Goal: Task Accomplishment & Management: Complete application form

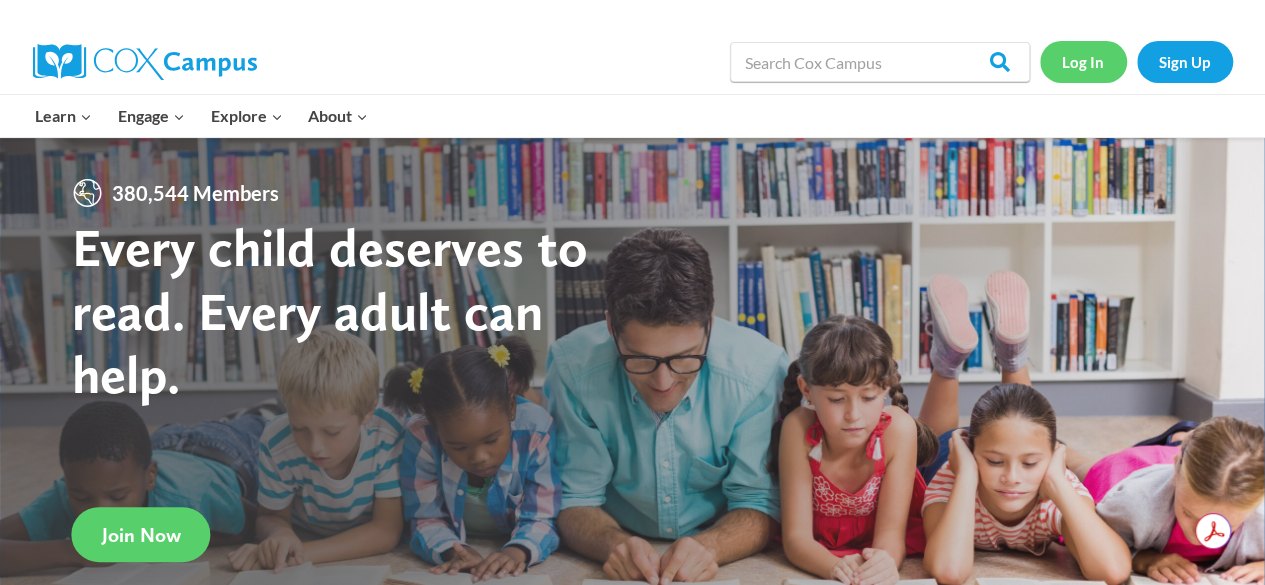
click at [1085, 63] on link "Log In" at bounding box center [1083, 61] width 87 height 41
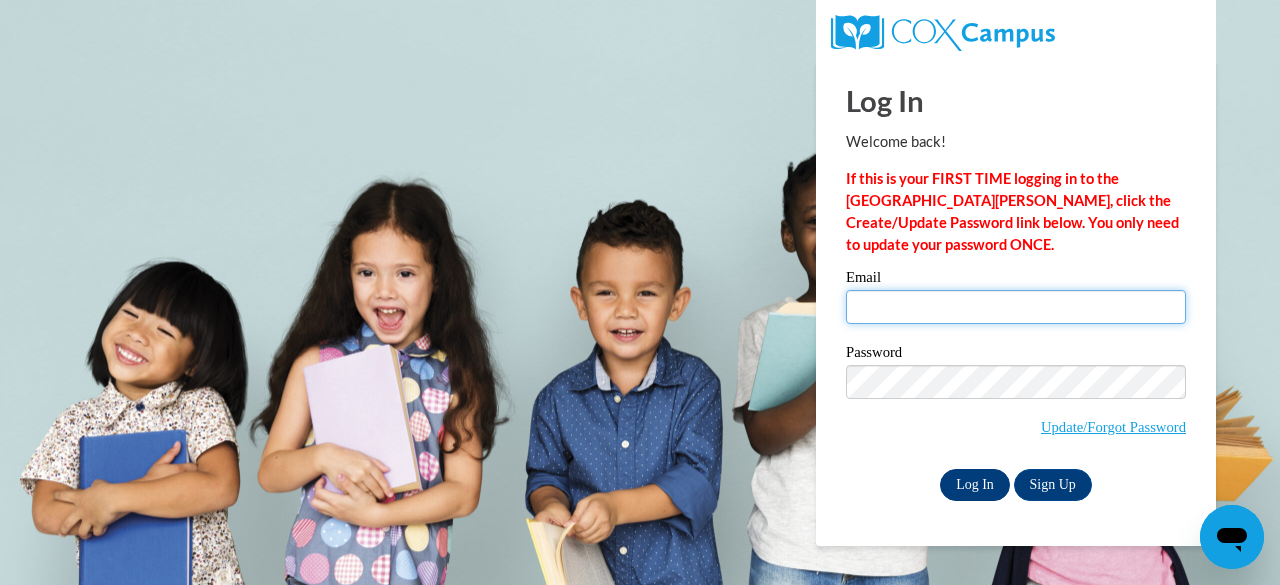
type input "schelskyd@ncp.k12.in.us"
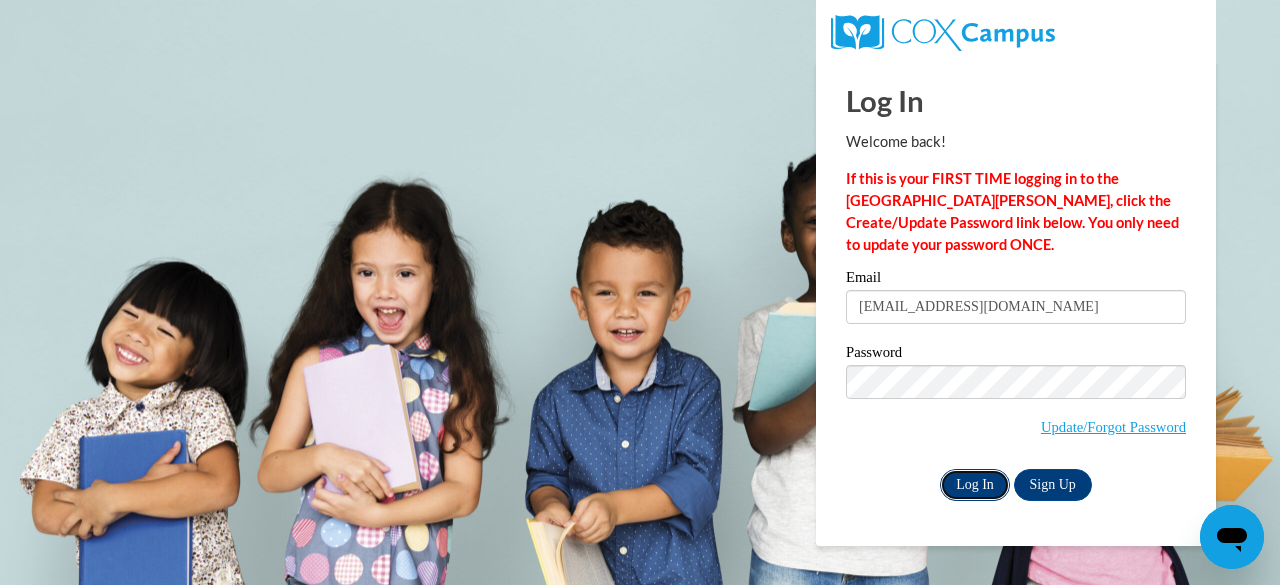
click at [968, 486] on input "Log In" at bounding box center [975, 485] width 70 height 32
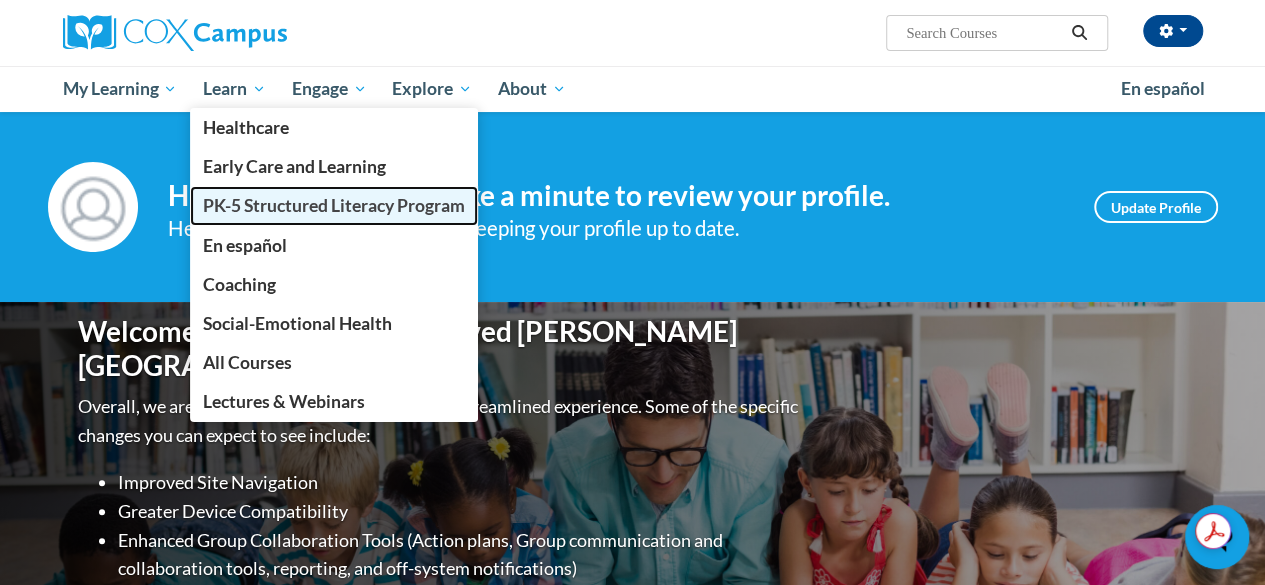
click at [262, 209] on span "PK-5 Structured Literacy Program" at bounding box center [334, 205] width 262 height 21
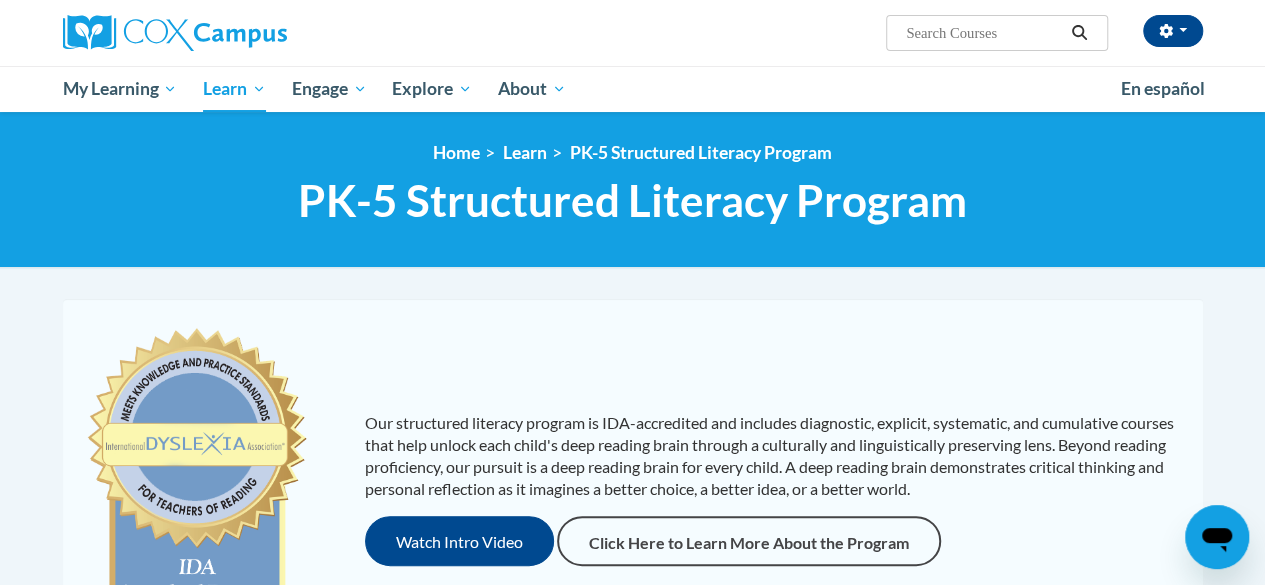
click at [856, 363] on div "Our structured literacy program is IDA-accredited and includes diagnostic, expl…" at bounding box center [633, 489] width 1130 height 340
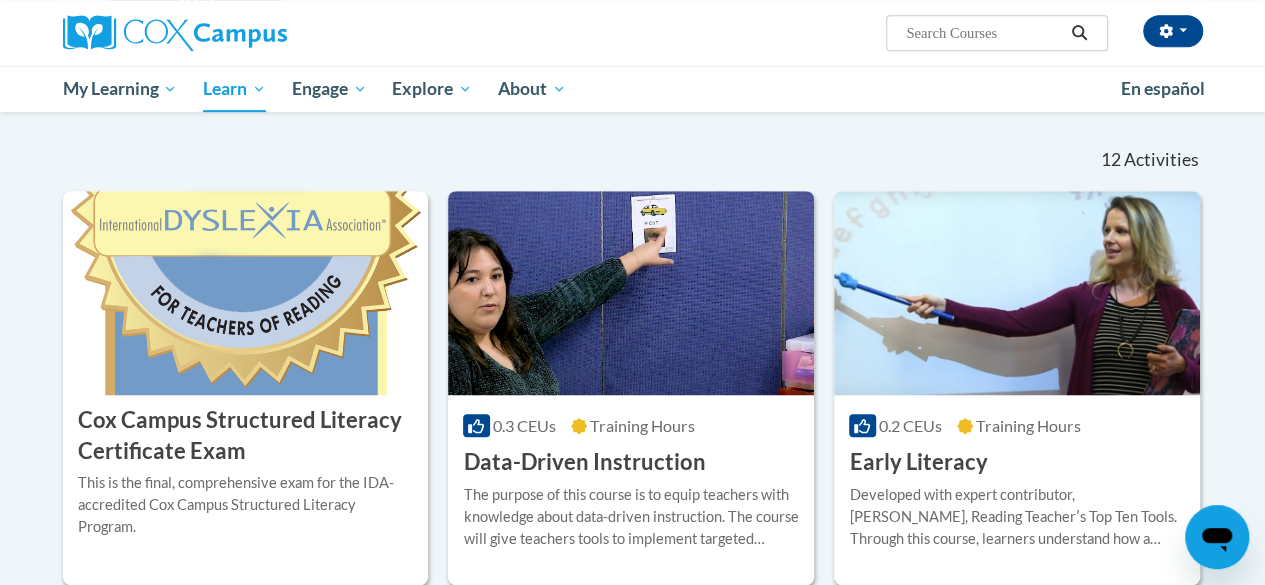
scroll to position [600, 0]
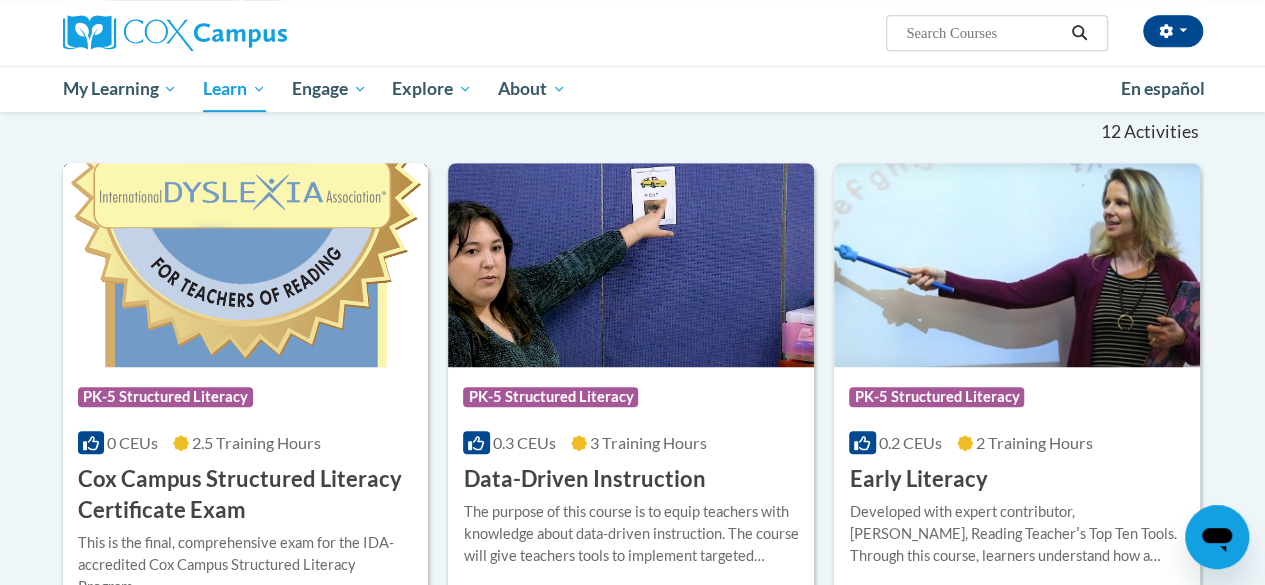
click at [351, 422] on div "Course Category: PK-5 Structured Literacy 0 CEUs 2.5 Training Hours COURSE Cox …" at bounding box center [246, 446] width 366 height 159
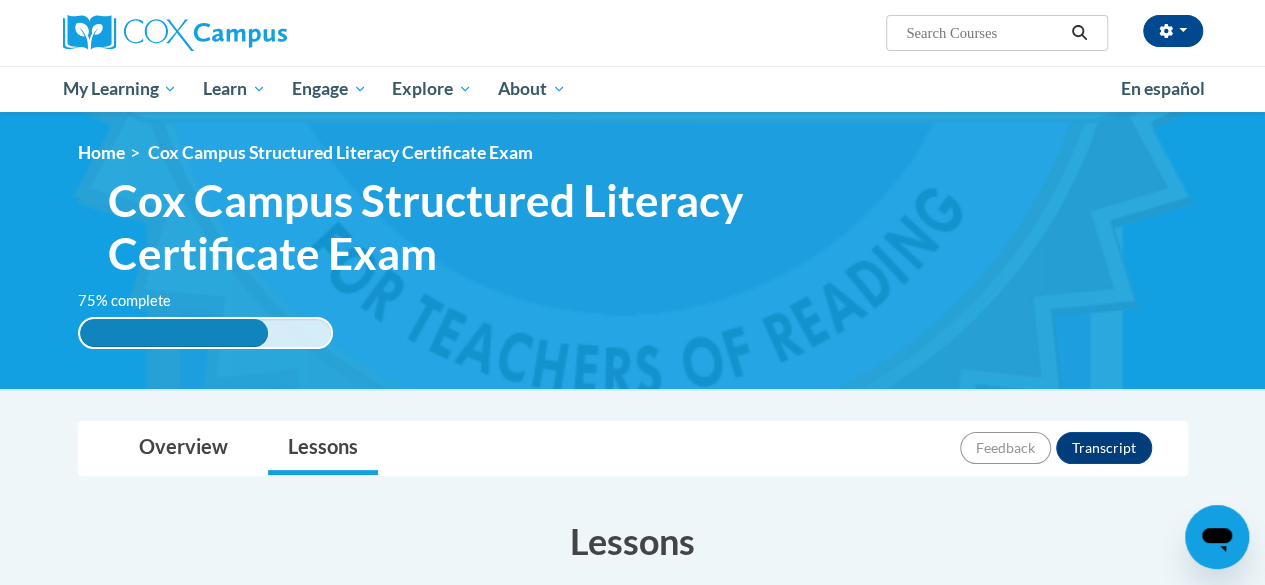
click at [599, 455] on div "Overview Lessons Feedback Transcript" at bounding box center [633, 448] width 1078 height 53
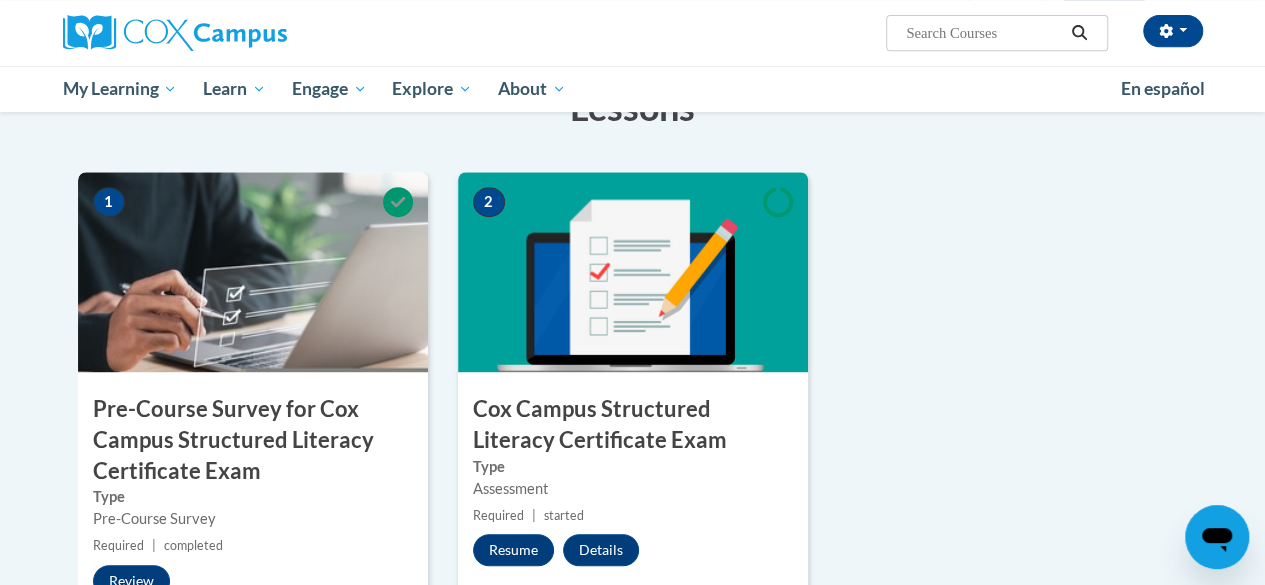
scroll to position [440, 0]
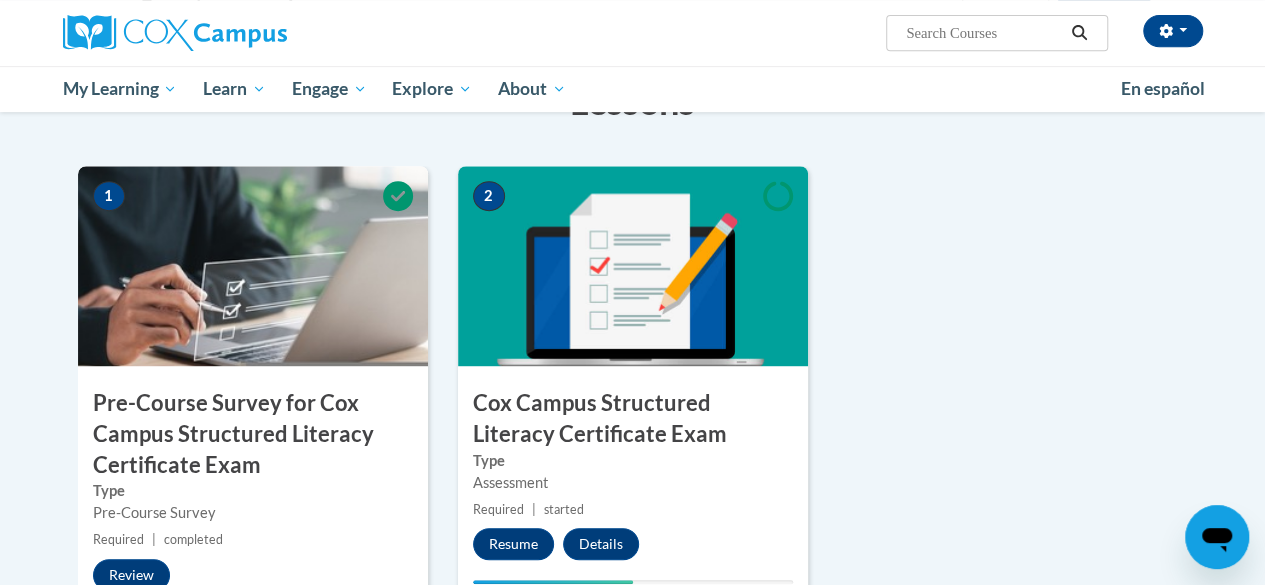
click at [660, 485] on div "Assessment" at bounding box center [633, 483] width 320 height 22
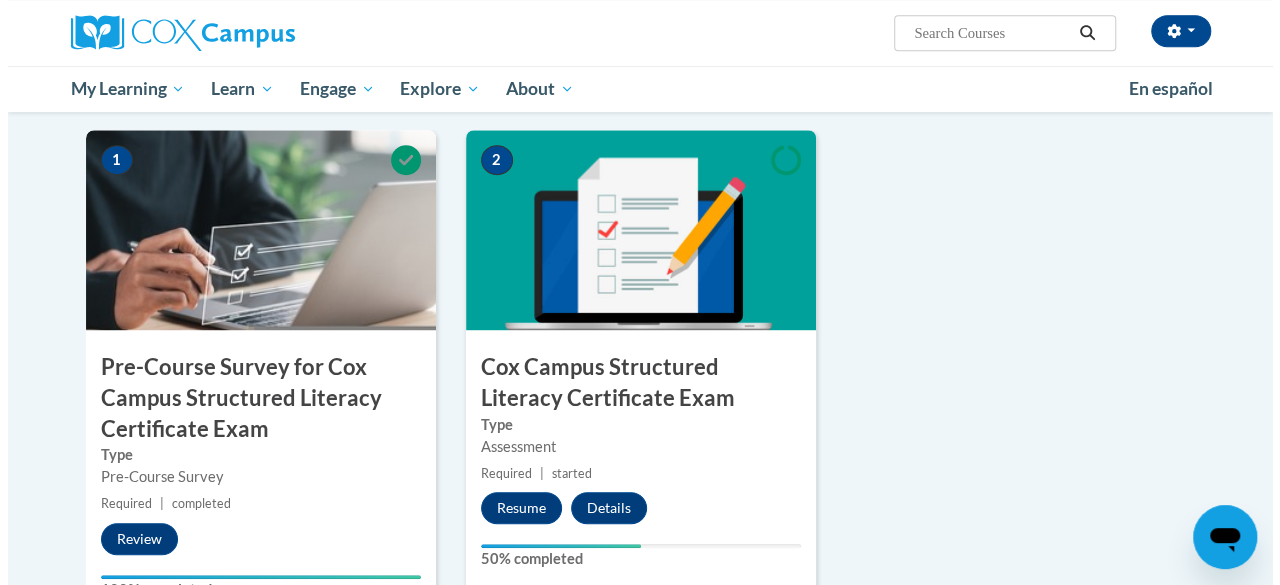
scroll to position [480, 0]
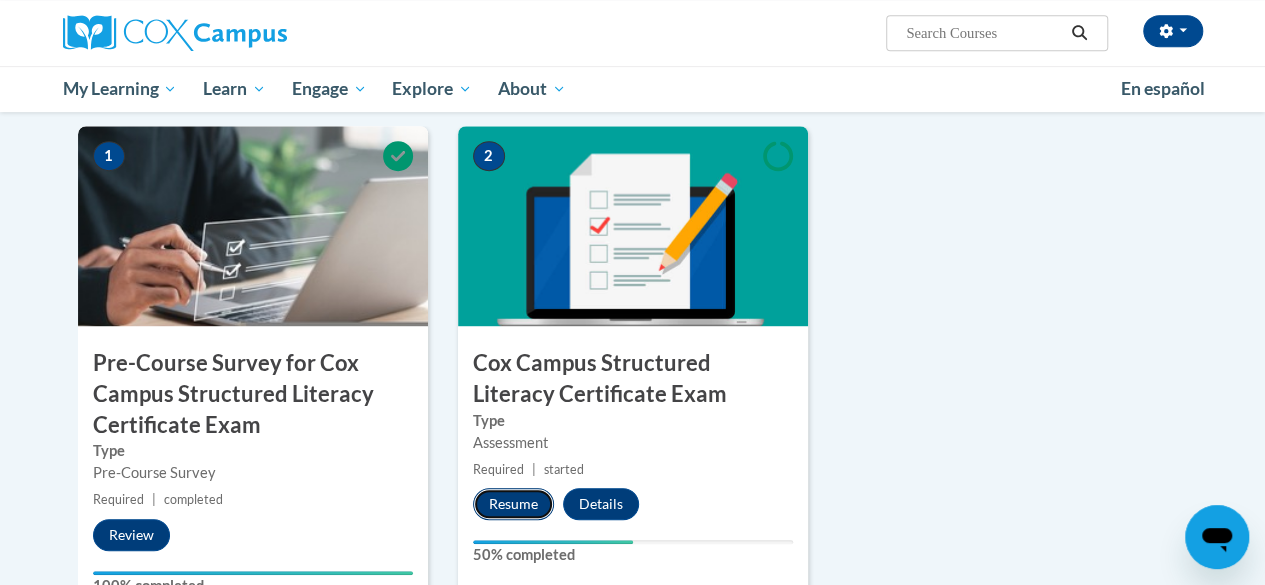
click at [526, 493] on button "Resume" at bounding box center [513, 504] width 81 height 32
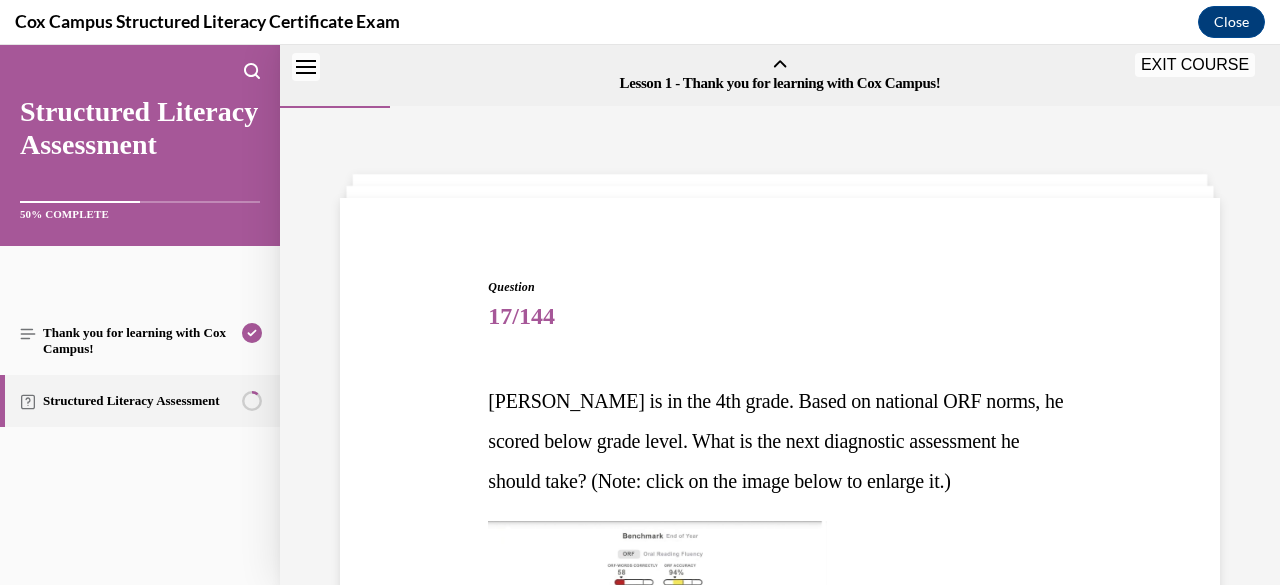
scroll to position [62, 0]
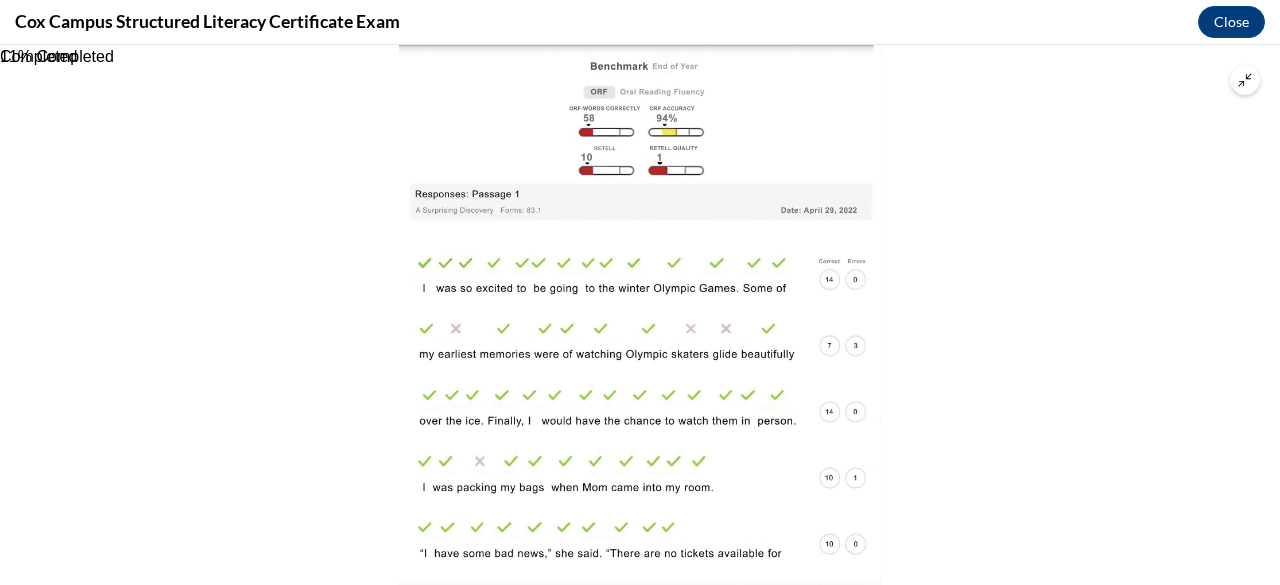
click at [1243, 85] on icon "Unzoom image" at bounding box center [1244, 79] width 13 height 13
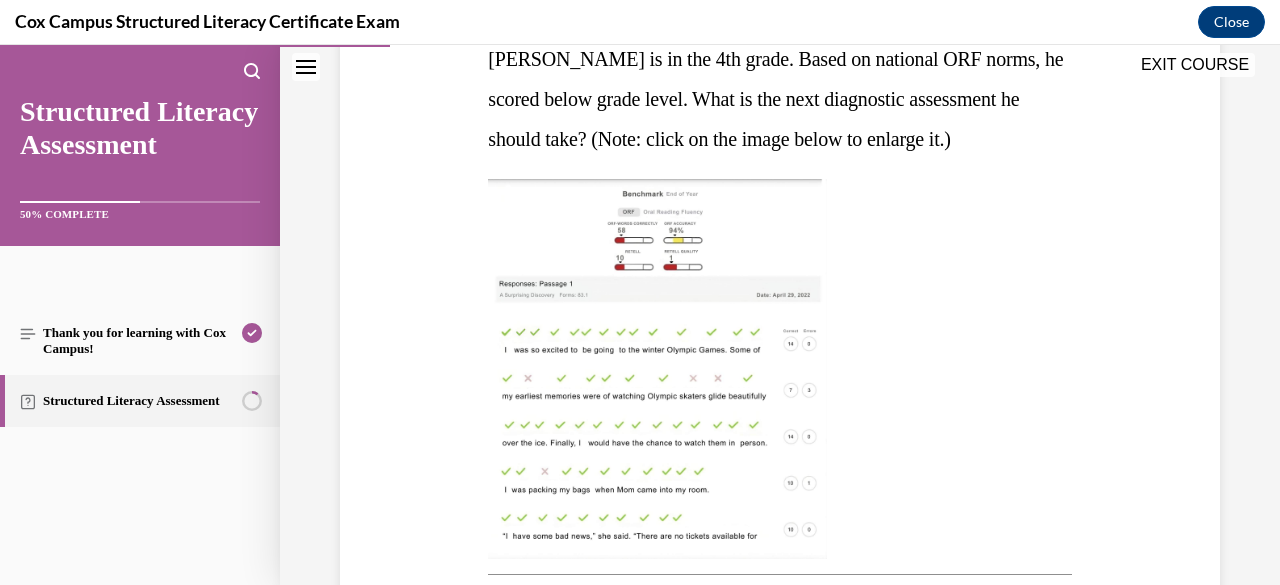
scroll to position [302, 0]
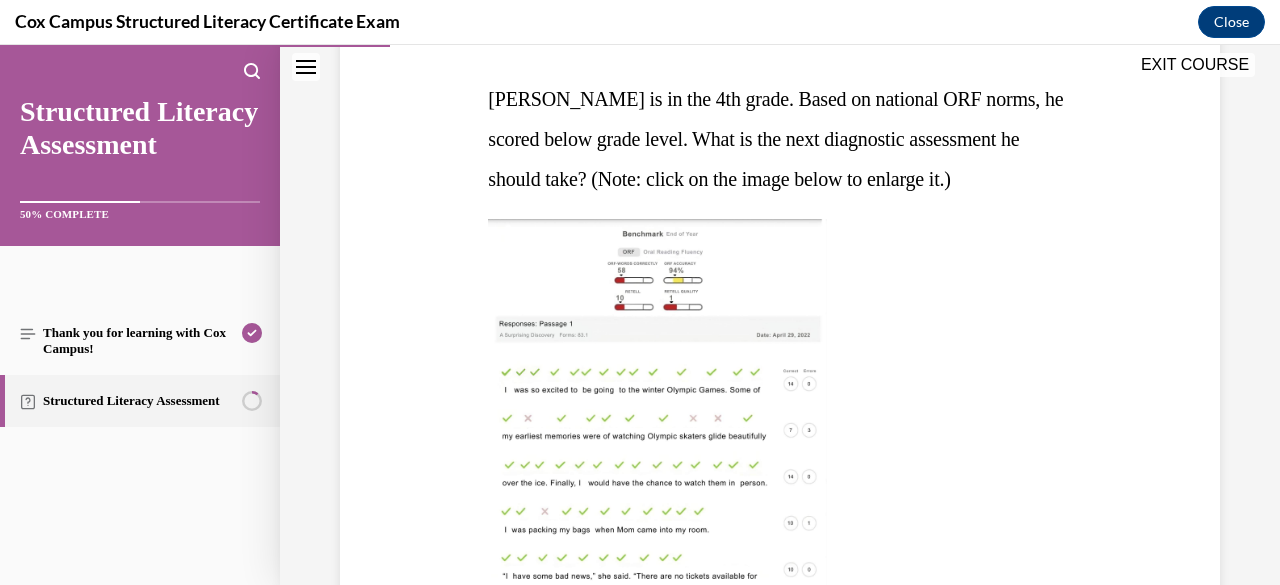
drag, startPoint x: 490, startPoint y: 91, endPoint x: 593, endPoint y: 178, distance: 134.8
click at [593, 178] on span "Sean is in the 4th grade. Based on national ORF norms, he scored below grade le…" at bounding box center [775, 139] width 575 height 102
copy span "Sean is in the 4th grade. Based on national ORF norms, he scored below grade le…"
click at [1120, 249] on div "Question 17/144 Sean is in the 4th grade. Based on national ORF norms, he score…" at bounding box center [780, 554] width 890 height 1277
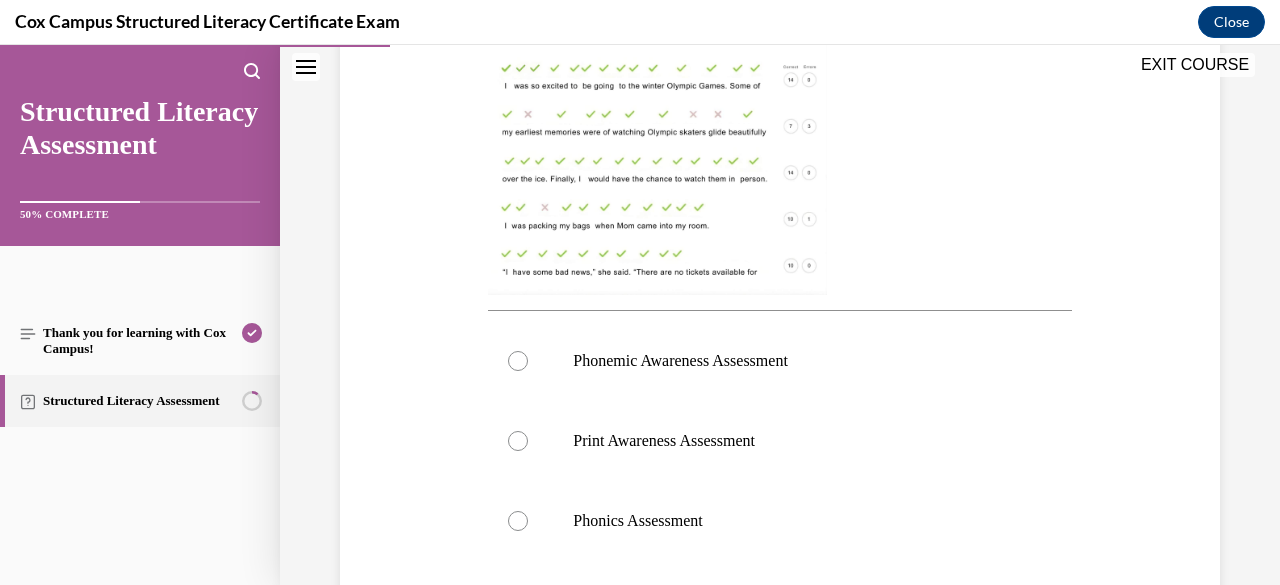
scroll to position [742, 0]
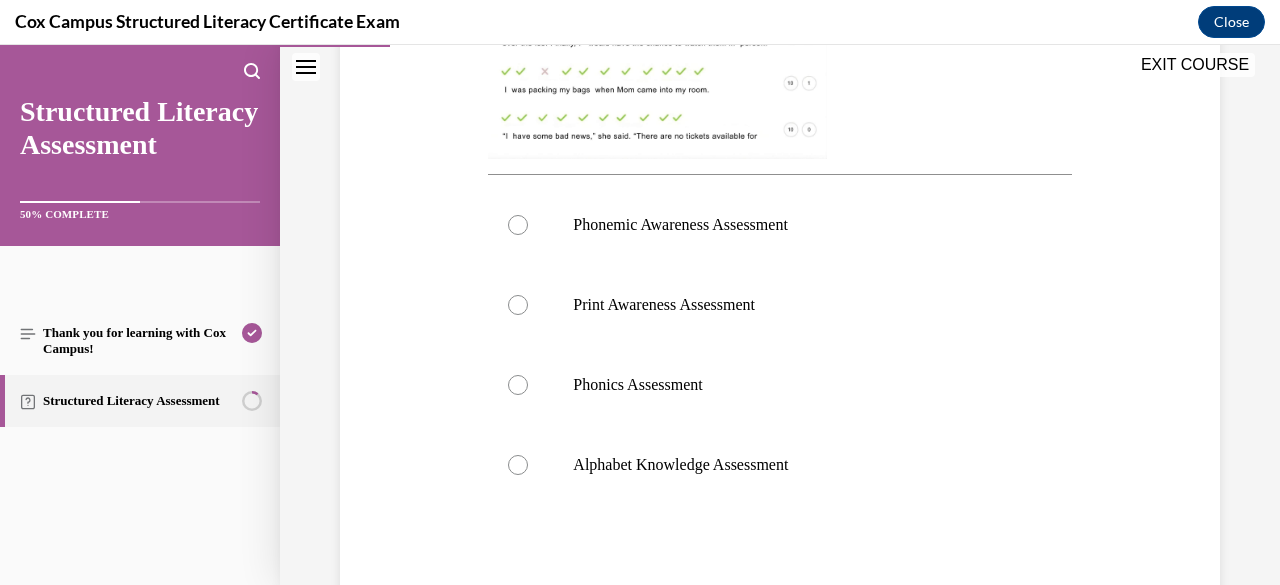
click at [1249, 195] on div "Question 17/144 Sean is in the 4th grade. Based on national ORF norms, he score…" at bounding box center [780, 79] width 1000 height 1427
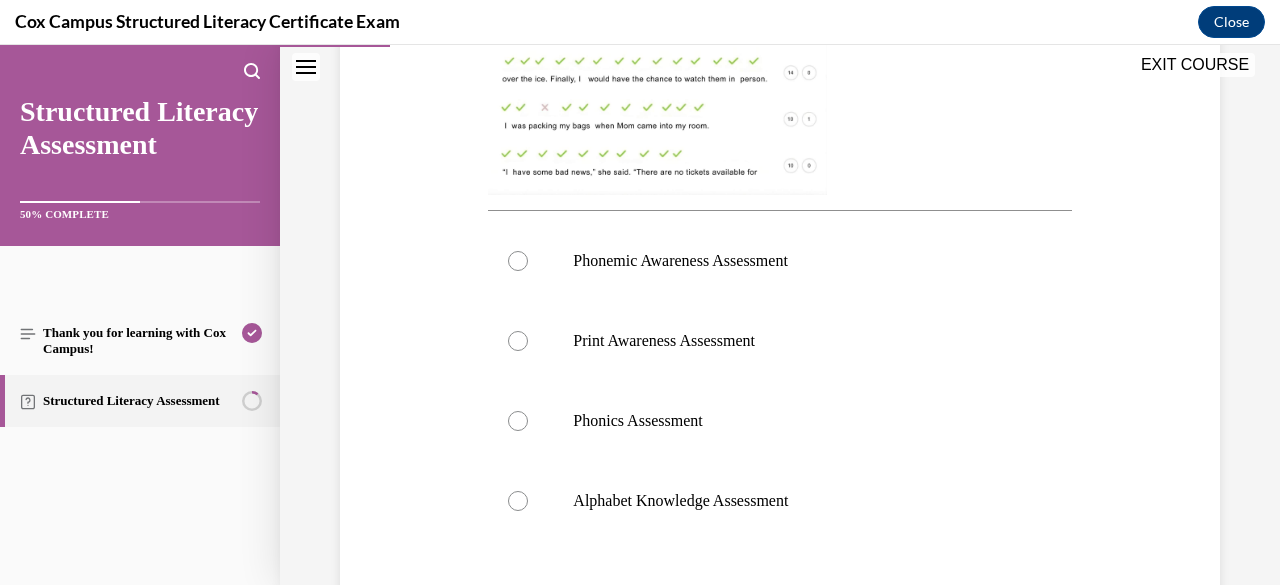
scroll to position [702, 0]
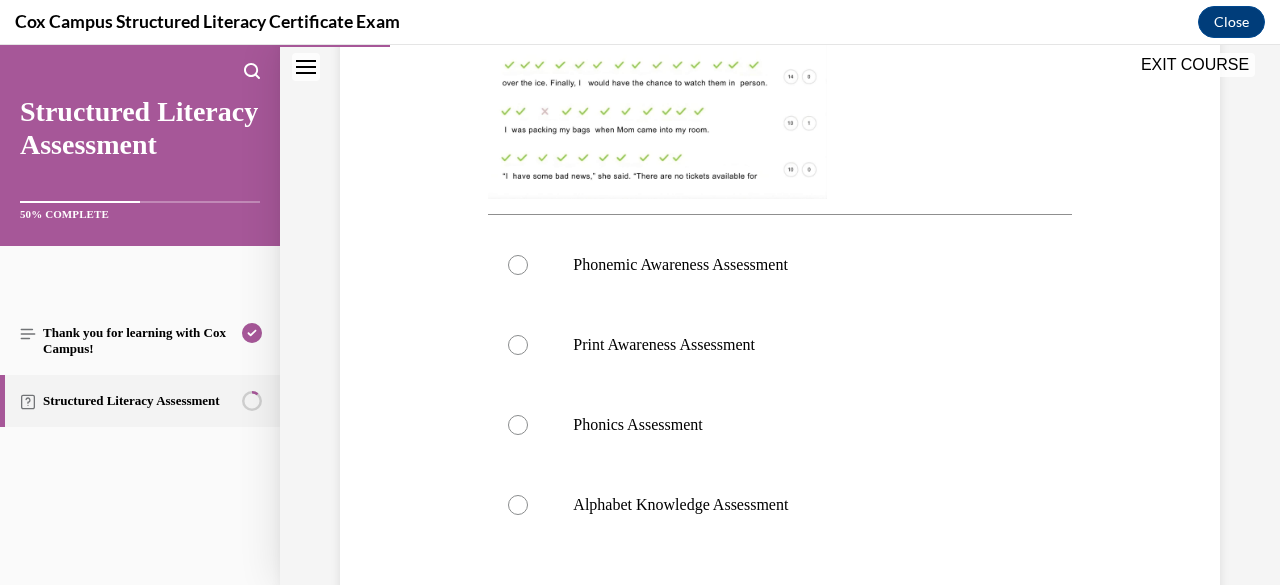
click at [1249, 195] on div "Question 17/144 Sean is in the 4th grade. Based on national ORF norms, he score…" at bounding box center [780, 119] width 1000 height 1427
click at [676, 121] on img at bounding box center [657, 9] width 339 height 380
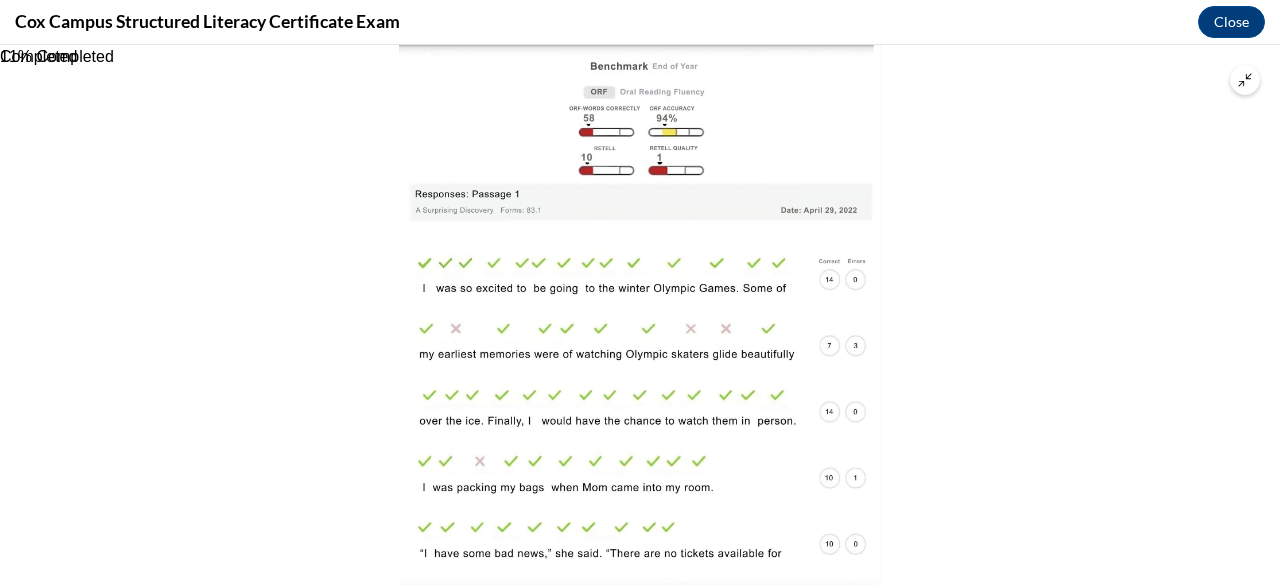
click at [1055, 177] on div at bounding box center [640, 315] width 1280 height 540
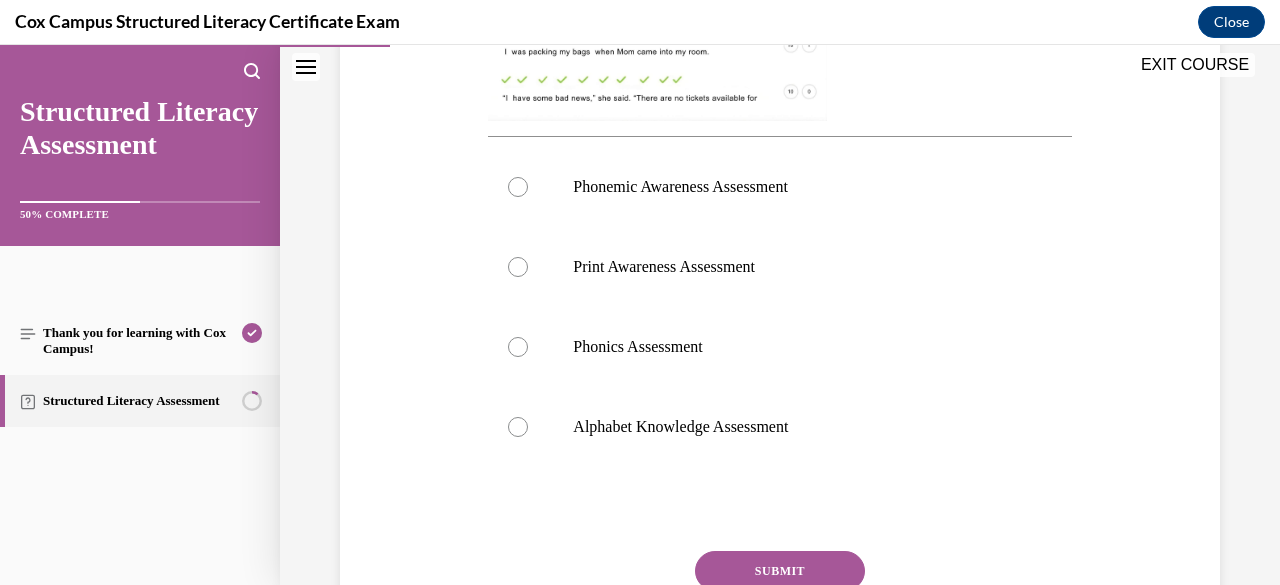
scroll to position [782, 0]
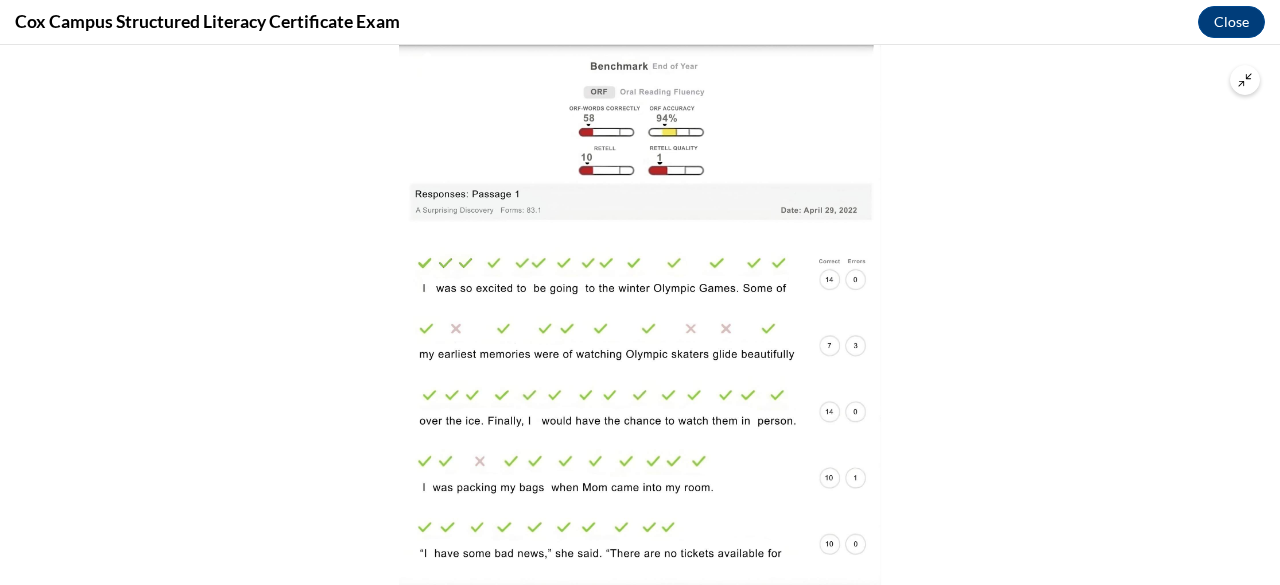
click at [1206, 230] on div at bounding box center [640, 315] width 1280 height 540
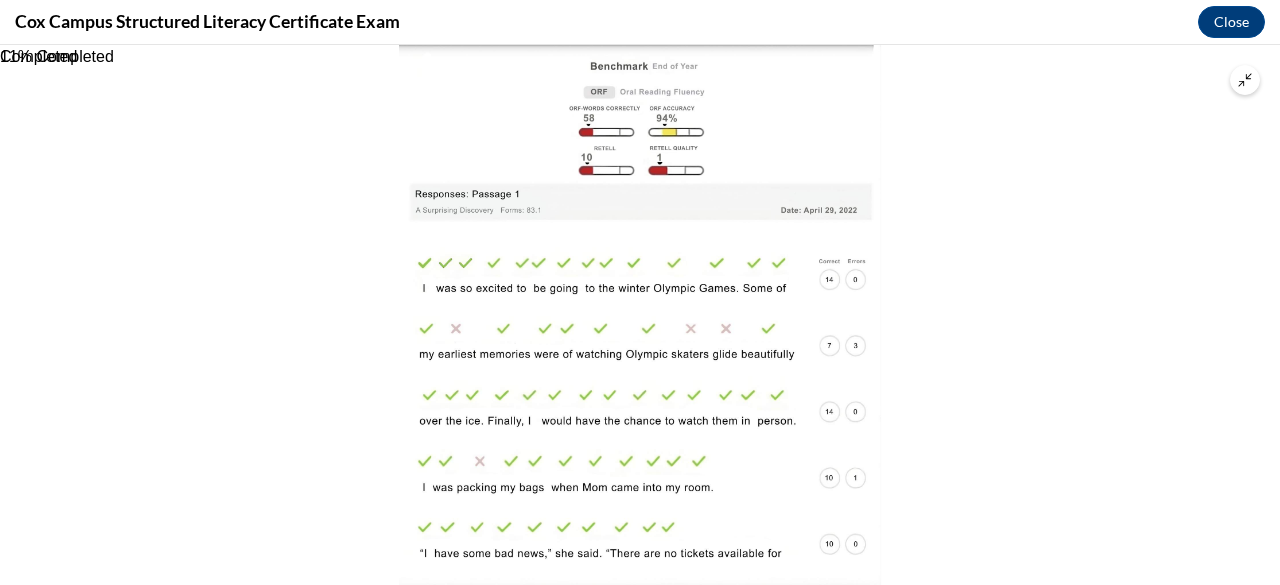
click at [1046, 390] on div at bounding box center [640, 315] width 1280 height 540
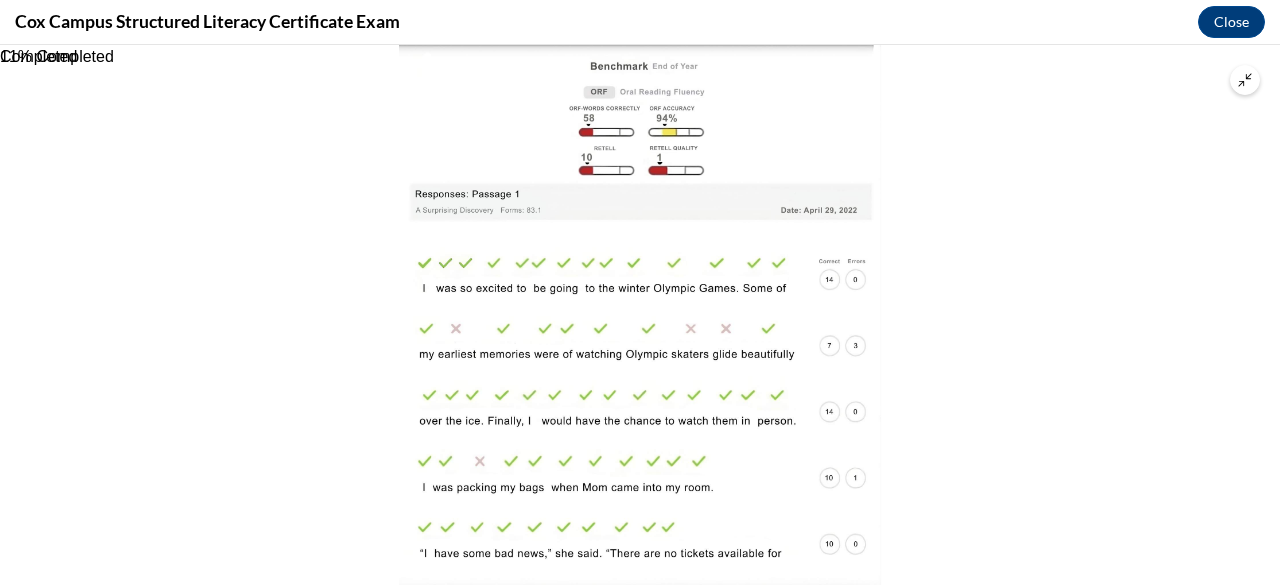
click at [984, 91] on div at bounding box center [640, 315] width 1280 height 540
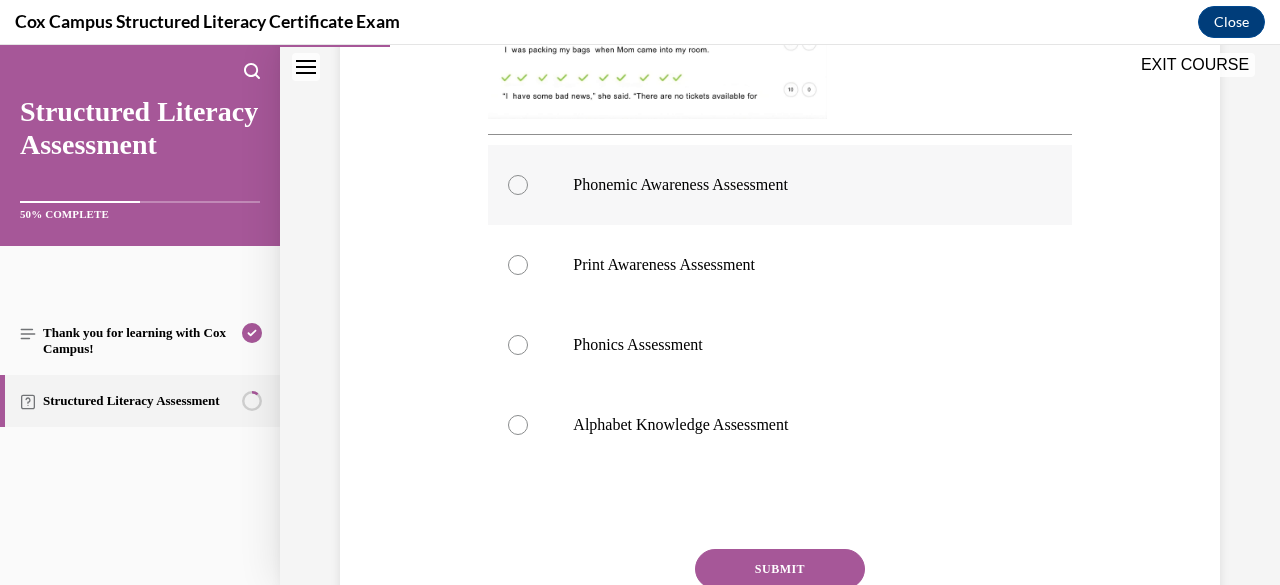
click at [519, 184] on div at bounding box center [518, 185] width 20 height 20
click at [519, 184] on input "Phonemic Awareness Assessment" at bounding box center [518, 185] width 20 height 20
radio input "true"
click at [776, 567] on button "SUBMIT" at bounding box center [780, 569] width 170 height 40
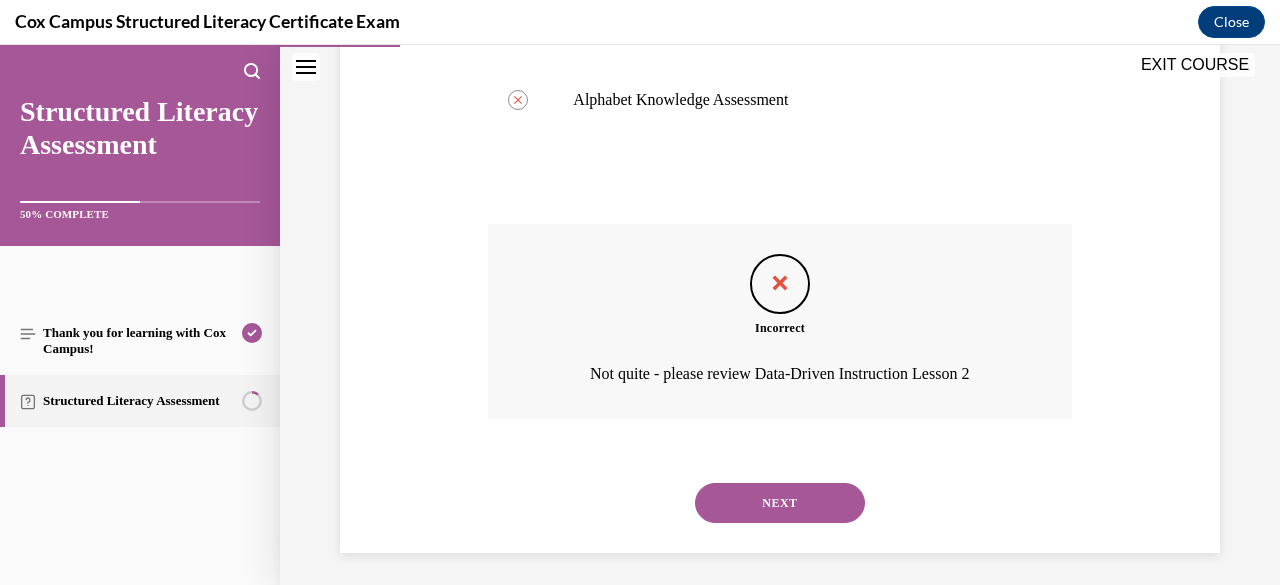
scroll to position [1114, 0]
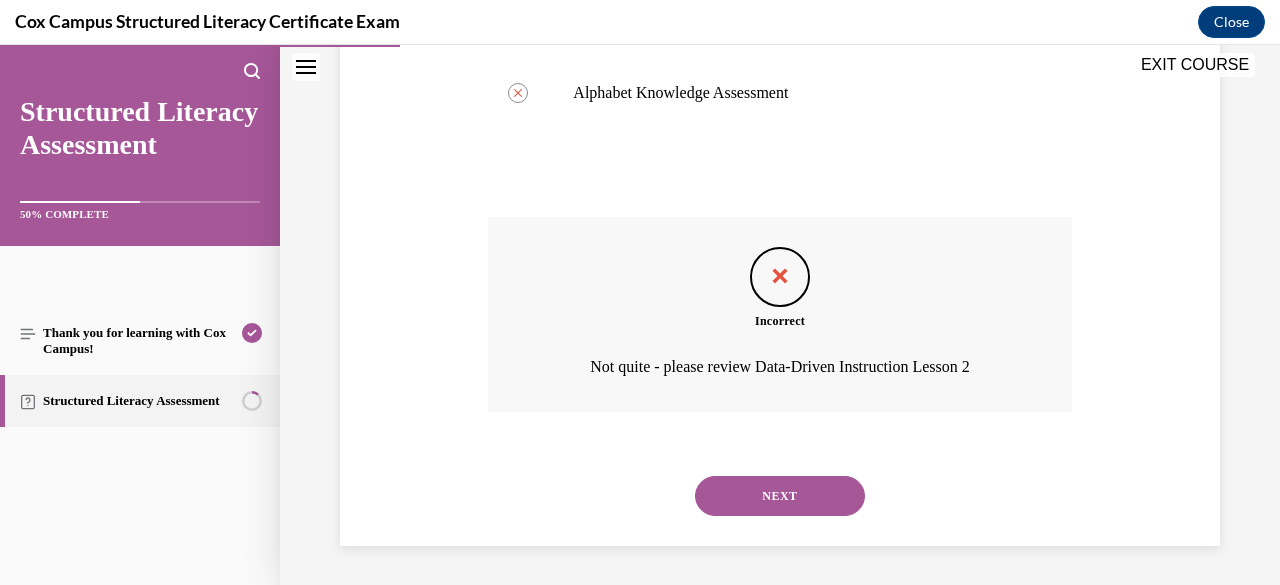
click at [818, 497] on button "NEXT" at bounding box center [780, 496] width 170 height 40
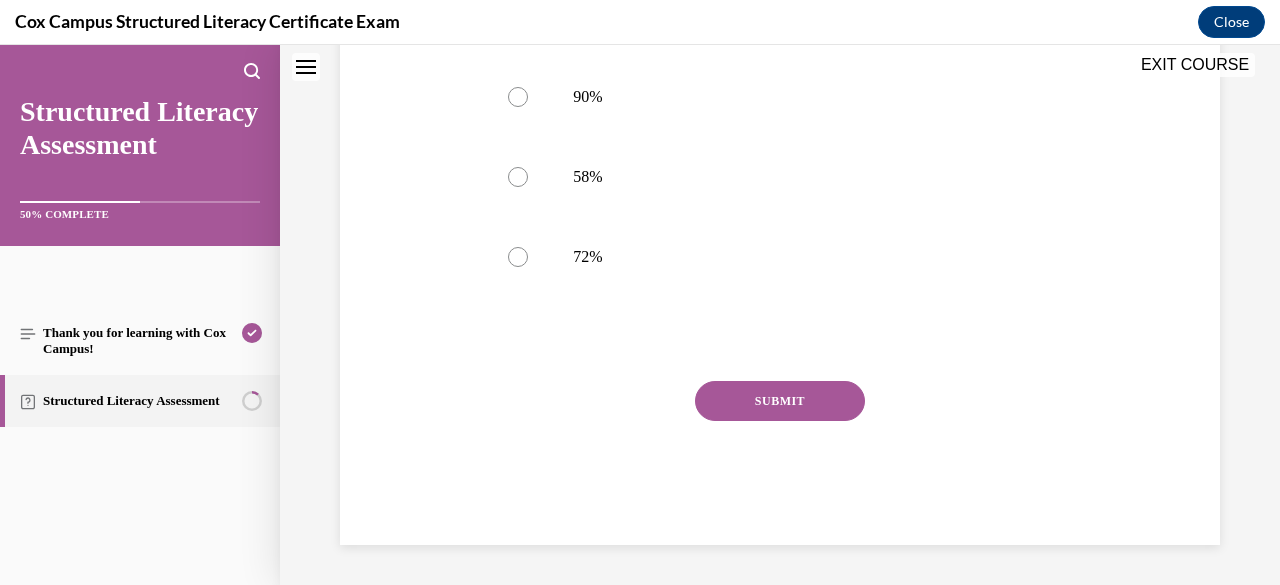
scroll to position [0, 0]
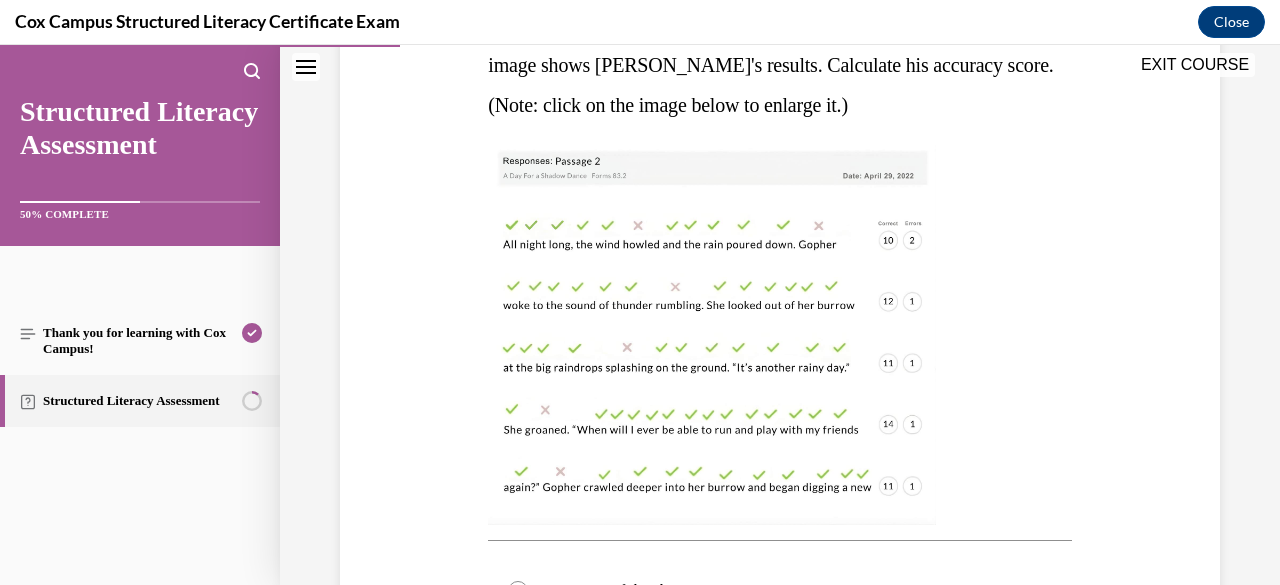
scroll to position [360, 0]
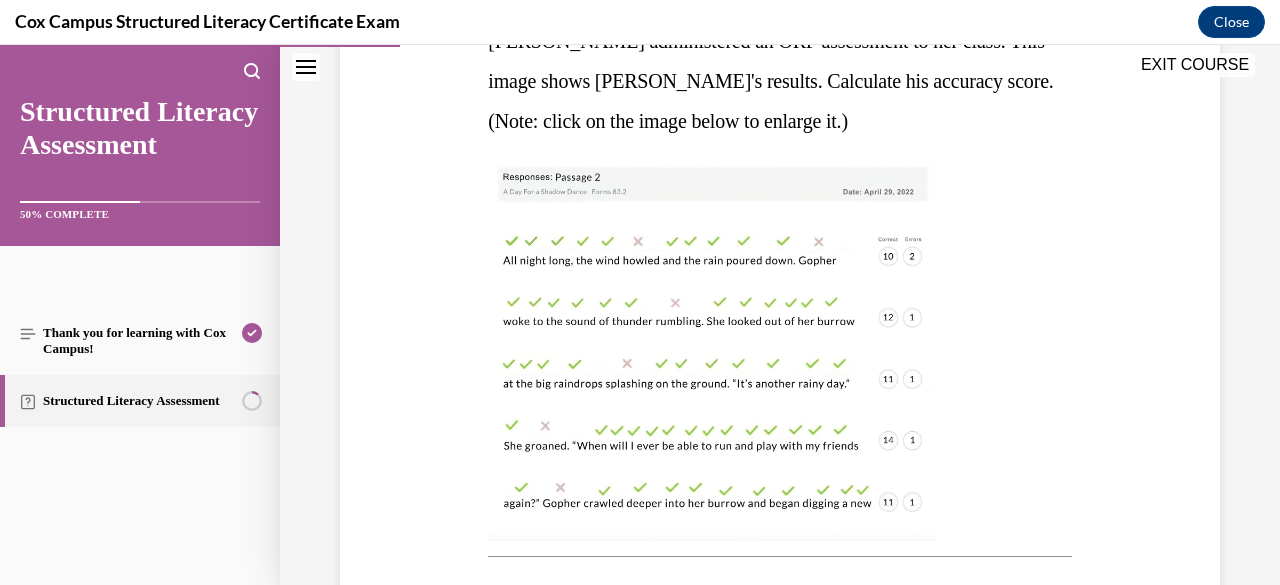
click at [785, 349] on img at bounding box center [712, 351] width 448 height 380
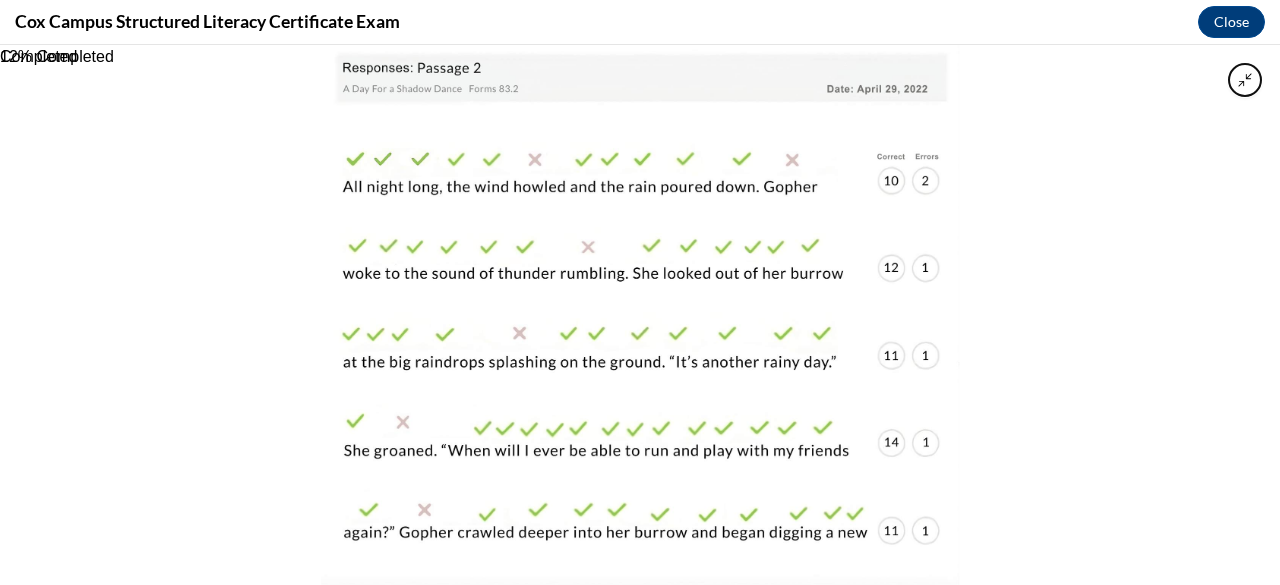
click at [1090, 163] on div at bounding box center [640, 315] width 1280 height 540
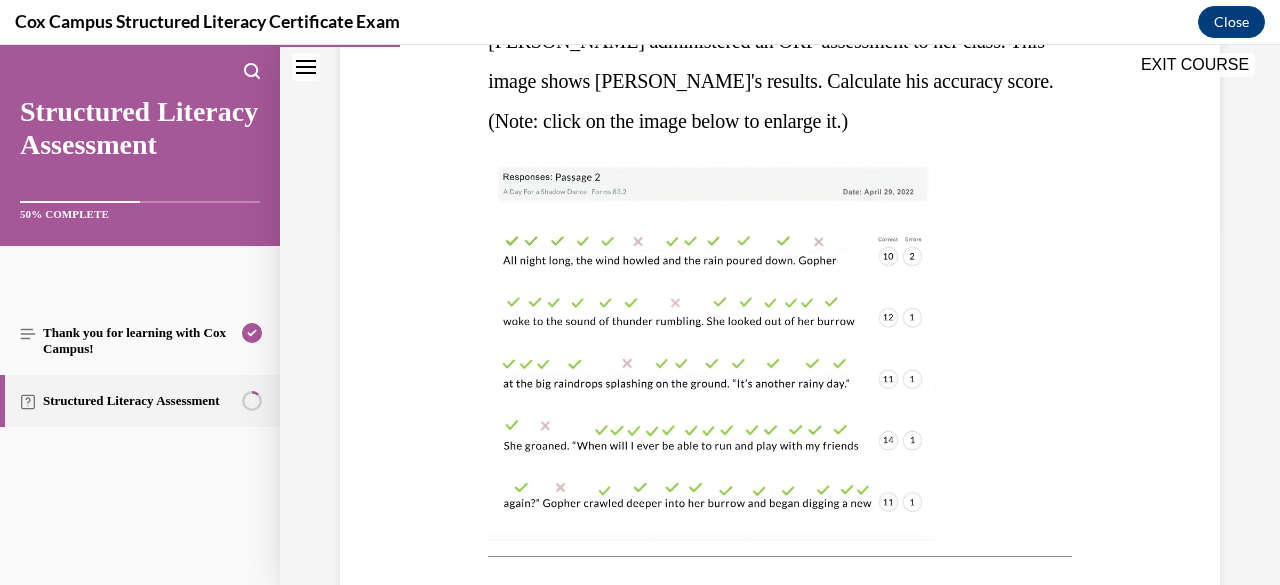
click at [789, 276] on img at bounding box center [712, 351] width 448 height 380
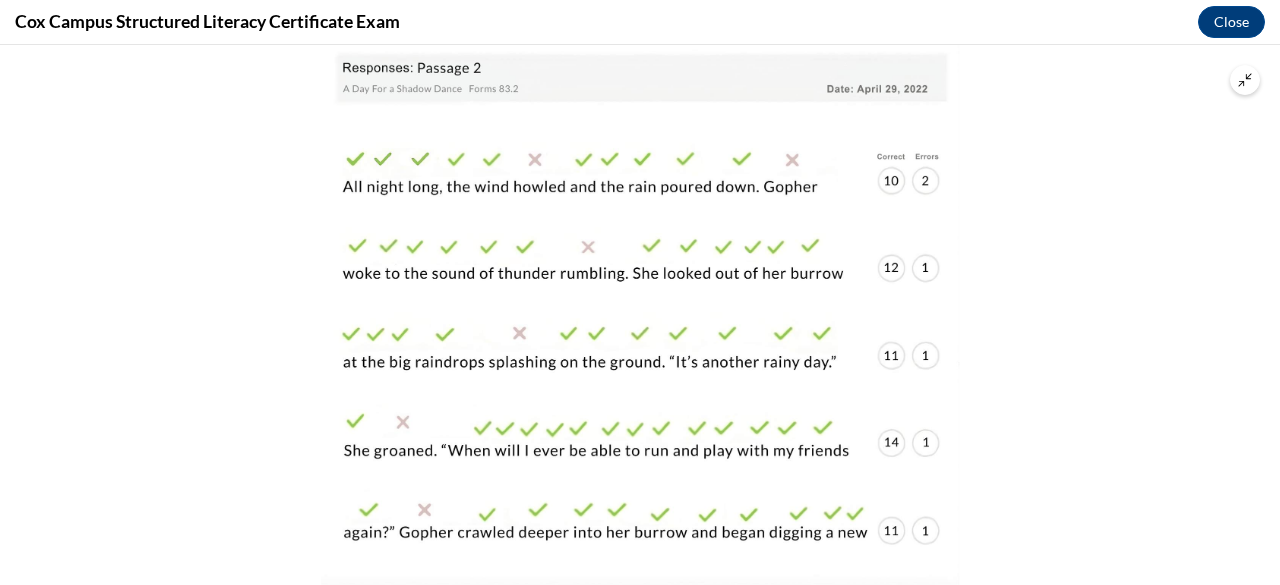
click at [655, 315] on img at bounding box center [640, 315] width 638 height 541
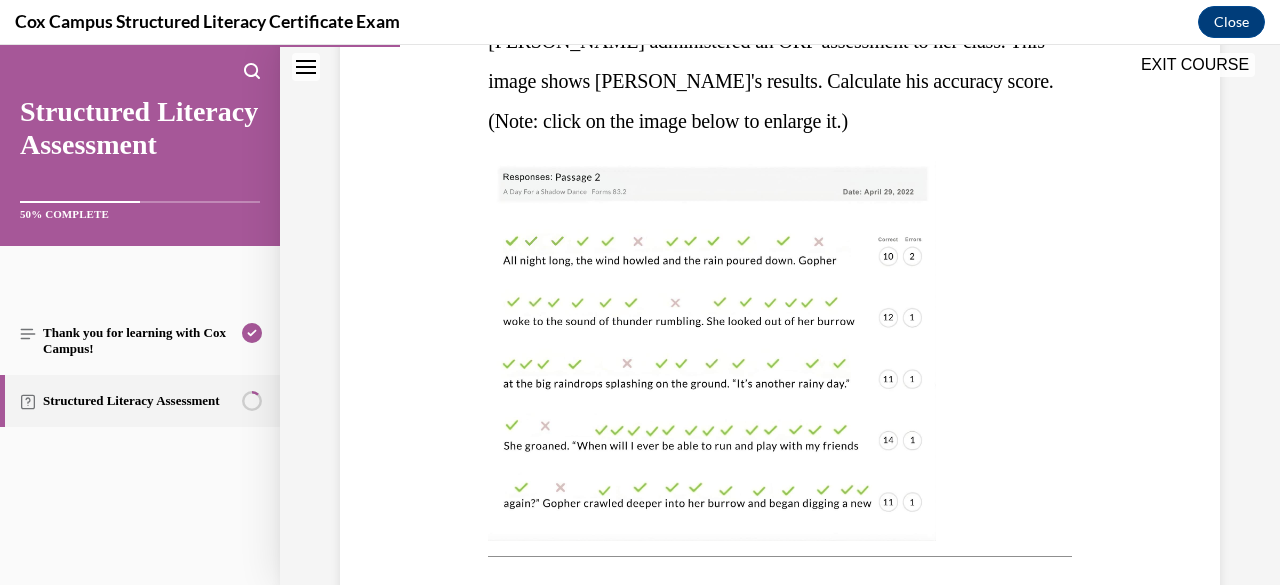
click at [1062, 370] on div "Question 18/144 Mrs. Jones administered an ORF assessment to her class. This im…" at bounding box center [779, 511] width 593 height 1247
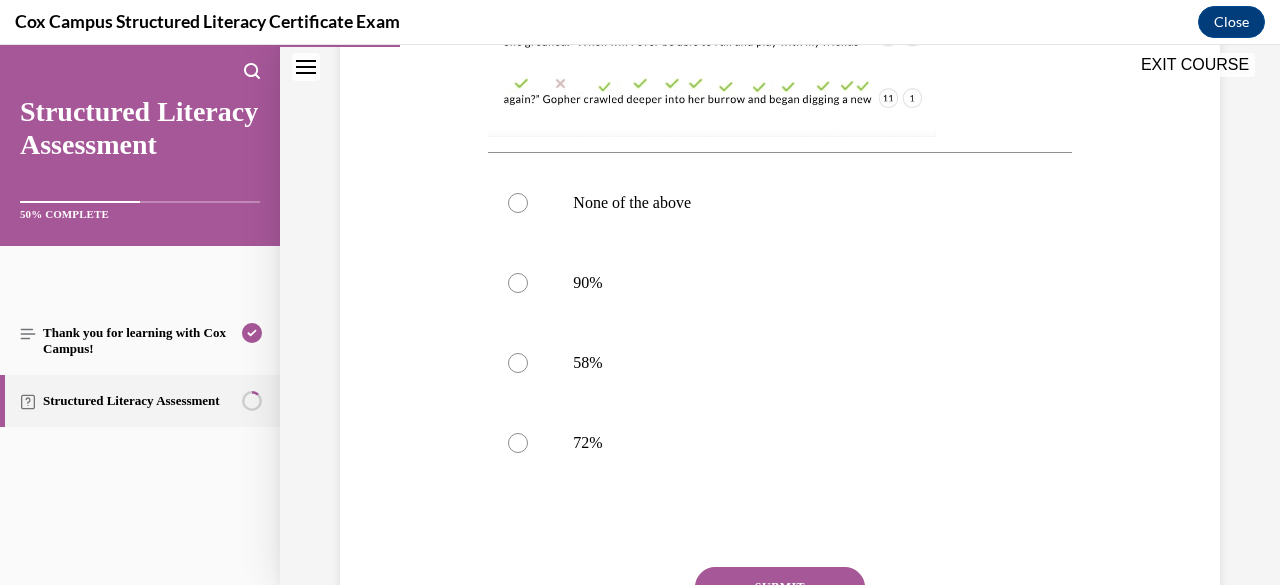
scroll to position [800, 0]
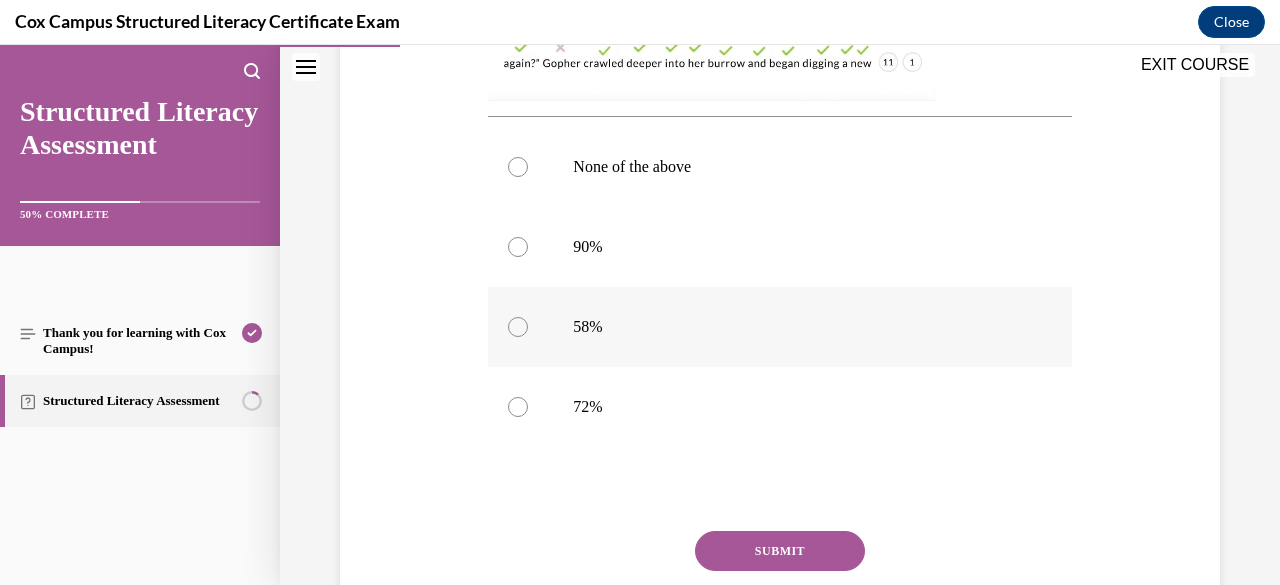
click at [518, 327] on div at bounding box center [518, 327] width 20 height 20
click at [518, 327] on input "58%" at bounding box center [518, 327] width 20 height 20
radio input "true"
click at [765, 549] on button "SUBMIT" at bounding box center [780, 551] width 170 height 40
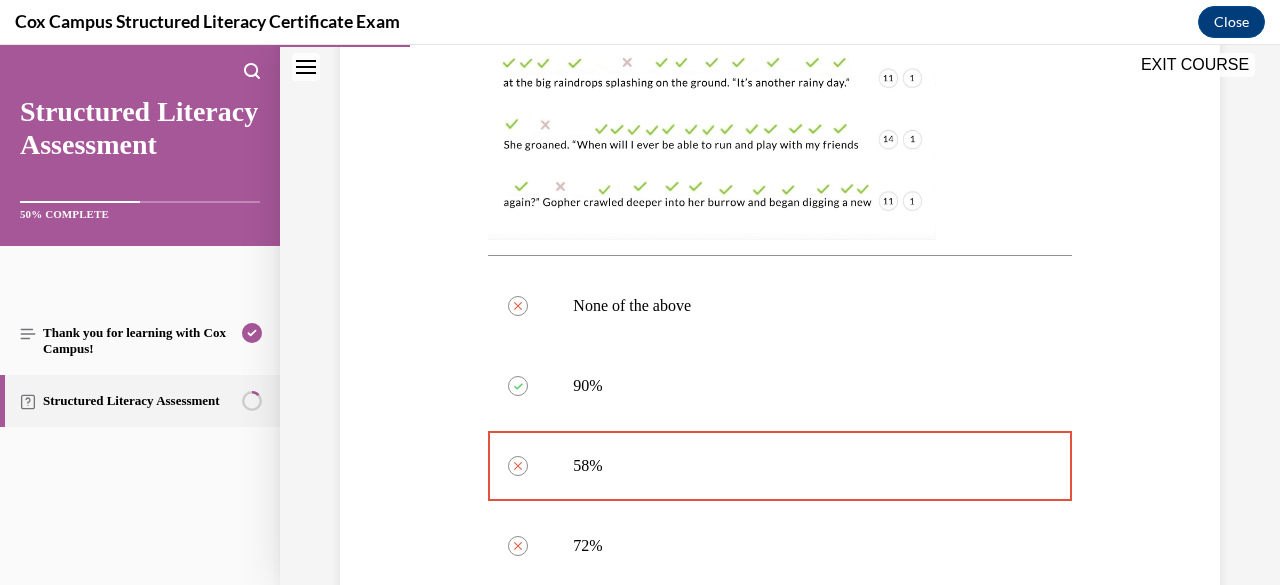
scroll to position [621, 0]
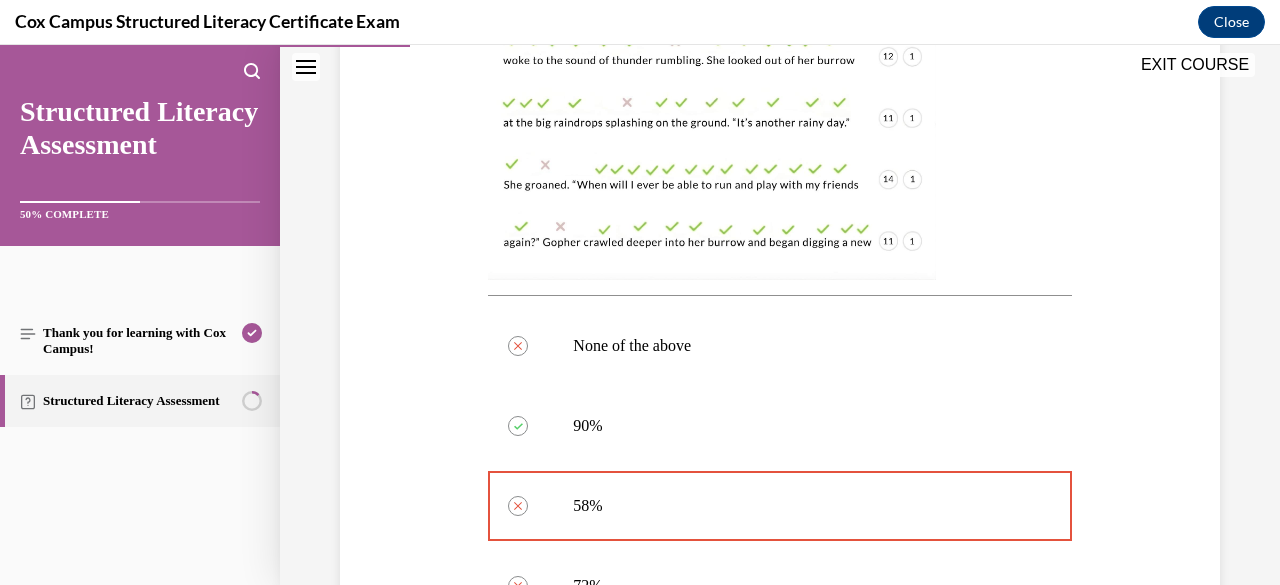
click at [760, 198] on img at bounding box center [712, 90] width 448 height 380
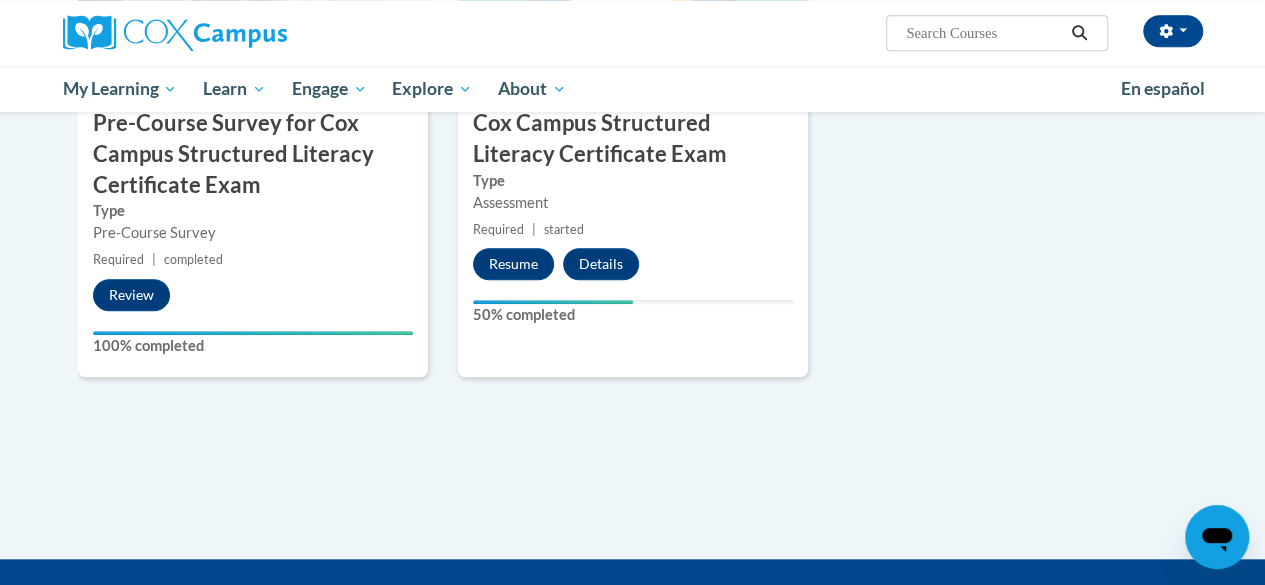
scroll to position [480, 0]
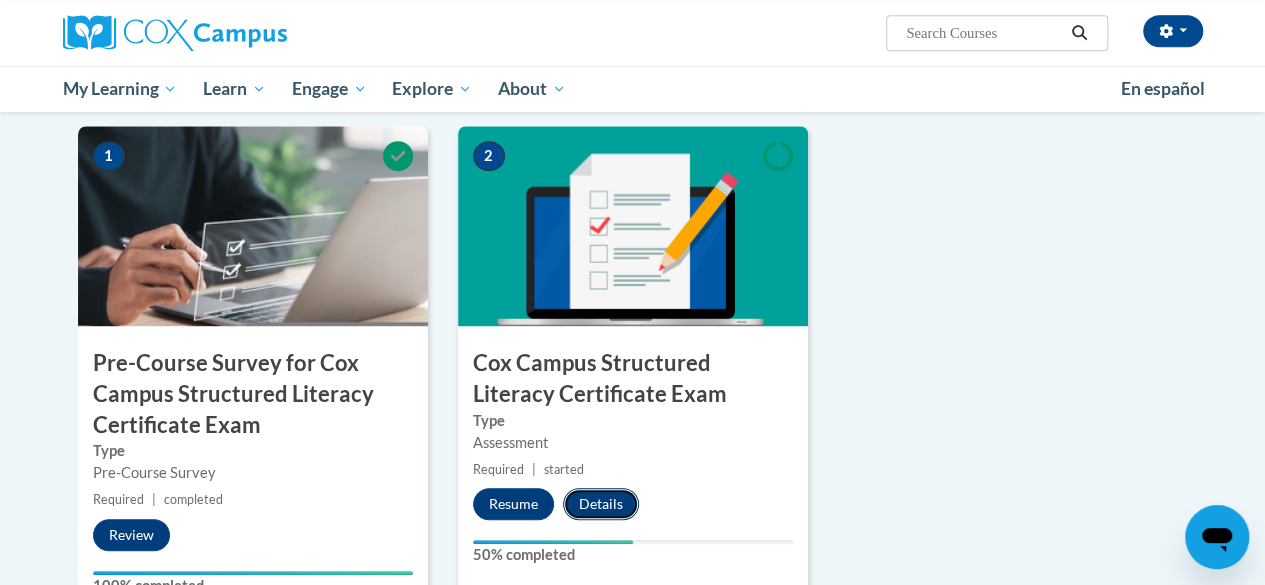
click at [598, 506] on button "Details" at bounding box center [601, 504] width 76 height 32
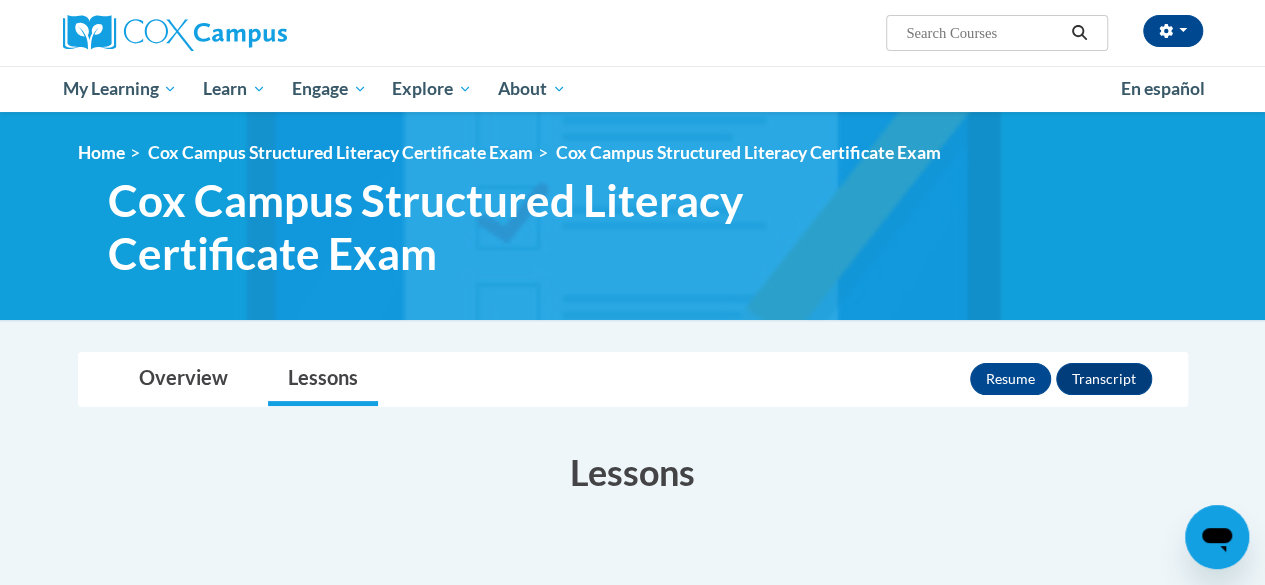
click at [713, 461] on h3 "Lessons" at bounding box center [633, 472] width 1110 height 50
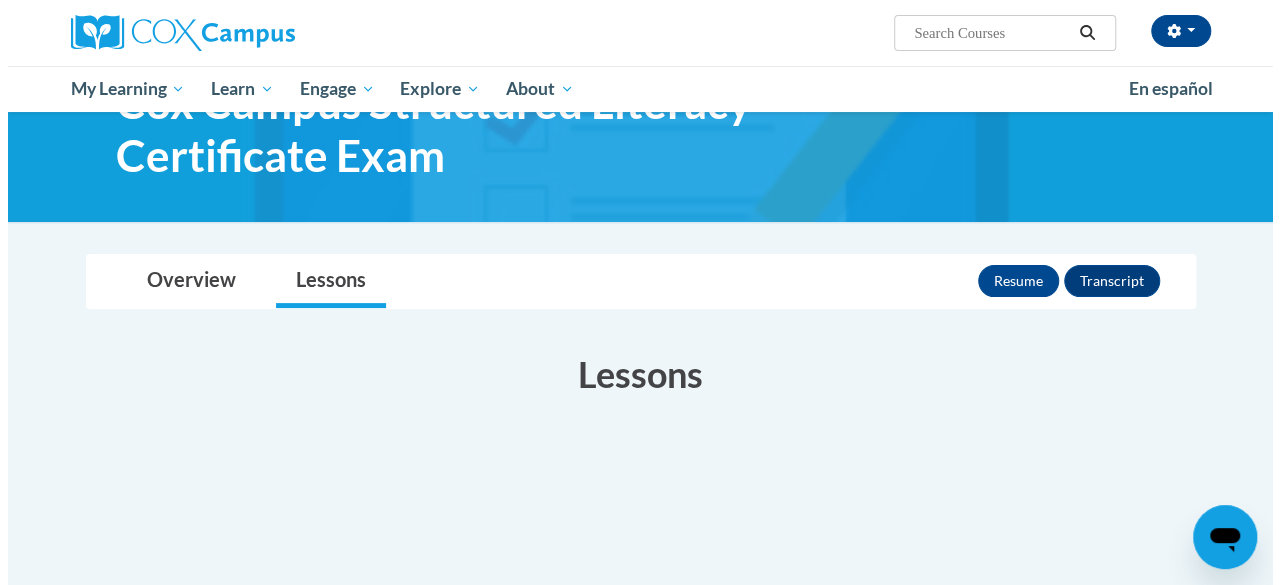
scroll to position [80, 0]
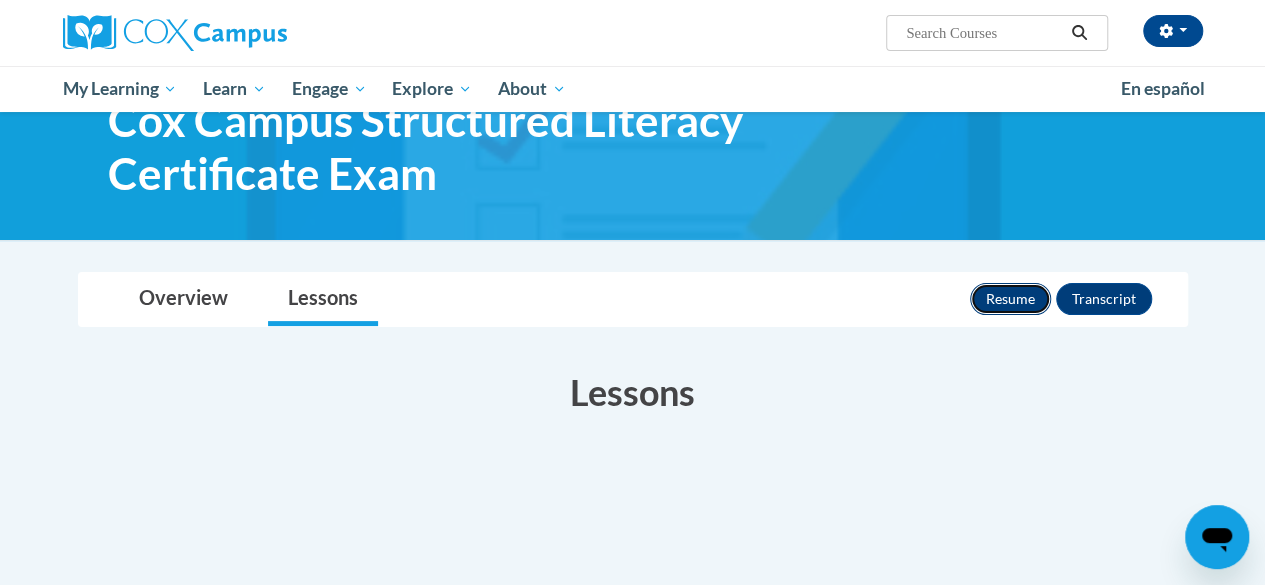
click at [1020, 304] on button "Resume" at bounding box center [1010, 299] width 81 height 32
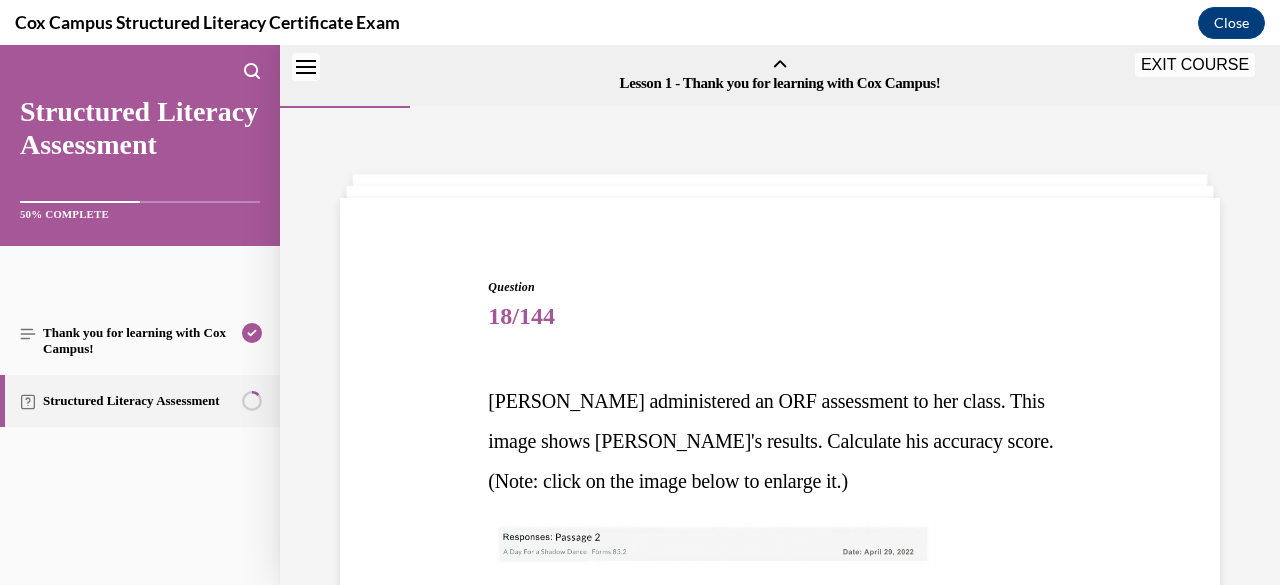
scroll to position [1141, 0]
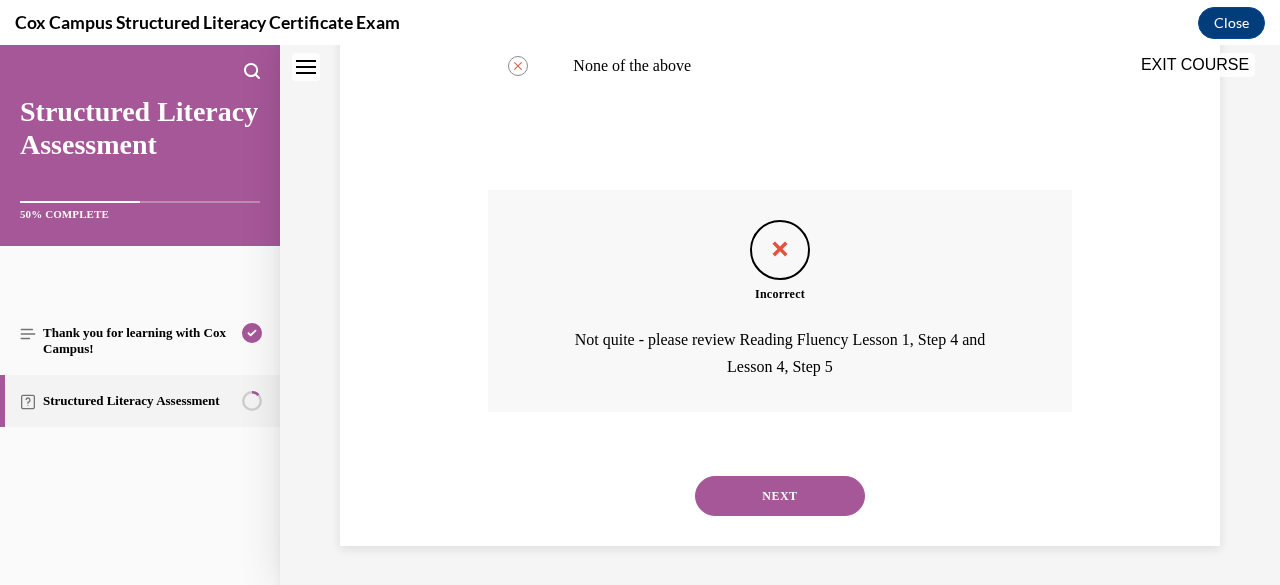
click at [802, 493] on button "NEXT" at bounding box center [780, 496] width 170 height 40
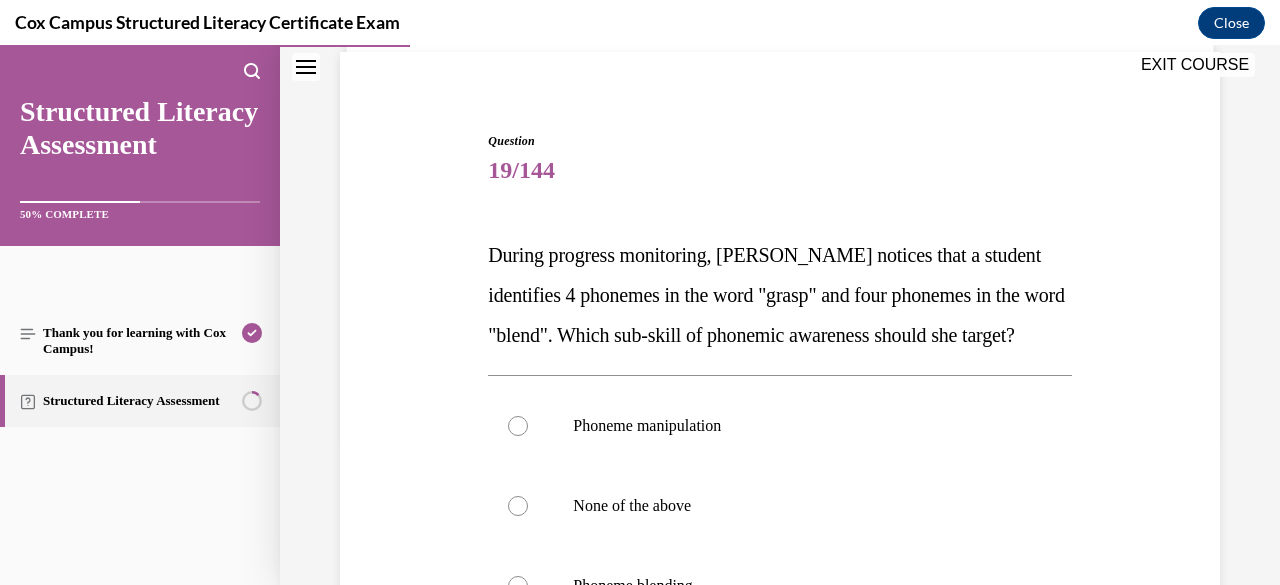
scroll to position [213, 0]
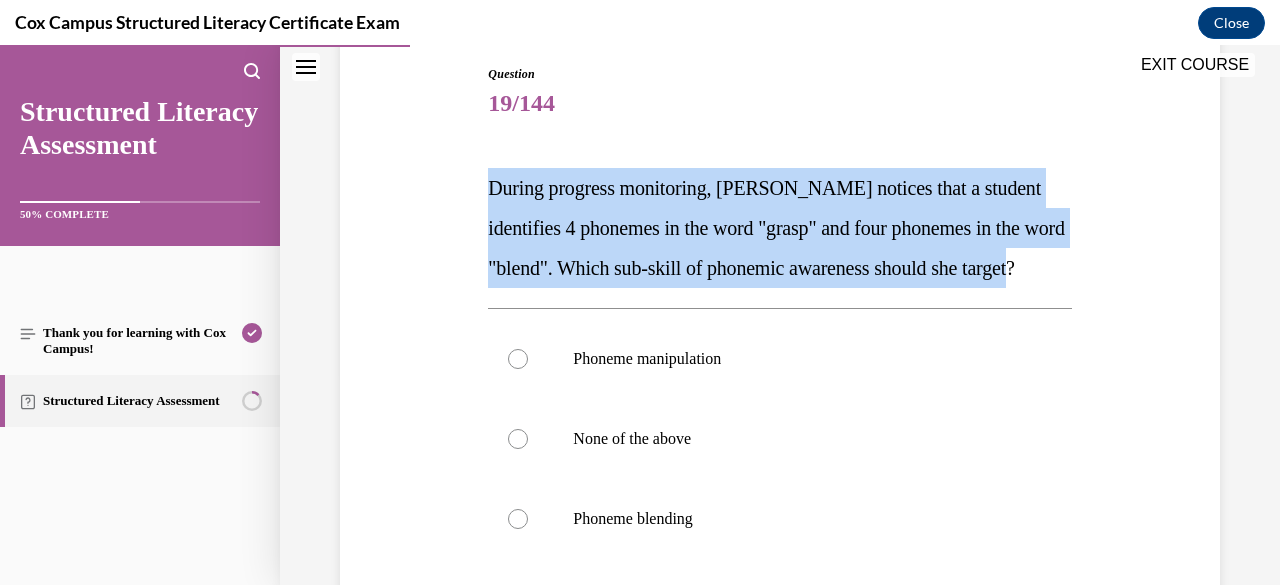
drag, startPoint x: 485, startPoint y: 184, endPoint x: 642, endPoint y: 325, distance: 211.0
click at [642, 288] on p "During progress monitoring, Mrs. Murillo notices that a student identifies 4 ph…" at bounding box center [779, 228] width 583 height 120
copy span "During progress monitoring, Mrs. Murillo notices that a student identifies 4 ph…"
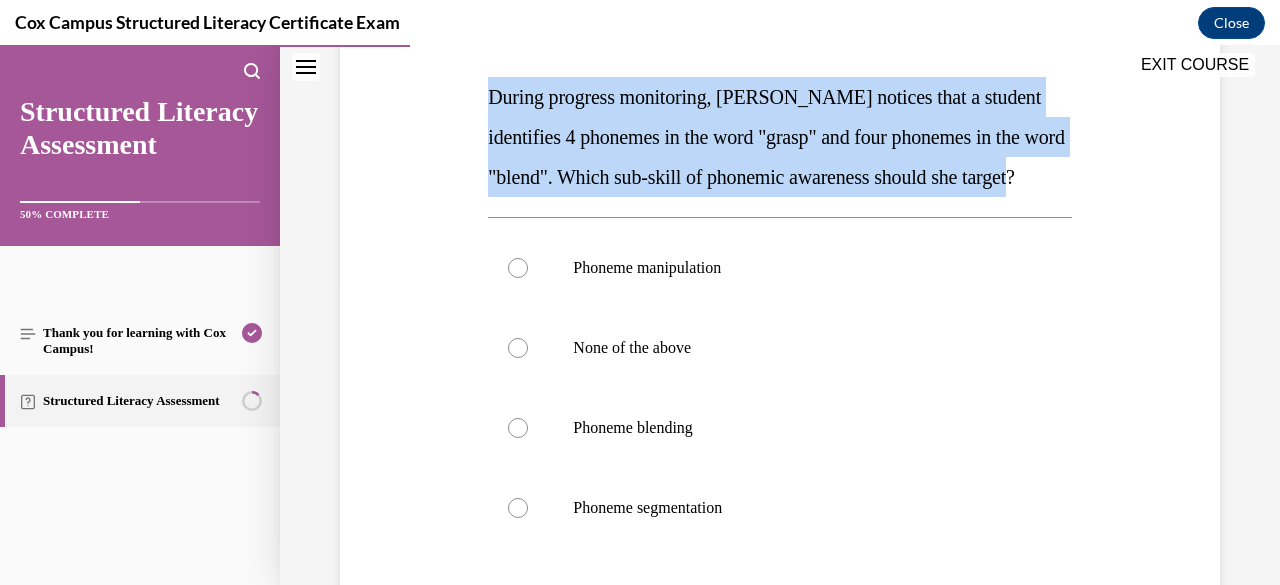
scroll to position [333, 0]
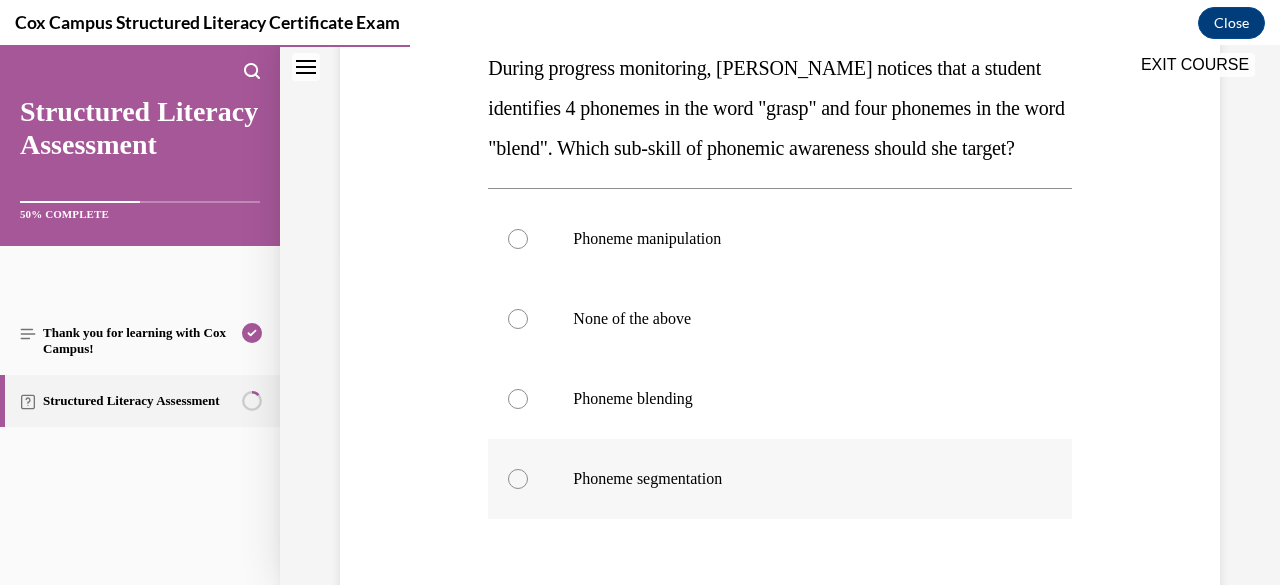
click at [517, 489] on div at bounding box center [518, 479] width 20 height 20
click at [517, 489] on input "Phoneme segmentation" at bounding box center [518, 479] width 20 height 20
radio input "true"
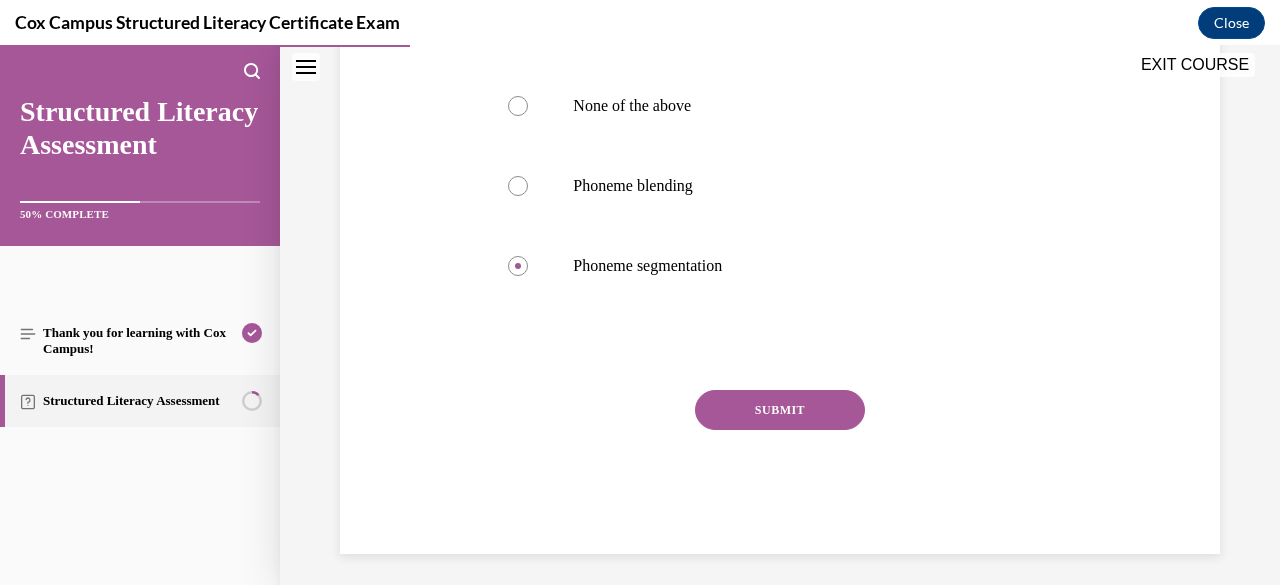
scroll to position [594, 0]
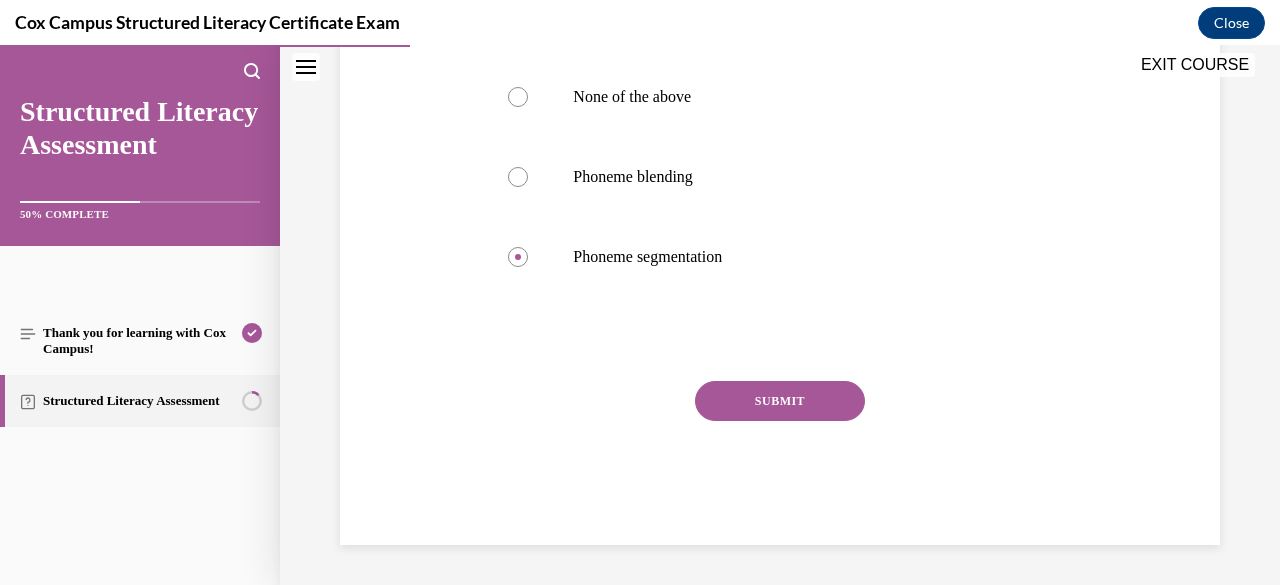
click at [798, 407] on button "SUBMIT" at bounding box center [780, 401] width 170 height 40
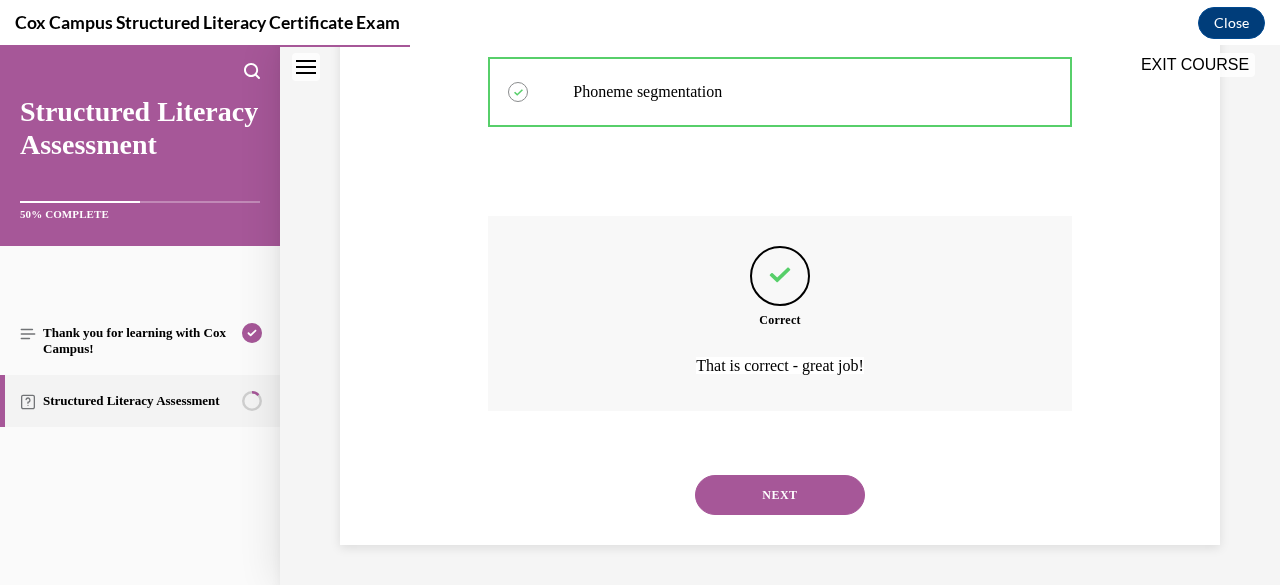
scroll to position [759, 0]
click at [780, 499] on button "NEXT" at bounding box center [780, 495] width 170 height 40
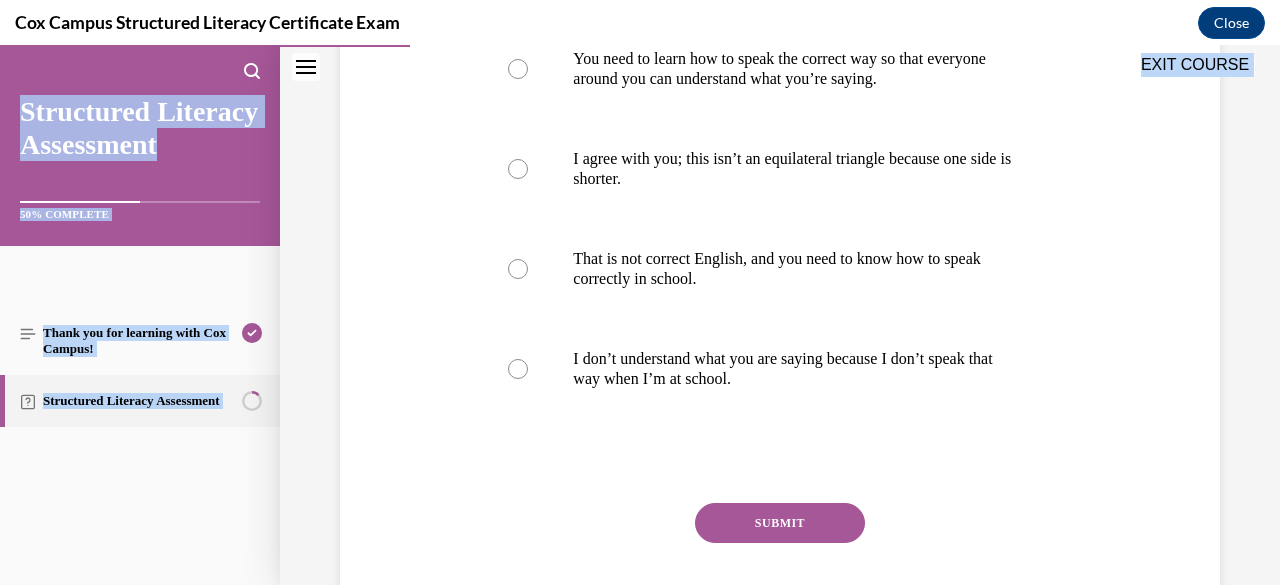
scroll to position [634, 0]
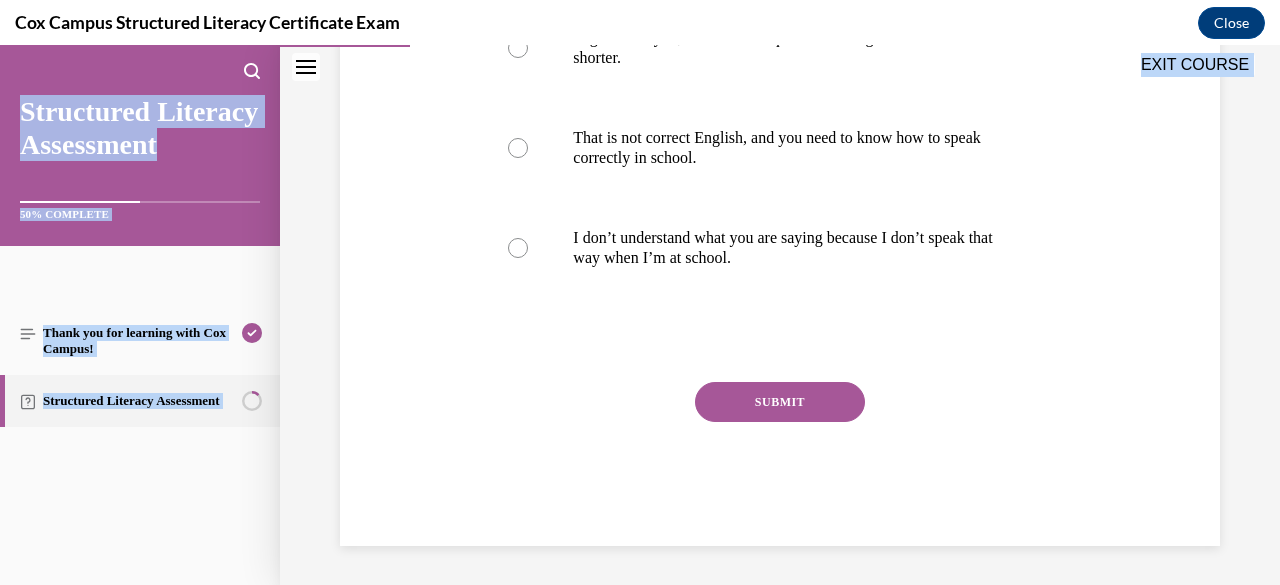
drag, startPoint x: 486, startPoint y: 397, endPoint x: 1080, endPoint y: 292, distance: 603.1
click at [1080, 292] on div "Question 20/144 During a math lesson, Mr. Banks noticed his student saying, “Th…" at bounding box center [780, 65] width 890 height 962
copy div "During a math lesson, Mr. Banks noticed his student saying, “That one ain’t equ…"
click at [372, 229] on div "Question 20/144 During a math lesson, Mr. Banks noticed his student saying, “Th…" at bounding box center [780, 65] width 890 height 962
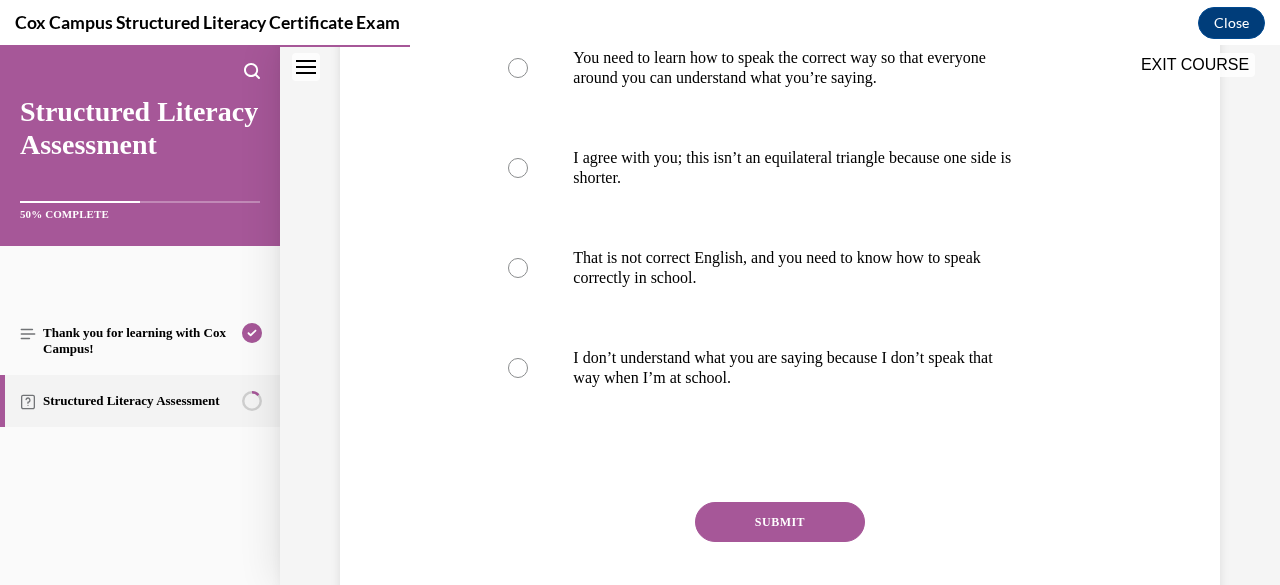
scroll to position [474, 0]
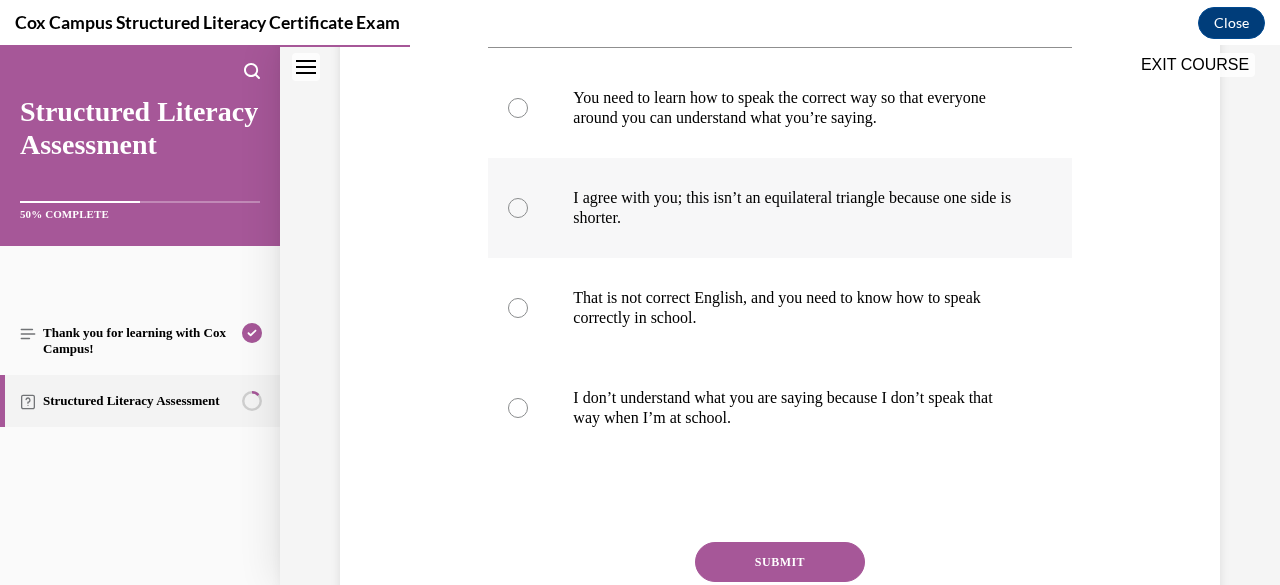
click at [519, 206] on div at bounding box center [518, 208] width 20 height 20
click at [519, 206] on input "I agree with you; this isn’t an equilateral triangle because one side is shorte…" at bounding box center [518, 208] width 20 height 20
radio input "true"
click at [756, 558] on button "SUBMIT" at bounding box center [780, 562] width 170 height 40
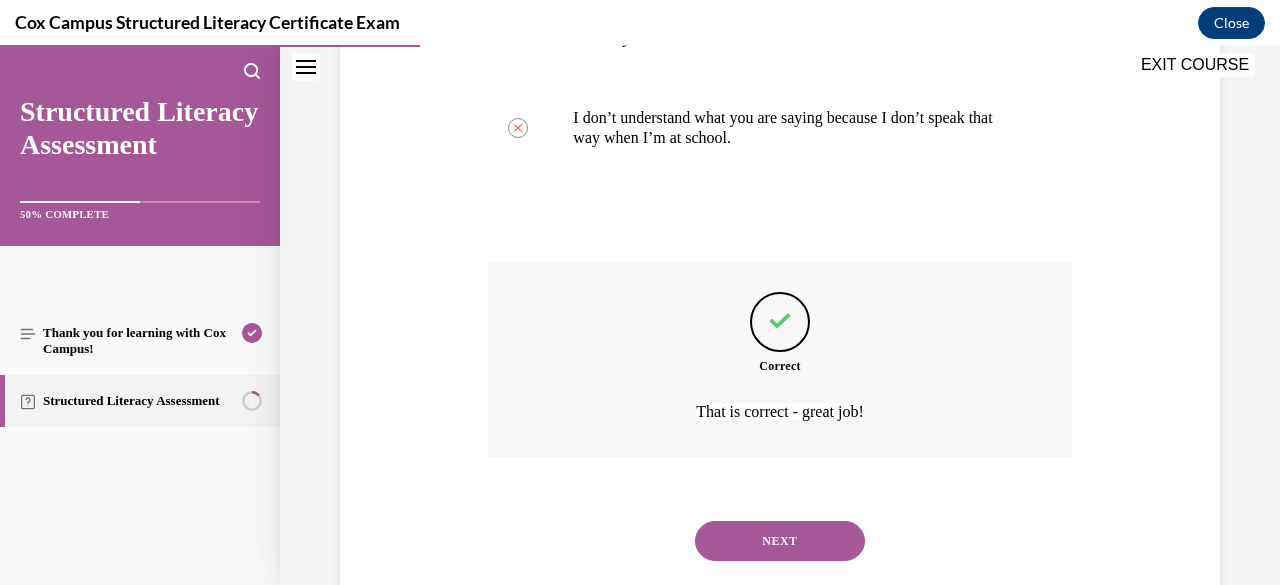
scroll to position [799, 0]
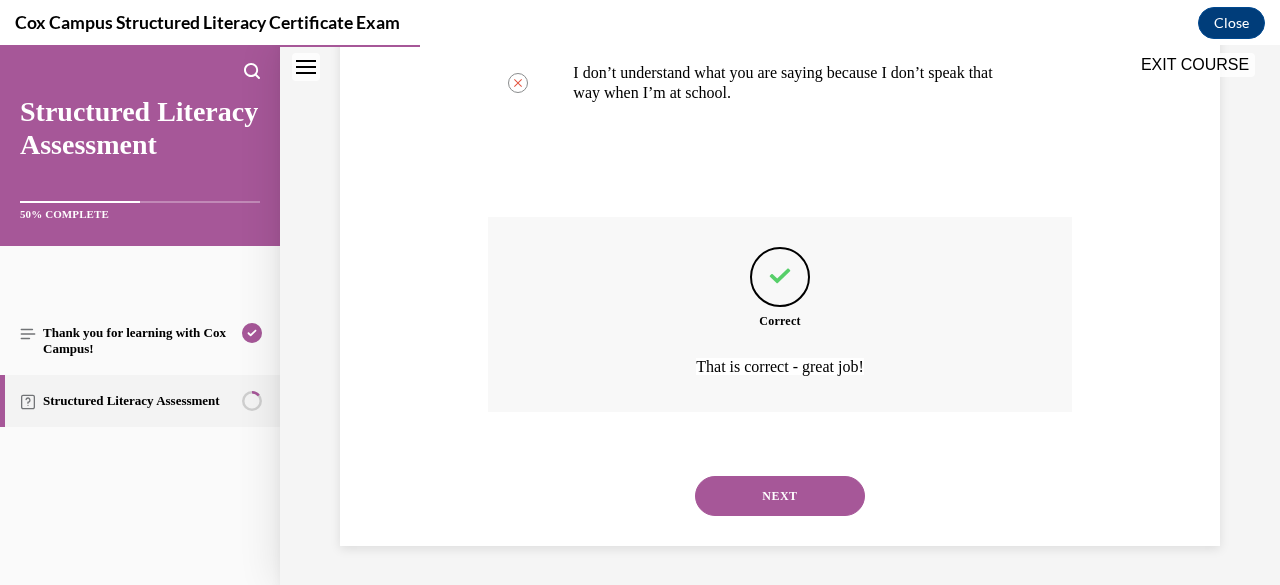
click at [766, 493] on button "NEXT" at bounding box center [780, 496] width 170 height 40
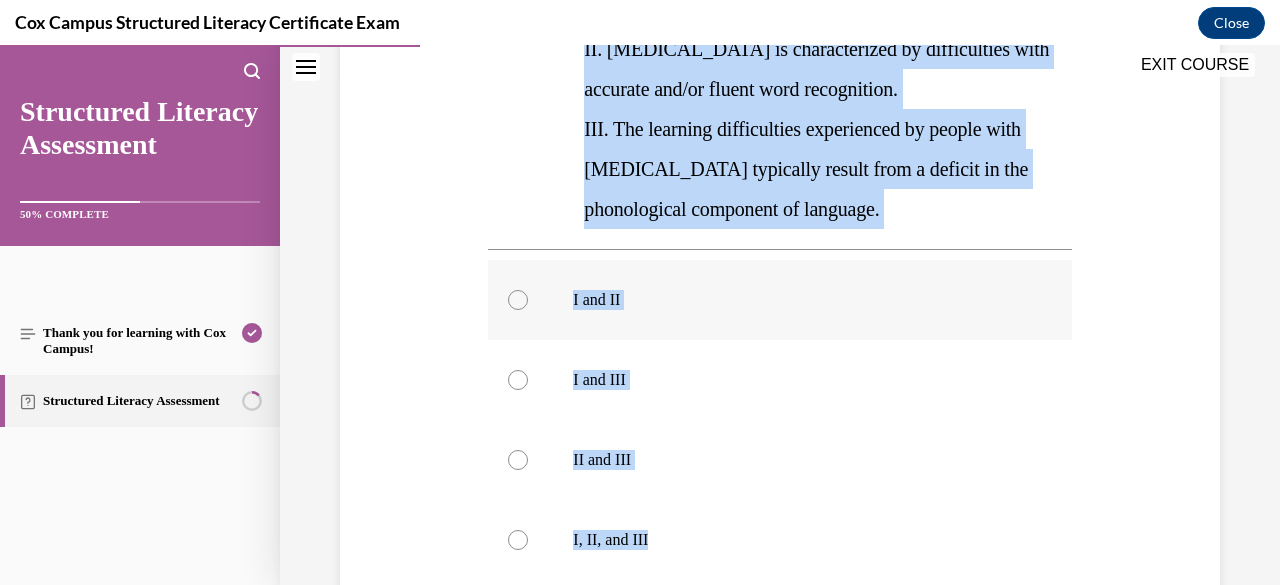
scroll to position [518, 0]
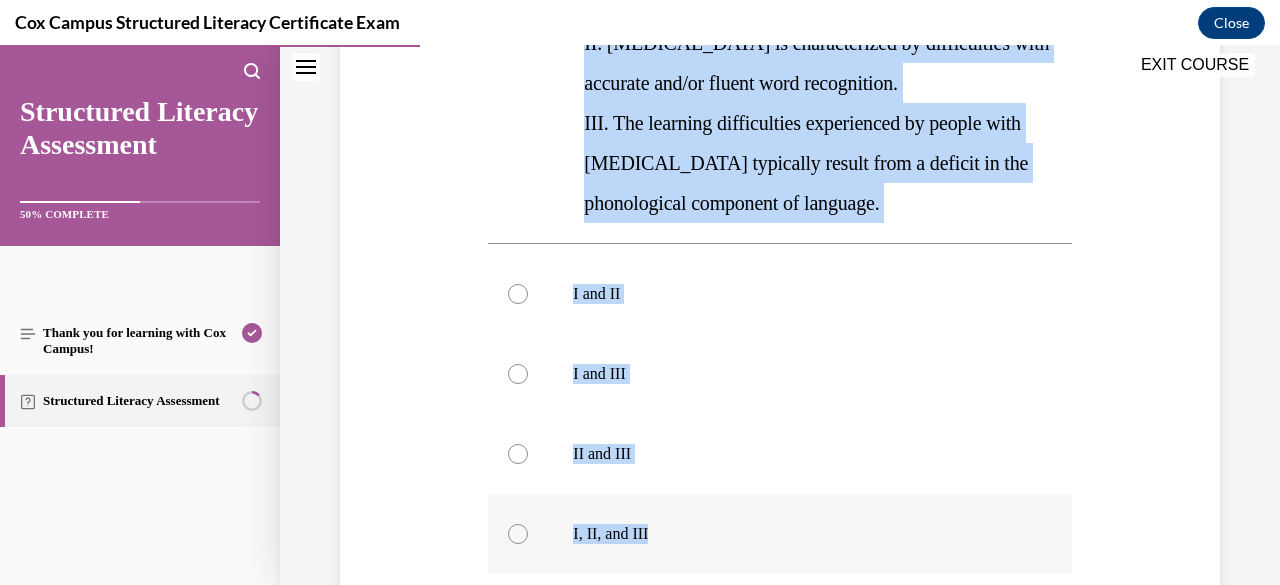
drag, startPoint x: 489, startPoint y: 397, endPoint x: 995, endPoint y: 547, distance: 527.6
click at [995, 547] on div "Question 21/144 The current IDA definition of dyslexia includes which of the fo…" at bounding box center [779, 291] width 583 height 1062
copy div "The current IDA definition of dyslexia includes which of the following tenets? …"
click at [517, 532] on div at bounding box center [518, 534] width 20 height 20
click at [517, 532] on input "I, II, and III" at bounding box center [518, 534] width 20 height 20
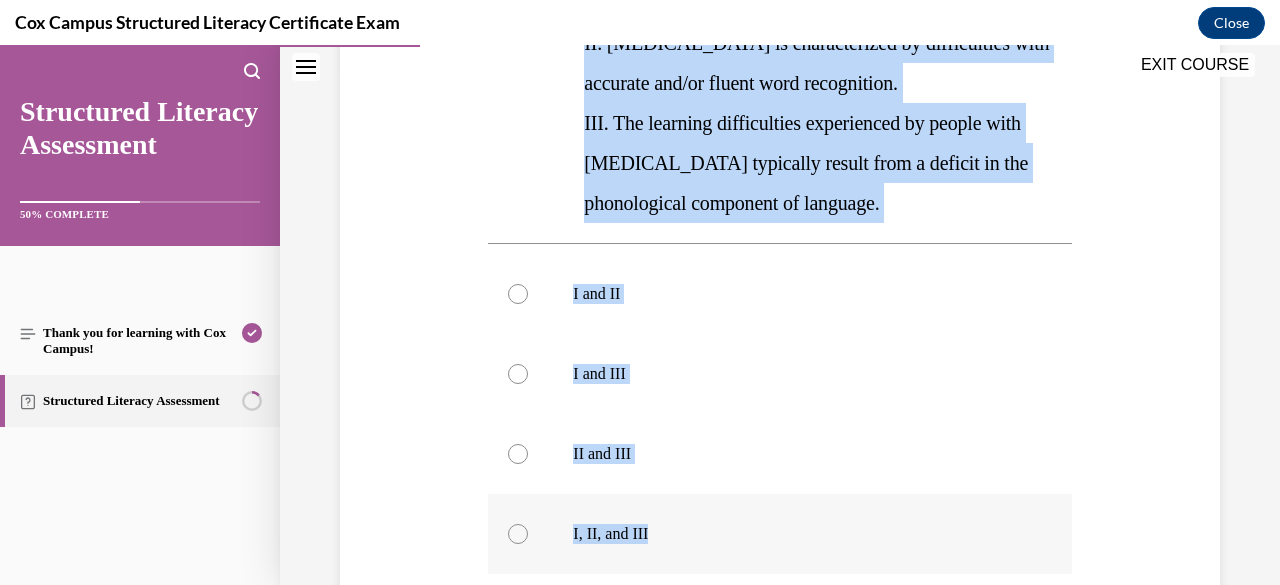
radio input "true"
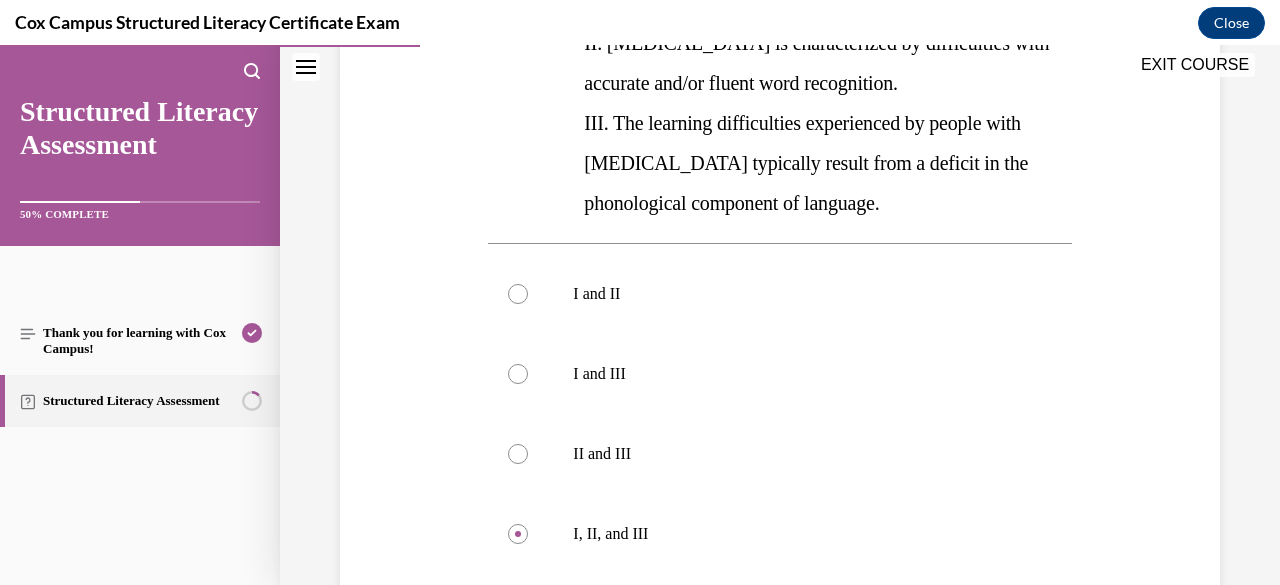
scroll to position [794, 0]
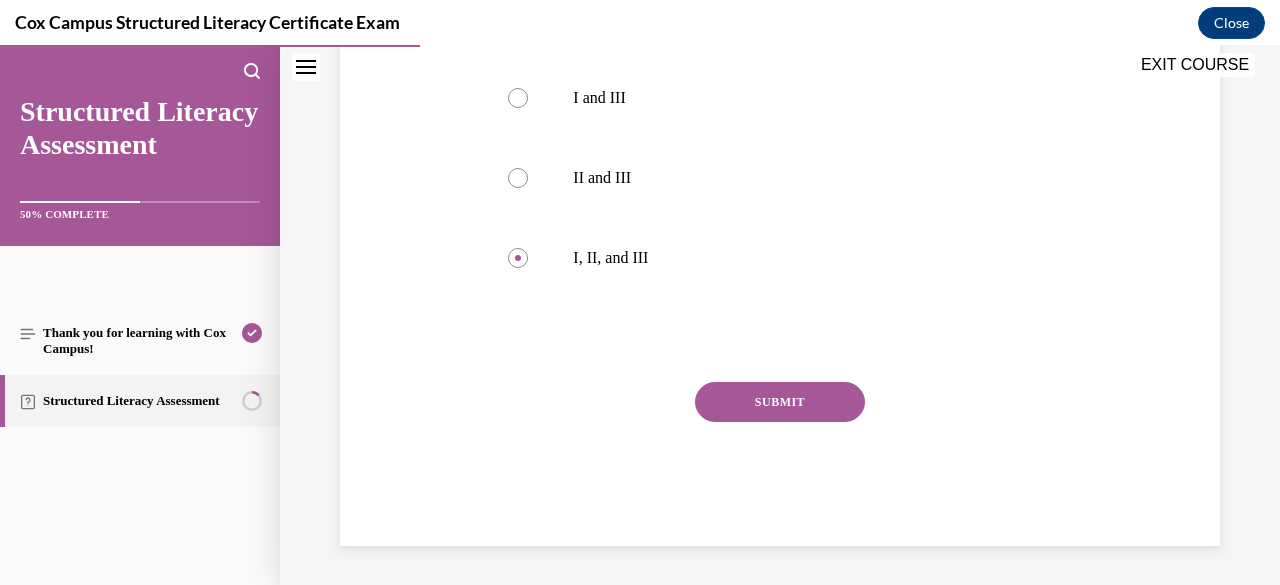
click at [794, 403] on button "SUBMIT" at bounding box center [780, 402] width 170 height 40
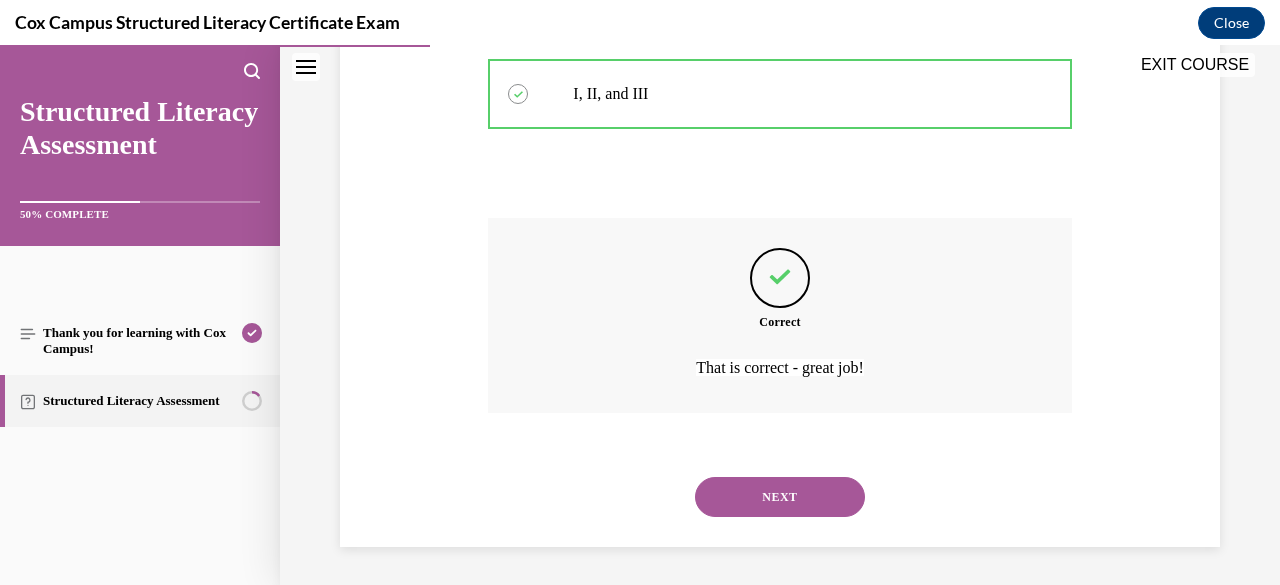
scroll to position [959, 0]
click at [766, 498] on button "NEXT" at bounding box center [780, 496] width 170 height 40
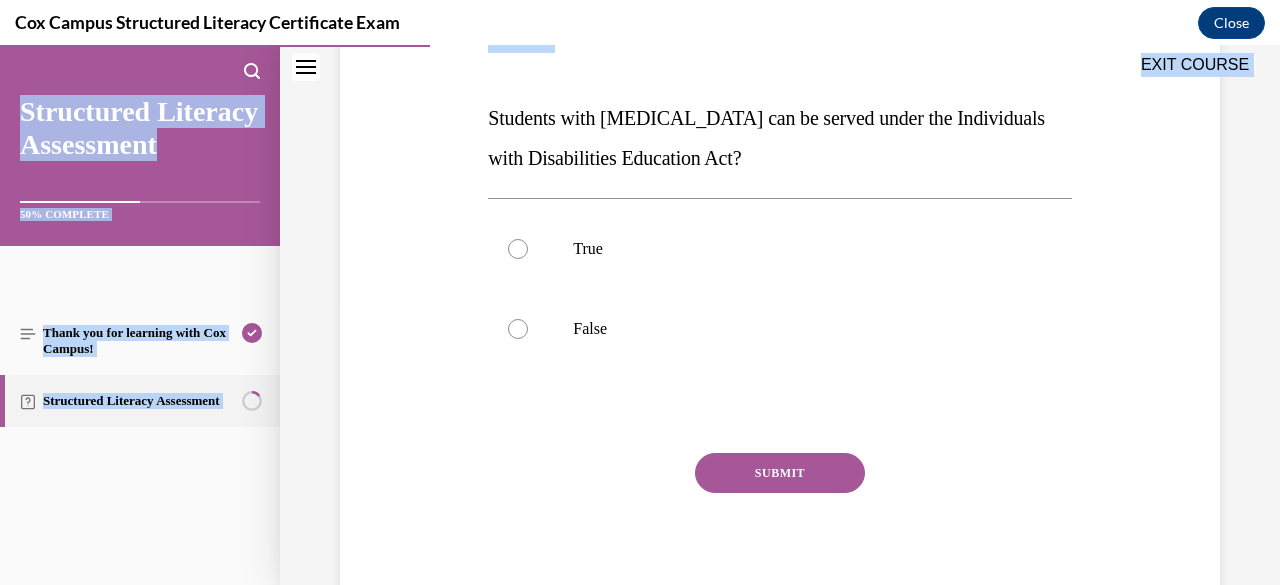
scroll to position [354, 0]
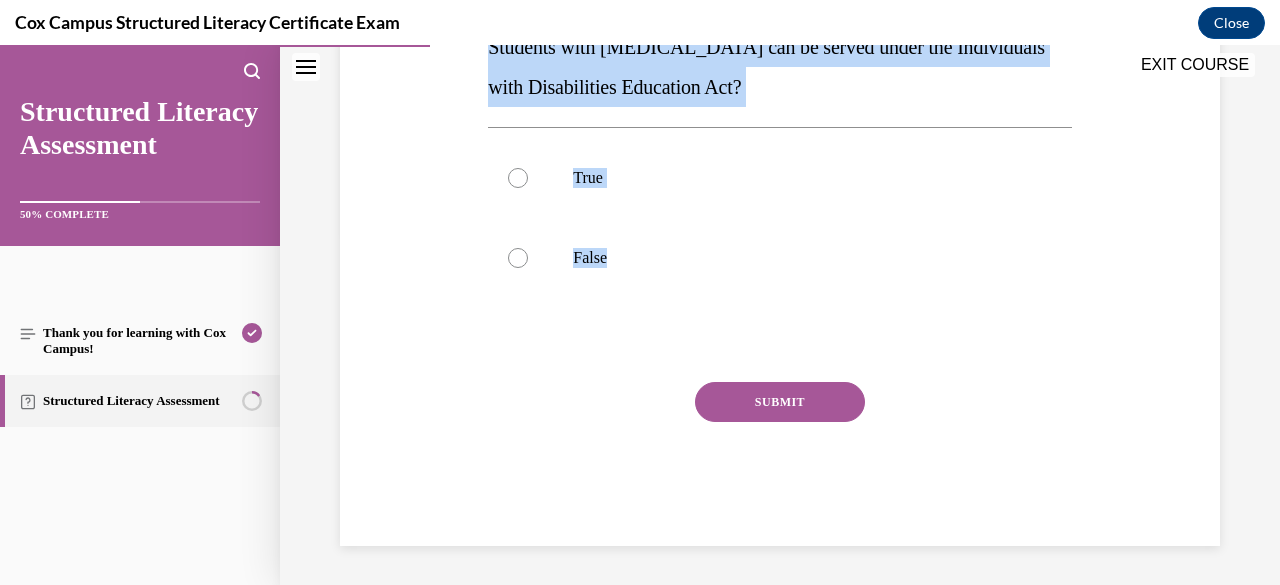
drag, startPoint x: 490, startPoint y: 399, endPoint x: 767, endPoint y: 344, distance: 282.3
click at [767, 344] on div "Question 22/144 Students with dyslexia can be served under the Individuals with…" at bounding box center [779, 235] width 583 height 622
click at [761, 397] on button "SUBMIT" at bounding box center [780, 402] width 170 height 40
click at [406, 225] on div "Question 22/144 Students with dyslexia can be served under the Individuals with…" at bounding box center [780, 205] width 890 height 682
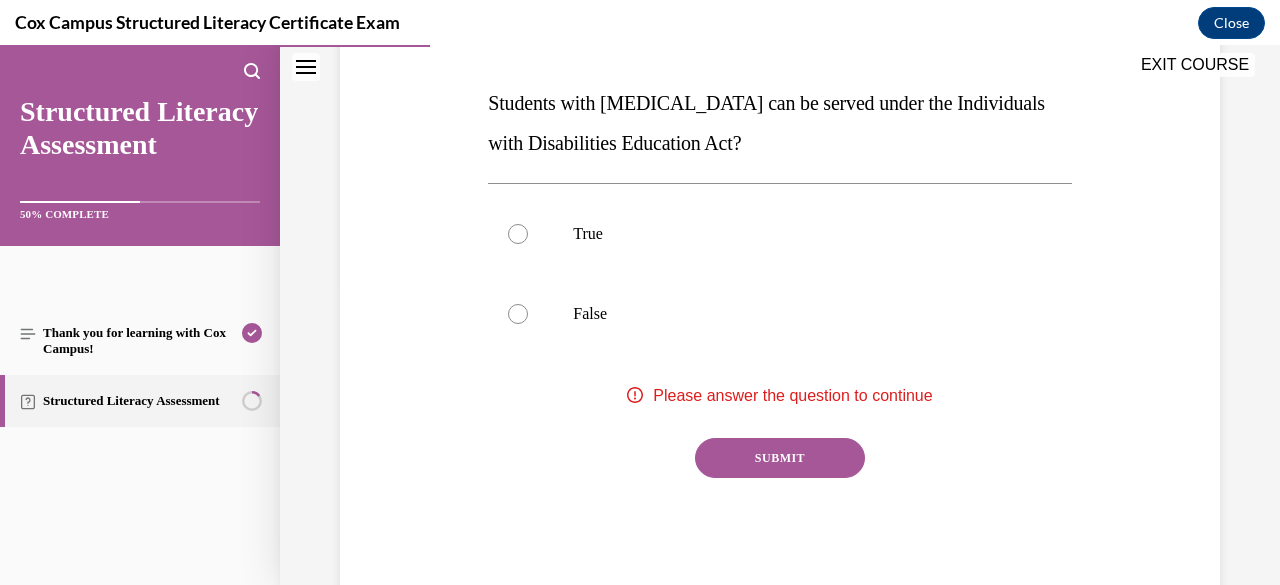
scroll to position [274, 0]
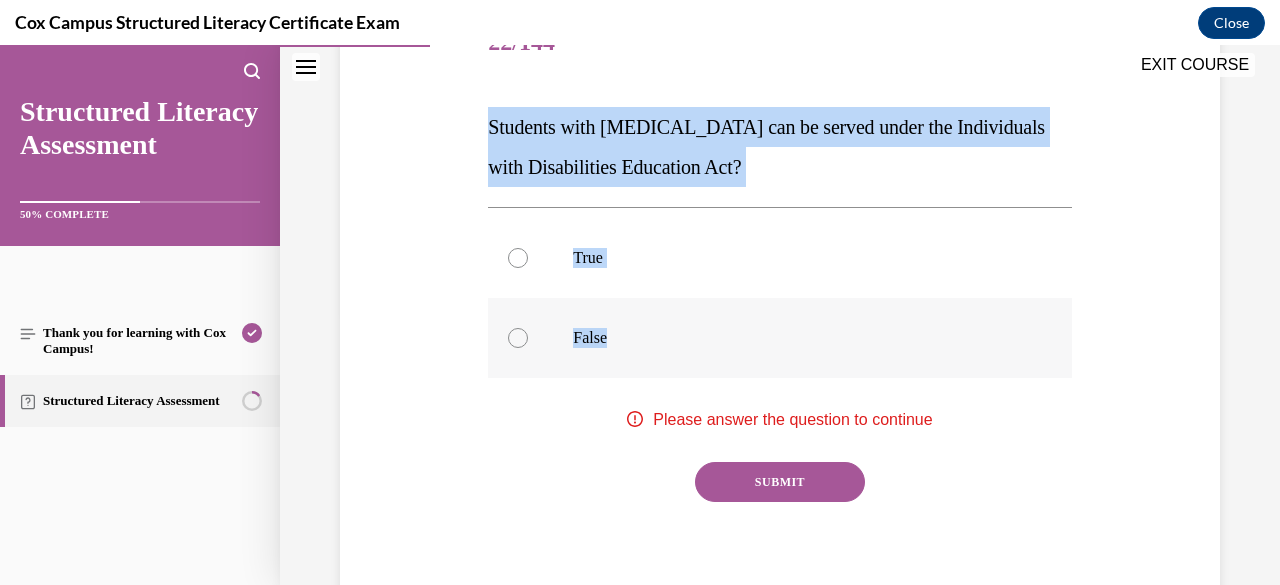
drag, startPoint x: 488, startPoint y: 121, endPoint x: 652, endPoint y: 320, distance: 257.8
click at [652, 320] on div "Question 22/144 Students with dyslexia can be served under the Individuals with…" at bounding box center [779, 315] width 583 height 622
copy div "Students with dyslexia can be served under the Individuals with Disabilities Ed…"
click at [509, 264] on div at bounding box center [518, 258] width 20 height 20
click at [509, 264] on input "True" at bounding box center [518, 258] width 20 height 20
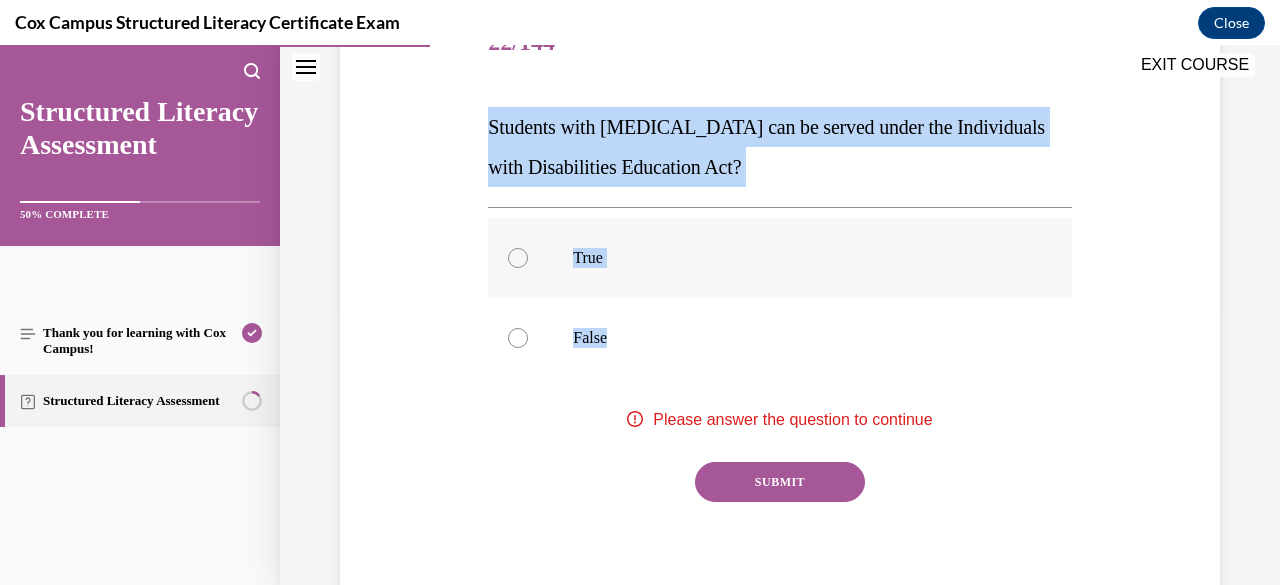
radio input "true"
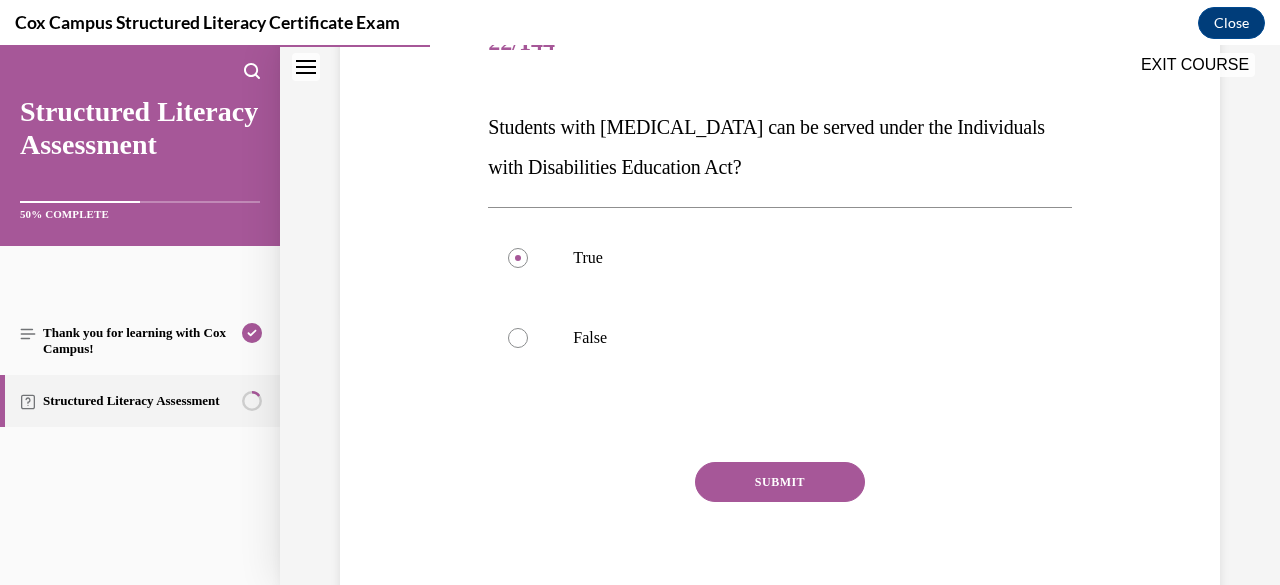
click at [742, 477] on button "SUBMIT" at bounding box center [780, 482] width 170 height 40
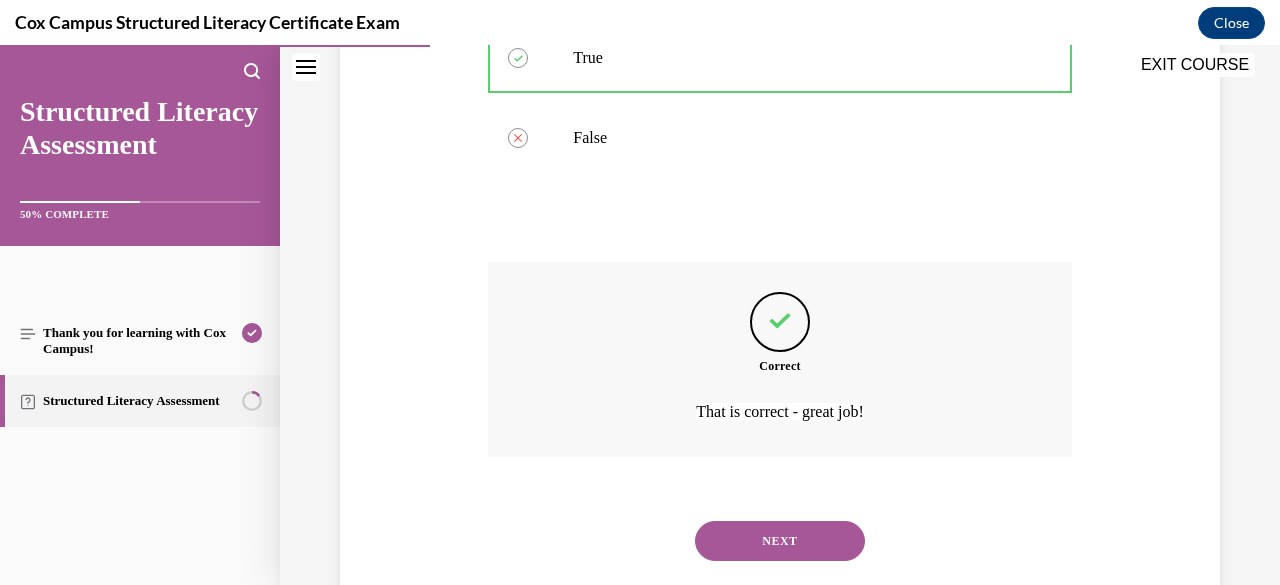
scroll to position [519, 0]
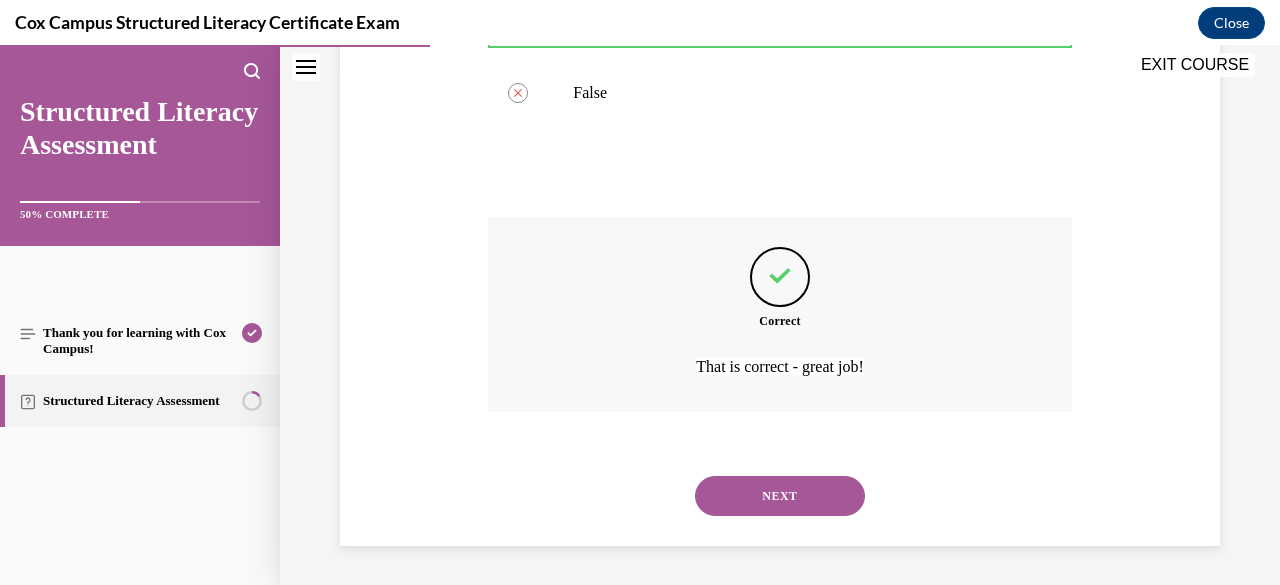
click at [748, 498] on button "NEXT" at bounding box center [780, 496] width 170 height 40
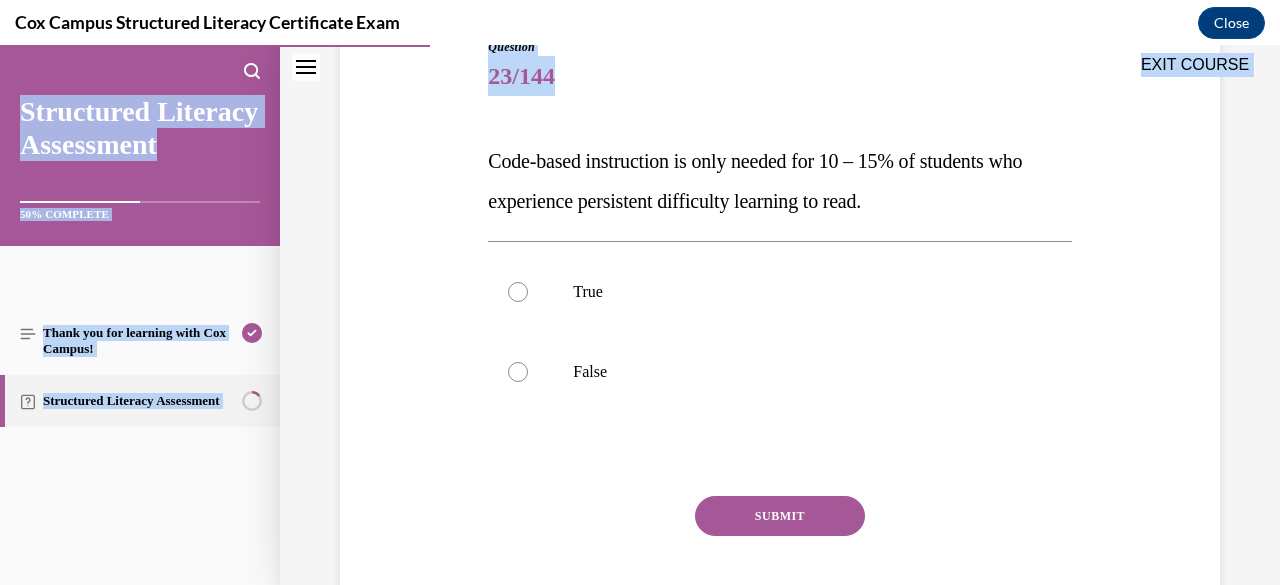
scroll to position [328, 0]
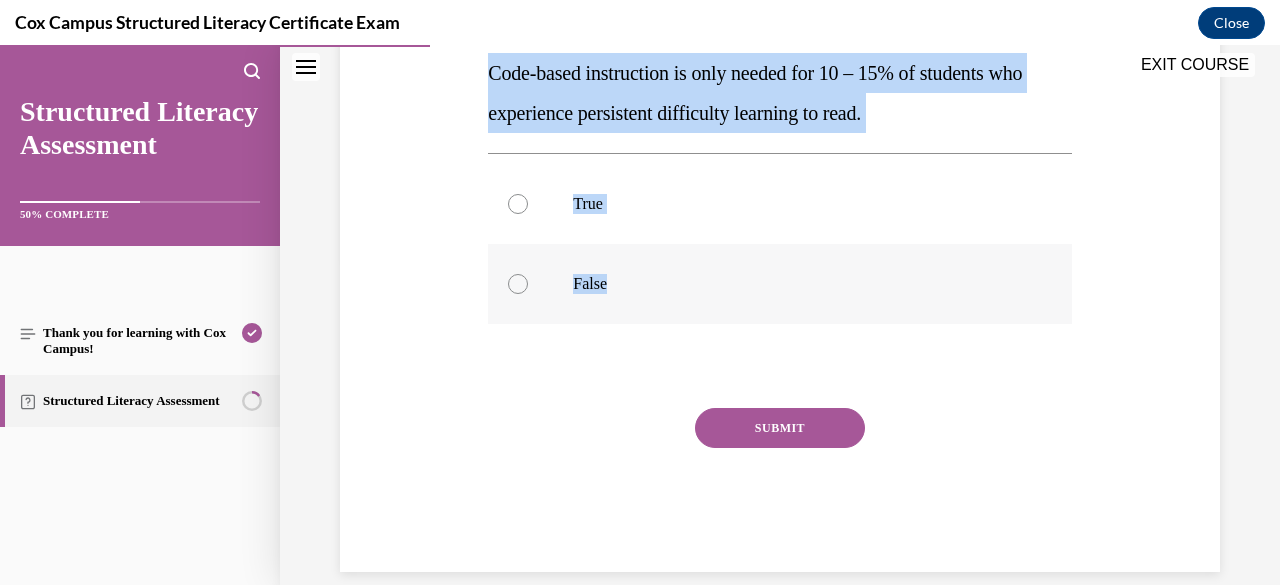
drag, startPoint x: 488, startPoint y: 399, endPoint x: 648, endPoint y: 293, distance: 191.9
click at [648, 293] on div "Question 23/144 Code-based instruction is only needed for 10 – 15% of students …" at bounding box center [779, 261] width 583 height 622
copy div "Code-based instruction is only needed for 10 – 15% of students who experience p…"
click at [521, 281] on div at bounding box center [518, 284] width 20 height 20
click at [521, 281] on input "False" at bounding box center [518, 284] width 20 height 20
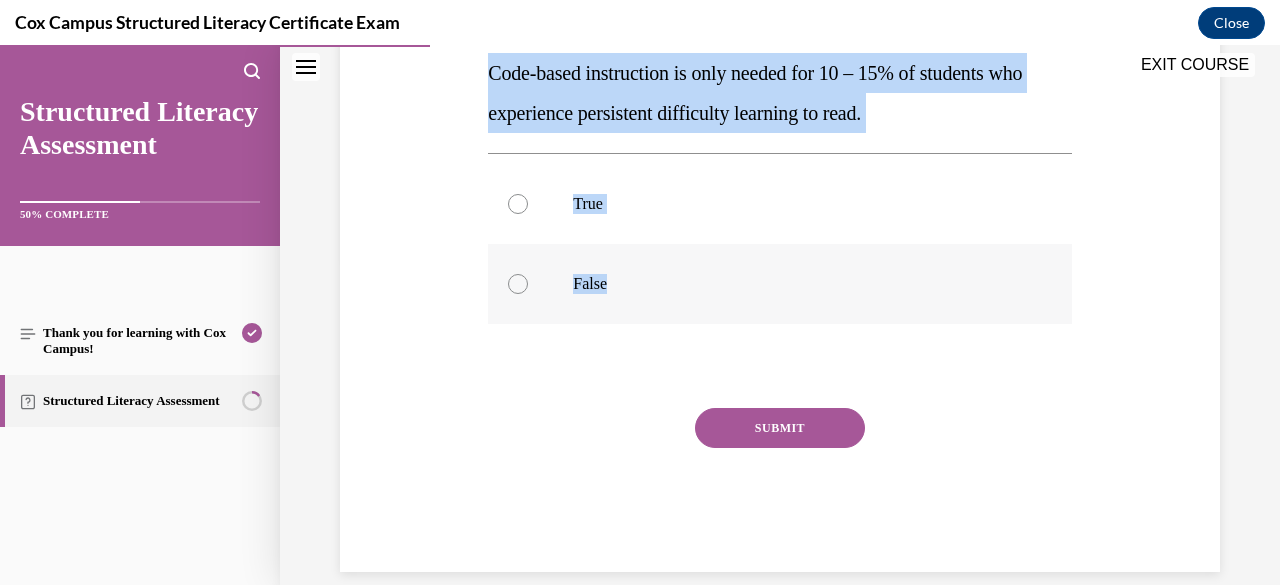
radio input "true"
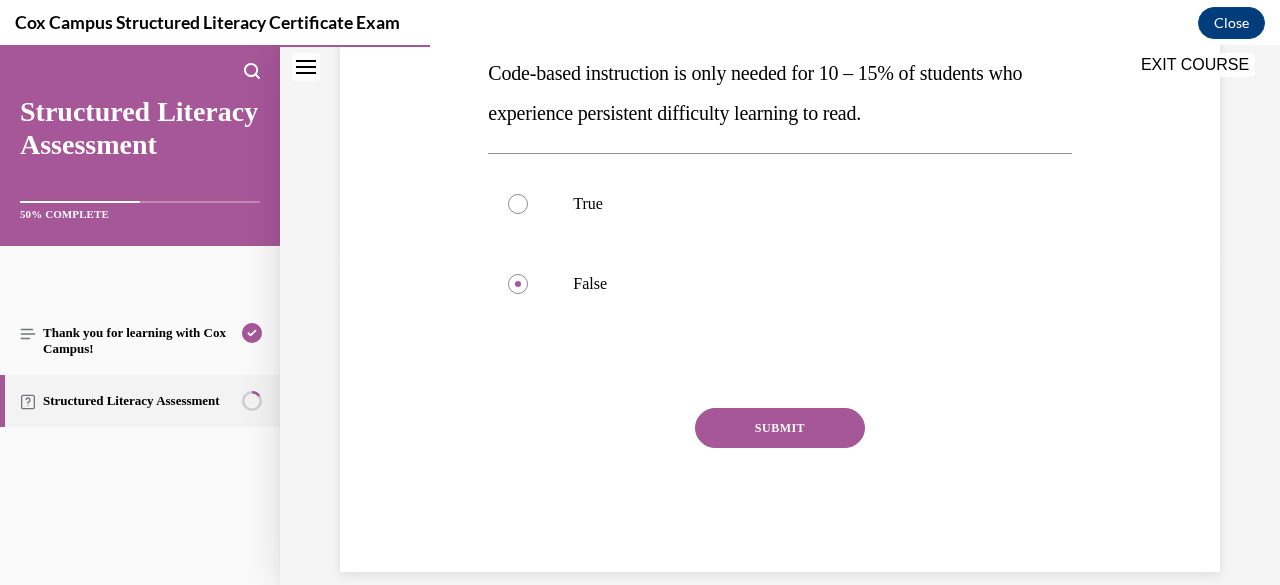
click at [762, 426] on button "SUBMIT" at bounding box center [780, 428] width 170 height 40
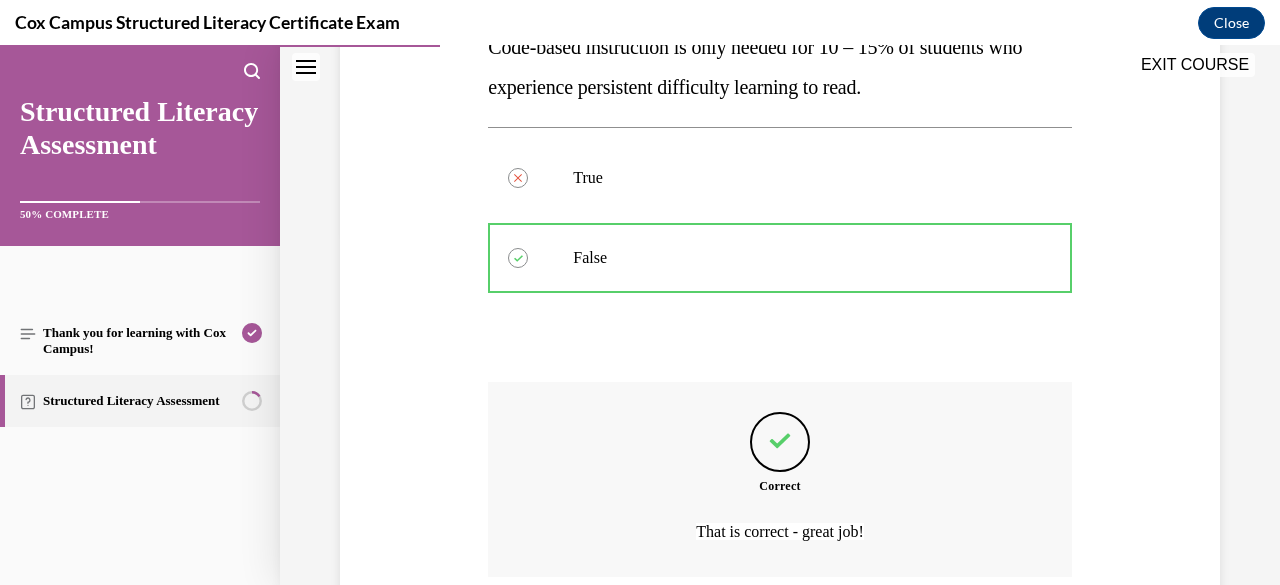
scroll to position [519, 0]
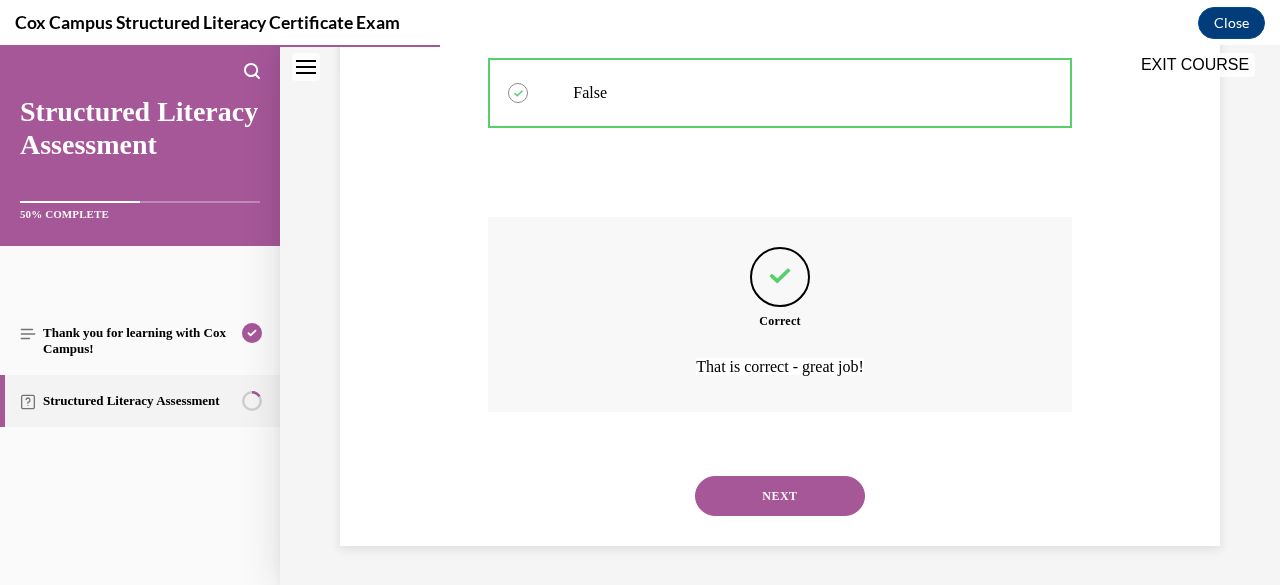
click at [742, 505] on button "NEXT" at bounding box center [780, 496] width 170 height 40
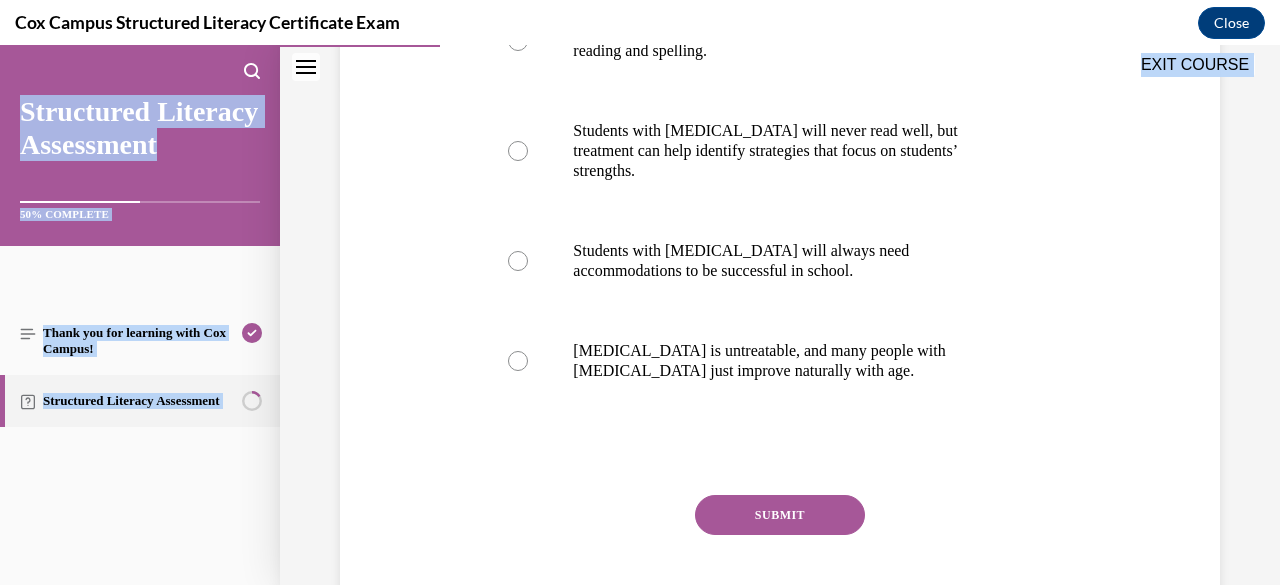
scroll to position [594, 0]
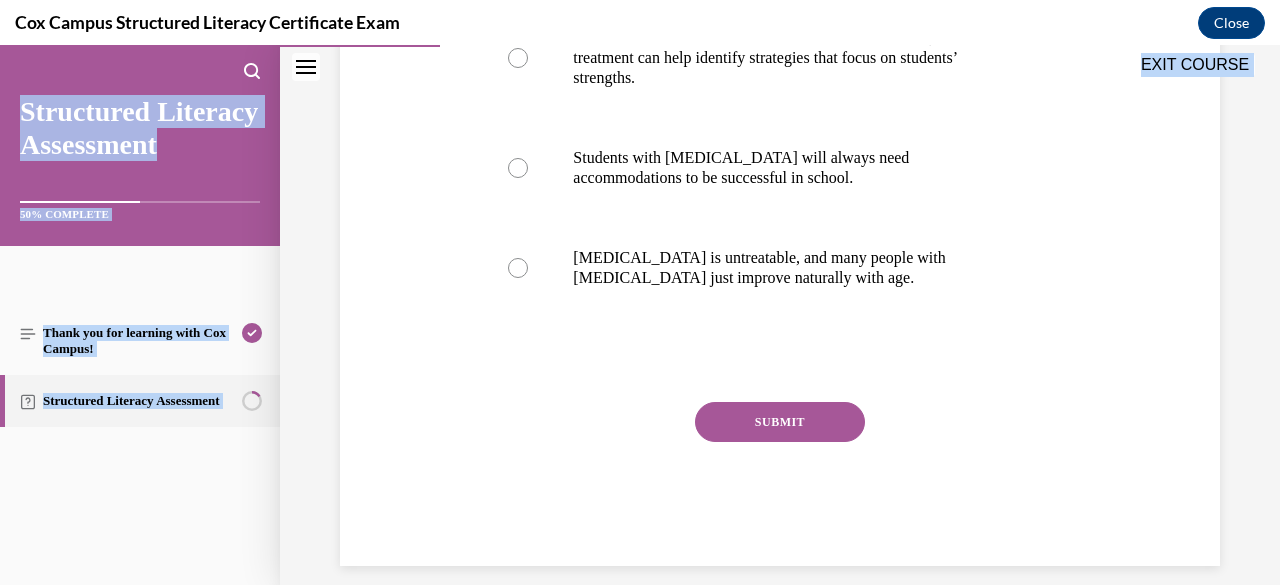
drag, startPoint x: 484, startPoint y: 394, endPoint x: 854, endPoint y: 588, distance: 417.7
click at [854, 584] on html "SKIP TO LESSON Audio transcript EXIT COURSE Structured Literacy Assessment 50% …" at bounding box center [640, 315] width 1280 height 540
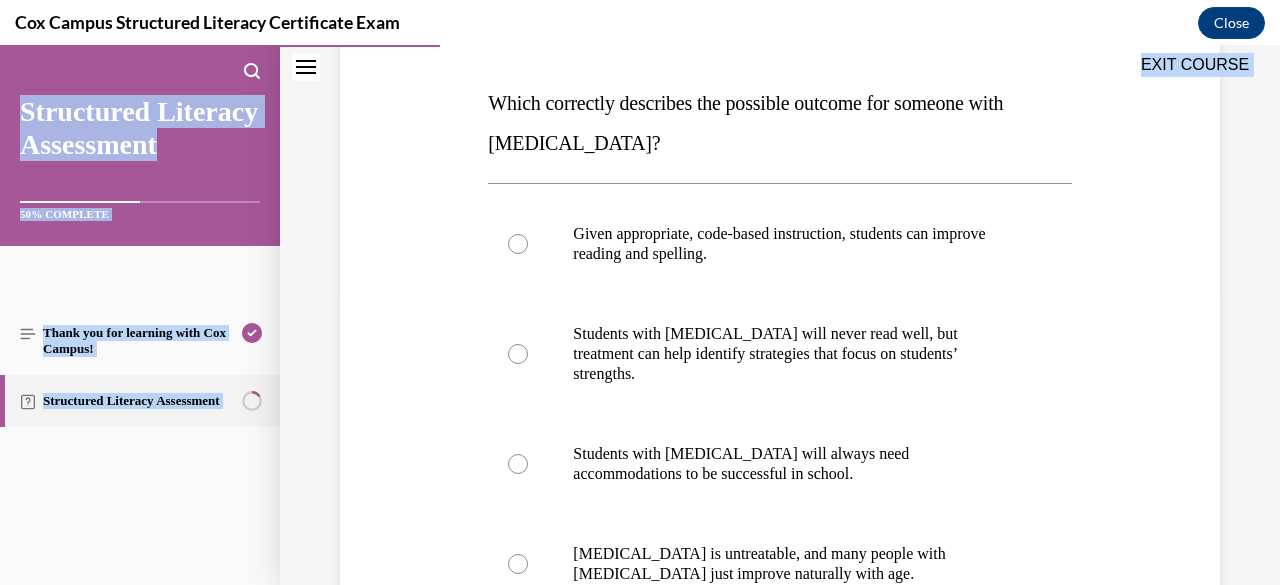
scroll to position [302, 0]
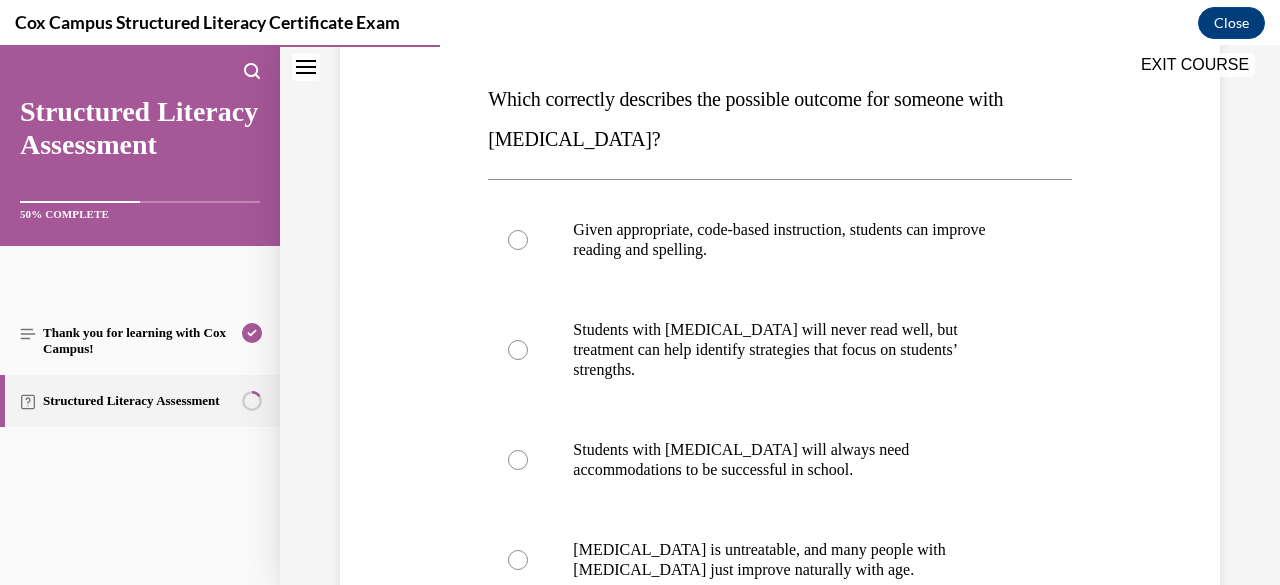
click at [407, 179] on div "Question 24/144 Which correctly describes the possible outcome for someone with…" at bounding box center [780, 387] width 890 height 942
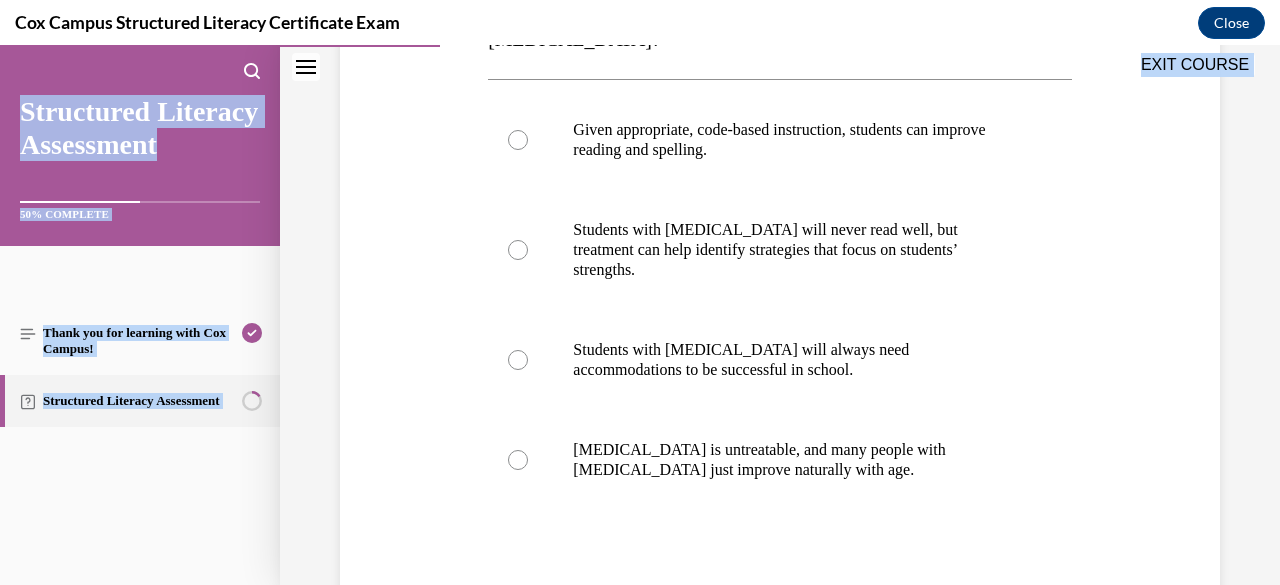
scroll to position [585, 0]
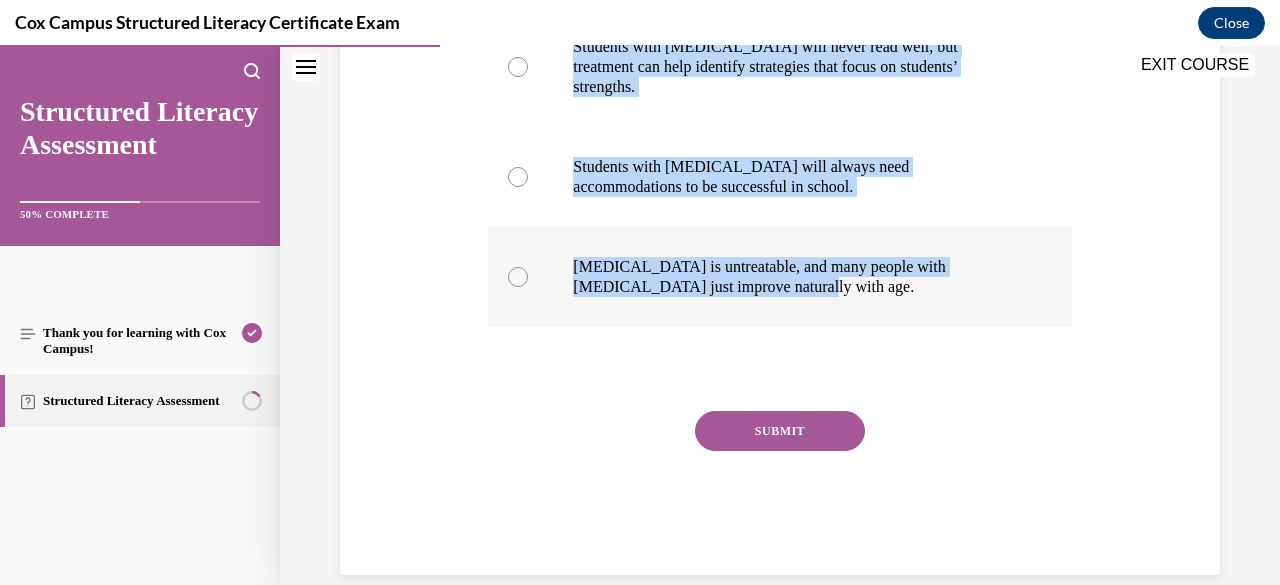
drag, startPoint x: 484, startPoint y: 94, endPoint x: 901, endPoint y: 295, distance: 462.8
click at [901, 295] on div "Question 24/144 Which correctly describes the possible outcome for someone with…" at bounding box center [779, 119] width 593 height 912
copy div "Which correctly describes the possible outcome for someone with dyslexia?  Give…"
click at [401, 161] on div "Question 24/144 Which correctly describes the possible outcome for someone with…" at bounding box center [780, 104] width 890 height 942
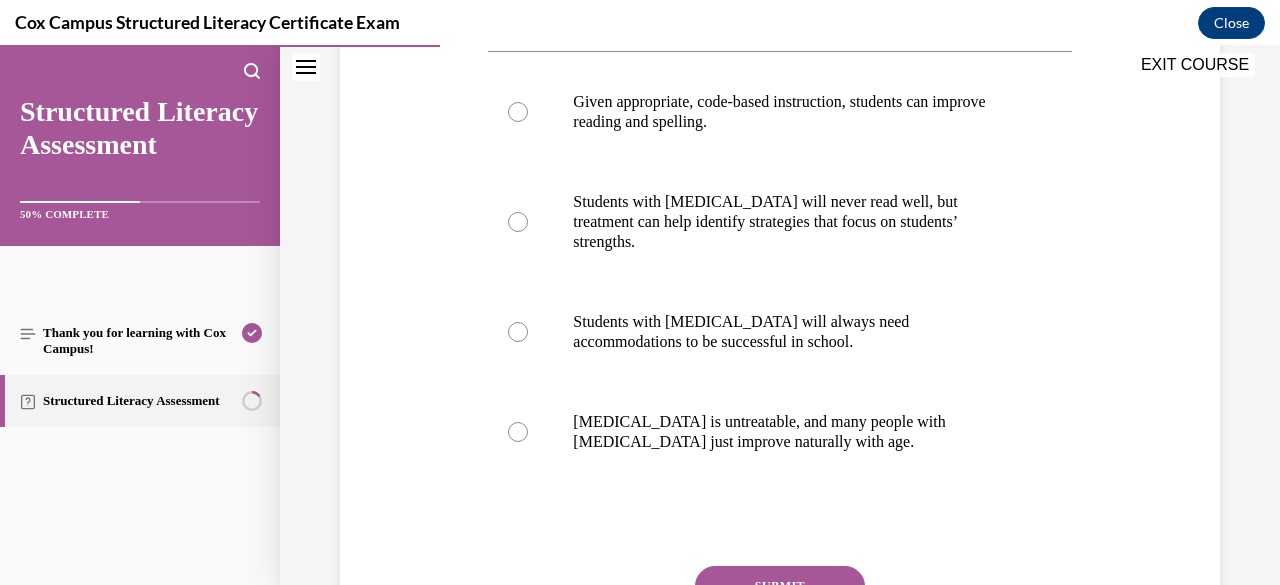
scroll to position [425, 0]
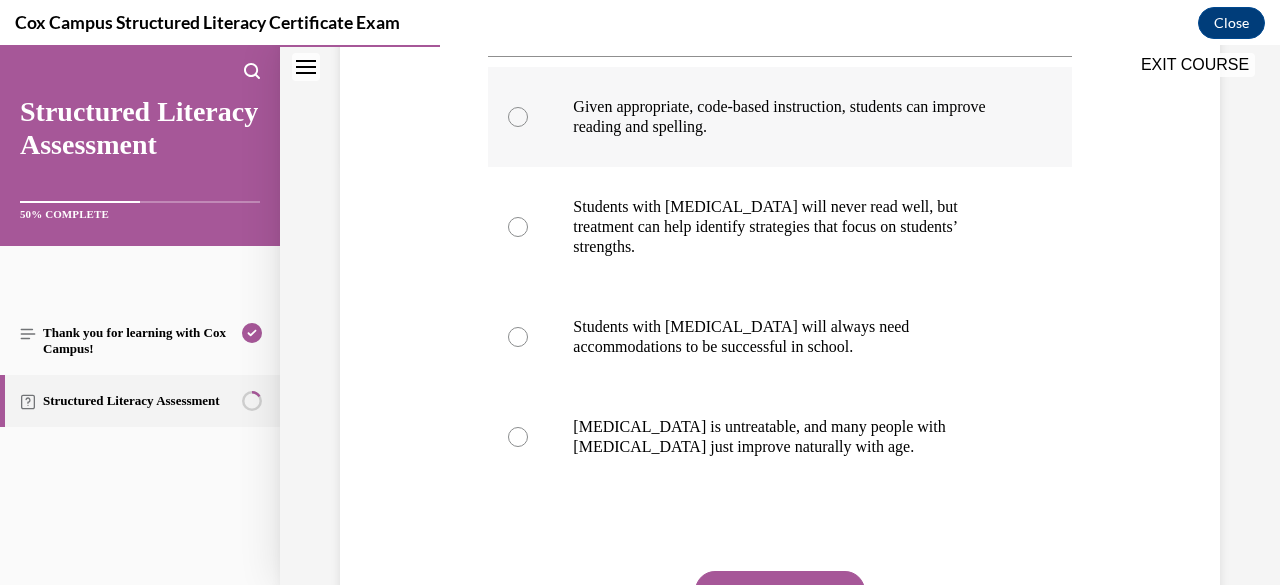
click at [517, 117] on div at bounding box center [518, 117] width 20 height 20
click at [517, 117] on input "Given appropriate, code-based instruction, students can improve reading and spe…" at bounding box center [518, 117] width 20 height 20
radio input "true"
click at [784, 571] on button "SUBMIT" at bounding box center [780, 591] width 170 height 40
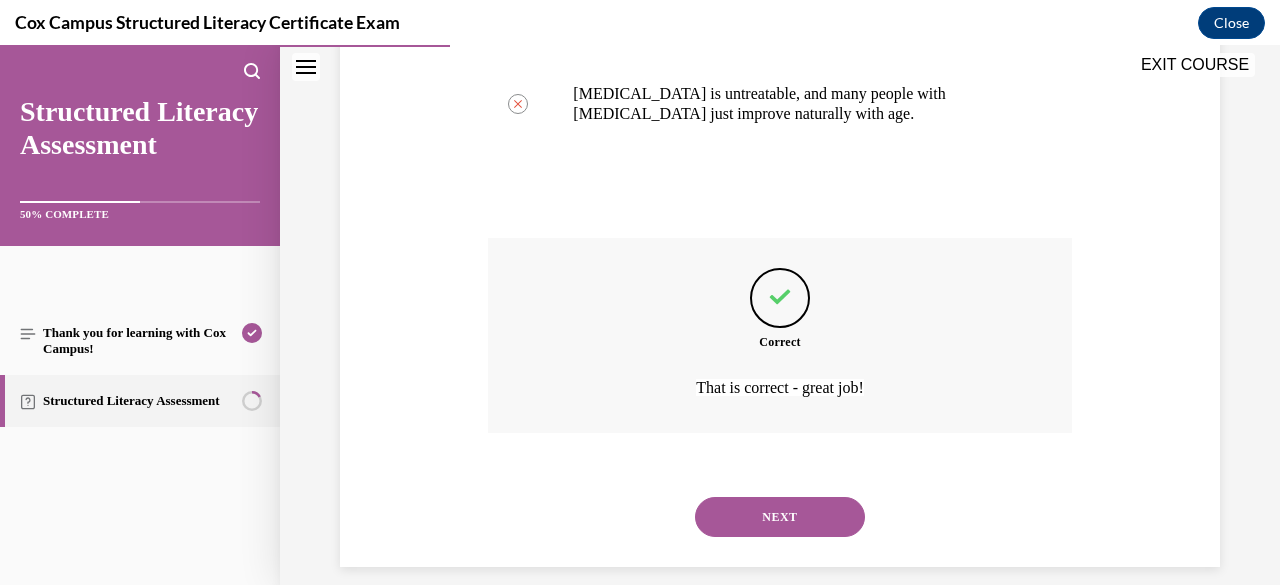
scroll to position [759, 0]
click at [726, 507] on button "NEXT" at bounding box center [780, 516] width 170 height 40
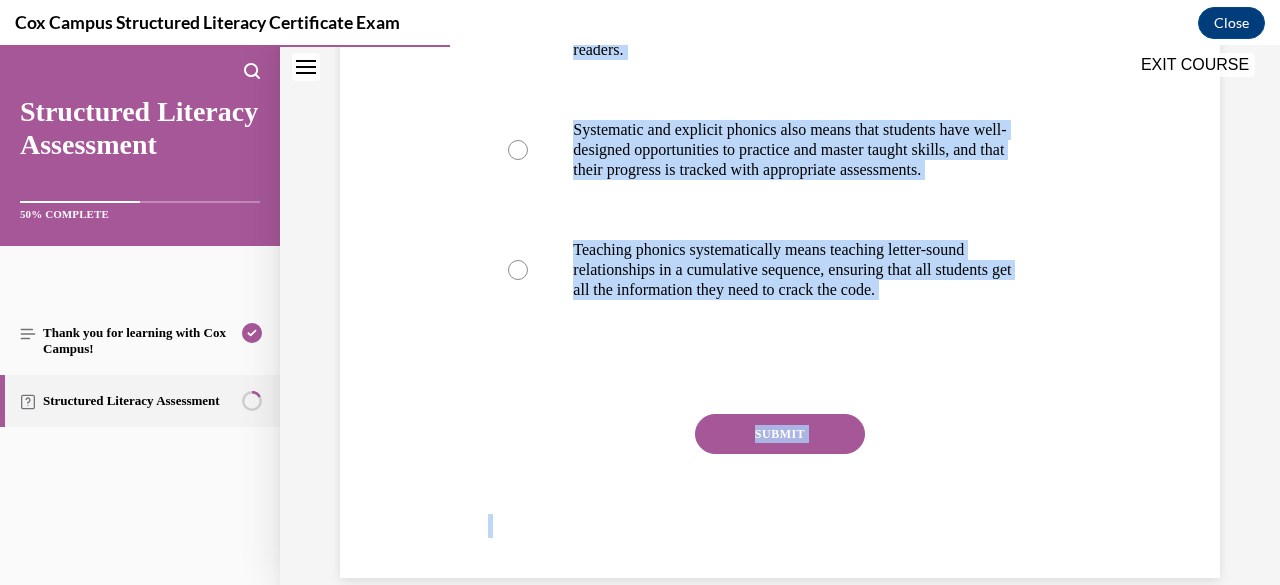
scroll to position [634, 0]
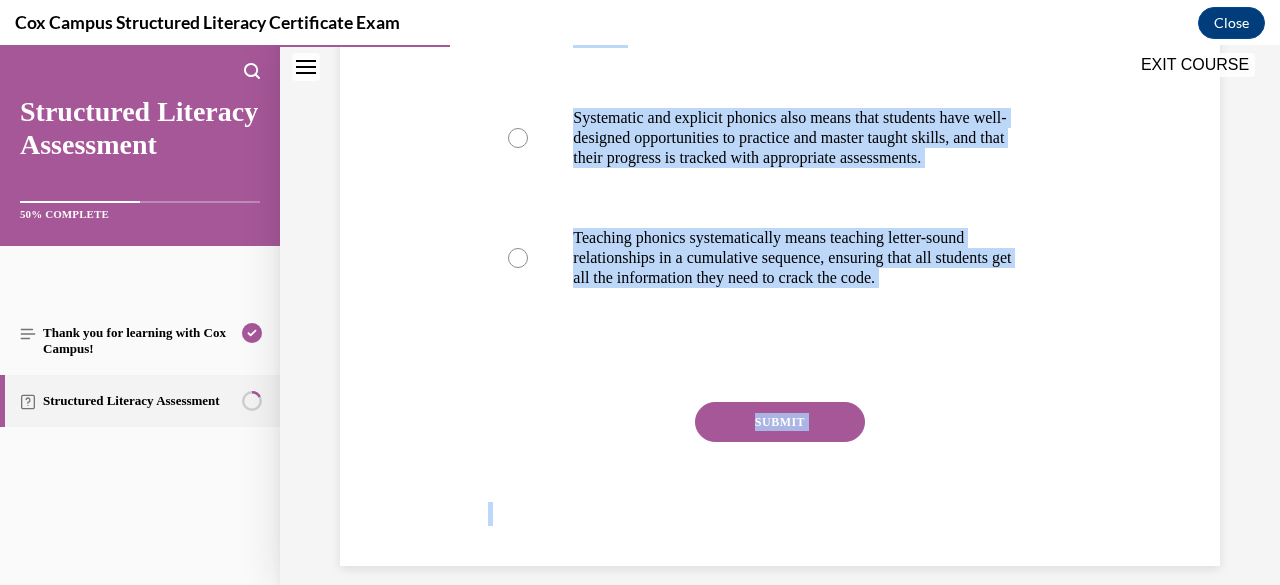
drag, startPoint x: 489, startPoint y: 143, endPoint x: 1071, endPoint y: 314, distance: 606.5
click at [1071, 314] on div "Question 25/144 Which of the following statements is NOT true about systematic,…" at bounding box center [780, 75] width 890 height 982
copy div "Which of the following statements is NOT true about systematic, explicit phonic…"
click at [1144, 243] on div "Question 25/144 Which of the following statements is NOT true about systematic,…" at bounding box center [780, 75] width 890 height 982
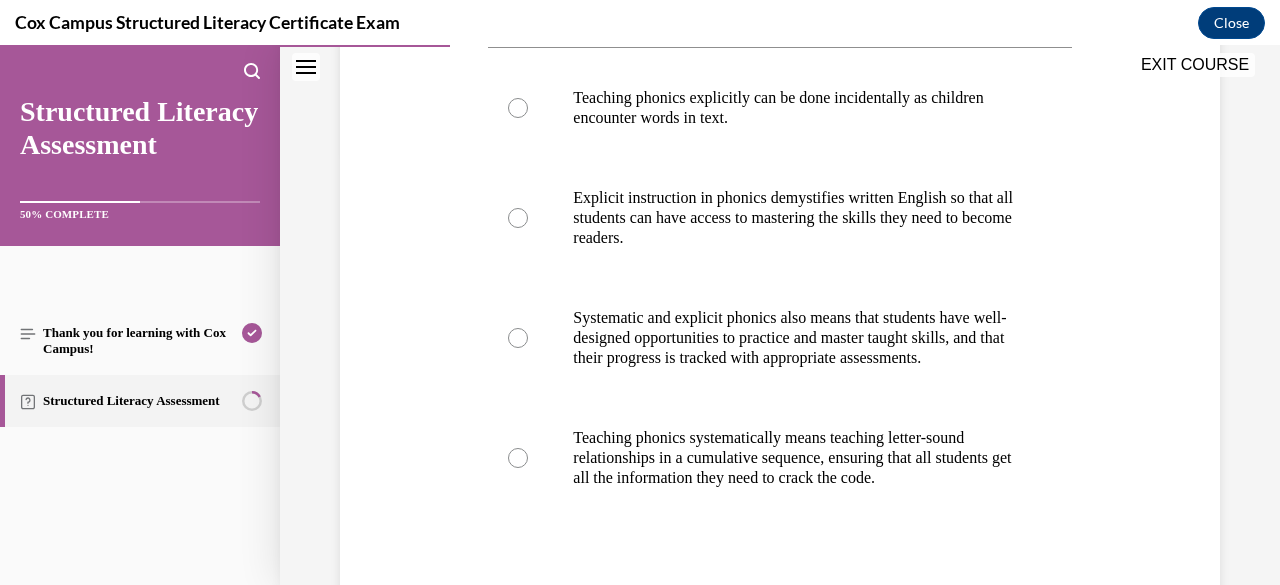
scroll to position [474, 0]
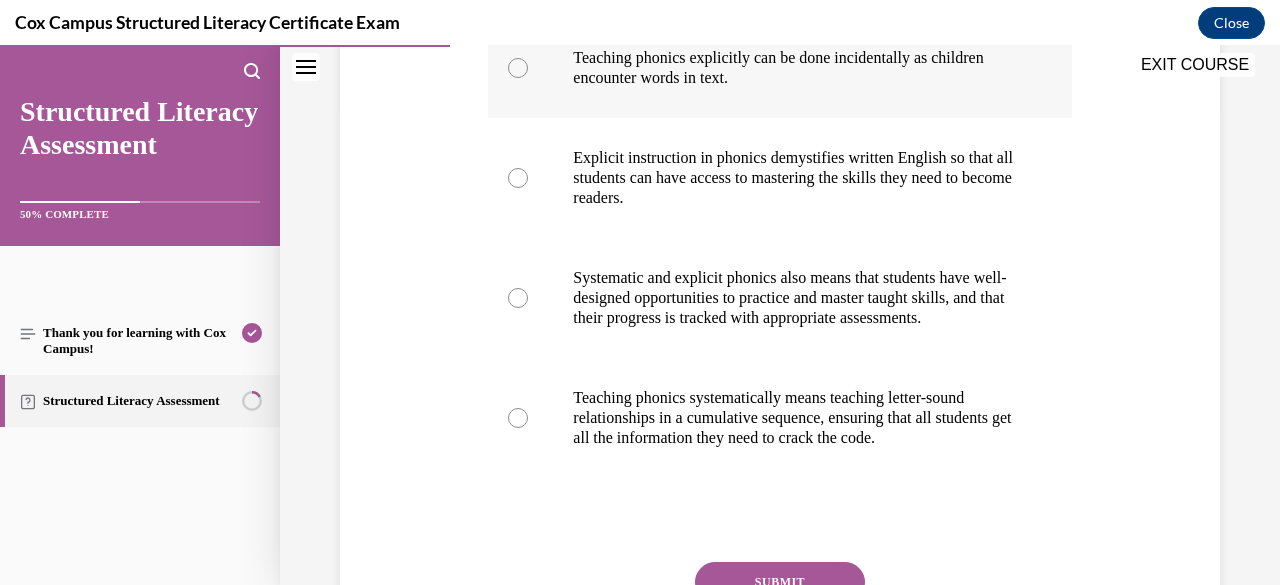
click at [513, 68] on div at bounding box center [518, 68] width 20 height 20
click at [513, 68] on input "Teaching phonics explicitly can be done incidentally as children encounter word…" at bounding box center [518, 68] width 20 height 20
radio input "true"
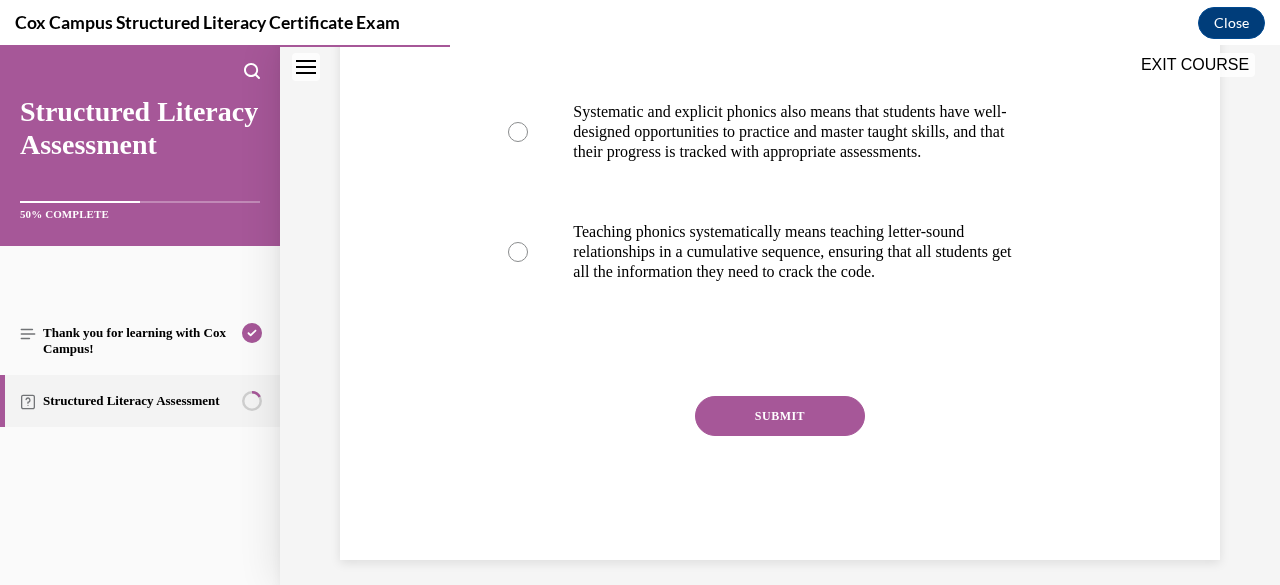
scroll to position [634, 0]
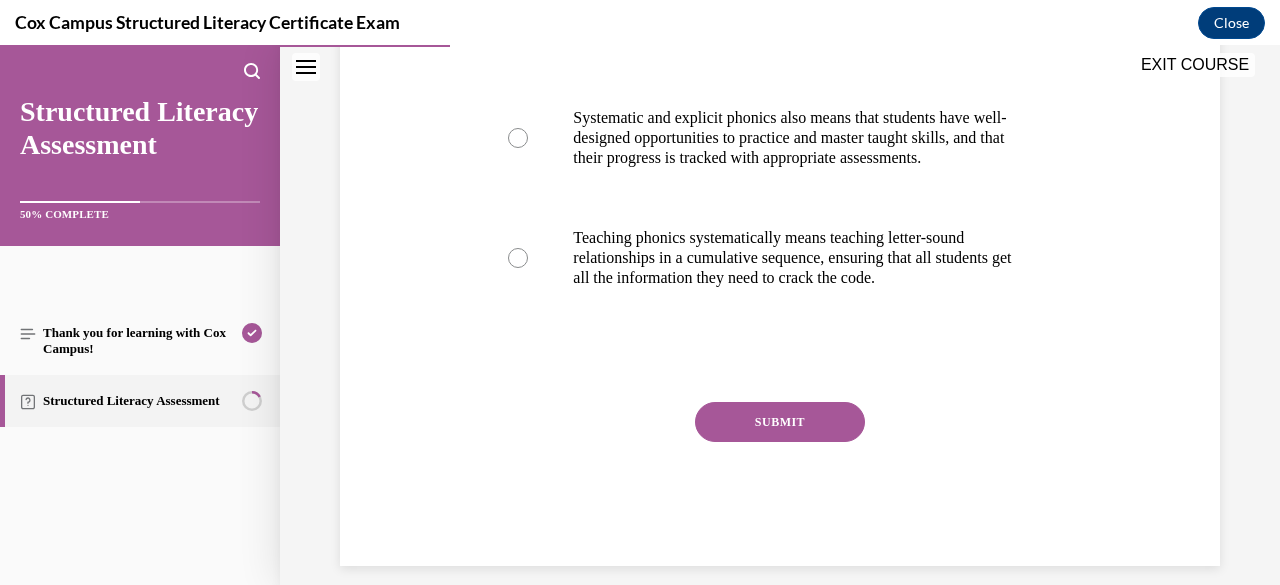
click at [794, 439] on button "SUBMIT" at bounding box center [780, 422] width 170 height 40
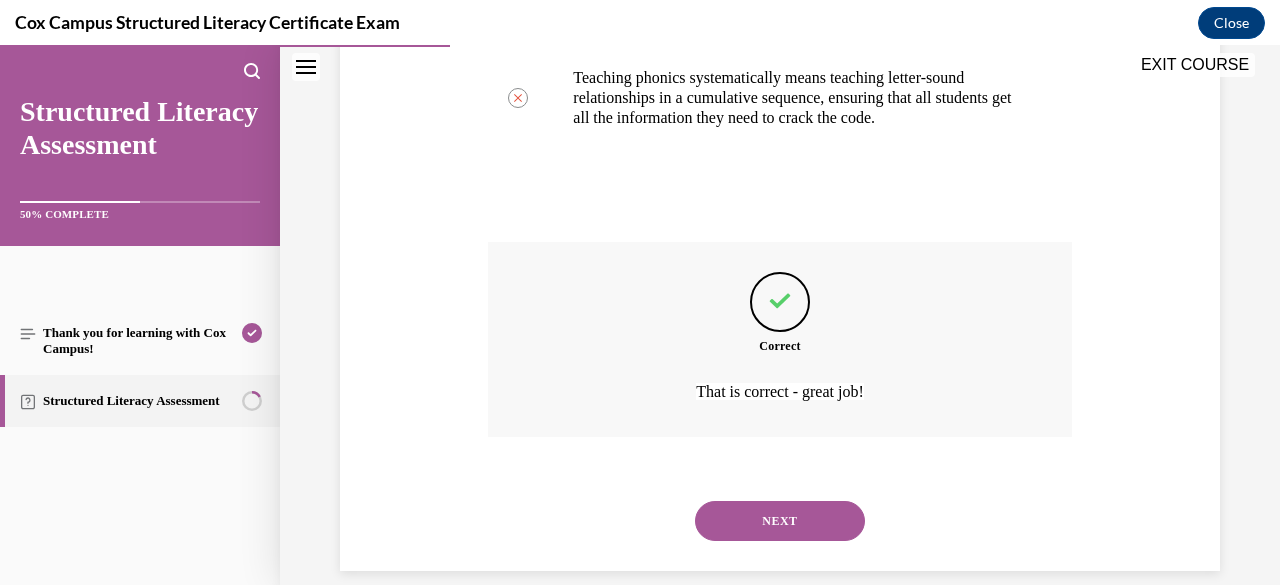
scroll to position [839, 0]
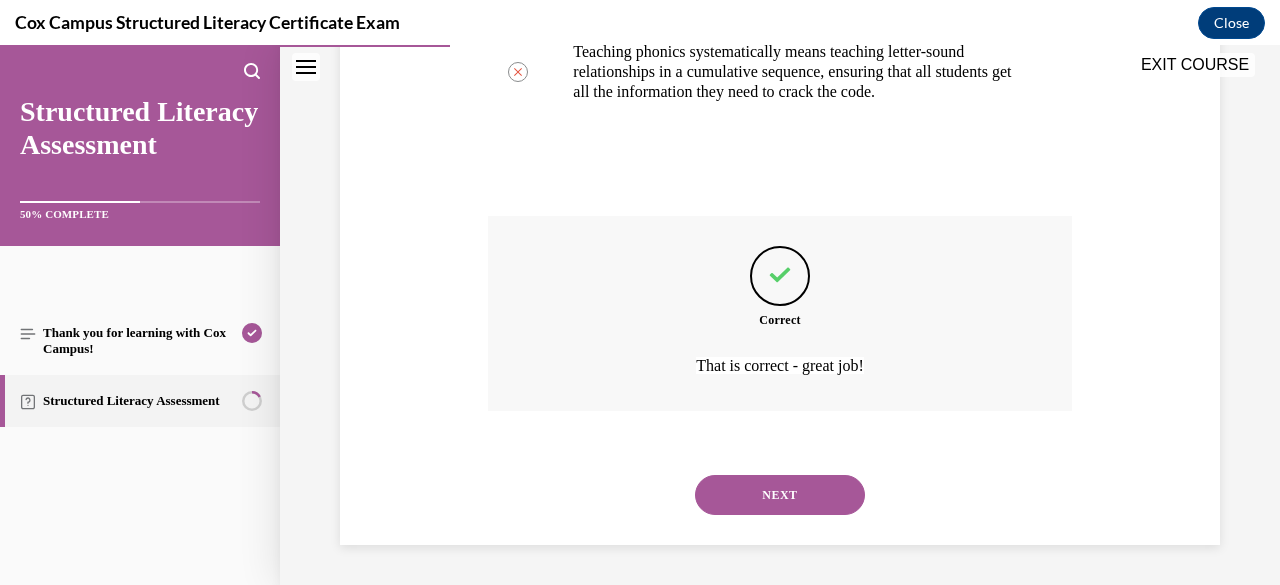
click at [770, 501] on button "NEXT" at bounding box center [780, 495] width 170 height 40
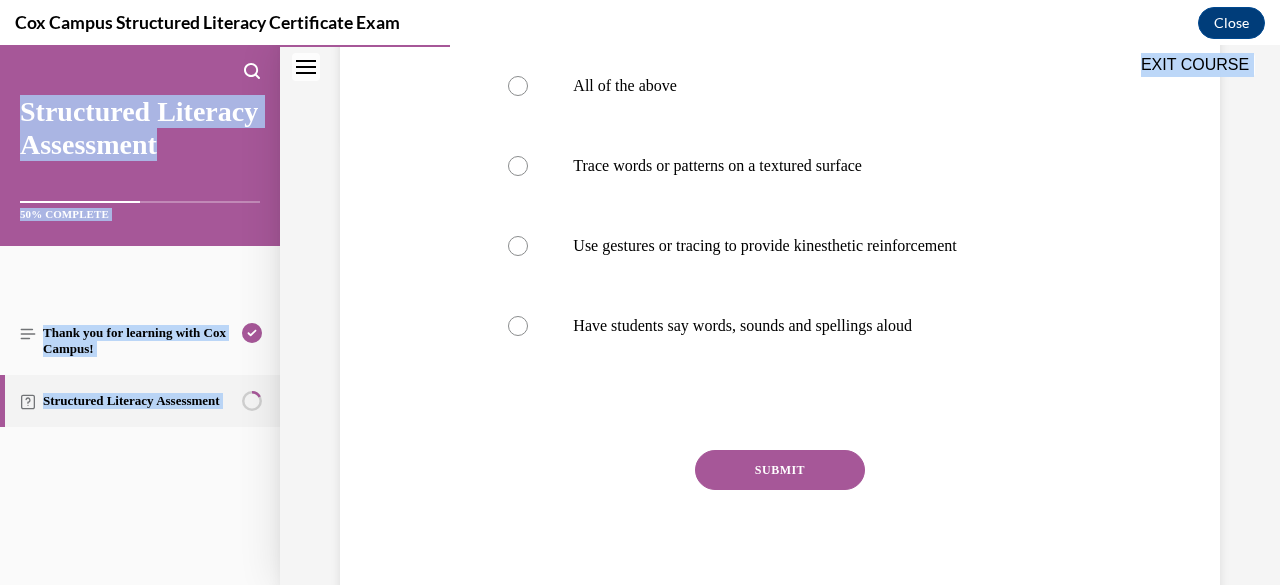
scroll to position [546, 0]
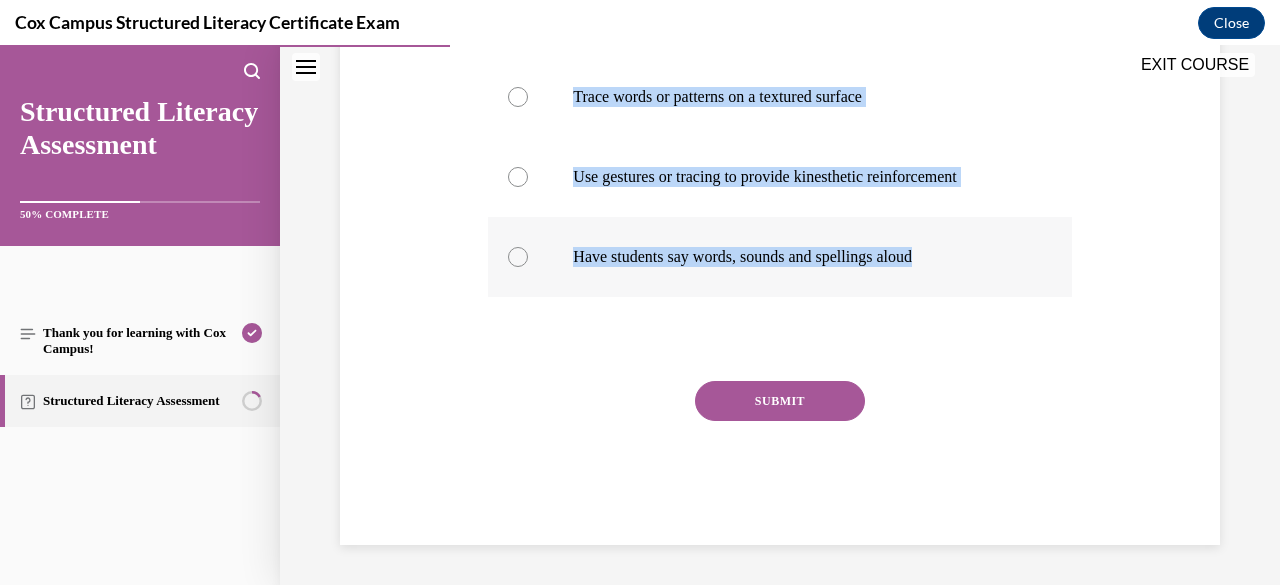
drag, startPoint x: 489, startPoint y: 197, endPoint x: 965, endPoint y: 299, distance: 486.7
click at [965, 299] on div "Question 26/144 Which of the following is a way to use multisensory instruction…" at bounding box center [779, 154] width 583 height 782
copy div "Which of the following is a way to use multisensory instruction to engage multi…"
click at [437, 179] on div "Question 26/144 Which of the following is a way to use multisensory instruction…" at bounding box center [780, 124] width 890 height 842
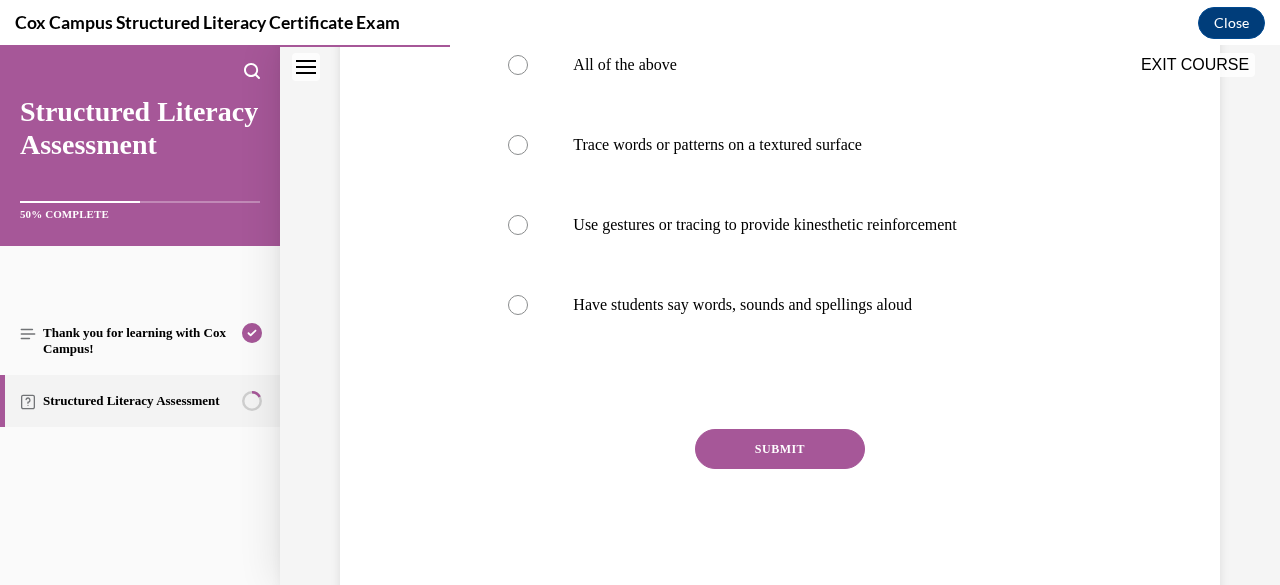
scroll to position [466, 0]
click at [515, 76] on div at bounding box center [518, 66] width 20 height 20
click at [515, 76] on input "All of the above" at bounding box center [518, 66] width 20 height 20
radio input "true"
click at [726, 470] on button "SUBMIT" at bounding box center [780, 450] width 170 height 40
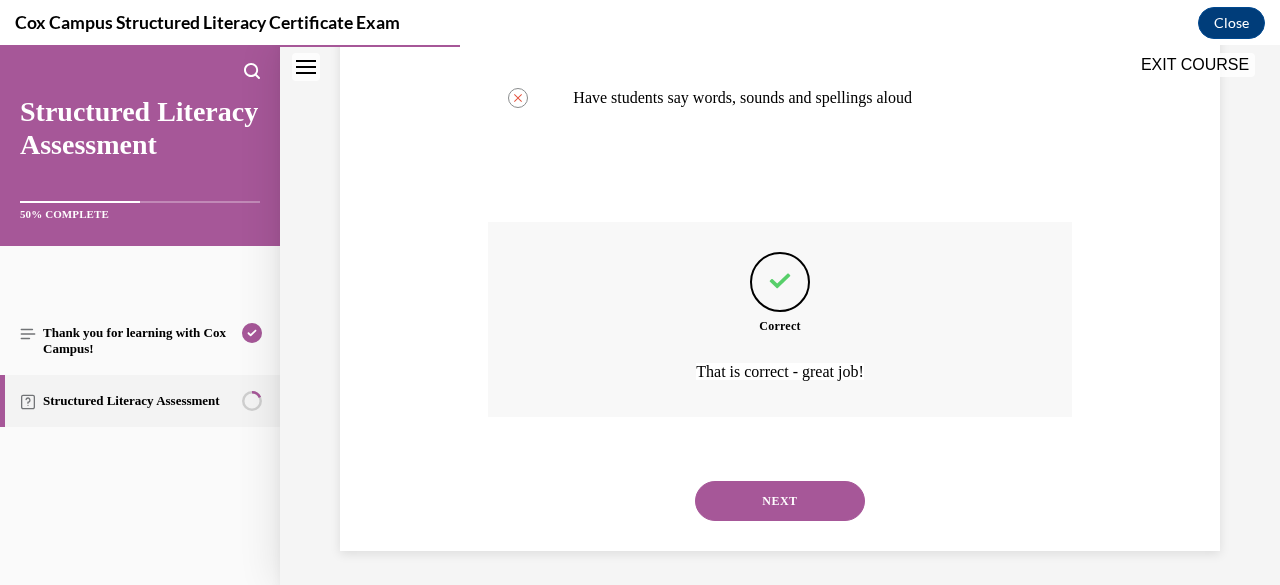
scroll to position [719, 0]
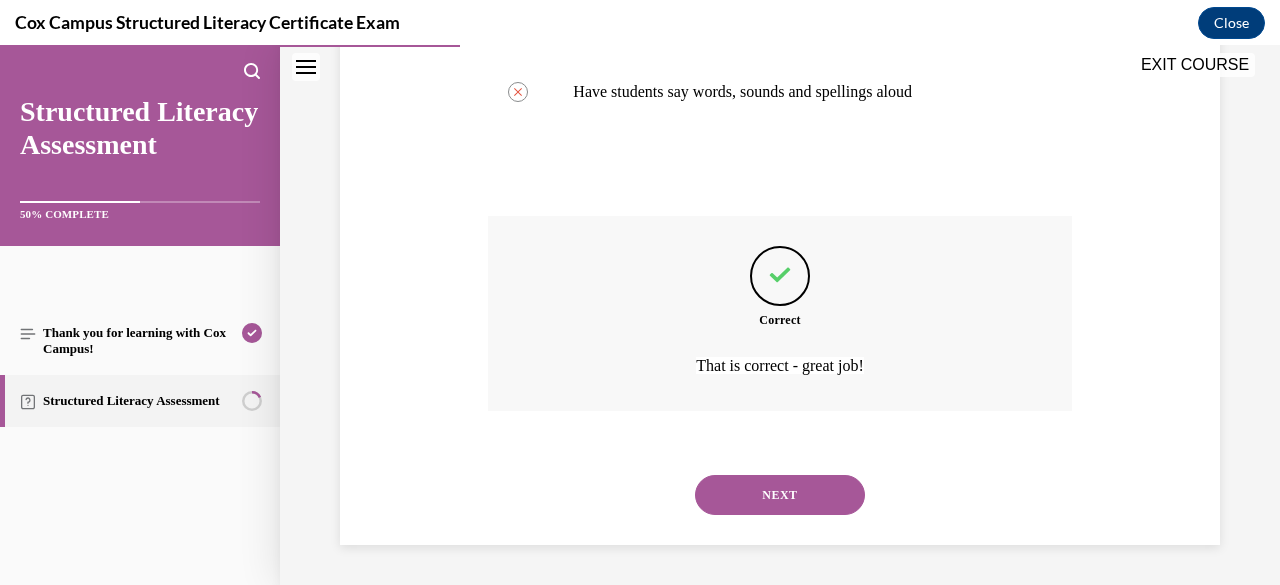
drag, startPoint x: 726, startPoint y: 498, endPoint x: 574, endPoint y: 467, distance: 155.1
click at [574, 467] on div "NEXT" at bounding box center [779, 495] width 583 height 80
click at [746, 489] on button "NEXT" at bounding box center [780, 495] width 170 height 40
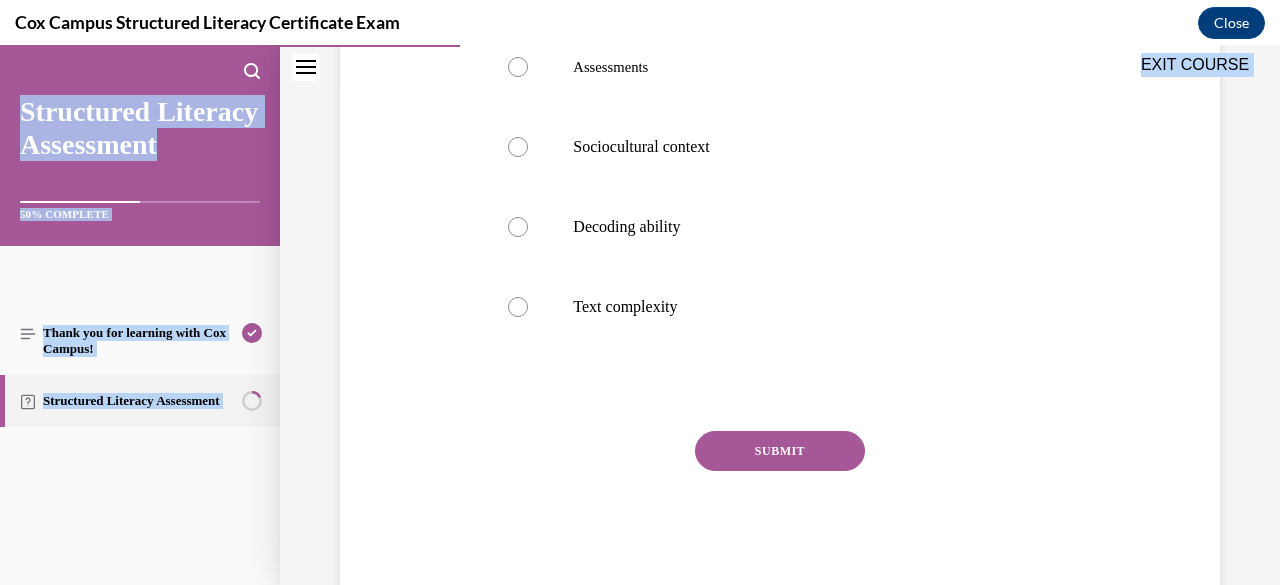
scroll to position [594, 0]
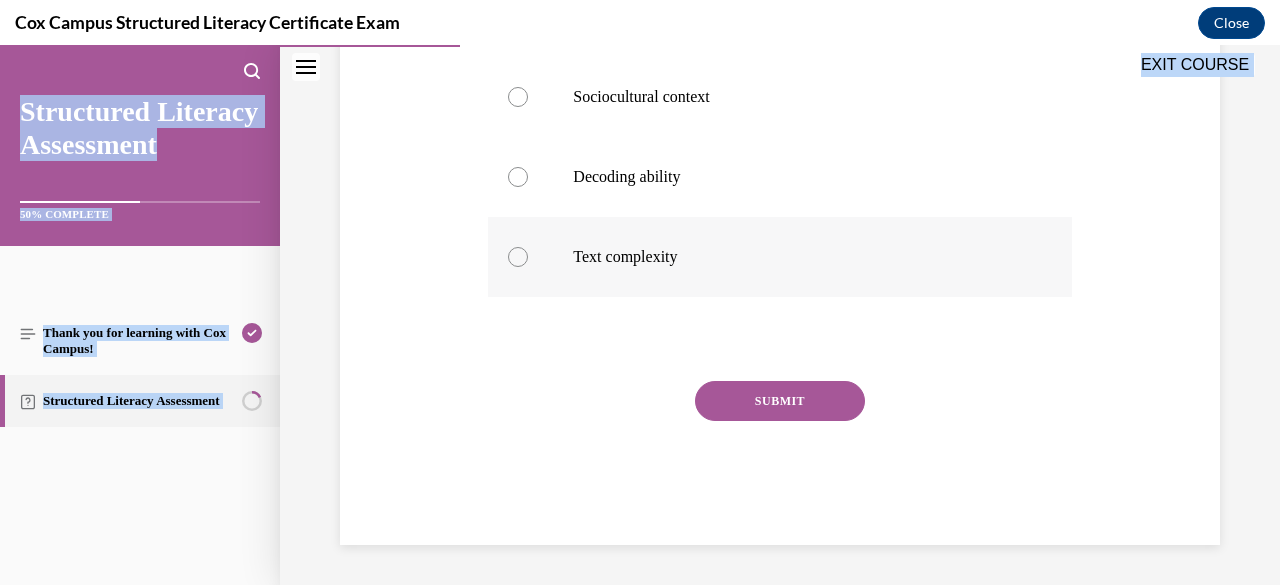
drag, startPoint x: 488, startPoint y: 396, endPoint x: 860, endPoint y: 228, distance: 408.1
click at [860, 228] on div "Question 27/144 The RAND reading study outlines three major factors that influe…" at bounding box center [779, 134] width 583 height 822
copy div "The RAND reading study outlines three major factors that influence reading comp…"
click at [424, 217] on div "Question 27/144 The RAND reading study outlines three major factors that influe…" at bounding box center [780, 104] width 890 height 882
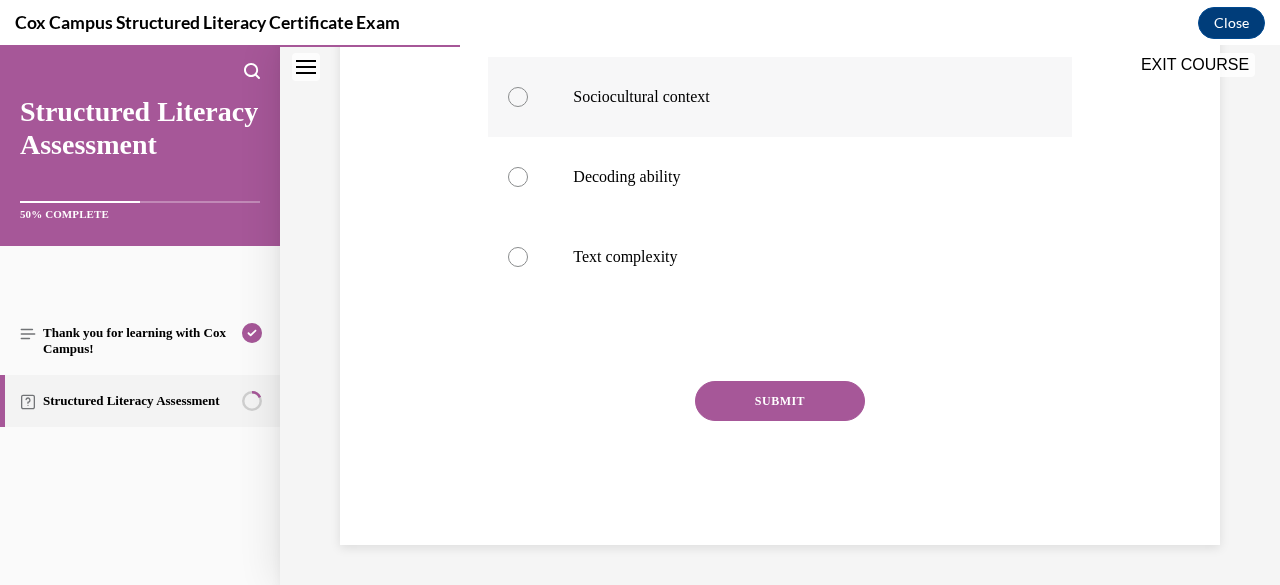
click at [518, 105] on div at bounding box center [518, 97] width 20 height 20
click at [518, 105] on input "Sociocultural context" at bounding box center [518, 97] width 20 height 20
radio input "true"
click at [738, 395] on button "SUBMIT" at bounding box center [780, 401] width 170 height 40
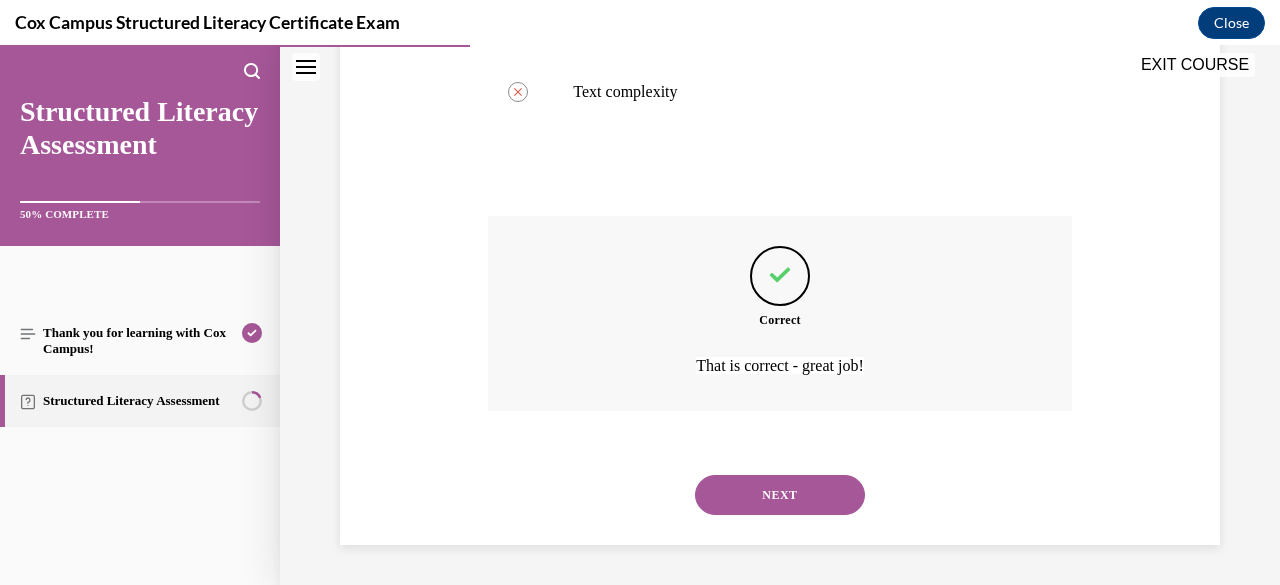
scroll to position [759, 0]
click at [750, 497] on button "NEXT" at bounding box center [780, 495] width 170 height 40
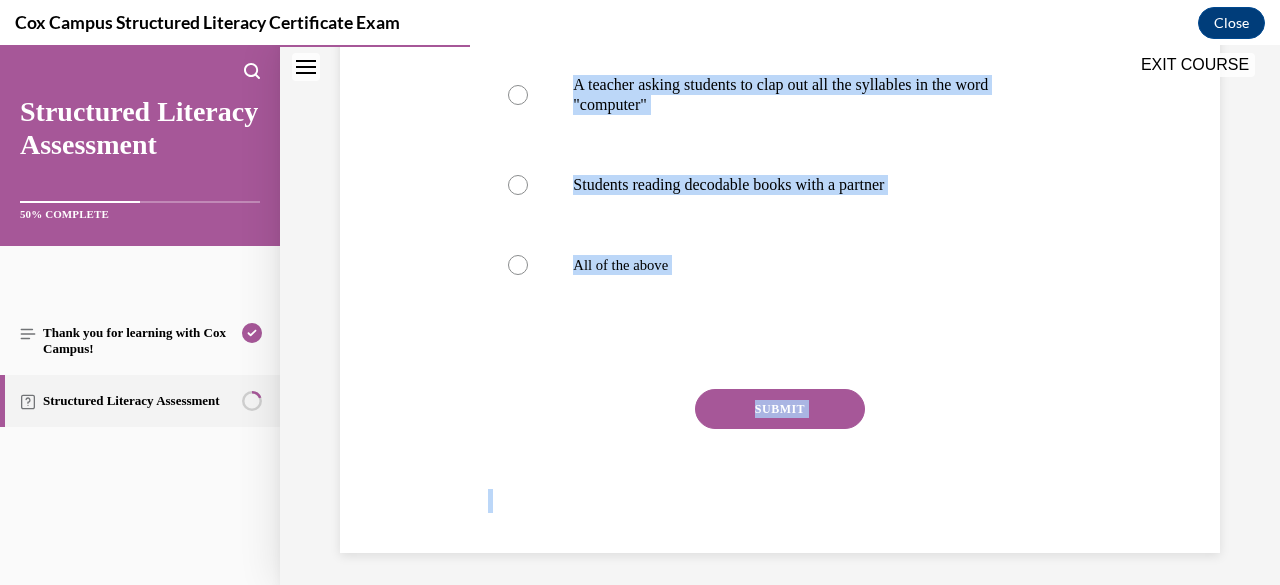
scroll to position [514, 0]
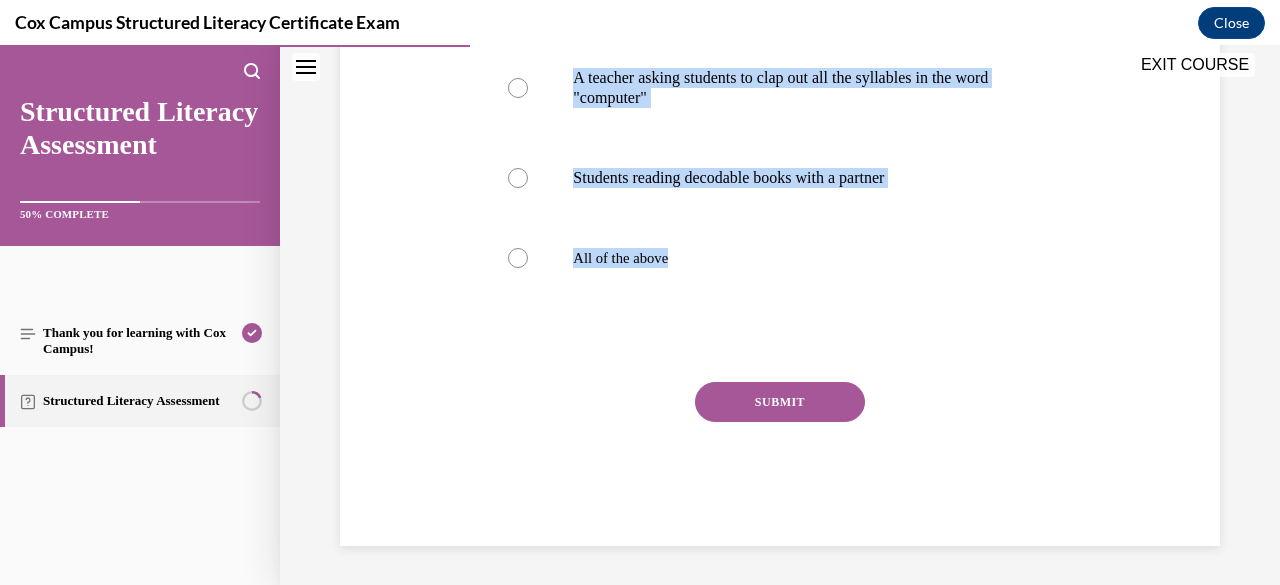
drag, startPoint x: 487, startPoint y: 403, endPoint x: 971, endPoint y: 324, distance: 490.3
click at [971, 324] on div "Question 28/144 Which is an example of explicit phonemic awareness instruction?…" at bounding box center [779, 155] width 583 height 782
copy div "Which is an example of explicit phonemic awareness instruction?  A teacher aski…"
click at [379, 167] on div "Question 28/144 Which is an example of explicit phonemic awareness instruction?…" at bounding box center [780, 125] width 890 height 842
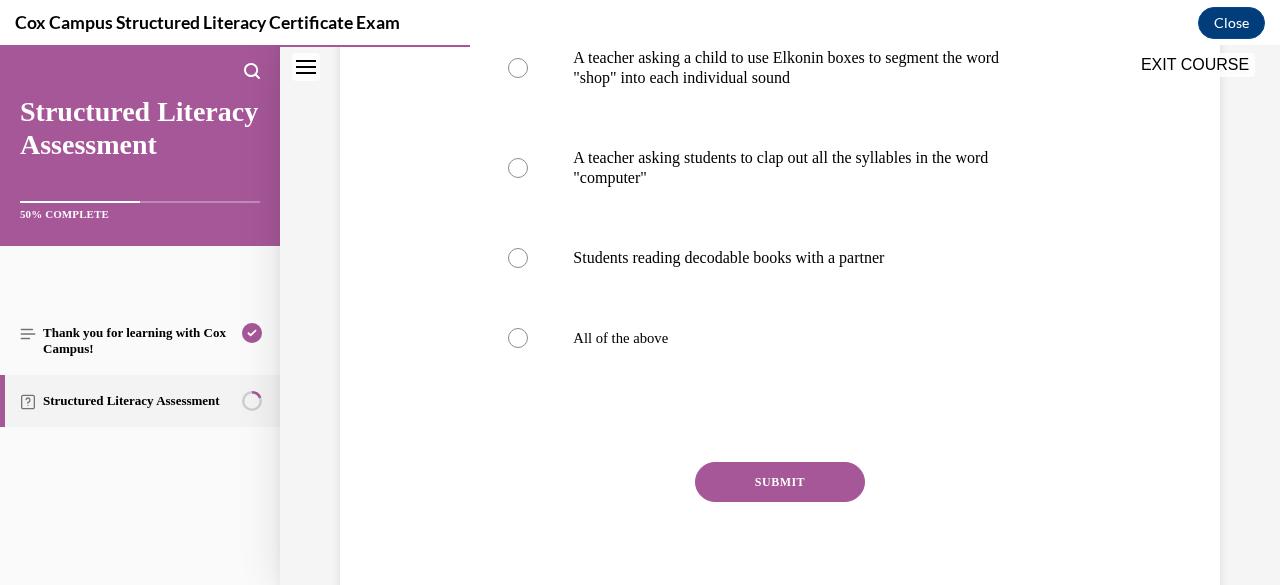
scroll to position [394, 0]
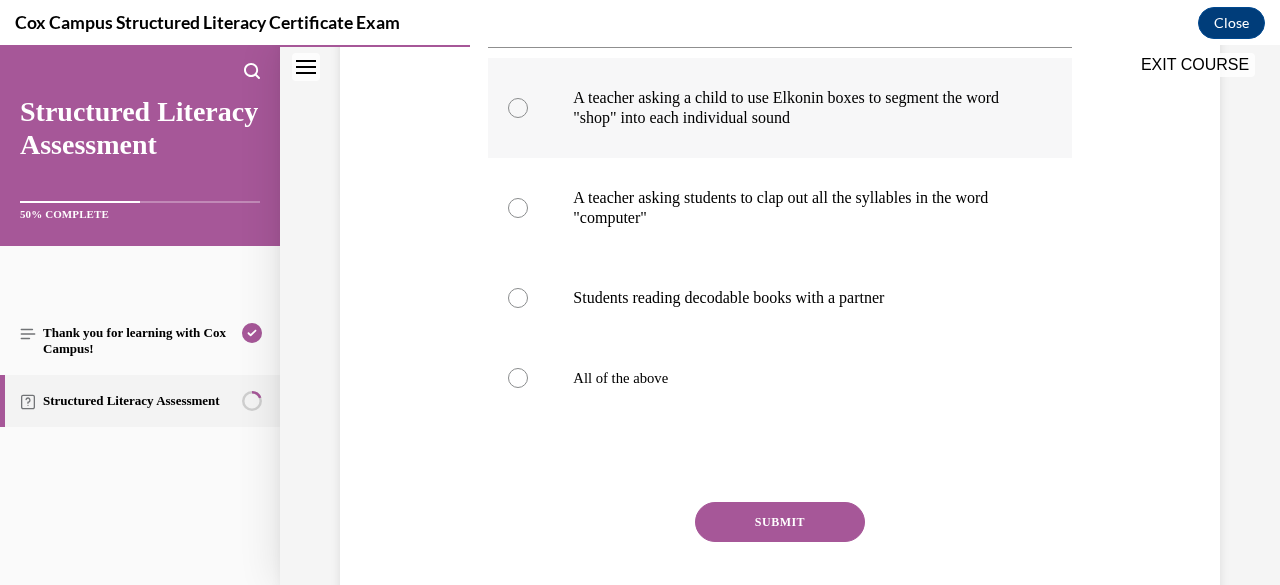
click at [504, 110] on label "A teacher asking a child to use Elkonin boxes to segment the word "shop" into e…" at bounding box center [779, 108] width 583 height 100
click at [508, 110] on input "A teacher asking a child to use Elkonin boxes to segment the word "shop" into e…" at bounding box center [518, 108] width 20 height 20
radio input "true"
click at [738, 521] on button "SUBMIT" at bounding box center [780, 522] width 170 height 40
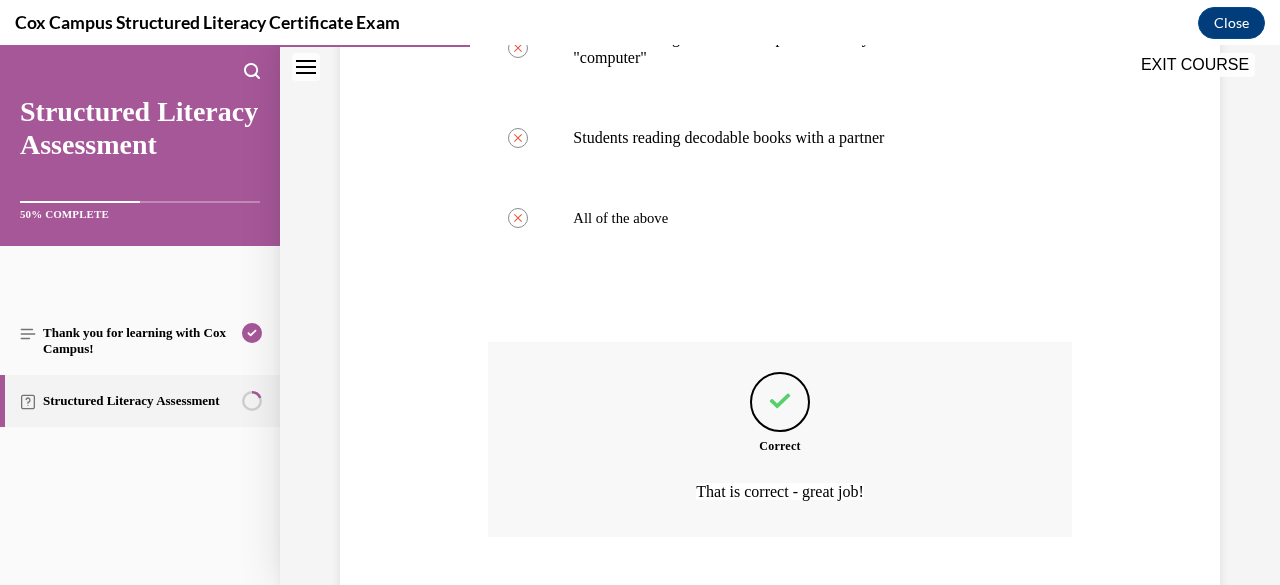
scroll to position [679, 0]
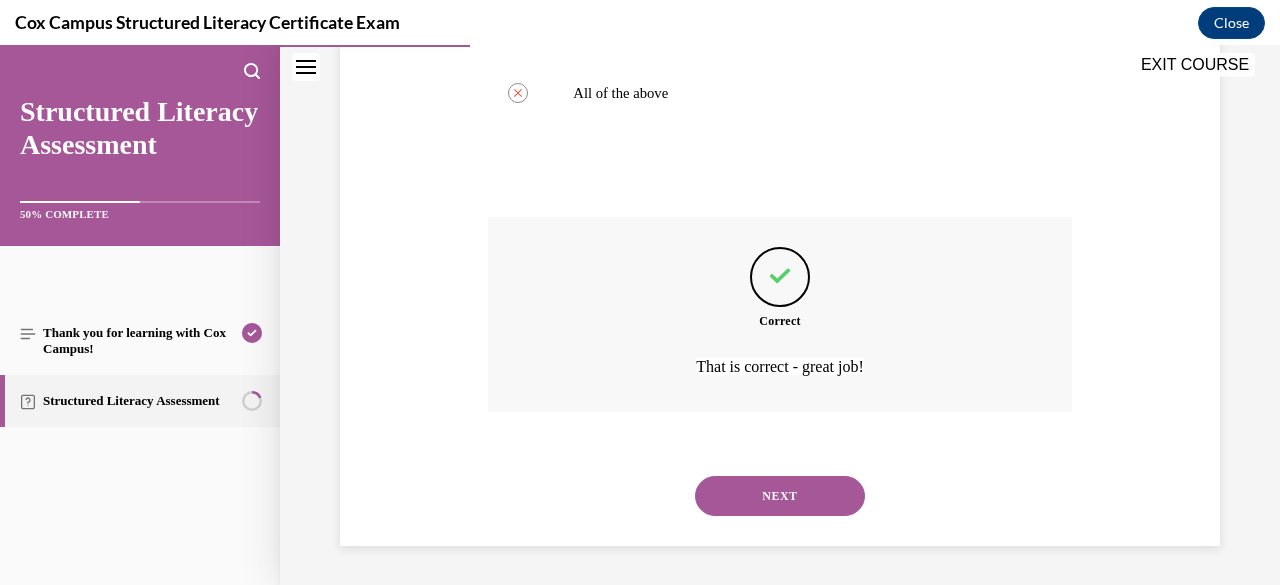
click at [740, 499] on button "NEXT" at bounding box center [780, 496] width 170 height 40
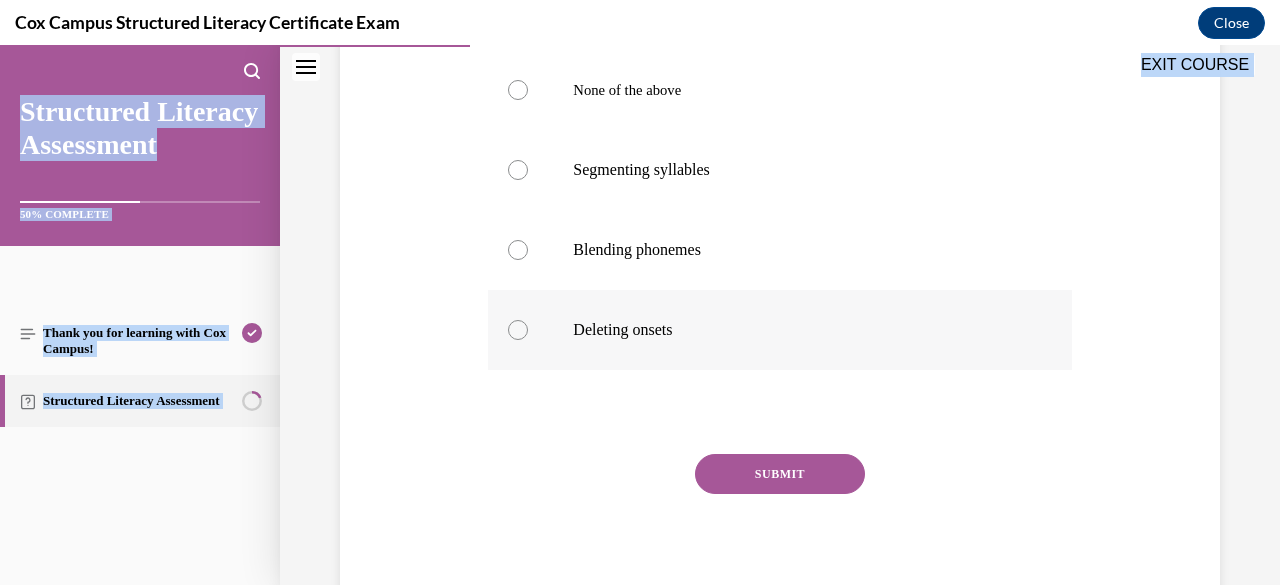
scroll to position [472, 0]
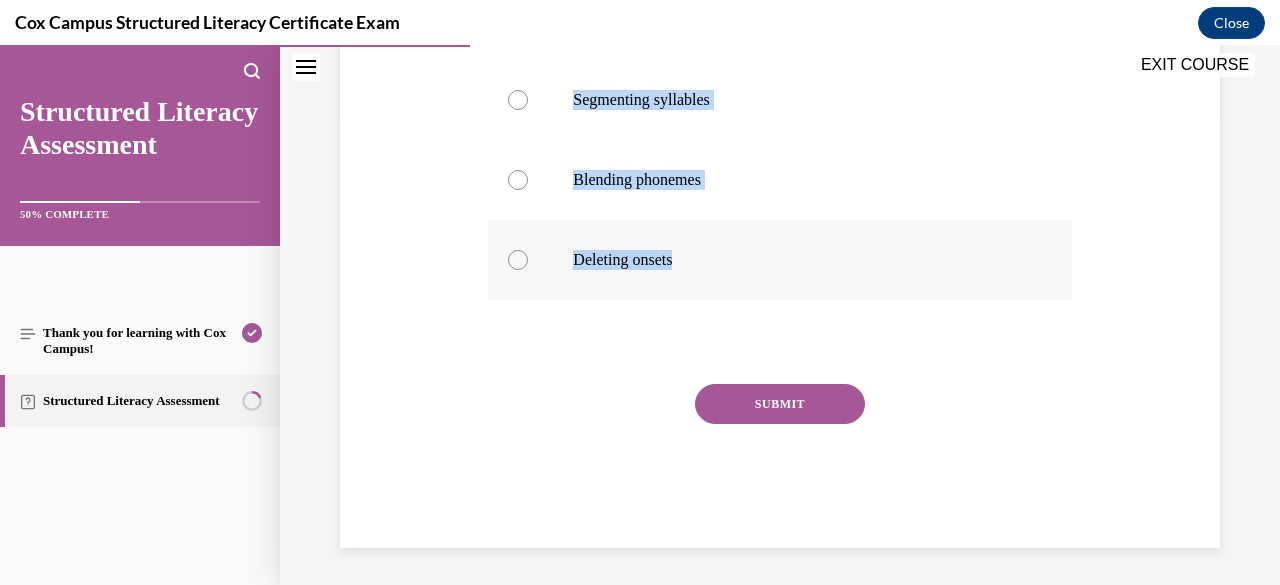
drag, startPoint x: 487, startPoint y: 396, endPoint x: 752, endPoint y: 302, distance: 281.1
click at [752, 302] on div "Question 29/144 Which of the following is NOT an example of phonological sensit…" at bounding box center [779, 177] width 583 height 742
click at [513, 190] on div at bounding box center [518, 180] width 20 height 20
click at [513, 190] on input "Blending phonemes" at bounding box center [518, 180] width 20 height 20
radio input "true"
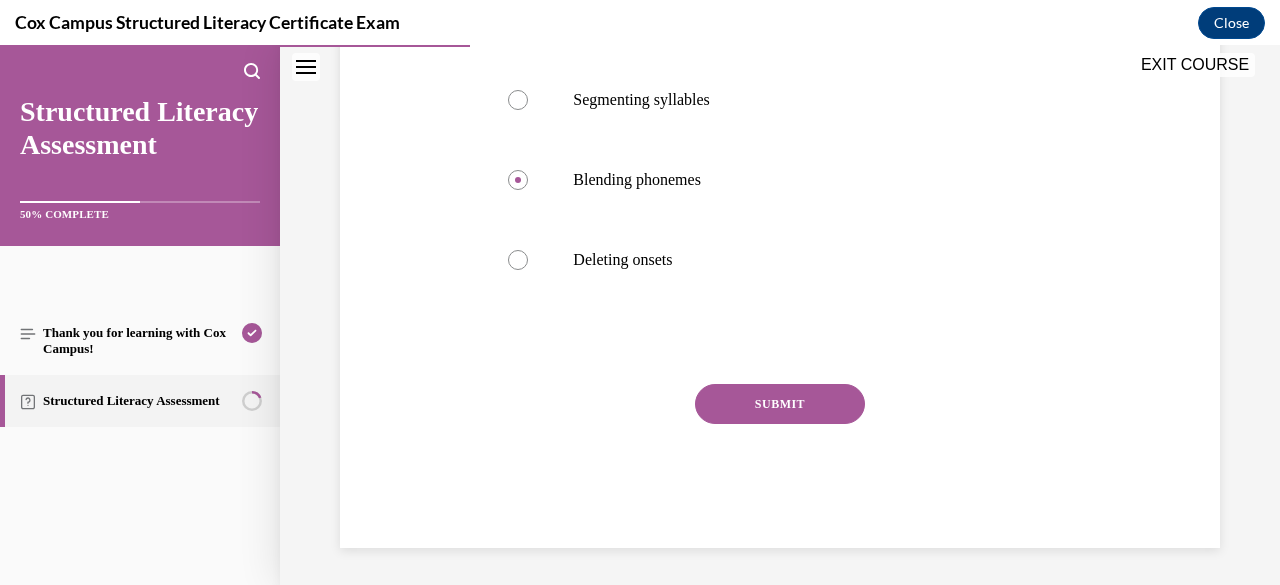
click at [764, 424] on button "SUBMIT" at bounding box center [780, 404] width 170 height 40
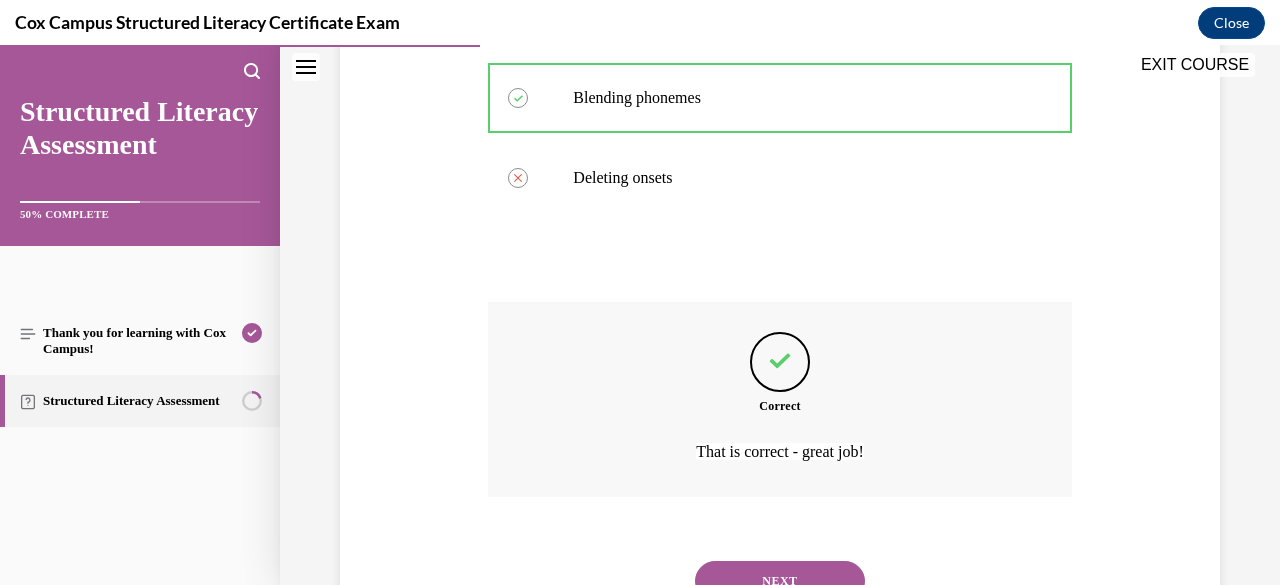
scroll to position [679, 0]
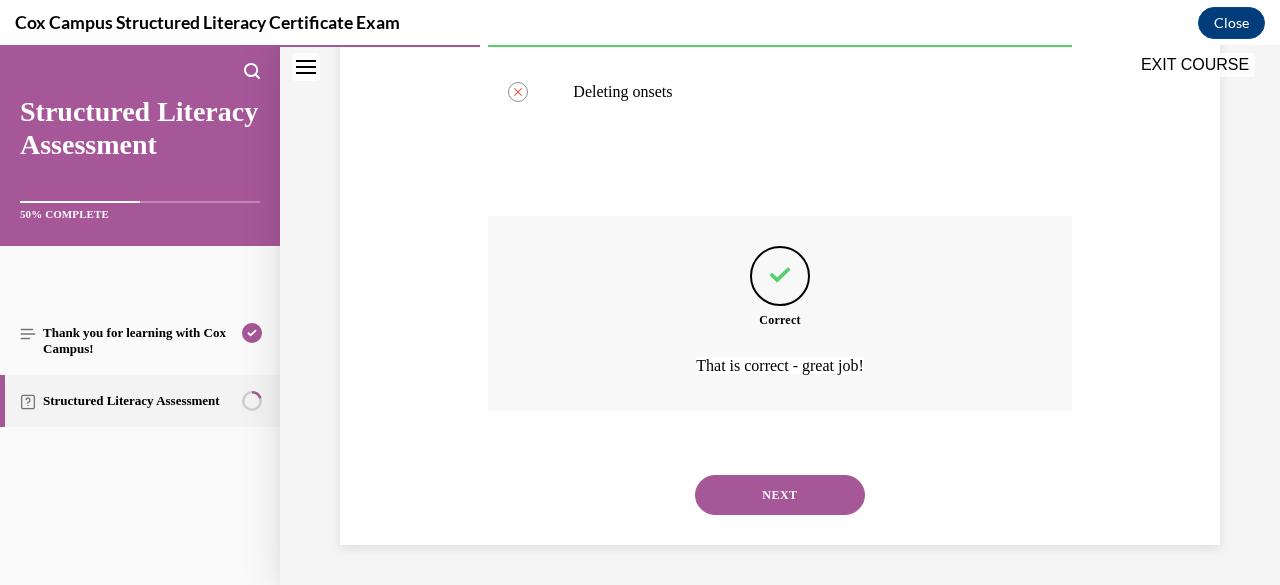
click at [775, 493] on button "NEXT" at bounding box center [780, 495] width 170 height 40
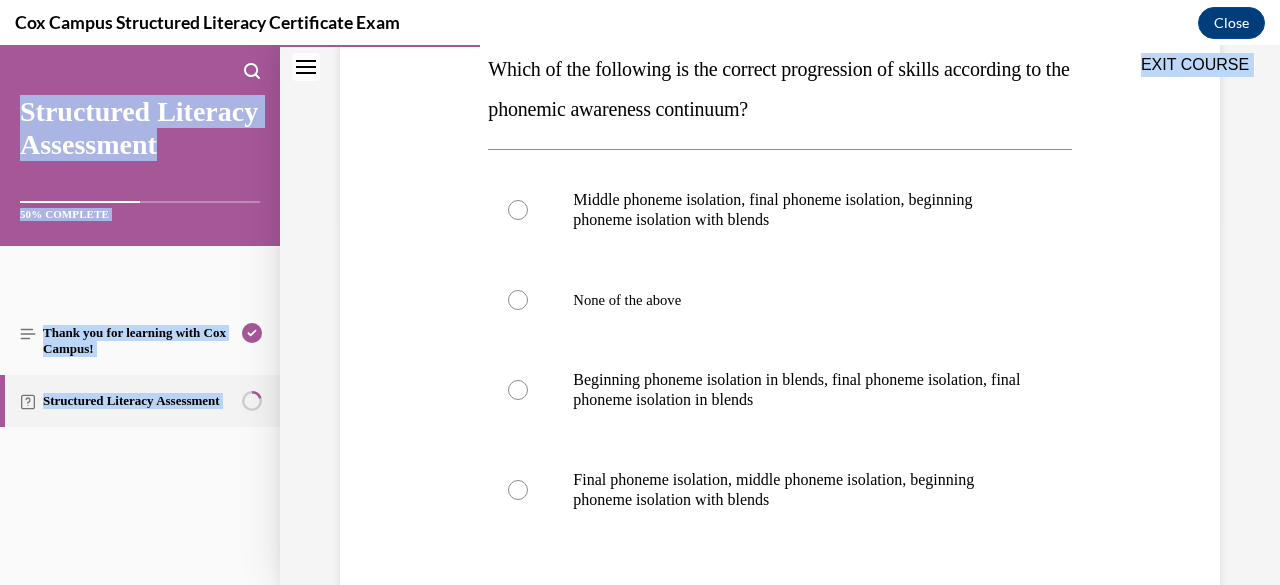
scroll to position [614, 0]
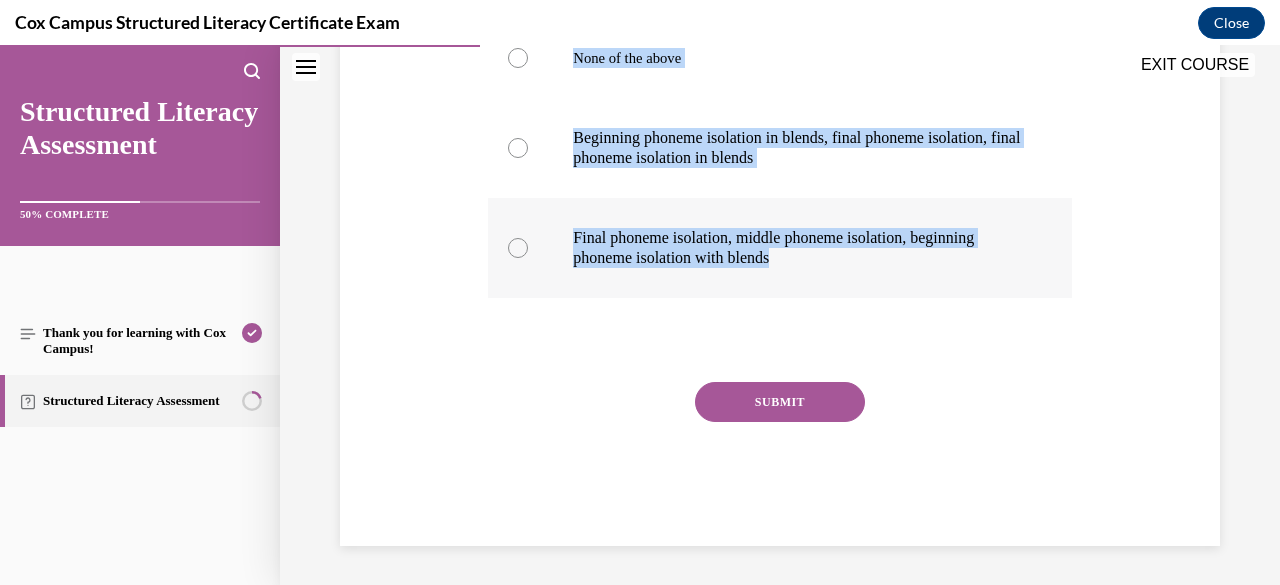
drag, startPoint x: 490, startPoint y: 395, endPoint x: 1038, endPoint y: 294, distance: 557.1
click at [1038, 294] on div "Question 30/144 A child in your class is able to isolate the beginning phoneme …" at bounding box center [779, 105] width 583 height 882
click at [404, 249] on div "Question 30/144 A child in your class is able to isolate the beginning phoneme …" at bounding box center [780, 75] width 890 height 942
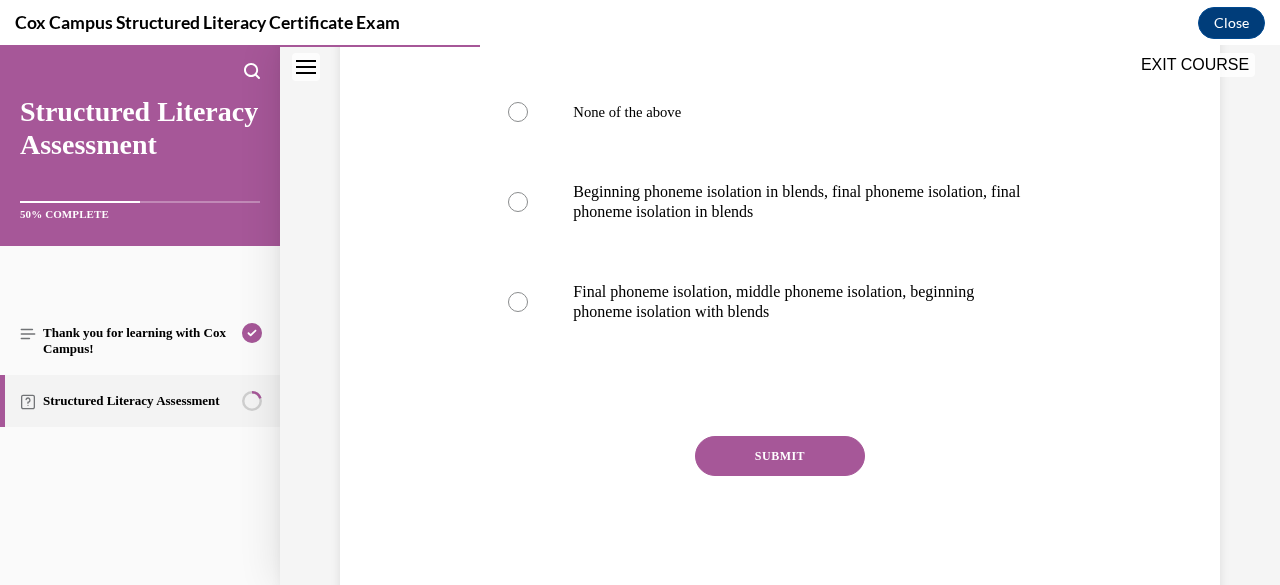
scroll to position [494, 0]
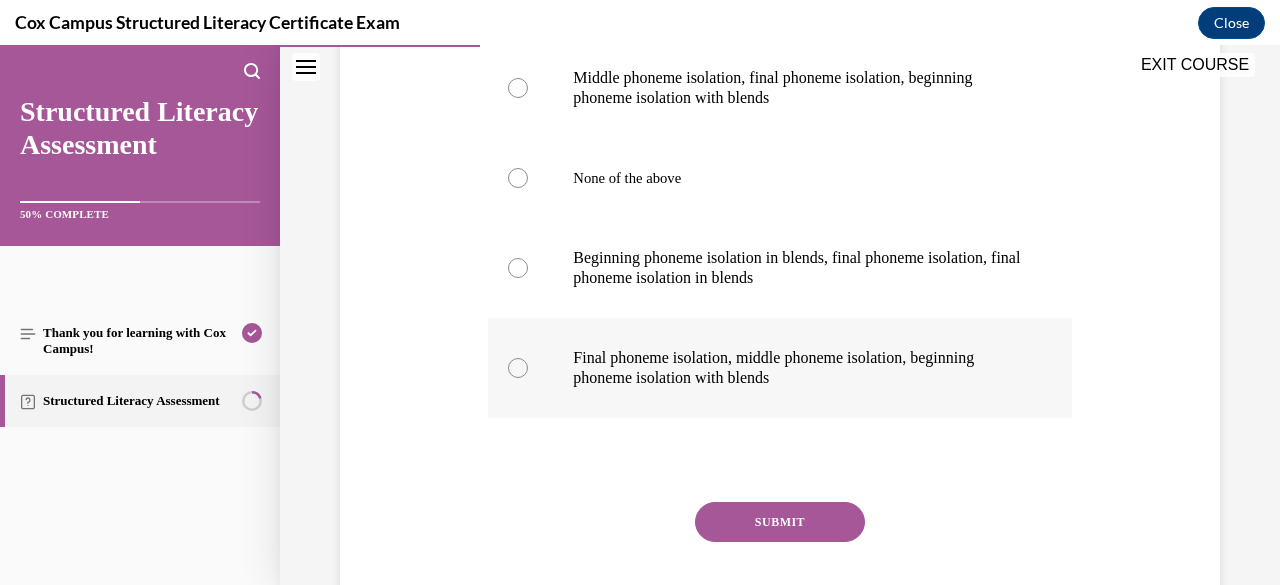
click at [514, 371] on div at bounding box center [518, 368] width 20 height 20
click at [514, 371] on input "Final phoneme isolation, middle phoneme isolation, beginning phoneme isolation …" at bounding box center [518, 368] width 20 height 20
radio input "true"
click at [746, 515] on button "SUBMIT" at bounding box center [780, 522] width 170 height 40
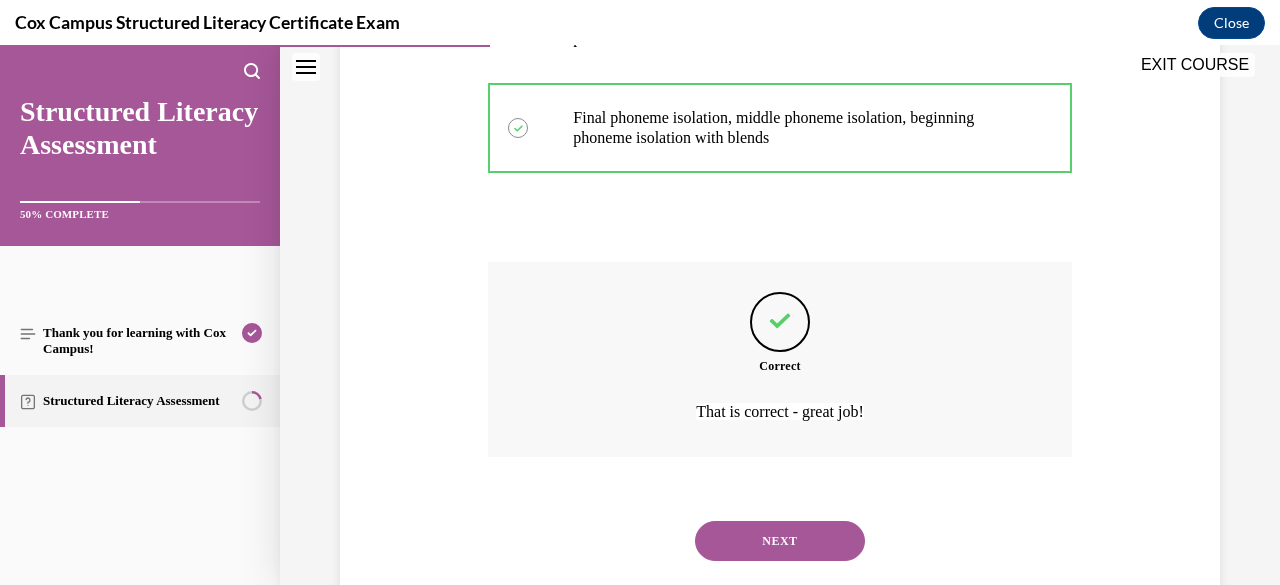
scroll to position [779, 0]
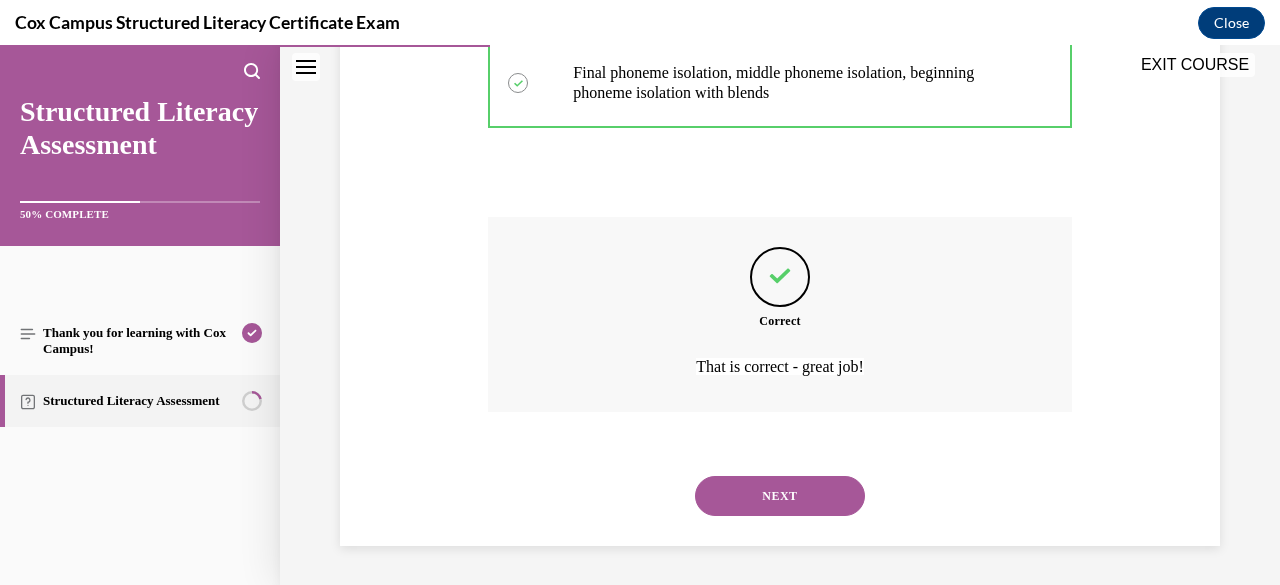
click at [794, 489] on button "NEXT" at bounding box center [780, 496] width 170 height 40
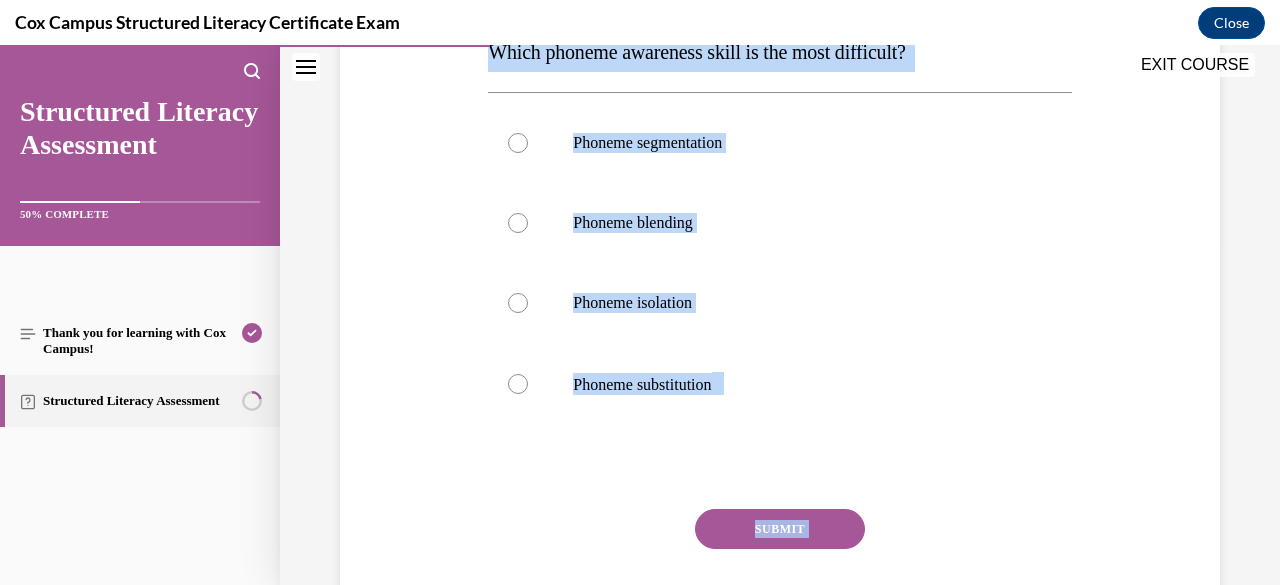
scroll to position [428, 0]
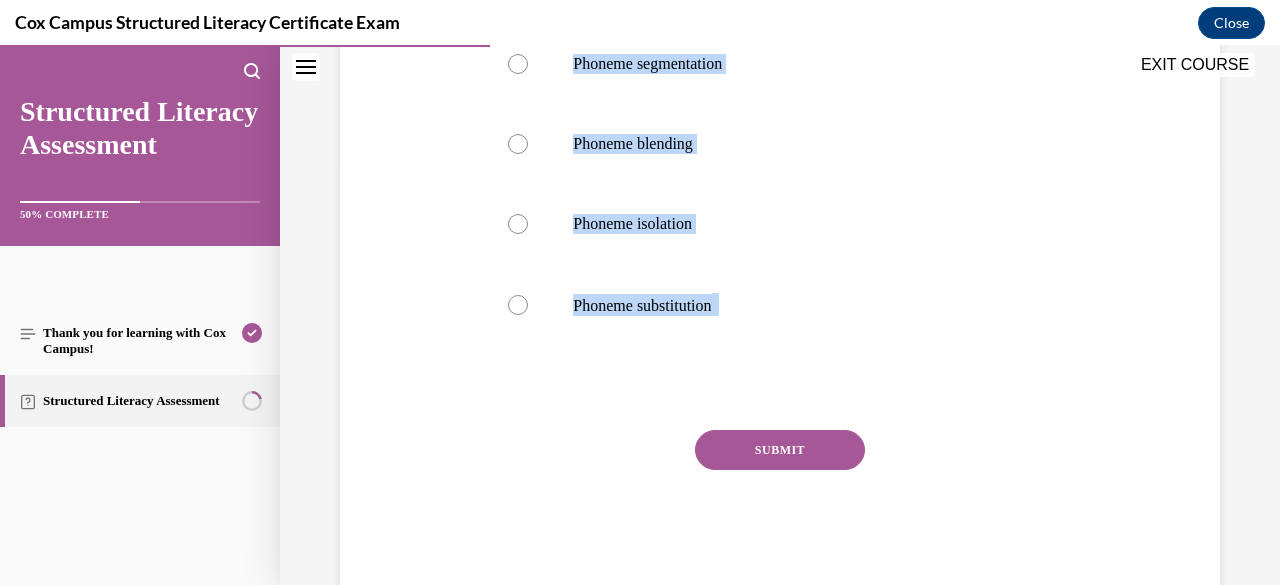
drag, startPoint x: 485, startPoint y: 400, endPoint x: 806, endPoint y: 352, distance: 324.5
click at [806, 352] on div "Question 31/144 Which phoneme awareness skill is the most difficult?   Phoneme …" at bounding box center [779, 222] width 583 height 744
click at [518, 307] on div at bounding box center [518, 305] width 20 height 20
click at [518, 307] on input "Phoneme substitution" at bounding box center [518, 305] width 20 height 20
radio input "true"
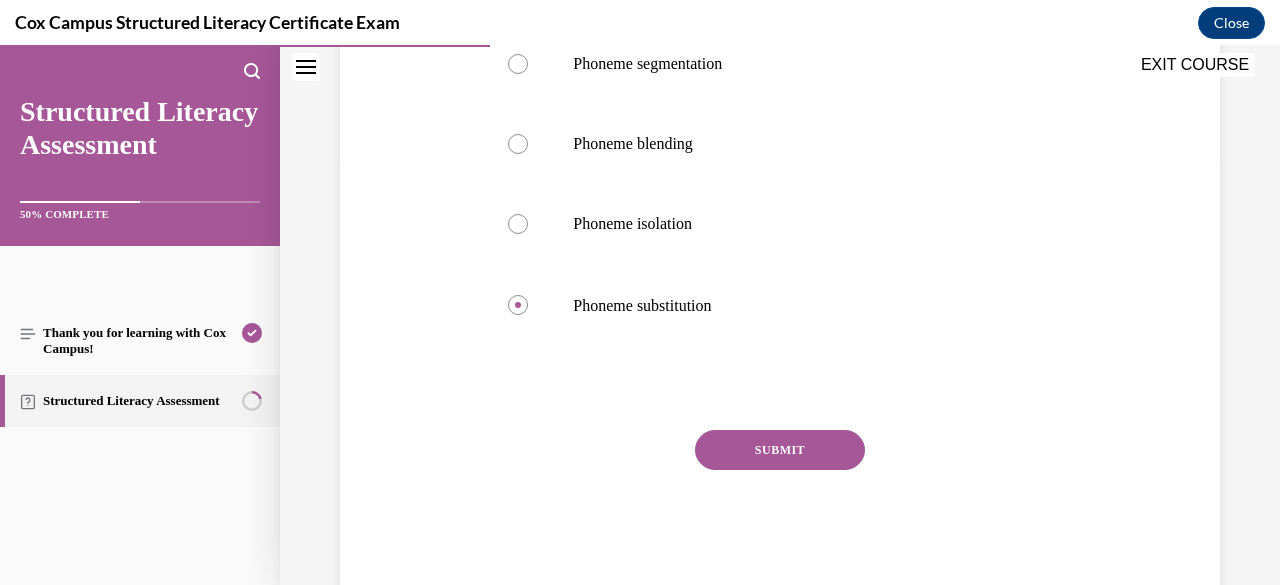
click at [748, 448] on button "SUBMIT" at bounding box center [780, 450] width 170 height 40
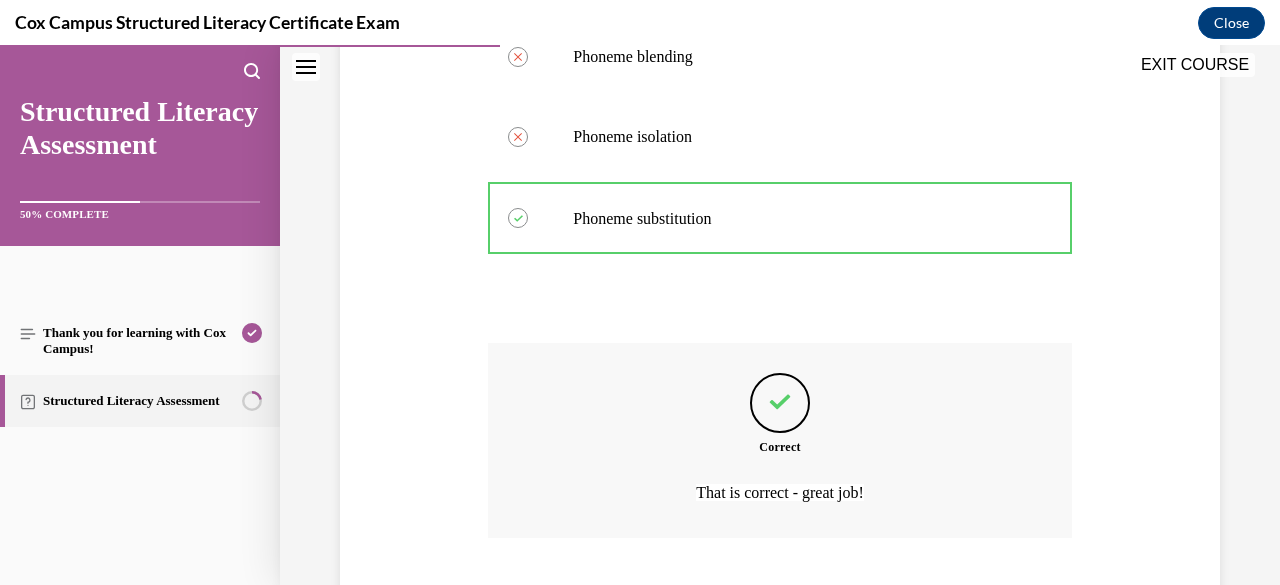
scroll to position [640, 0]
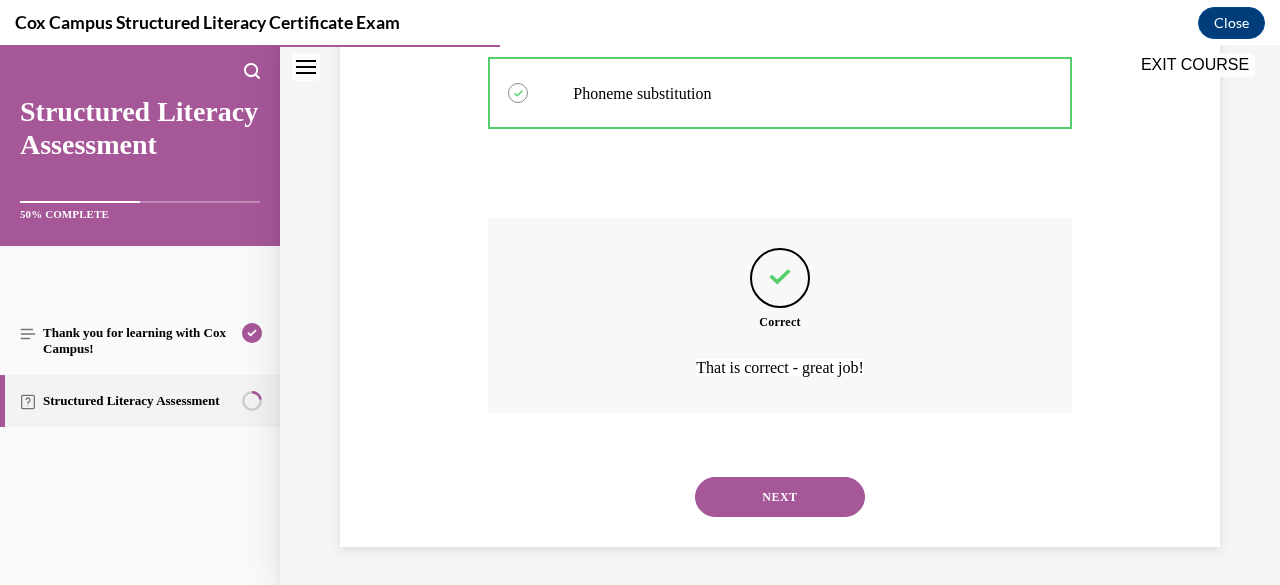
click at [750, 496] on button "NEXT" at bounding box center [780, 497] width 170 height 40
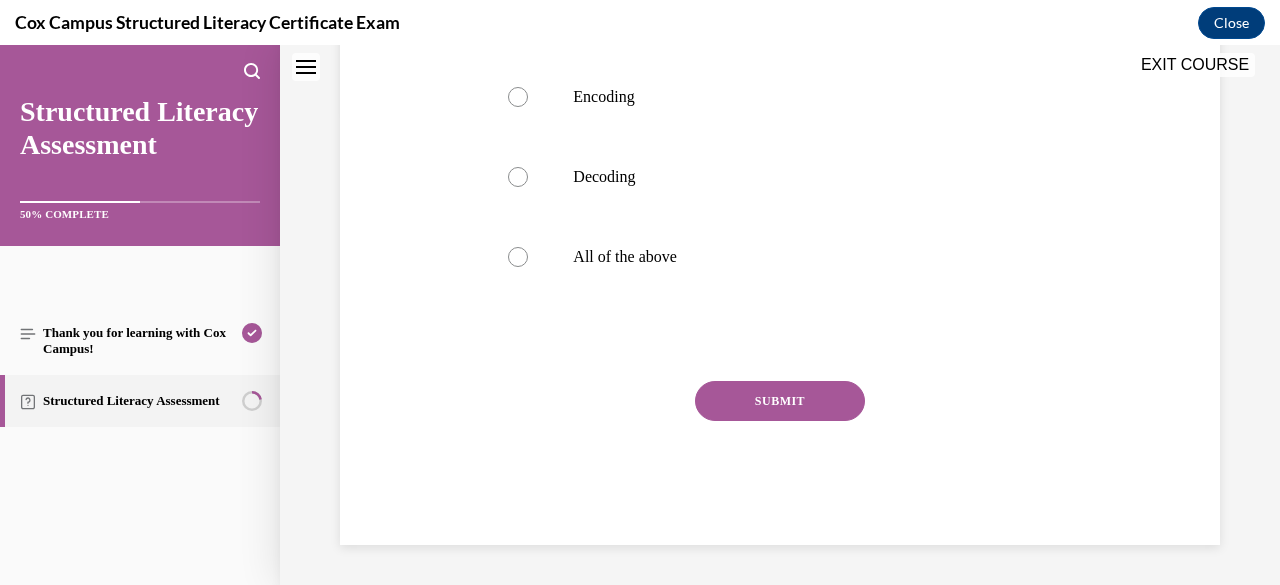
scroll to position [0, 0]
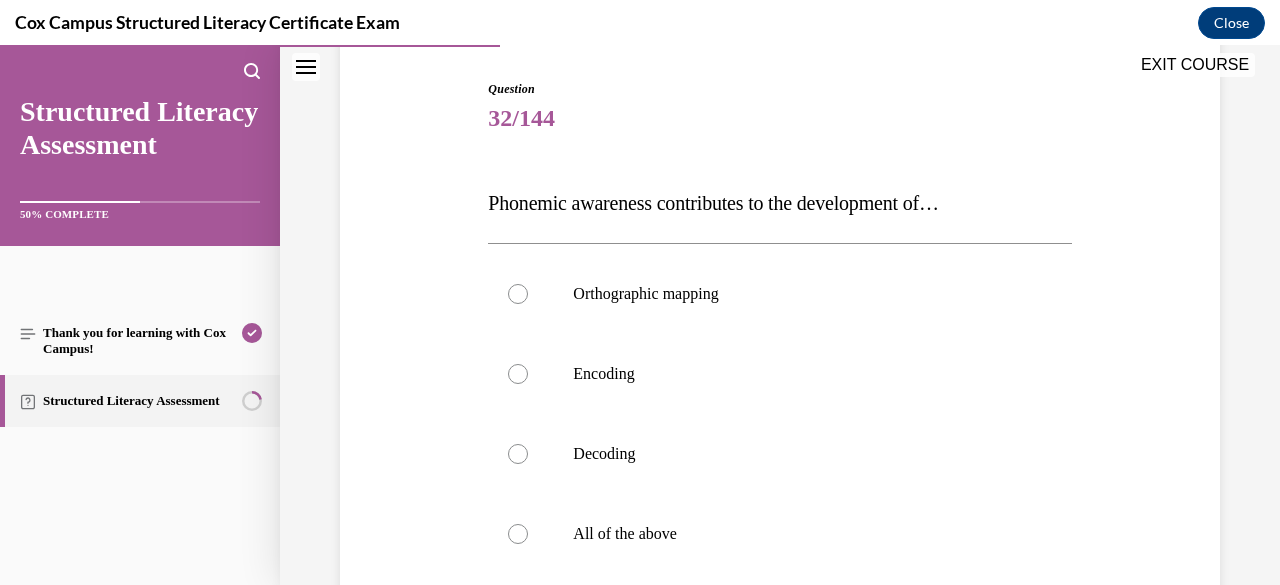
scroll to position [200, 0]
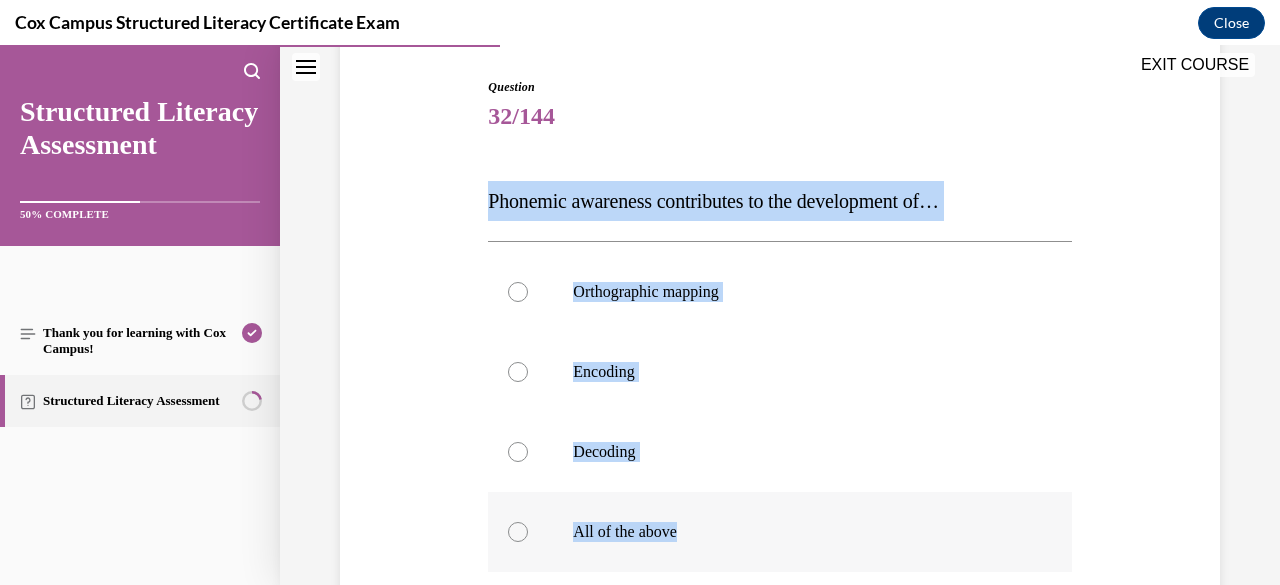
drag, startPoint x: 486, startPoint y: 194, endPoint x: 759, endPoint y: 529, distance: 432.1
click at [759, 529] on div "Question 32/144 Phonemic awareness contributes to the development of…  Orthogra…" at bounding box center [779, 449] width 583 height 742
click at [519, 532] on div at bounding box center [518, 532] width 20 height 20
click at [519, 532] on input "All of the above" at bounding box center [518, 532] width 20 height 20
radio input "true"
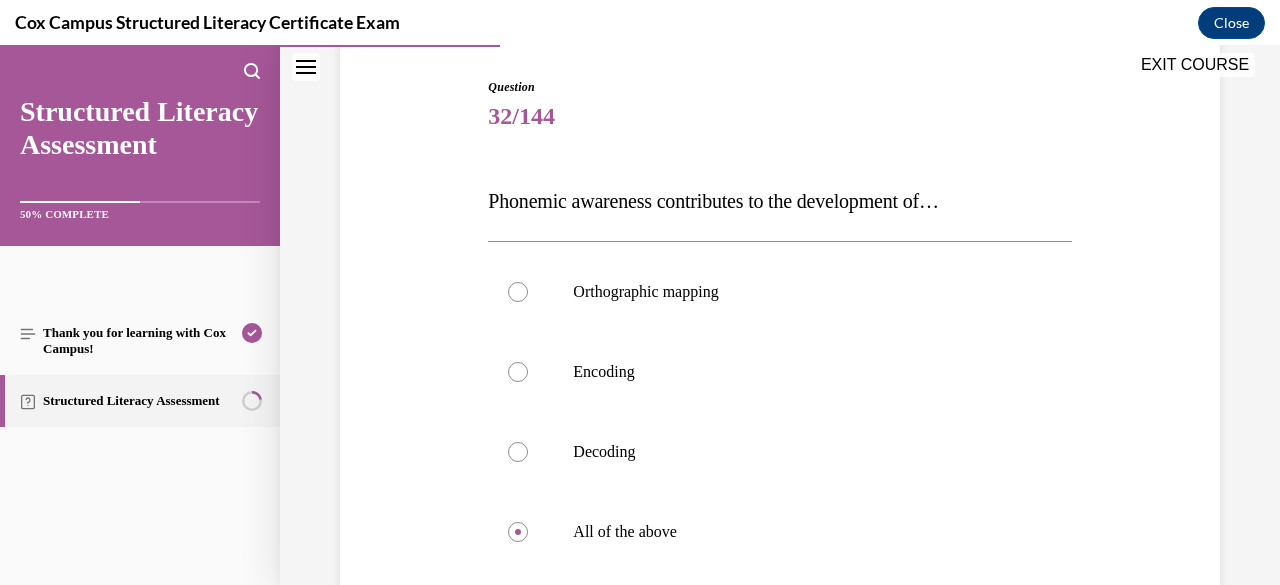
click at [431, 516] on div "Question 32/144 Phonemic awareness contributes to the development of…  Orthogra…" at bounding box center [780, 419] width 890 height 802
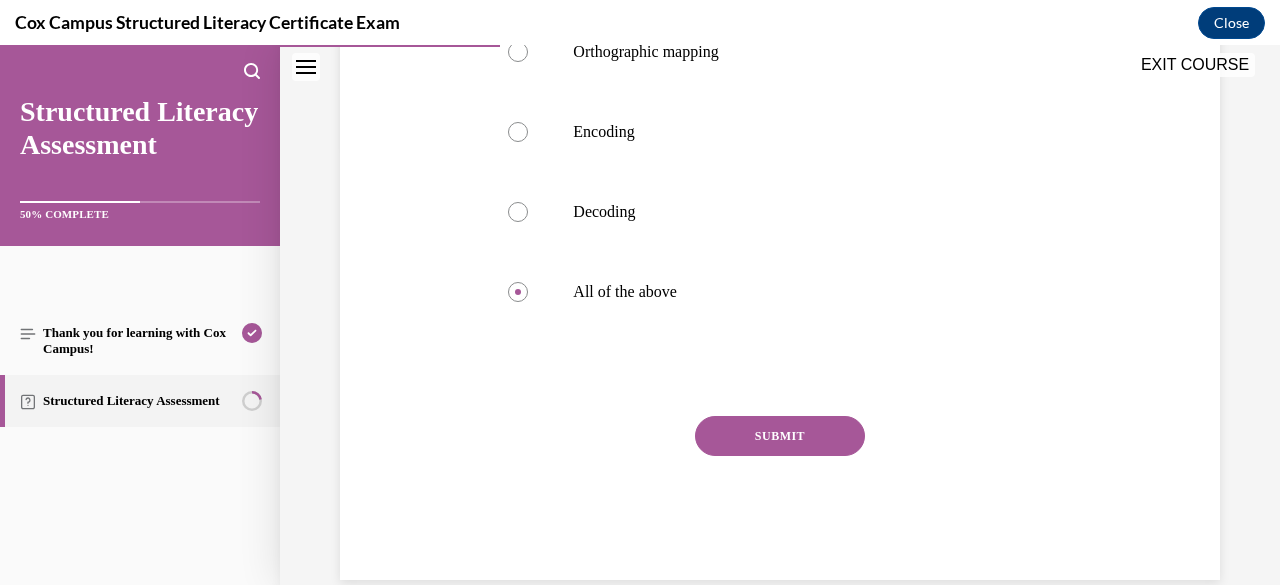
click at [739, 434] on button "SUBMIT" at bounding box center [780, 436] width 170 height 40
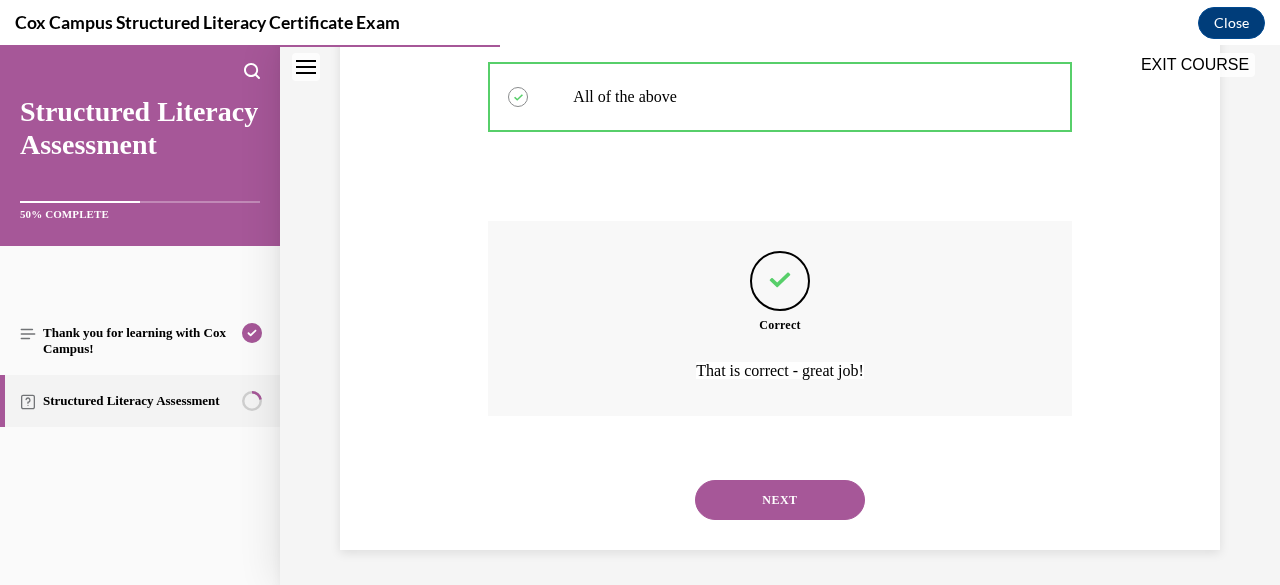
scroll to position [639, 0]
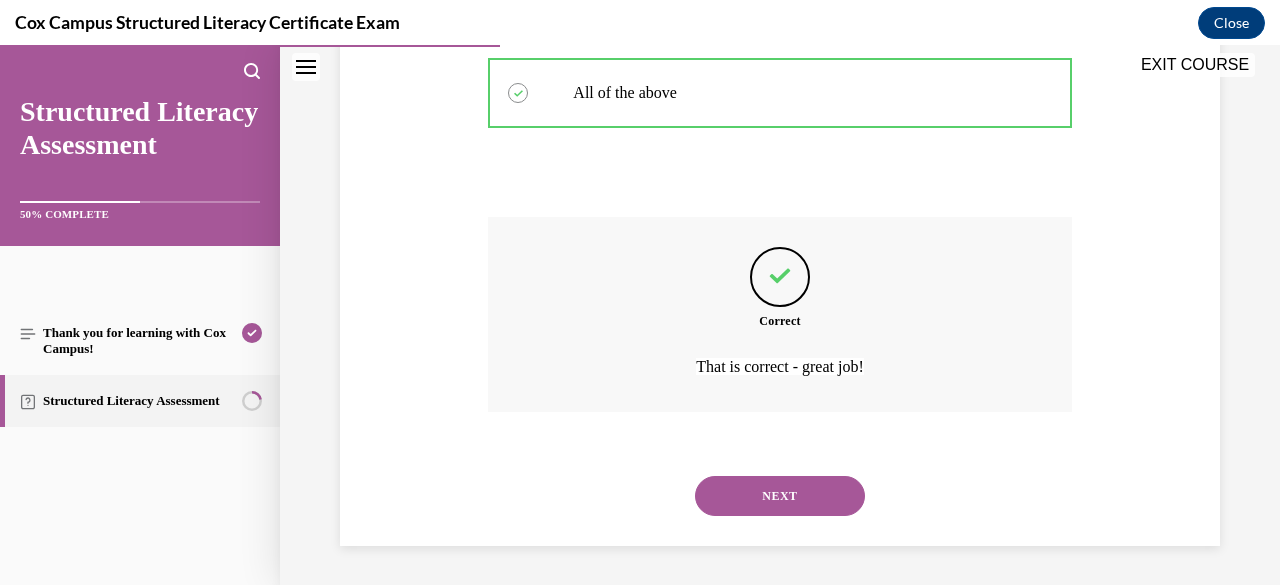
click at [747, 505] on button "NEXT" at bounding box center [780, 496] width 170 height 40
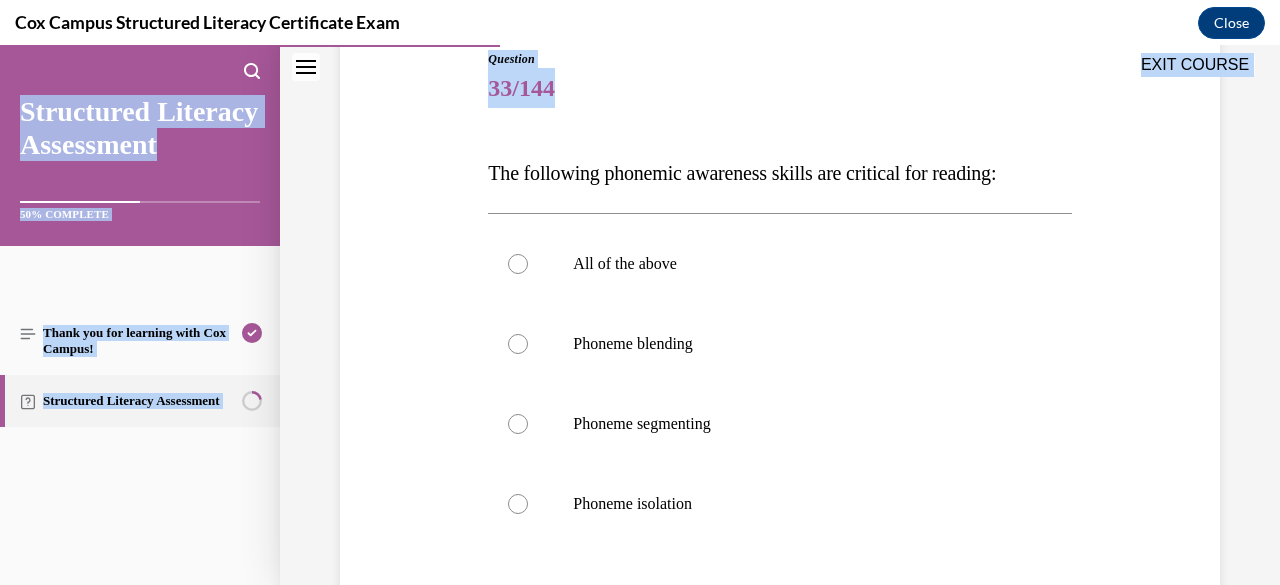
scroll to position [442, 0]
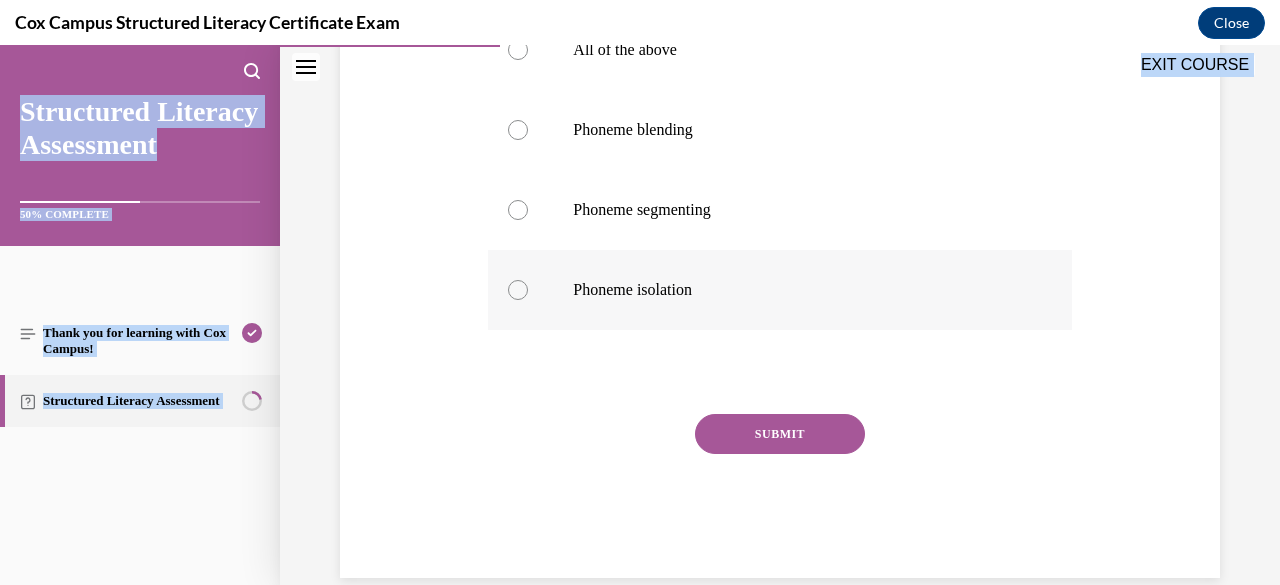
drag, startPoint x: 488, startPoint y: 398, endPoint x: 742, endPoint y: 288, distance: 276.7
click at [742, 288] on div "Question 33/144 The following phonemic awareness skills are critical for readin…" at bounding box center [779, 207] width 583 height 742
click at [518, 54] on div at bounding box center [518, 50] width 20 height 20
click at [518, 54] on input "All of the above" at bounding box center [518, 50] width 20 height 20
radio input "true"
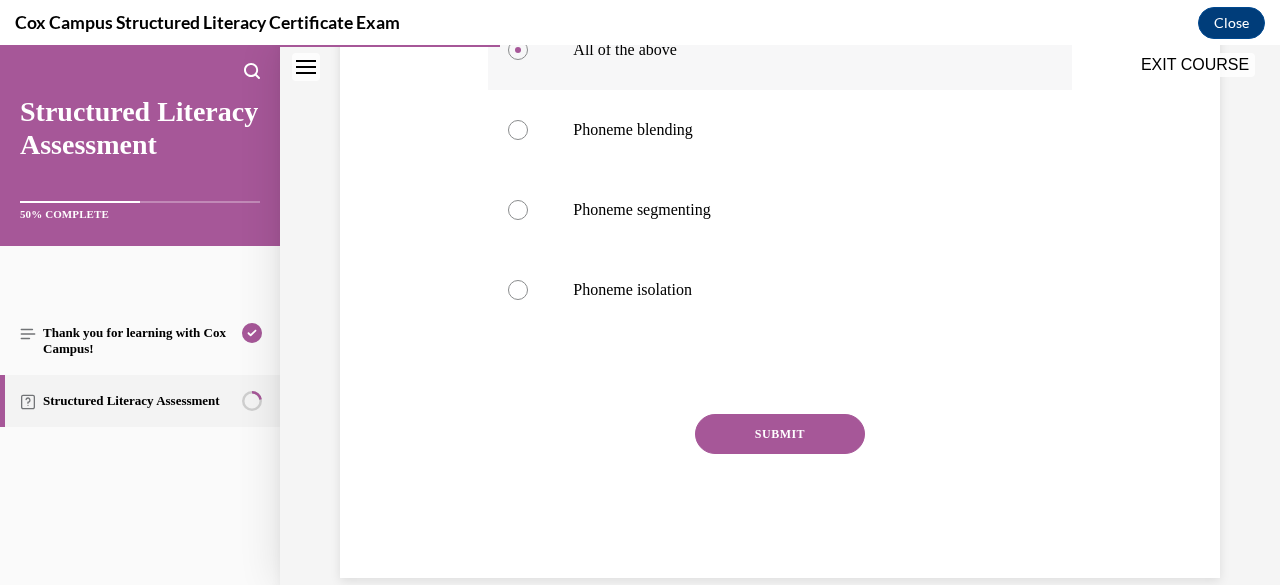
scroll to position [436, 0]
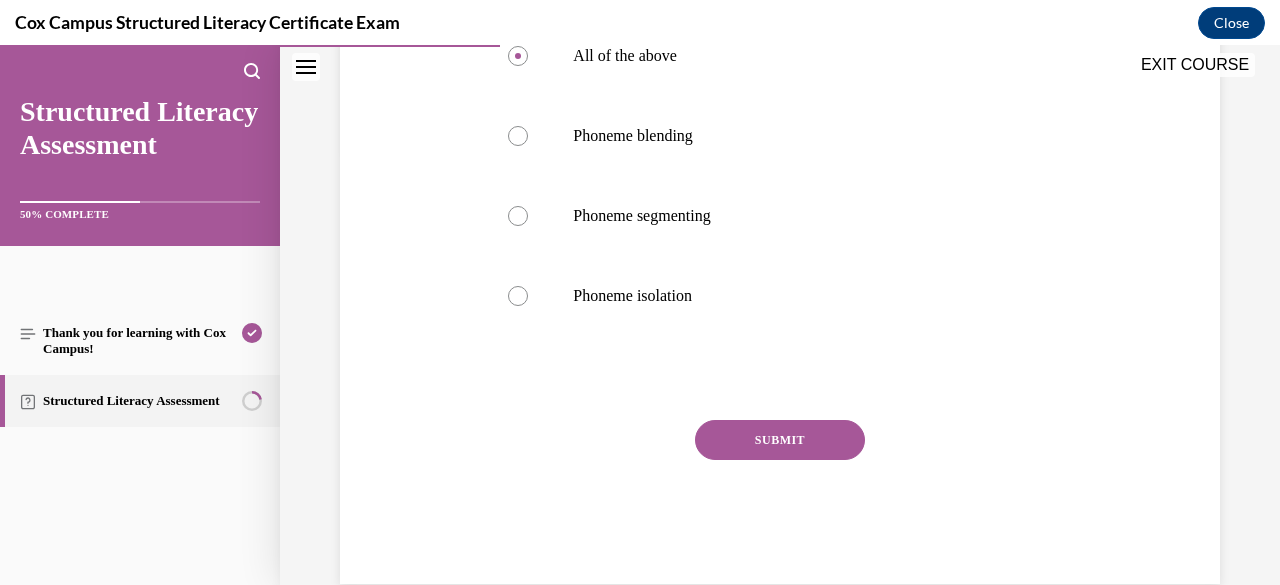
click at [732, 429] on button "SUBMIT" at bounding box center [780, 440] width 170 height 40
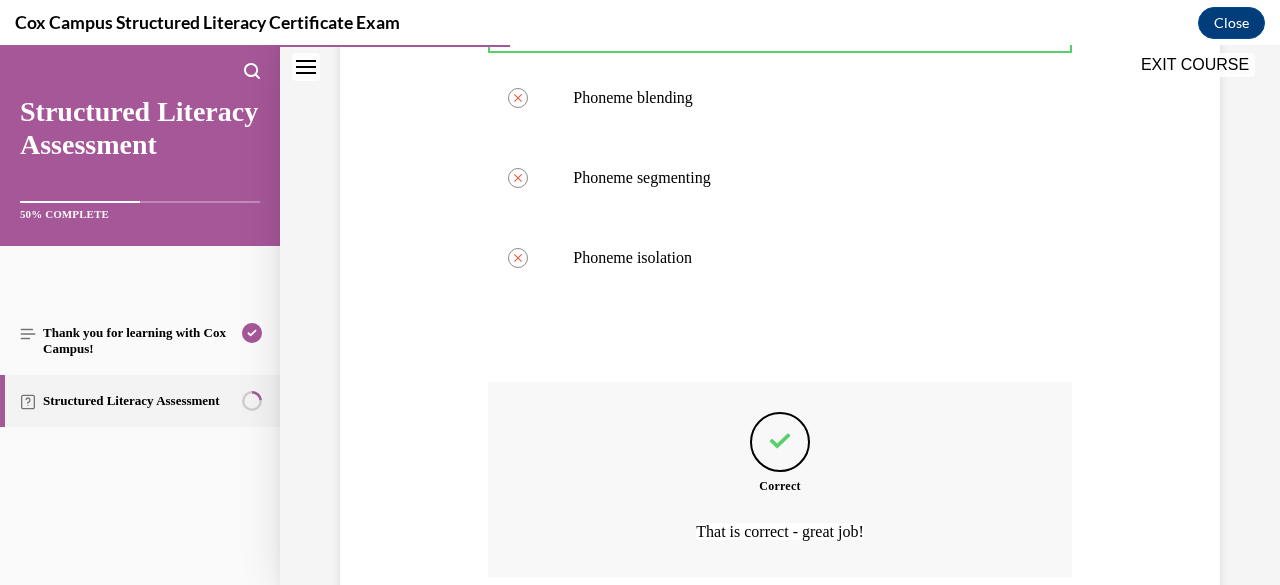
scroll to position [639, 0]
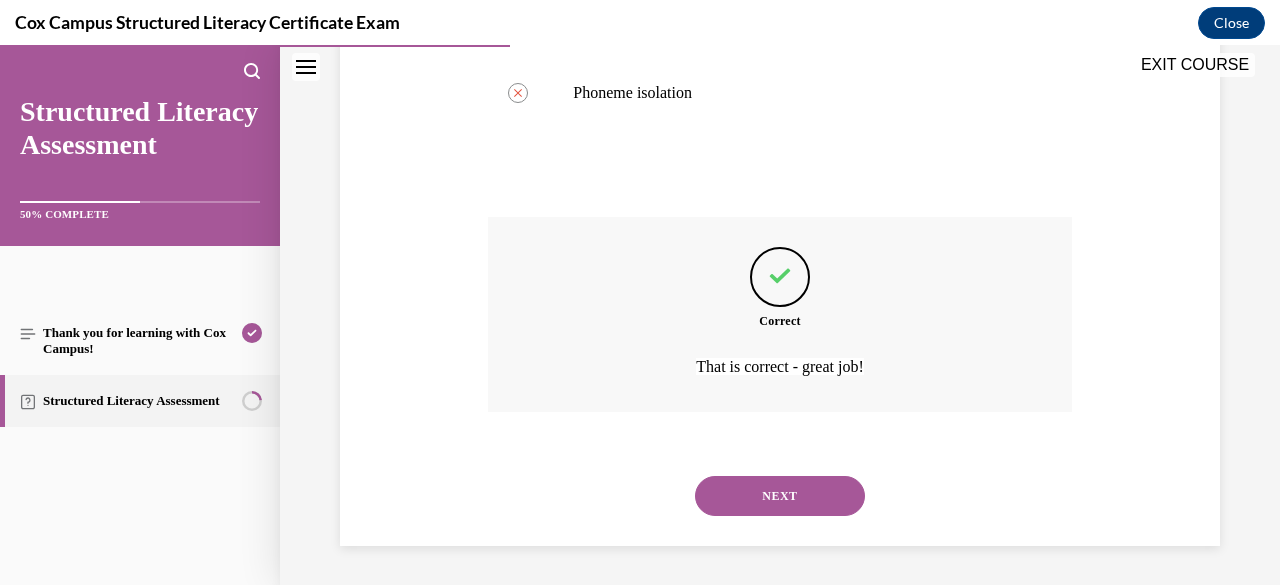
click at [740, 496] on button "NEXT" at bounding box center [780, 496] width 170 height 40
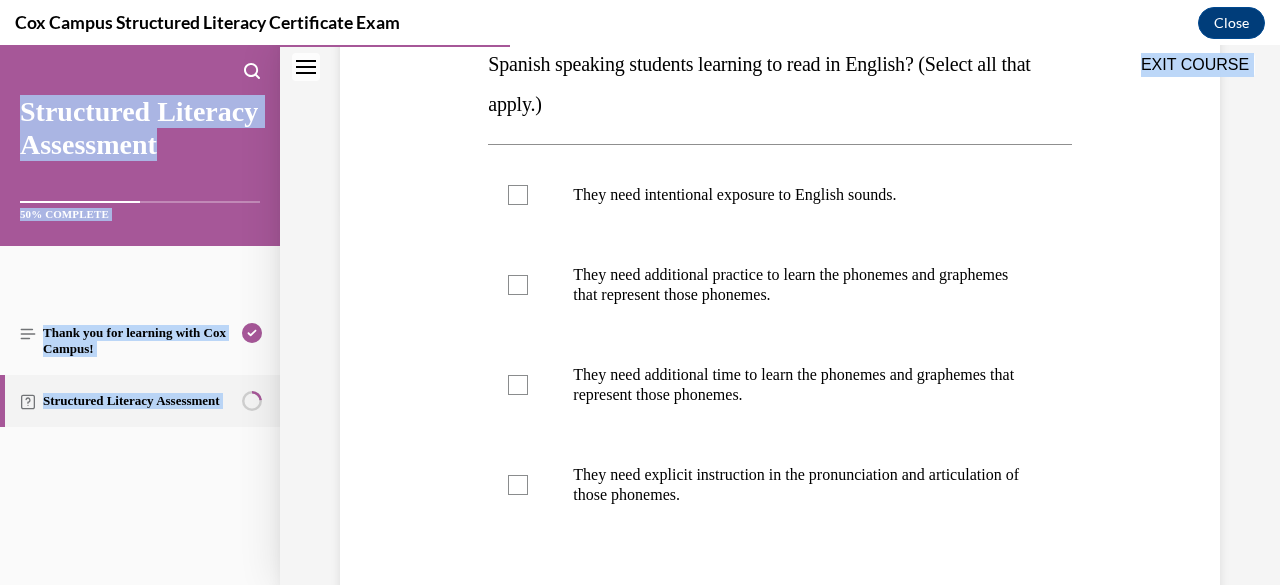
scroll to position [614, 0]
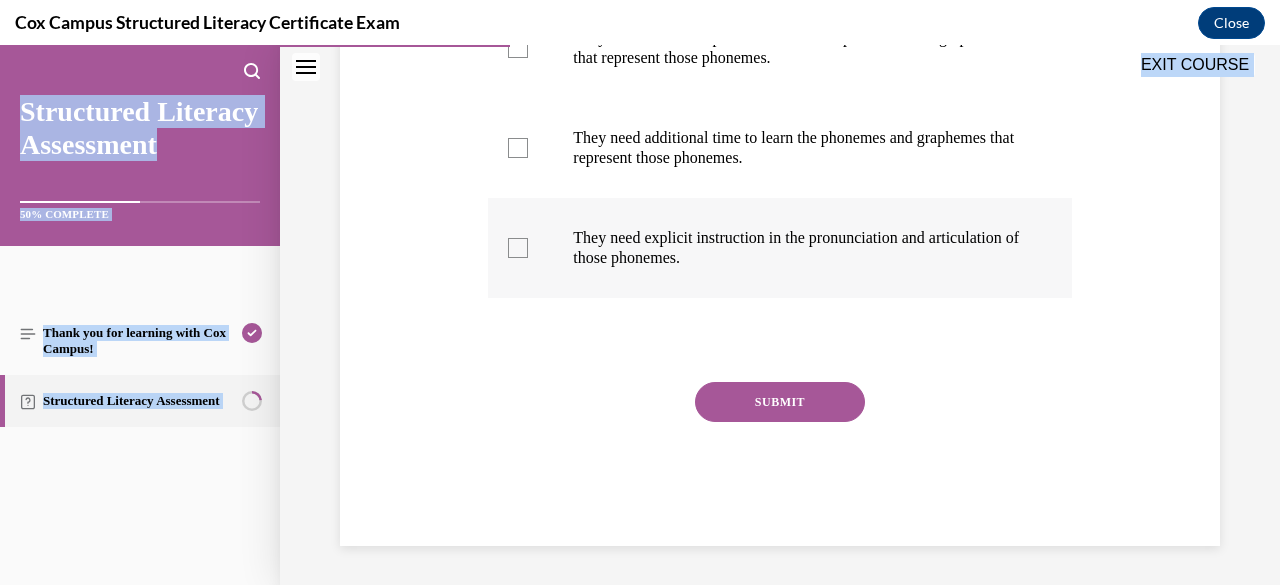
drag, startPoint x: 486, startPoint y: 399, endPoint x: 917, endPoint y: 269, distance: 450.1
click at [917, 269] on div "Question 34/144 Some sounds exist in English, but not Spanish. What does this m…" at bounding box center [779, 105] width 583 height 882
click at [400, 253] on div "Question 34/144 Some sounds exist in English, but not Spanish. What does this m…" at bounding box center [780, 75] width 890 height 942
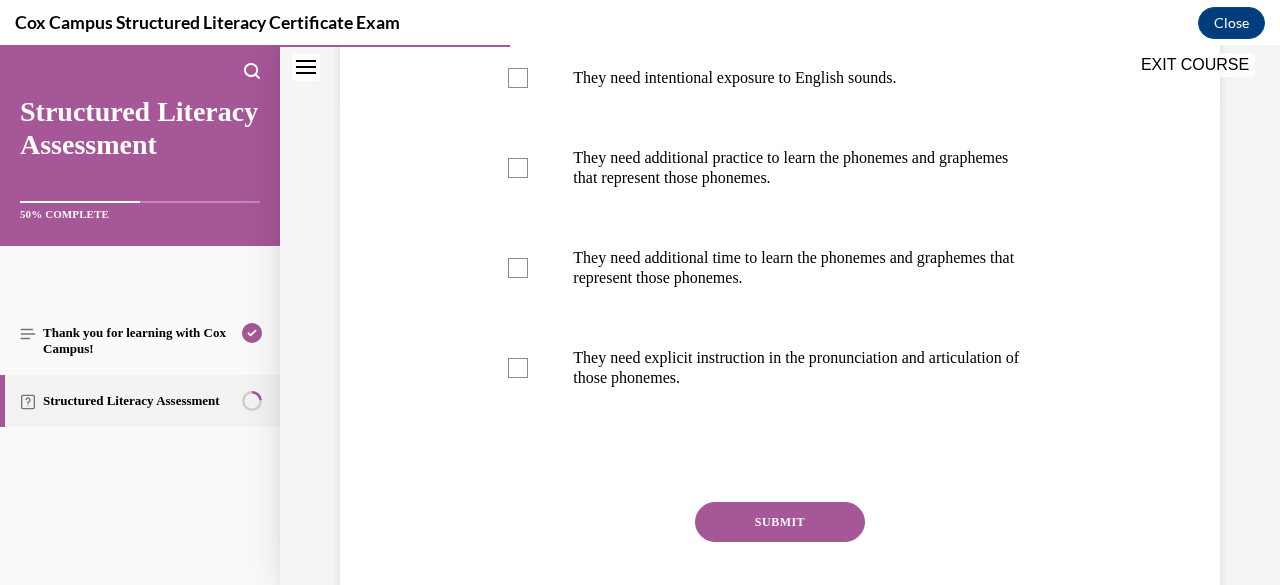
scroll to position [454, 0]
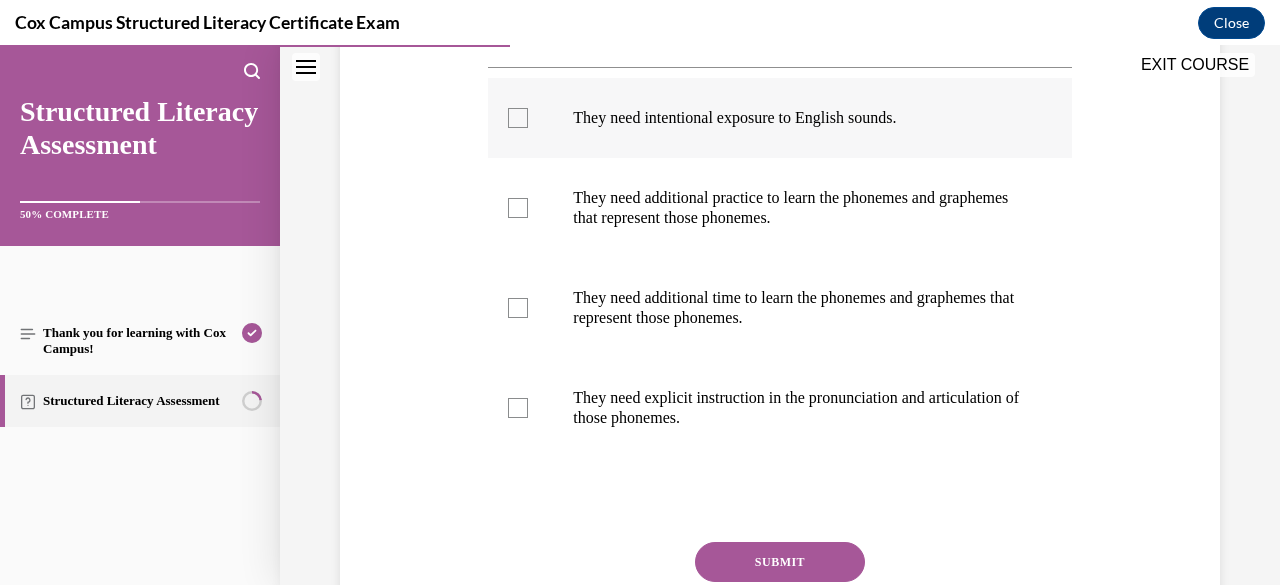
click at [522, 115] on div at bounding box center [518, 118] width 20 height 20
click at [522, 115] on input "They need intentional exposure to English sounds." at bounding box center [518, 118] width 20 height 20
checkbox input "true"
click at [515, 207] on div at bounding box center [518, 208] width 20 height 20
click at [515, 207] on input "They need additional practice to learn the phonemes and graphemes that represen…" at bounding box center [518, 208] width 20 height 20
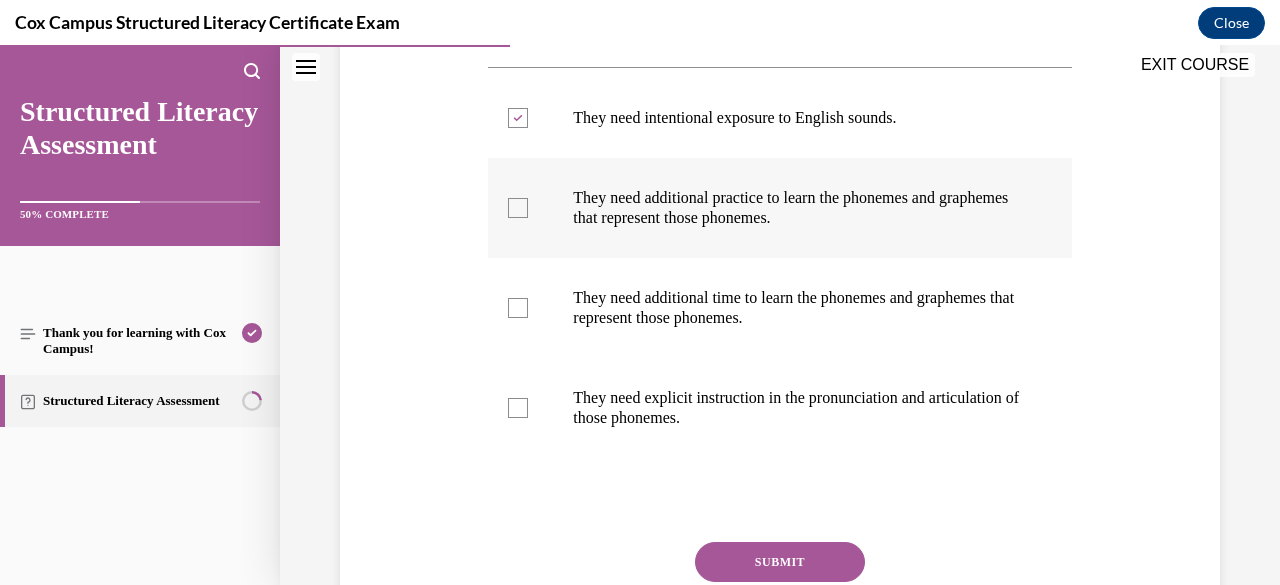
checkbox input "true"
click at [513, 305] on div at bounding box center [518, 308] width 20 height 20
click at [513, 305] on input "They need additional time to learn the phonemes and graphemes that represent th…" at bounding box center [518, 308] width 20 height 20
checkbox input "true"
click at [523, 413] on div at bounding box center [518, 408] width 20 height 20
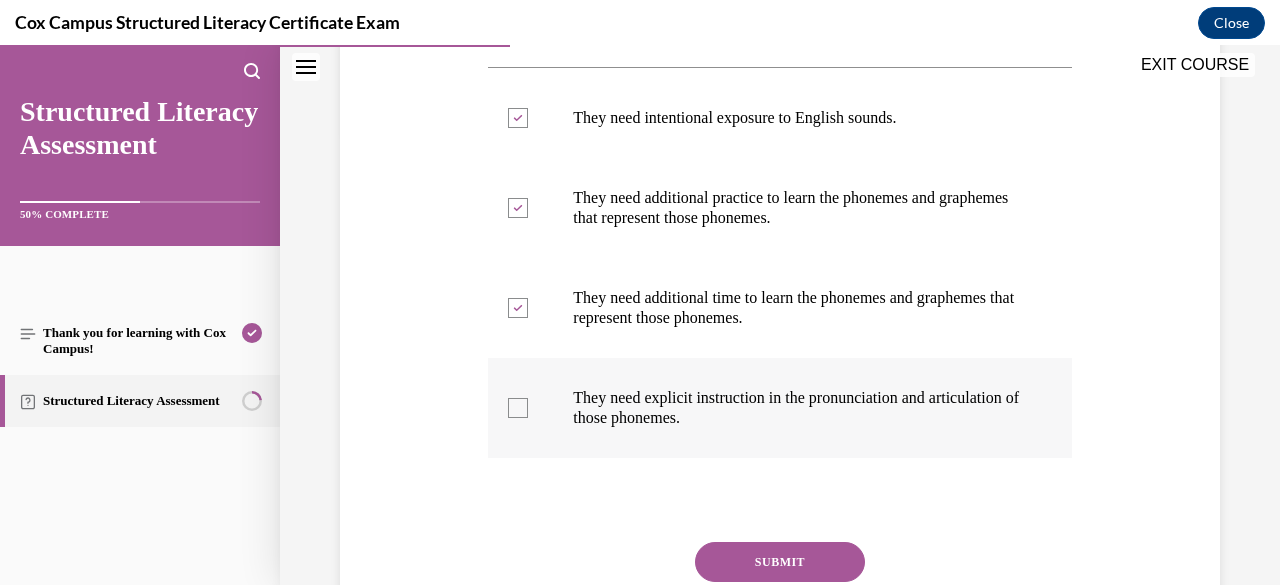
click at [523, 413] on input "They need explicit instruction in the pronunciation and articulation of those p…" at bounding box center [518, 408] width 20 height 20
checkbox input "true"
click at [783, 565] on button "SUBMIT" at bounding box center [780, 562] width 170 height 40
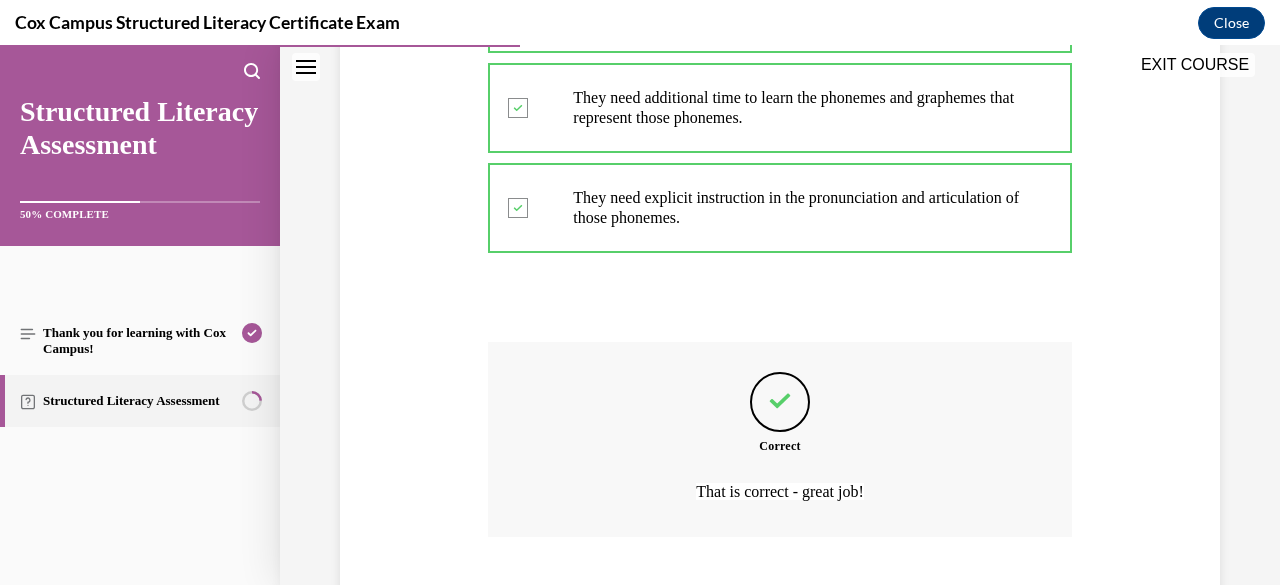
scroll to position [779, 0]
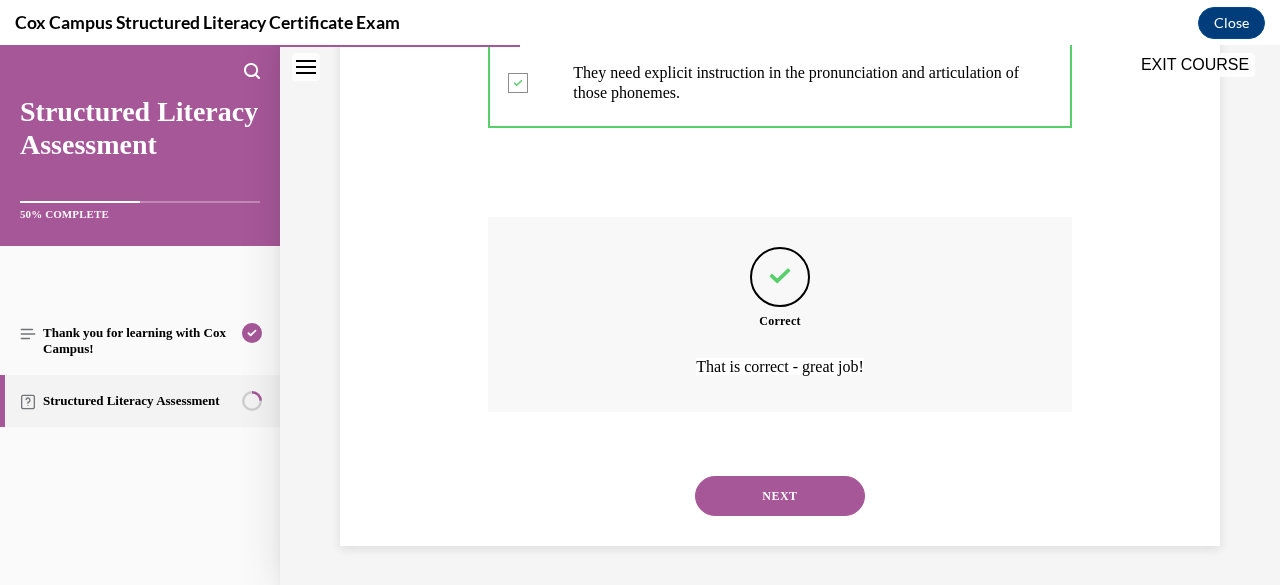
click at [768, 496] on button "NEXT" at bounding box center [780, 496] width 170 height 40
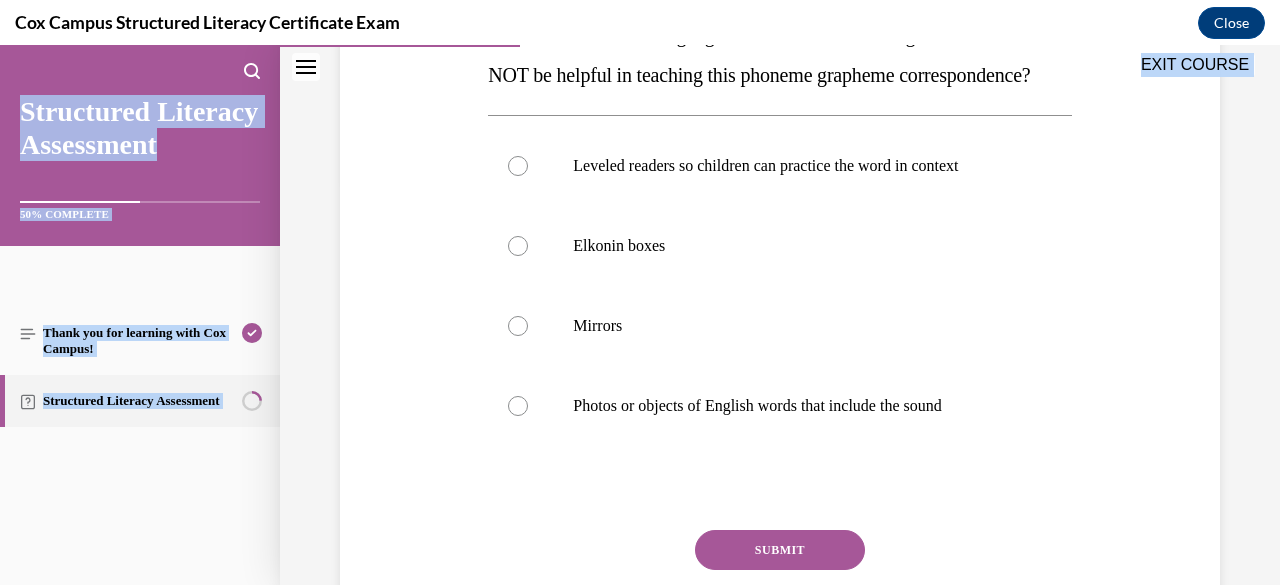
scroll to position [518, 0]
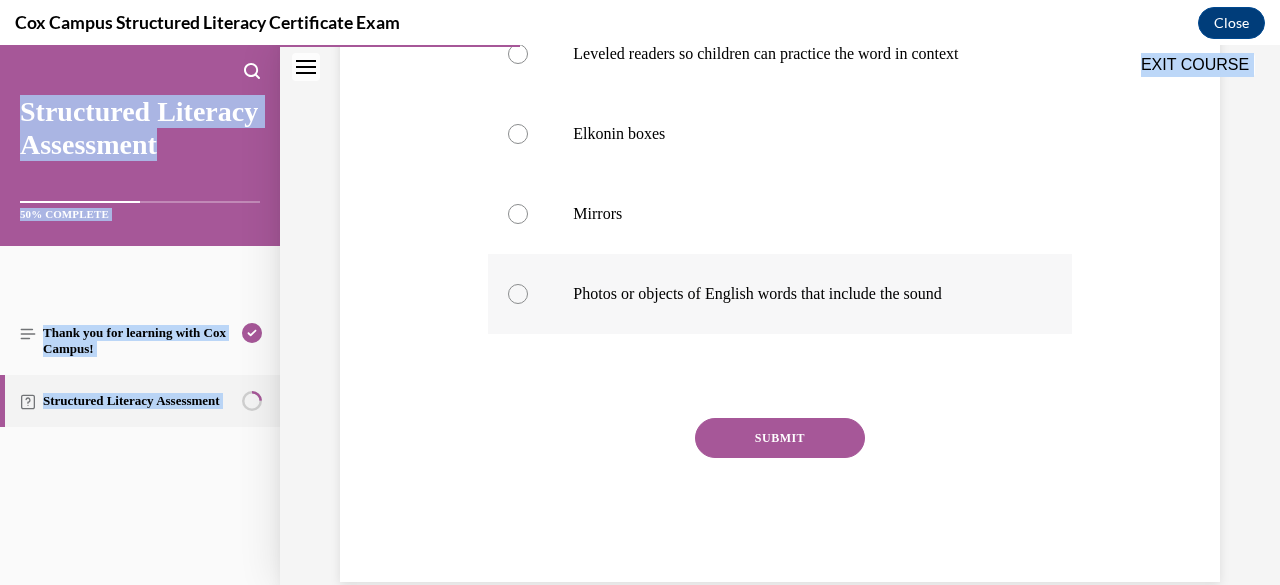
drag, startPoint x: 488, startPoint y: 395, endPoint x: 985, endPoint y: 353, distance: 498.7
click at [985, 353] on div "Question 35/144 You are planning a lesson on the diphthong /oi/. Six students s…" at bounding box center [779, 171] width 583 height 822
click at [403, 269] on div "Question 35/144 You are planning a lesson on the diphthong /oi/. Six students s…" at bounding box center [780, 141] width 890 height 882
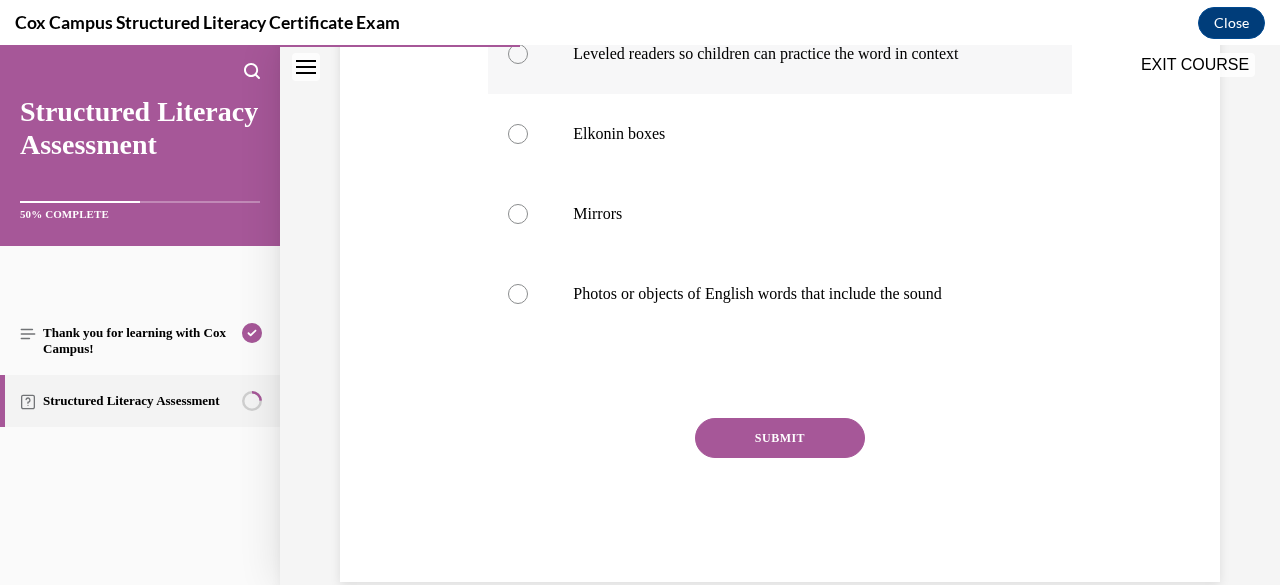
click at [512, 64] on div at bounding box center [518, 54] width 20 height 20
click at [512, 64] on input "Leveled readers so children can practice the word in context" at bounding box center [518, 54] width 20 height 20
radio input "true"
click at [714, 458] on button "SUBMIT" at bounding box center [780, 438] width 170 height 40
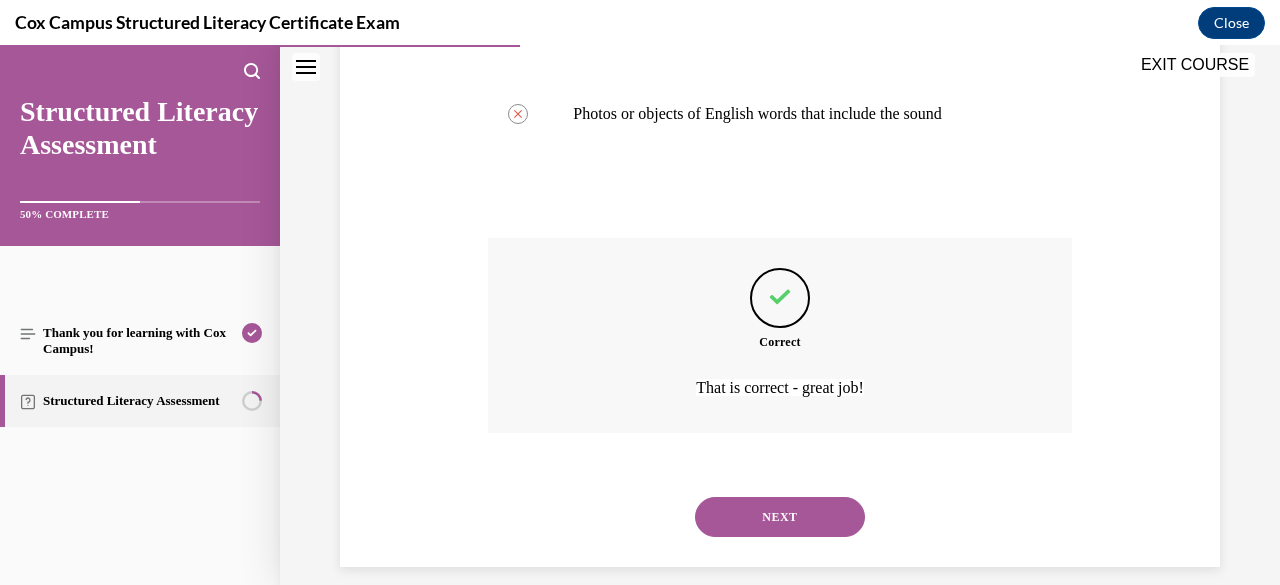
scroll to position [759, 0]
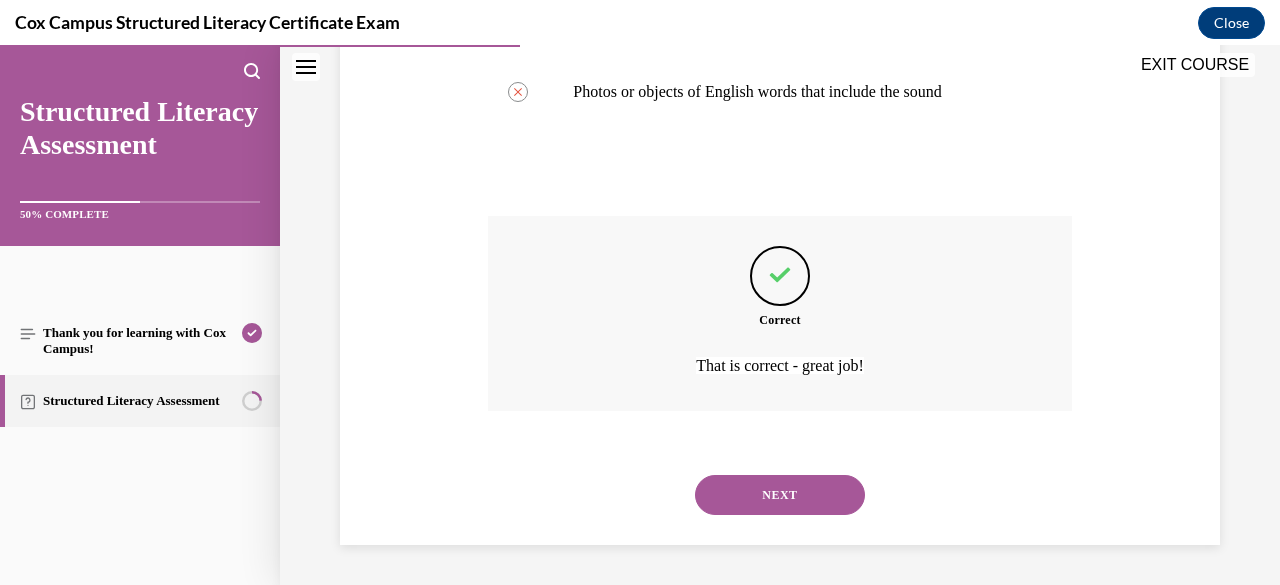
click at [760, 494] on button "NEXT" at bounding box center [780, 495] width 170 height 40
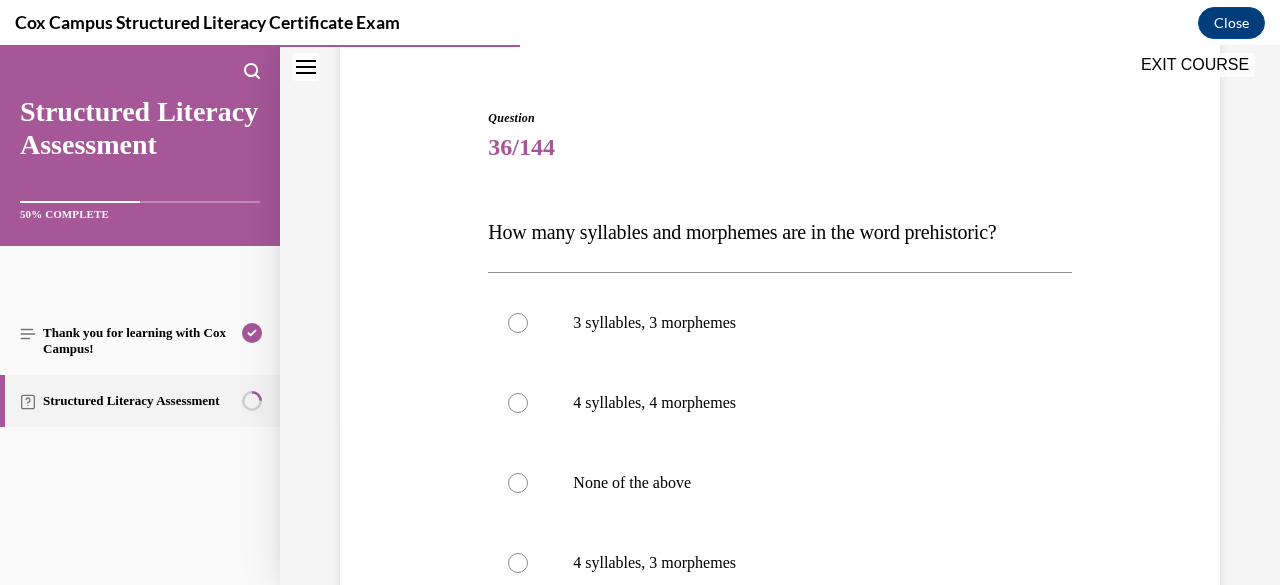
scroll to position [298, 0]
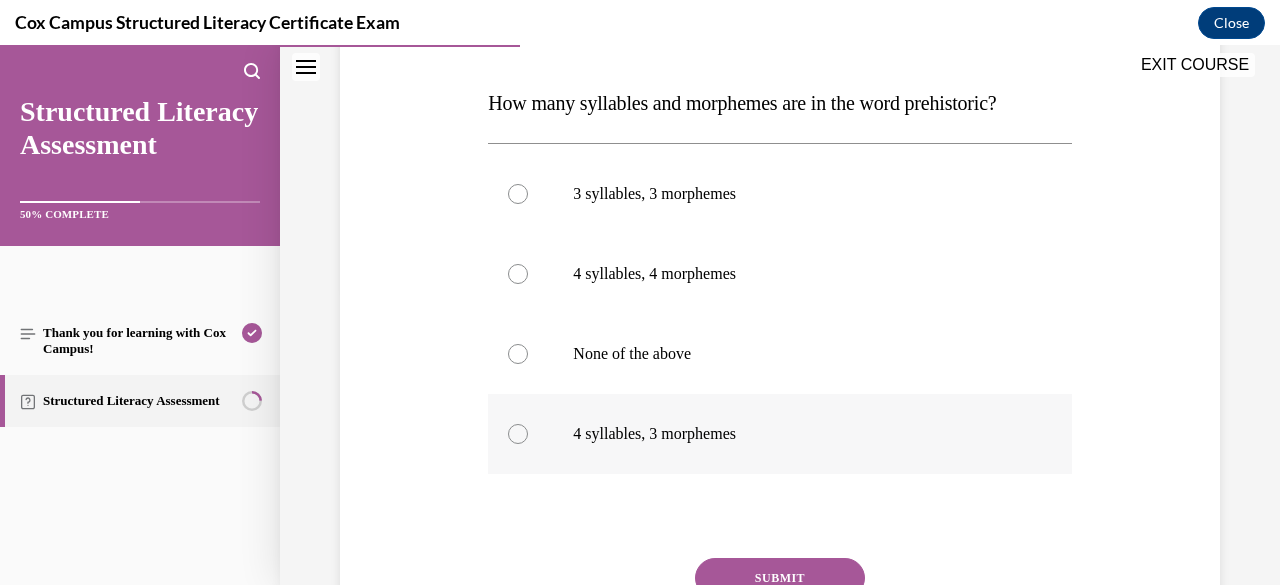
drag, startPoint x: 484, startPoint y: 396, endPoint x: 777, endPoint y: 472, distance: 302.6
click at [777, 472] on div "Question 36/144 How many syllables and morphemes are in the word prehistoric?  …" at bounding box center [779, 336] width 593 height 772
click at [518, 430] on div at bounding box center [518, 434] width 20 height 20
click at [518, 430] on input "4 syllables, 3 morphemes" at bounding box center [518, 434] width 20 height 20
radio input "true"
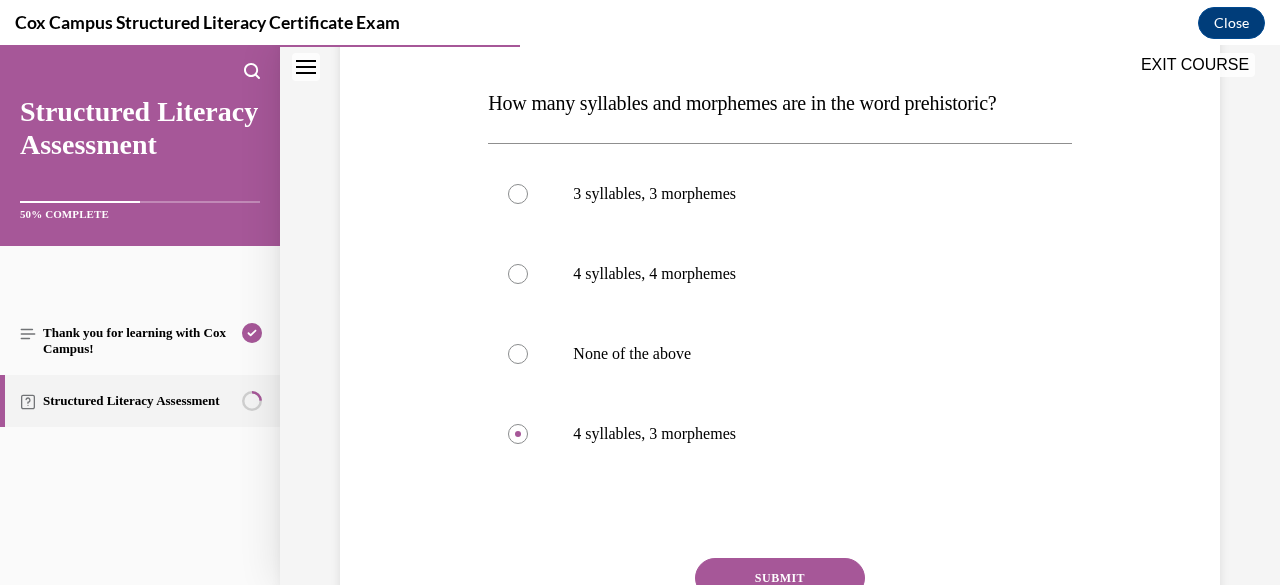
click at [731, 565] on button "SUBMIT" at bounding box center [780, 578] width 170 height 40
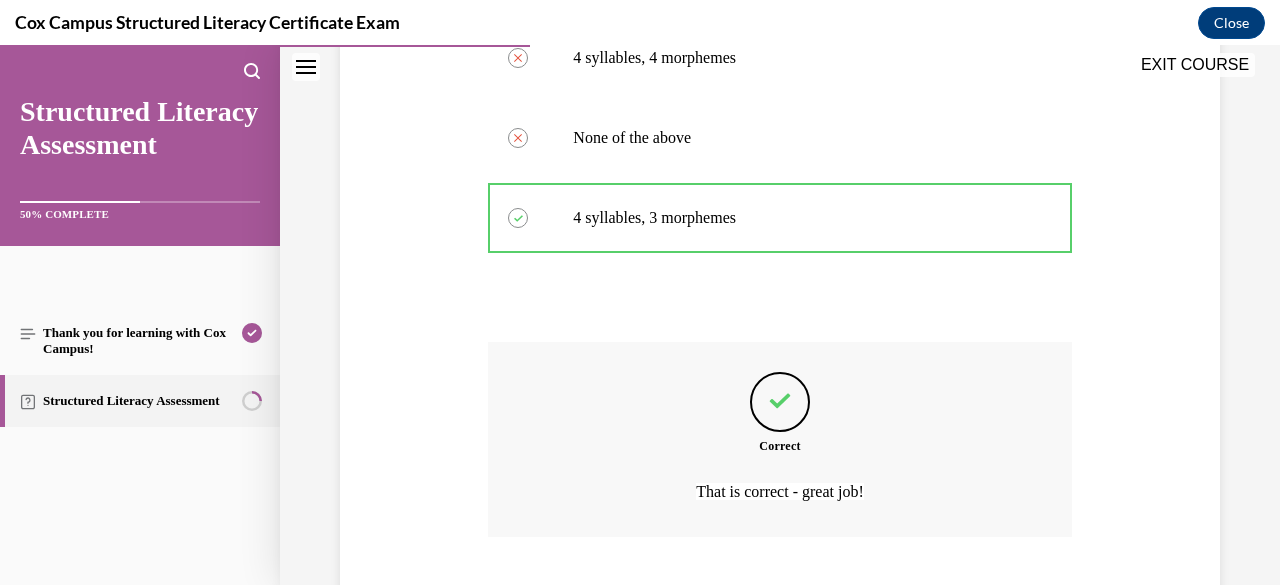
scroll to position [639, 0]
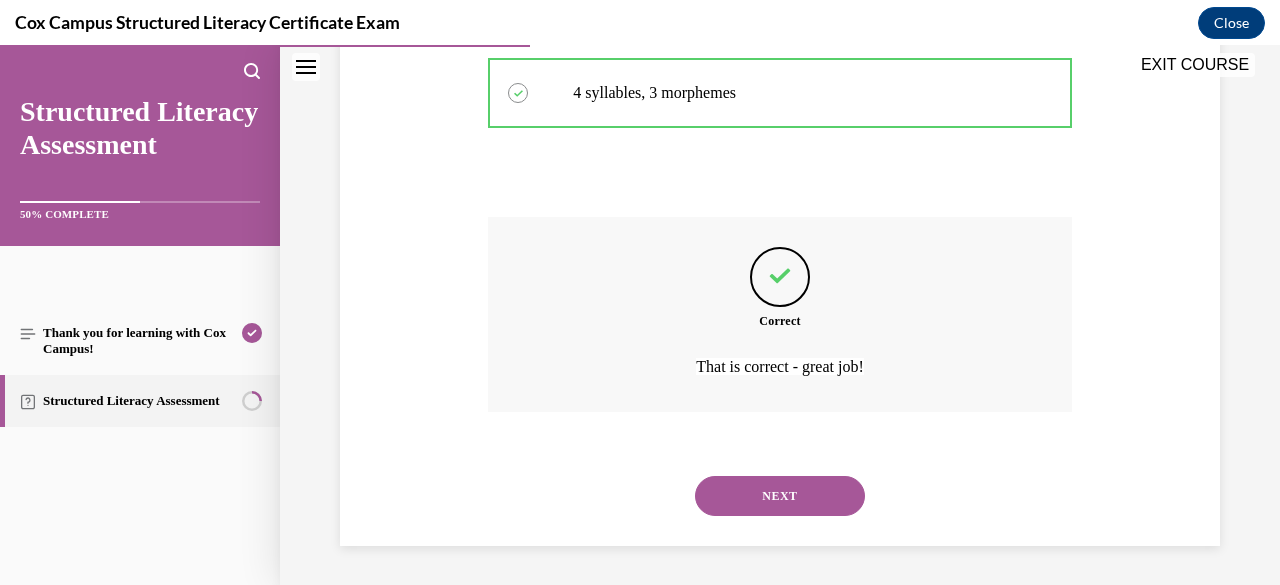
click at [767, 503] on button "NEXT" at bounding box center [780, 496] width 170 height 40
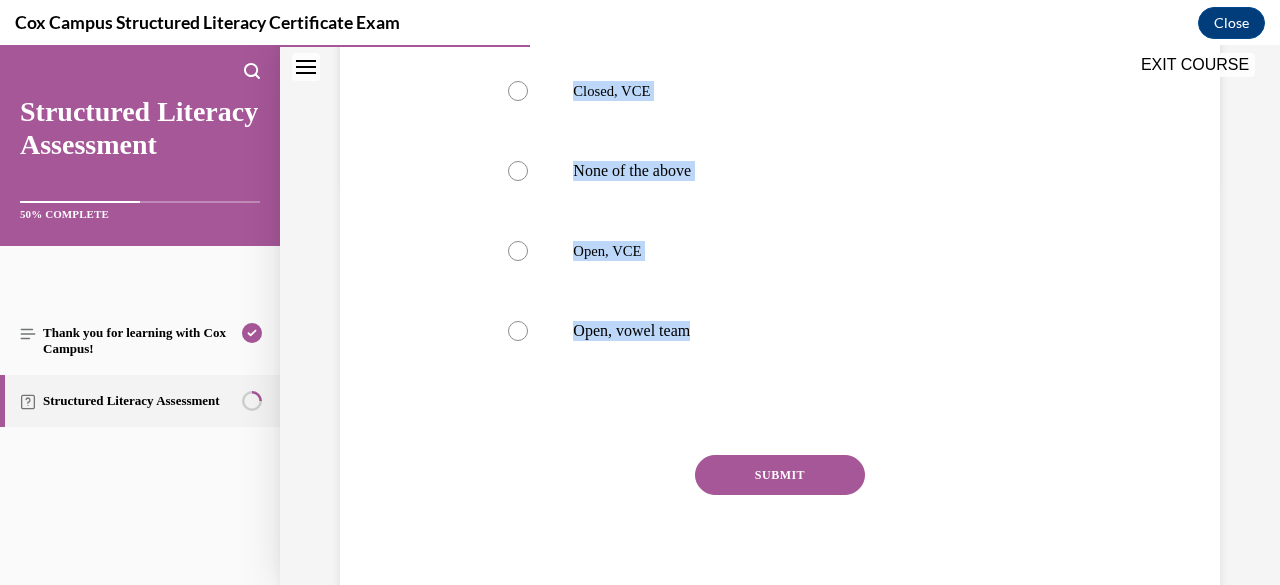
scroll to position [441, 0]
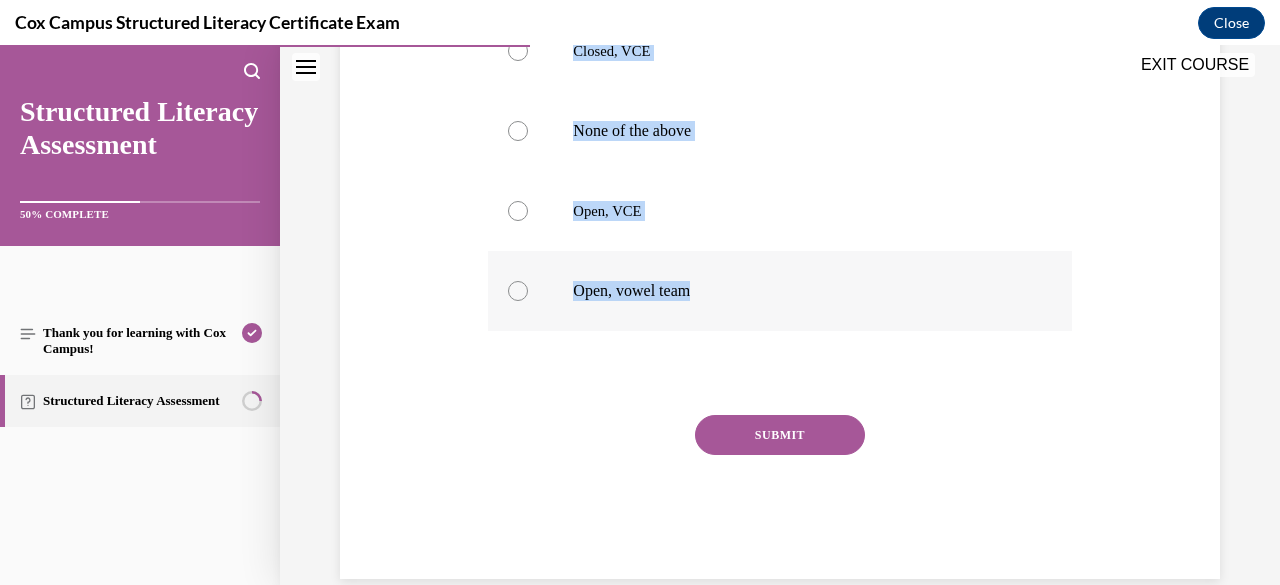
drag, startPoint x: 492, startPoint y: 403, endPoint x: 756, endPoint y: 323, distance: 275.8
click at [756, 323] on div "Question 37/144 Break this word into syllables and identify the syllable types:…" at bounding box center [779, 208] width 583 height 742
click at [513, 221] on div at bounding box center [518, 211] width 20 height 20
click at [513, 221] on input "Open, VCE" at bounding box center [518, 211] width 20 height 20
radio input "true"
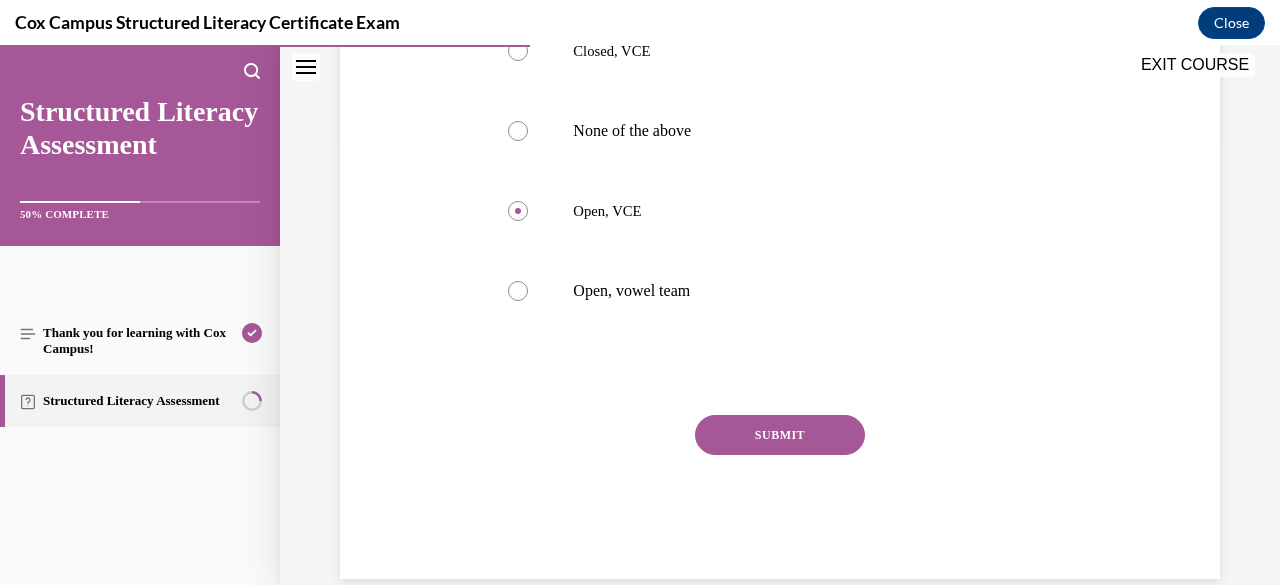
click at [787, 455] on button "SUBMIT" at bounding box center [780, 435] width 170 height 40
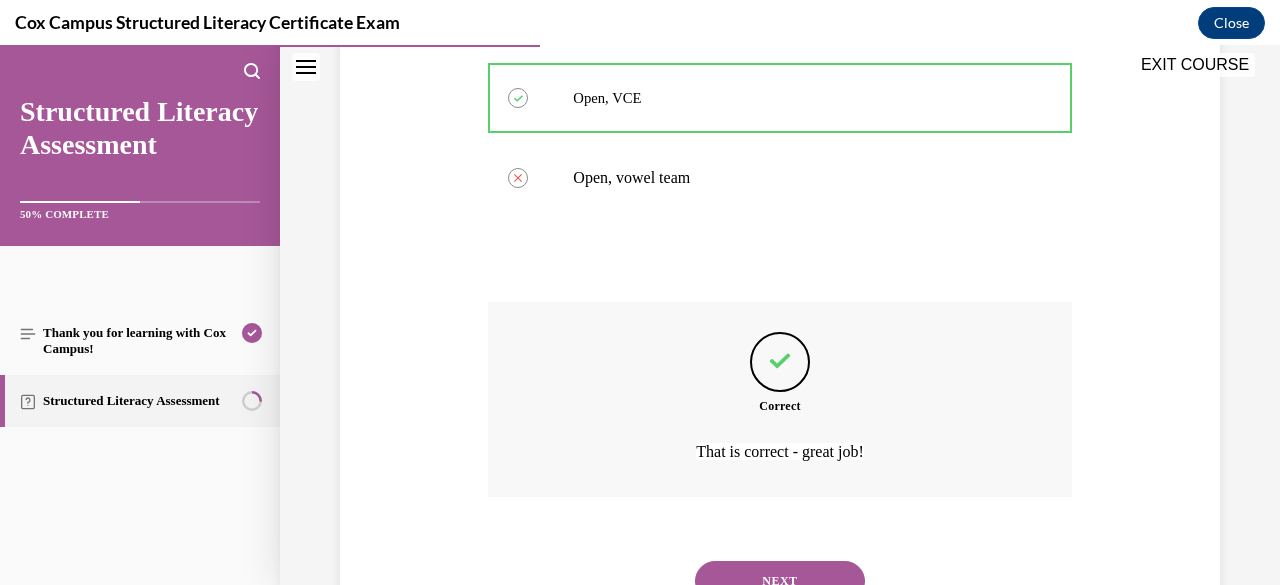
scroll to position [679, 0]
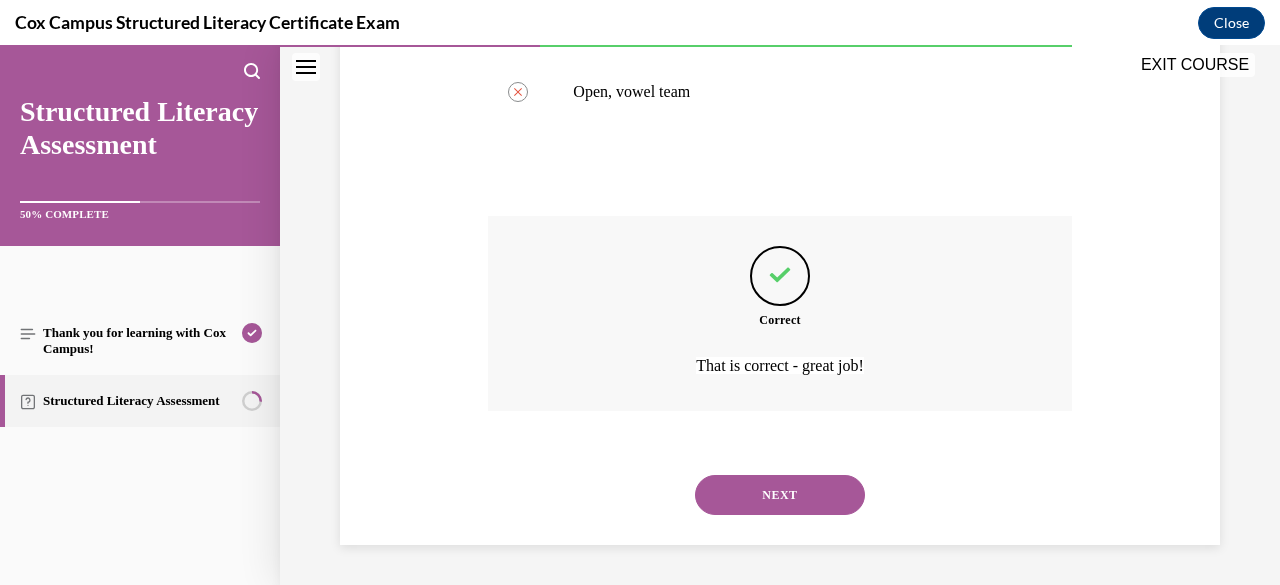
click at [766, 498] on button "NEXT" at bounding box center [780, 495] width 170 height 40
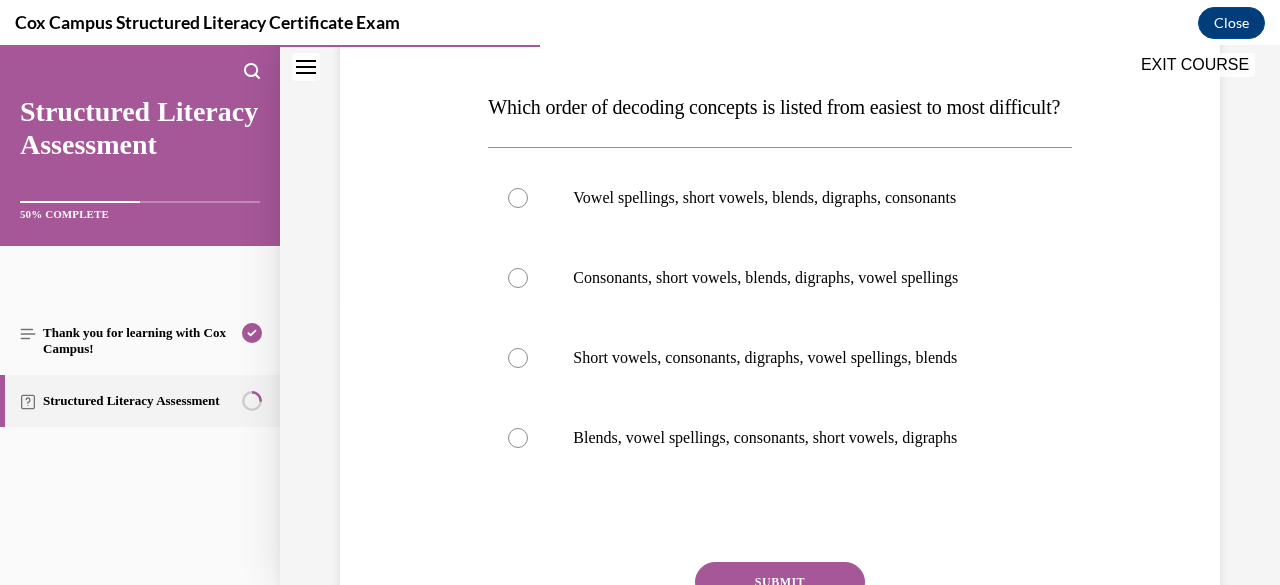
scroll to position [320, 0]
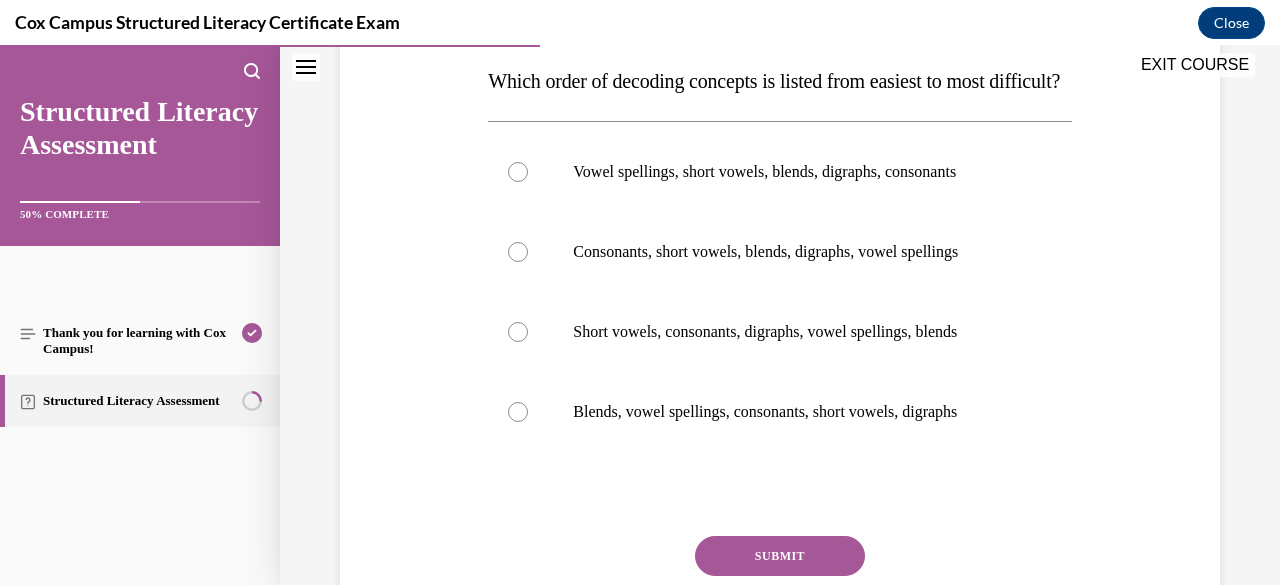
drag, startPoint x: 486, startPoint y: 76, endPoint x: 1076, endPoint y: 461, distance: 704.3
click at [1076, 461] on div "Question 38/144 Which order of decoding concepts is listed from easiest to most…" at bounding box center [780, 299] width 890 height 802
click at [1231, 549] on div "Question 38/144 Which order of decoding concepts is listed from easiest to most…" at bounding box center [780, 264] width 1000 height 952
click at [489, 68] on p "Which order of decoding concepts is listed from easiest to most difficult?" at bounding box center [779, 81] width 583 height 40
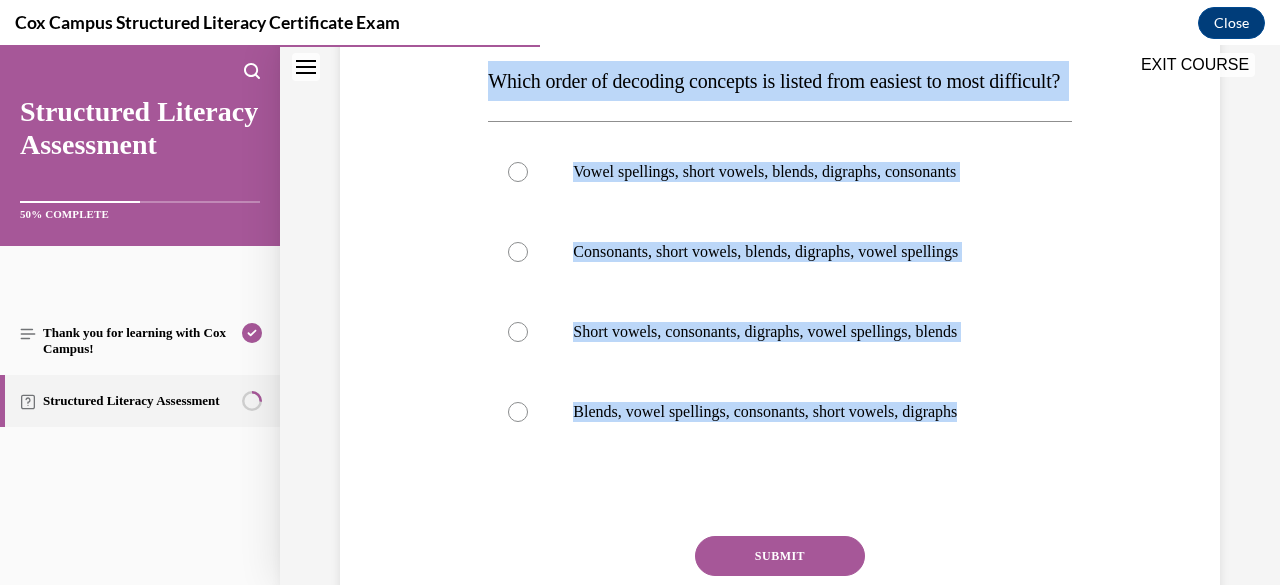
drag, startPoint x: 486, startPoint y: 77, endPoint x: 1041, endPoint y: 505, distance: 700.7
click at [1041, 505] on div "Question 38/144 Which order of decoding concepts is listed from easiest to most…" at bounding box center [779, 329] width 583 height 742
click at [392, 164] on div "Question 38/144 Which order of decoding concepts is listed from easiest to most…" at bounding box center [780, 299] width 890 height 802
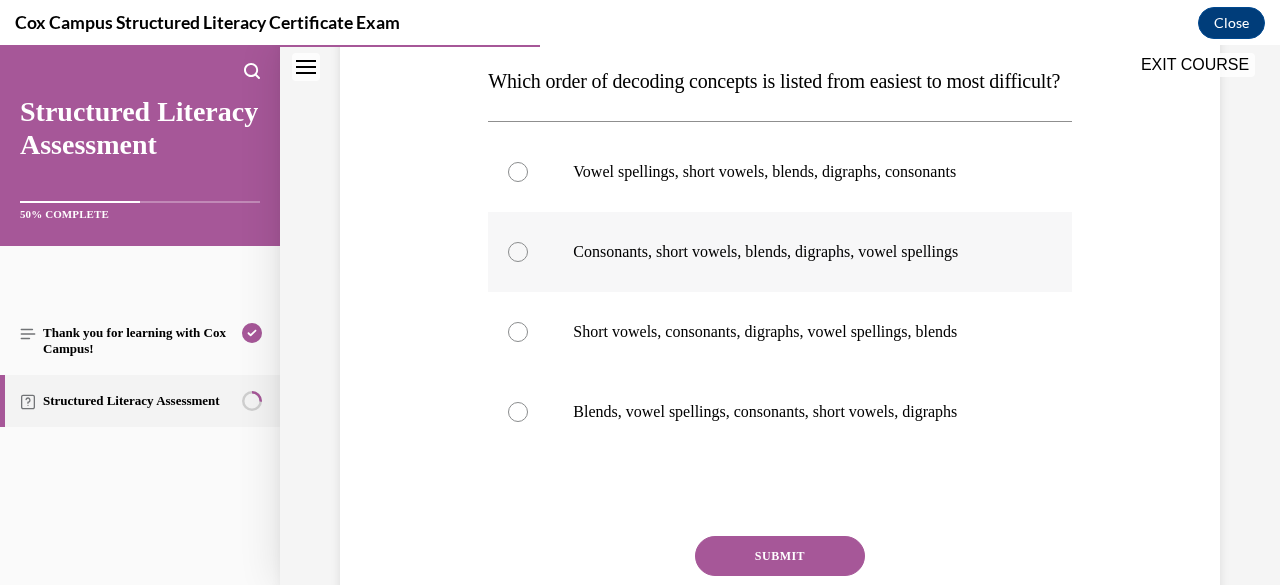
click at [517, 262] on div at bounding box center [518, 252] width 20 height 20
click at [517, 262] on input "Consonants, short vowels, blends, digraphs, vowel spellings" at bounding box center [518, 252] width 20 height 20
radio input "true"
click at [746, 576] on button "SUBMIT" at bounding box center [780, 556] width 170 height 40
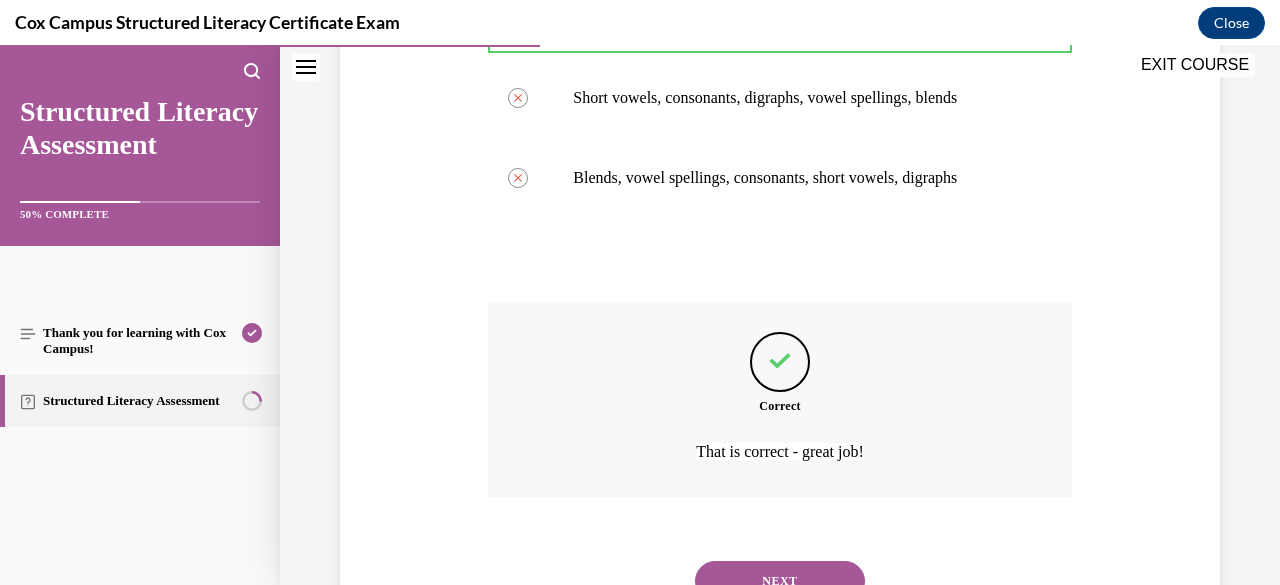
scroll to position [679, 0]
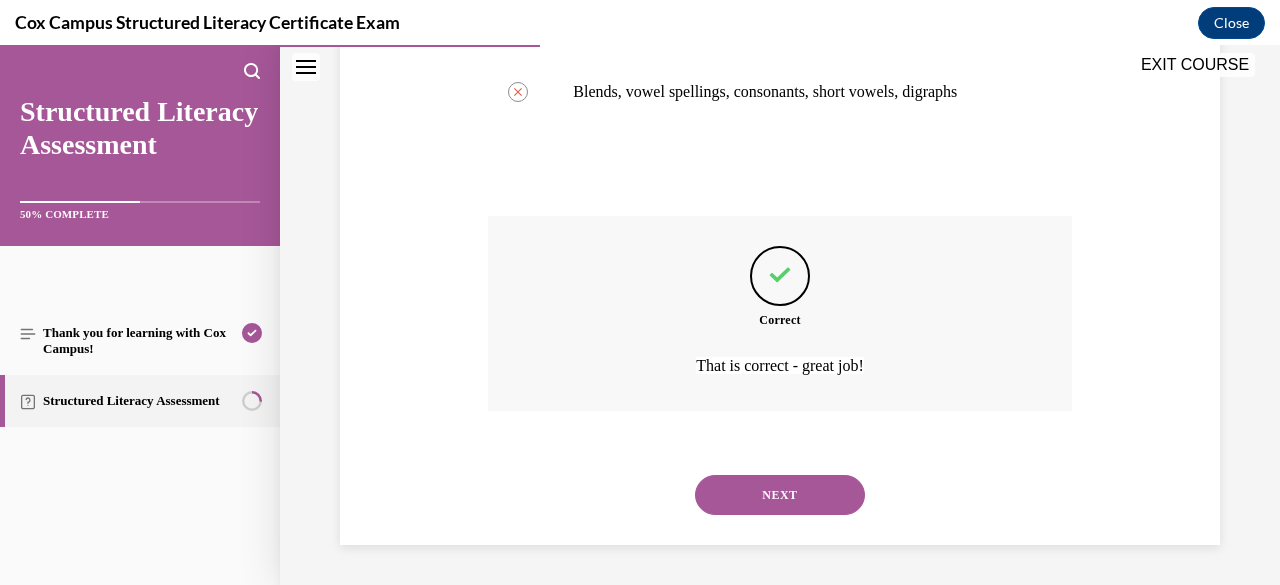
click at [743, 490] on button "NEXT" at bounding box center [780, 495] width 170 height 40
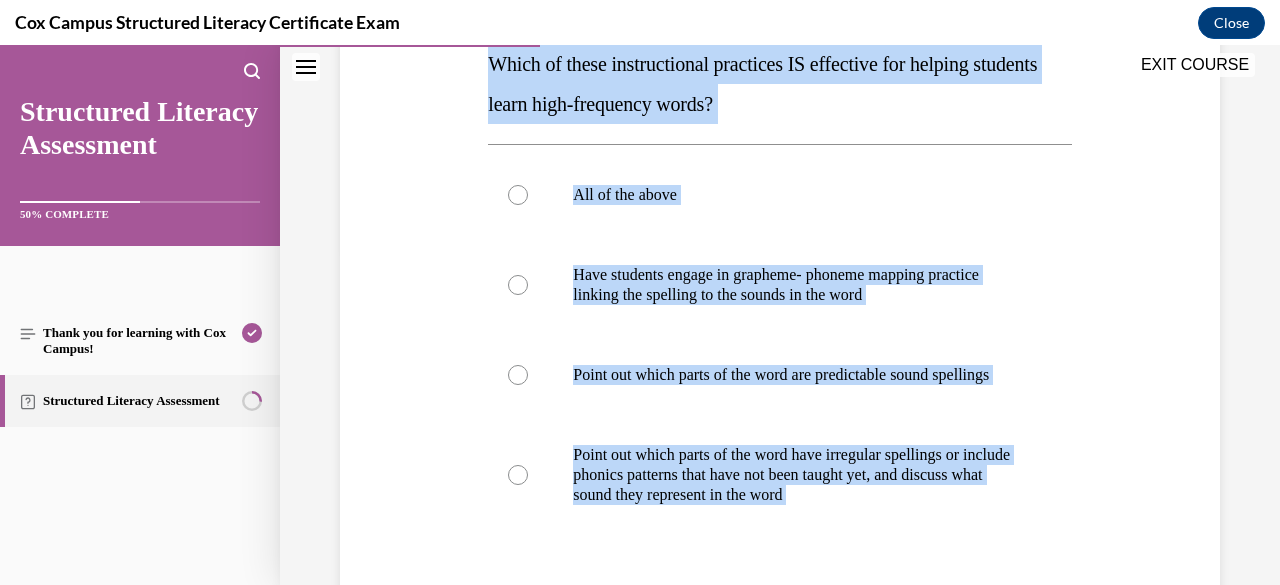
scroll to position [348, 0]
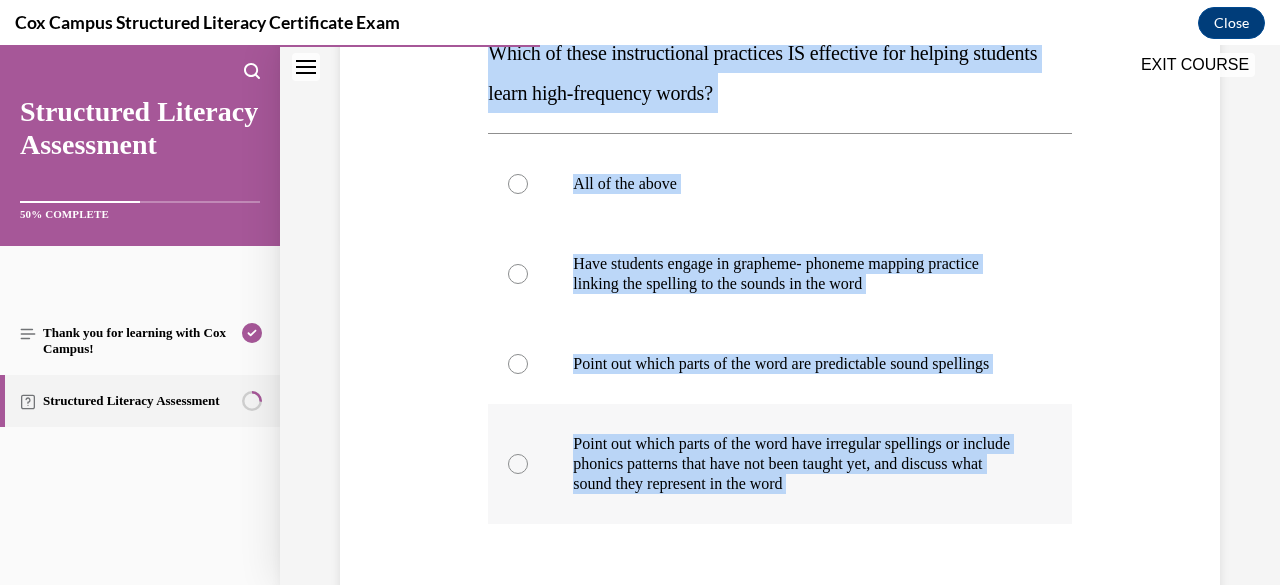
drag, startPoint x: 486, startPoint y: 73, endPoint x: 1039, endPoint y: 523, distance: 712.8
click at [1039, 523] on div "Question 39/144 Which of these instructional practices IS effective for helping…" at bounding box center [779, 351] width 583 height 842
click at [518, 186] on div at bounding box center [518, 184] width 20 height 20
click at [518, 186] on input "All of the above" at bounding box center [518, 184] width 20 height 20
radio input "true"
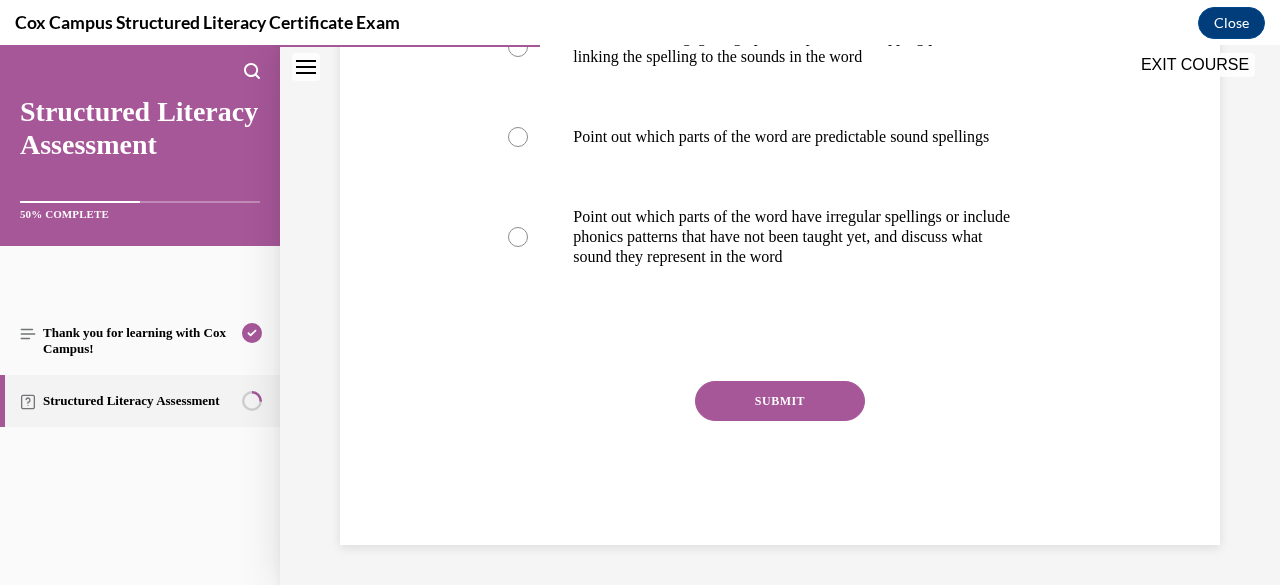
scroll to position [594, 0]
click at [819, 401] on button "SUBMIT" at bounding box center [780, 401] width 170 height 40
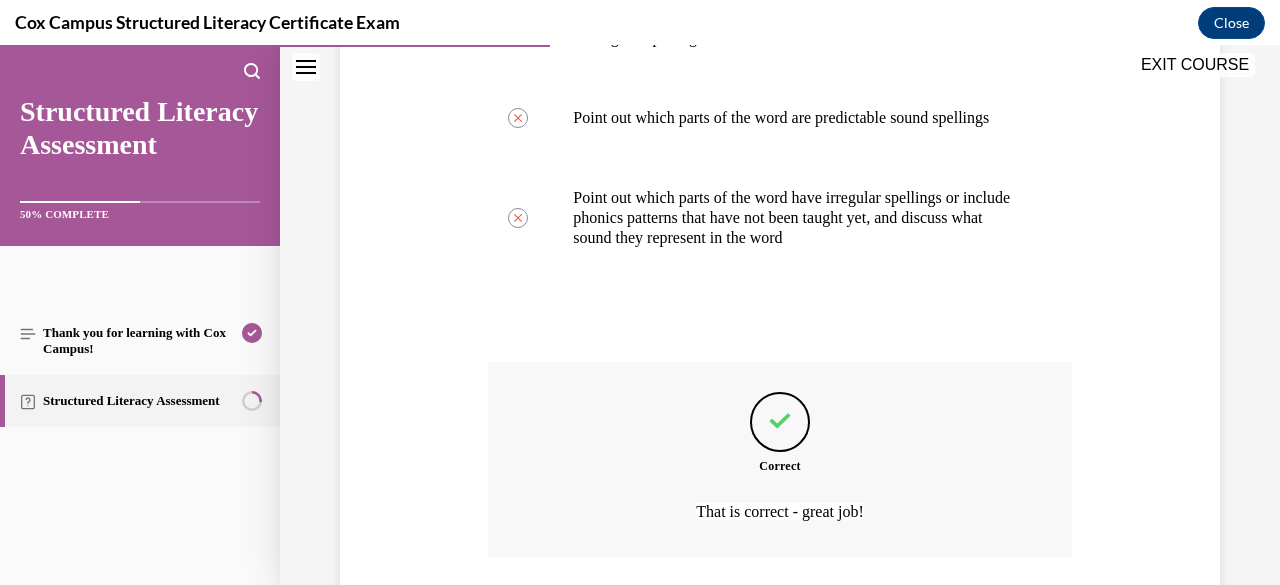
scroll to position [759, 0]
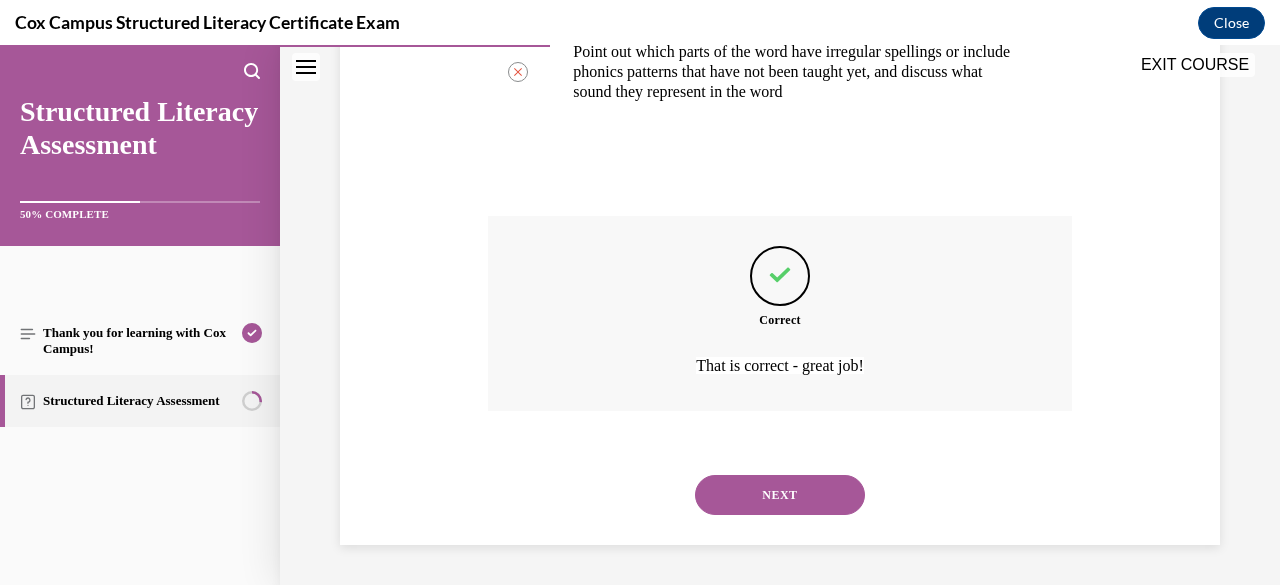
click at [754, 492] on button "NEXT" at bounding box center [780, 495] width 170 height 40
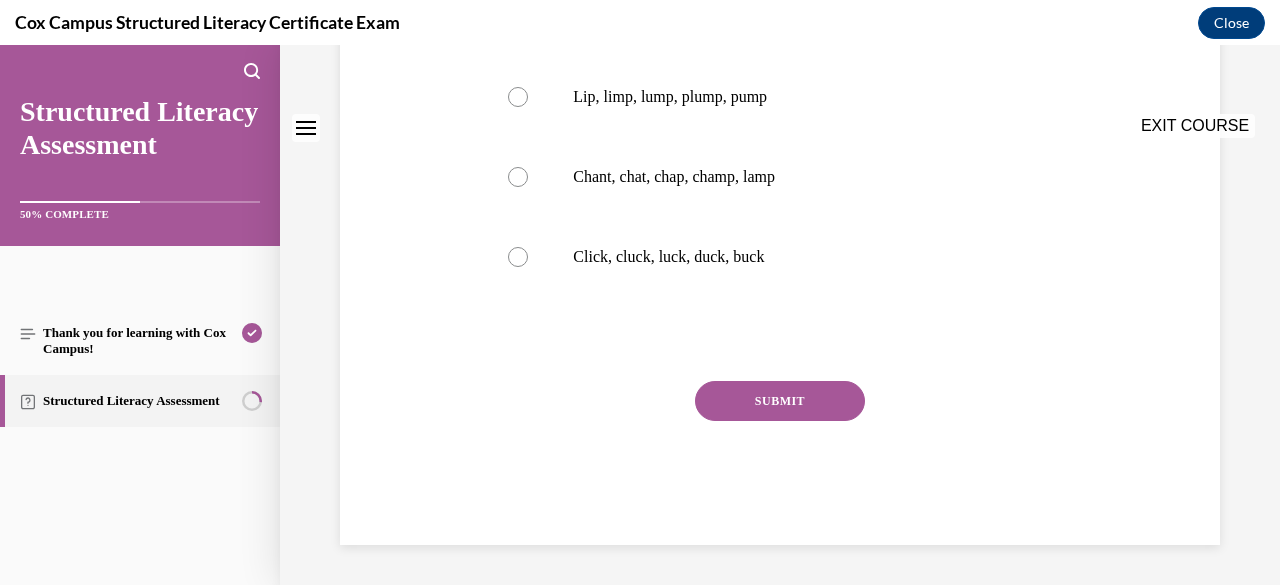
scroll to position [0, 0]
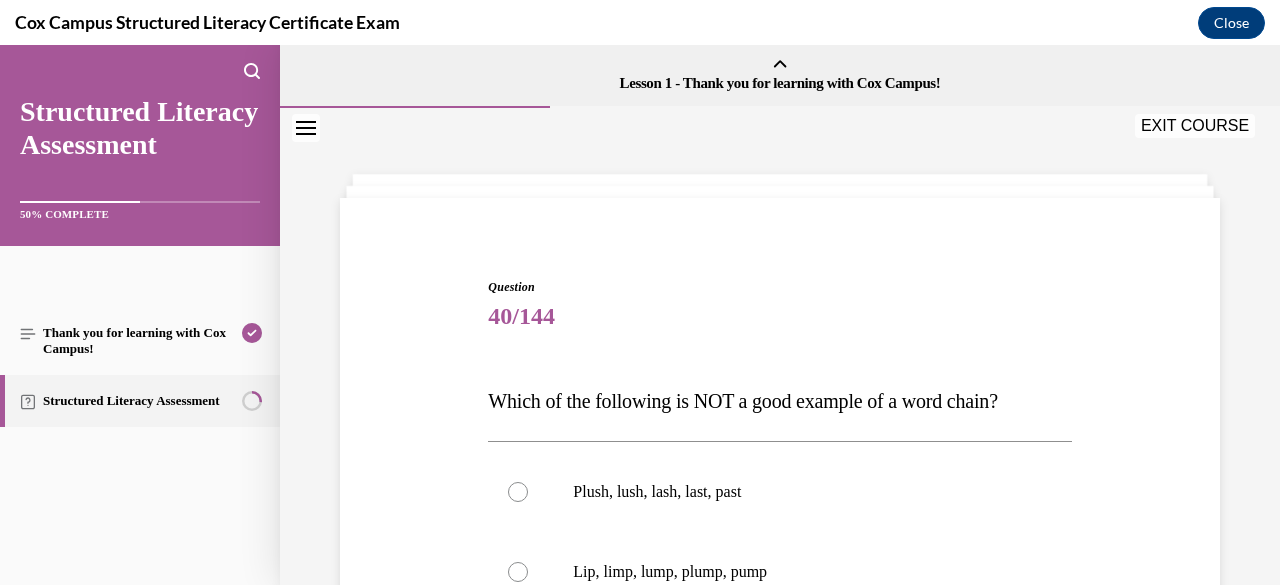
click at [780, 280] on span "Question" at bounding box center [779, 287] width 583 height 18
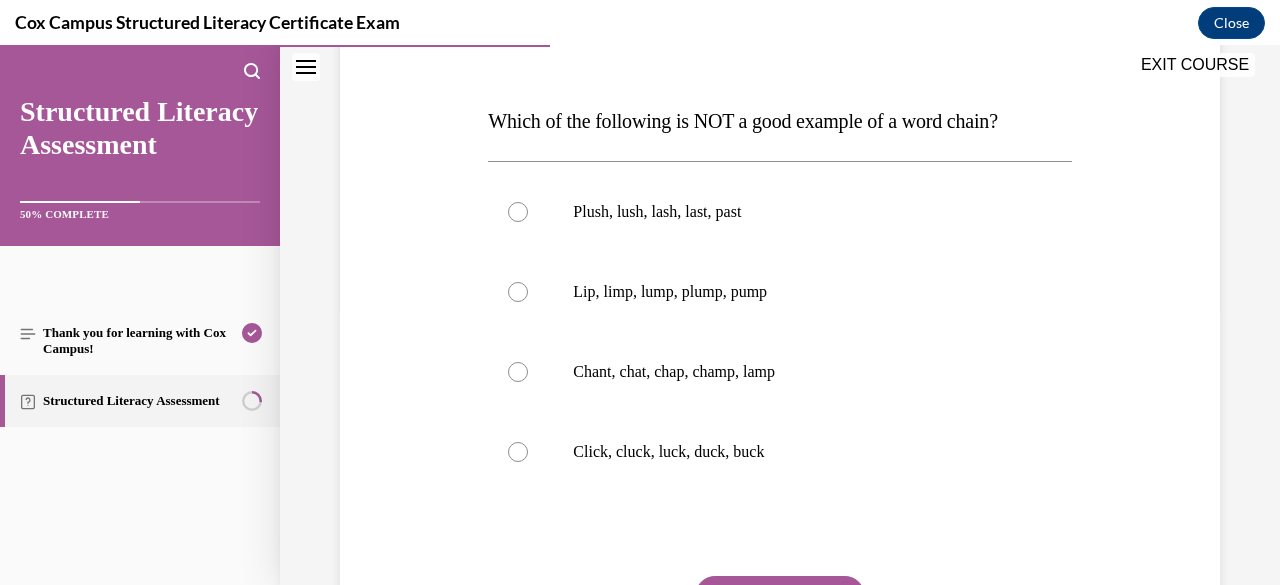
scroll to position [320, 0]
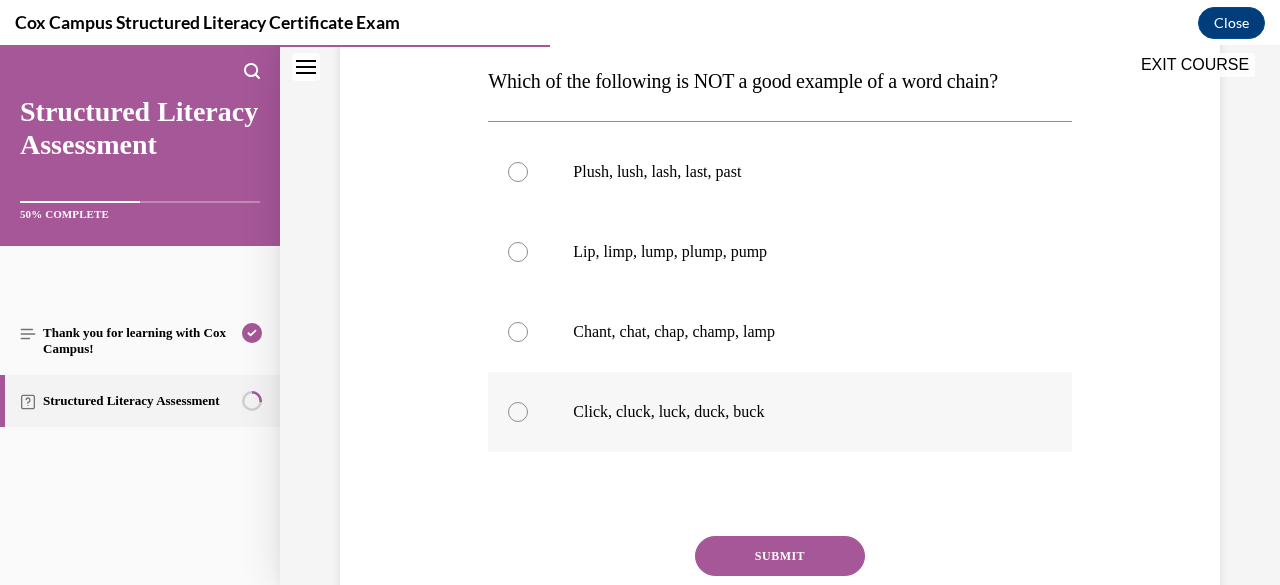
drag, startPoint x: 489, startPoint y: 78, endPoint x: 846, endPoint y: 409, distance: 486.7
click at [846, 409] on div "Question 40/144 Which of the following is NOT a good example of a word chain?  …" at bounding box center [779, 329] width 583 height 742
click at [518, 328] on div at bounding box center [518, 332] width 20 height 20
click at [518, 328] on input "Chant, chat, chap, champ, lamp" at bounding box center [518, 332] width 20 height 20
radio input "true"
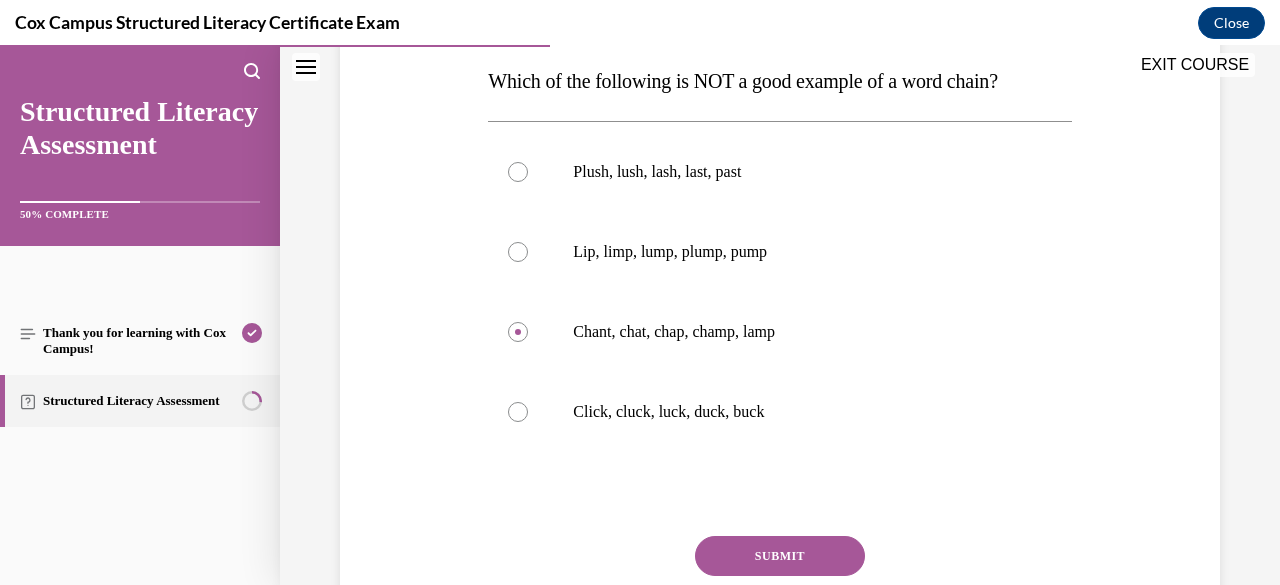
click at [776, 555] on button "SUBMIT" at bounding box center [780, 556] width 170 height 40
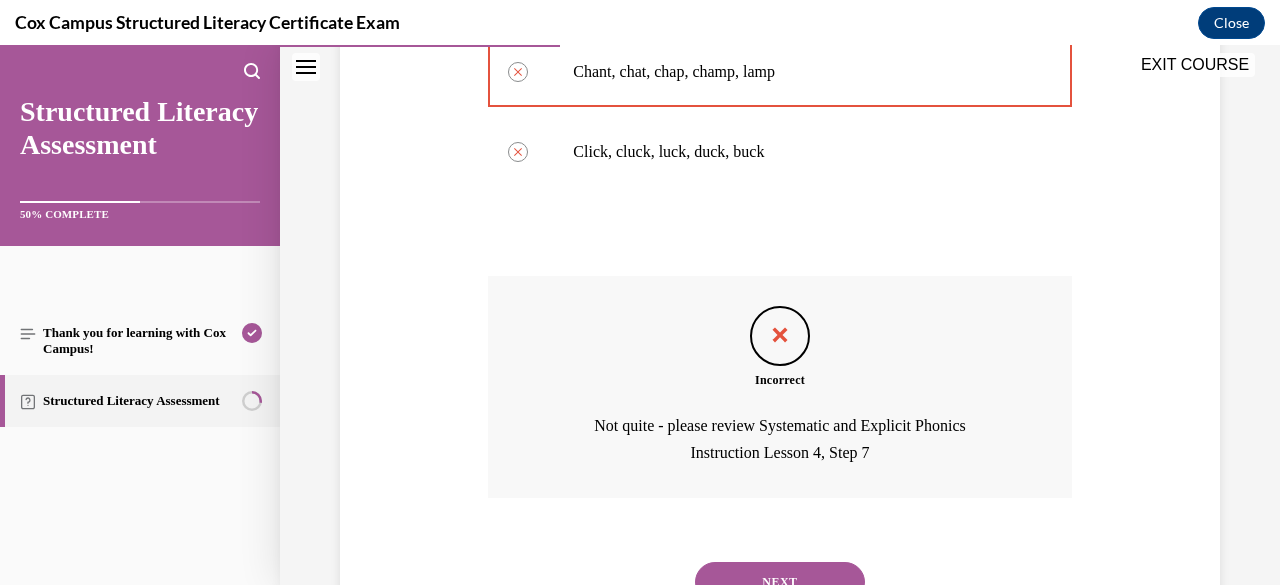
scroll to position [666, 0]
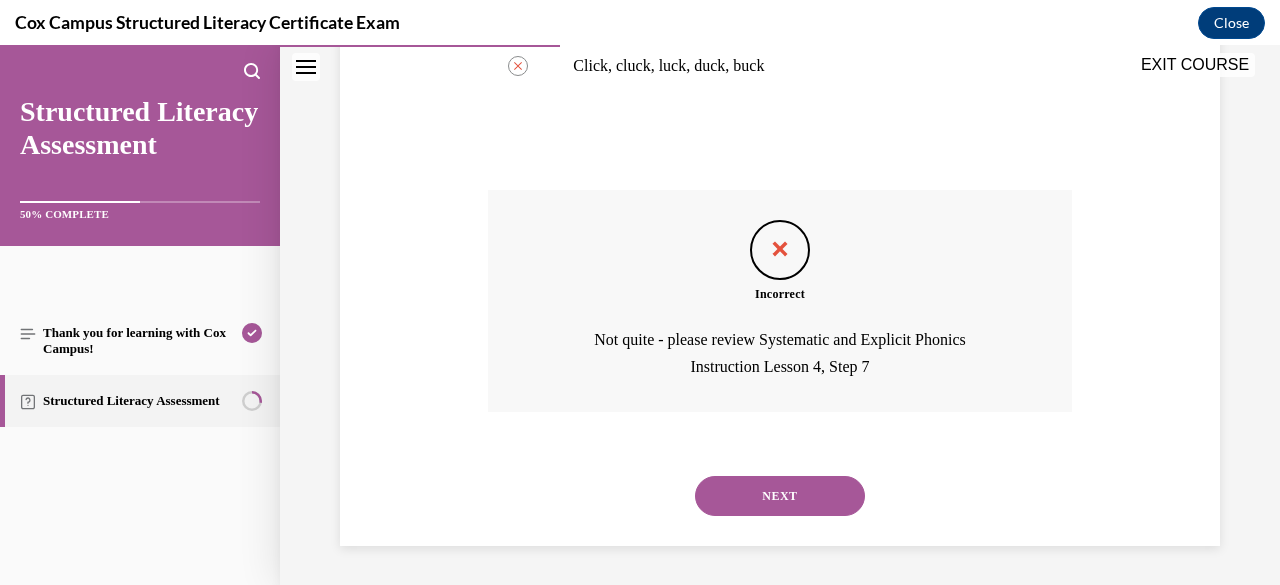
click at [451, 453] on div "Question 40/144 Which of the following is NOT a good example of a word chain?  …" at bounding box center [780, 49] width 890 height 994
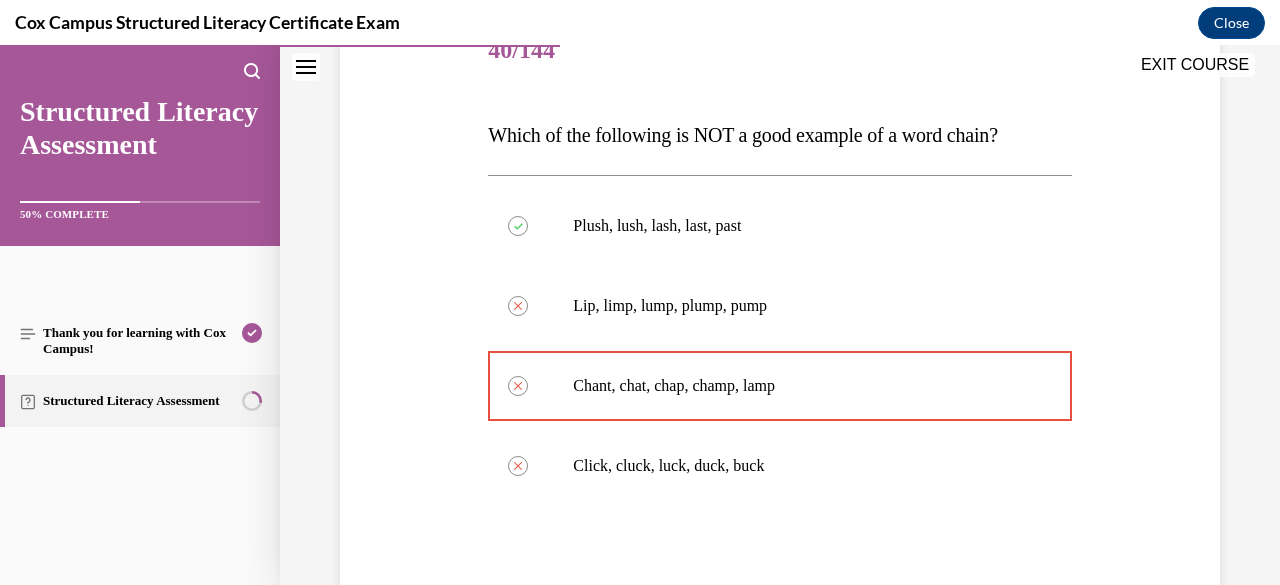
scroll to position [266, 0]
click at [870, 525] on div "Question 40/144 Which of the following is NOT a good example of a word chain?  …" at bounding box center [779, 479] width 583 height 934
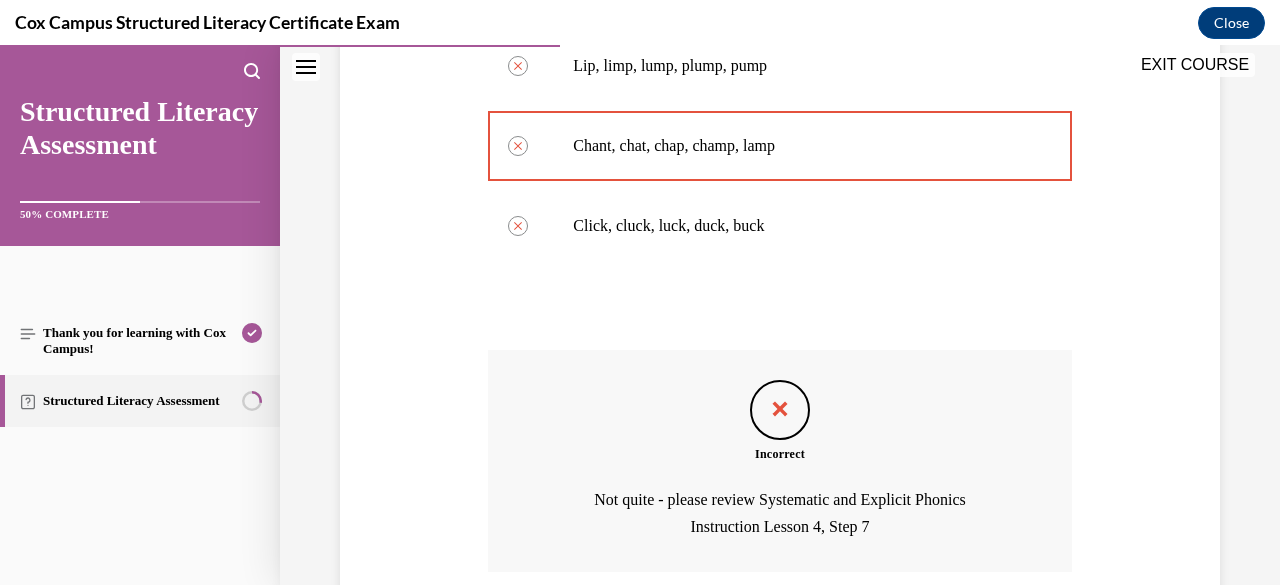
scroll to position [506, 0]
click at [870, 525] on p "Not quite - please review Systematic and Explicit Phonics Instruction Lesson 4,…" at bounding box center [780, 513] width 454 height 54
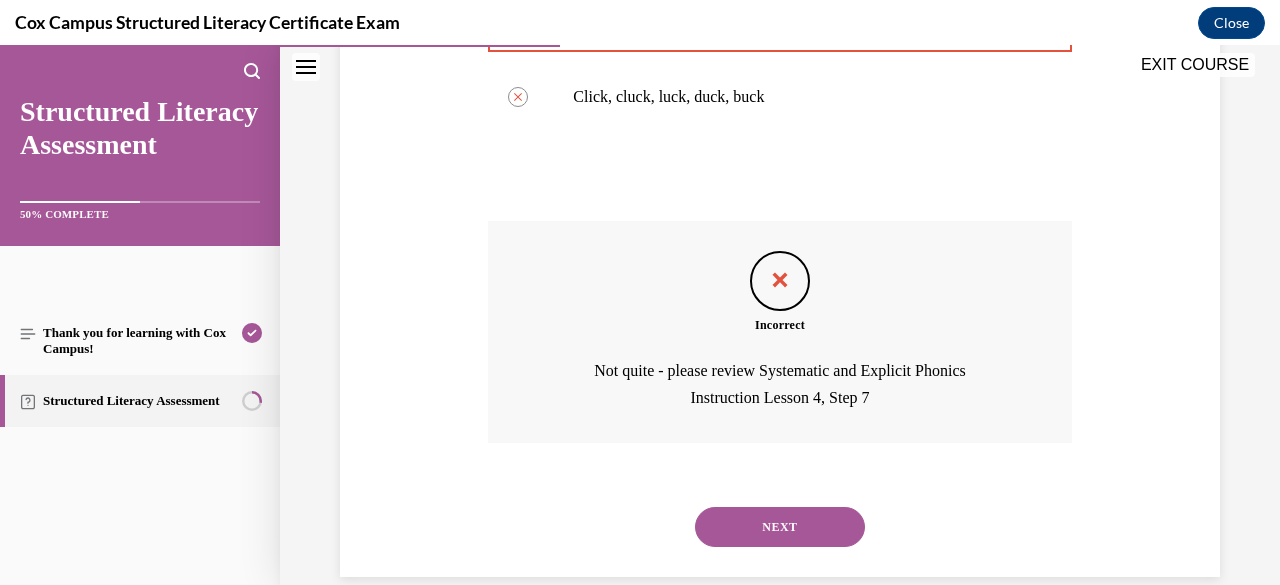
scroll to position [666, 0]
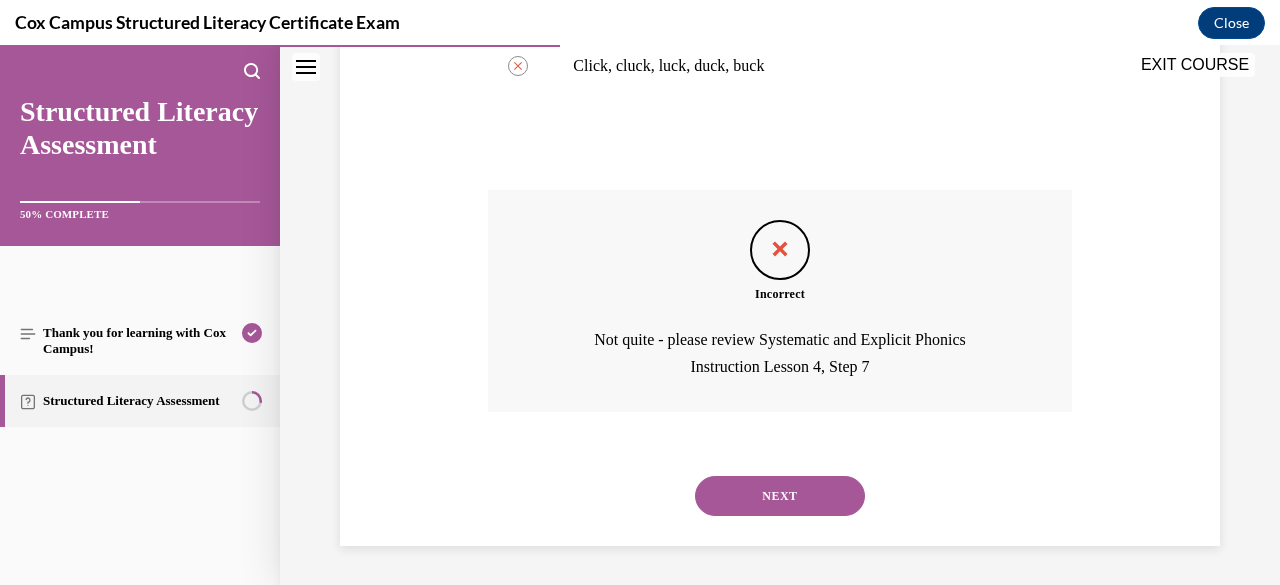
click at [779, 500] on button "NEXT" at bounding box center [780, 496] width 170 height 40
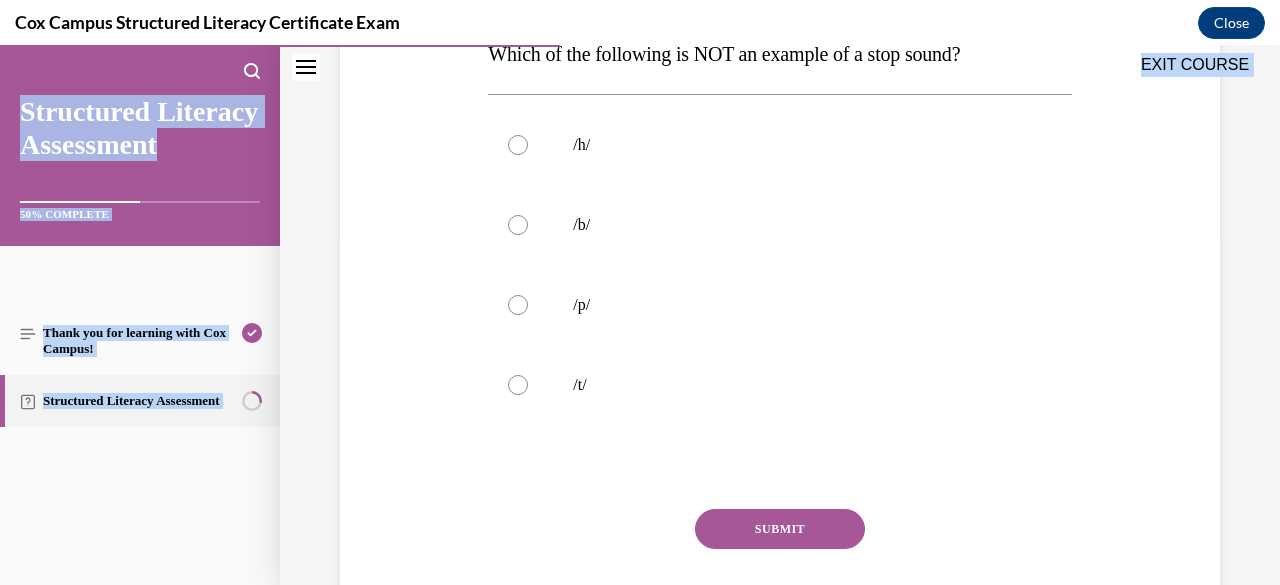
scroll to position [455, 0]
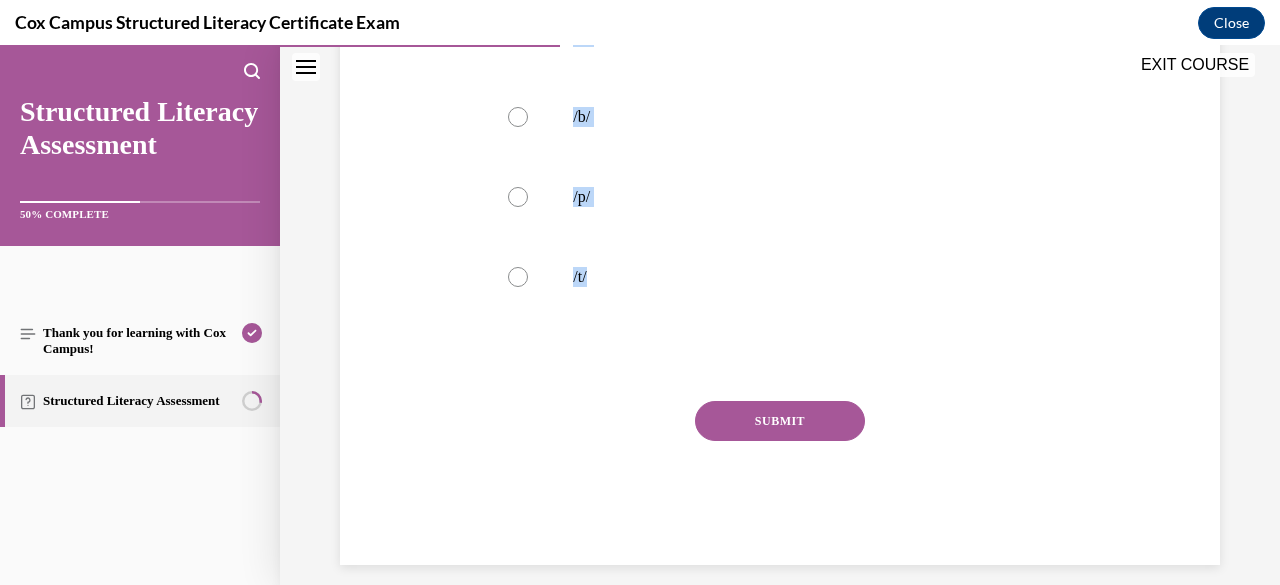
drag, startPoint x: 491, startPoint y: 399, endPoint x: 658, endPoint y: 345, distance: 175.5
click at [658, 345] on div "Question 41/144 Which of the following is NOT an example of a stop sound? /h/  …" at bounding box center [779, 194] width 583 height 742
click at [428, 185] on div "Question 41/144 Which of the following is NOT an example of a stop sound? /h/  …" at bounding box center [780, 164] width 890 height 802
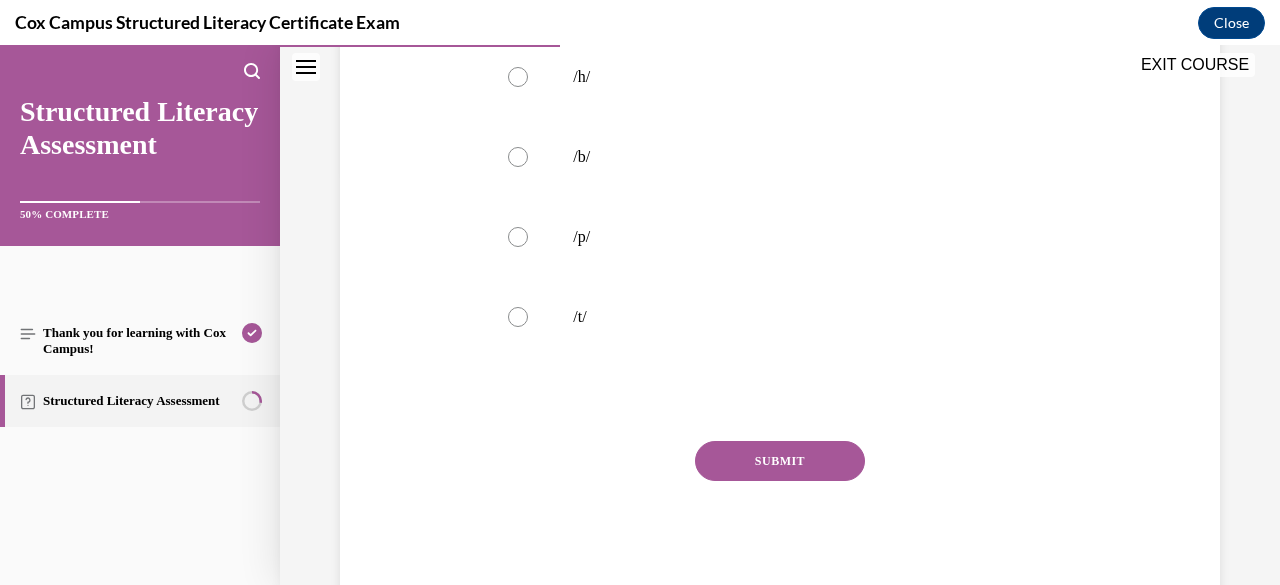
scroll to position [375, 0]
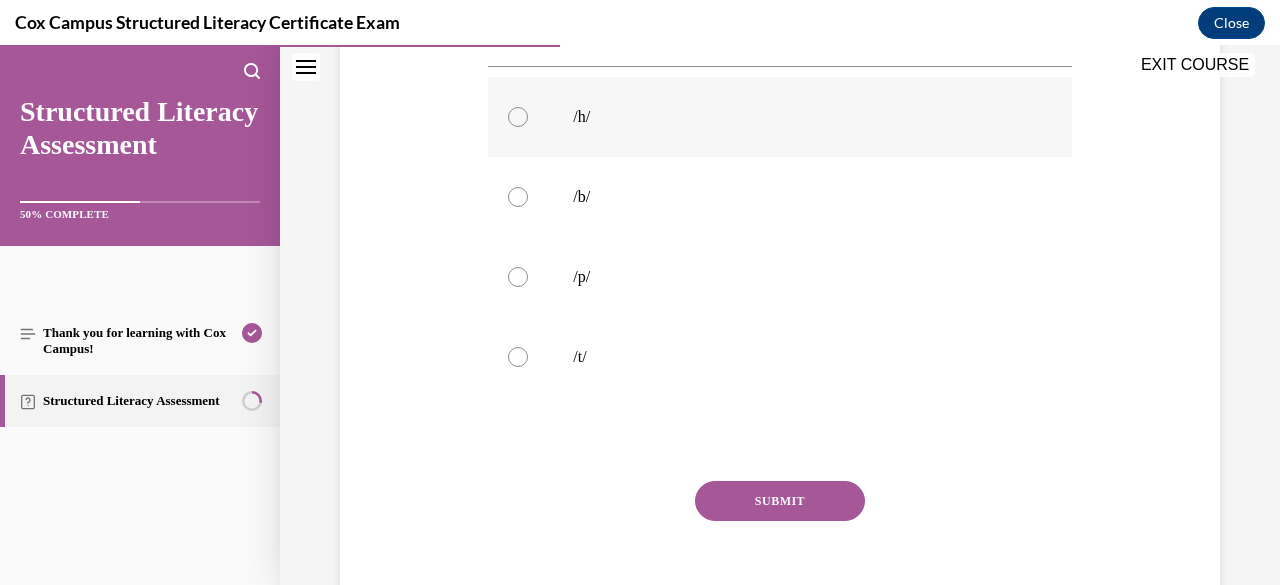
click at [514, 118] on div at bounding box center [518, 117] width 20 height 20
click at [514, 118] on input "/h/" at bounding box center [518, 117] width 20 height 20
radio input "true"
click at [774, 506] on button "SUBMIT" at bounding box center [780, 501] width 170 height 40
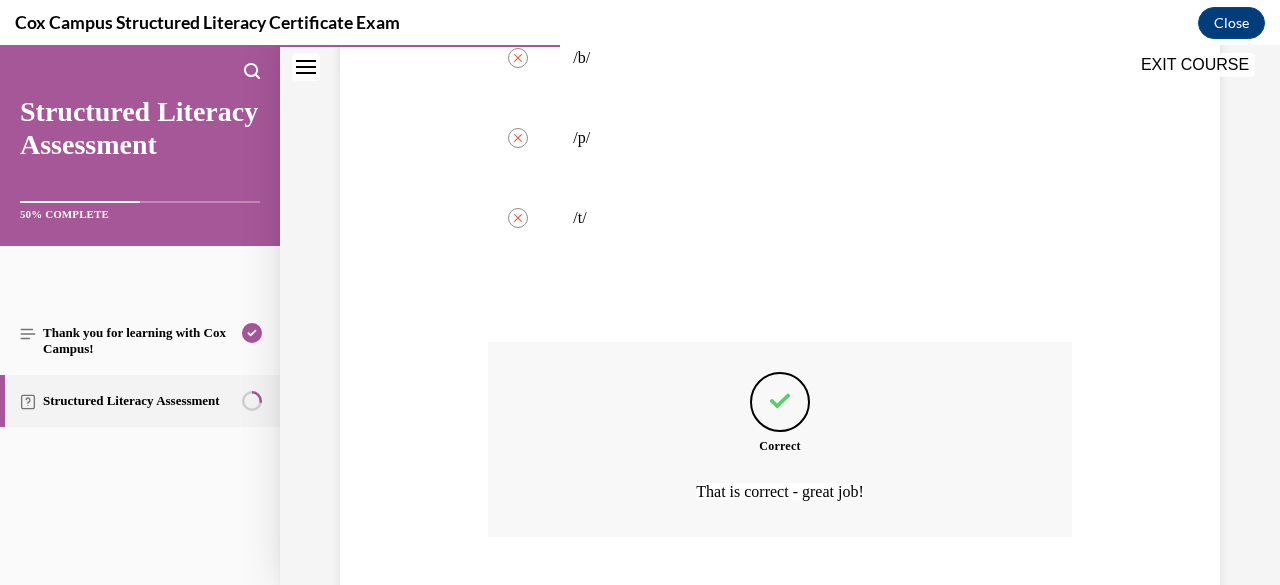
scroll to position [639, 0]
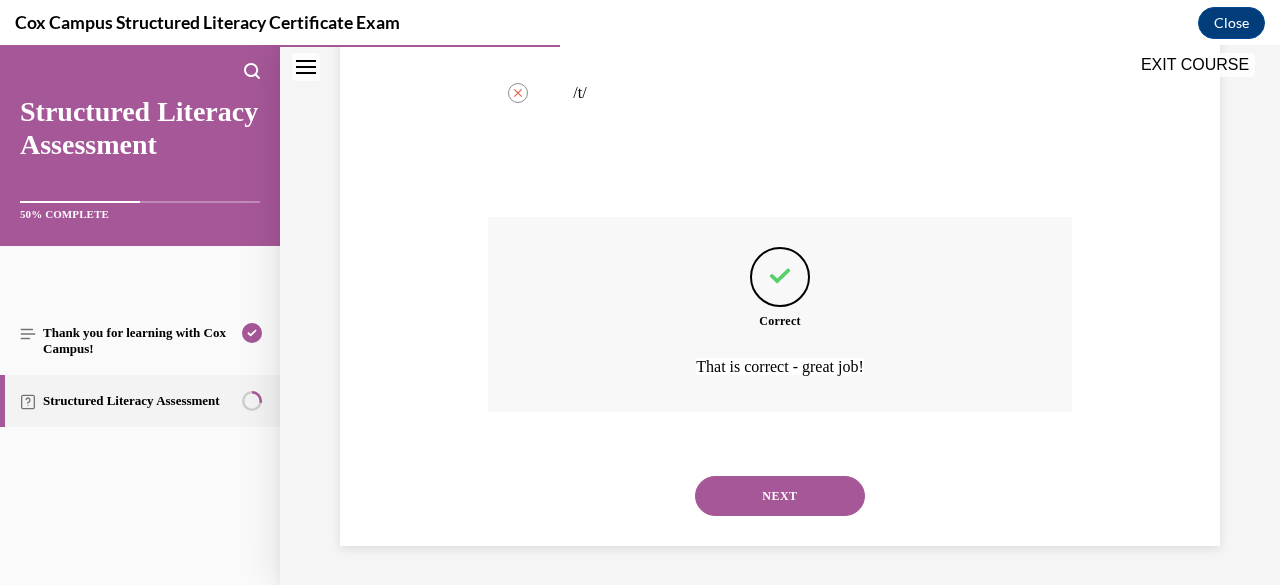
click at [772, 506] on button "NEXT" at bounding box center [780, 496] width 170 height 40
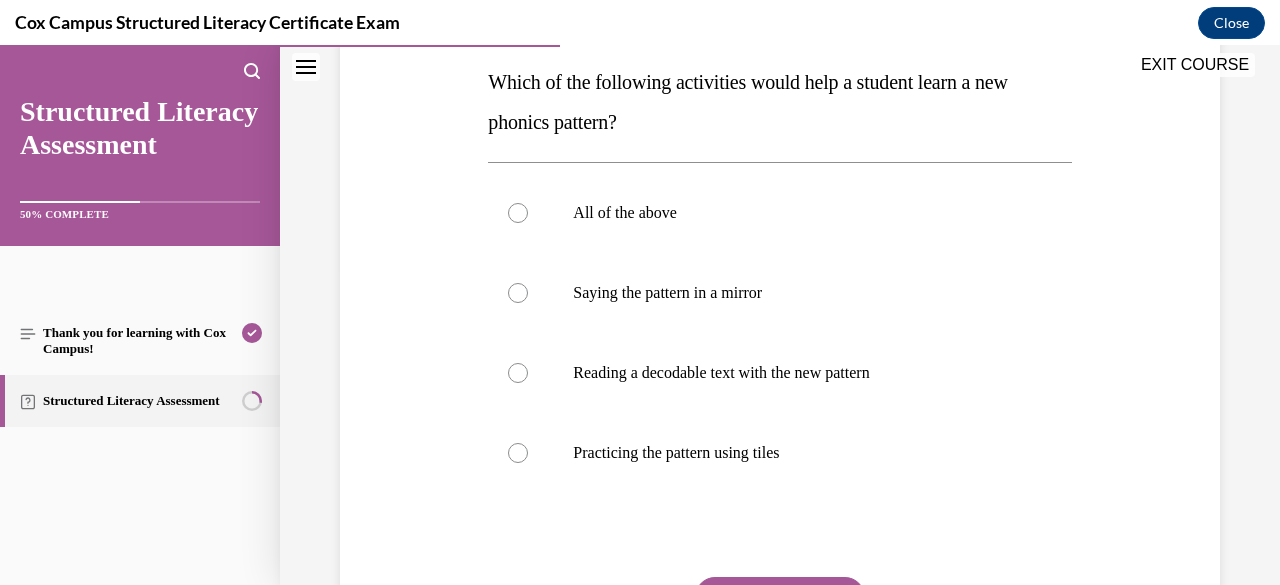
scroll to position [320, 0]
drag, startPoint x: 486, startPoint y: 78, endPoint x: 839, endPoint y: 445, distance: 509.1
click at [839, 445] on div "Question 42/144 Which of the following activities would help a student learn a …" at bounding box center [779, 349] width 583 height 782
click at [520, 215] on div at bounding box center [518, 212] width 20 height 20
click at [520, 215] on input "All of the above" at bounding box center [518, 212] width 20 height 20
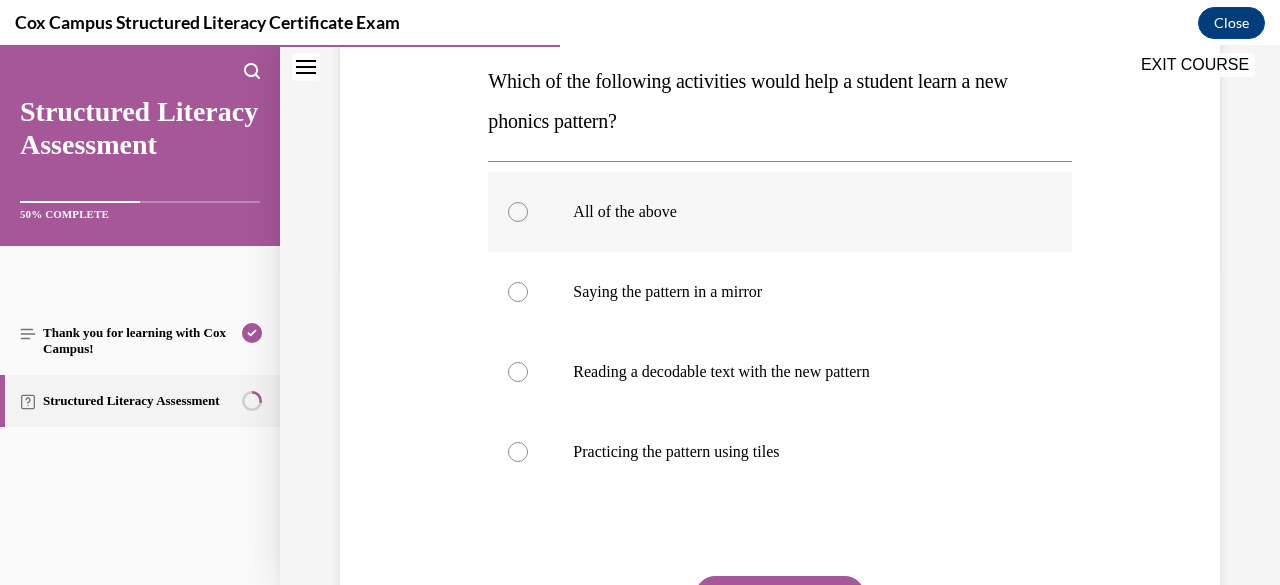
radio input "true"
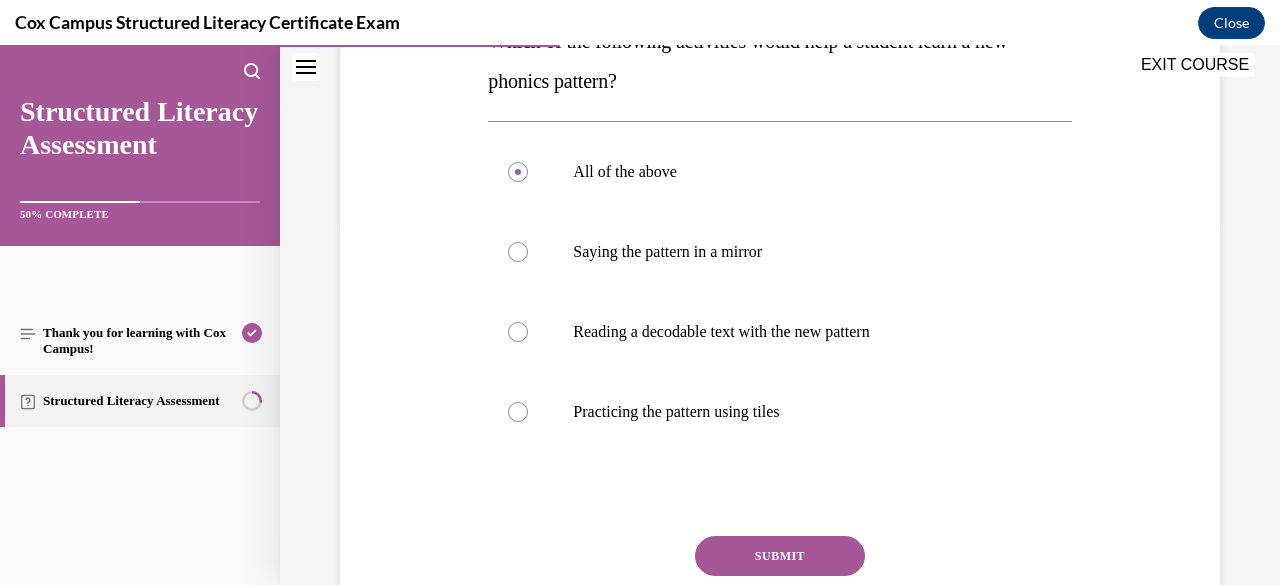
scroll to position [514, 0]
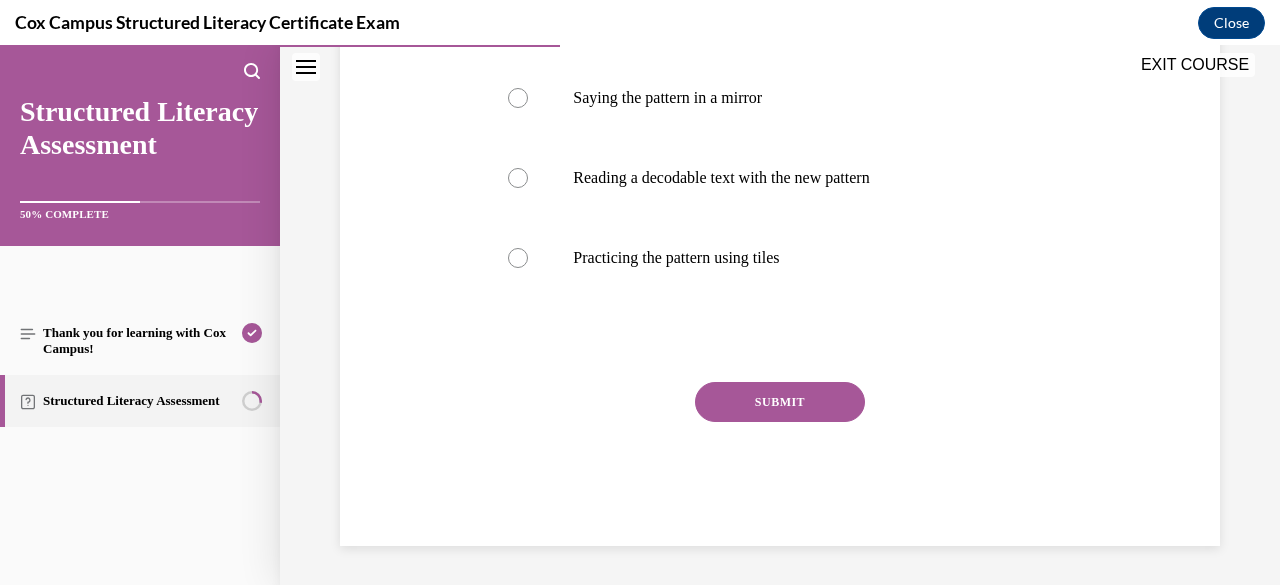
click at [815, 401] on button "SUBMIT" at bounding box center [780, 402] width 170 height 40
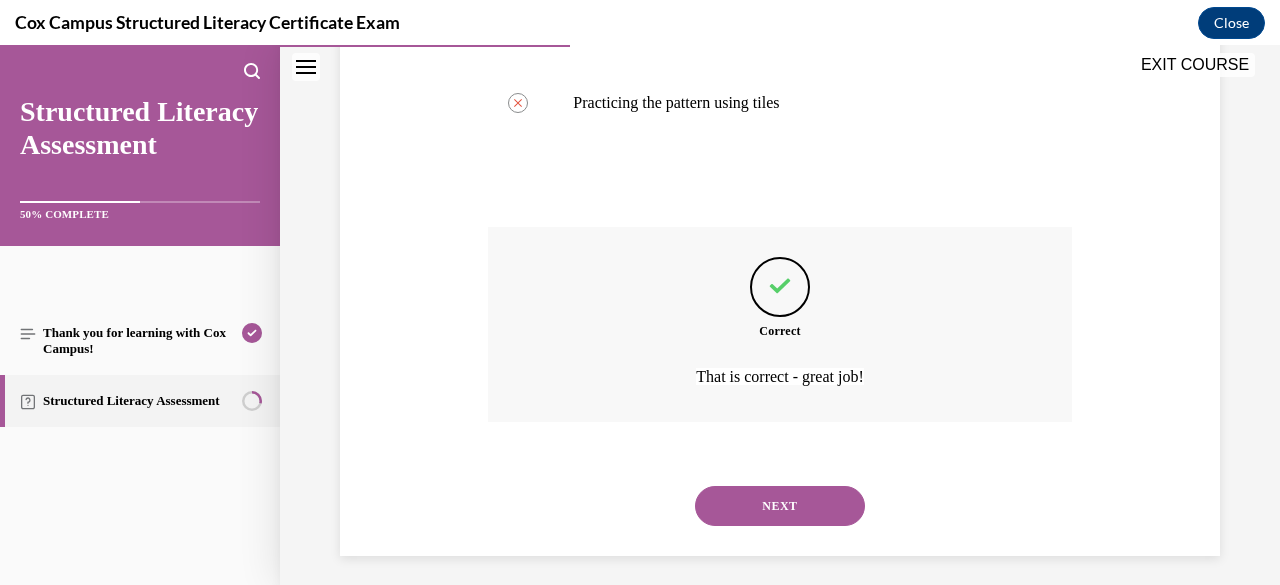
scroll to position [679, 0]
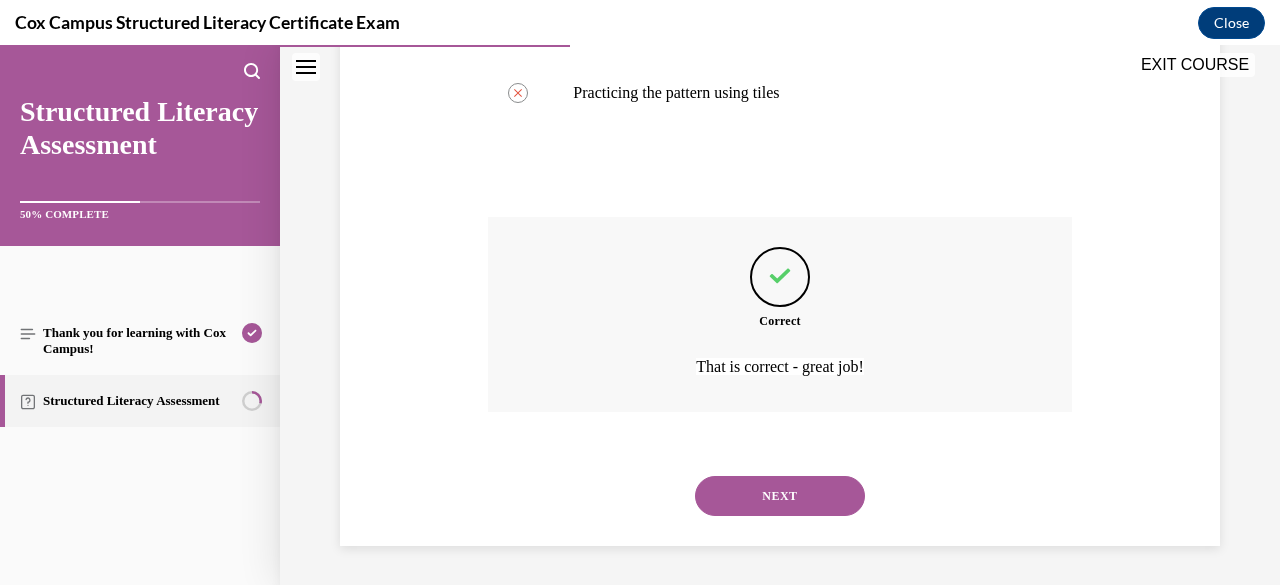
click at [769, 505] on button "NEXT" at bounding box center [780, 496] width 170 height 40
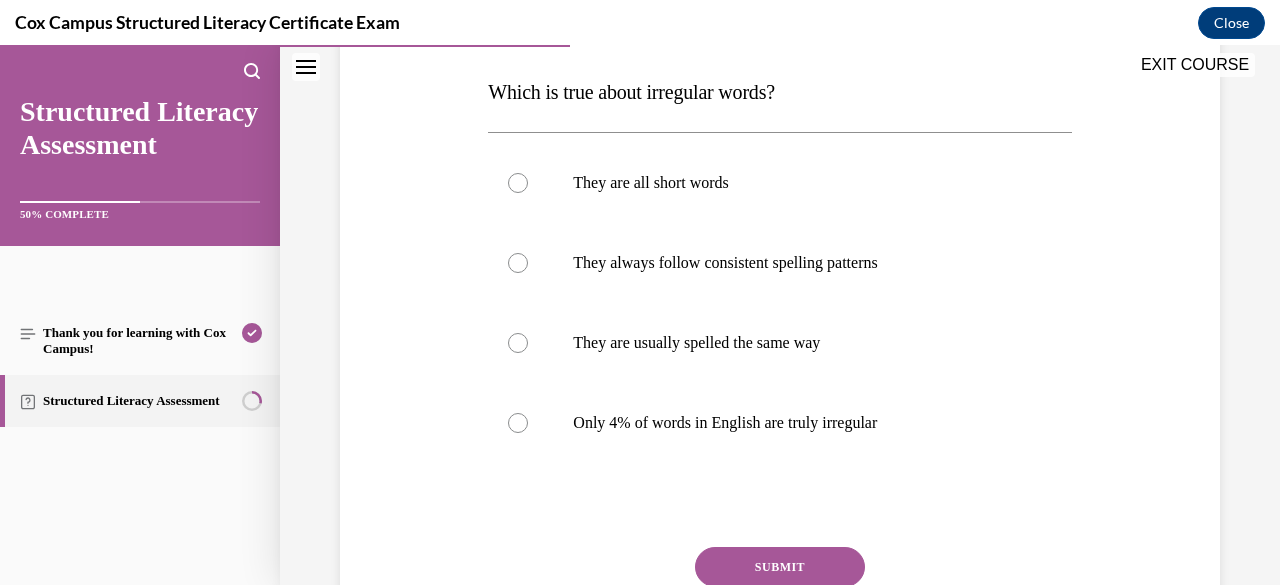
scroll to position [320, 0]
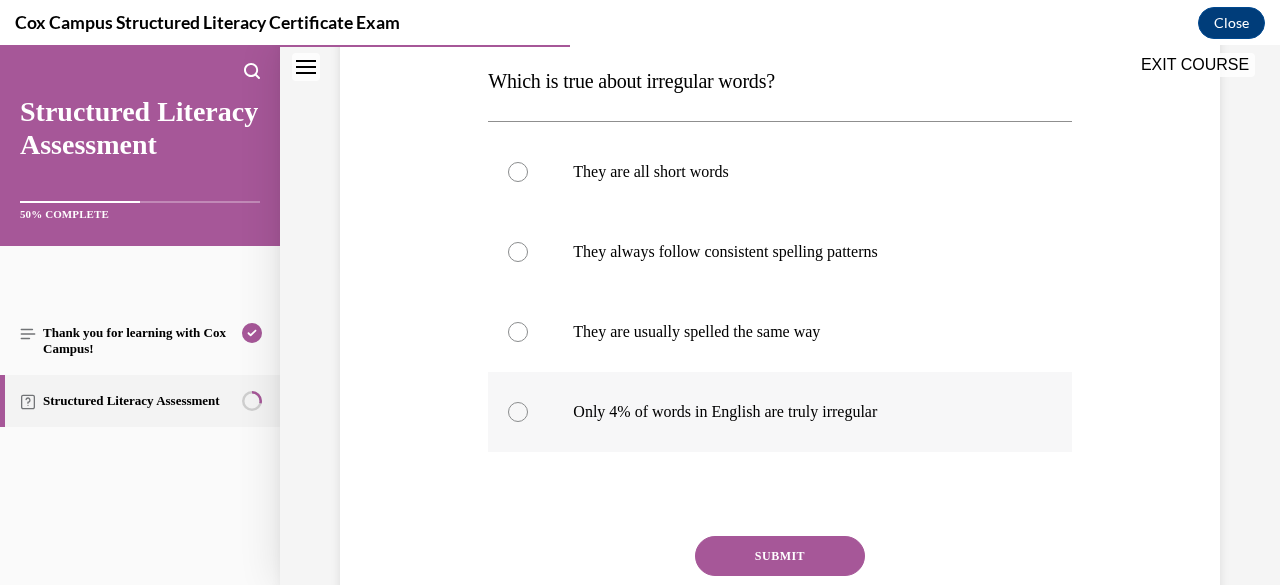
drag, startPoint x: 488, startPoint y: 79, endPoint x: 958, endPoint y: 380, distance: 558.0
click at [958, 380] on div "Question 43/144 Which is true about irregular words? They are all short words  …" at bounding box center [779, 329] width 583 height 742
click at [483, 524] on div "Question 43/144 Which is true about irregular words? They are all short words  …" at bounding box center [779, 314] width 593 height 772
click at [515, 411] on div at bounding box center [518, 412] width 20 height 20
click at [515, 411] on input "Only 4% of words in English are truly irregular" at bounding box center [518, 412] width 20 height 20
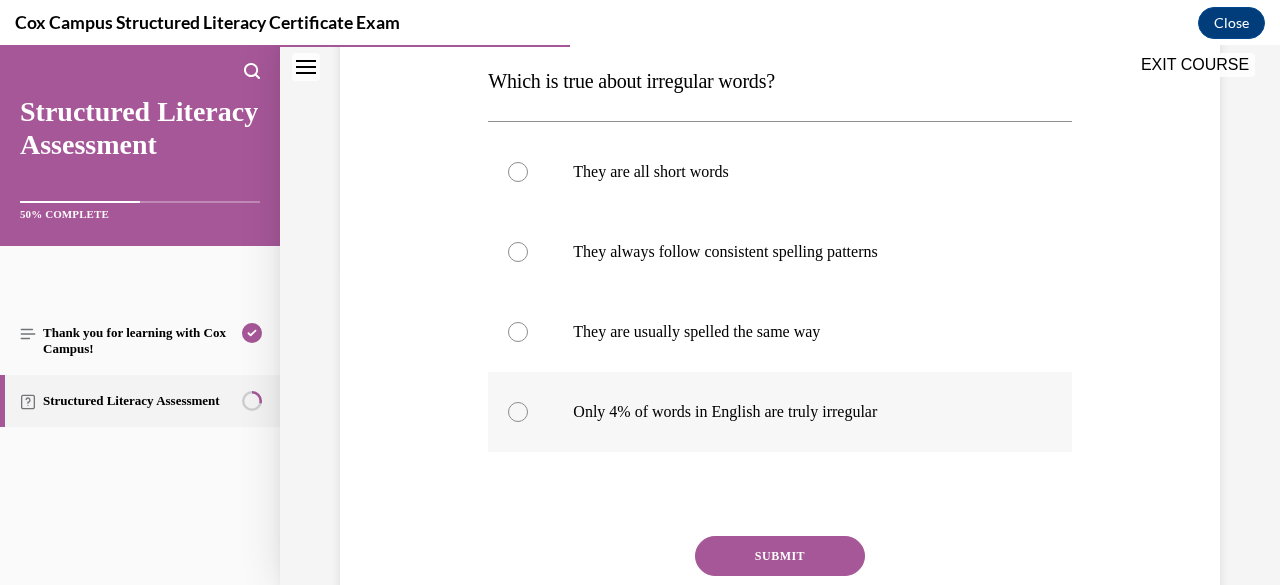
radio input "true"
click at [784, 557] on button "SUBMIT" at bounding box center [780, 556] width 170 height 40
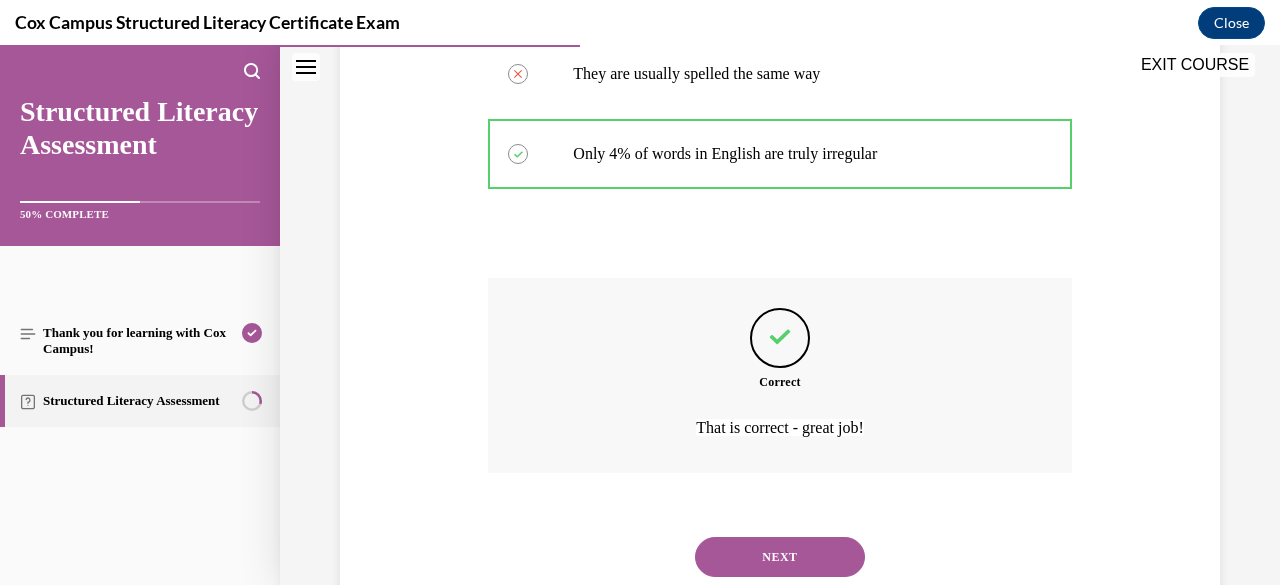
scroll to position [639, 0]
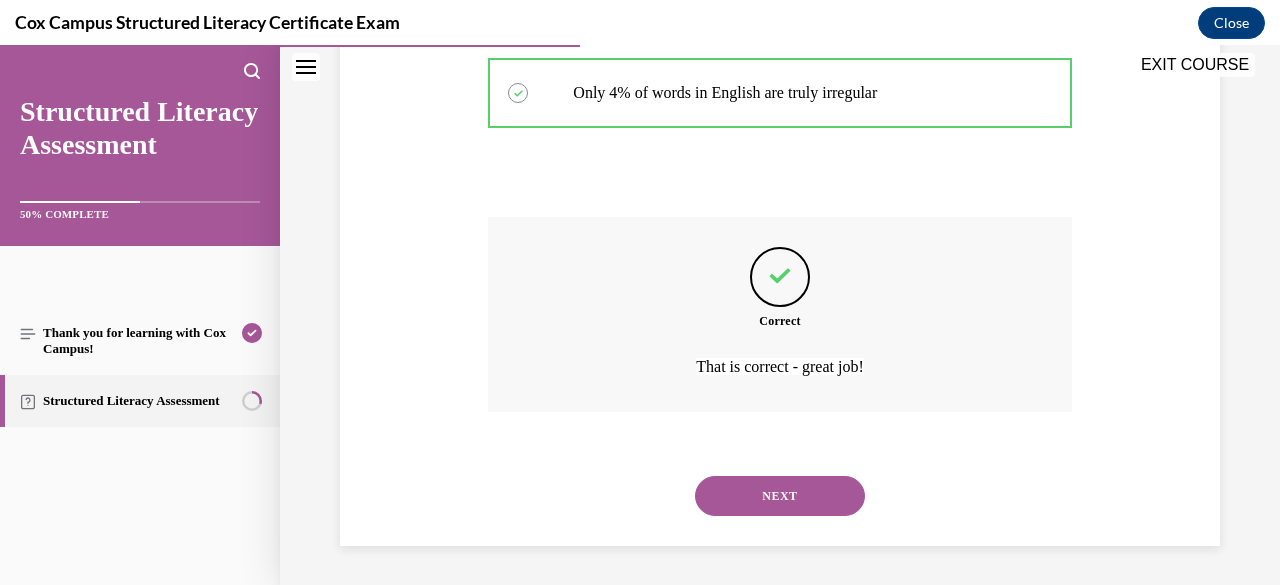
click at [780, 496] on button "NEXT" at bounding box center [780, 496] width 170 height 40
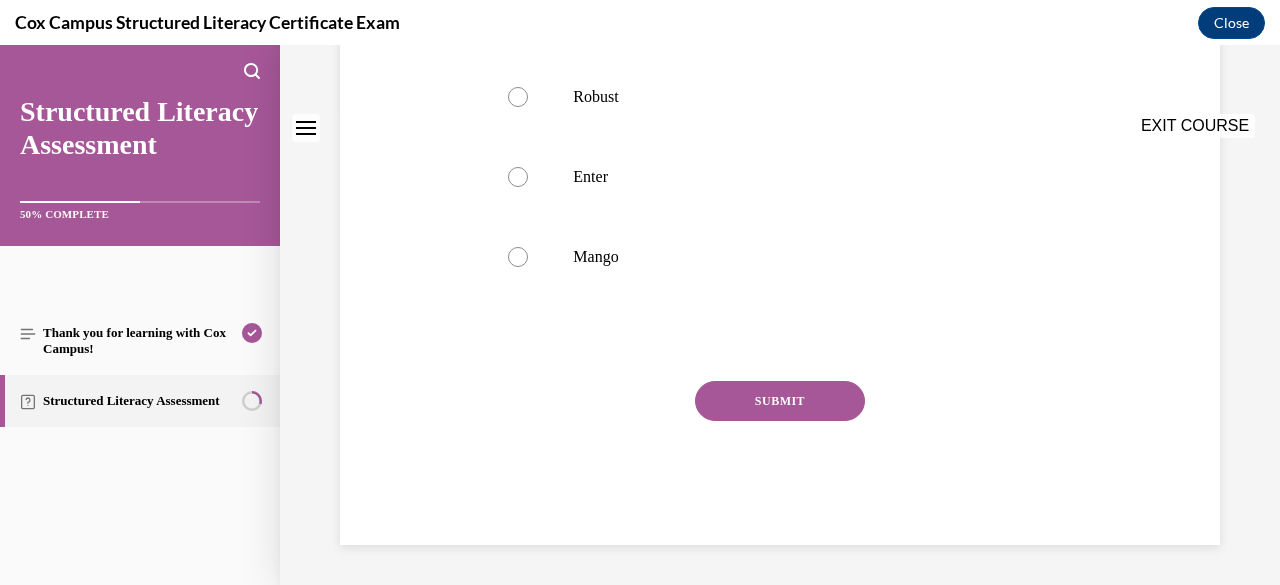
scroll to position [0, 0]
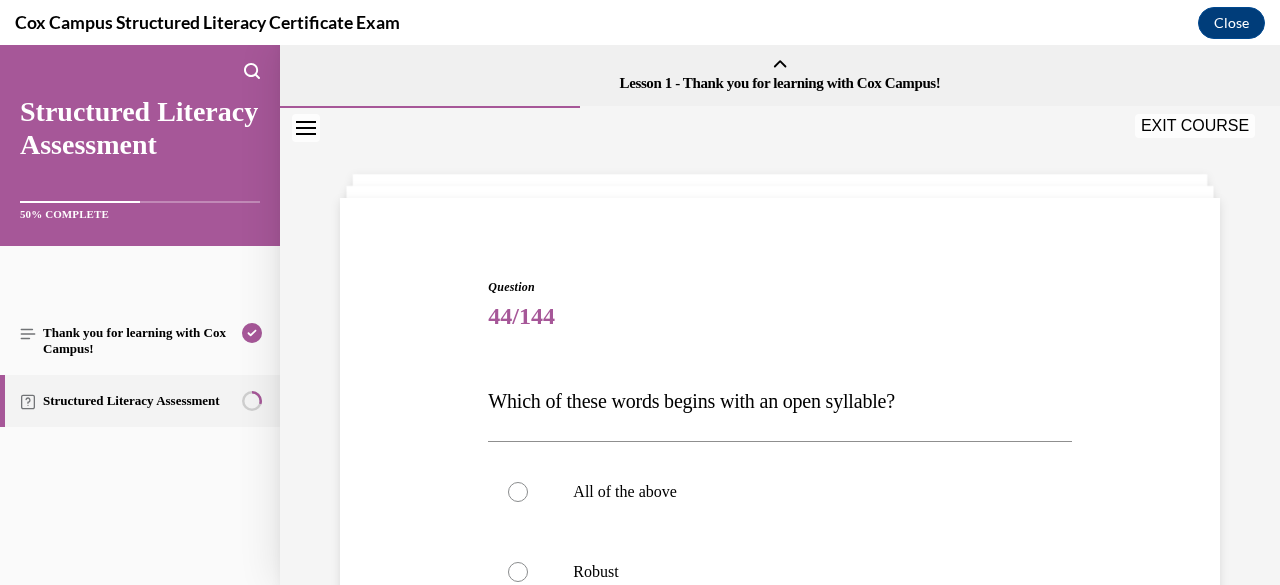
click at [1228, 394] on div "Question 44/144 Which of these words begins with an open syllable?   All of the…" at bounding box center [780, 584] width 1000 height 952
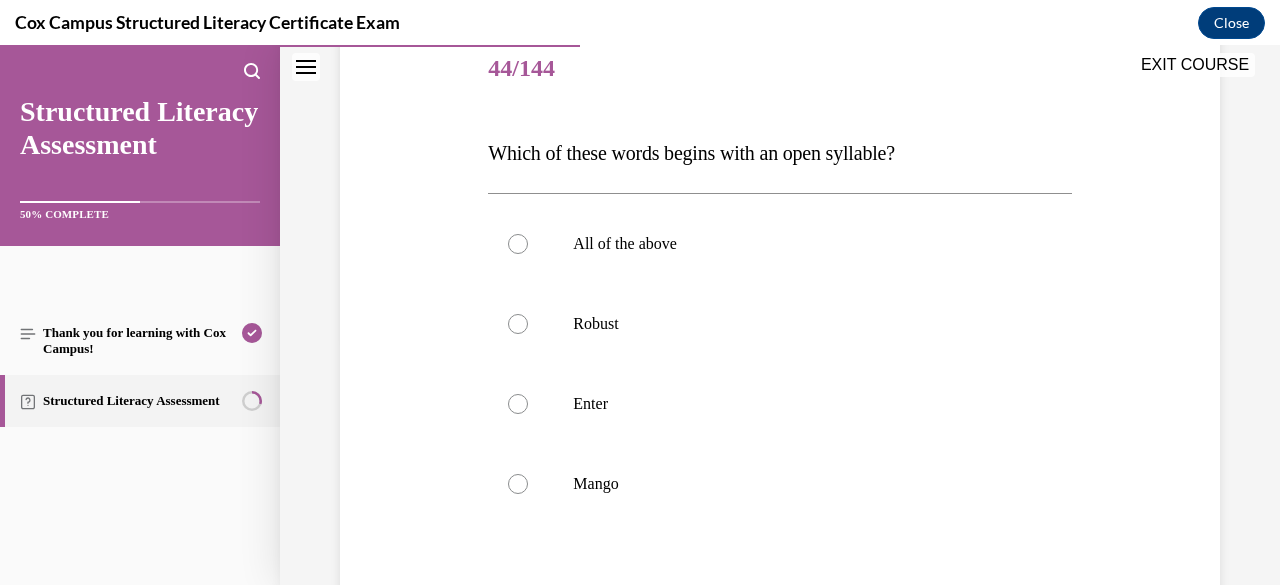
scroll to position [280, 0]
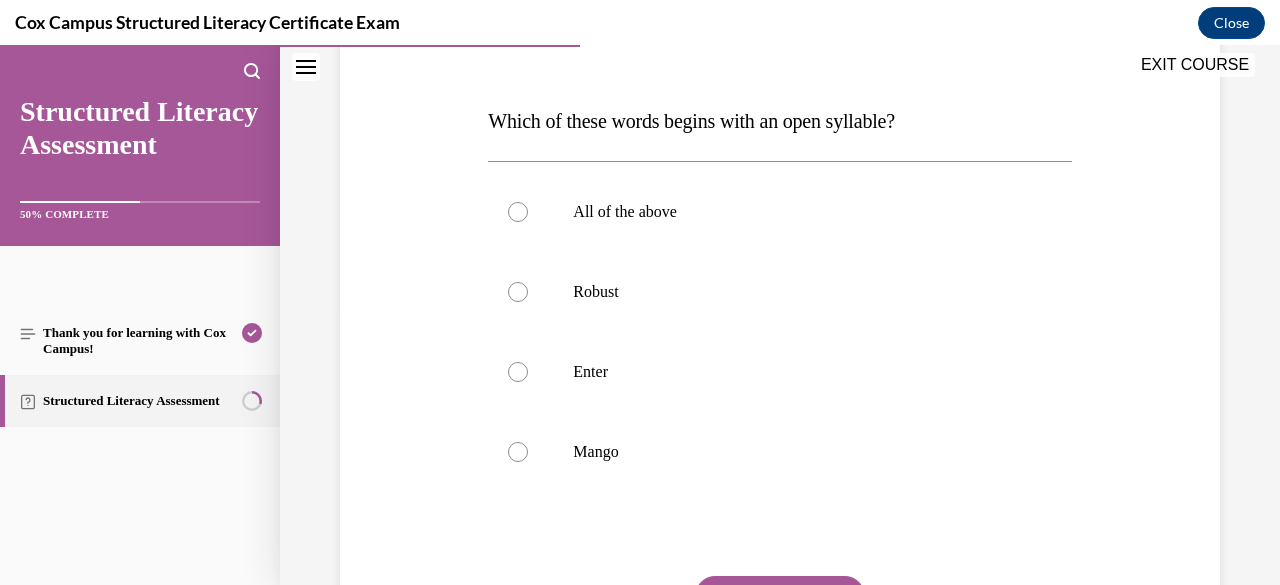
click at [480, 125] on div "Question 44/144 Which of these words begins with an open syllable?   All of the…" at bounding box center [780, 339] width 890 height 802
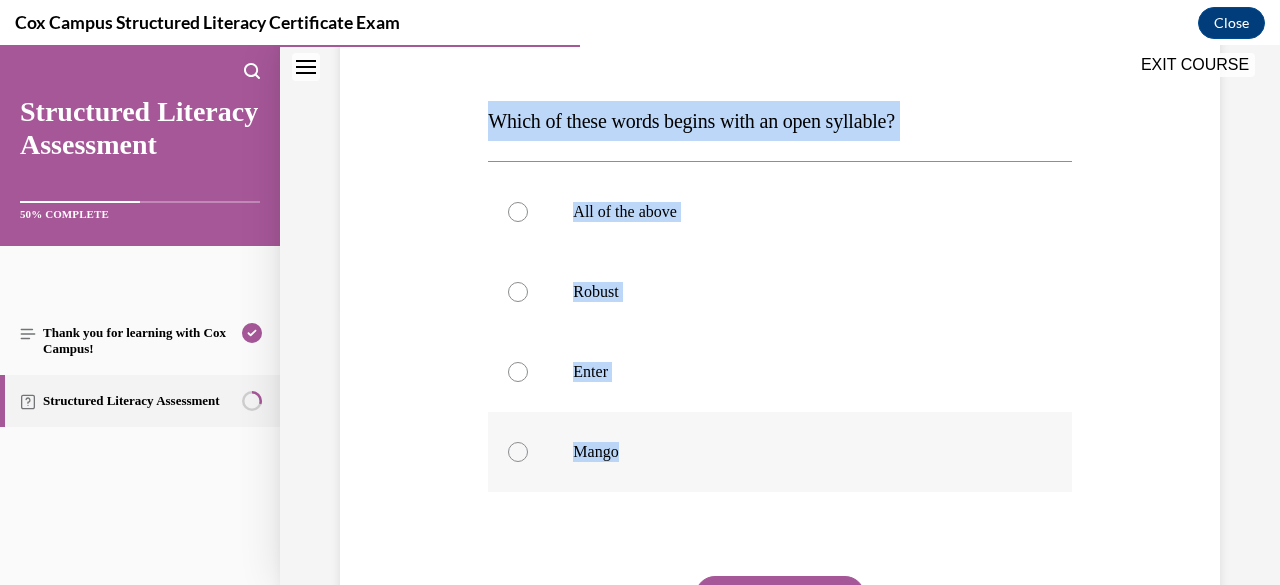
drag, startPoint x: 486, startPoint y: 117, endPoint x: 714, endPoint y: 449, distance: 402.7
click at [714, 449] on div "Question 44/144 Which of these words begins with an open syllable?   All of the…" at bounding box center [779, 369] width 583 height 742
click at [517, 379] on div at bounding box center [518, 372] width 20 height 20
click at [517, 379] on input "Enter" at bounding box center [518, 372] width 20 height 20
radio input "true"
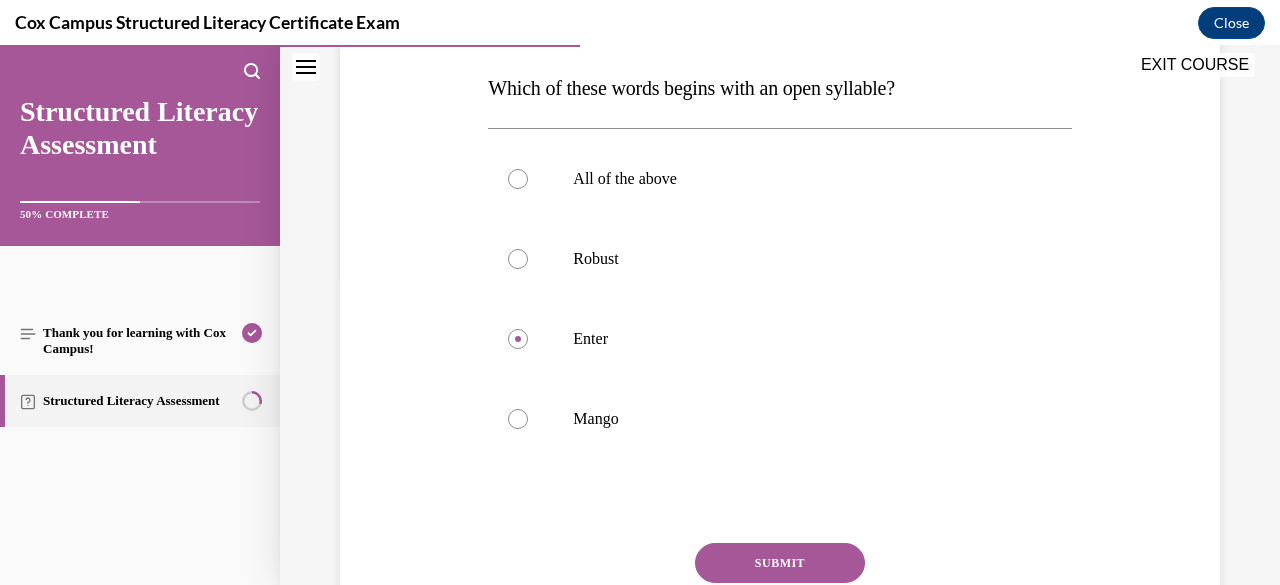
scroll to position [320, 0]
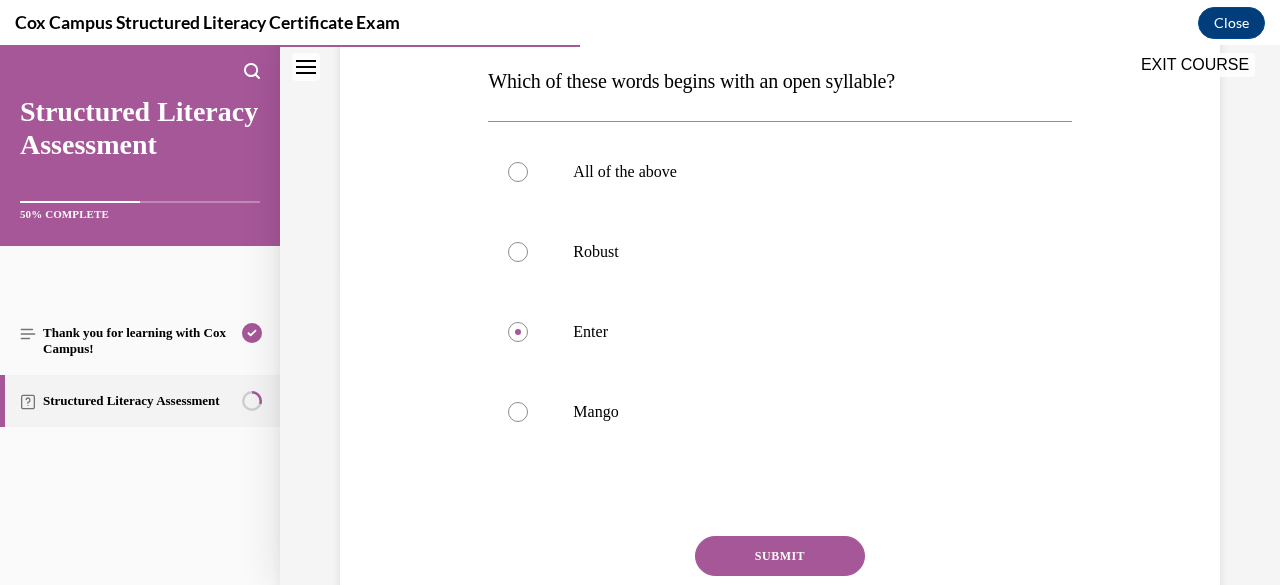
click at [800, 555] on button "SUBMIT" at bounding box center [780, 556] width 170 height 40
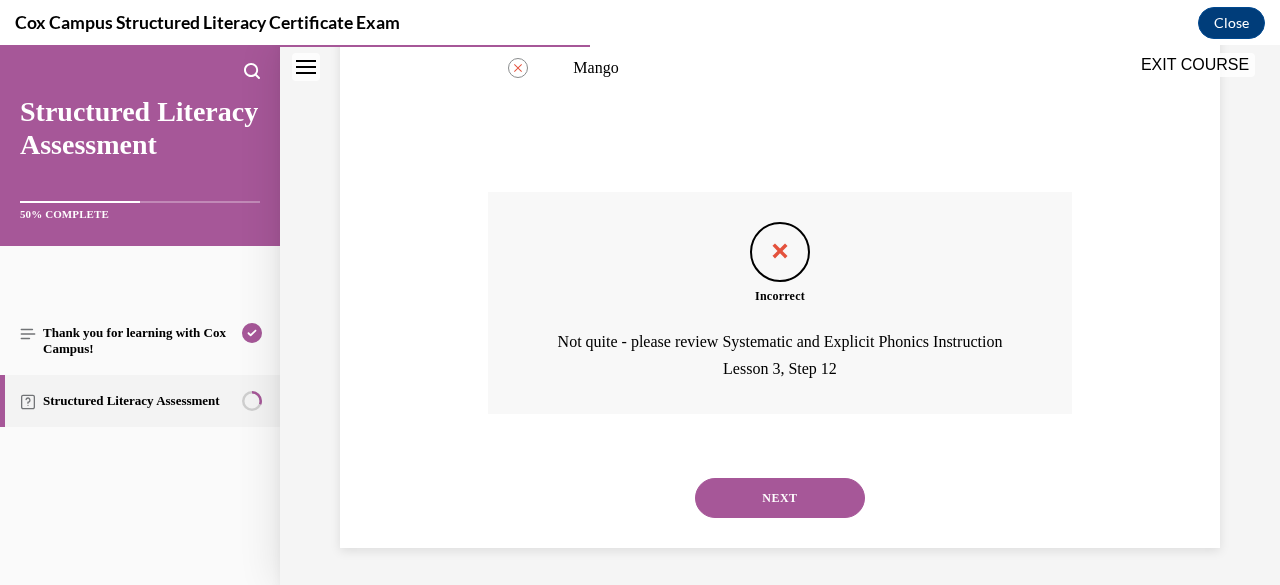
scroll to position [666, 0]
click at [428, 455] on div "Question 44/144 Which of these words begins with an open syllable?   All of the…" at bounding box center [780, 49] width 890 height 994
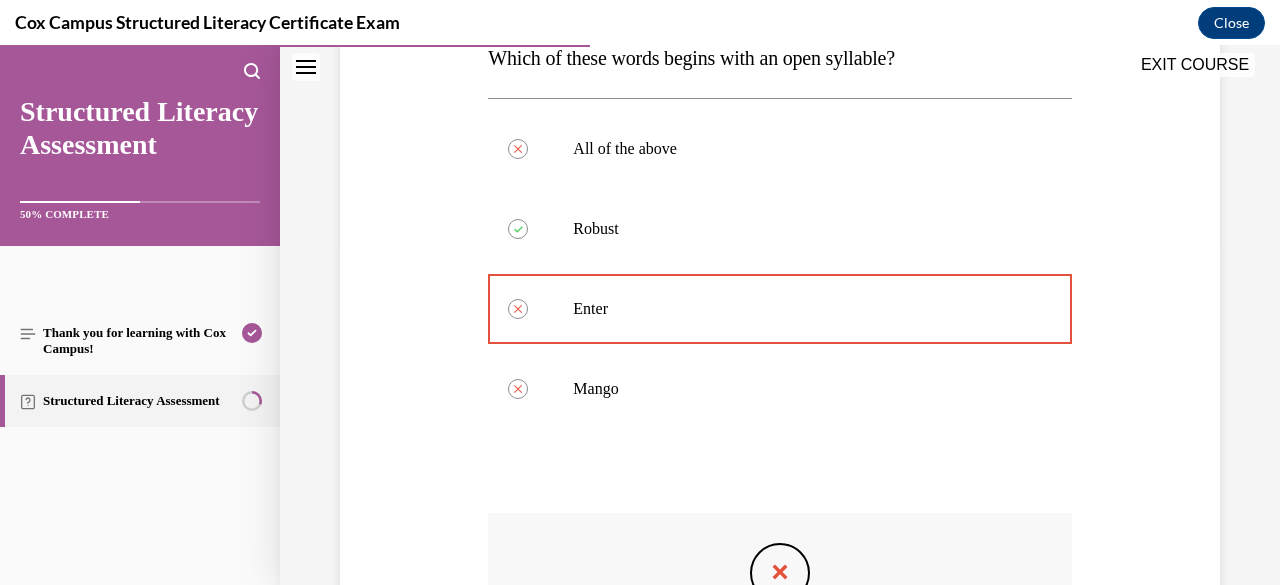
scroll to position [306, 0]
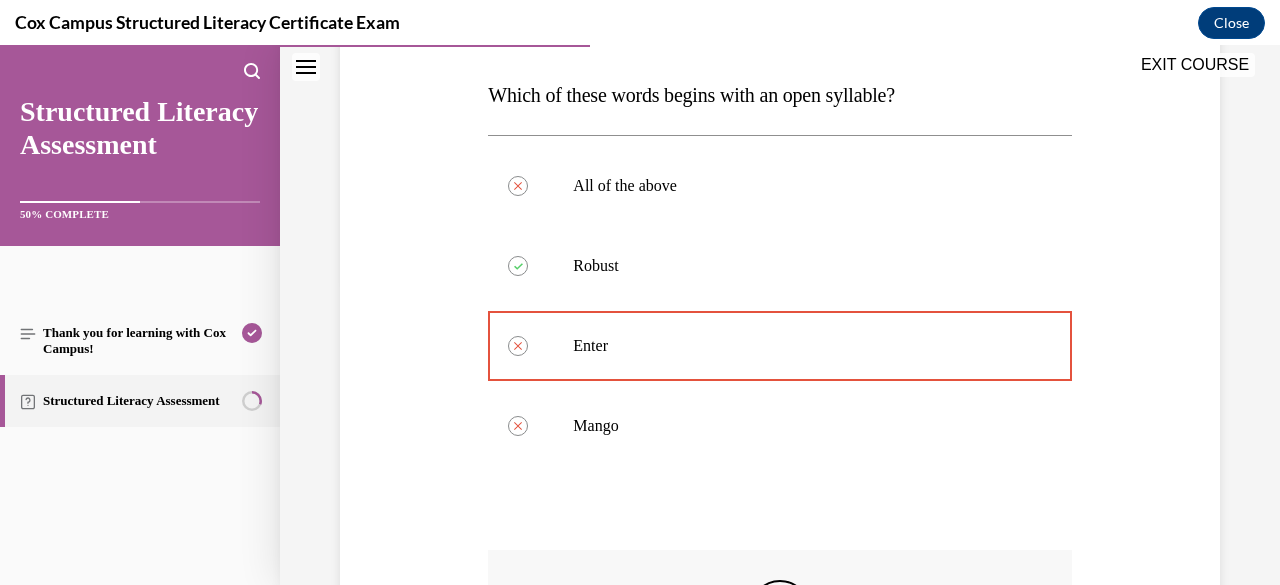
click at [730, 537] on div "Question 44/144 Which of these words begins with an open syllable?   All of the…" at bounding box center [779, 439] width 583 height 934
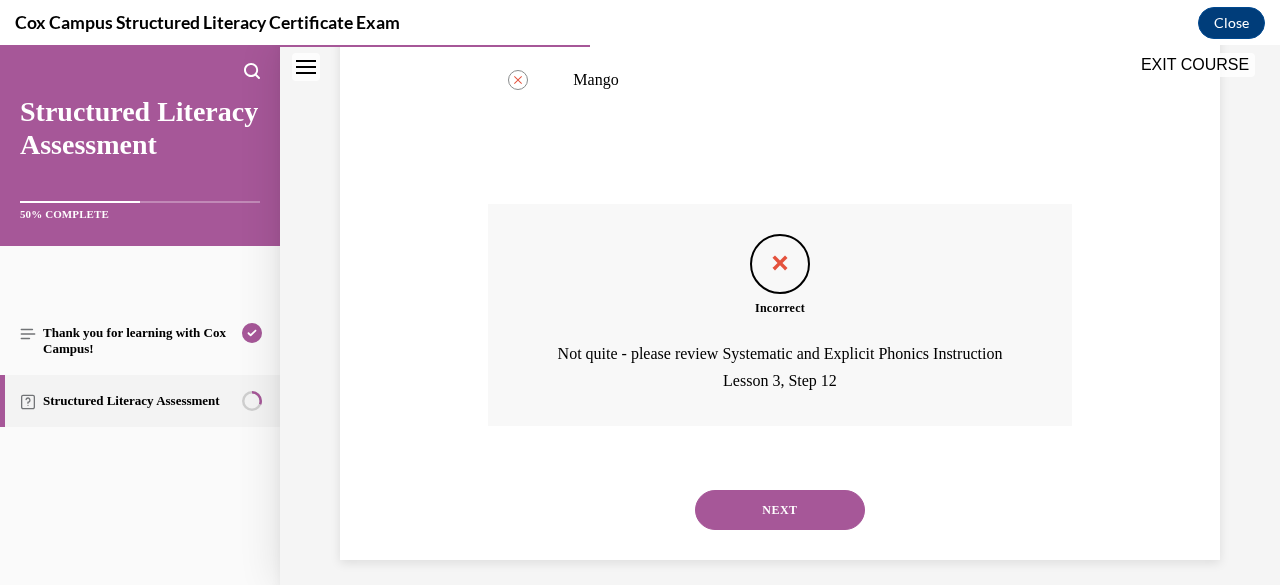
scroll to position [666, 0]
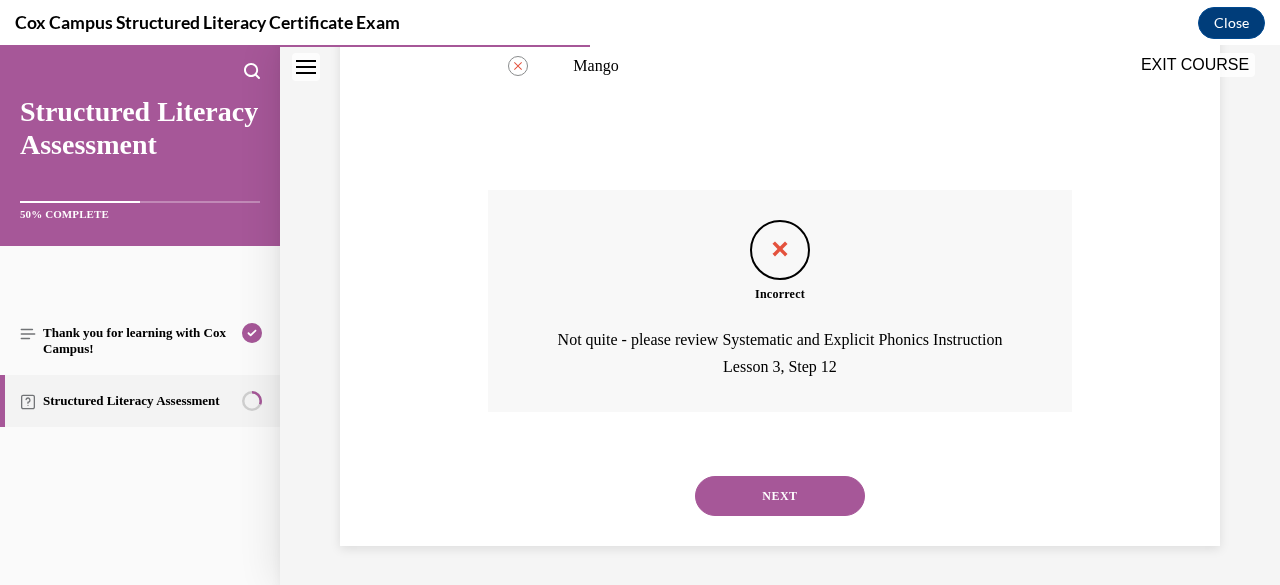
click at [737, 501] on button "NEXT" at bounding box center [780, 496] width 170 height 40
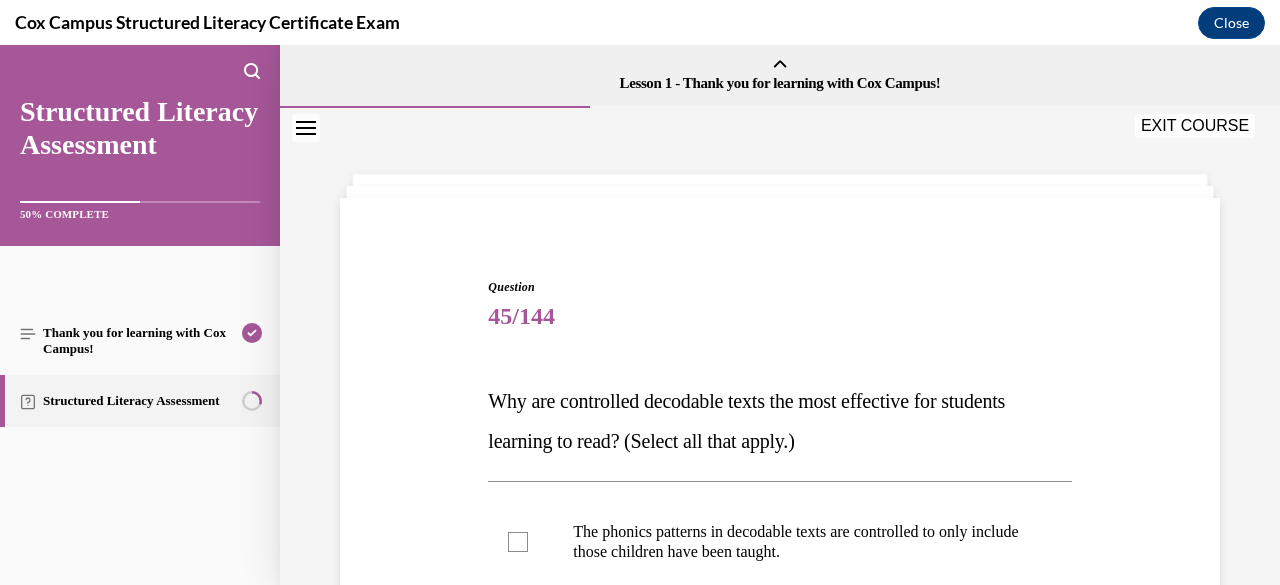
click at [1185, 126] on button "EXIT COURSE" at bounding box center [1195, 126] width 120 height 24
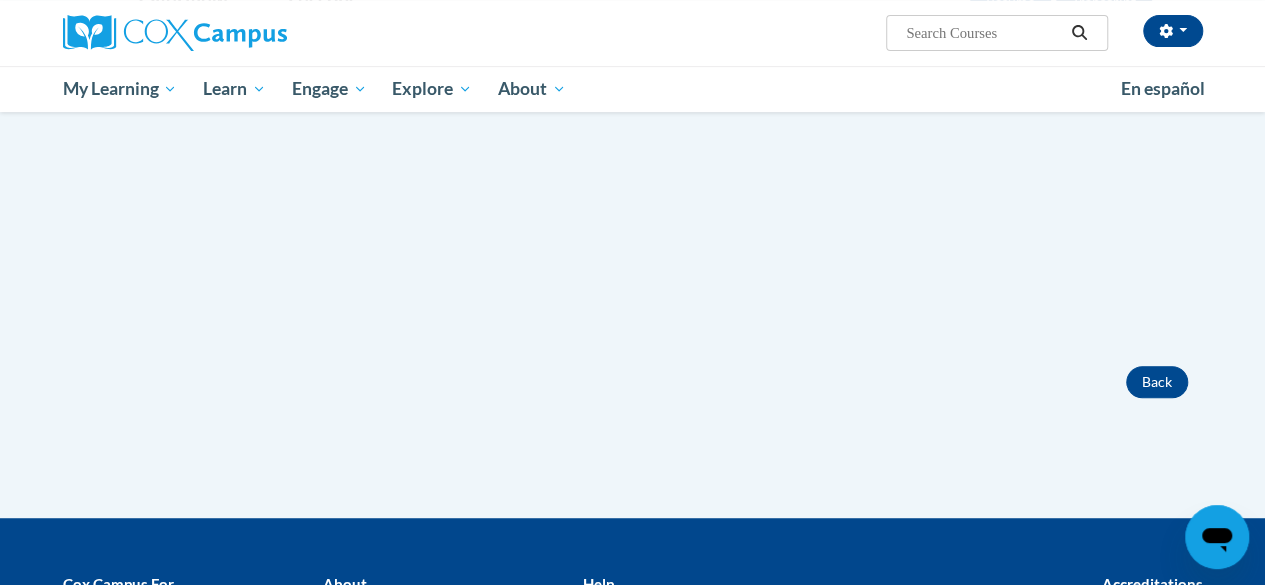
scroll to position [193, 0]
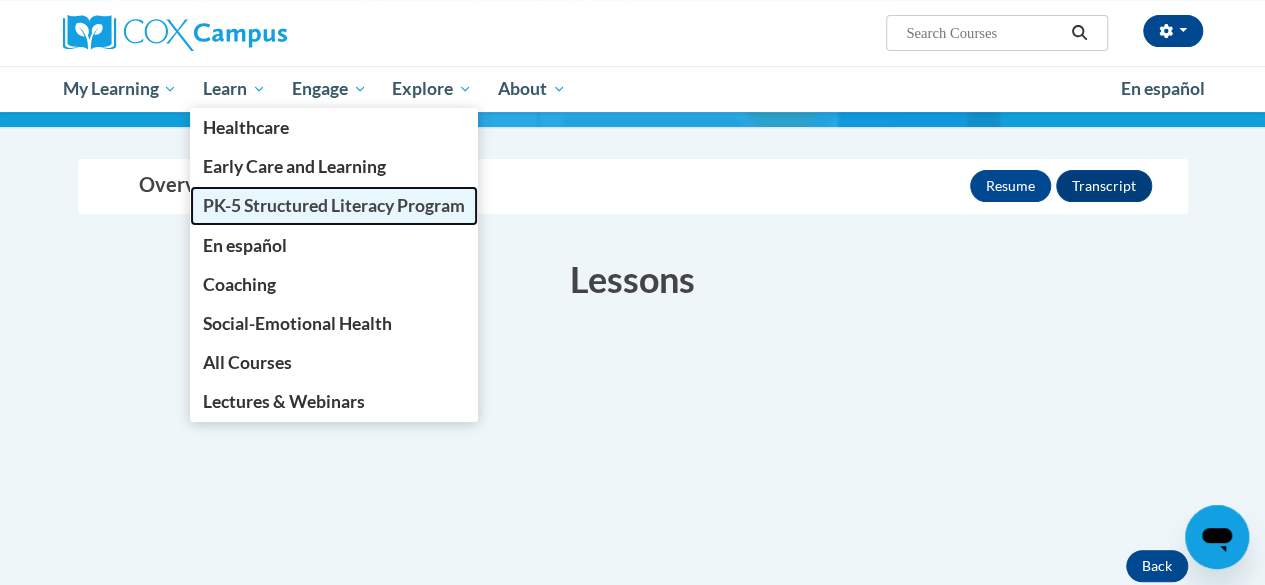
click at [243, 209] on span "PK-5 Structured Literacy Program" at bounding box center [334, 205] width 262 height 21
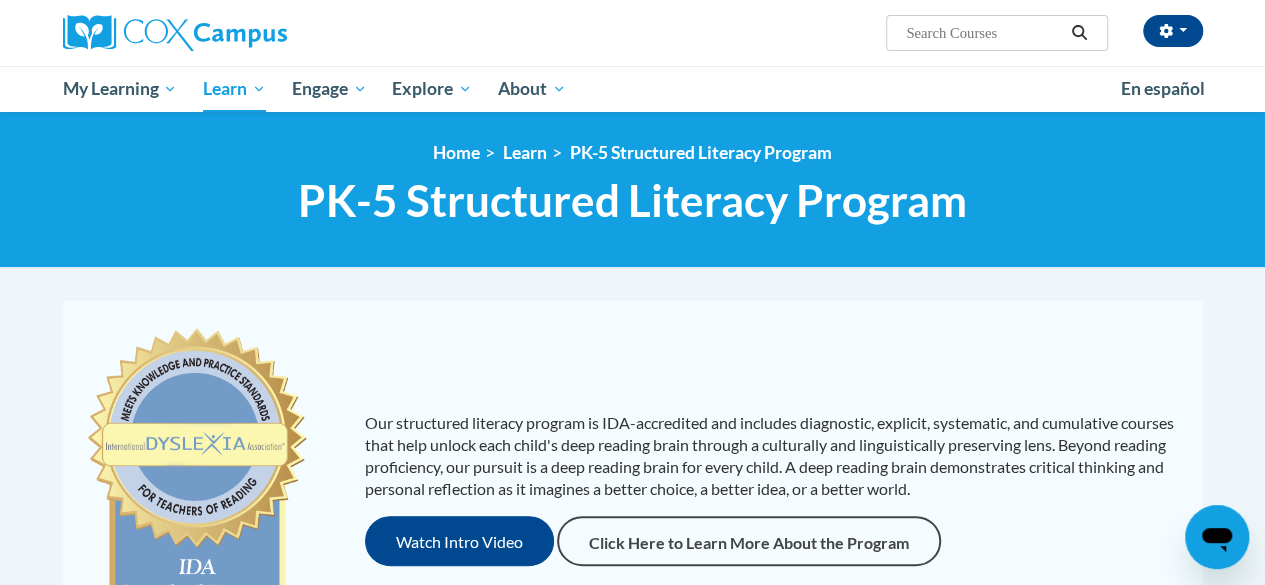
click at [1103, 520] on div "Watch Intro Video Click Here to Learn More About the Program" at bounding box center [774, 541] width 818 height 50
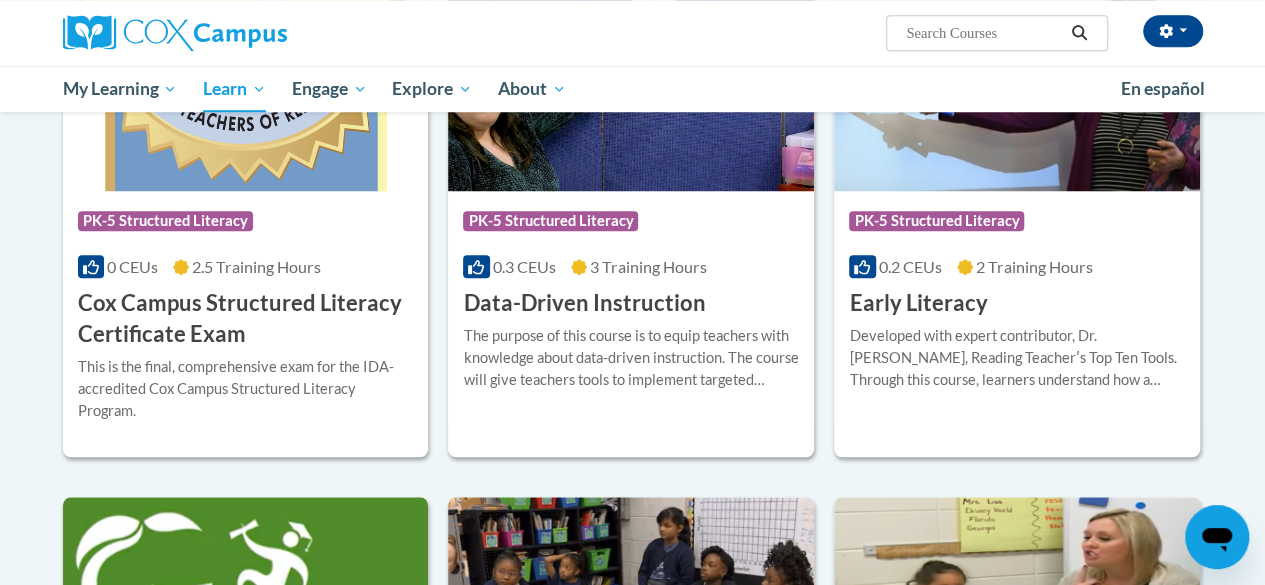
scroll to position [760, 0]
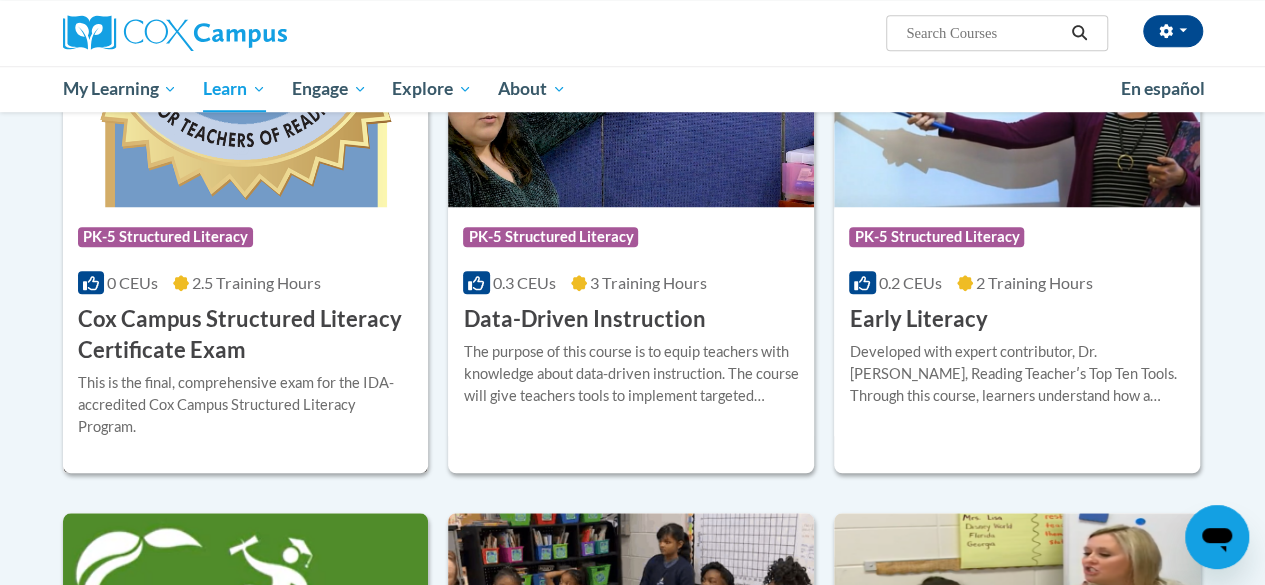
click at [282, 356] on h3 "Cox Campus Structured Literacy Certificate Exam" at bounding box center [246, 335] width 336 height 62
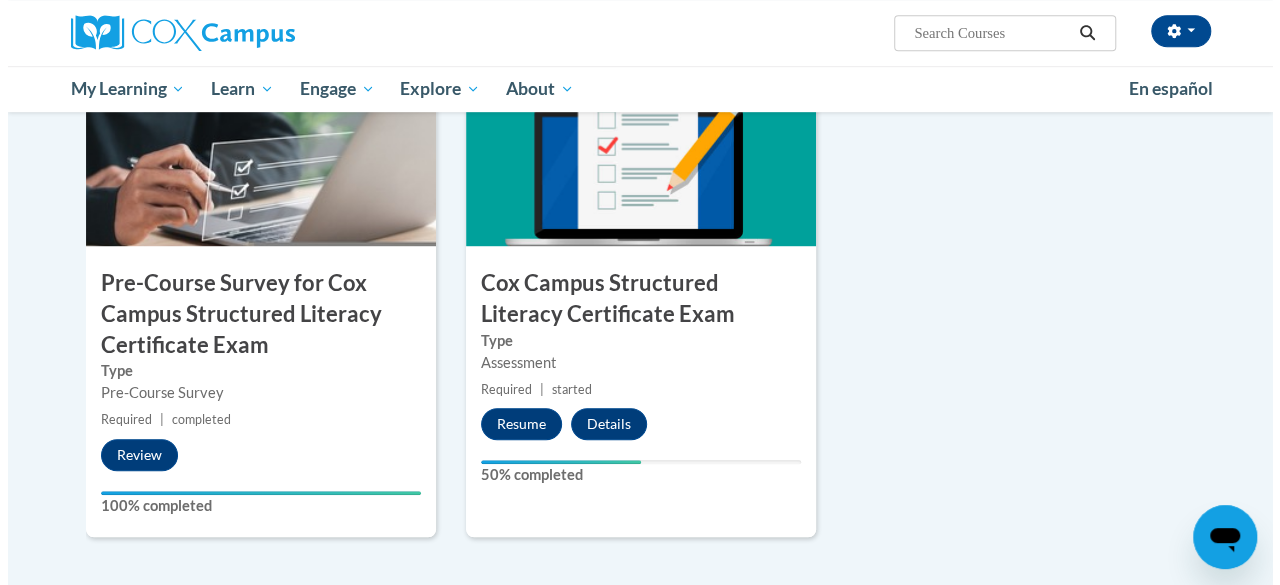
scroll to position [600, 0]
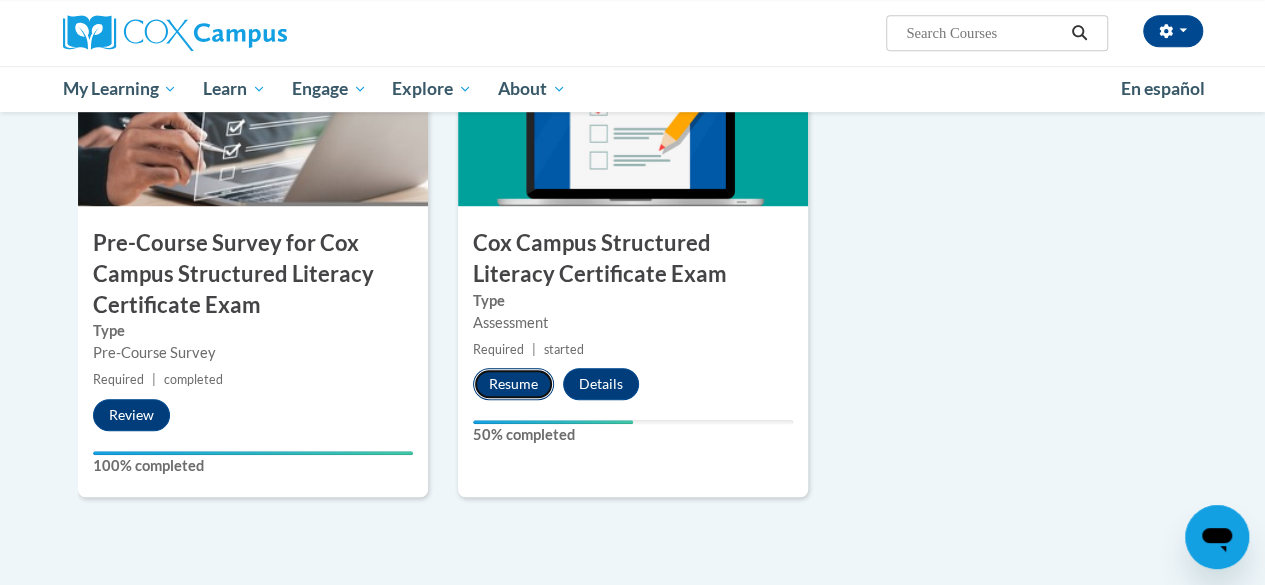
click at [512, 381] on button "Resume" at bounding box center [513, 384] width 81 height 32
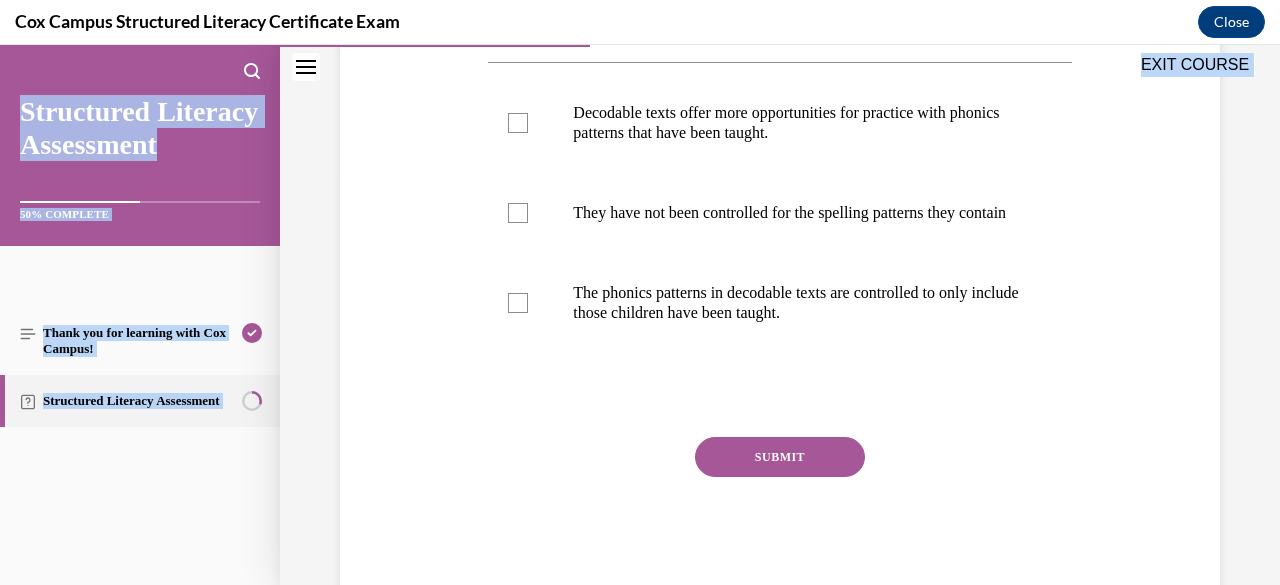
scroll to position [494, 0]
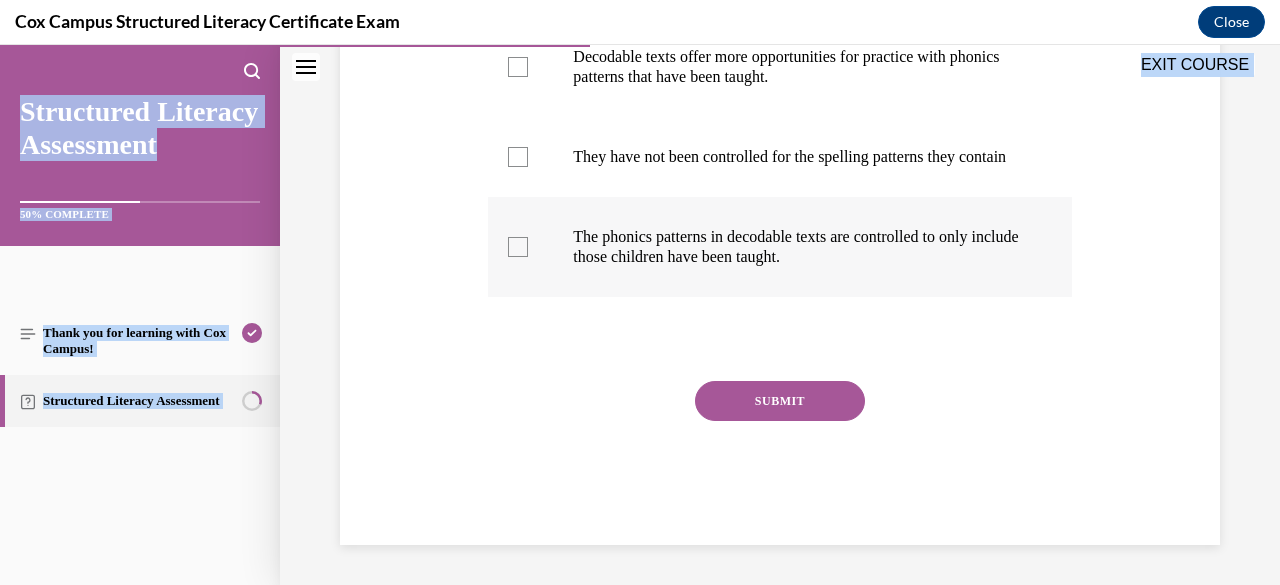
drag, startPoint x: 488, startPoint y: 339, endPoint x: 1044, endPoint y: 255, distance: 562.2
click at [1044, 255] on div "Question 45/144 Why are controlled decodable texts the most effective for stude…" at bounding box center [779, 174] width 583 height 742
copy div "Why are controlled decodable texts the most effective for students learning to …"
click at [417, 283] on div "Question 45/144 Why are controlled decodable texts the most effective for stude…" at bounding box center [780, 144] width 890 height 802
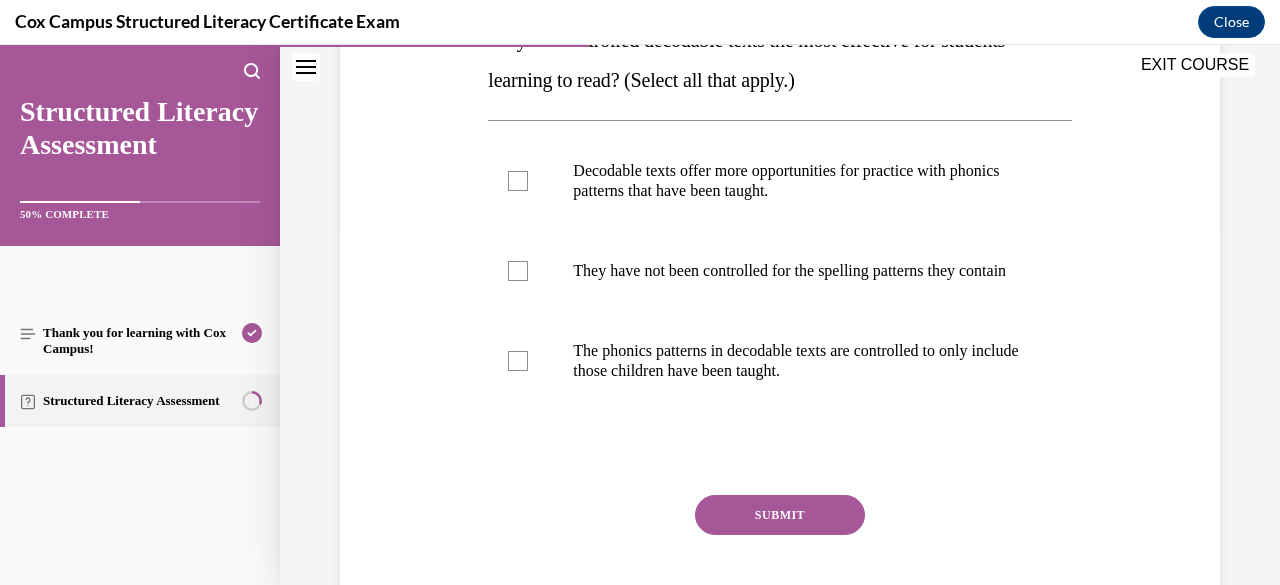
scroll to position [334, 0]
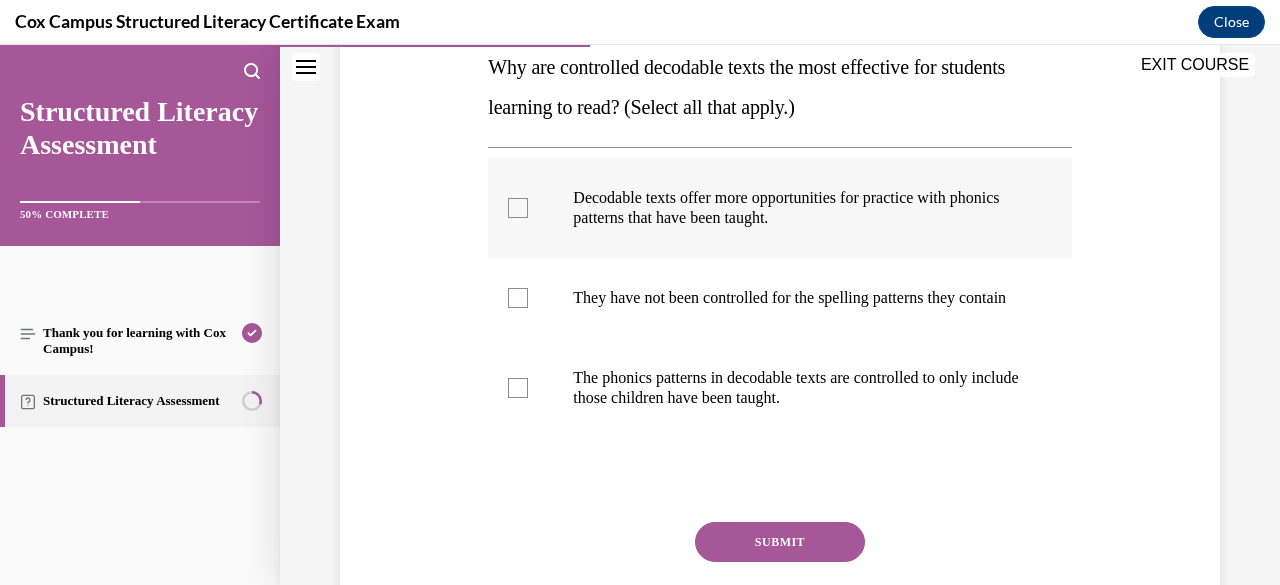
click at [512, 214] on div at bounding box center [518, 208] width 20 height 20
click at [512, 214] on input "Decodable texts offer more opportunities for practice with phonics patterns tha…" at bounding box center [518, 208] width 20 height 20
checkbox input "true"
click at [518, 398] on div at bounding box center [518, 388] width 20 height 20
click at [518, 398] on input "The phonics patterns in decodable texts are controlled to only include those ch…" at bounding box center [518, 388] width 20 height 20
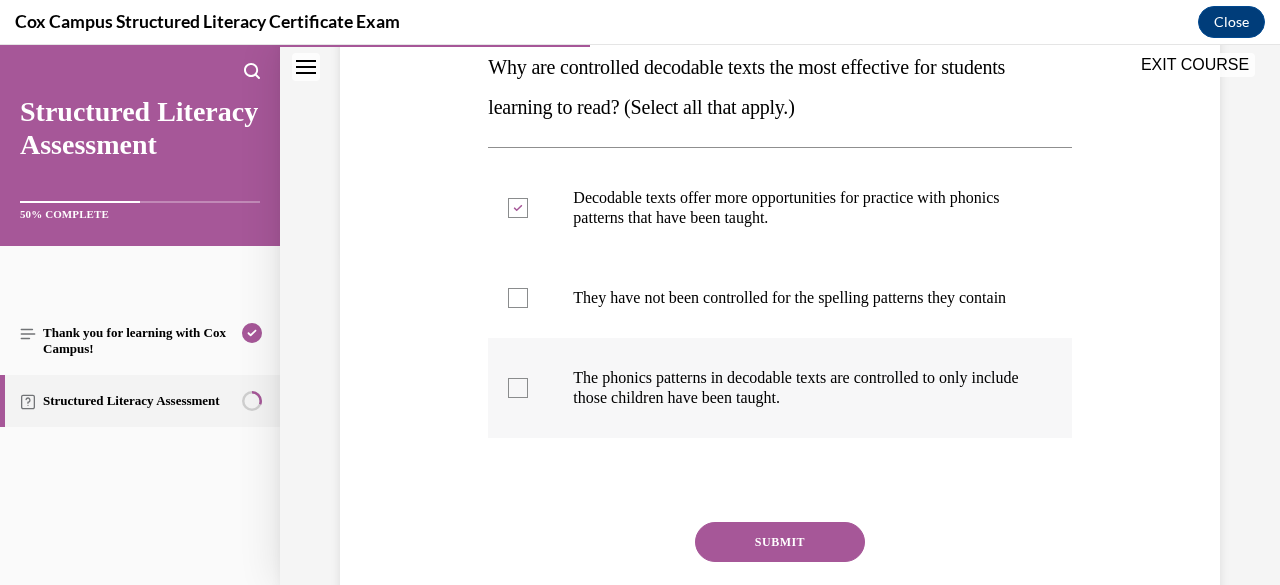
checkbox input "true"
click at [755, 562] on button "SUBMIT" at bounding box center [780, 542] width 170 height 40
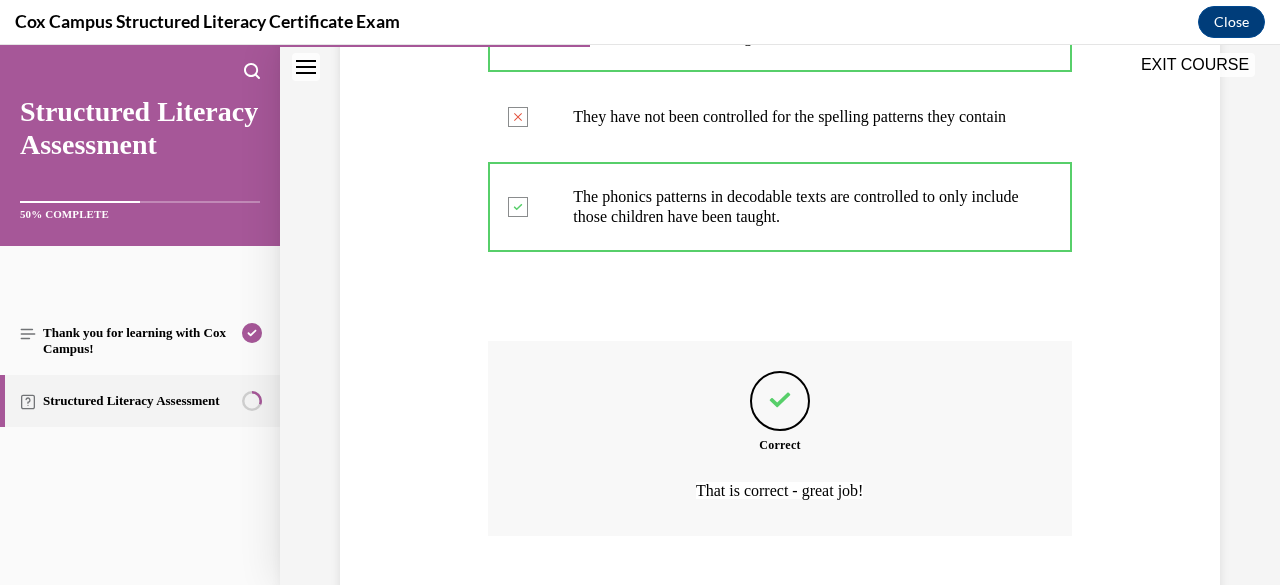
scroll to position [659, 0]
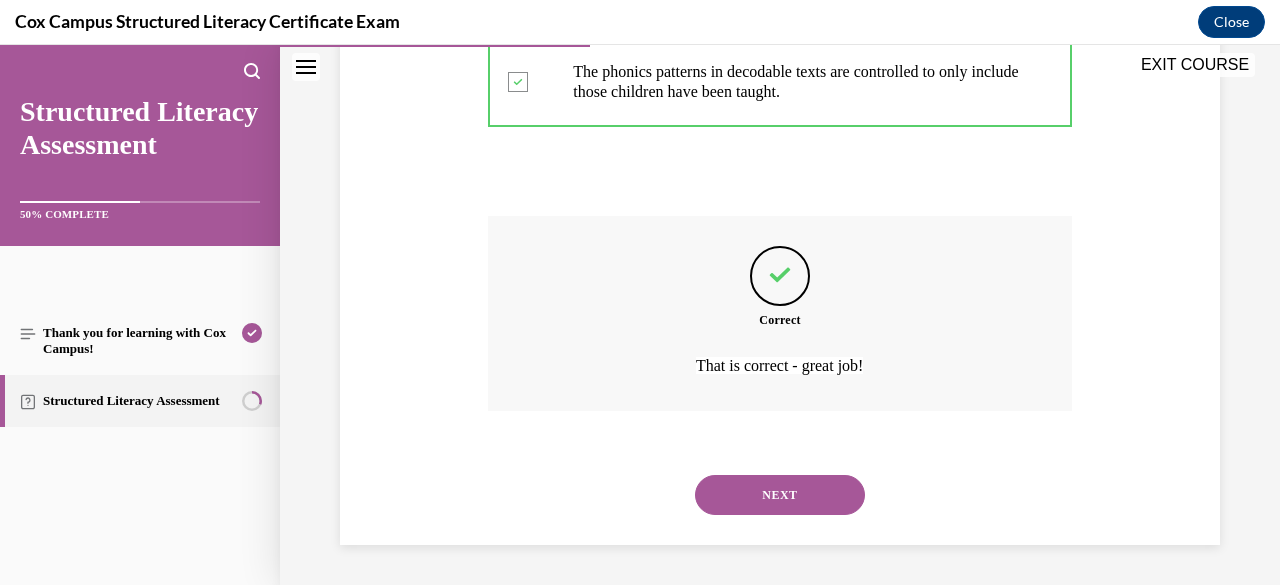
click at [767, 503] on button "NEXT" at bounding box center [780, 495] width 170 height 40
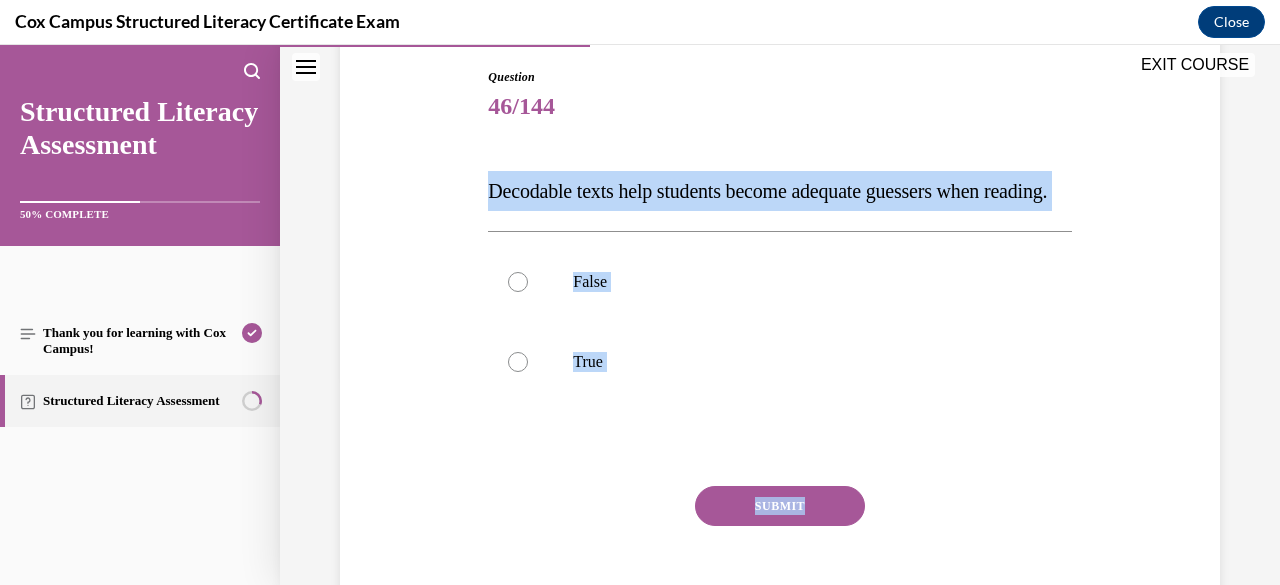
scroll to position [241, 0]
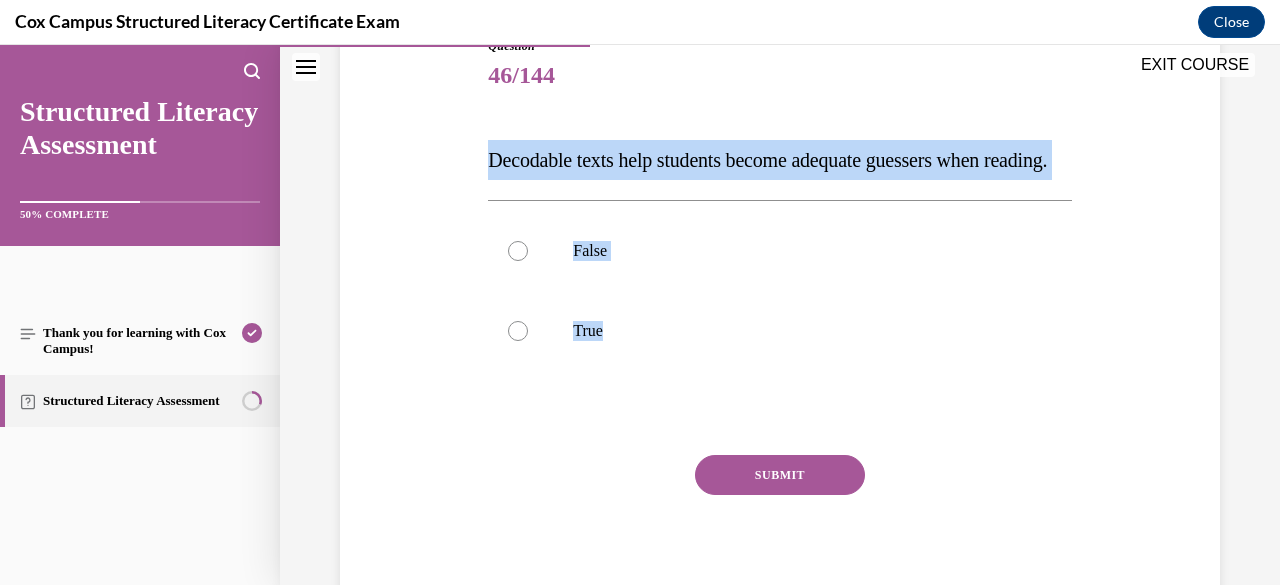
drag, startPoint x: 487, startPoint y: 398, endPoint x: 784, endPoint y: 441, distance: 300.0
click at [784, 441] on div "Question 46/144 Decodable texts help students become adequate guessers when rea…" at bounding box center [779, 328] width 583 height 582
copy div "Decodable texts help students become adequate guessers when reading.  False True"
click at [519, 261] on div at bounding box center [518, 251] width 20 height 20
click at [519, 261] on input "False" at bounding box center [518, 251] width 20 height 20
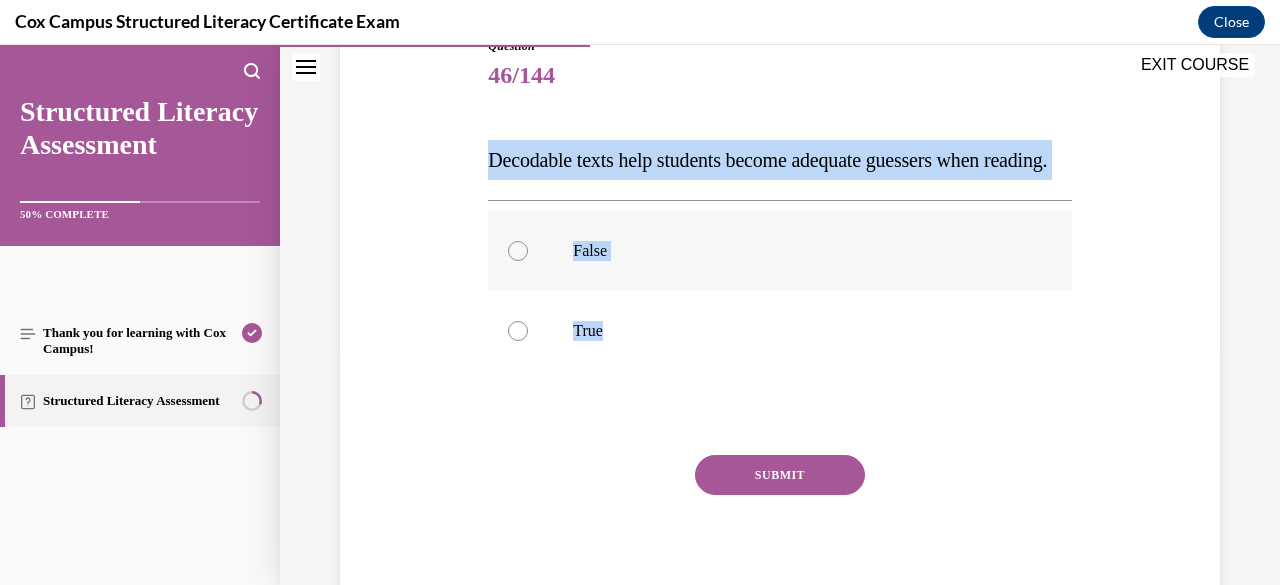
radio input "true"
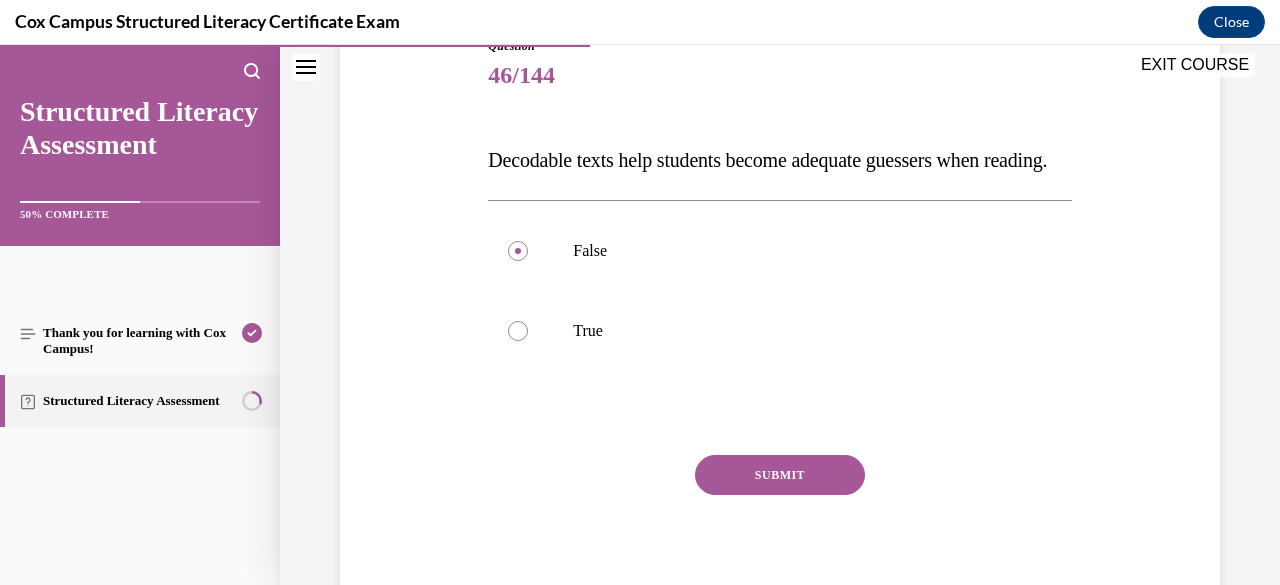
click at [780, 495] on button "SUBMIT" at bounding box center [780, 475] width 170 height 40
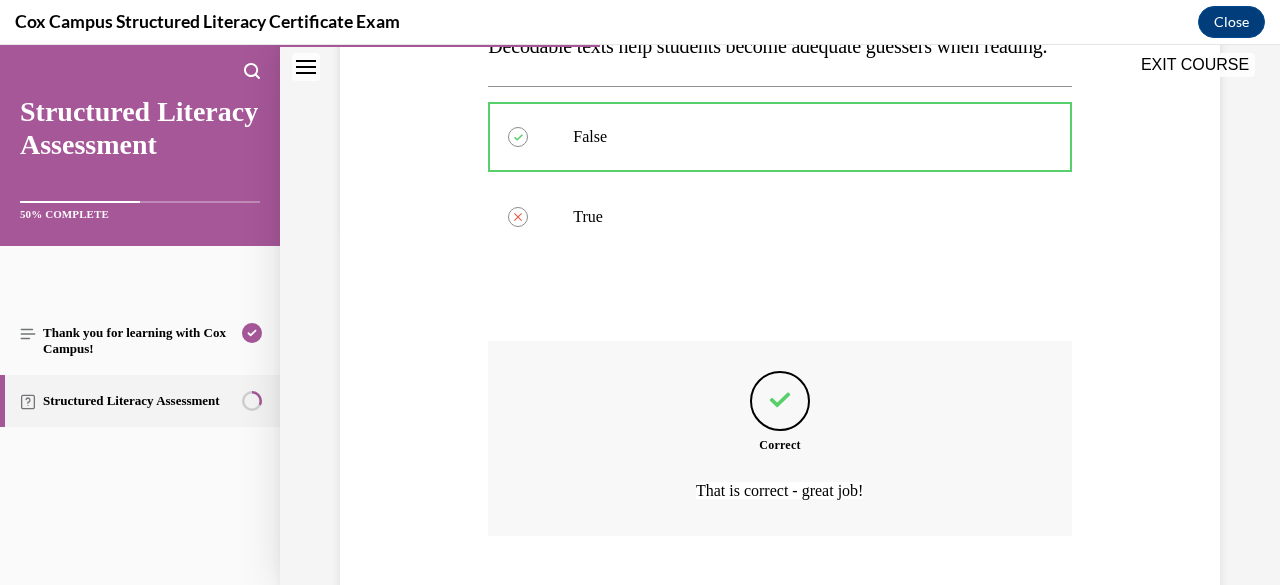
scroll to position [519, 0]
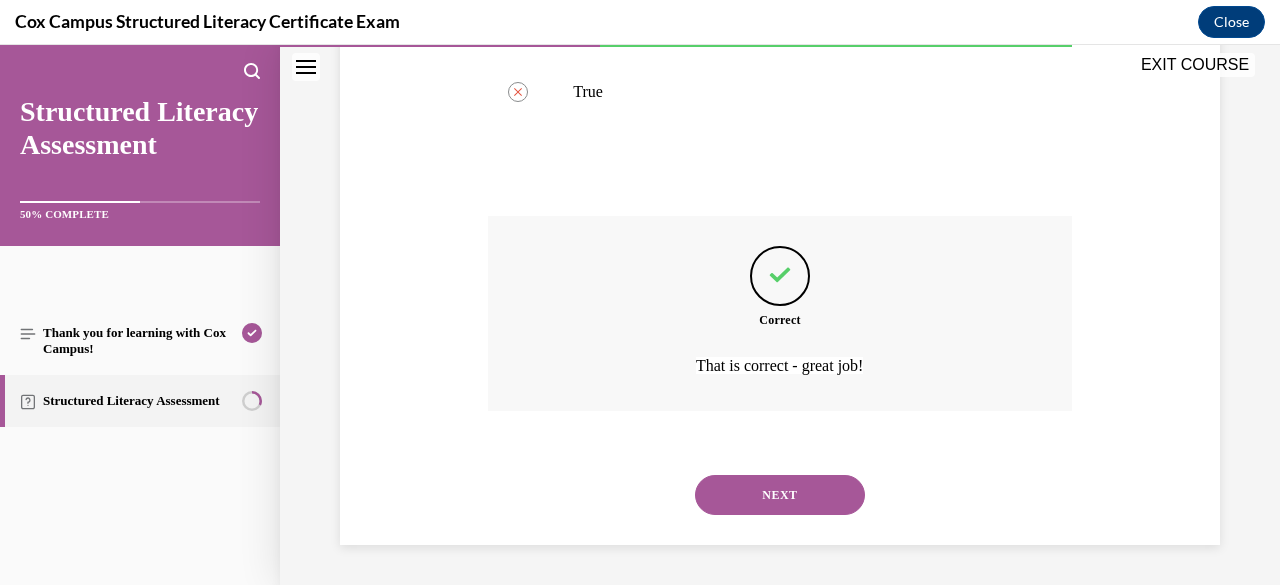
click at [772, 509] on button "NEXT" at bounding box center [780, 495] width 170 height 40
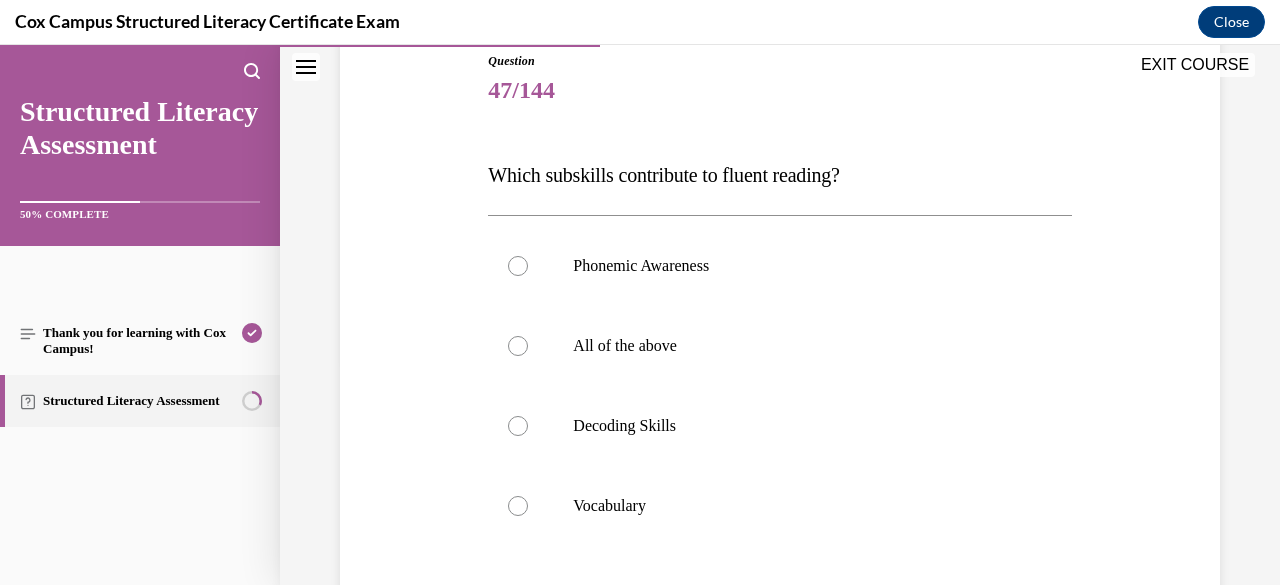
scroll to position [240, 0]
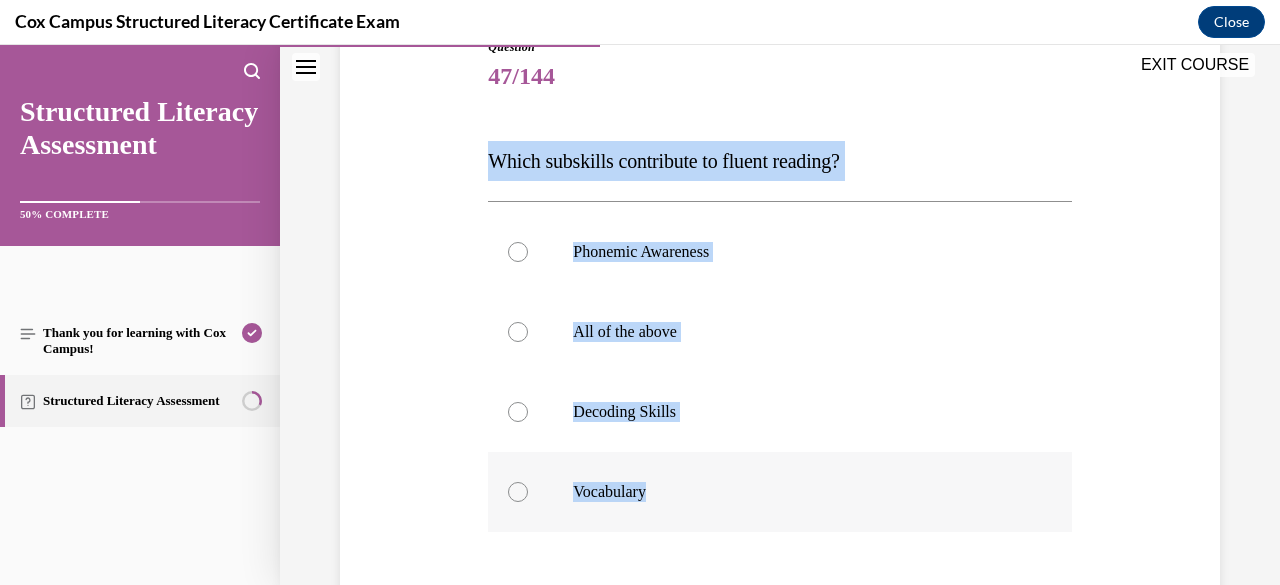
drag, startPoint x: 485, startPoint y: 150, endPoint x: 769, endPoint y: 478, distance: 433.8
click at [769, 478] on div "Question 47/144 Which subskills contribute to fluent reading?   Phonemic Awaren…" at bounding box center [779, 409] width 583 height 742
copy div "Which subskills contribute to fluent reading?   Phonemic Awareness All of the a…"
click at [516, 335] on div at bounding box center [518, 332] width 20 height 20
click at [516, 335] on input "All of the above" at bounding box center [518, 332] width 20 height 20
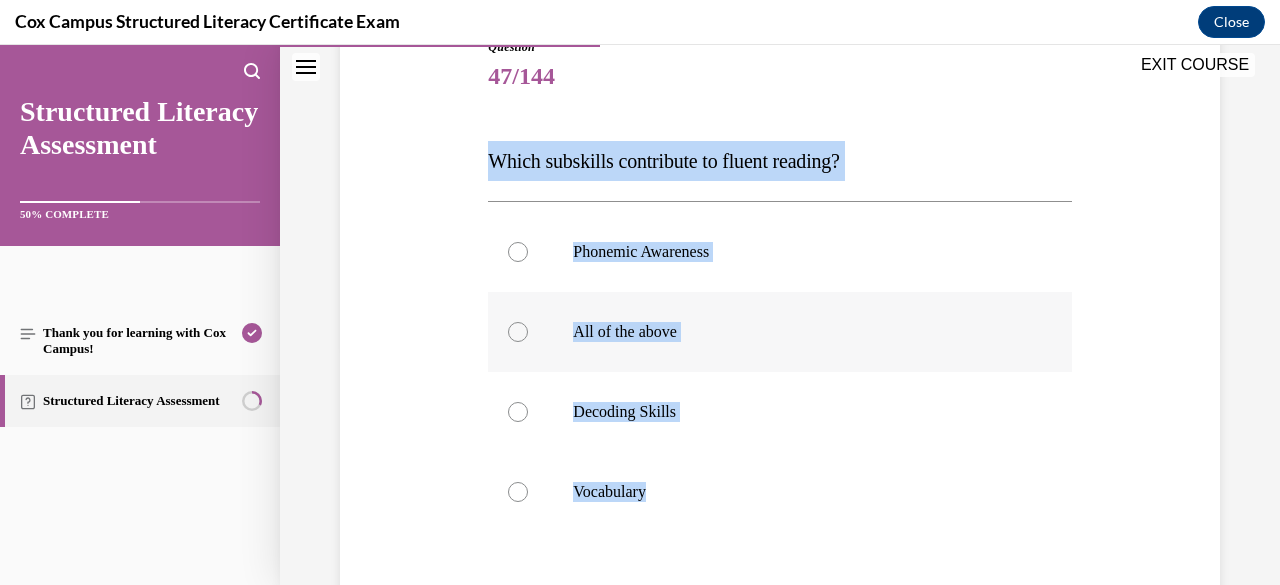
radio input "true"
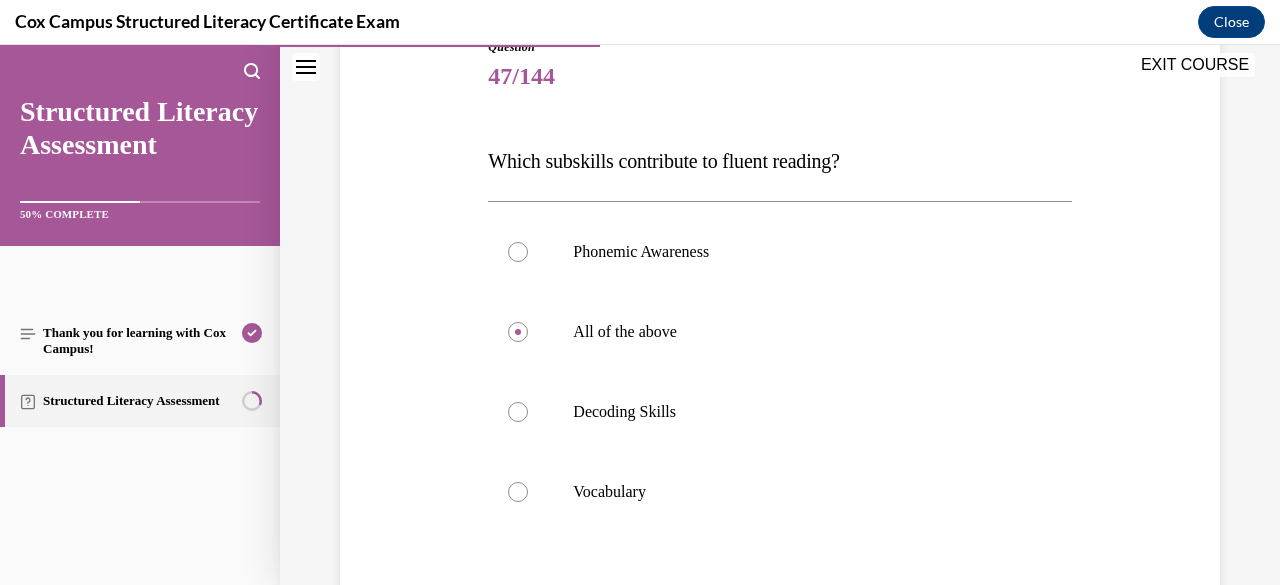
click at [424, 372] on div "Question 47/144 Which subskills contribute to fluent reading?   Phonemic Awaren…" at bounding box center [780, 379] width 890 height 802
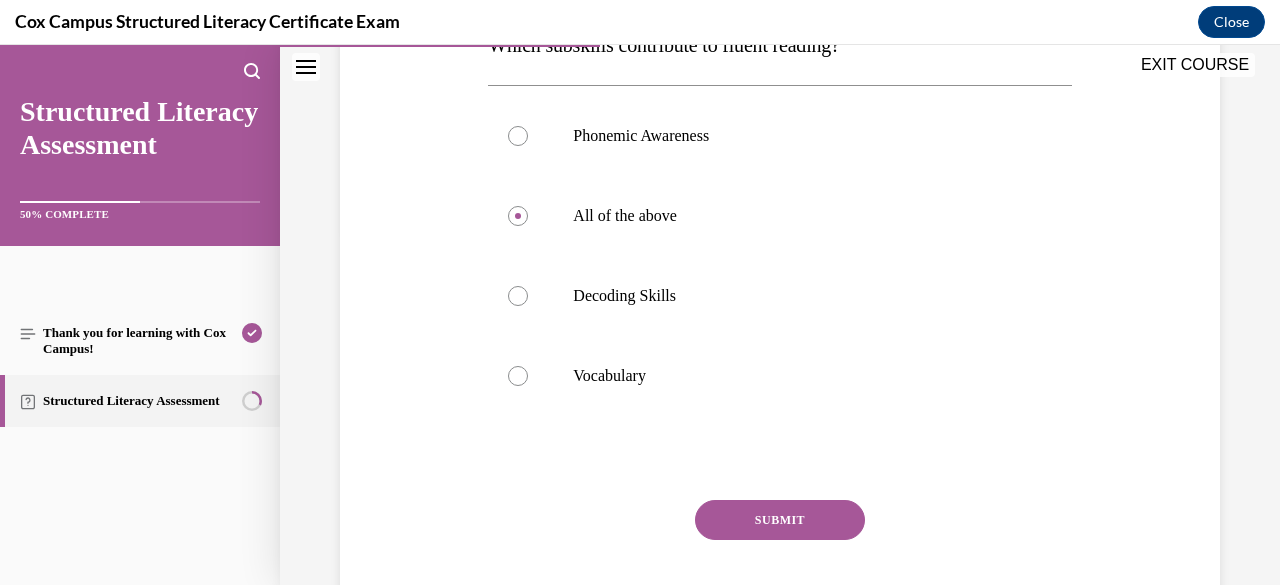
scroll to position [474, 0]
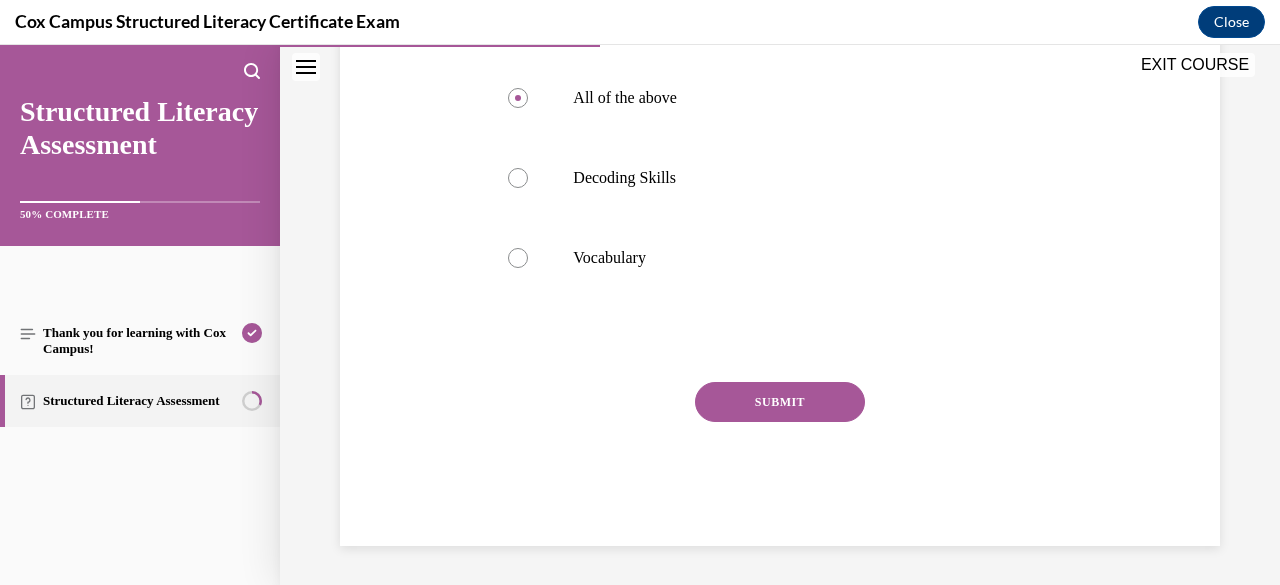
click at [745, 394] on button "SUBMIT" at bounding box center [780, 402] width 170 height 40
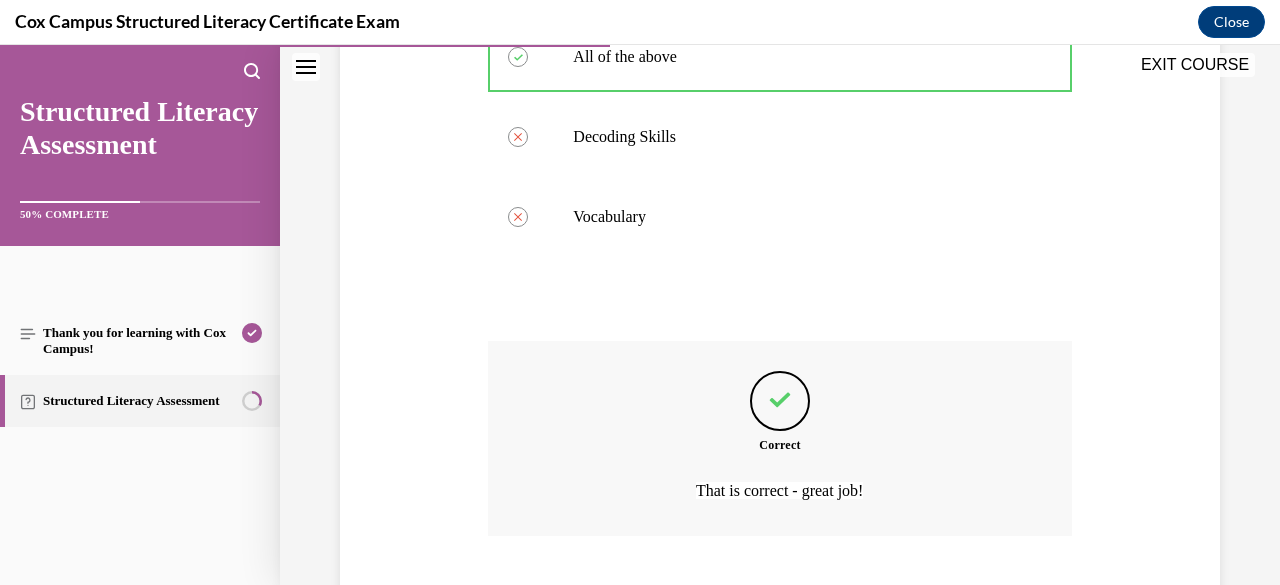
scroll to position [639, 0]
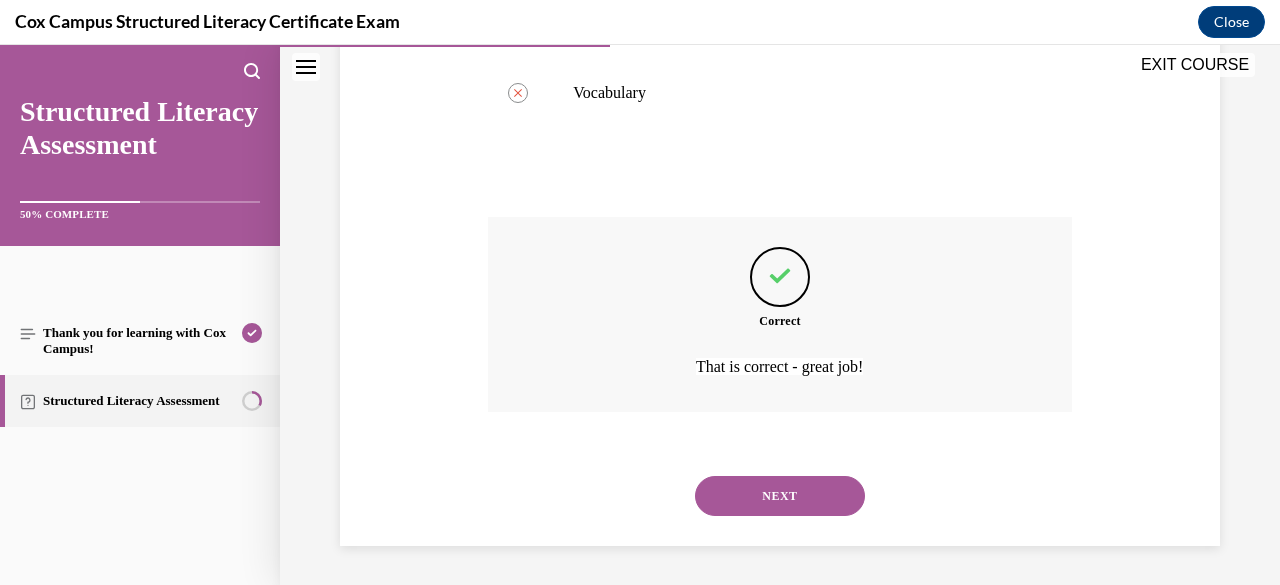
click at [752, 497] on button "NEXT" at bounding box center [780, 496] width 170 height 40
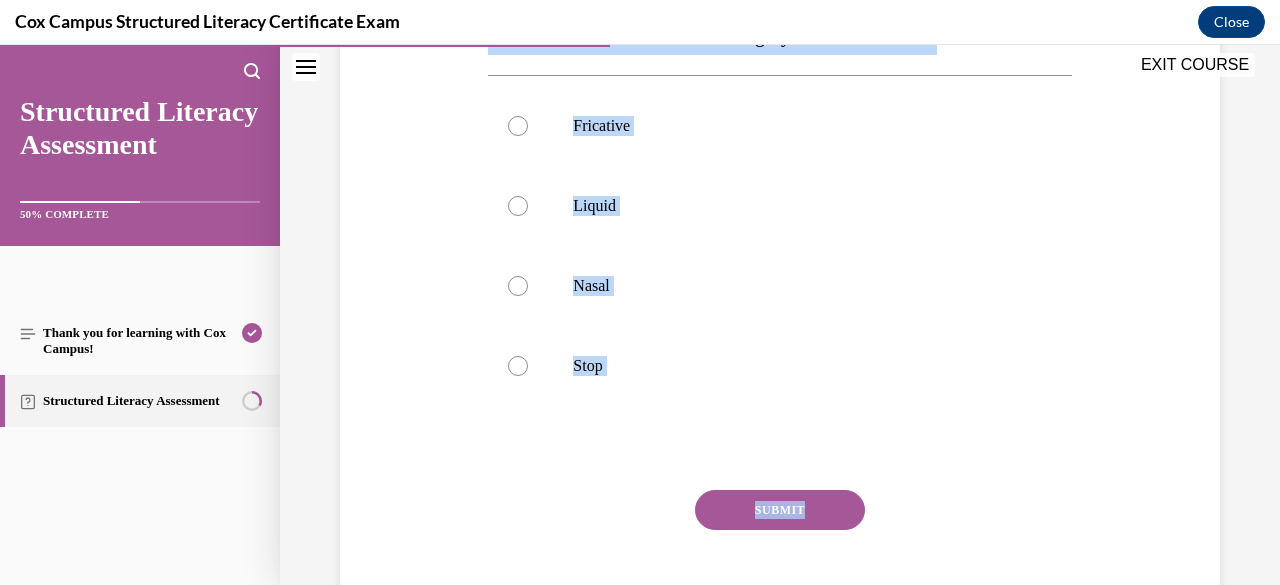
scroll to position [376, 0]
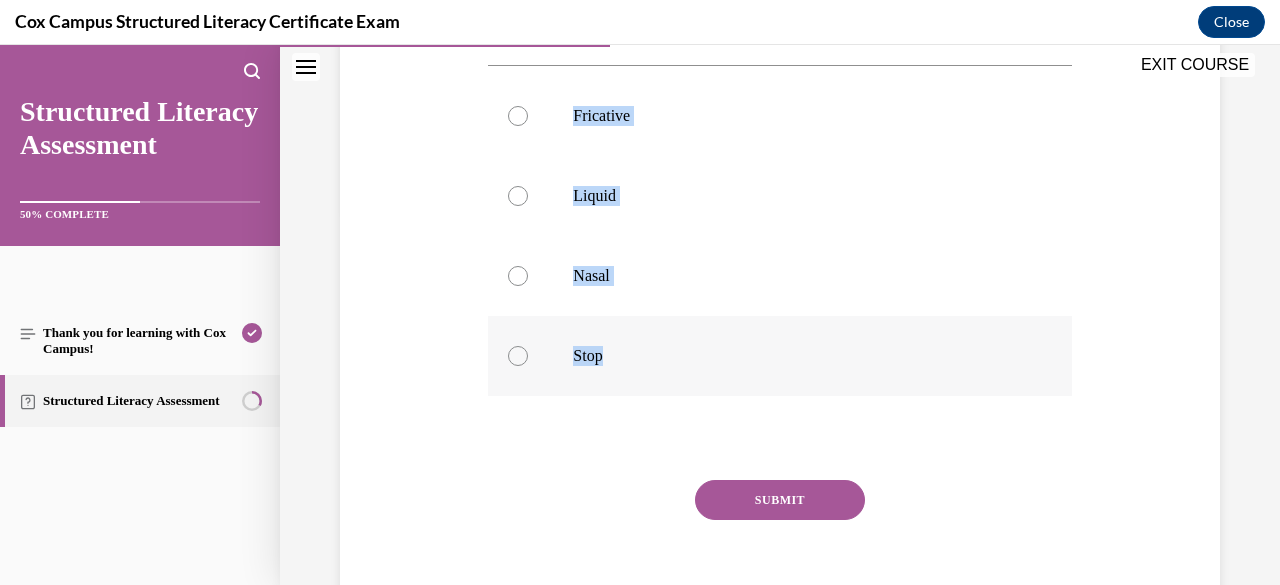
drag, startPoint x: 488, startPoint y: 393, endPoint x: 760, endPoint y: 391, distance: 271.9
click at [760, 391] on div "Question 48/144 Which manner of articulation category does /t/ fit under? Frica…" at bounding box center [779, 273] width 583 height 742
copy div "Which manner of articulation category does /t/ fit under? Fricative Liquid Nasa…"
click at [415, 331] on div "Question 48/144 Which manner of articulation category does /t/ fit under? Frica…" at bounding box center [780, 243] width 890 height 802
click at [520, 359] on div at bounding box center [518, 356] width 20 height 20
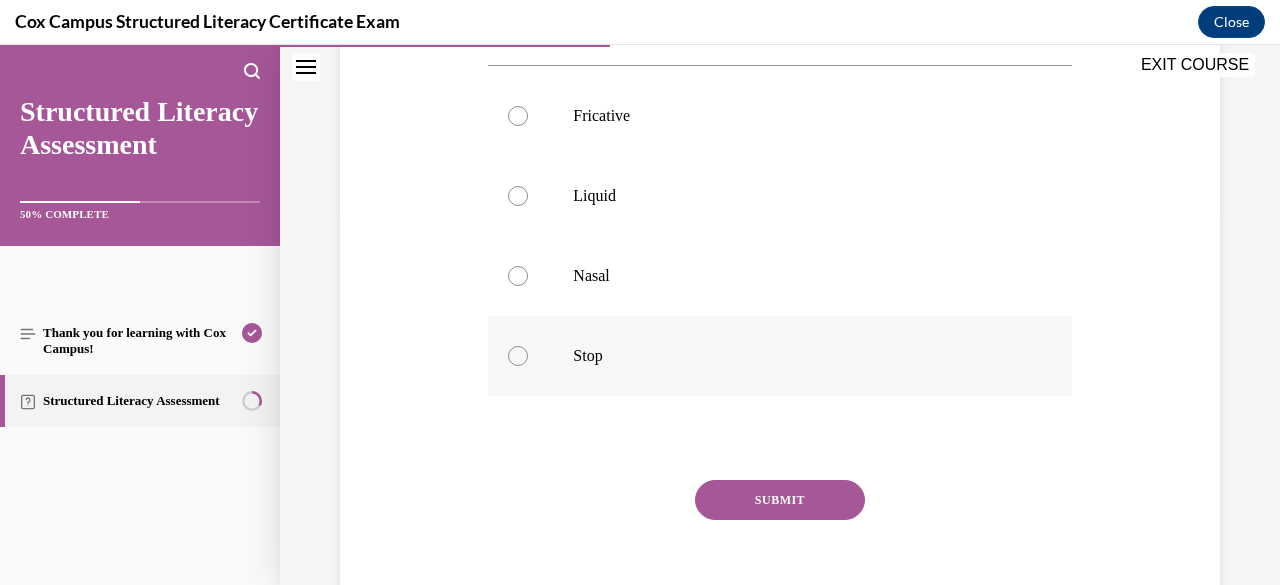
click at [520, 359] on input "Stop" at bounding box center [518, 356] width 20 height 20
radio input "true"
click at [823, 495] on button "SUBMIT" at bounding box center [780, 500] width 170 height 40
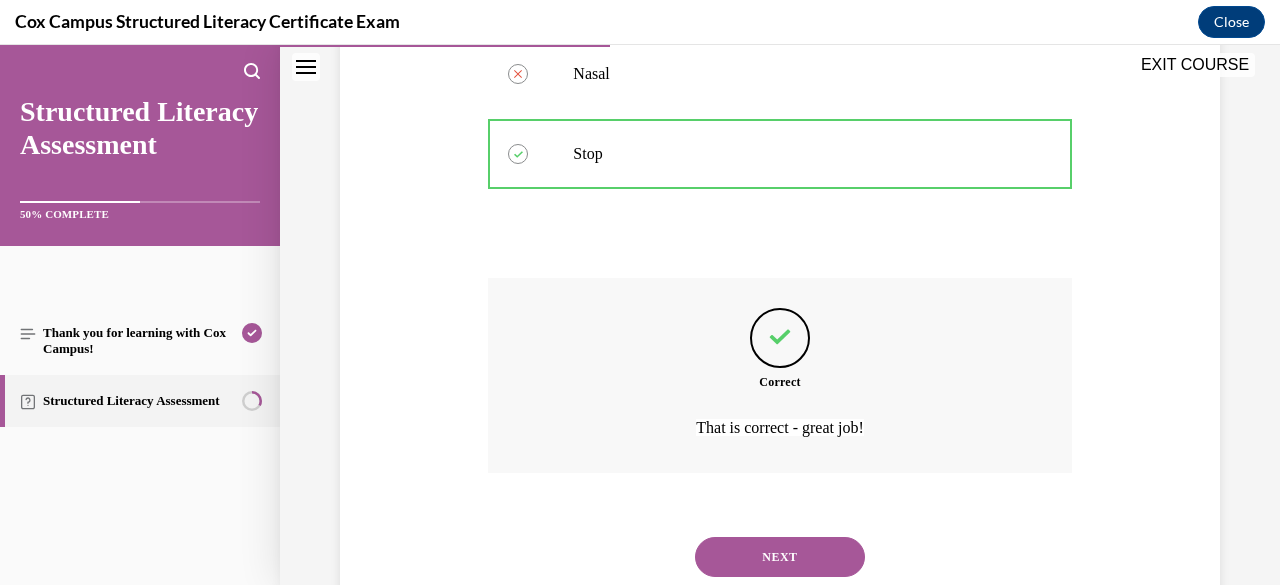
scroll to position [639, 0]
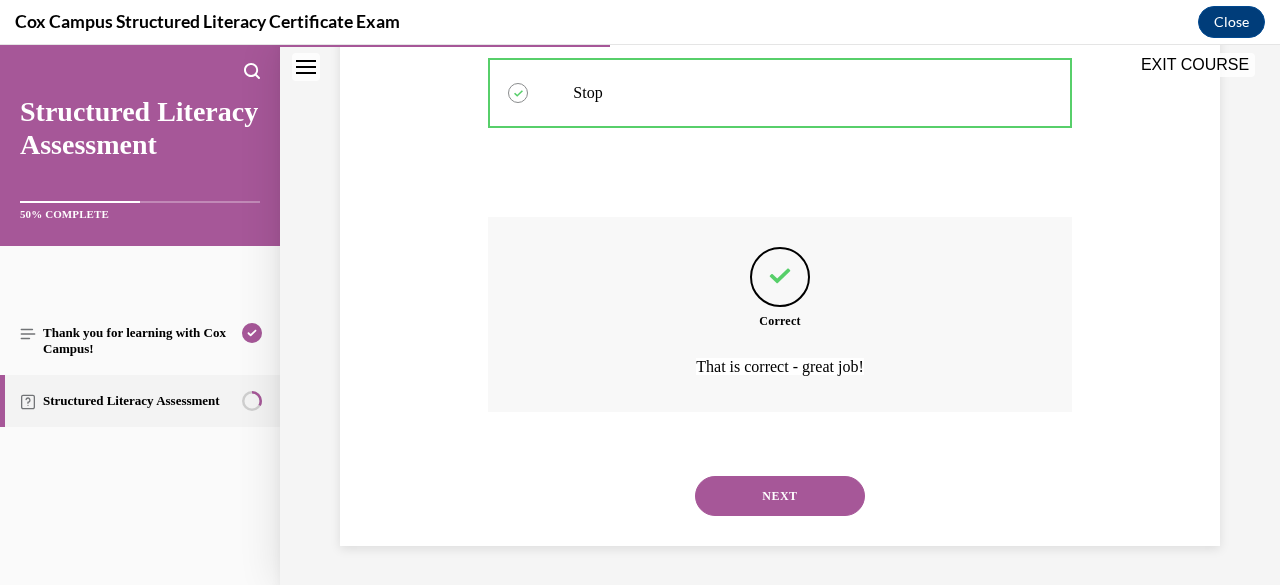
click at [775, 516] on div "NEXT" at bounding box center [779, 496] width 583 height 80
click at [768, 498] on button "NEXT" at bounding box center [780, 496] width 170 height 40
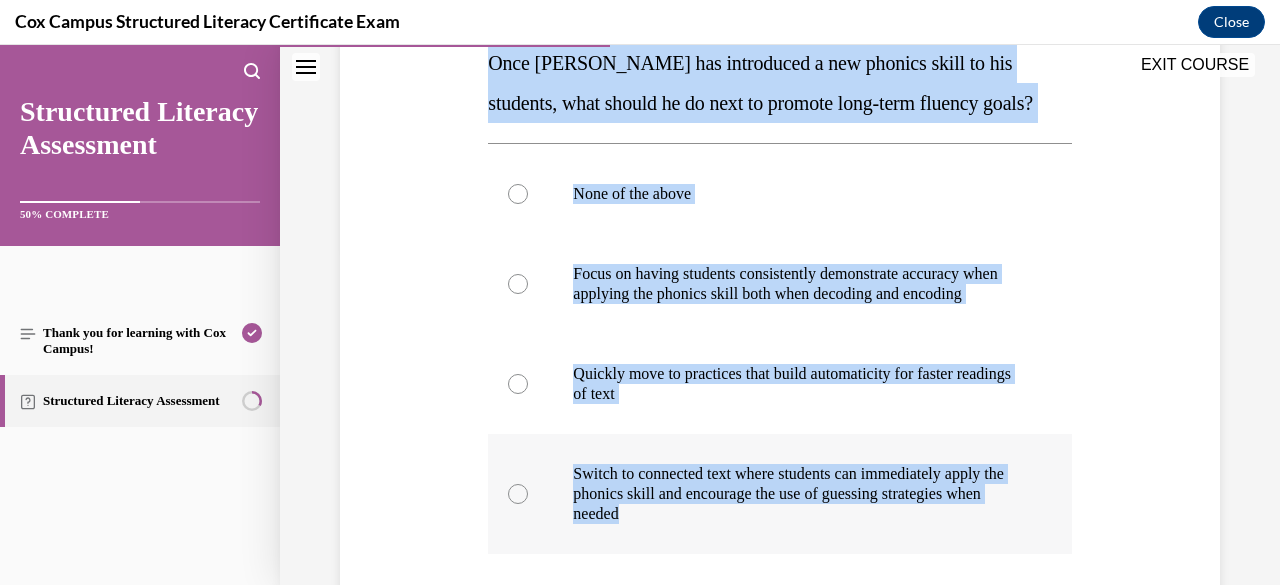
scroll to position [363, 0]
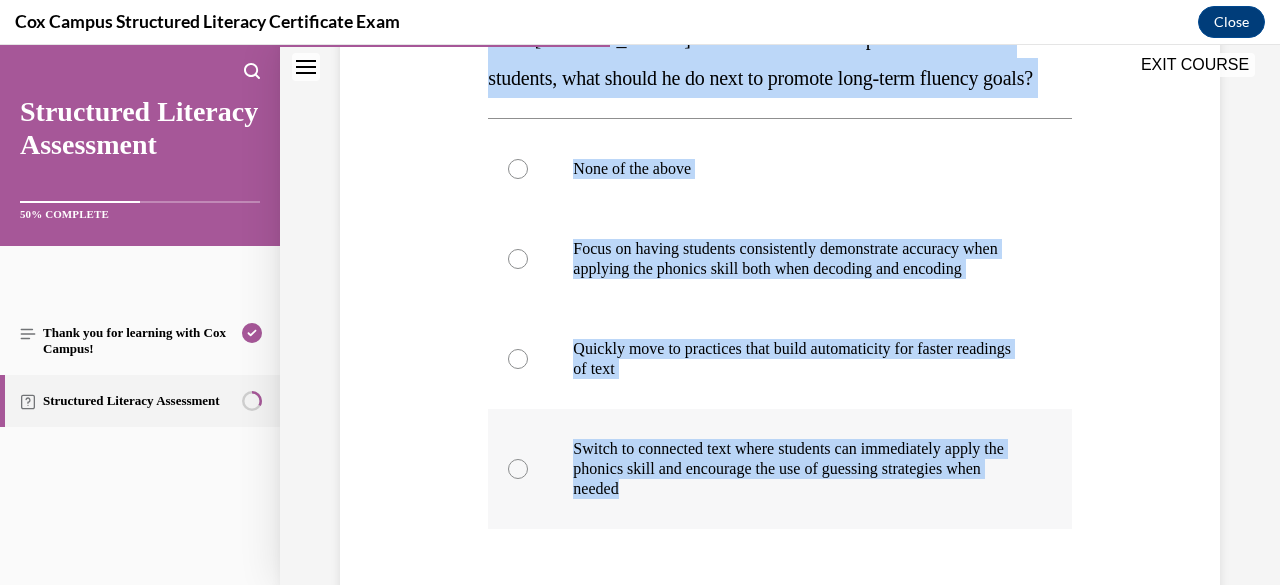
drag, startPoint x: 488, startPoint y: 399, endPoint x: 972, endPoint y: 513, distance: 497.1
click at [972, 513] on div "Question 49/144 Once [PERSON_NAME] has introduced a new phonics skill to his st…" at bounding box center [779, 346] width 583 height 862
copy div "Once [PERSON_NAME] has introduced a new phonics skill to his students, what sho…"
click at [524, 274] on label "Focus on having students consistently demonstrate accuracy when applying the ph…" at bounding box center [779, 259] width 583 height 100
click at [524, 269] on input "Focus on having students consistently demonstrate accuracy when applying the ph…" at bounding box center [518, 259] width 20 height 20
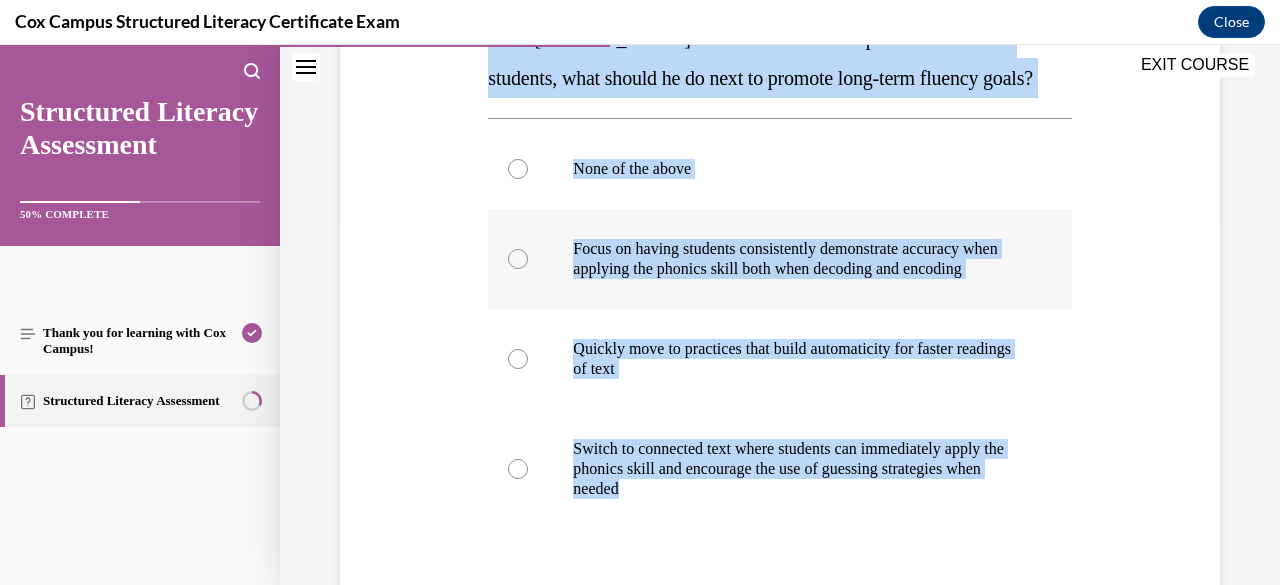
radio input "true"
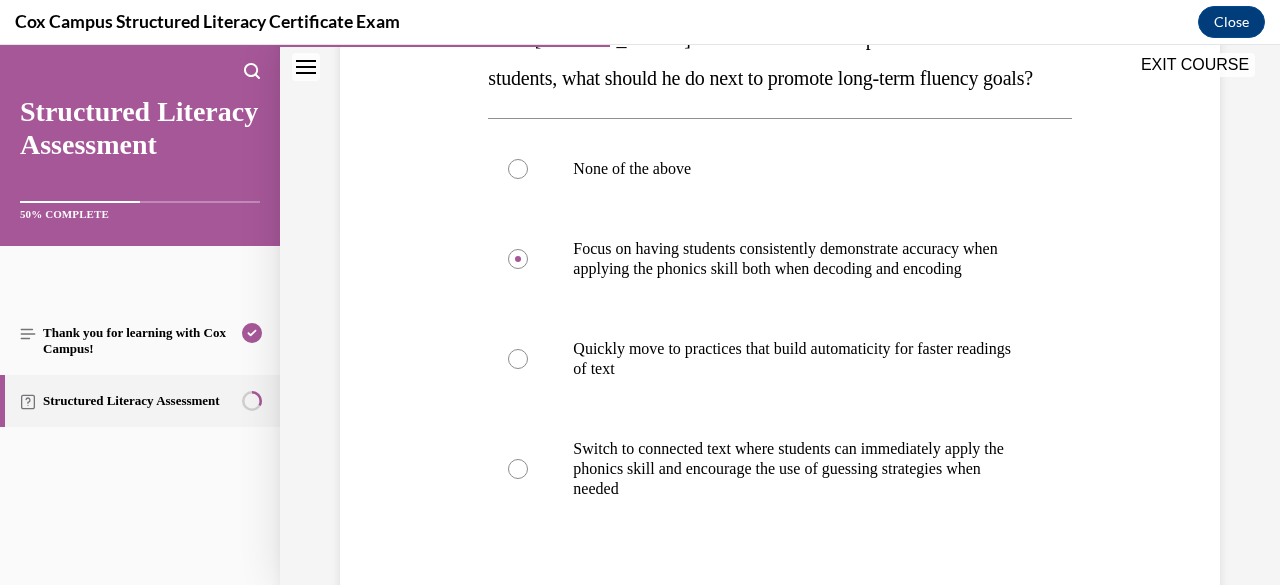
click at [390, 349] on div "Question 49/144 Once [PERSON_NAME] has introduced a new phonics skill to his st…" at bounding box center [780, 316] width 890 height 922
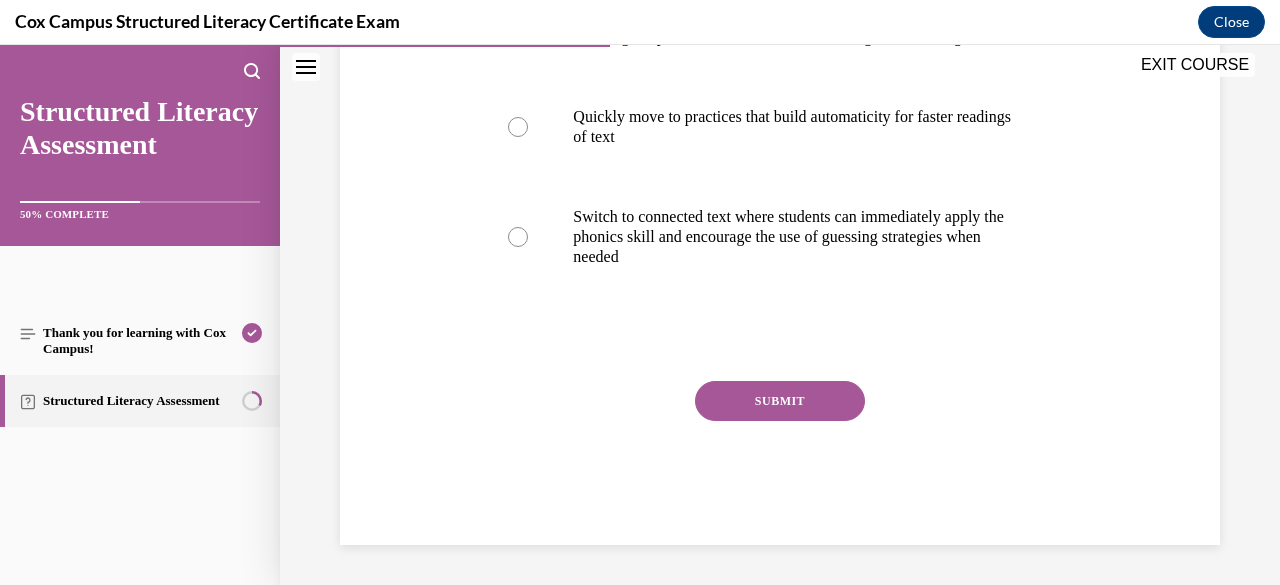
scroll to position [614, 0]
click at [752, 391] on button "SUBMIT" at bounding box center [780, 401] width 170 height 40
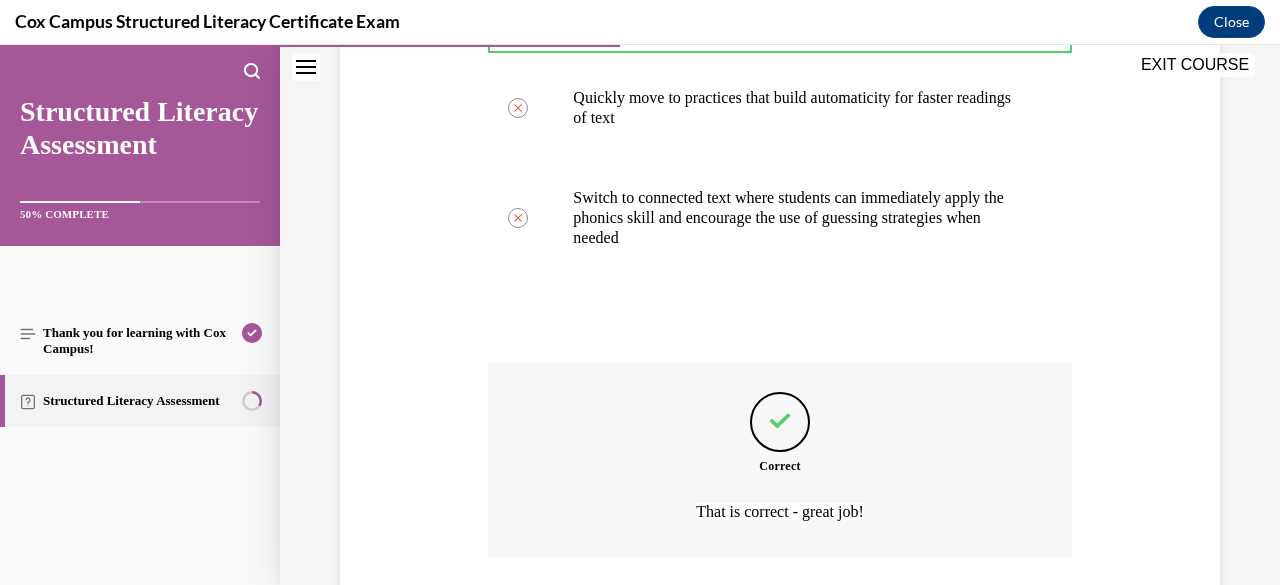
scroll to position [779, 0]
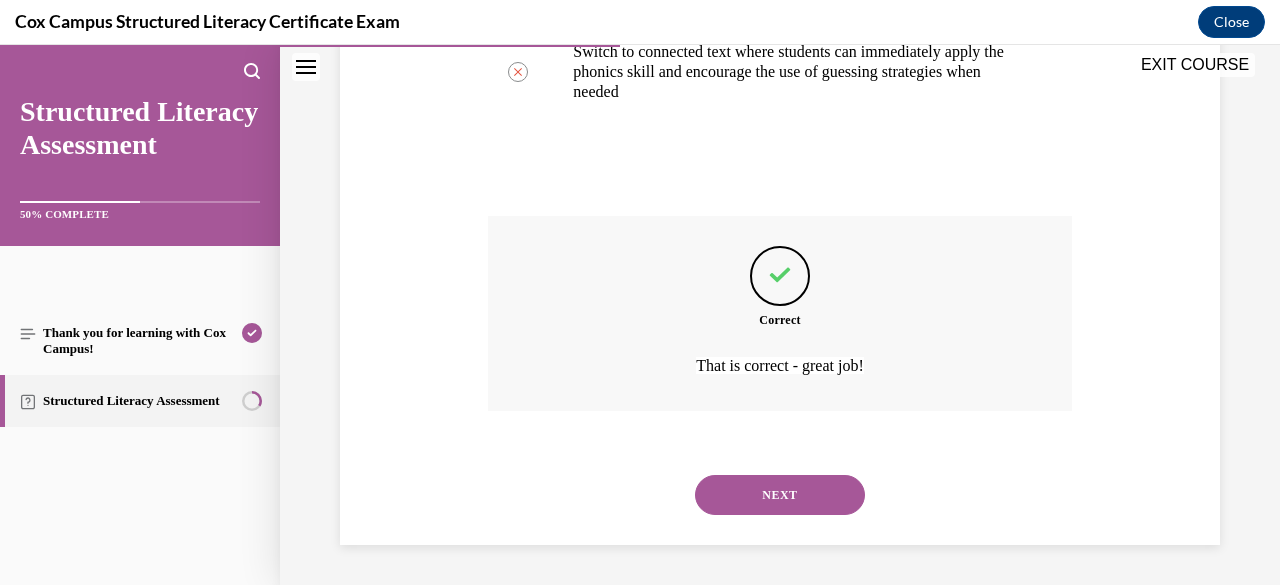
click at [755, 500] on button "NEXT" at bounding box center [780, 495] width 170 height 40
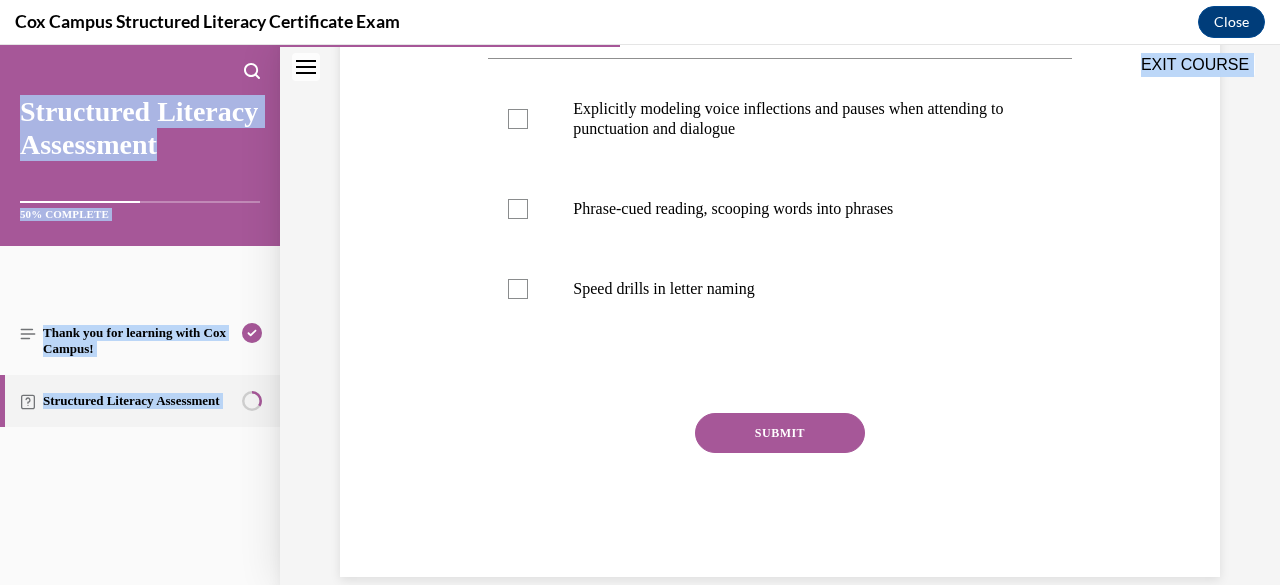
scroll to position [414, 0]
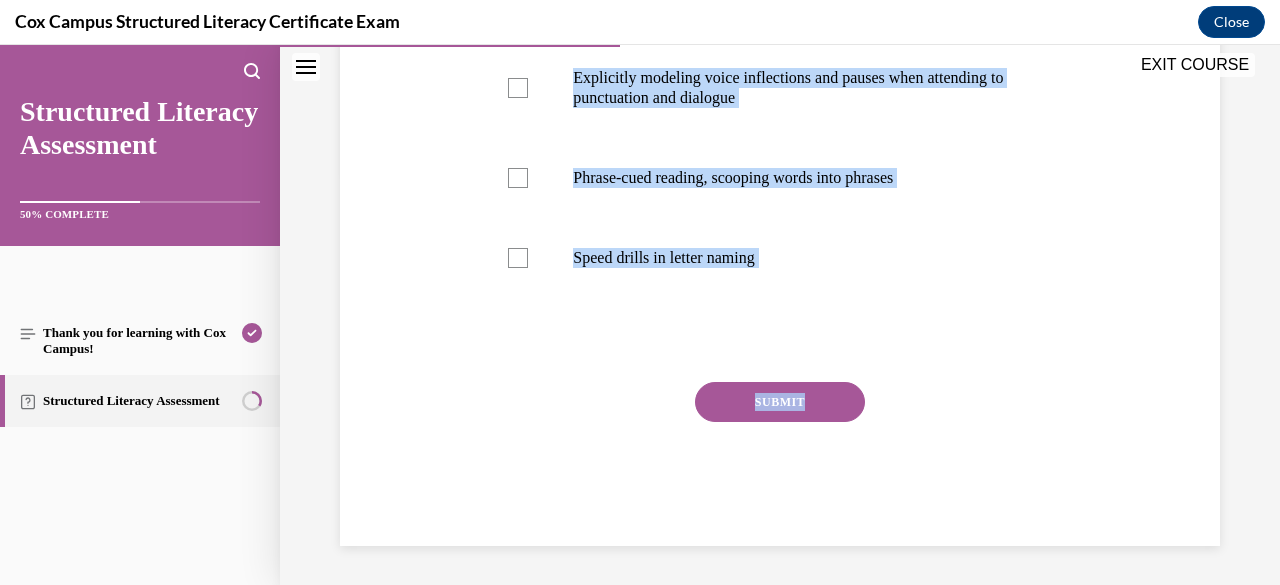
drag, startPoint x: 490, startPoint y: 400, endPoint x: 956, endPoint y: 365, distance: 467.2
click at [956, 365] on div "Question 50/144 Which instructional practices target expression or prosody?   E…" at bounding box center [779, 205] width 583 height 682
click at [890, 336] on div at bounding box center [779, 340] width 583 height 24
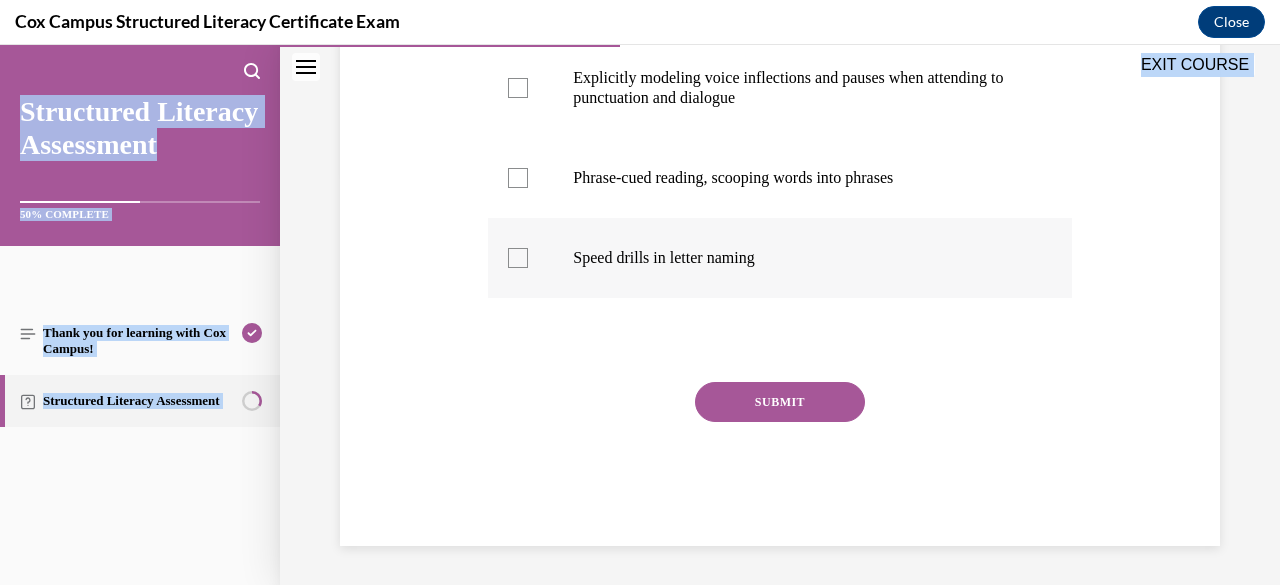
drag, startPoint x: 486, startPoint y: 393, endPoint x: 882, endPoint y: 259, distance: 418.0
click at [882, 259] on div "Question 50/144 Which instructional practices target expression or prosody?   E…" at bounding box center [779, 205] width 583 height 682
copy div "Which instructional practices target expression or prosody?   Explicitly modeli…"
click at [522, 89] on div at bounding box center [518, 88] width 20 height 20
click at [522, 89] on input "Explicitly modeling voice inflections and pauses when attending to punctuation …" at bounding box center [518, 88] width 20 height 20
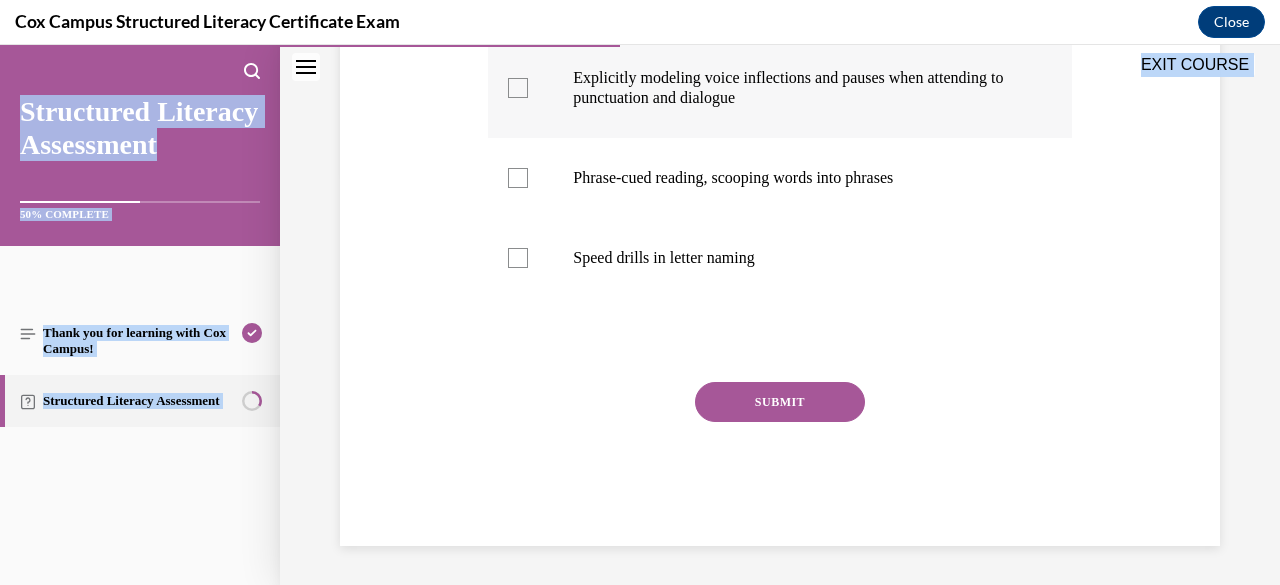
checkbox input "true"
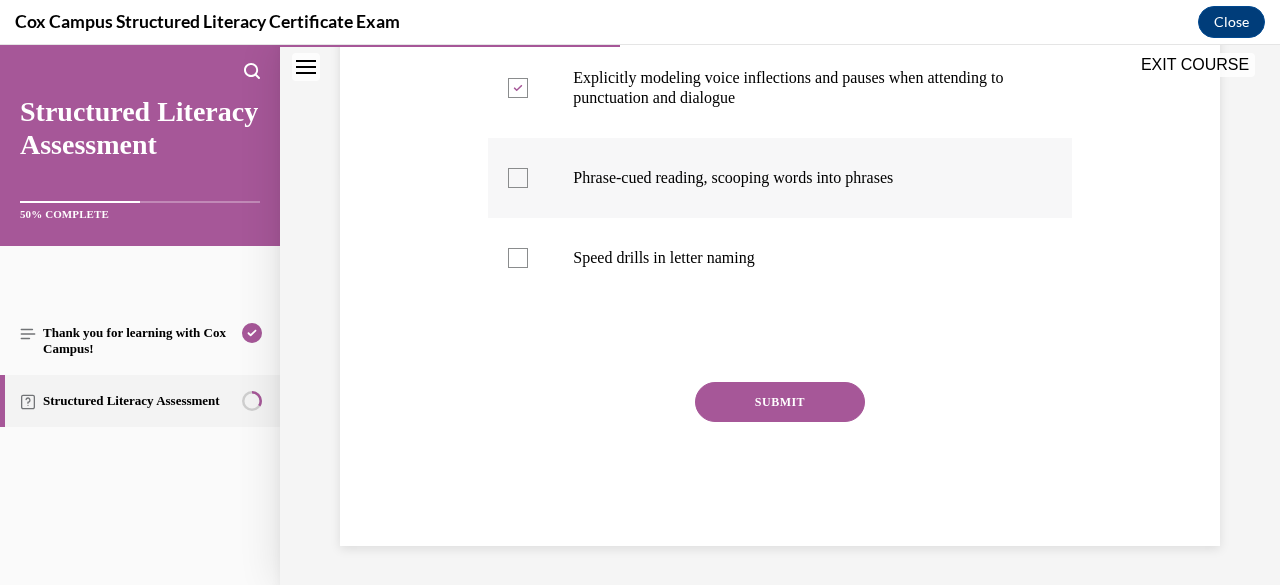
click at [518, 179] on div at bounding box center [518, 178] width 20 height 20
click at [518, 179] on input "Phrase-cued reading, scooping words into phrases" at bounding box center [518, 178] width 20 height 20
checkbox input "true"
click at [748, 393] on button "SUBMIT" at bounding box center [780, 402] width 170 height 40
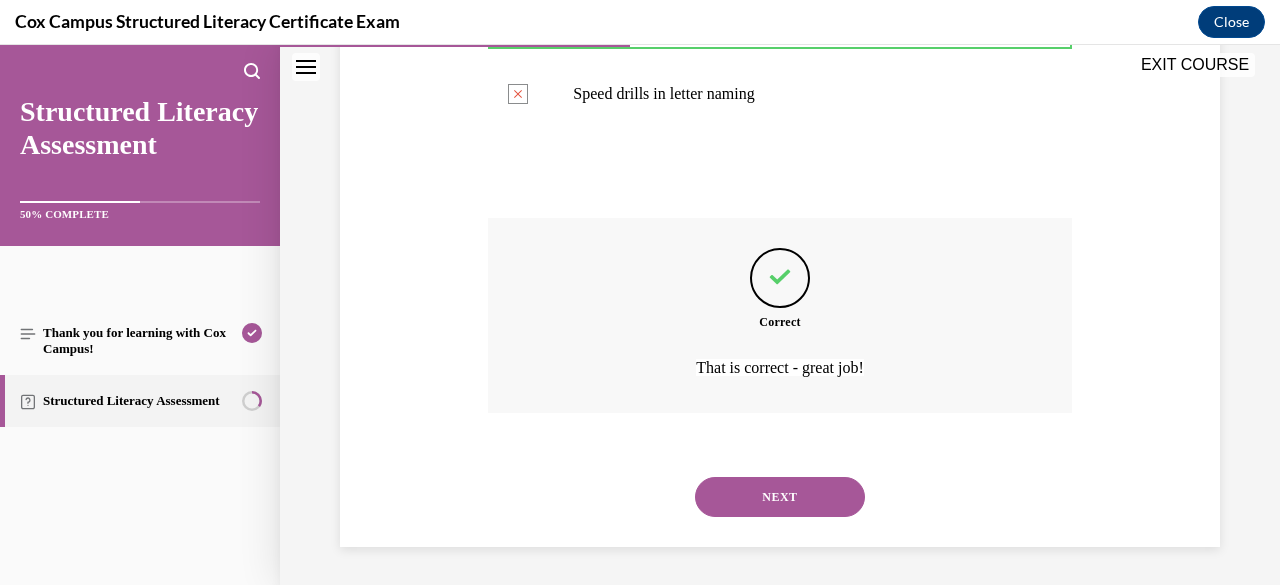
scroll to position [579, 0]
click at [758, 497] on button "NEXT" at bounding box center [780, 496] width 170 height 40
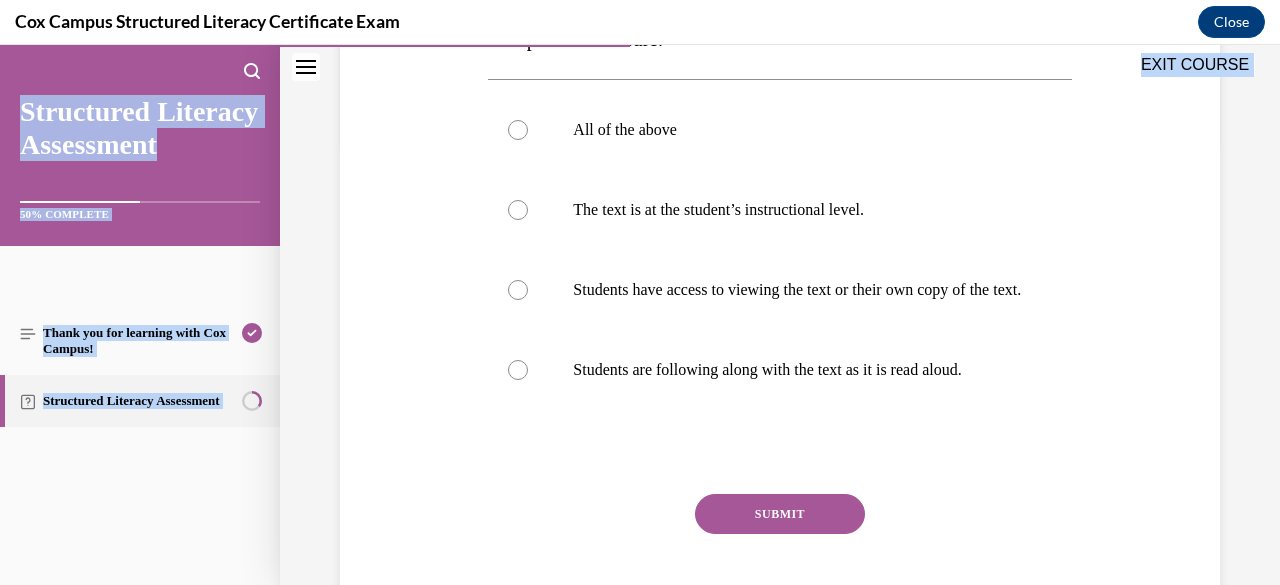
scroll to position [574, 0]
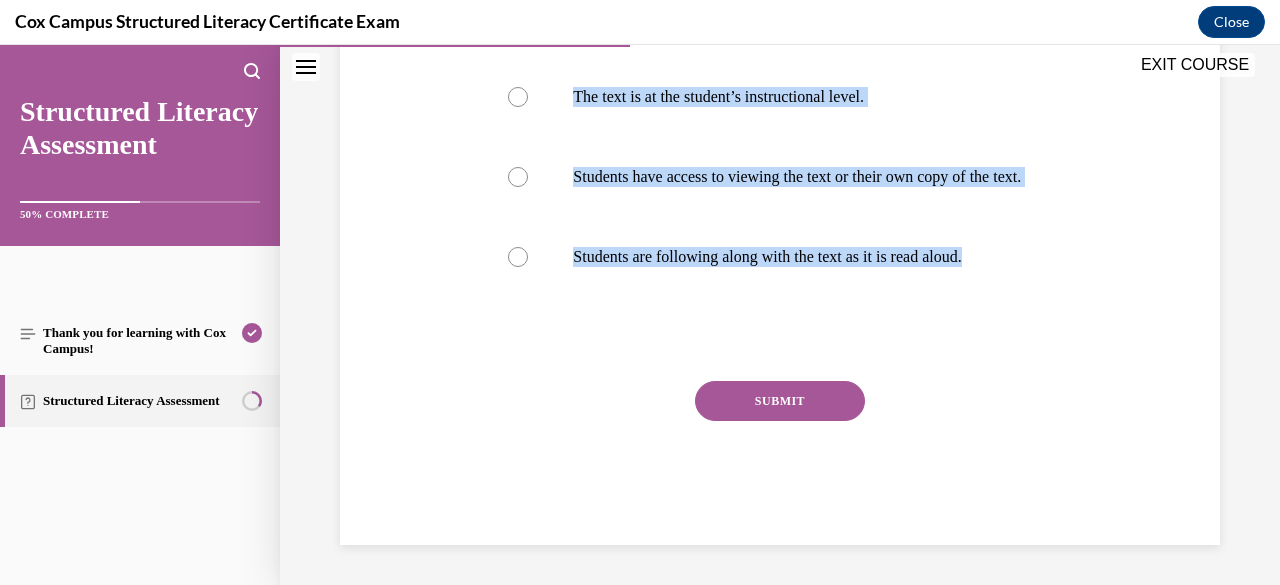
drag, startPoint x: 489, startPoint y: 155, endPoint x: 1039, endPoint y: 314, distance: 572.4
click at [1039, 314] on div "Question 51/144 Audio-assisted reading is when a student reads along with an au…" at bounding box center [779, 134] width 583 height 822
copy div "Audio-assisted reading is when a student reads along with an audio-recording of…"
click at [421, 280] on div "Question 51/144 Audio-assisted reading is when a student reads along with an au…" at bounding box center [780, 104] width 890 height 882
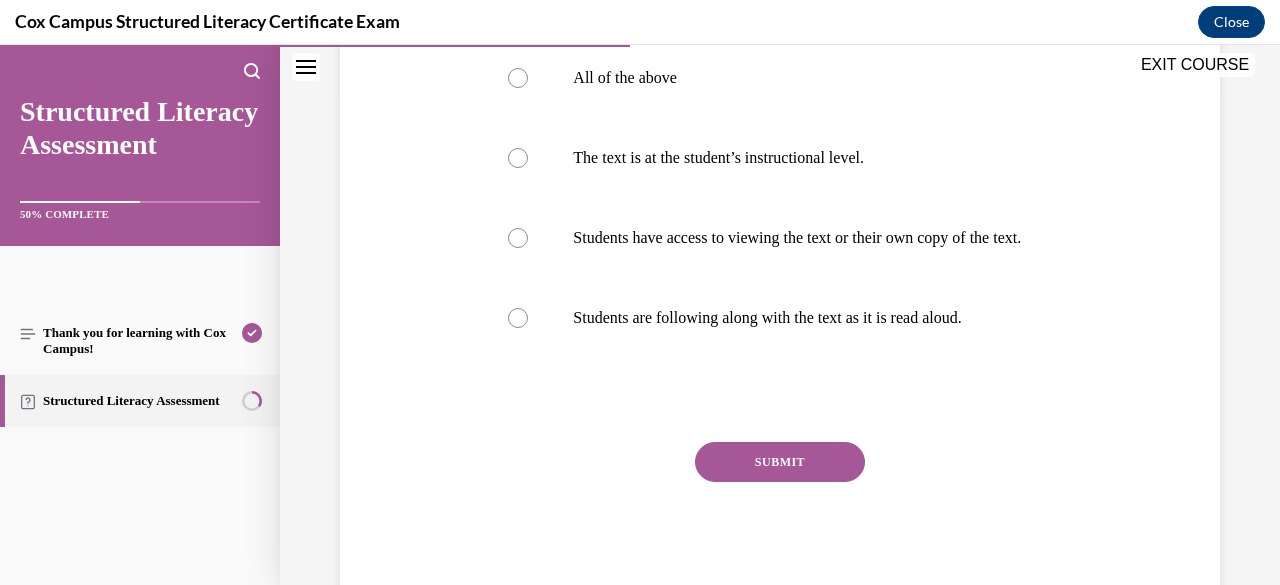
scroll to position [454, 0]
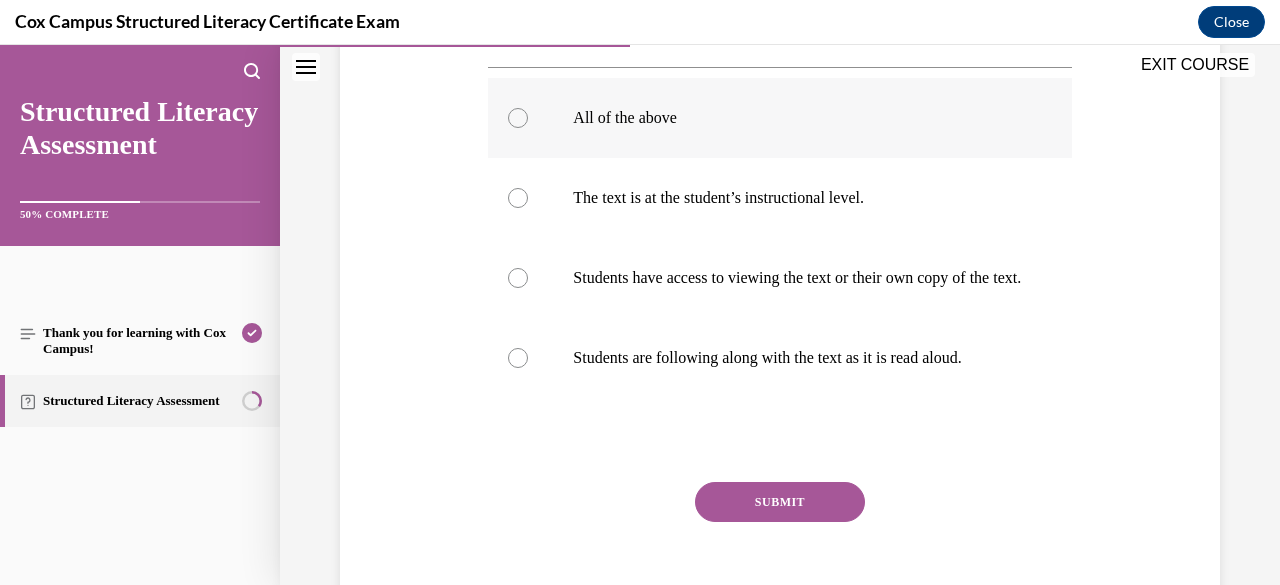
click at [518, 111] on div at bounding box center [518, 118] width 20 height 20
click at [518, 111] on input "All of the above" at bounding box center [518, 118] width 20 height 20
radio input "true"
click at [746, 522] on button "SUBMIT" at bounding box center [780, 502] width 170 height 40
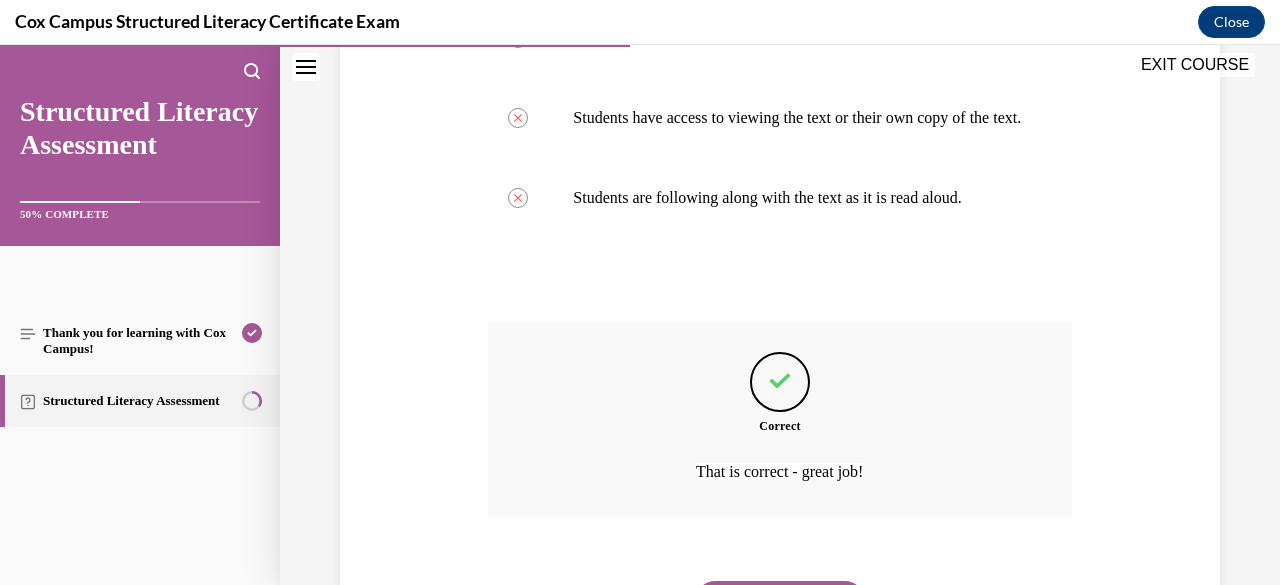
scroll to position [739, 0]
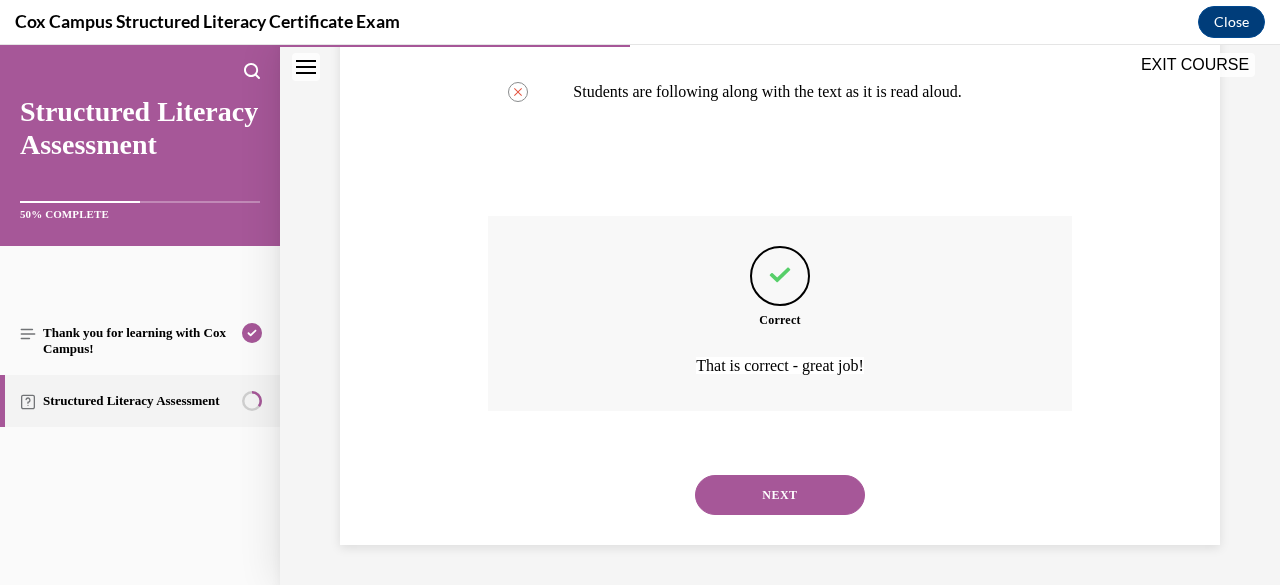
click at [742, 503] on button "NEXT" at bounding box center [780, 495] width 170 height 40
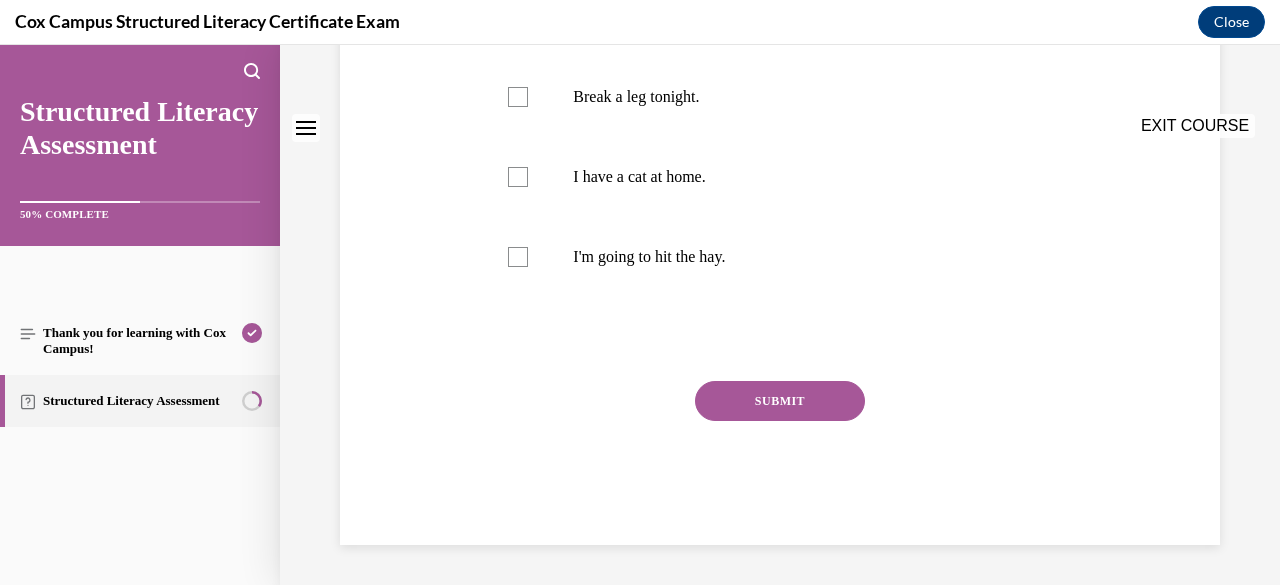
scroll to position [0, 0]
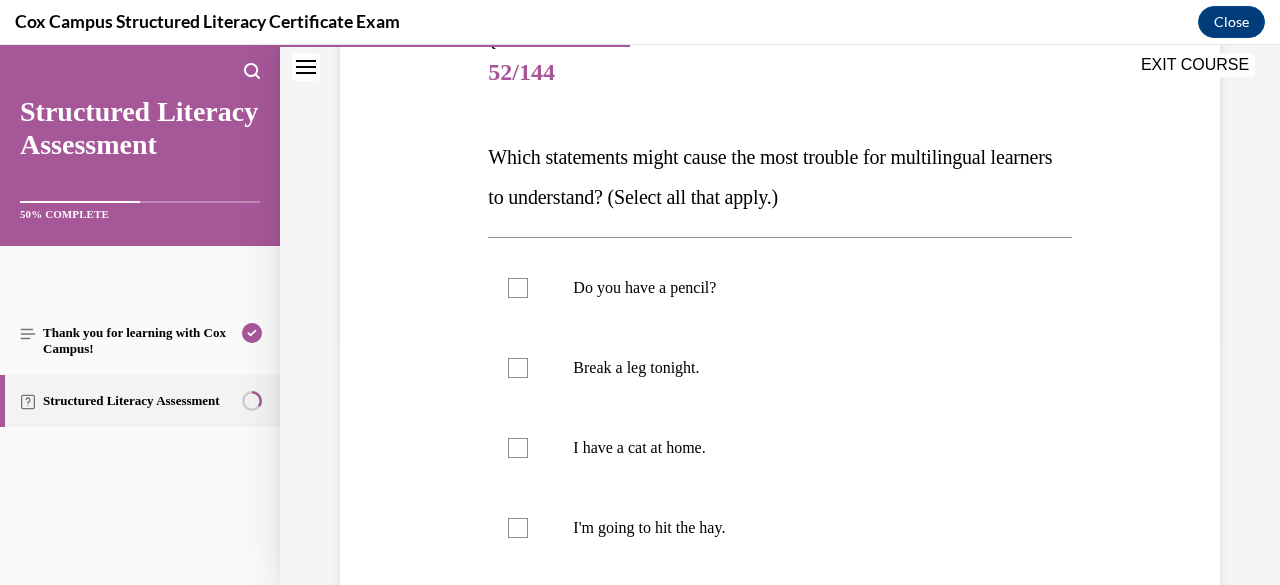
scroll to position [280, 0]
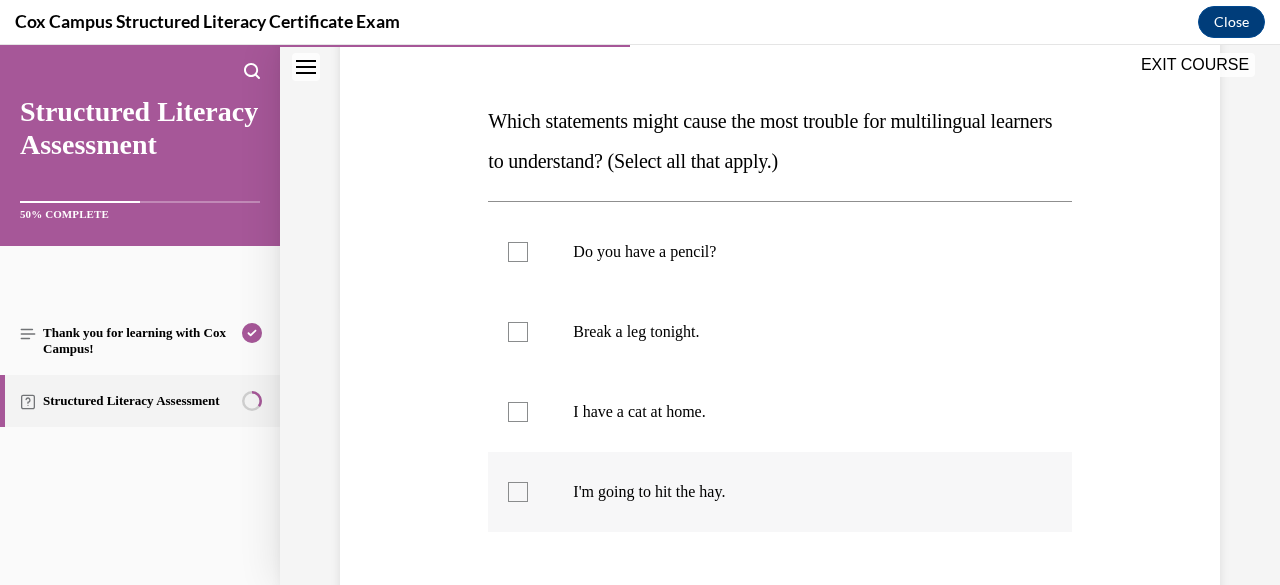
drag, startPoint x: 486, startPoint y: 117, endPoint x: 756, endPoint y: 478, distance: 450.7
click at [756, 478] on div "Question 52/144 Which statements might cause the most trouble for multilingual …" at bounding box center [779, 389] width 583 height 782
copy div "Which statements might cause the most trouble for multilingual learners to unde…"
click at [520, 323] on div at bounding box center [518, 332] width 20 height 20
click at [520, 323] on input "Break a leg tonight." at bounding box center [518, 332] width 20 height 20
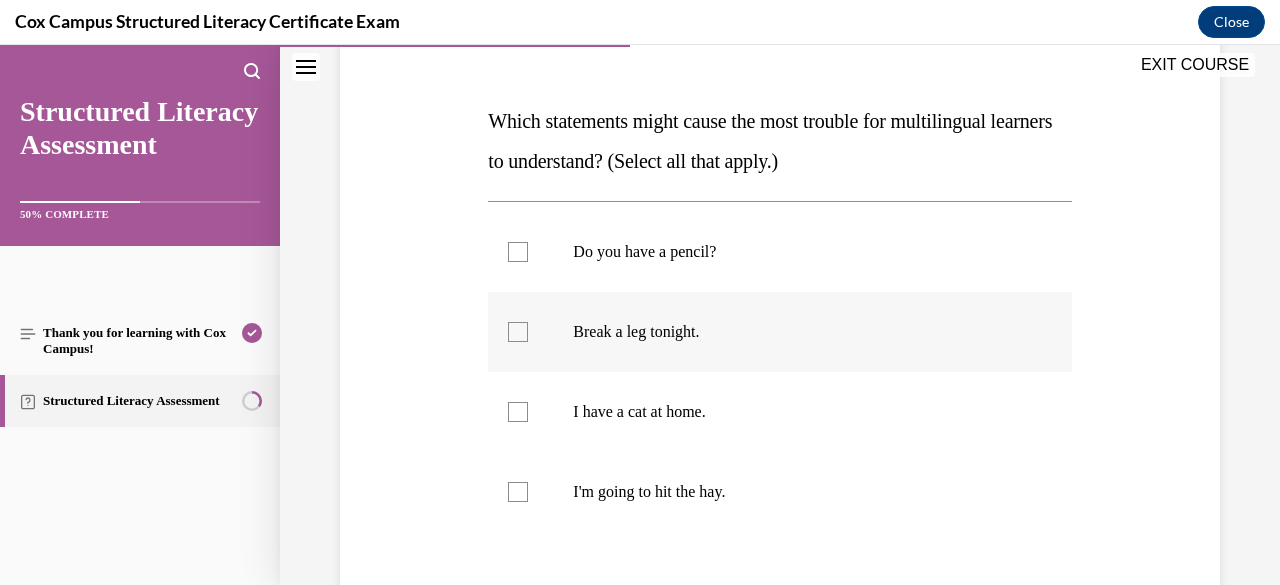
checkbox input "true"
click at [513, 497] on div at bounding box center [518, 492] width 20 height 20
click at [513, 497] on input "I'm going to hit the hay." at bounding box center [518, 492] width 20 height 20
checkbox input "true"
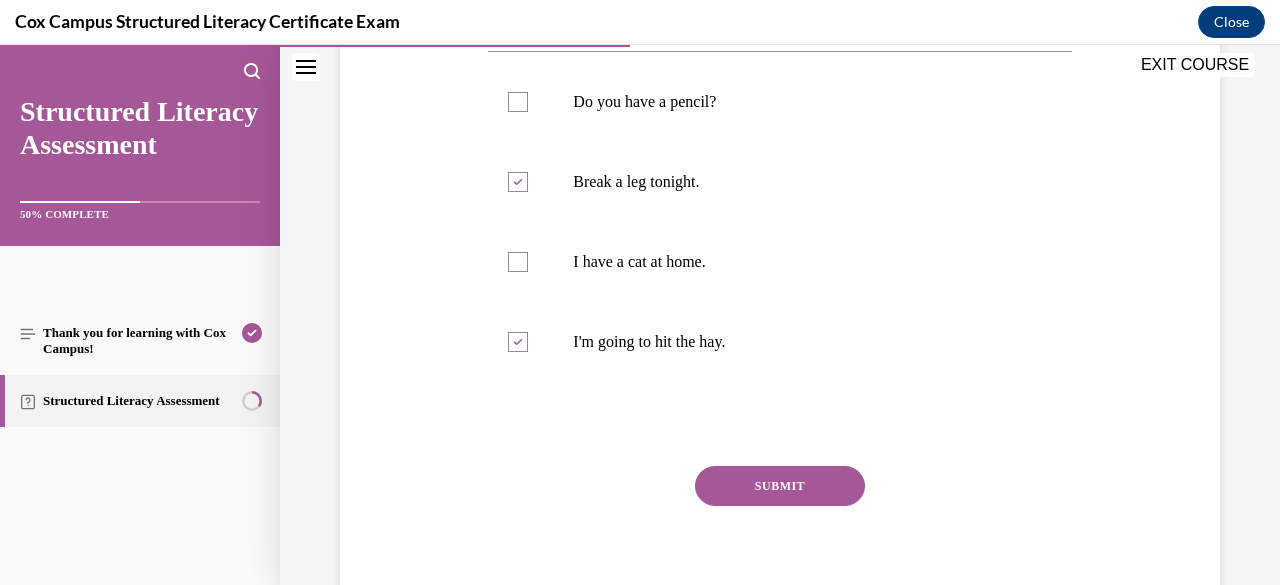
scroll to position [514, 0]
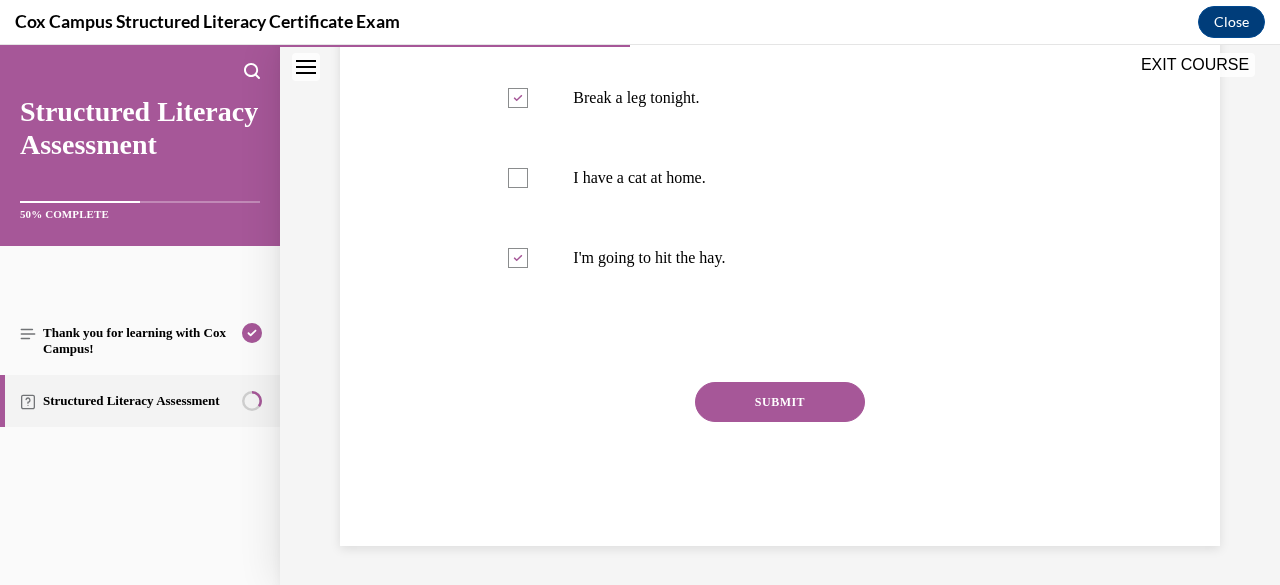
click at [739, 396] on button "SUBMIT" at bounding box center [780, 402] width 170 height 40
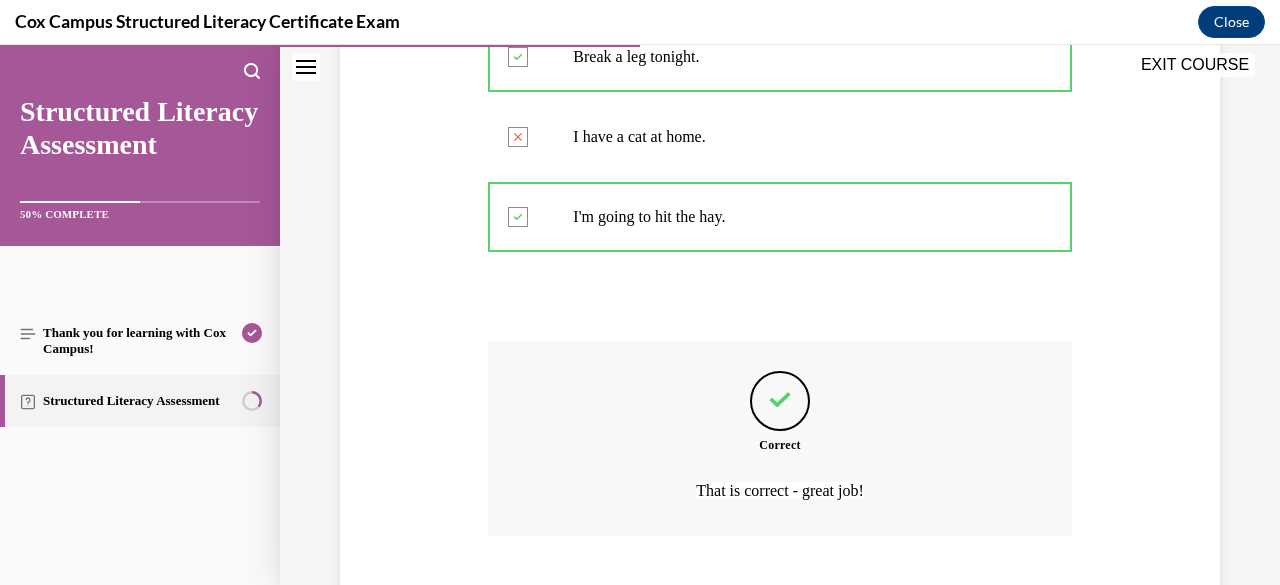
scroll to position [679, 0]
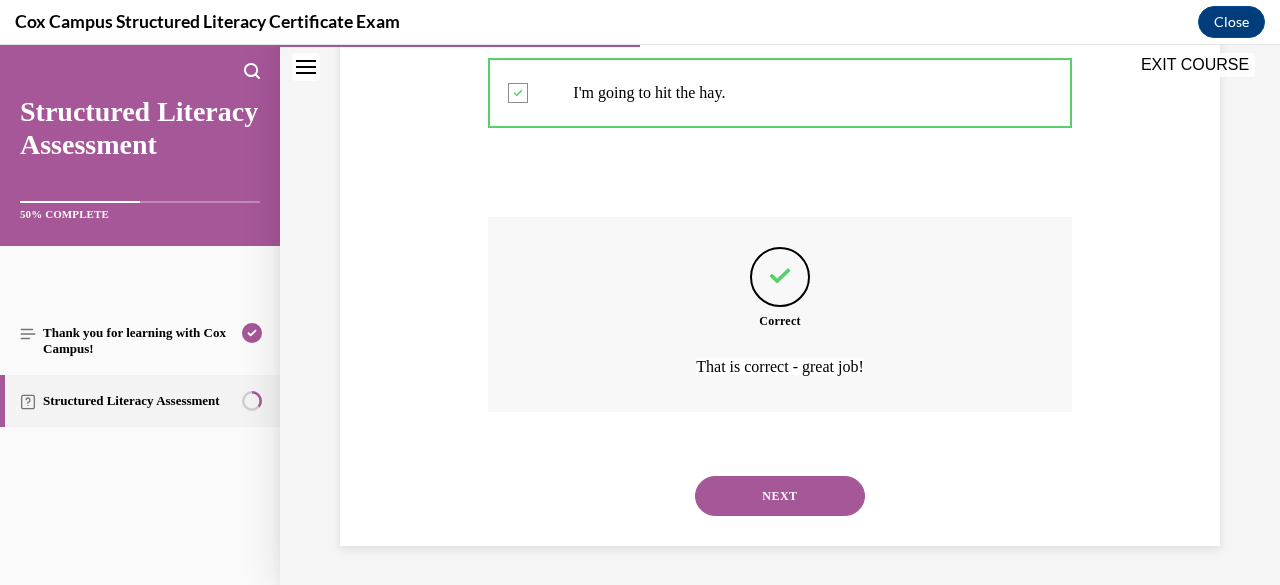
click at [740, 489] on button "NEXT" at bounding box center [780, 496] width 170 height 40
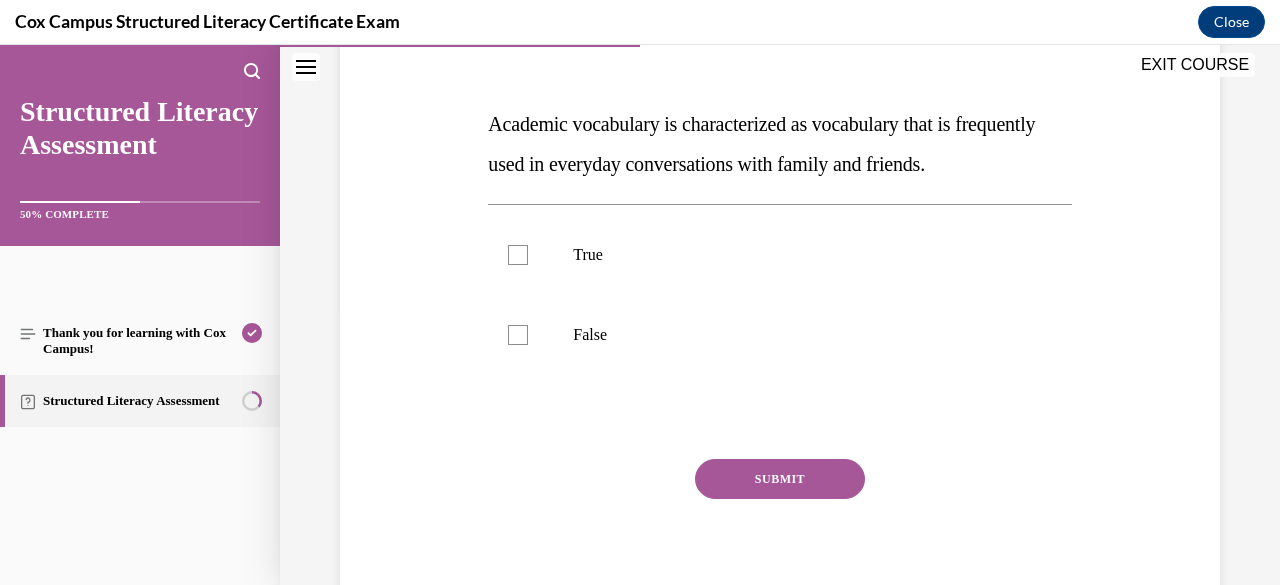
scroll to position [280, 0]
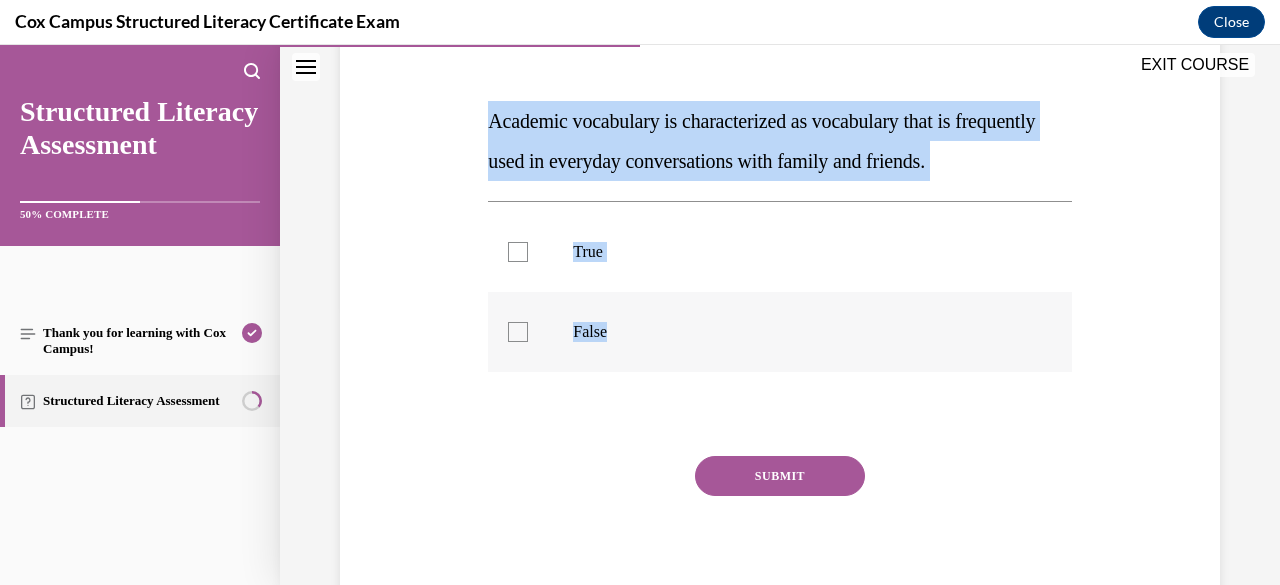
drag, startPoint x: 490, startPoint y: 116, endPoint x: 674, endPoint y: 382, distance: 323.4
click at [674, 382] on div "Question 53/144 Academic vocabulary is characterized as vocabulary that is freq…" at bounding box center [779, 309] width 583 height 622
copy div "Academic vocabulary is characterized as vocabulary that is frequently used in e…"
click at [510, 342] on div at bounding box center [518, 332] width 20 height 20
click at [510, 342] on input "False" at bounding box center [518, 332] width 20 height 20
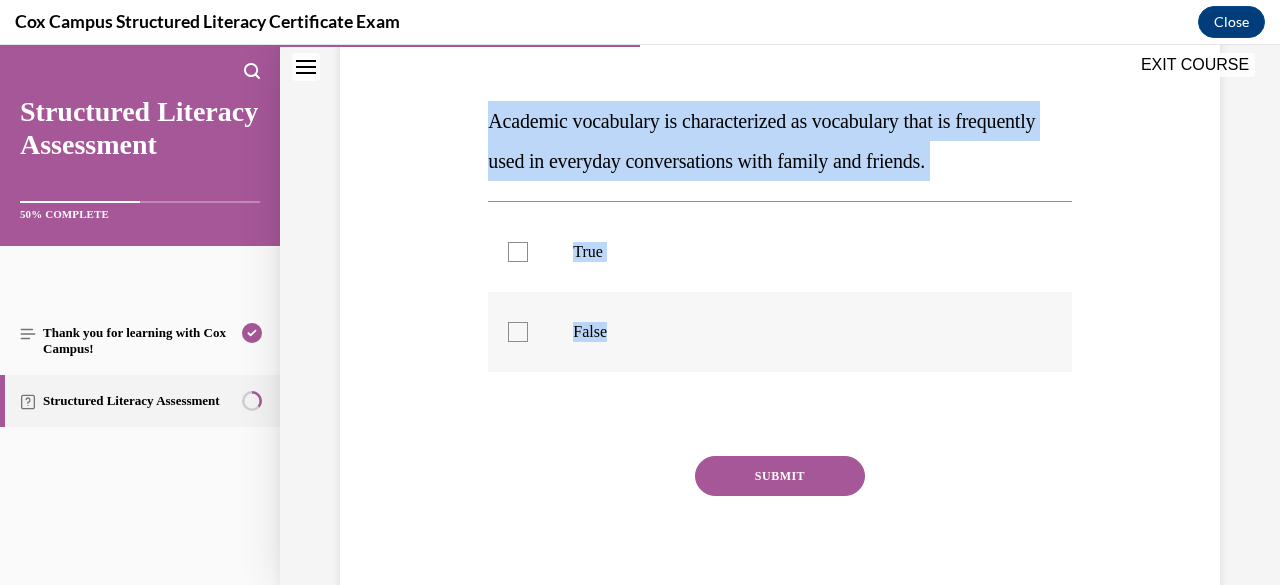
checkbox input "true"
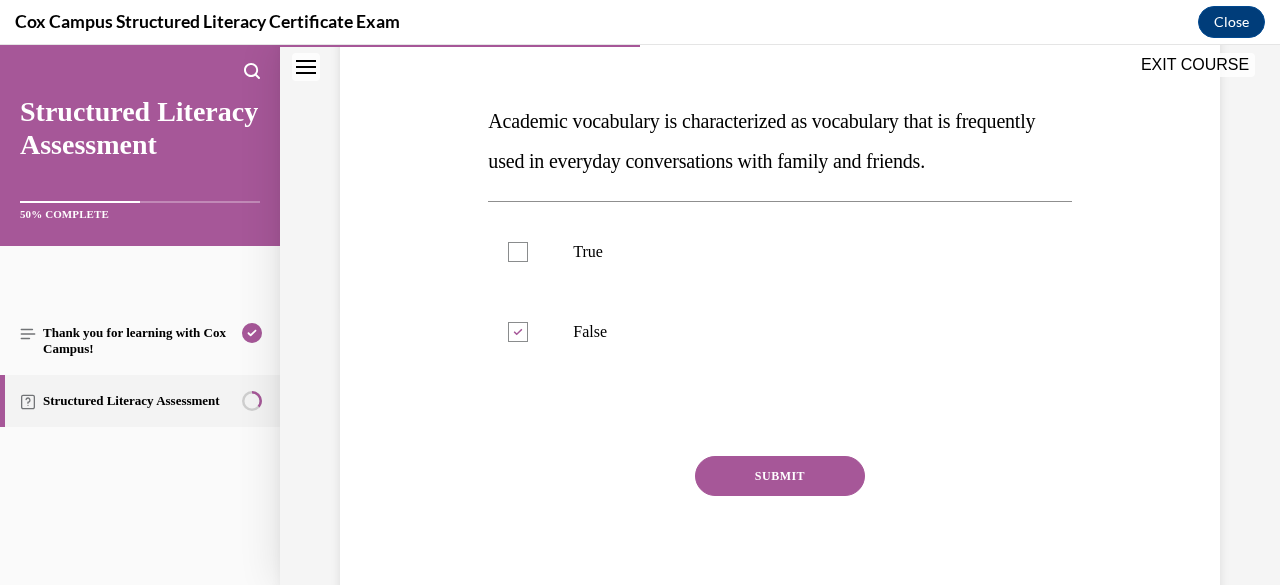
click at [800, 496] on button "SUBMIT" at bounding box center [780, 476] width 170 height 40
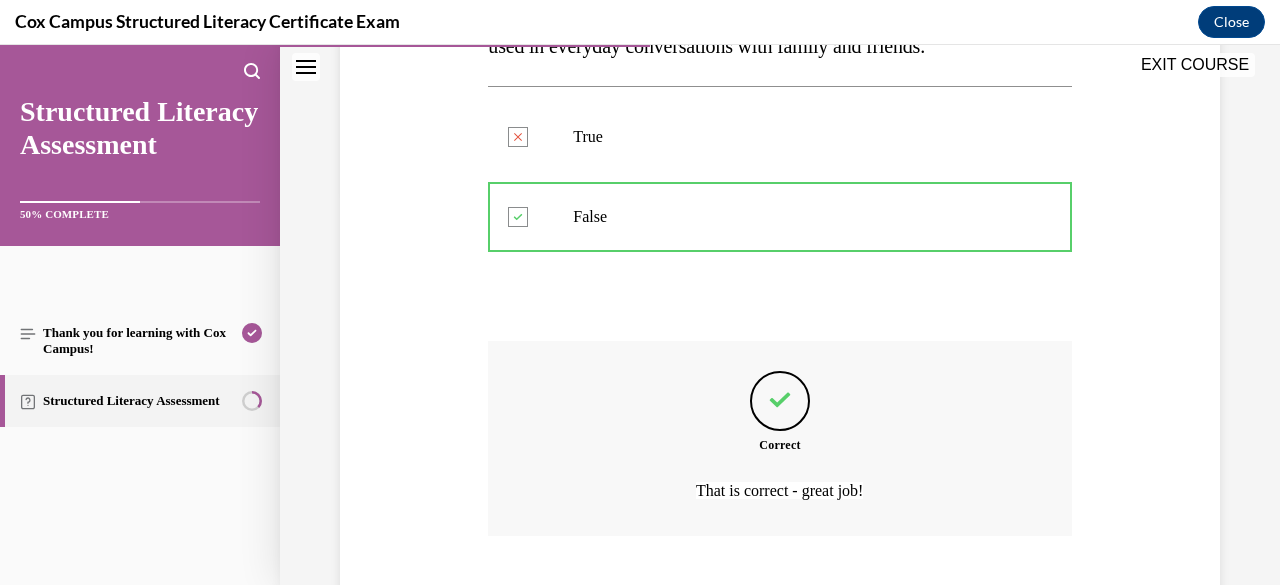
scroll to position [559, 0]
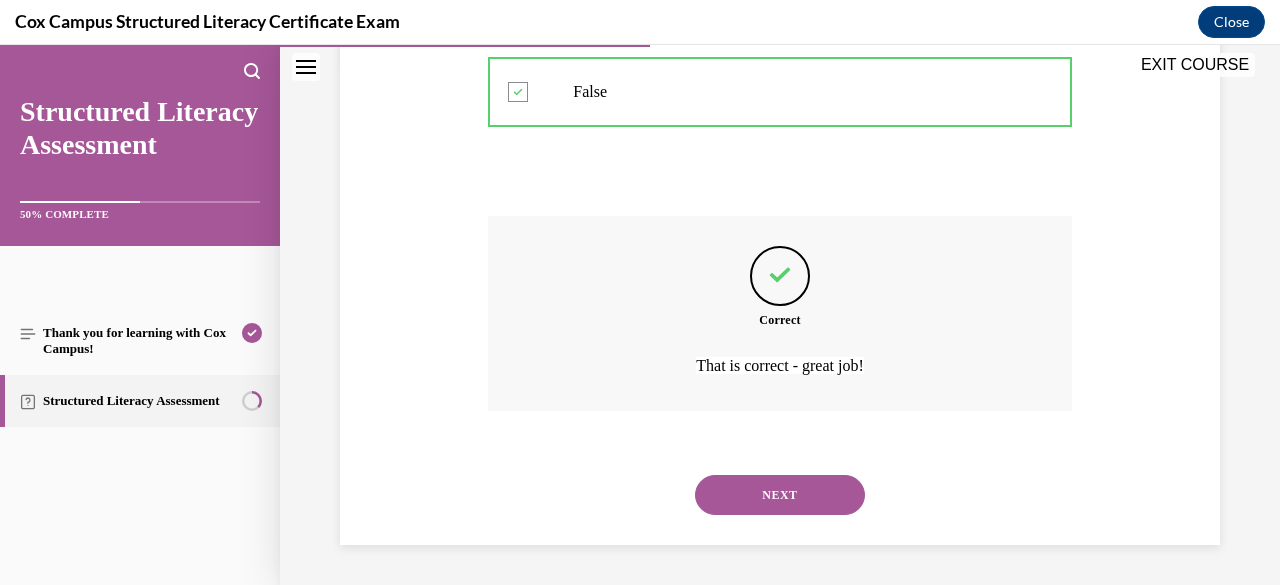
click at [768, 480] on button "NEXT" at bounding box center [780, 495] width 170 height 40
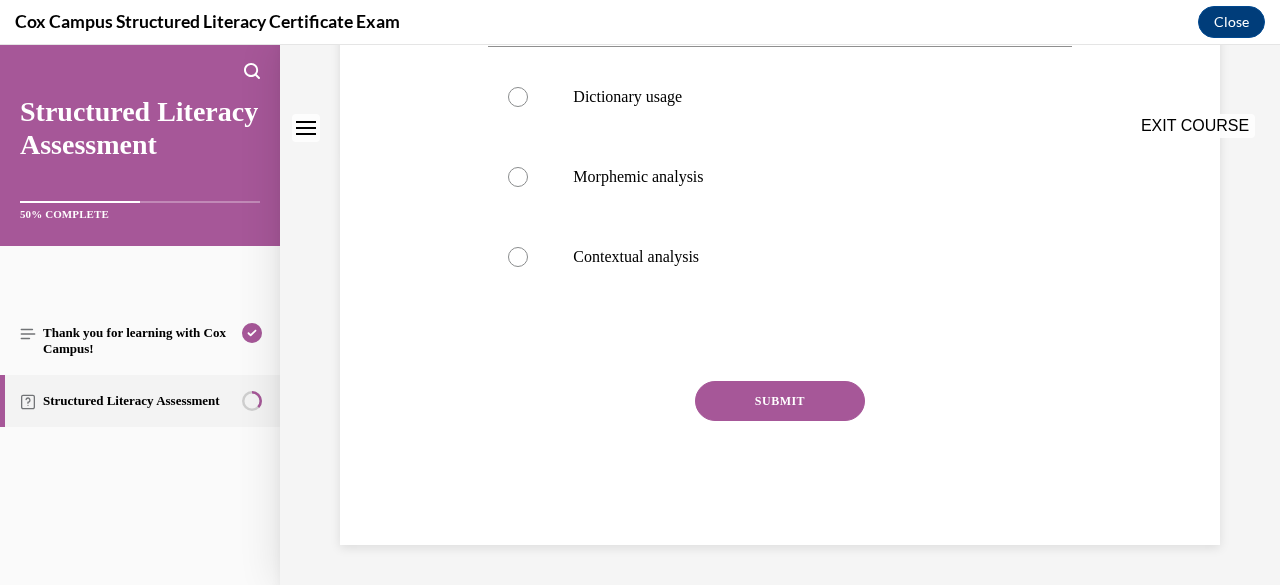
scroll to position [0, 0]
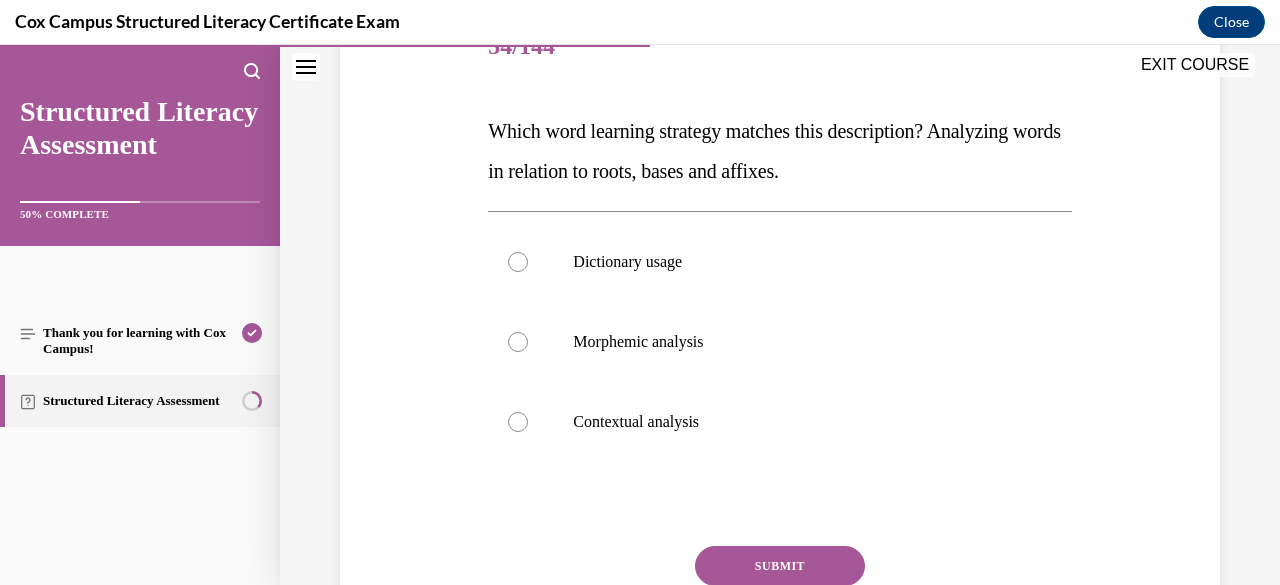
scroll to position [280, 0]
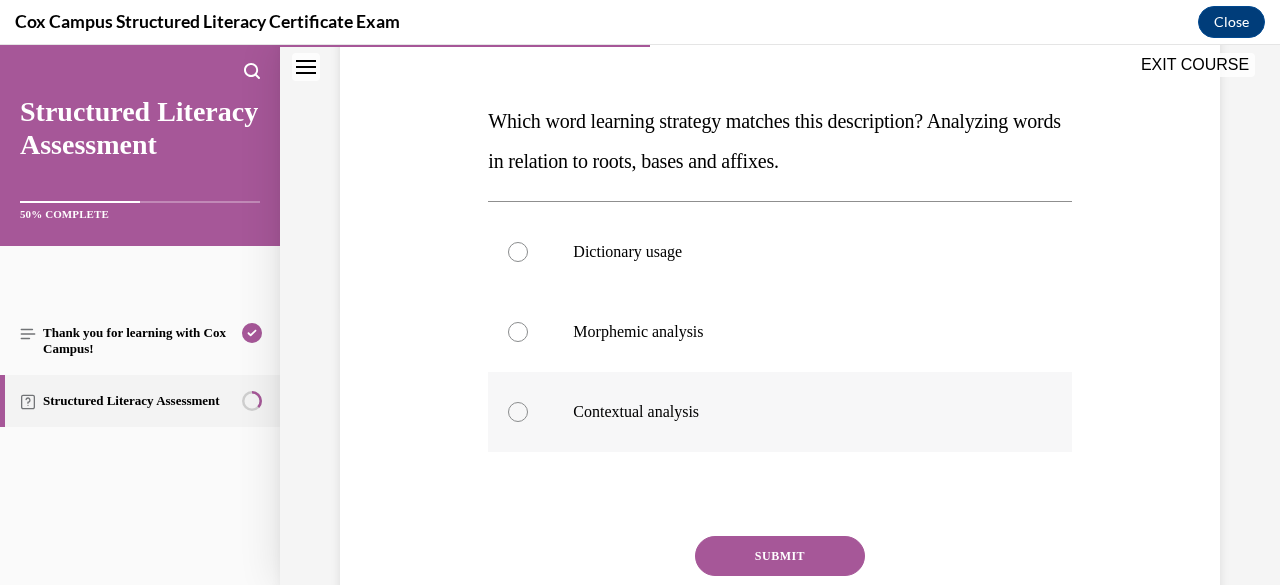
drag, startPoint x: 490, startPoint y: 119, endPoint x: 754, endPoint y: 429, distance: 407.1
click at [754, 429] on div "Question 54/144 Which word learning strategy matches this description? Analyzin…" at bounding box center [779, 349] width 583 height 702
click at [516, 339] on div at bounding box center [518, 332] width 20 height 20
click at [516, 339] on input "Morphemic analysis" at bounding box center [518, 332] width 20 height 20
radio input "true"
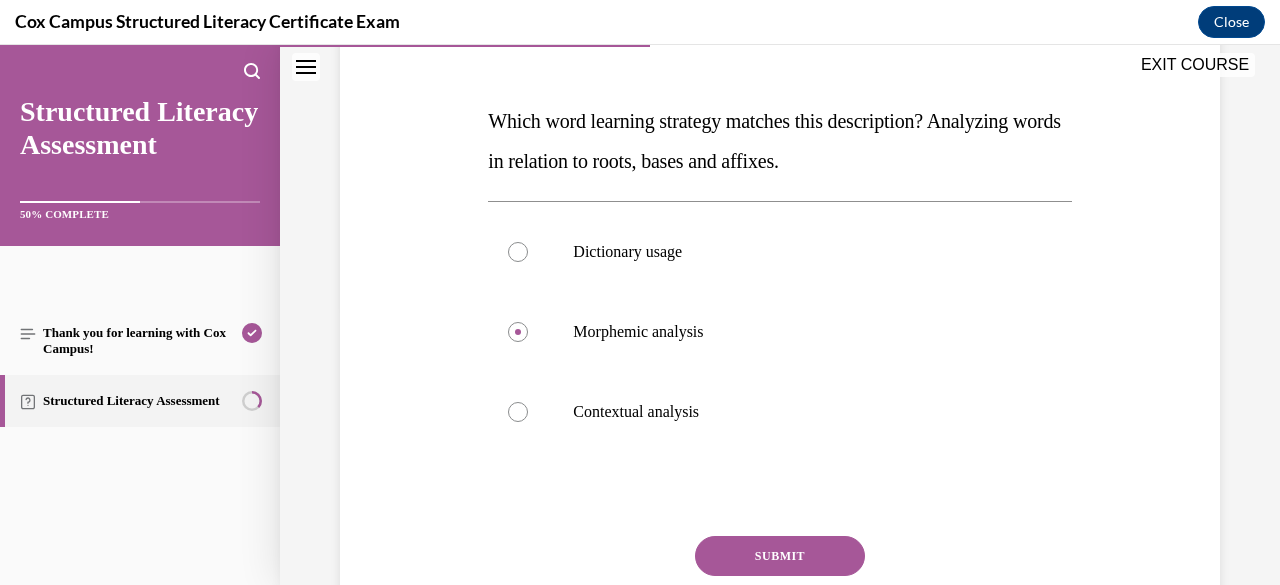
click at [750, 556] on button "SUBMIT" at bounding box center [780, 556] width 170 height 40
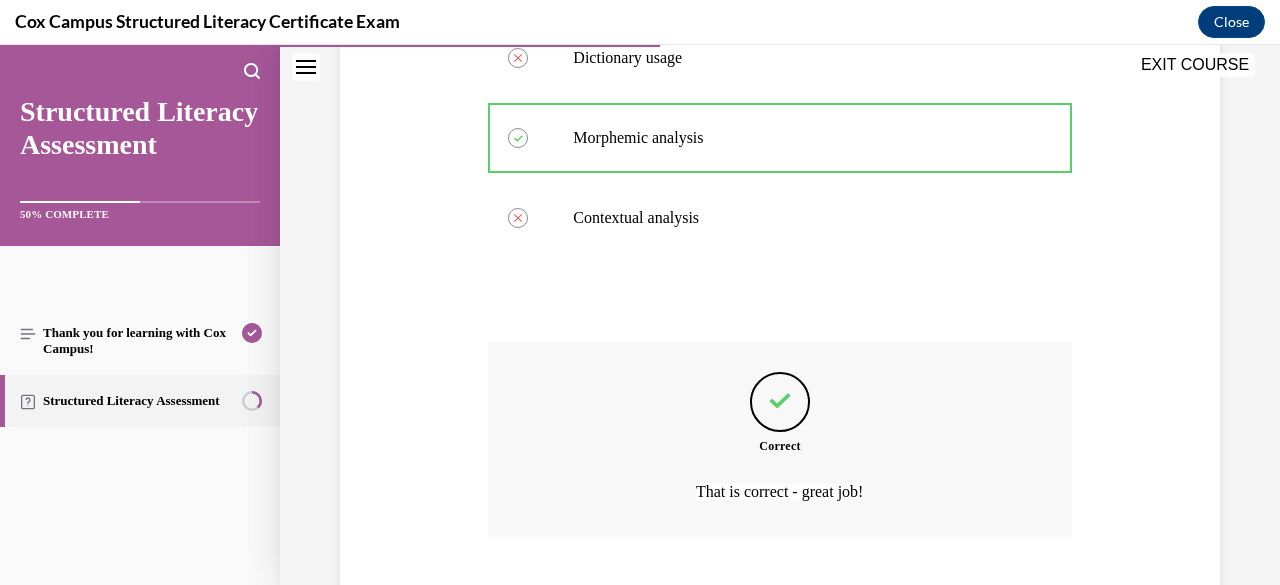
scroll to position [599, 0]
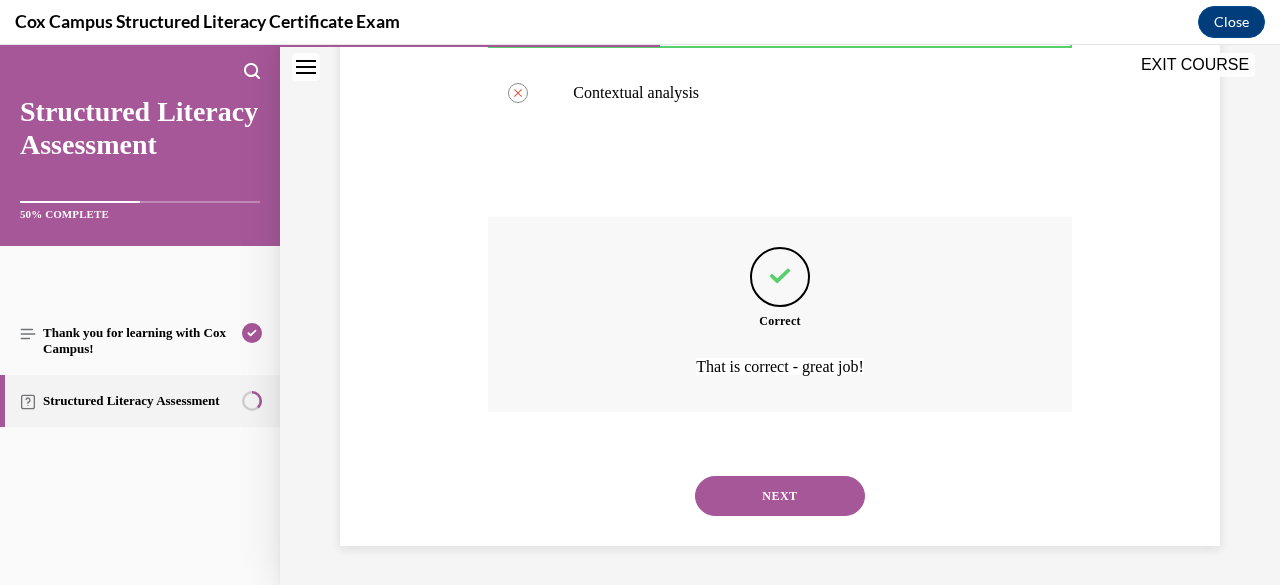
click at [777, 493] on button "NEXT" at bounding box center [780, 496] width 170 height 40
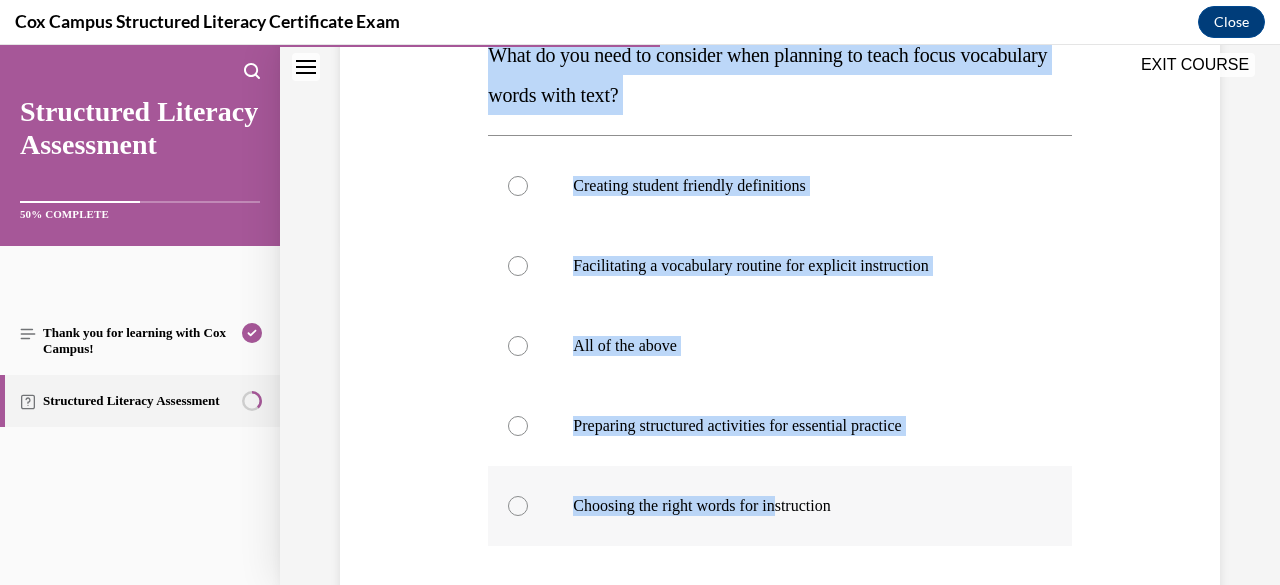
scroll to position [368, 0]
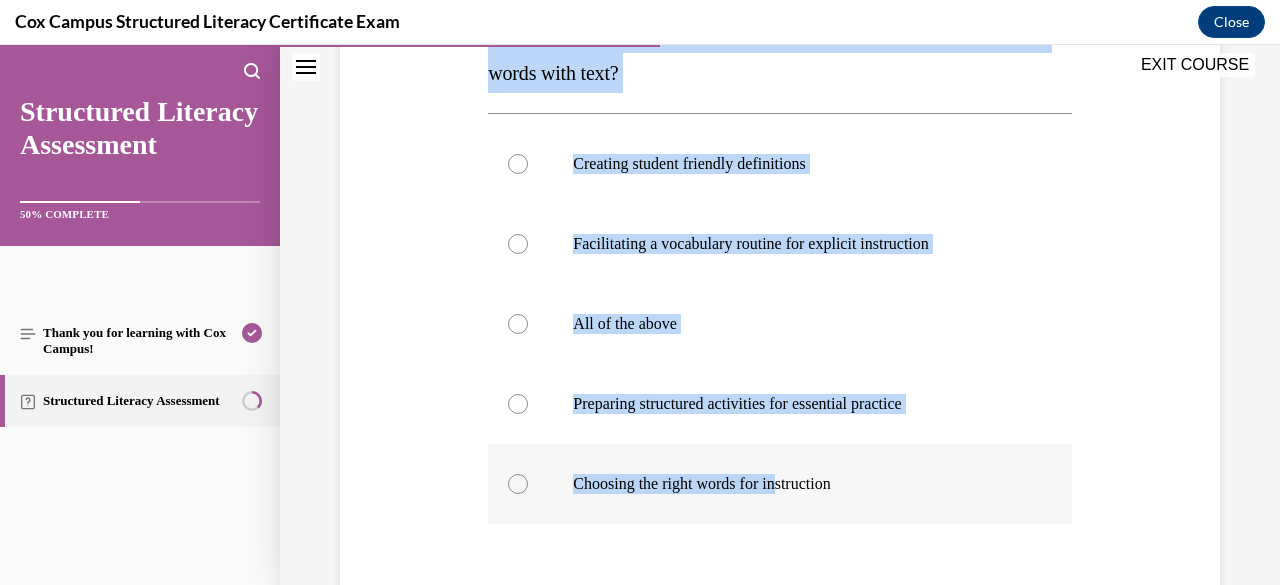
drag, startPoint x: 486, startPoint y: 403, endPoint x: 898, endPoint y: 474, distance: 418.0
click at [898, 474] on div "Question 55/144 What do you need to consider when planning to teach focus vocab…" at bounding box center [779, 341] width 583 height 862
click at [520, 327] on div at bounding box center [518, 324] width 20 height 20
click at [520, 327] on input "All of the above" at bounding box center [518, 324] width 20 height 20
radio input "true"
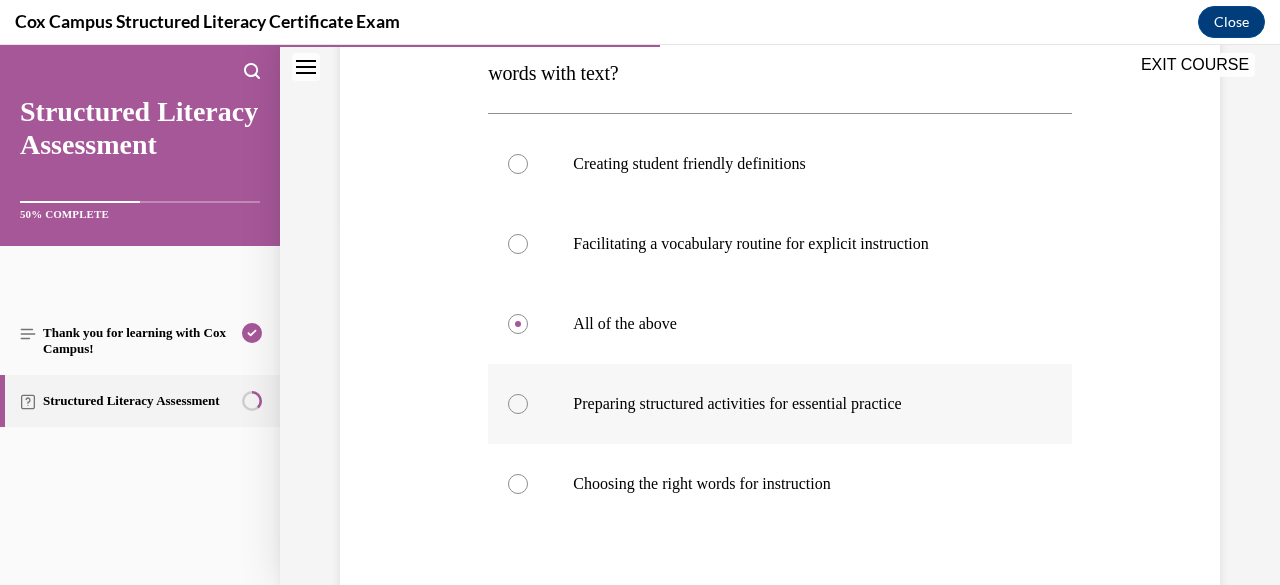
click at [813, 379] on label "Preparing structured activities for essential practice" at bounding box center [779, 404] width 583 height 80
click at [528, 394] on input "Preparing structured activities for essential practice" at bounding box center [518, 404] width 20 height 20
radio input "true"
click at [508, 474] on input "Choosing the right words for instruction" at bounding box center [518, 484] width 20 height 20
radio input "true"
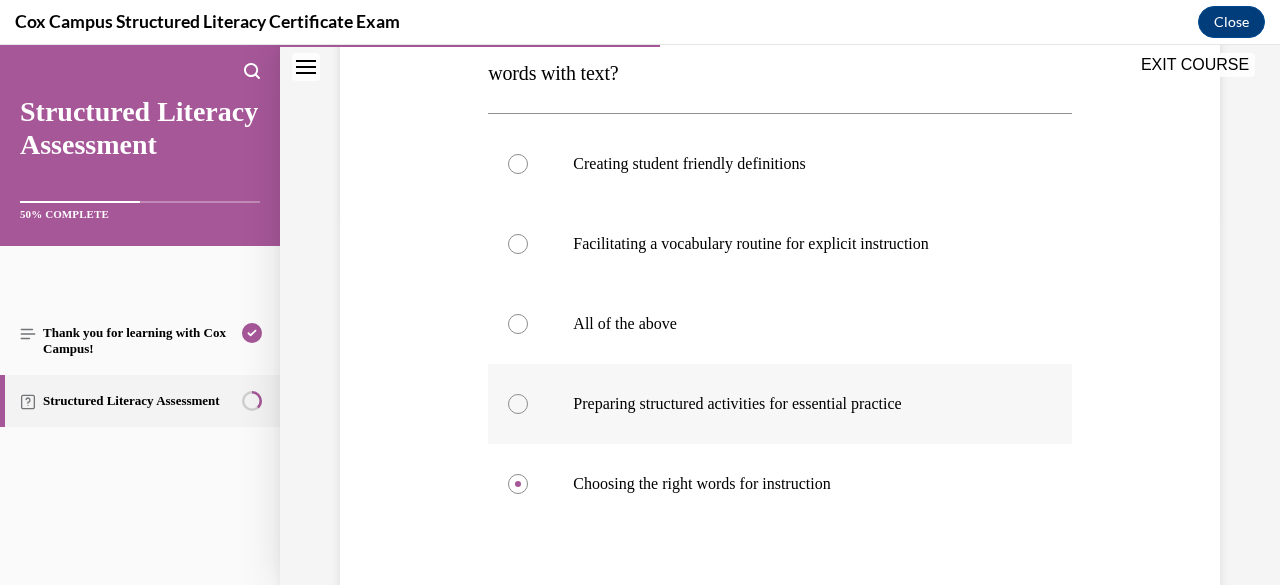
click at [508, 394] on input "Preparing structured activities for essential practice" at bounding box center [518, 404] width 20 height 20
radio input "true"
click at [513, 333] on div at bounding box center [518, 324] width 20 height 20
click at [513, 333] on input "All of the above" at bounding box center [518, 324] width 20 height 20
radio input "true"
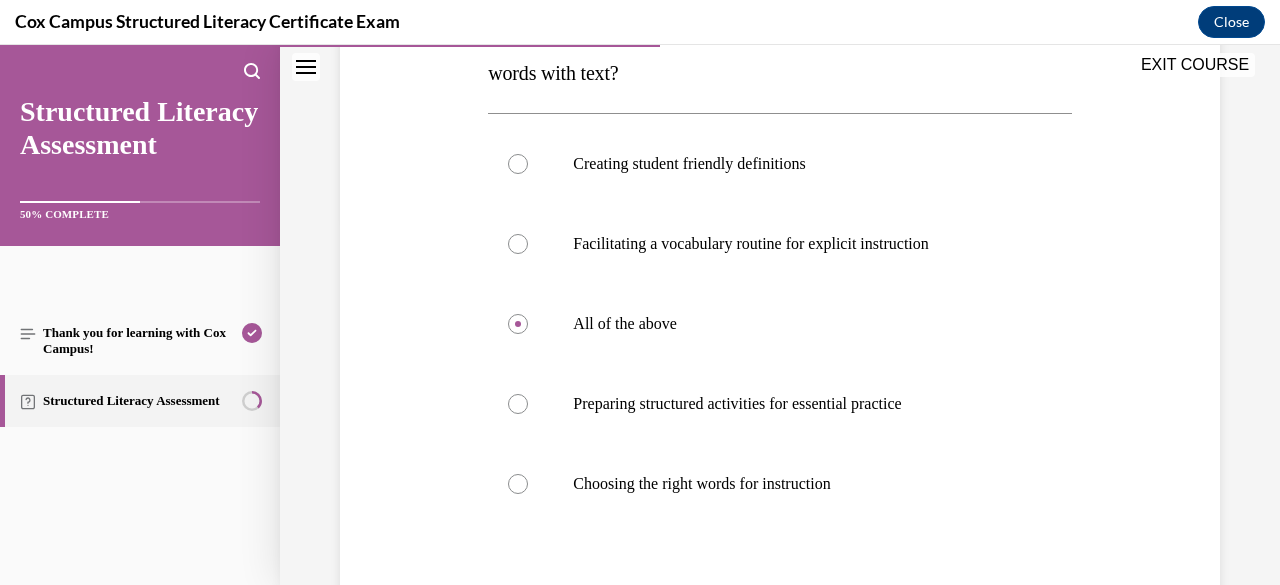
click at [447, 365] on div "Question 55/144 What do you need to consider when planning to teach focus vocab…" at bounding box center [780, 311] width 890 height 922
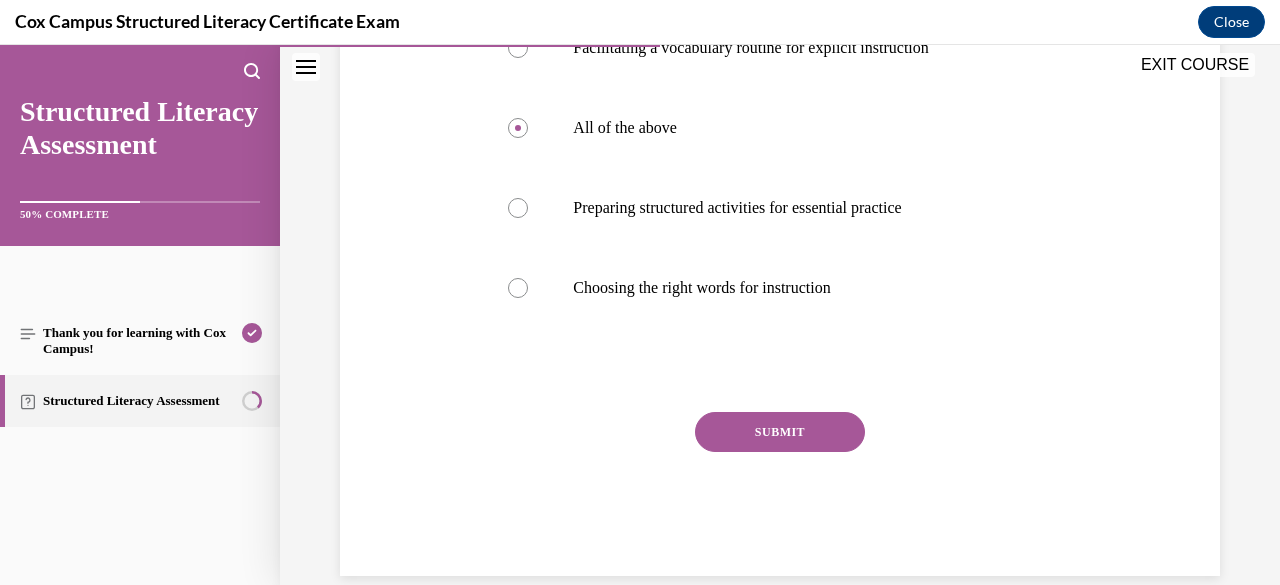
scroll to position [568, 0]
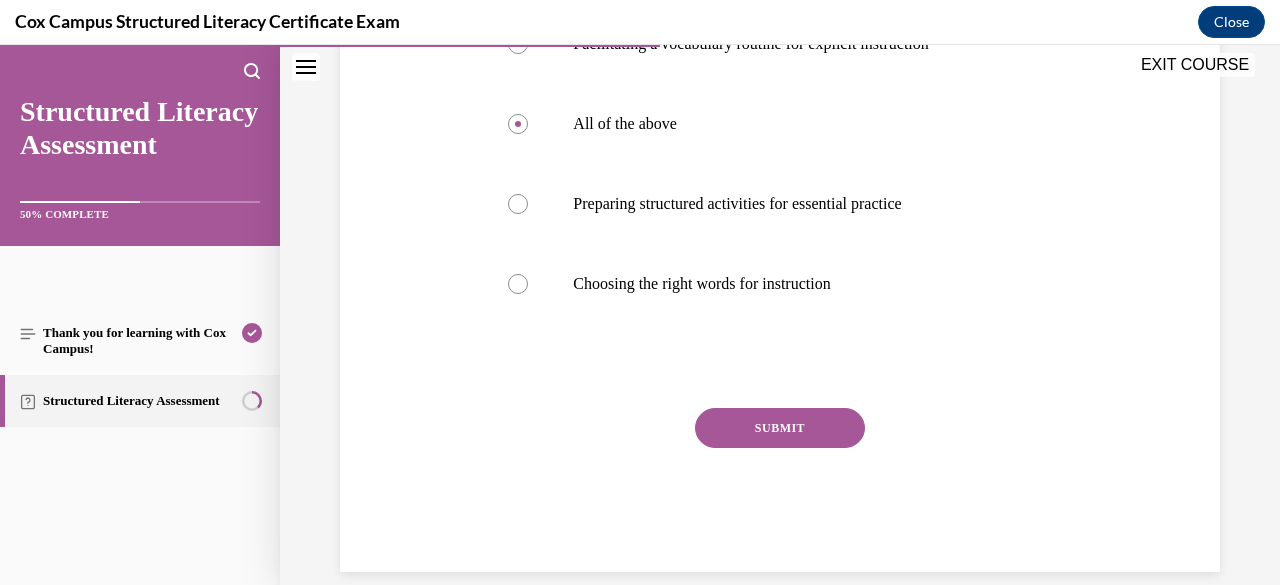
click at [714, 435] on button "SUBMIT" at bounding box center [780, 428] width 170 height 40
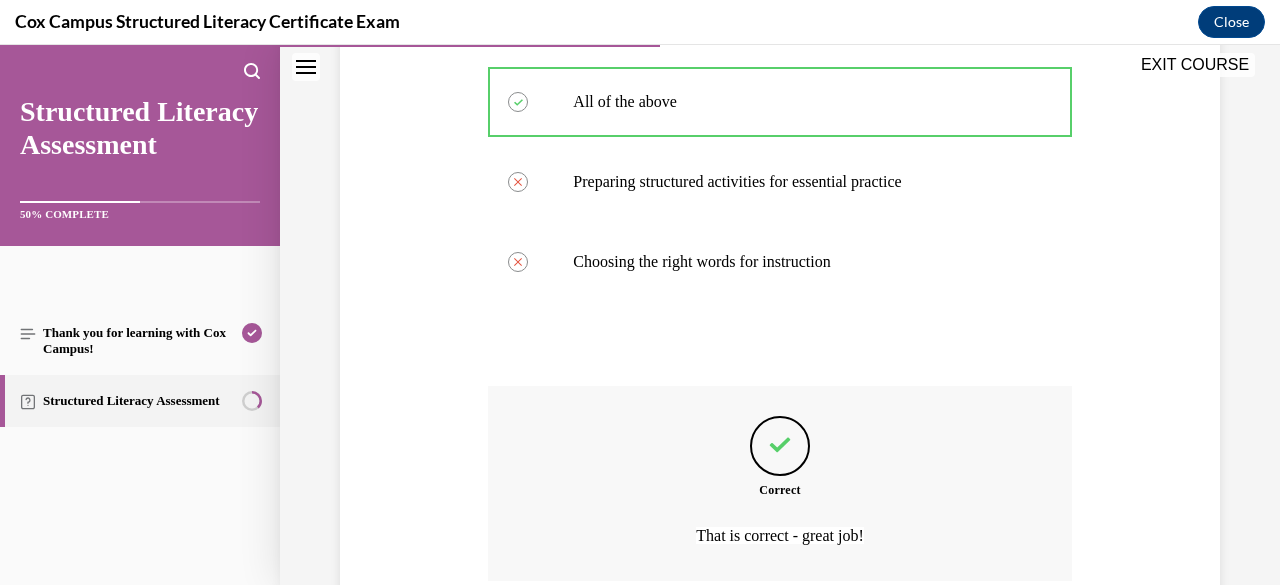
scroll to position [759, 0]
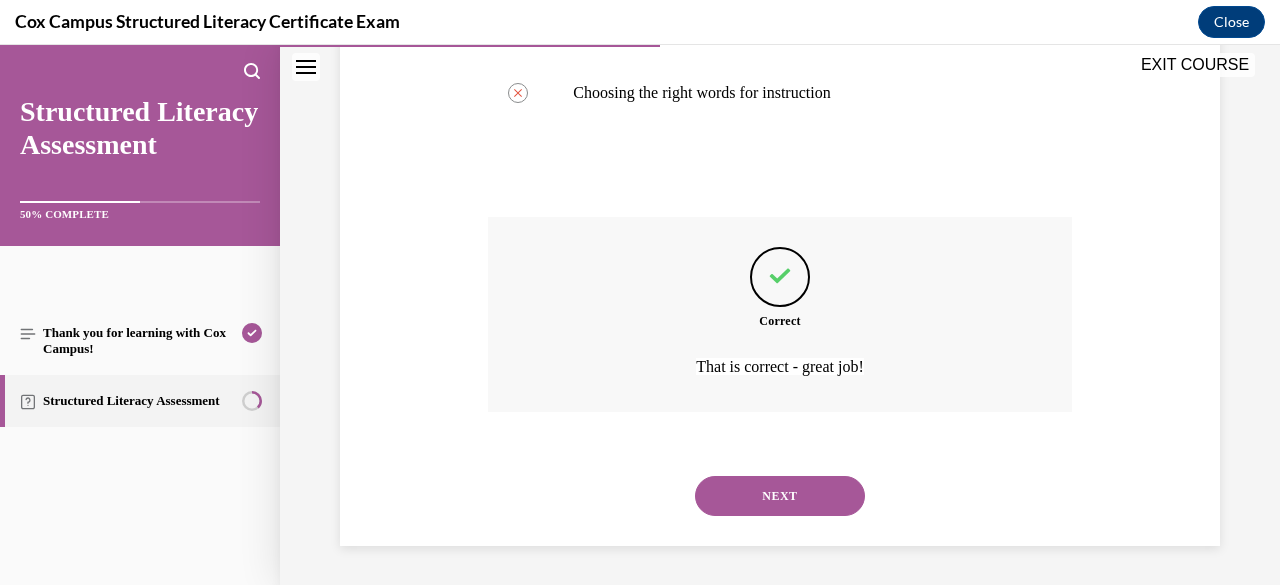
click at [742, 491] on button "NEXT" at bounding box center [780, 496] width 170 height 40
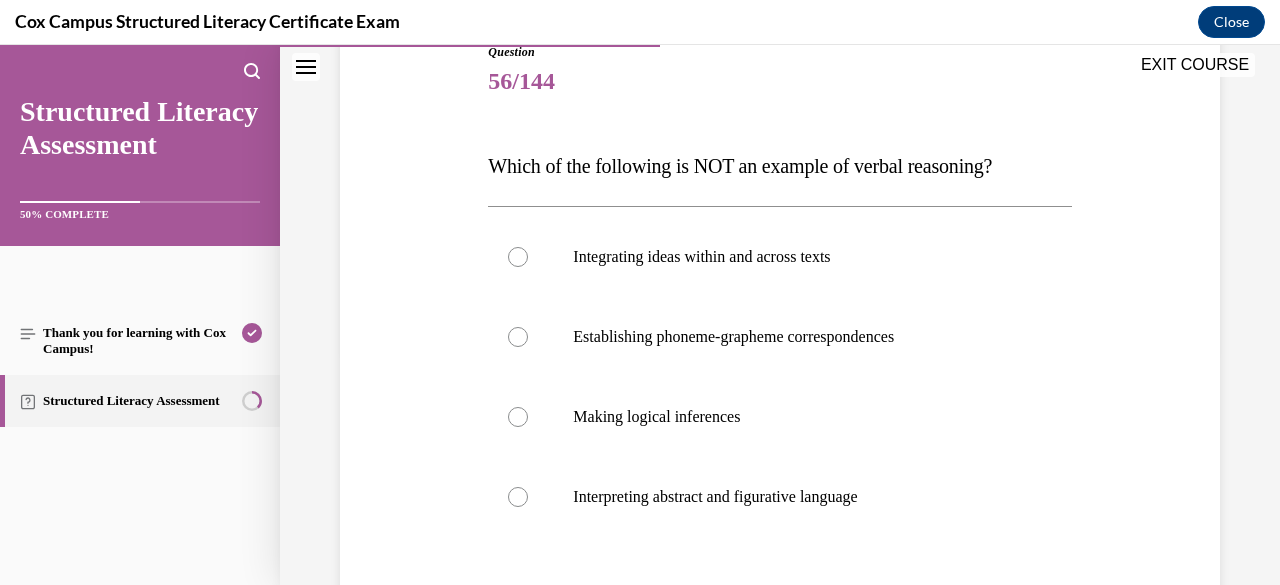
scroll to position [240, 0]
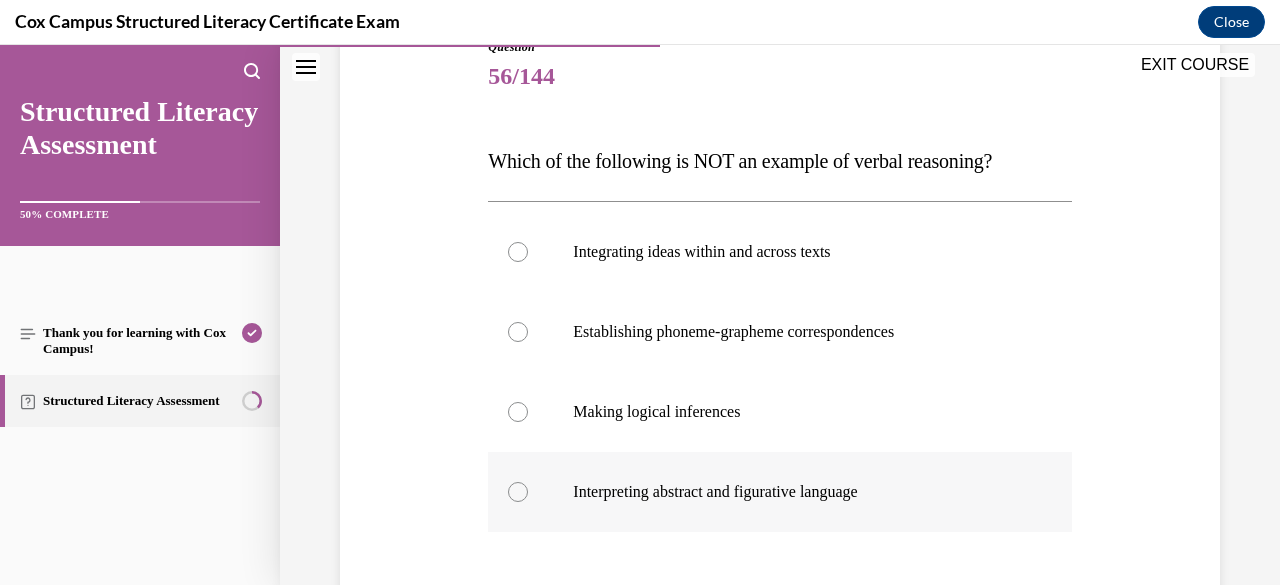
drag, startPoint x: 488, startPoint y: 155, endPoint x: 1054, endPoint y: 502, distance: 663.8
click at [1054, 502] on div "Question 56/144 Which of the following is NOT an example of verbal reasoning?  …" at bounding box center [779, 409] width 583 height 742
click at [521, 333] on div at bounding box center [518, 332] width 20 height 20
click at [521, 333] on input "Establishing phoneme-grapheme correspondences" at bounding box center [518, 332] width 20 height 20
radio input "true"
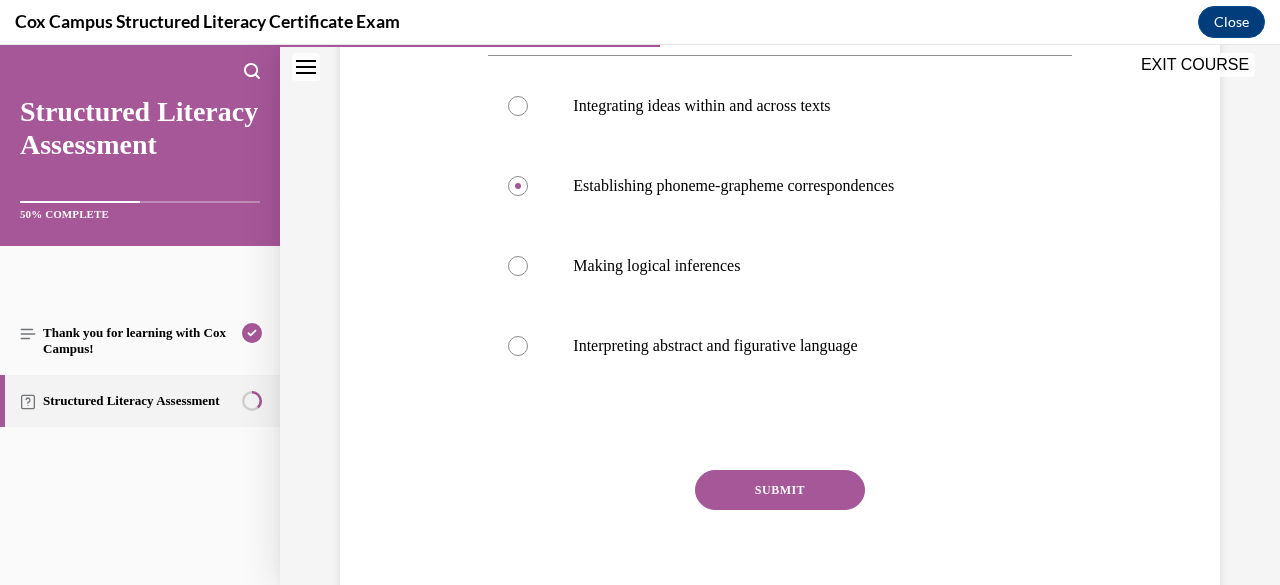
scroll to position [474, 0]
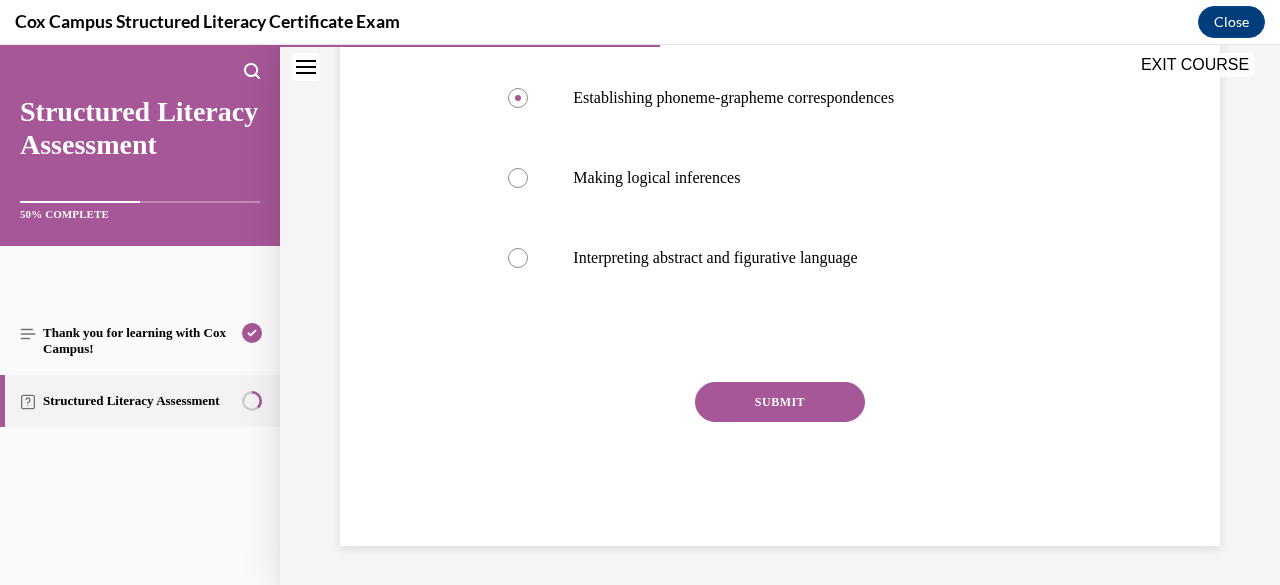
click at [806, 412] on button "SUBMIT" at bounding box center [780, 402] width 170 height 40
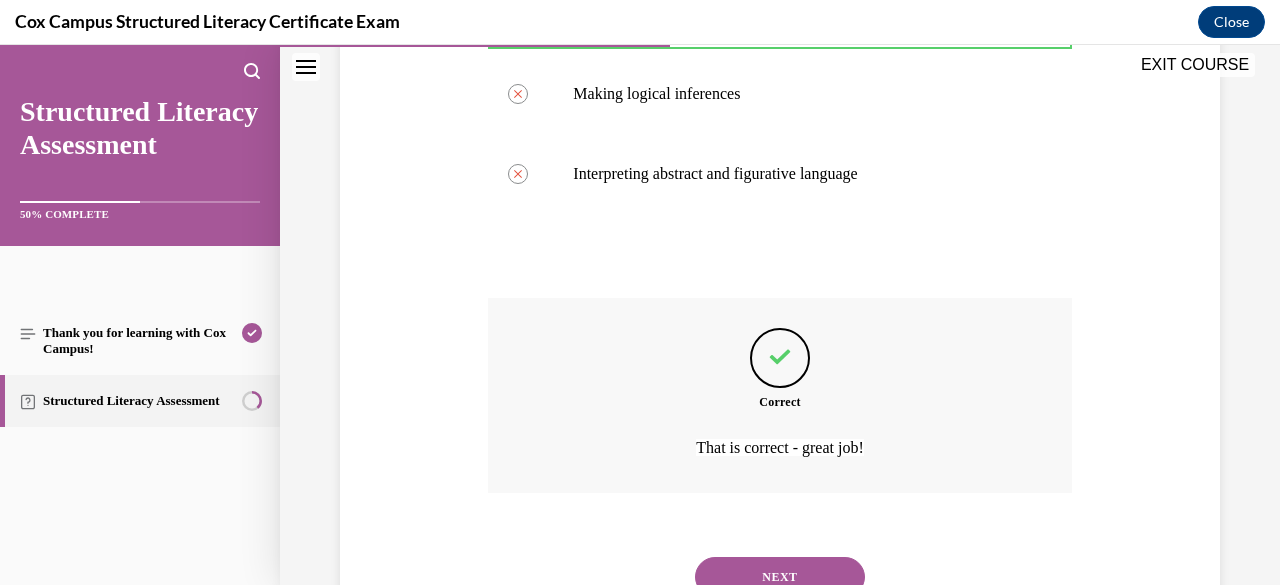
scroll to position [639, 0]
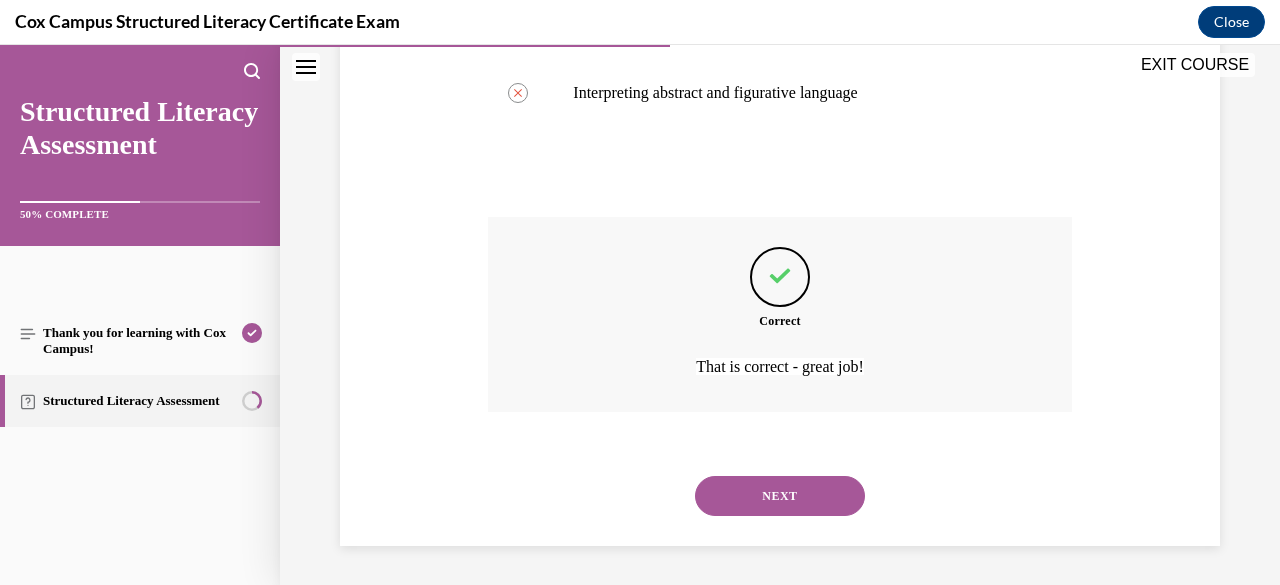
click at [747, 506] on button "NEXT" at bounding box center [780, 496] width 170 height 40
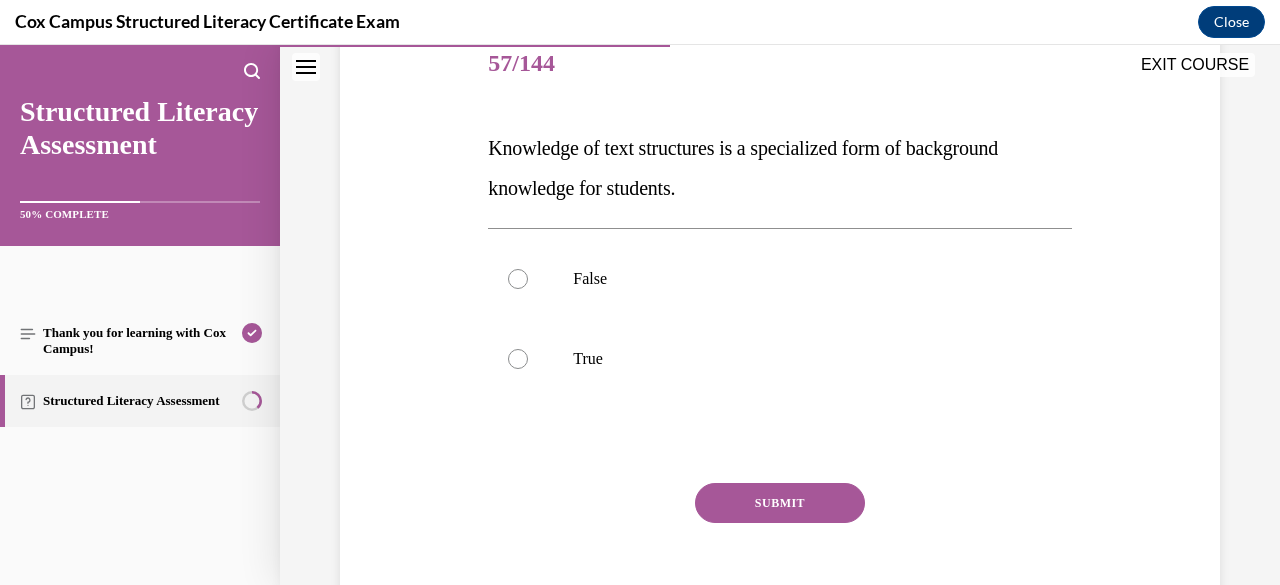
scroll to position [293, 0]
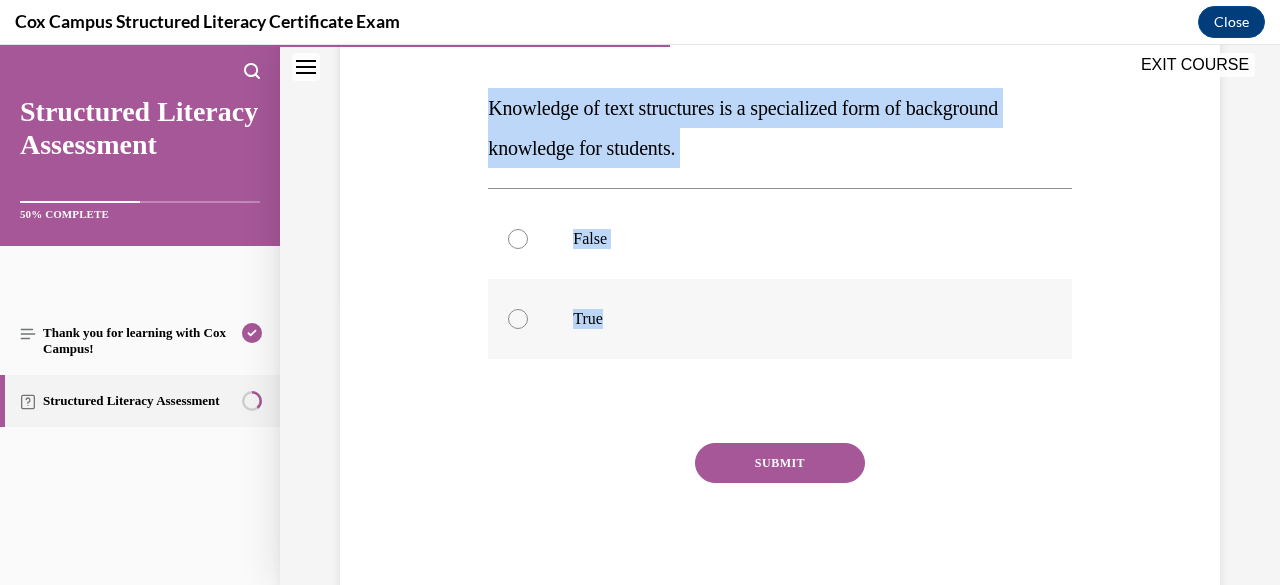
drag, startPoint x: 482, startPoint y: 94, endPoint x: 712, endPoint y: 325, distance: 325.9
click at [712, 325] on div "Question 57/144 Knowledge of text structures is a specialized form of backgroun…" at bounding box center [779, 281] width 593 height 652
click at [514, 314] on div at bounding box center [518, 319] width 20 height 20
click at [514, 314] on input "True" at bounding box center [518, 319] width 20 height 20
radio input "true"
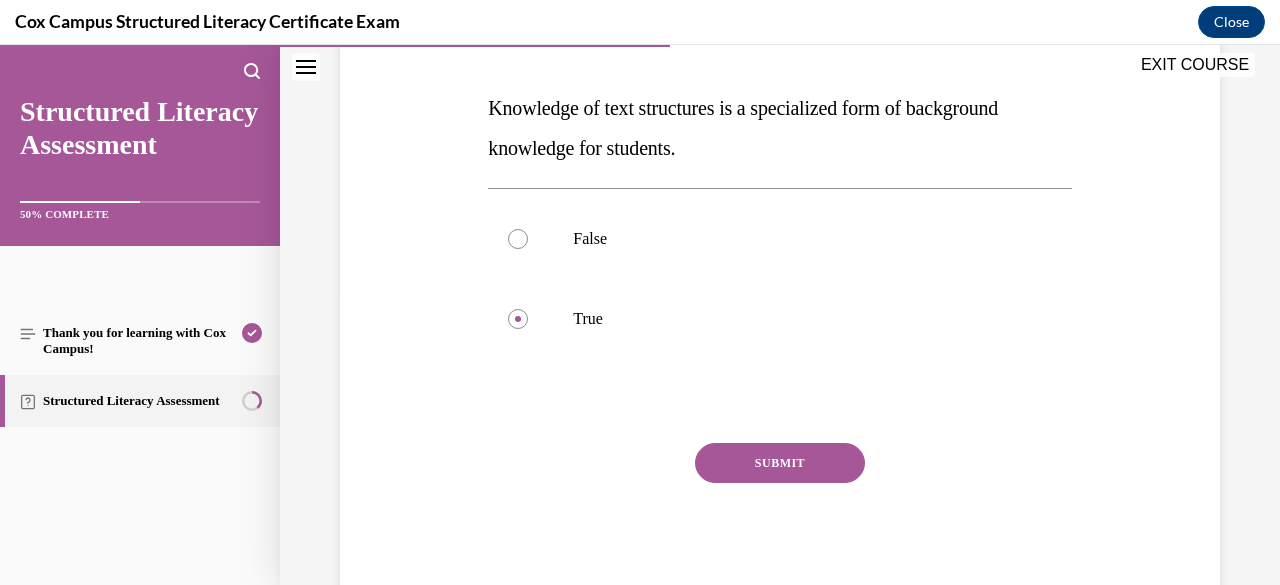
click at [768, 465] on button "SUBMIT" at bounding box center [780, 463] width 170 height 40
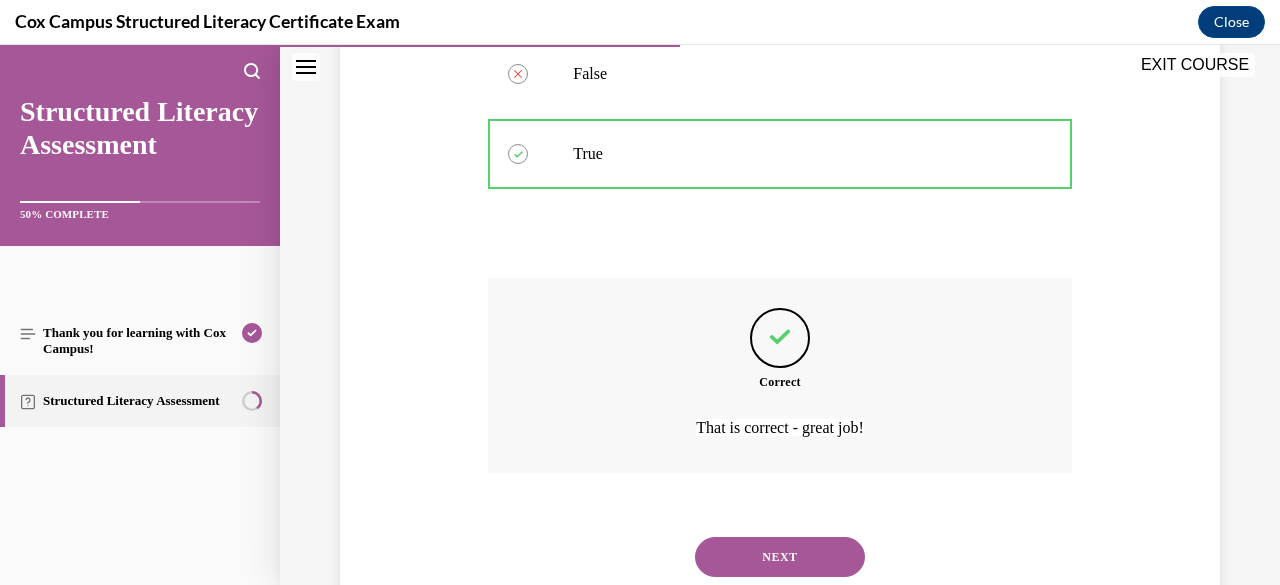
scroll to position [519, 0]
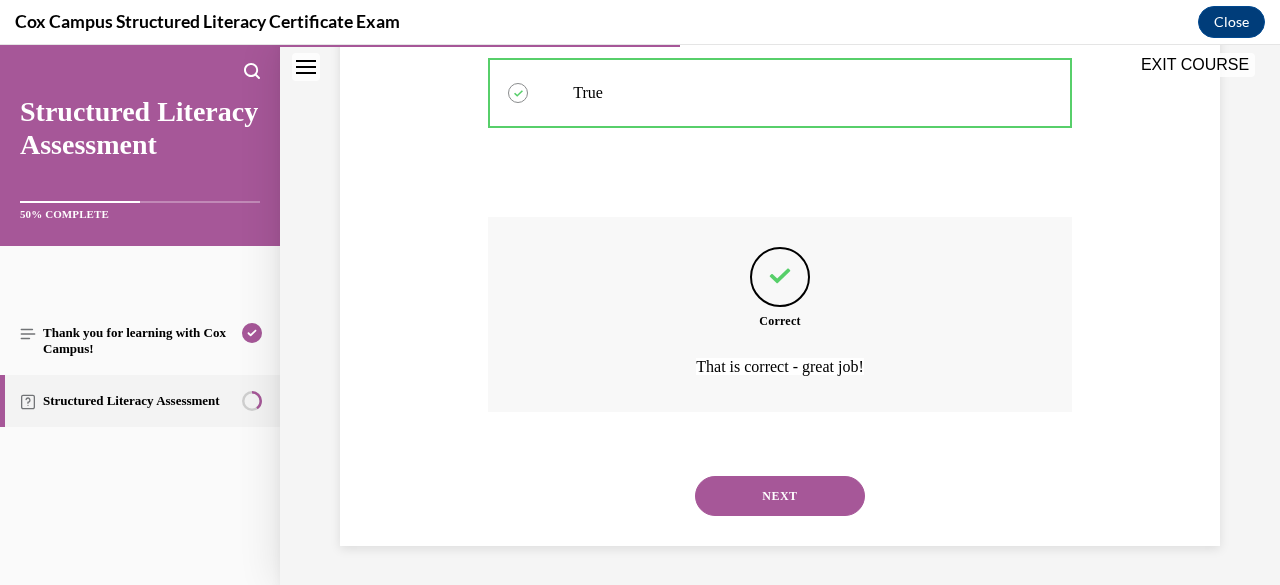
click at [772, 491] on button "NEXT" at bounding box center [780, 496] width 170 height 40
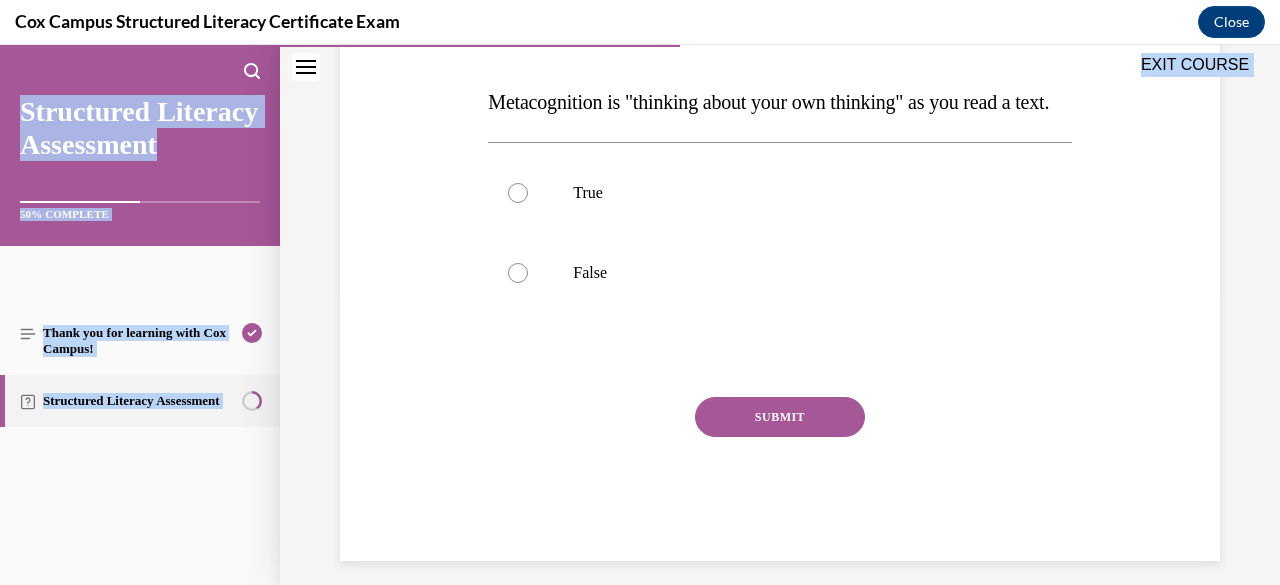
scroll to position [354, 0]
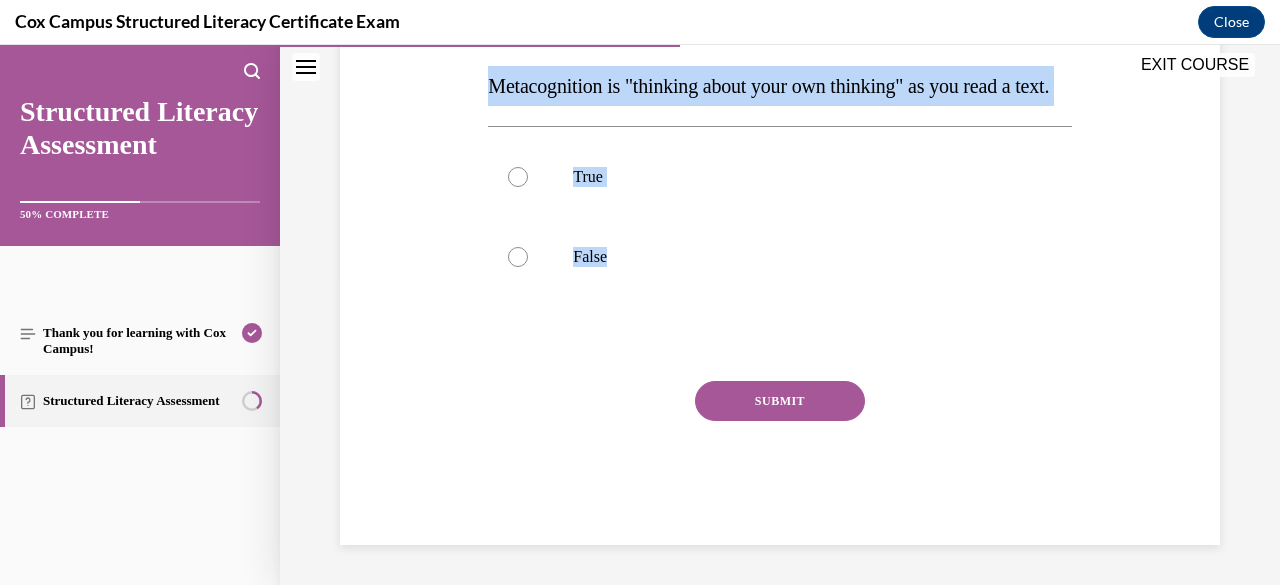
drag, startPoint x: 488, startPoint y: 400, endPoint x: 691, endPoint y: 313, distance: 220.8
click at [691, 313] on div "Question 58/144 Metacognition is "thinking about your own thinking" as you read…" at bounding box center [779, 254] width 583 height 582
click at [516, 171] on div at bounding box center [518, 177] width 20 height 20
click at [516, 171] on input "True" at bounding box center [518, 177] width 20 height 20
radio input "true"
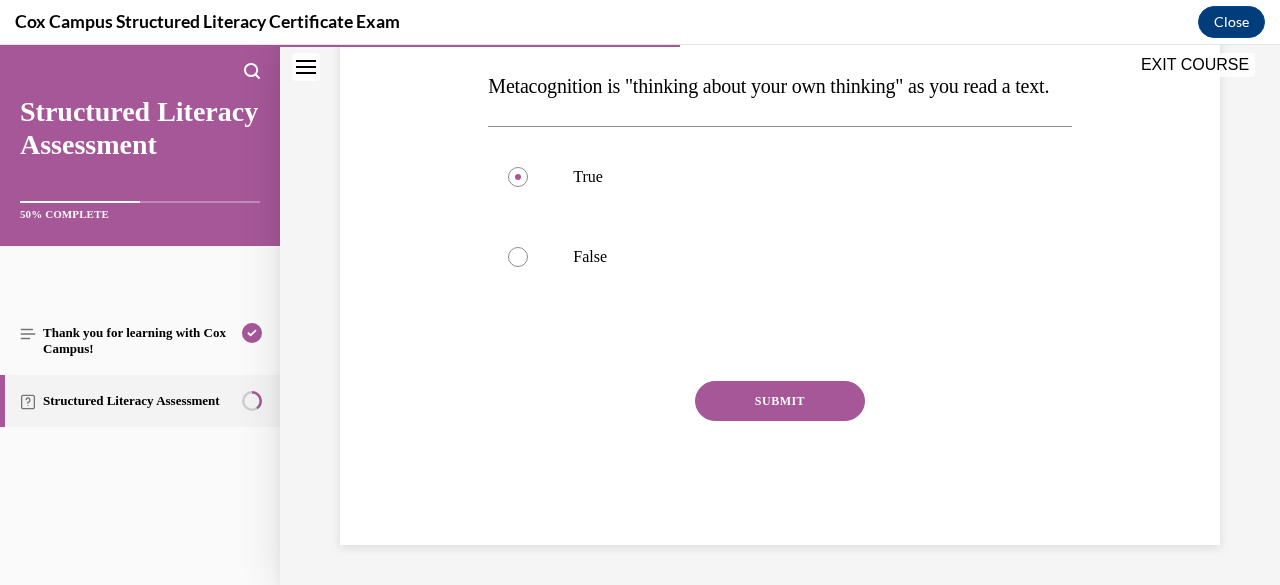
click at [725, 399] on button "SUBMIT" at bounding box center [780, 401] width 170 height 40
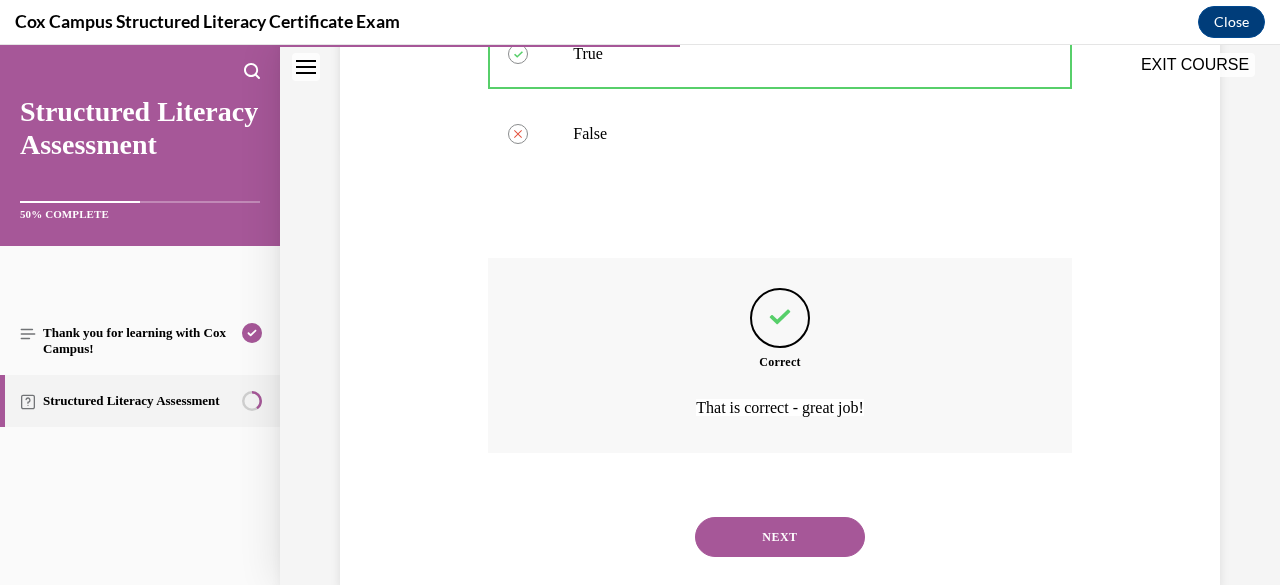
scroll to position [519, 0]
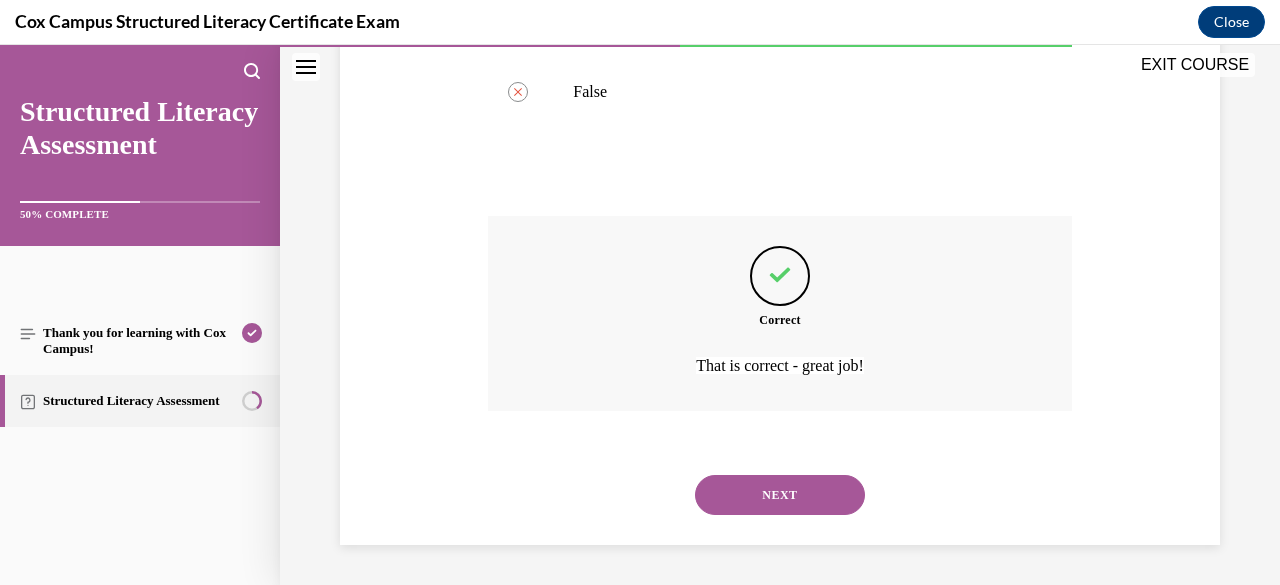
click at [752, 501] on button "NEXT" at bounding box center [780, 495] width 170 height 40
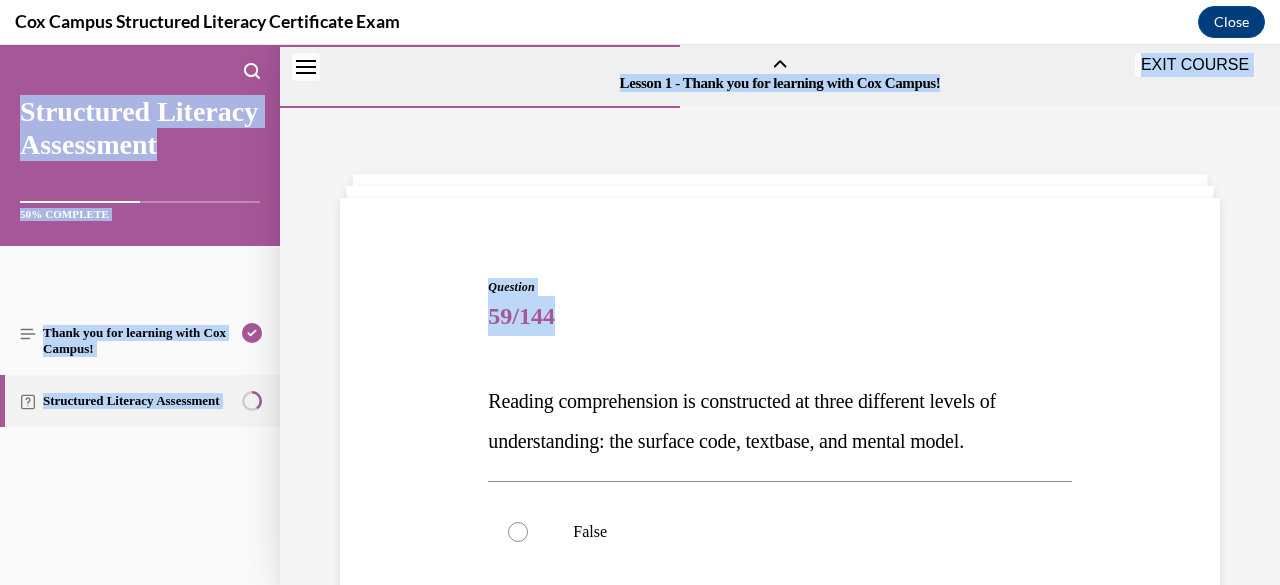
scroll to position [354, 0]
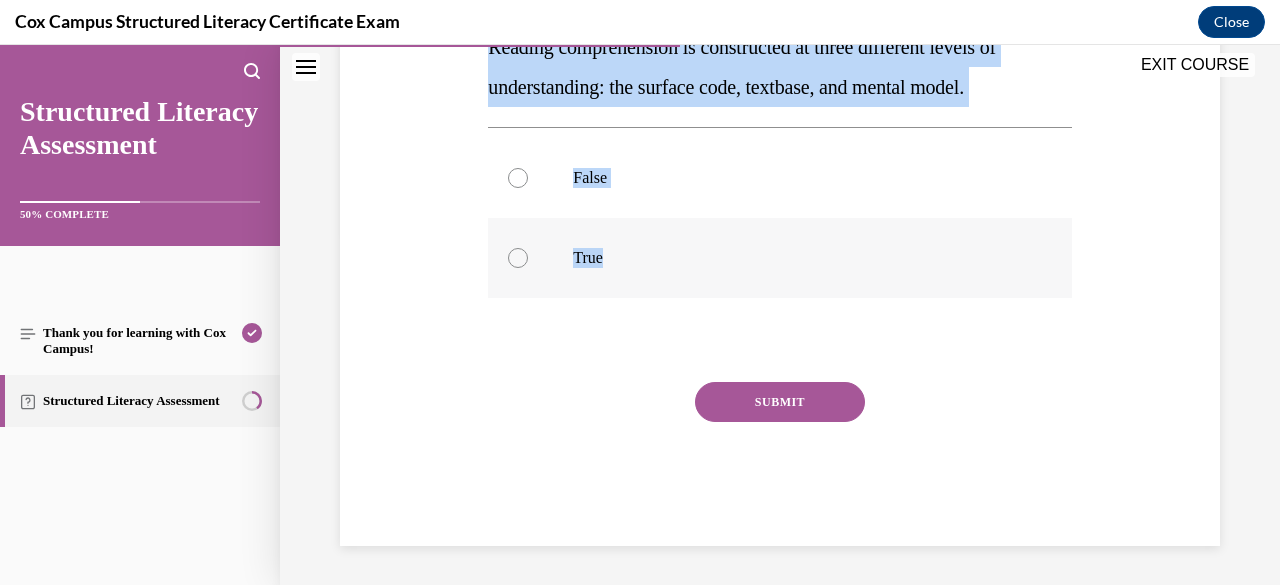
drag, startPoint x: 486, startPoint y: 392, endPoint x: 785, endPoint y: 272, distance: 322.1
click at [785, 272] on div "Question 59/144 Reading comprehension is constructed at three different levels …" at bounding box center [779, 235] width 583 height 622
click at [516, 258] on div at bounding box center [518, 258] width 20 height 20
click at [516, 258] on input "True" at bounding box center [518, 258] width 20 height 20
radio input "true"
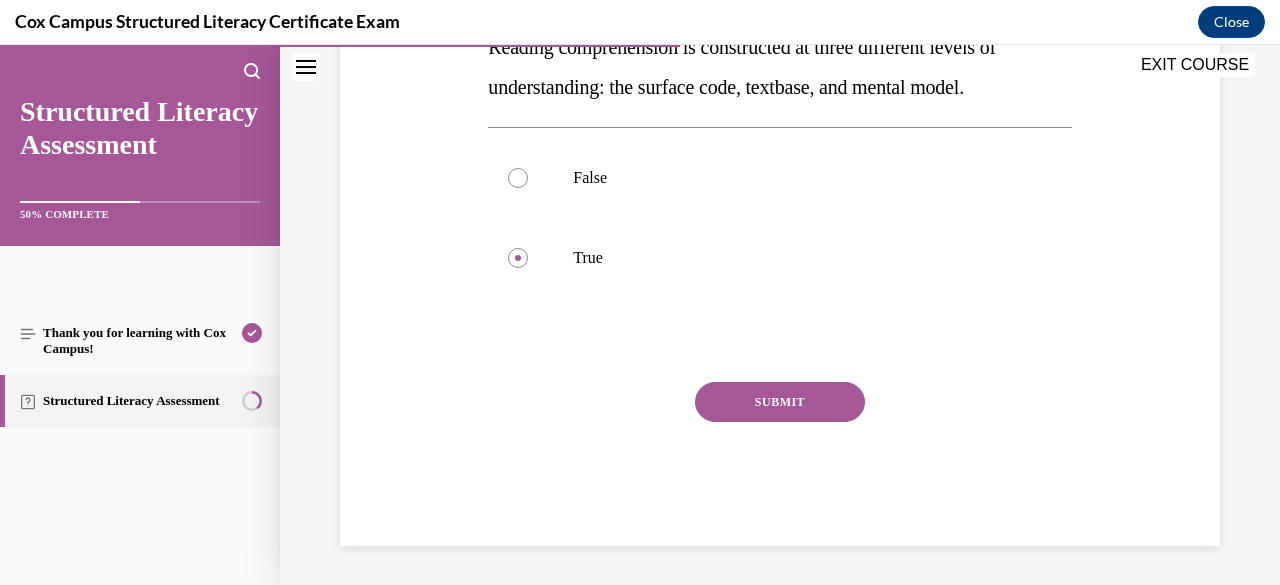
click at [760, 394] on button "SUBMIT" at bounding box center [780, 402] width 170 height 40
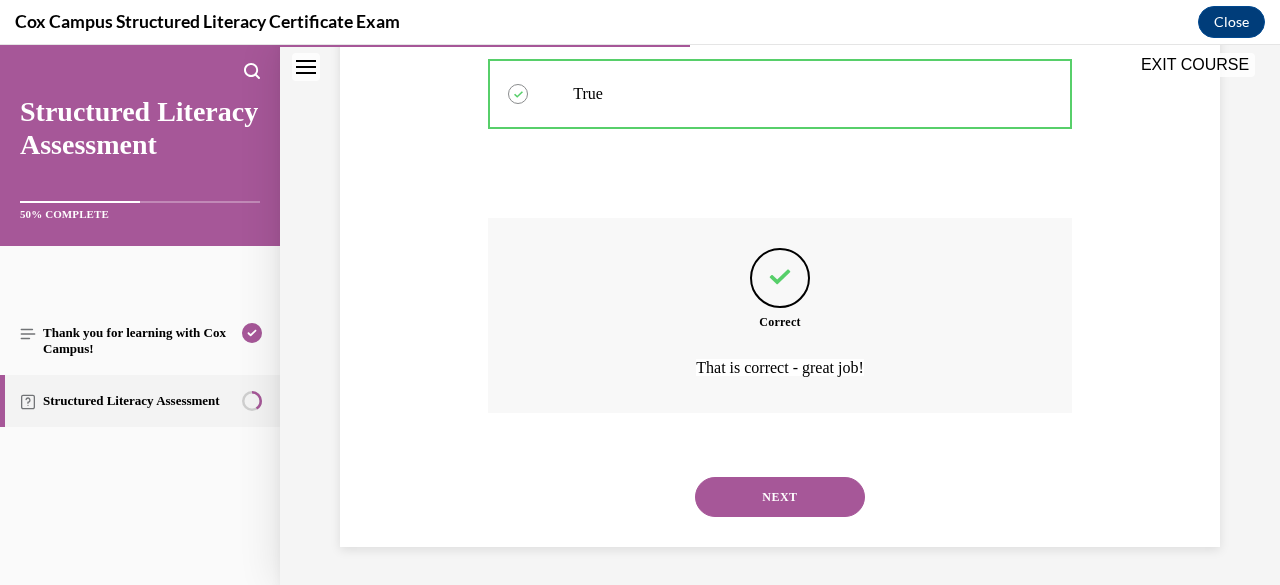
scroll to position [519, 0]
click at [789, 493] on button "NEXT" at bounding box center [780, 496] width 170 height 40
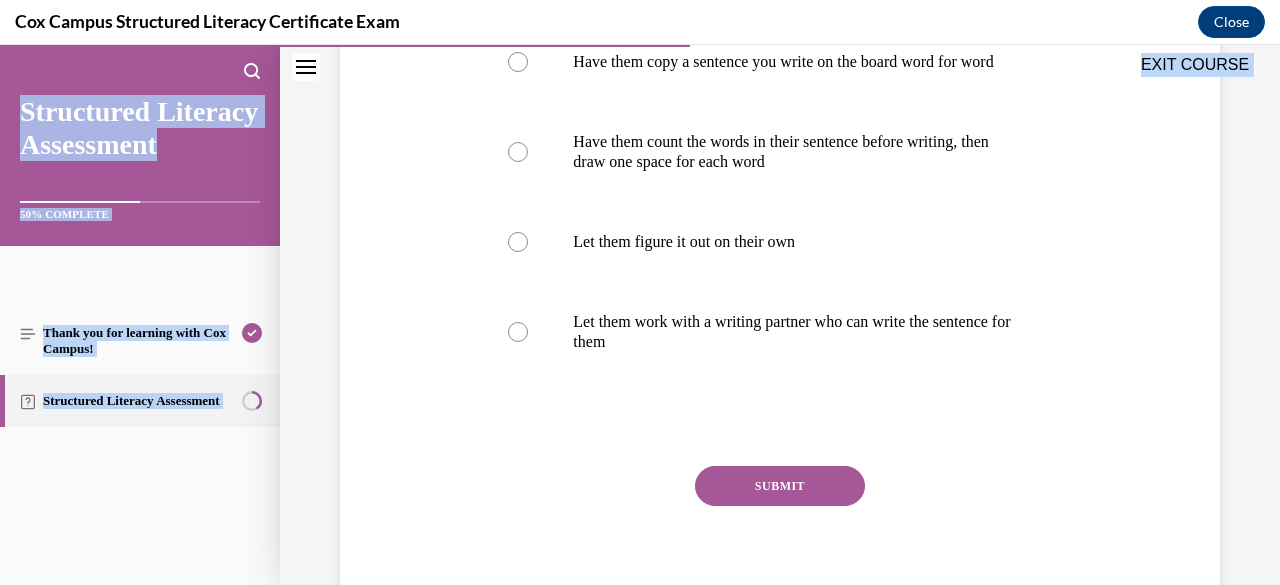
scroll to position [574, 0]
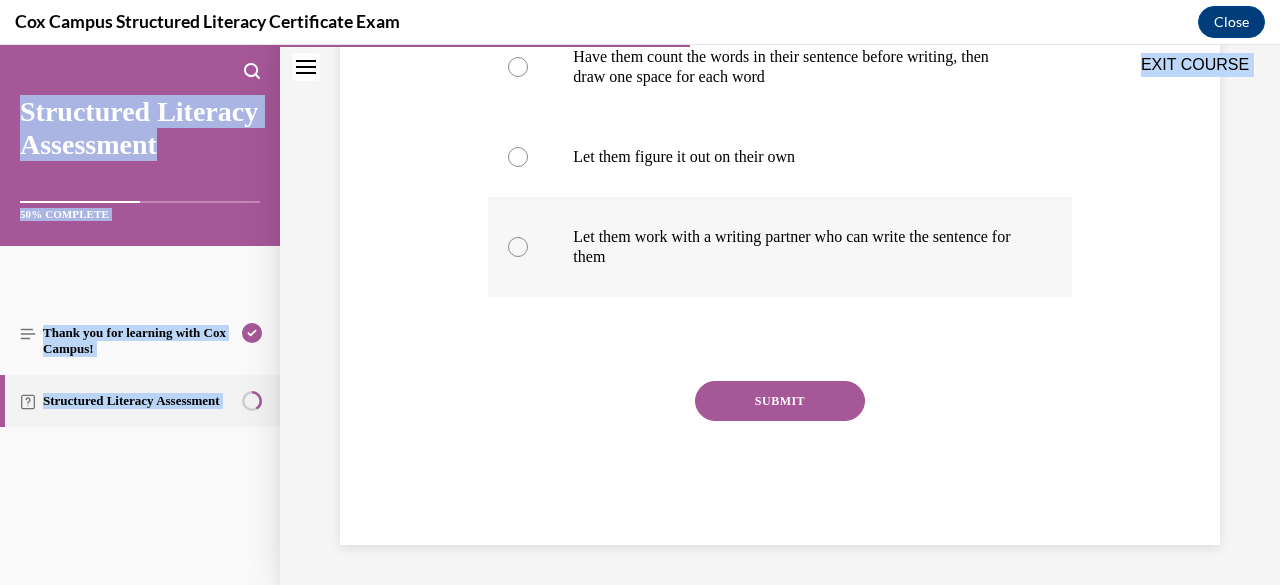
drag, startPoint x: 487, startPoint y: 395, endPoint x: 948, endPoint y: 297, distance: 471.2
click at [948, 297] on div "Question 60/144 What is an effective support you can provide for a student who …" at bounding box center [779, 134] width 583 height 822
click at [389, 252] on div "Question 60/144 What is an effective support you can provide for a student who …" at bounding box center [780, 104] width 890 height 882
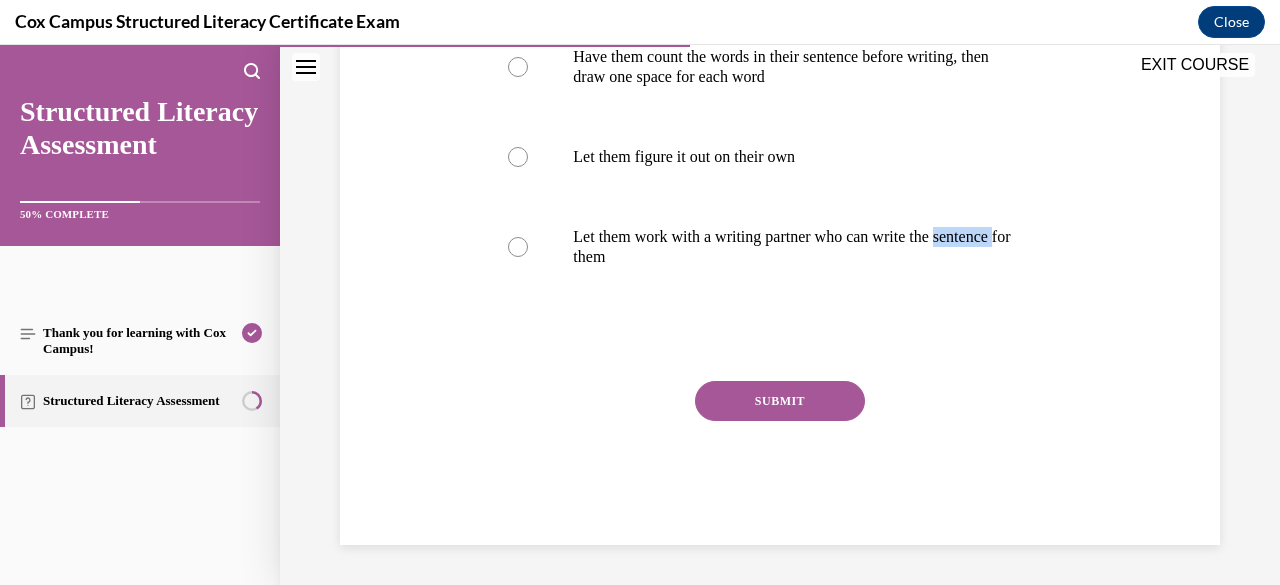
click at [389, 252] on div "Question 60/144 What is an effective support you can provide for a student who …" at bounding box center [780, 104] width 890 height 882
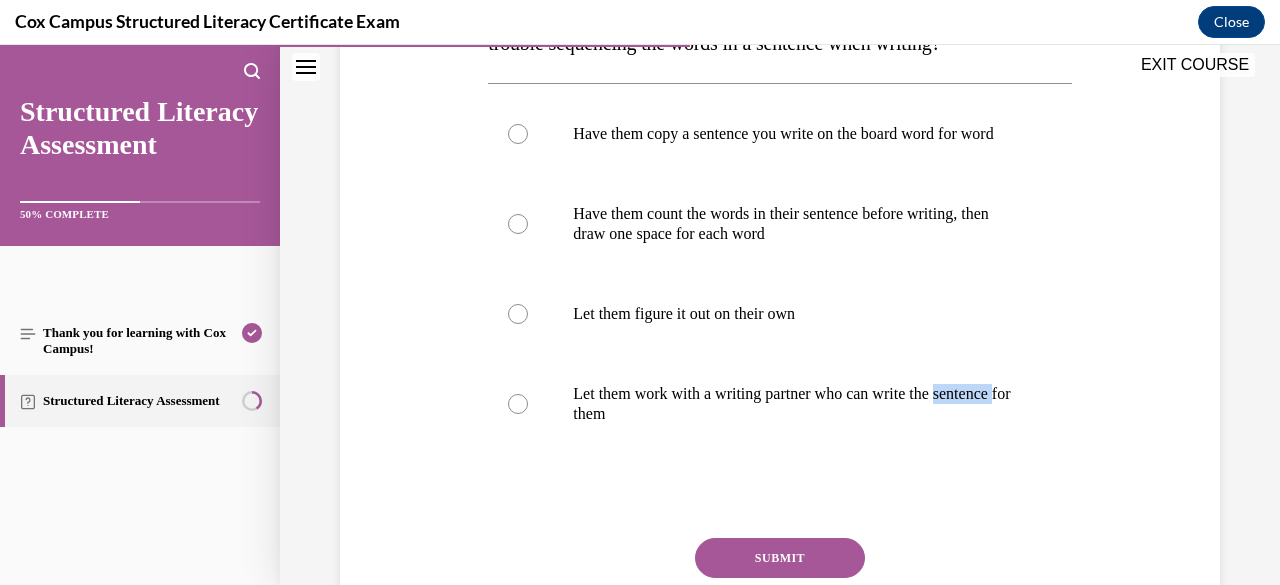
scroll to position [374, 0]
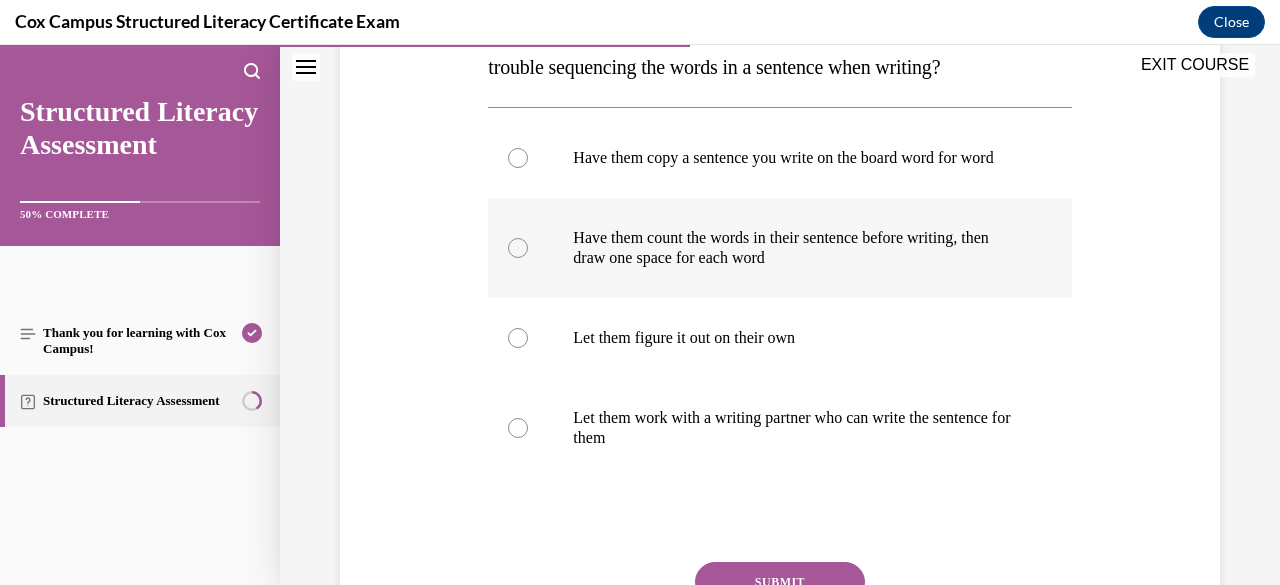
click at [516, 258] on div at bounding box center [518, 248] width 20 height 20
click at [516, 258] on input "Have them count the words in their sentence before writing, then draw one space…" at bounding box center [518, 248] width 20 height 20
radio input "true"
click at [408, 424] on div "Question 60/144 What is an effective support you can provide for a student who …" at bounding box center [780, 285] width 890 height 882
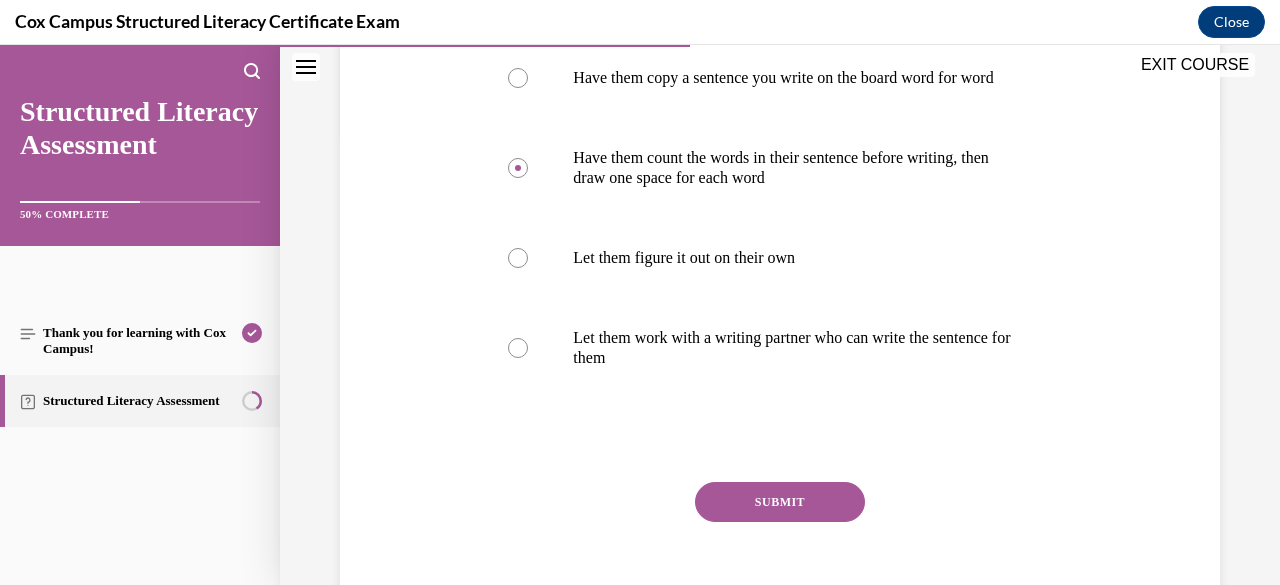
scroll to position [494, 0]
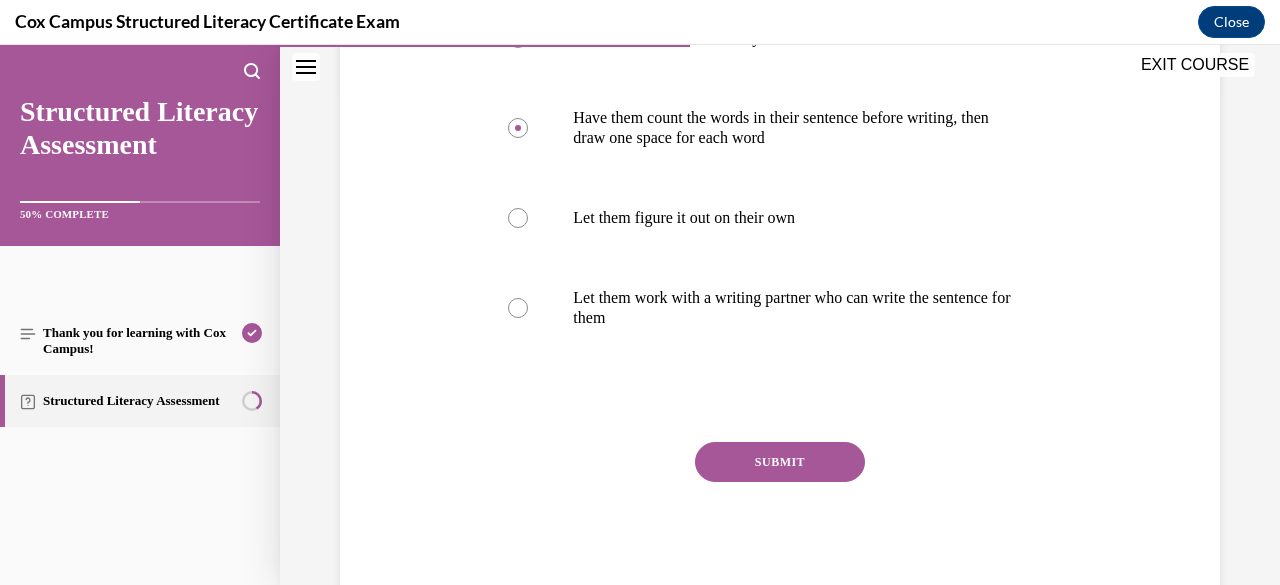
click at [742, 482] on button "SUBMIT" at bounding box center [780, 462] width 170 height 40
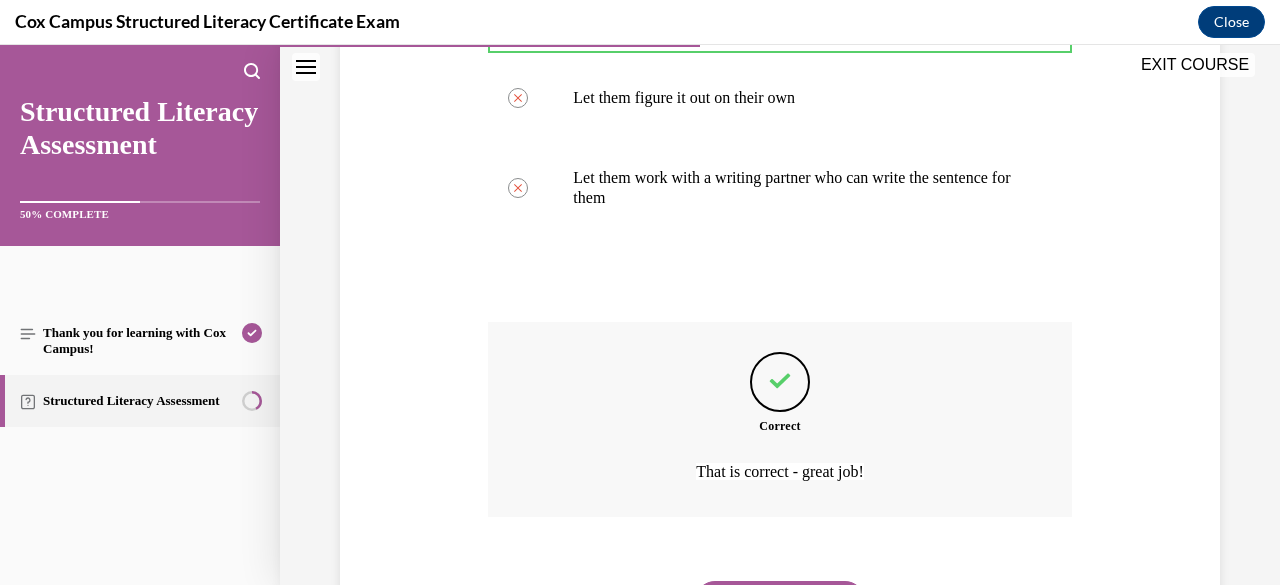
scroll to position [739, 0]
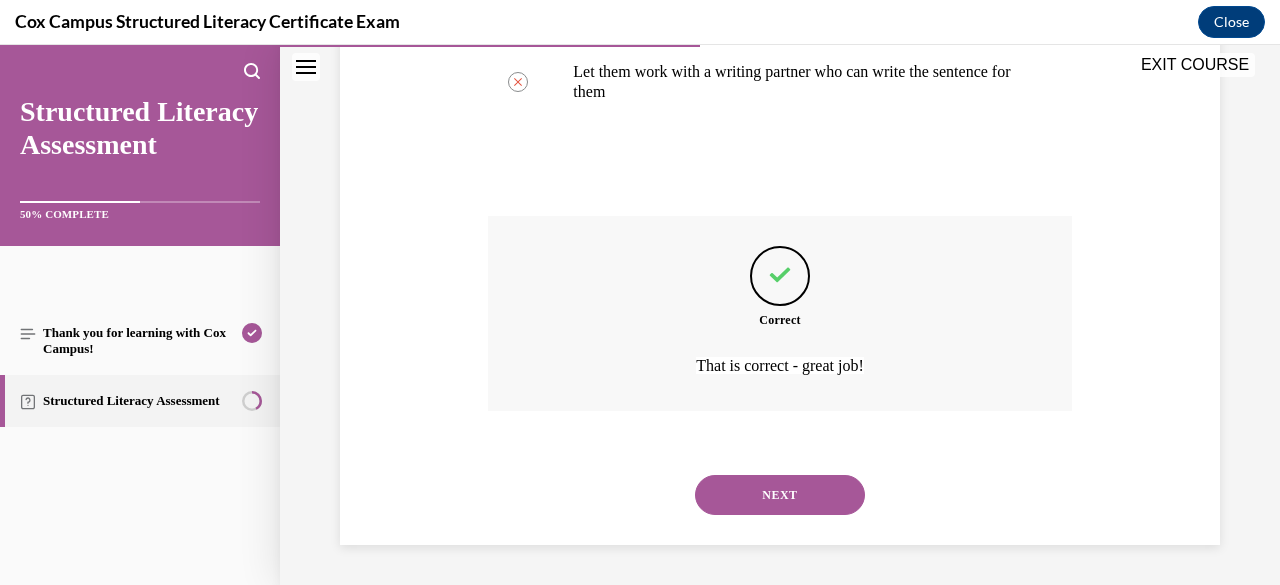
click at [742, 488] on button "NEXT" at bounding box center [780, 495] width 170 height 40
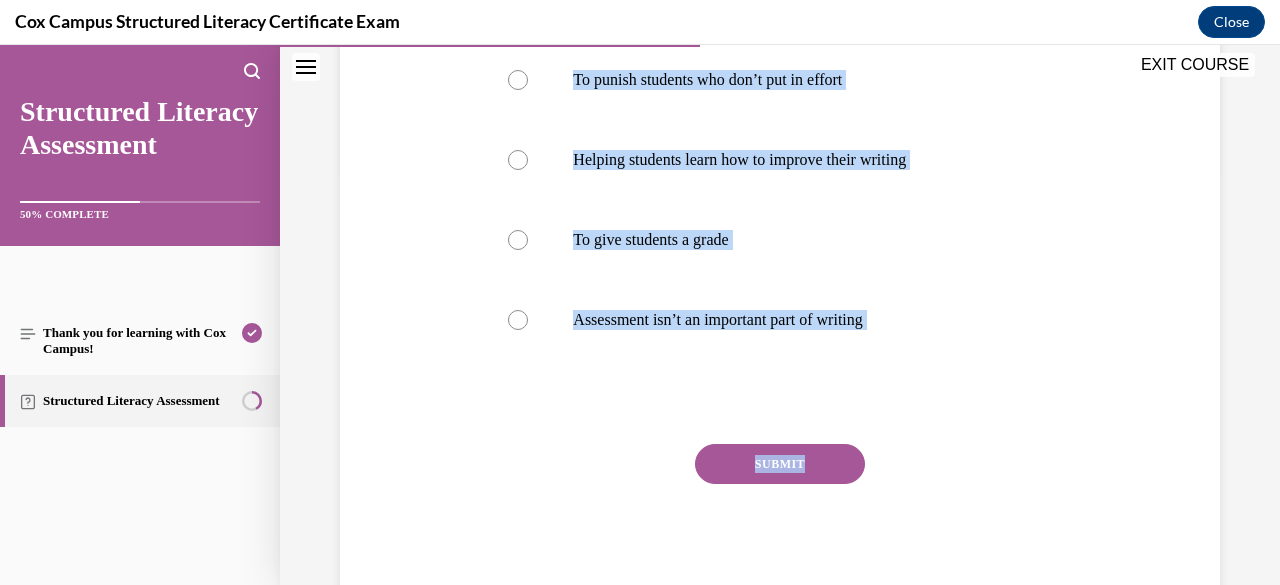
scroll to position [416, 0]
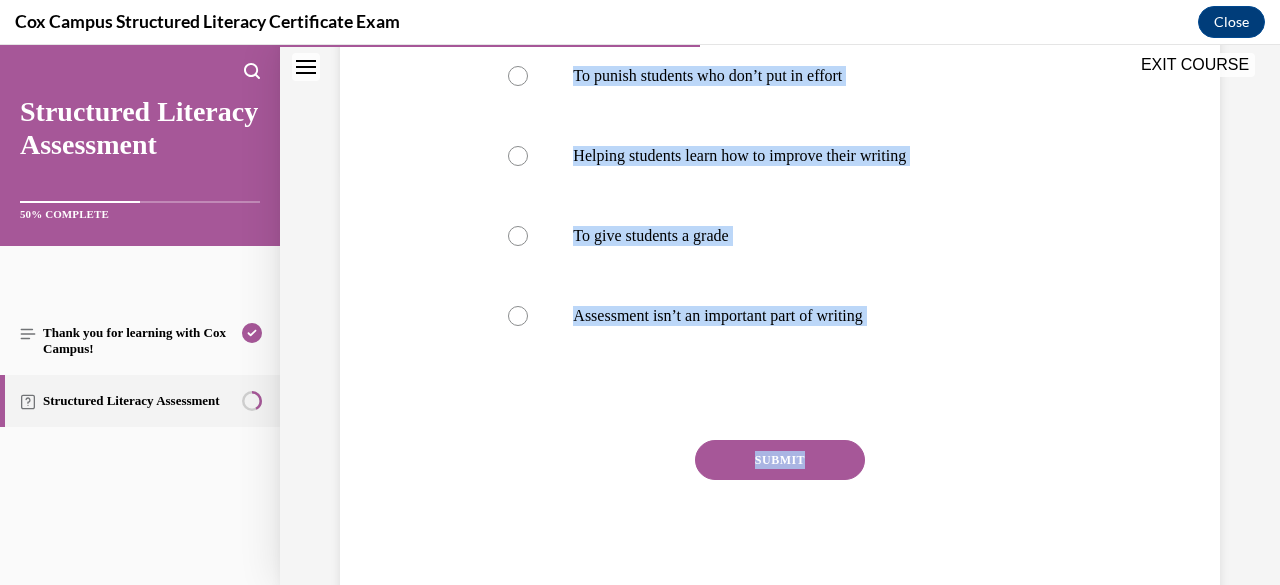
drag, startPoint x: 488, startPoint y: 400, endPoint x: 926, endPoint y: 361, distance: 439.6
click at [926, 361] on div "Question 61/144 What is the most important purpose of assessment in writing?   …" at bounding box center [779, 233] width 583 height 742
click at [351, 157] on div "Question 61/144 What is the most important purpose of assessment in writing?   …" at bounding box center [780, 203] width 890 height 802
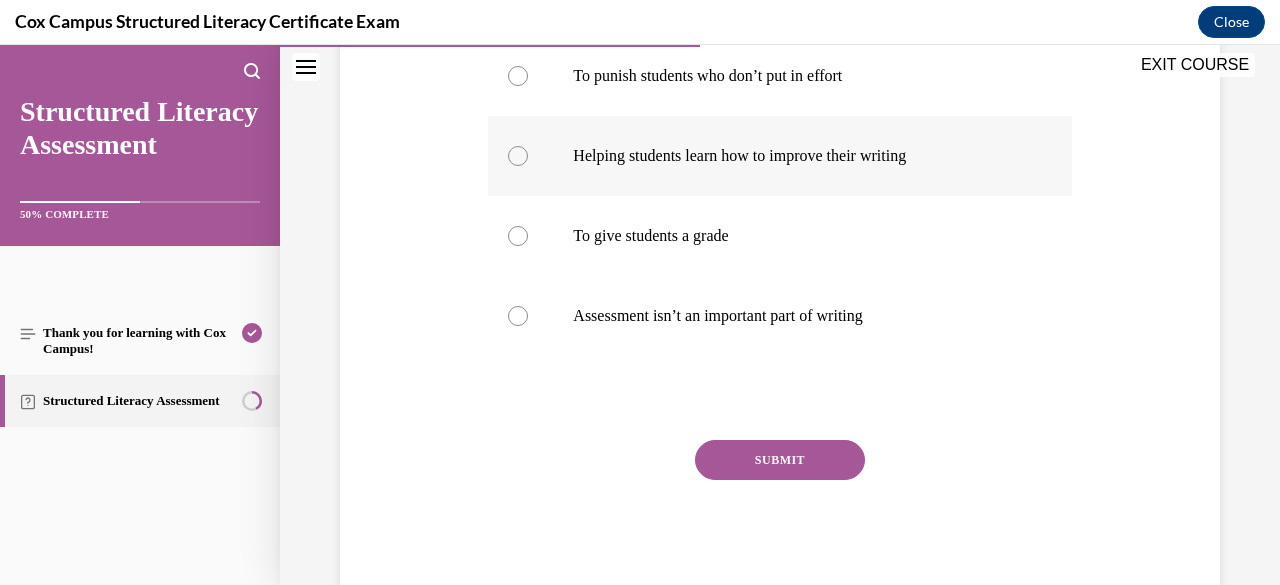
click at [514, 159] on div at bounding box center [518, 156] width 20 height 20
click at [514, 159] on input "Helping students learn how to improve their writing" at bounding box center [518, 156] width 20 height 20
radio input "true"
click at [732, 453] on button "SUBMIT" at bounding box center [780, 460] width 170 height 40
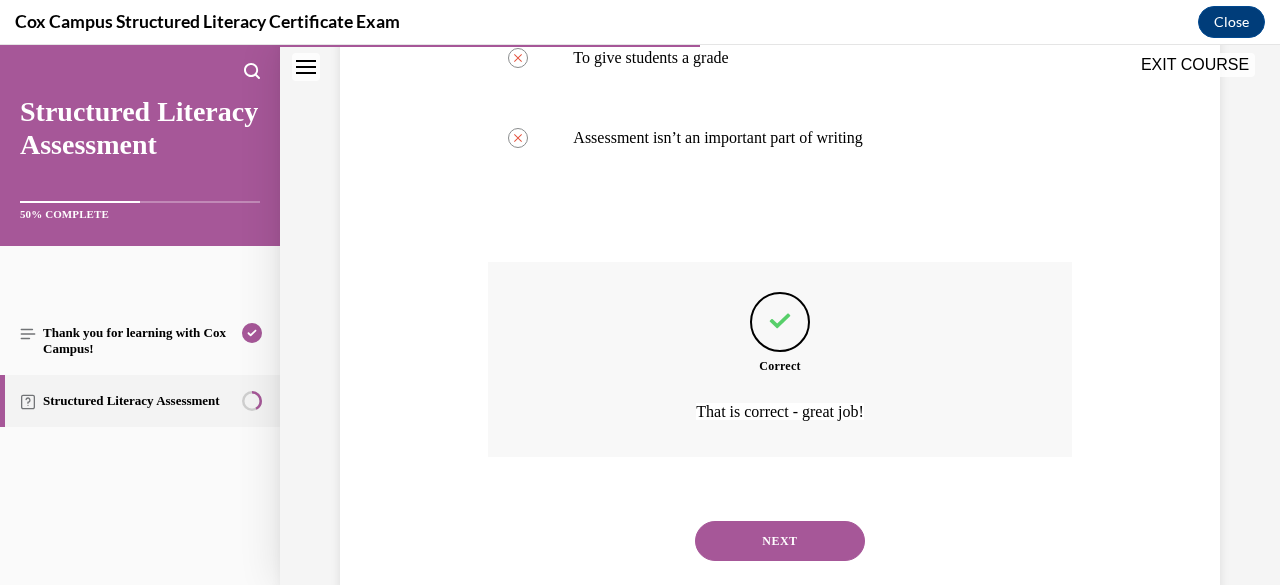
scroll to position [639, 0]
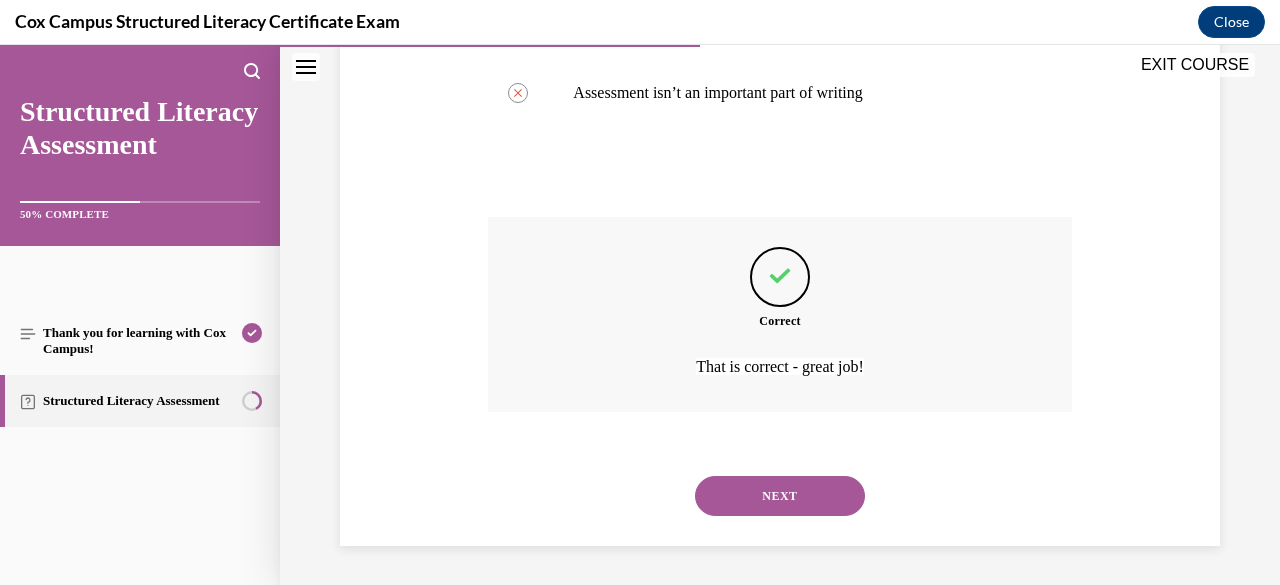
click at [734, 493] on button "NEXT" at bounding box center [780, 496] width 170 height 40
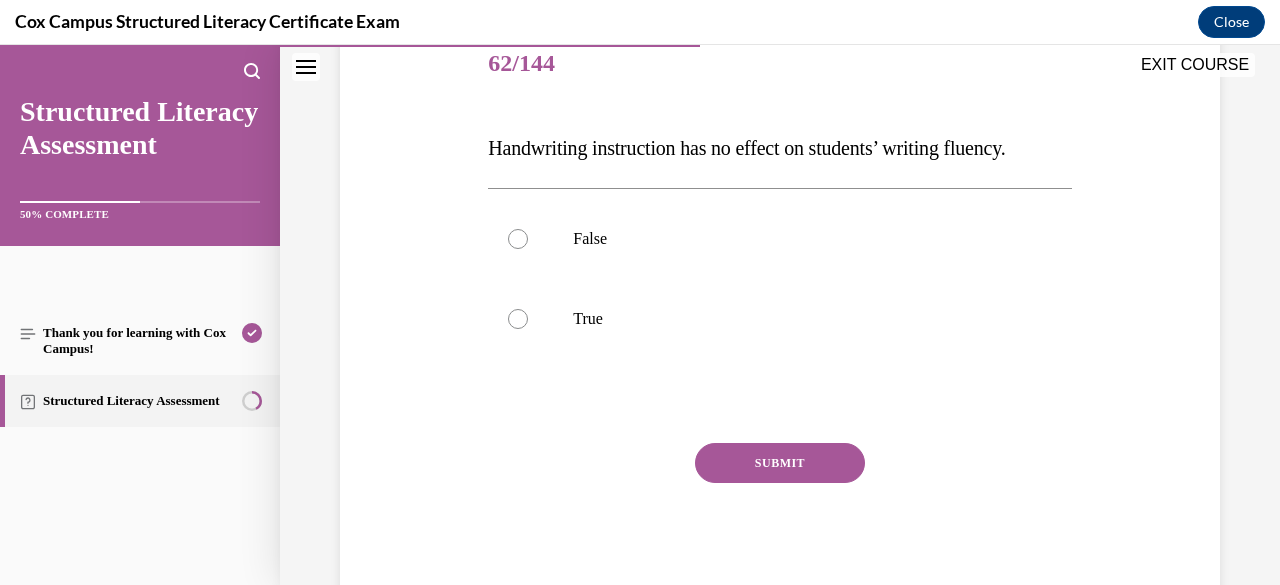
scroll to position [248, 0]
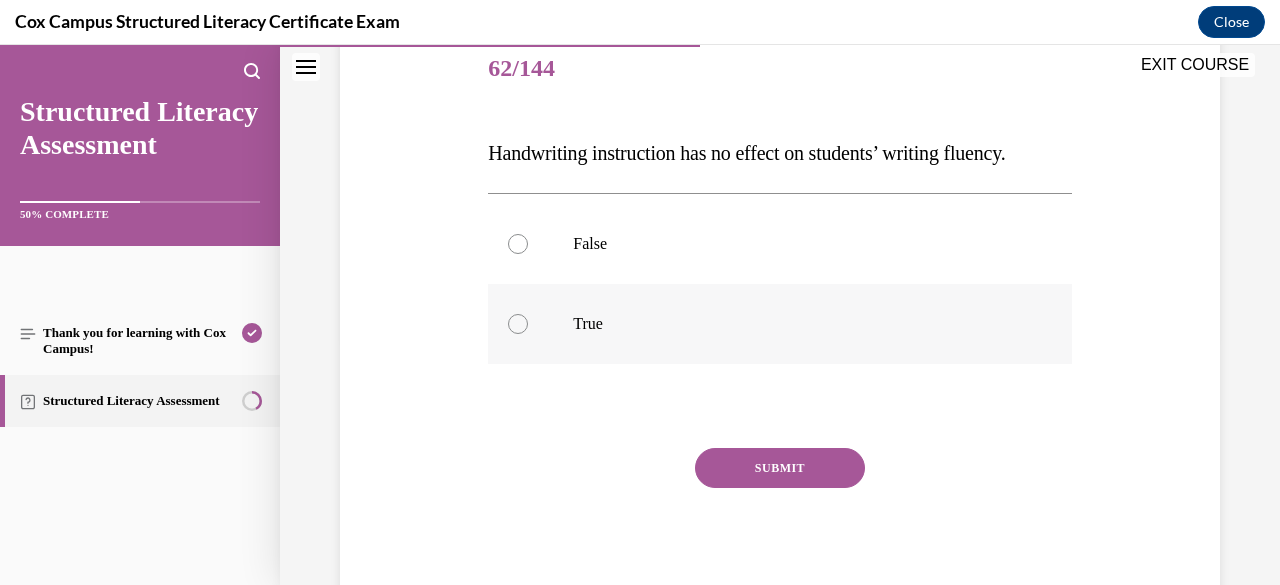
drag, startPoint x: 487, startPoint y: 143, endPoint x: 718, endPoint y: 363, distance: 318.9
click at [718, 363] on div "Question 62/144 Handwriting instruction has no effect on students’ writing flue…" at bounding box center [779, 321] width 583 height 582
click at [516, 254] on div at bounding box center [518, 244] width 20 height 20
click at [516, 254] on input "False" at bounding box center [518, 244] width 20 height 20
radio input "true"
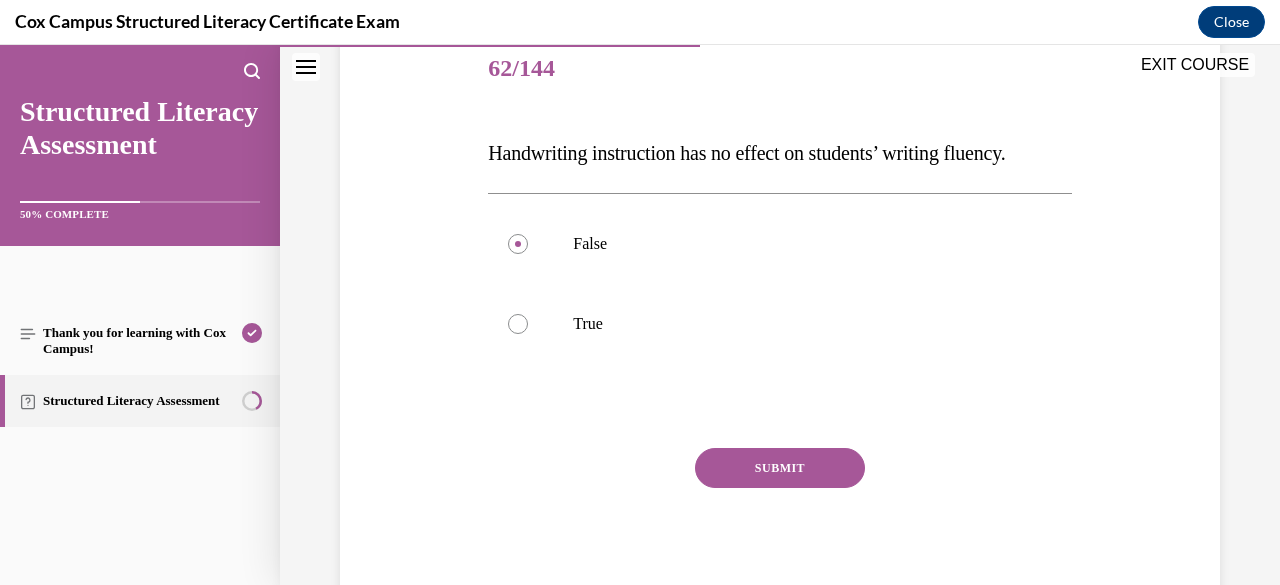
click at [740, 488] on button "SUBMIT" at bounding box center [780, 468] width 170 height 40
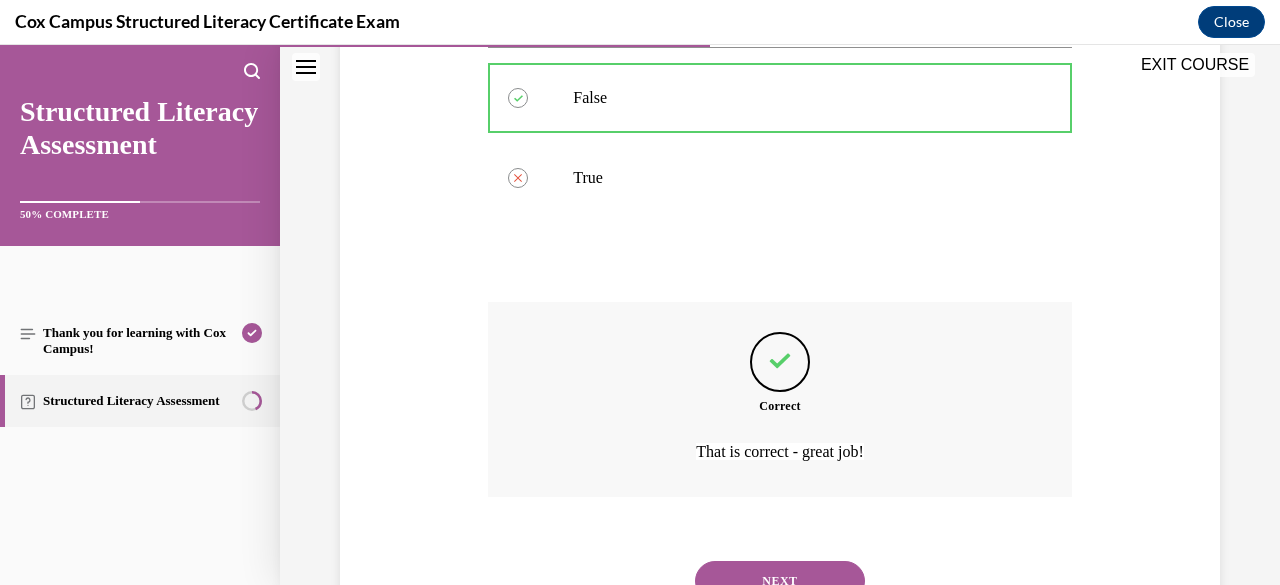
scroll to position [519, 0]
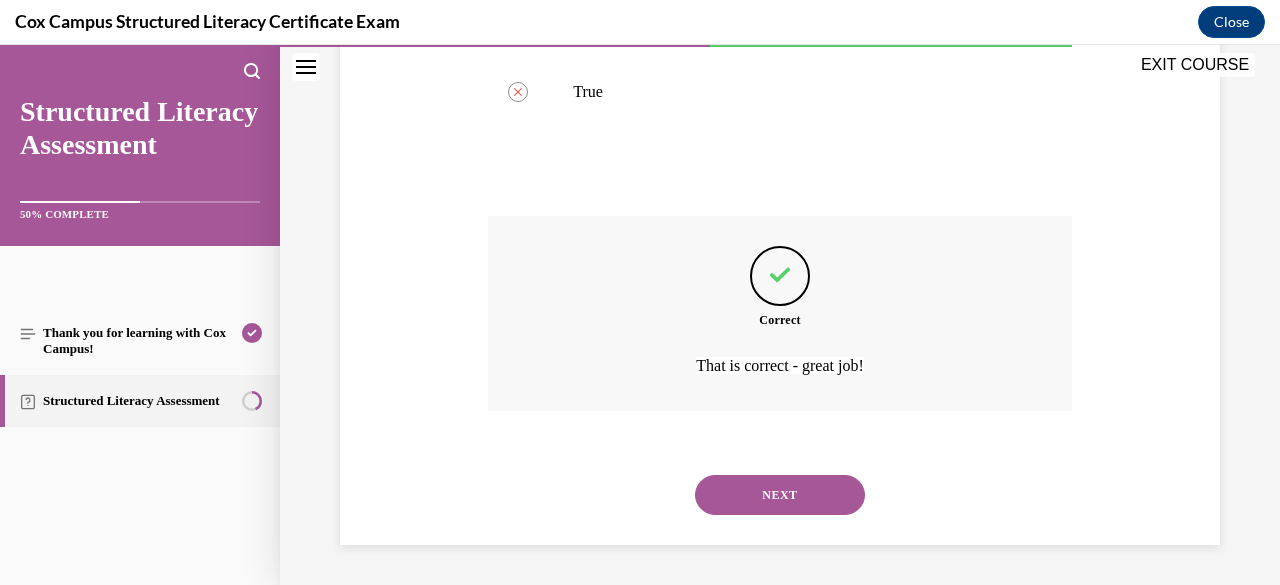
click at [797, 502] on button "NEXT" at bounding box center [780, 495] width 170 height 40
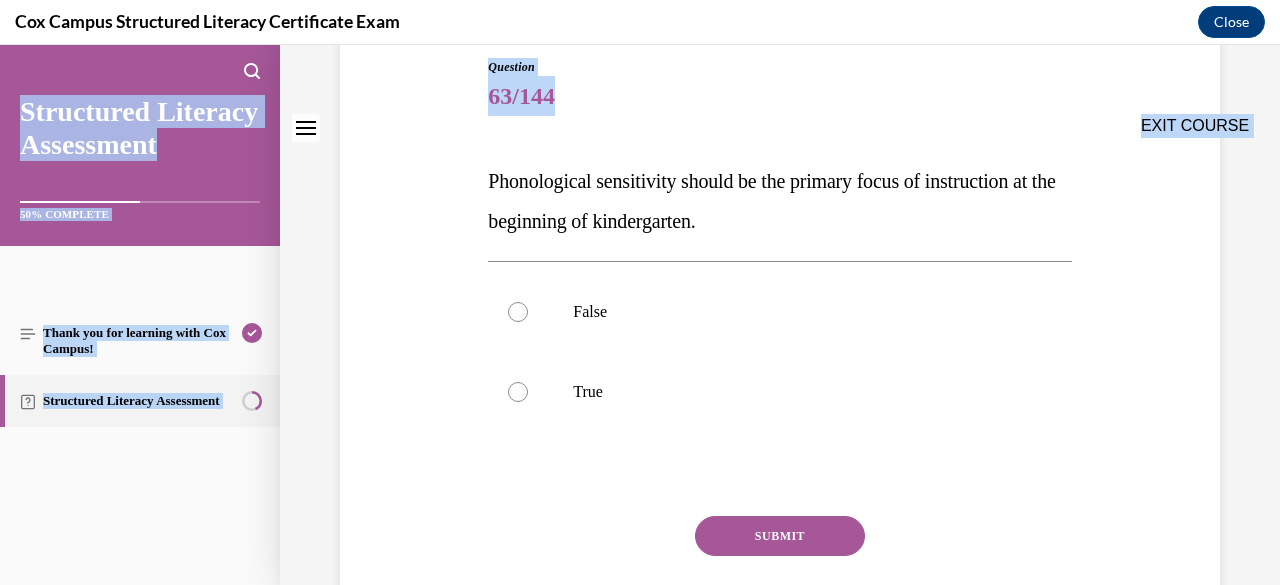
scroll to position [354, 0]
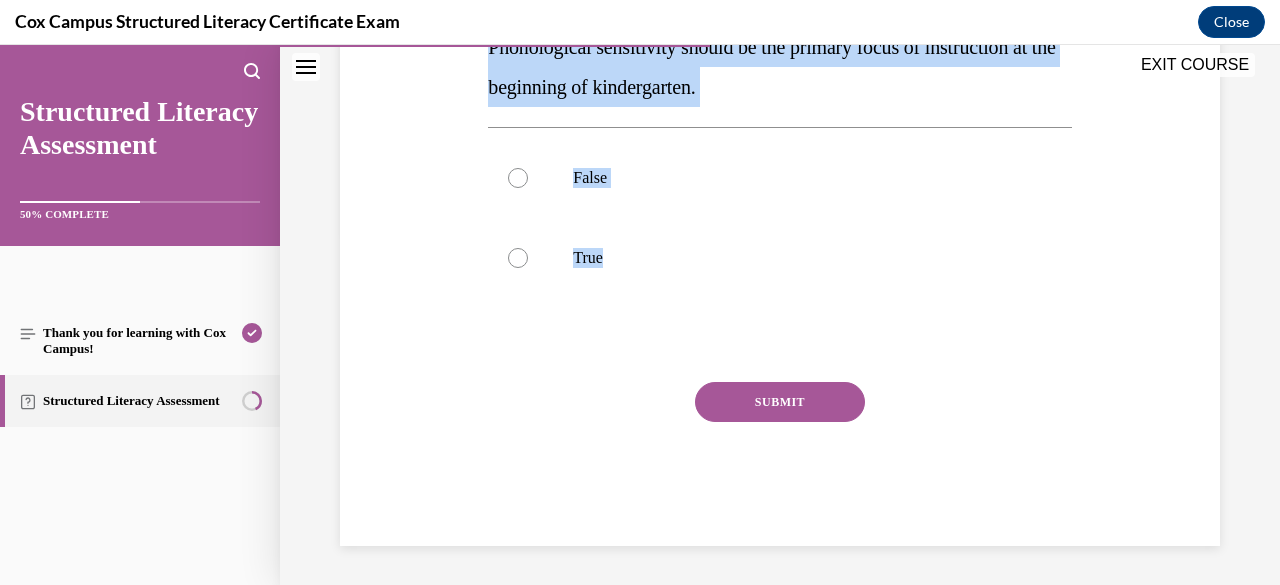
drag, startPoint x: 491, startPoint y: 399, endPoint x: 736, endPoint y: 314, distance: 259.3
click at [736, 314] on div "Question 63/144 Phonological sensitivity should be the primary focus of instruc…" at bounding box center [779, 235] width 583 height 622
click at [528, 258] on label "True" at bounding box center [779, 258] width 583 height 80
click at [528, 258] on input "True" at bounding box center [518, 258] width 20 height 20
radio input "true"
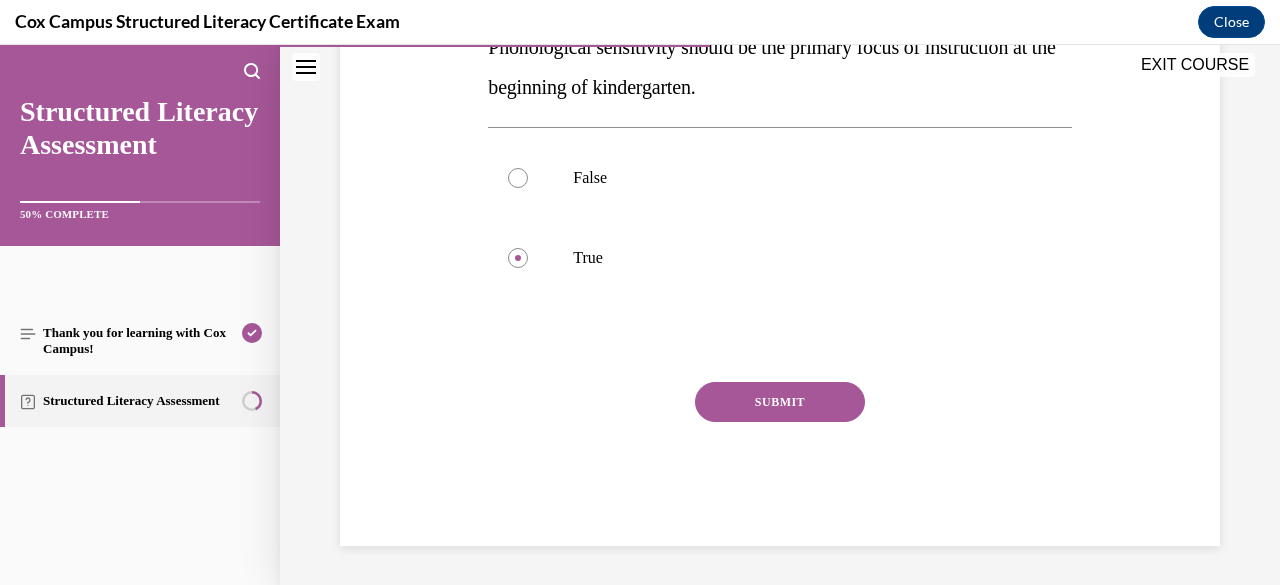
click at [764, 396] on button "SUBMIT" at bounding box center [780, 402] width 170 height 40
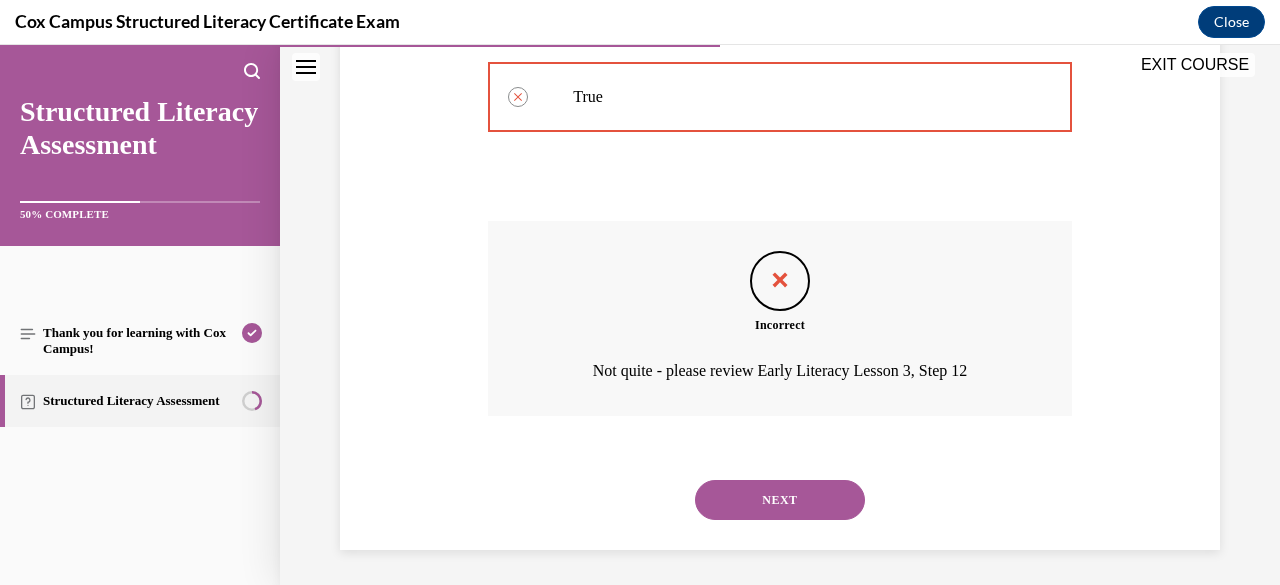
scroll to position [519, 0]
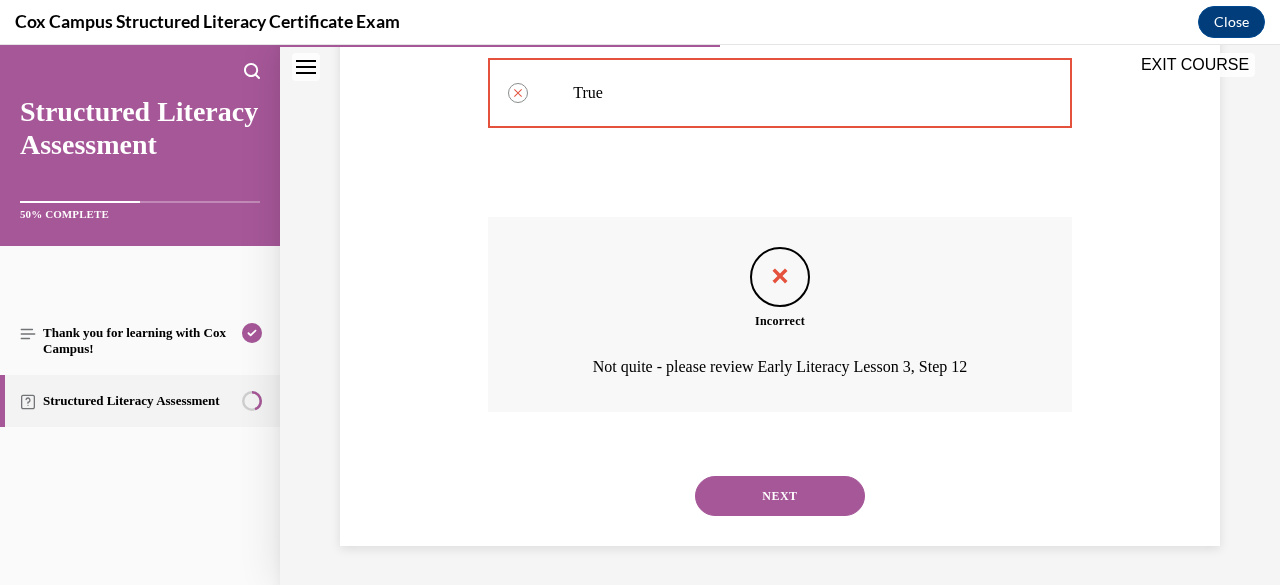
click at [791, 491] on button "NEXT" at bounding box center [780, 496] width 170 height 40
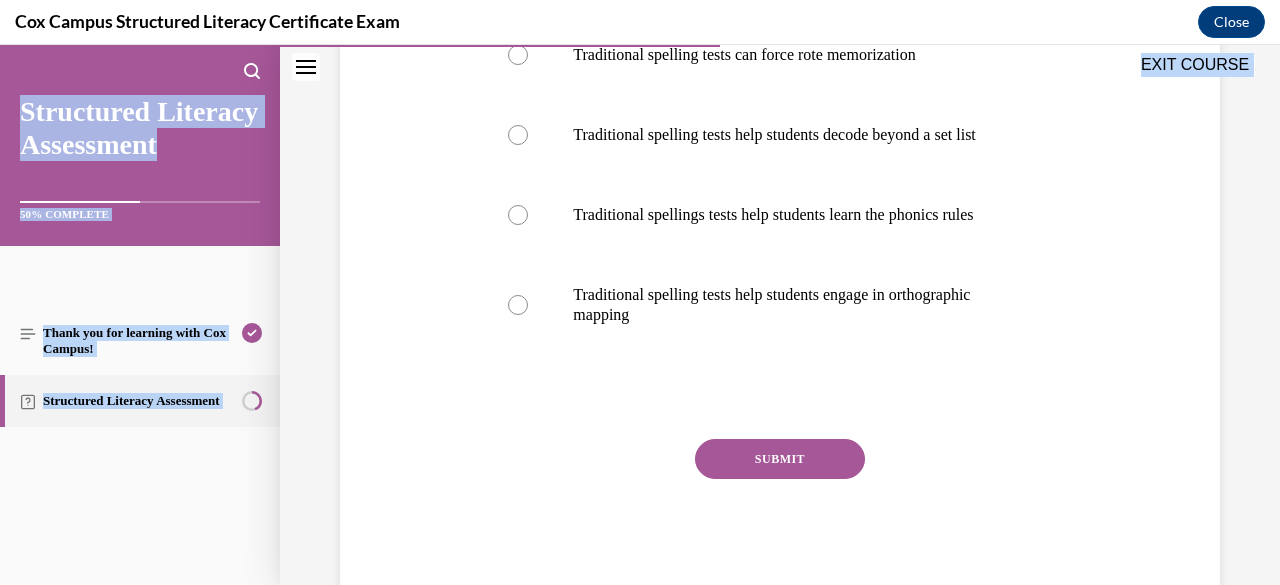
scroll to position [574, 0]
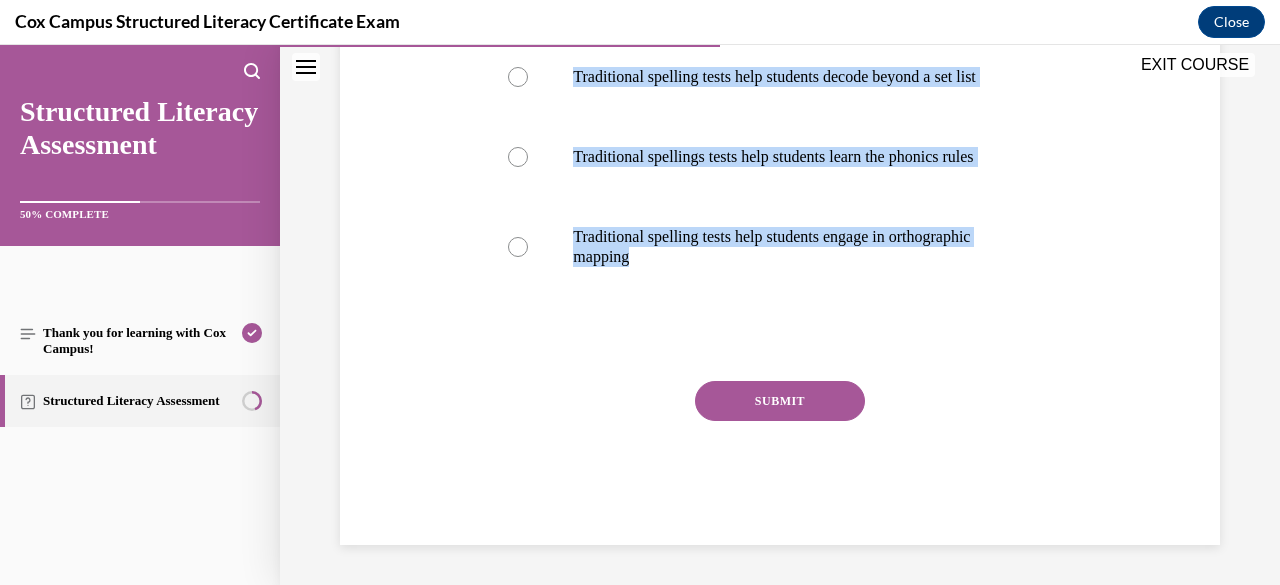
drag, startPoint x: 486, startPoint y: 396, endPoint x: 930, endPoint y: 324, distance: 449.7
click at [930, 324] on div "Question 64/144 Why aren’t traditional spelling tests recommended in explicit a…" at bounding box center [779, 144] width 583 height 802
click at [391, 206] on div "Question 64/144 Why aren’t traditional spelling tests recommended in explicit a…" at bounding box center [780, 114] width 890 height 862
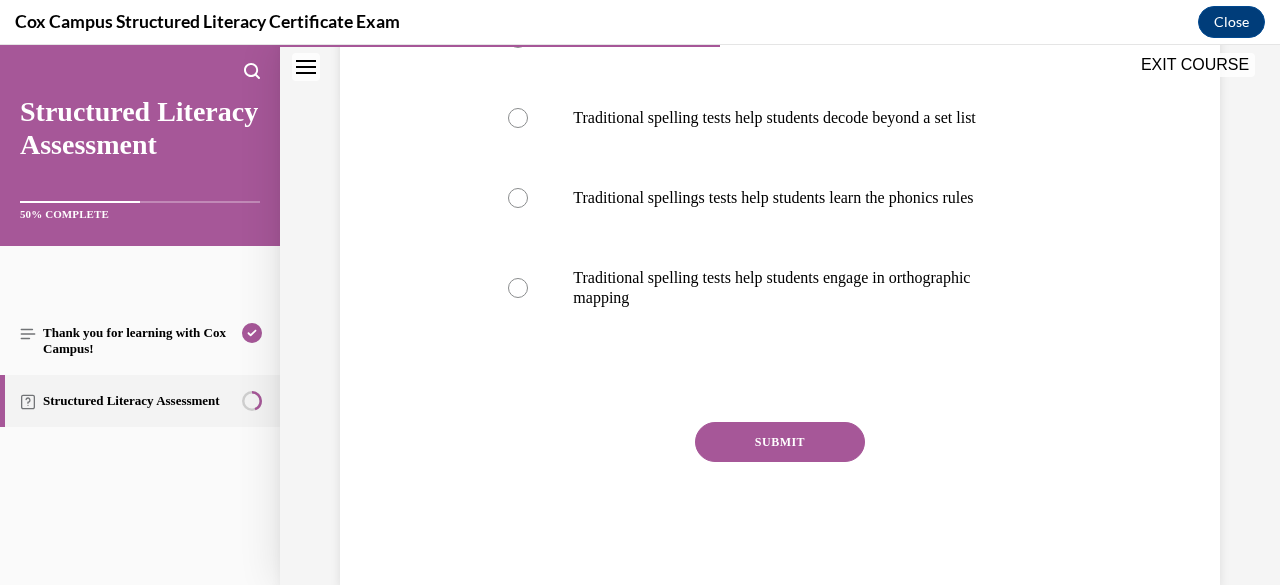
scroll to position [454, 0]
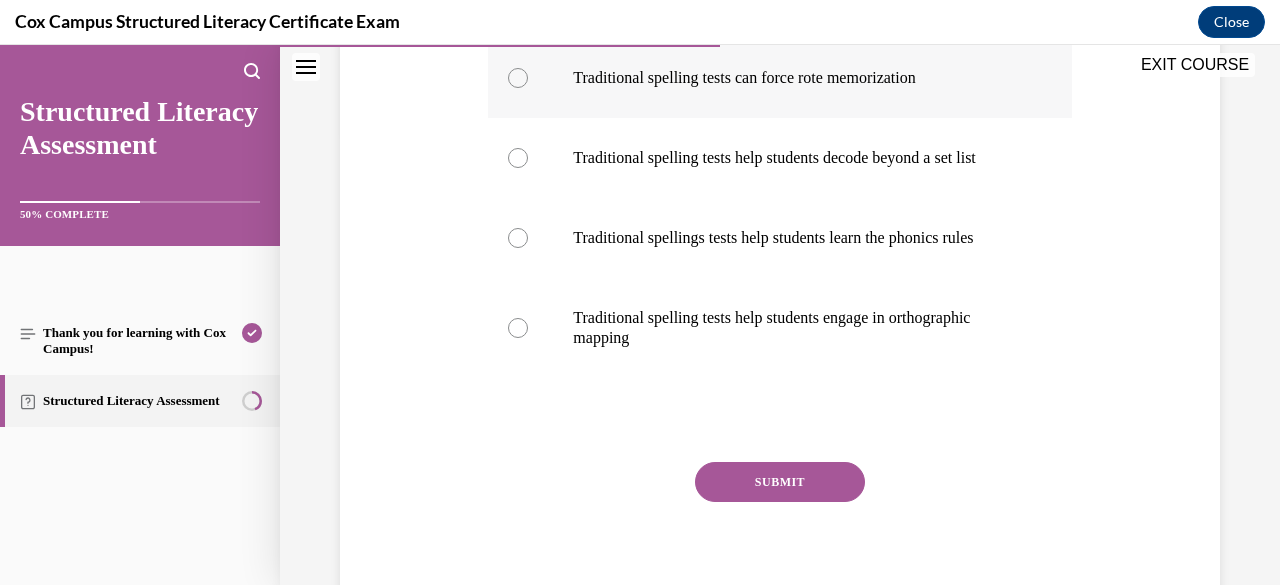
click at [515, 85] on div at bounding box center [518, 78] width 20 height 20
click at [515, 85] on input "Traditional spelling tests can force rote memorization" at bounding box center [518, 78] width 20 height 20
radio input "true"
click at [708, 502] on button "SUBMIT" at bounding box center [780, 482] width 170 height 40
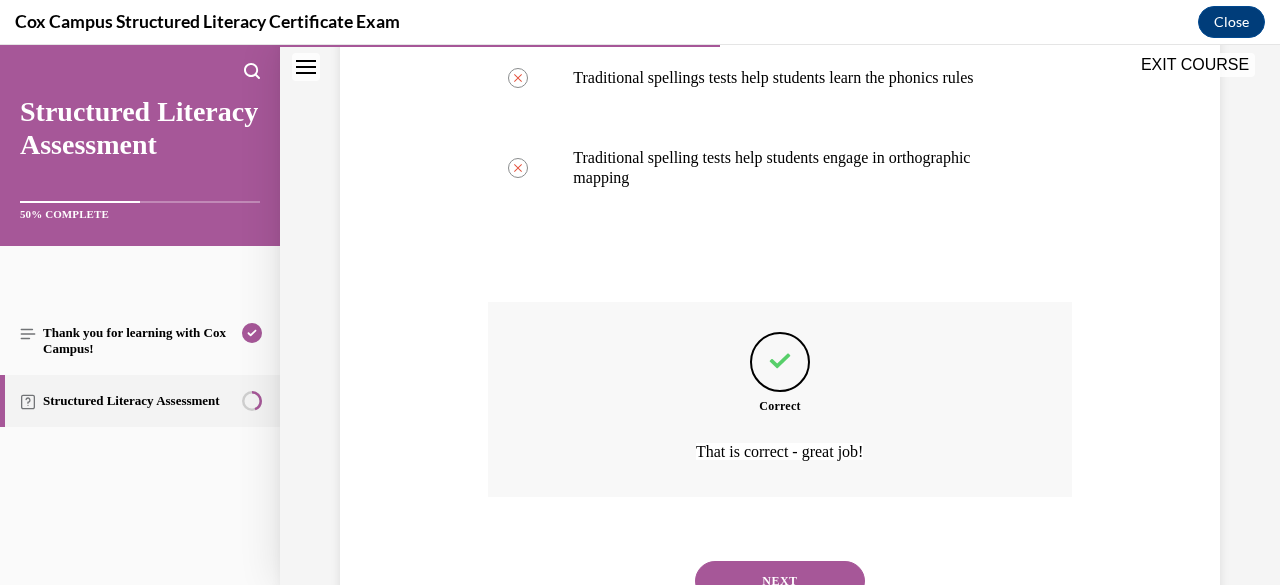
scroll to position [739, 0]
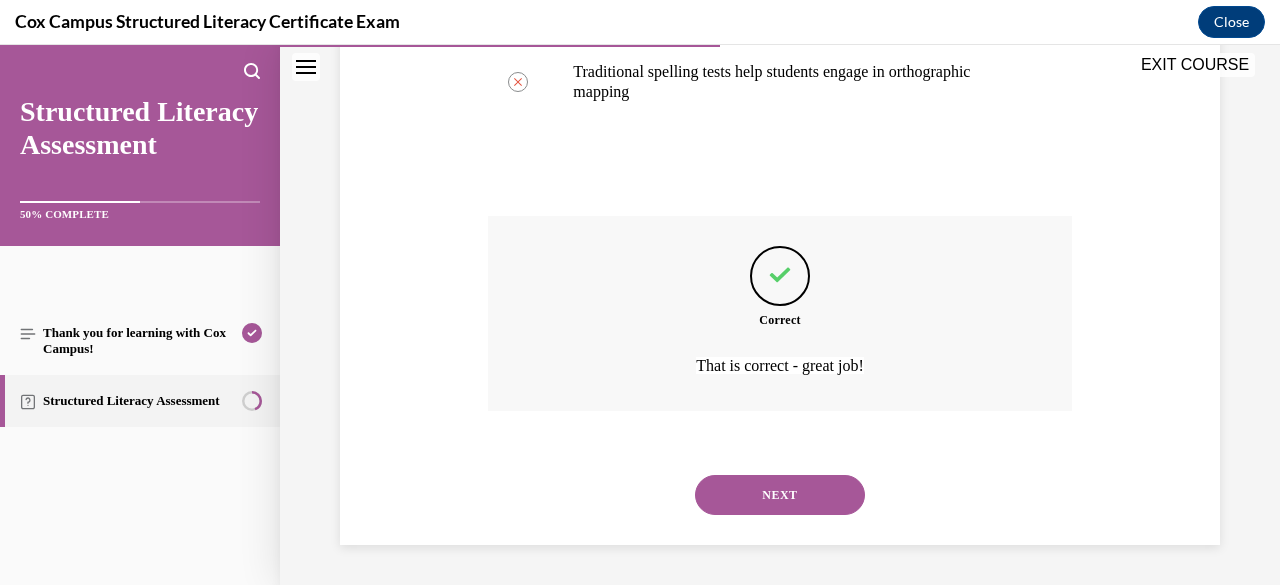
click at [715, 495] on button "NEXT" at bounding box center [780, 495] width 170 height 40
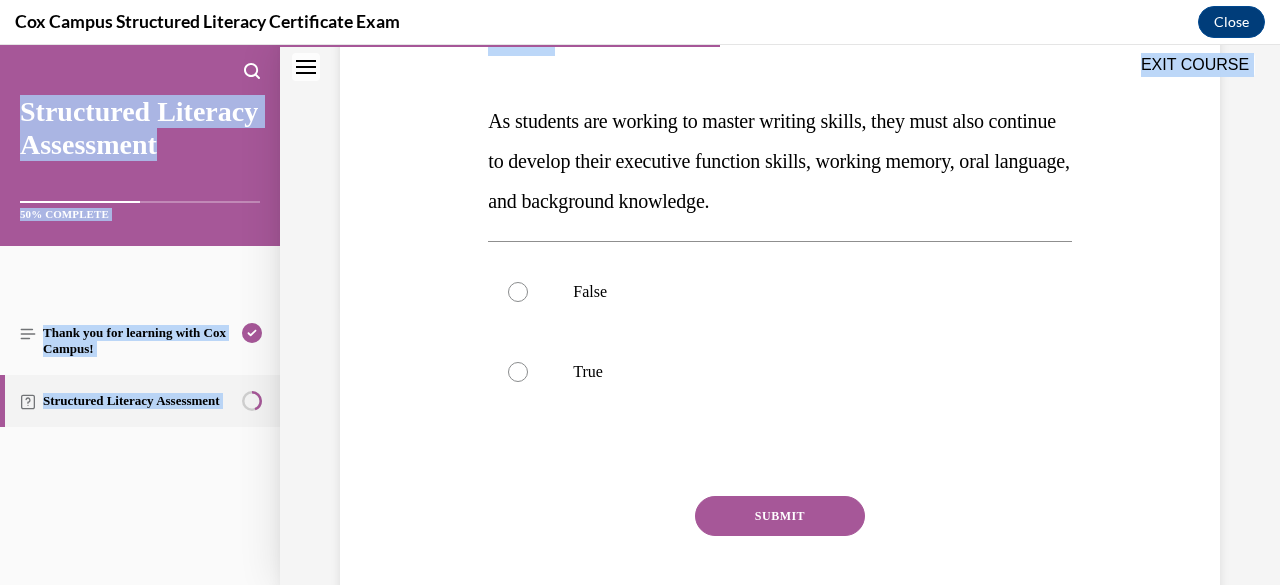
scroll to position [394, 0]
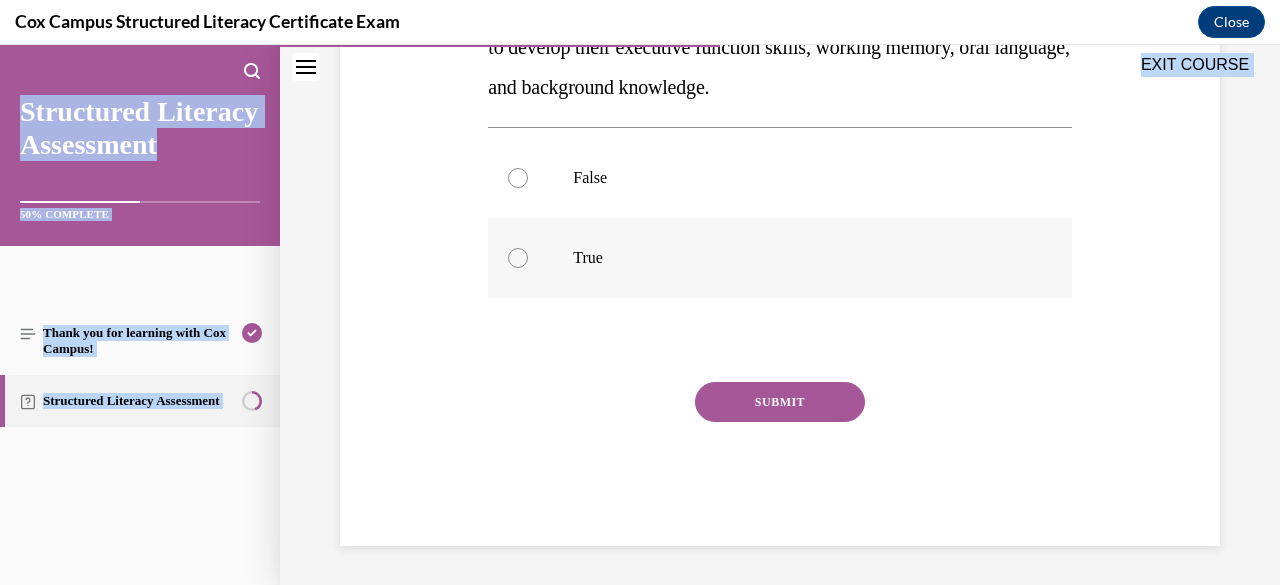
drag, startPoint x: 486, startPoint y: 403, endPoint x: 740, endPoint y: 267, distance: 288.1
click at [740, 267] on div "Question 65/144 As students are working to master writing skills, they must als…" at bounding box center [779, 215] width 583 height 662
click at [520, 262] on div at bounding box center [518, 258] width 20 height 20
click at [520, 262] on input "True" at bounding box center [518, 258] width 20 height 20
radio input "true"
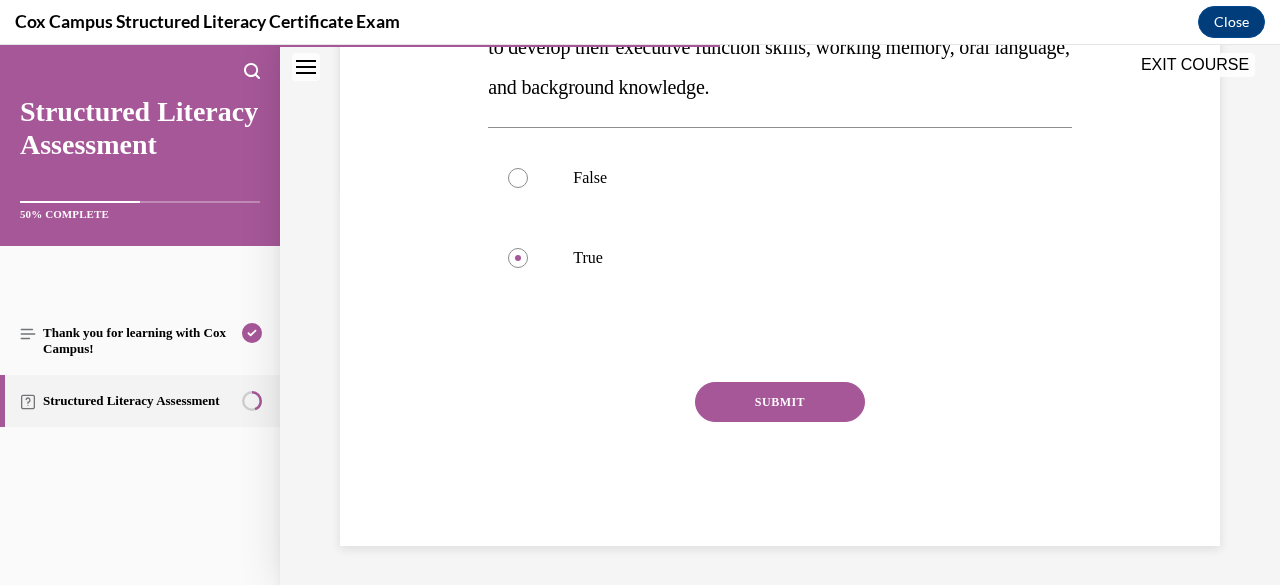
click at [726, 395] on button "SUBMIT" at bounding box center [780, 402] width 170 height 40
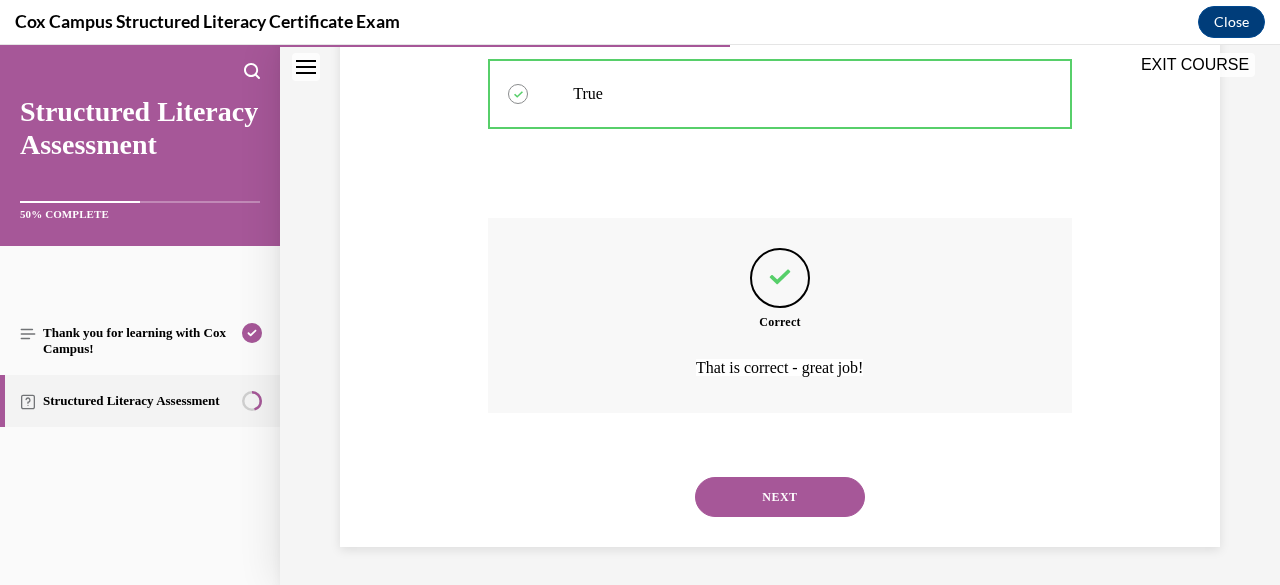
scroll to position [559, 0]
click at [776, 487] on button "NEXT" at bounding box center [780, 496] width 170 height 40
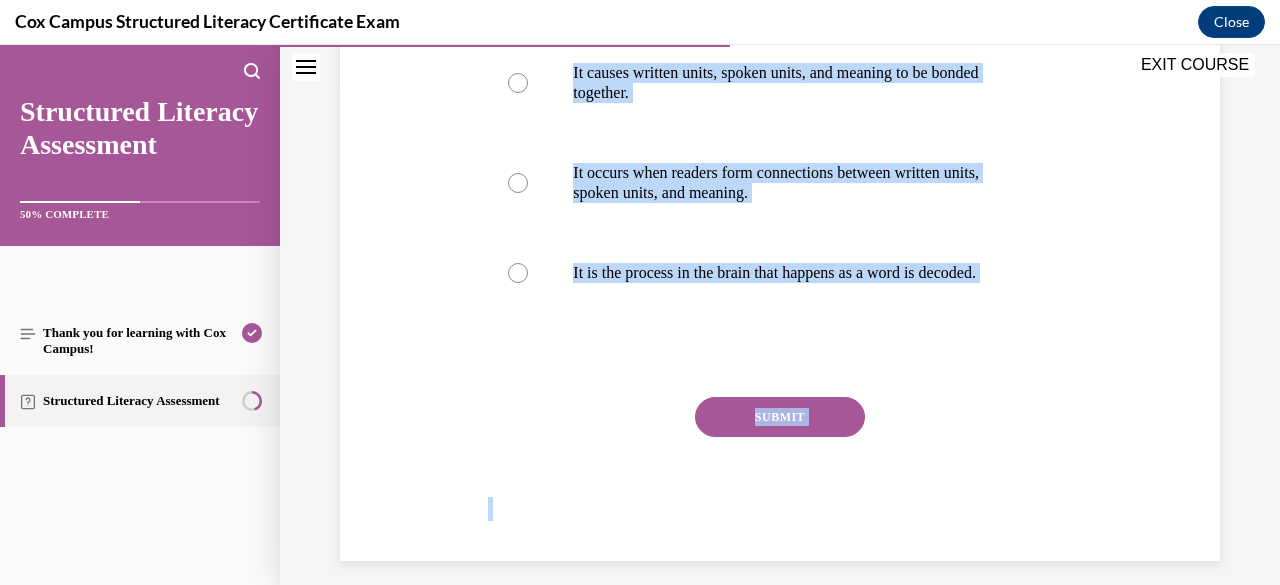
scroll to position [528, 0]
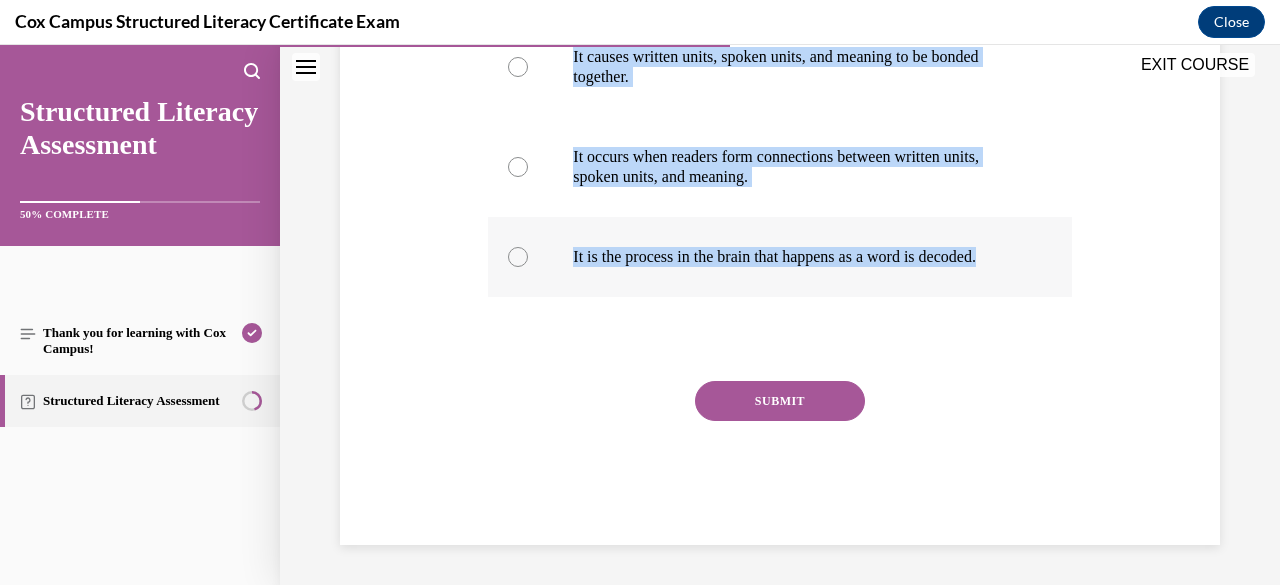
drag, startPoint x: 488, startPoint y: 396, endPoint x: 966, endPoint y: 271, distance: 494.0
click at [966, 271] on div "Question 66/144 Which of the following is true about orthographic mapping? All …" at bounding box center [779, 154] width 583 height 782
click at [423, 165] on div "Question 66/144 Which of the following is true about orthographic mapping? All …" at bounding box center [780, 124] width 890 height 842
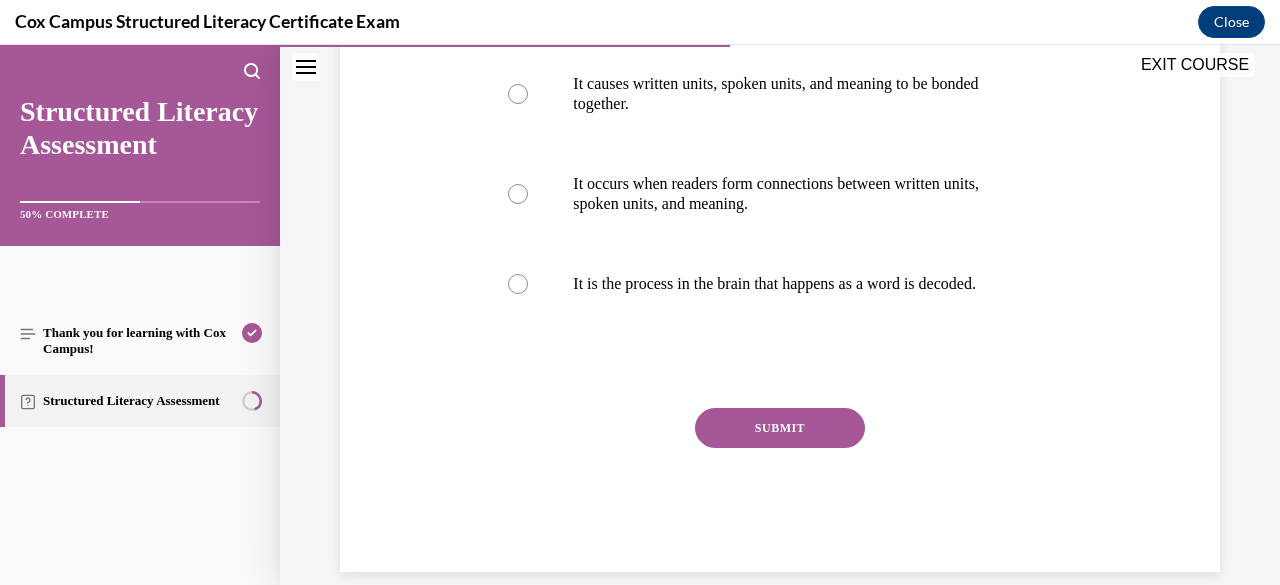
scroll to position [288, 0]
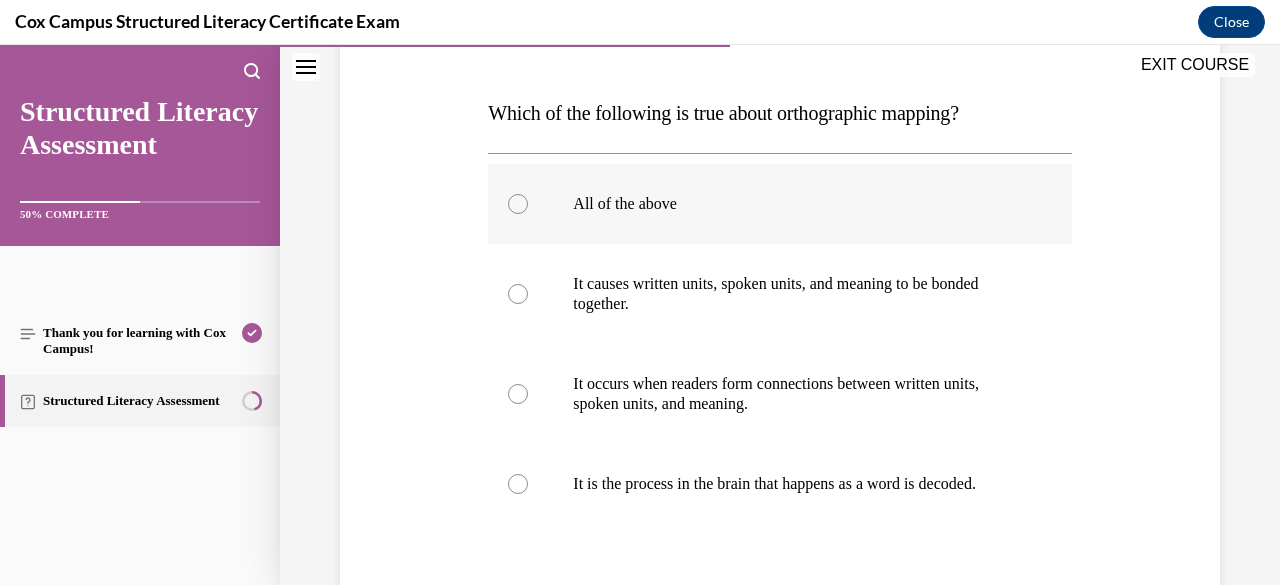
click at [519, 208] on div at bounding box center [518, 204] width 20 height 20
click at [519, 208] on input "All of the above" at bounding box center [518, 204] width 20 height 20
radio input "true"
click at [404, 252] on div "Question 66/144 Which of the following is true about orthographic mapping? All …" at bounding box center [780, 351] width 890 height 842
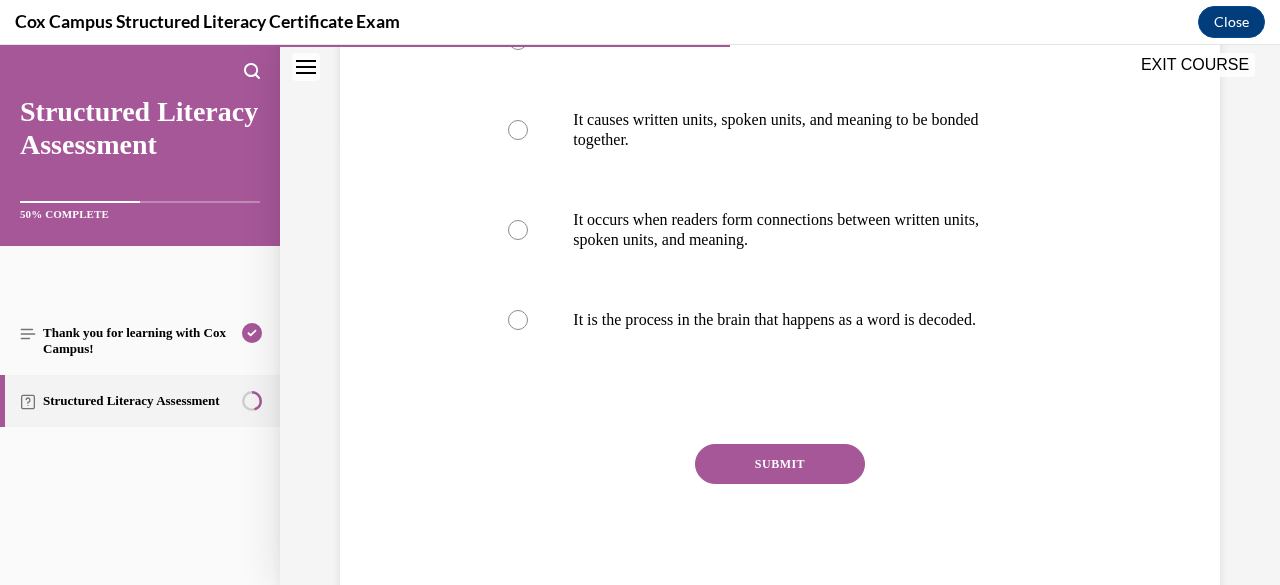
scroll to position [488, 0]
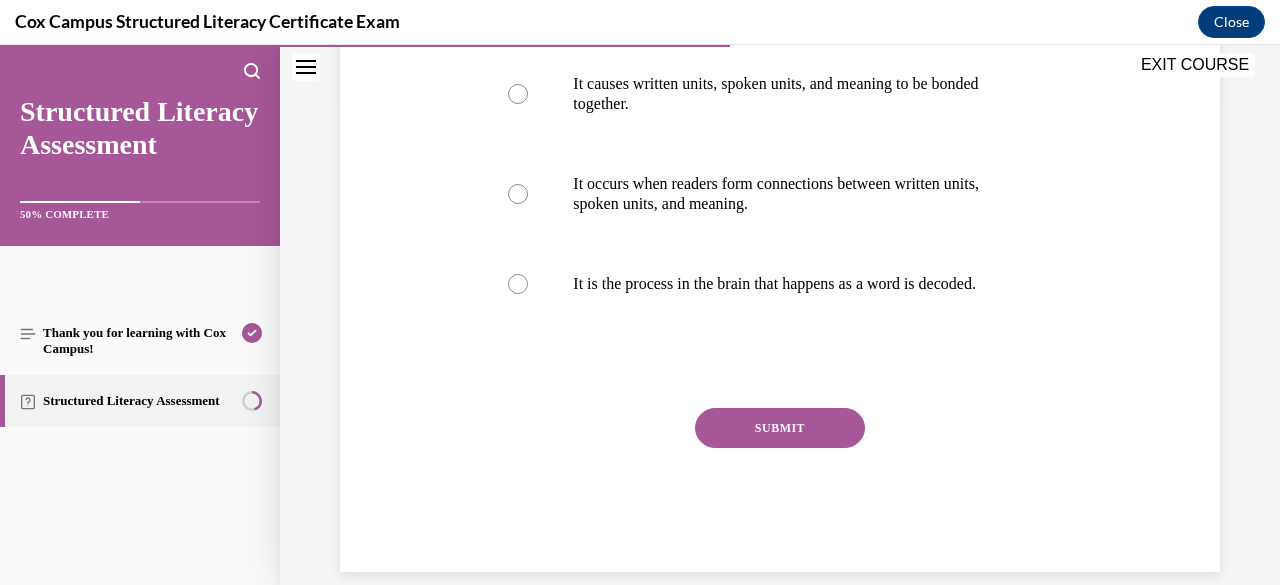
click at [712, 447] on button "SUBMIT" at bounding box center [780, 428] width 170 height 40
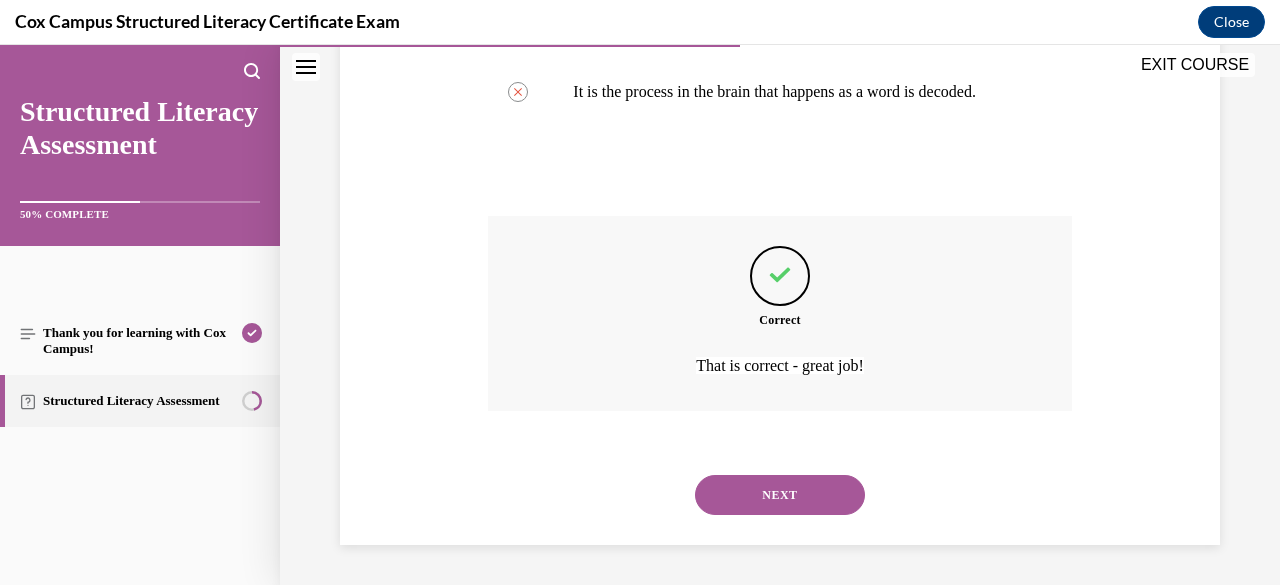
scroll to position [699, 0]
click at [738, 499] on button "NEXT" at bounding box center [780, 495] width 170 height 40
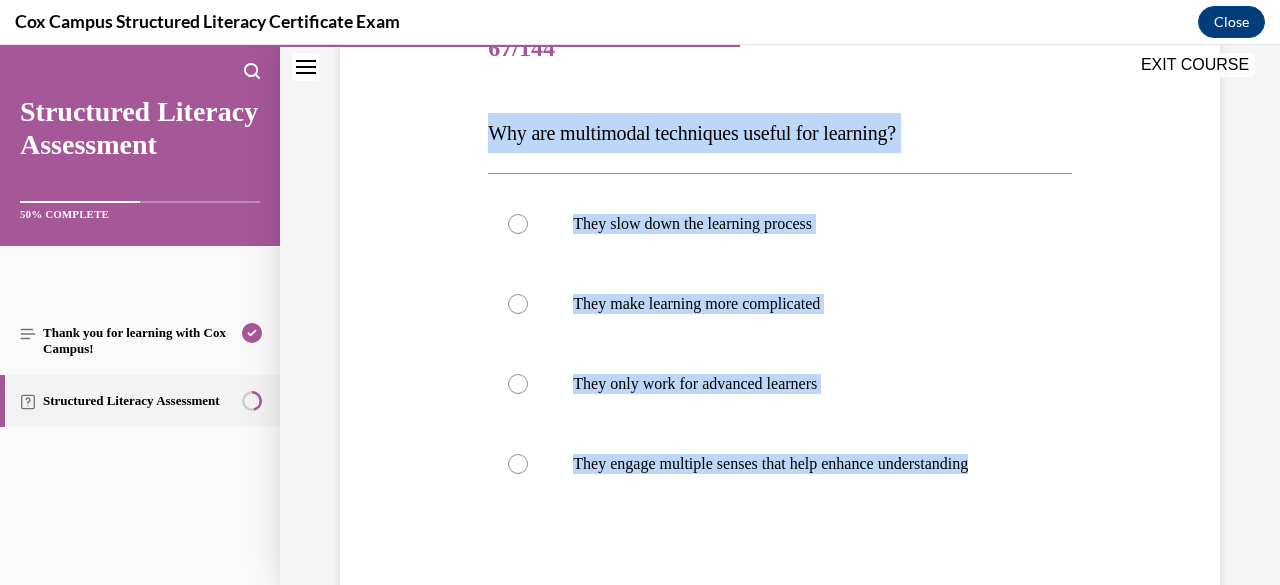
scroll to position [276, 0]
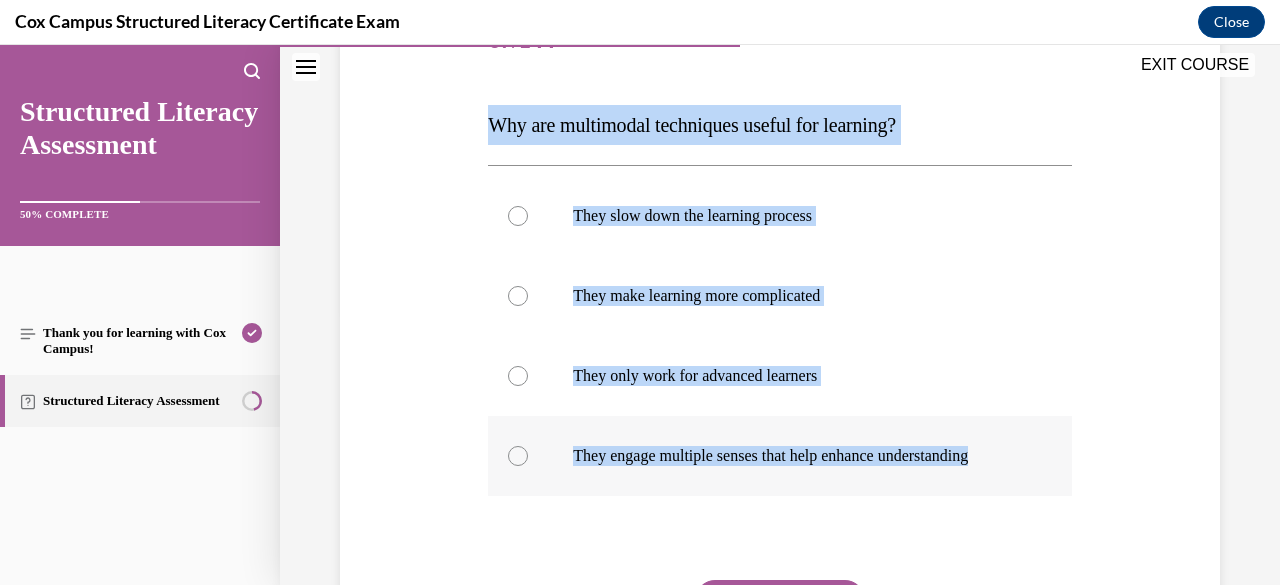
drag, startPoint x: 488, startPoint y: 155, endPoint x: 879, endPoint y: 496, distance: 518.7
click at [879, 496] on div "Question 67/144 Why are multimodal techniques useful for learning? They slow do…" at bounding box center [779, 373] width 583 height 742
click at [396, 341] on div "Question 67/144 Why are multimodal techniques useful for learning? They slow do…" at bounding box center [780, 343] width 890 height 802
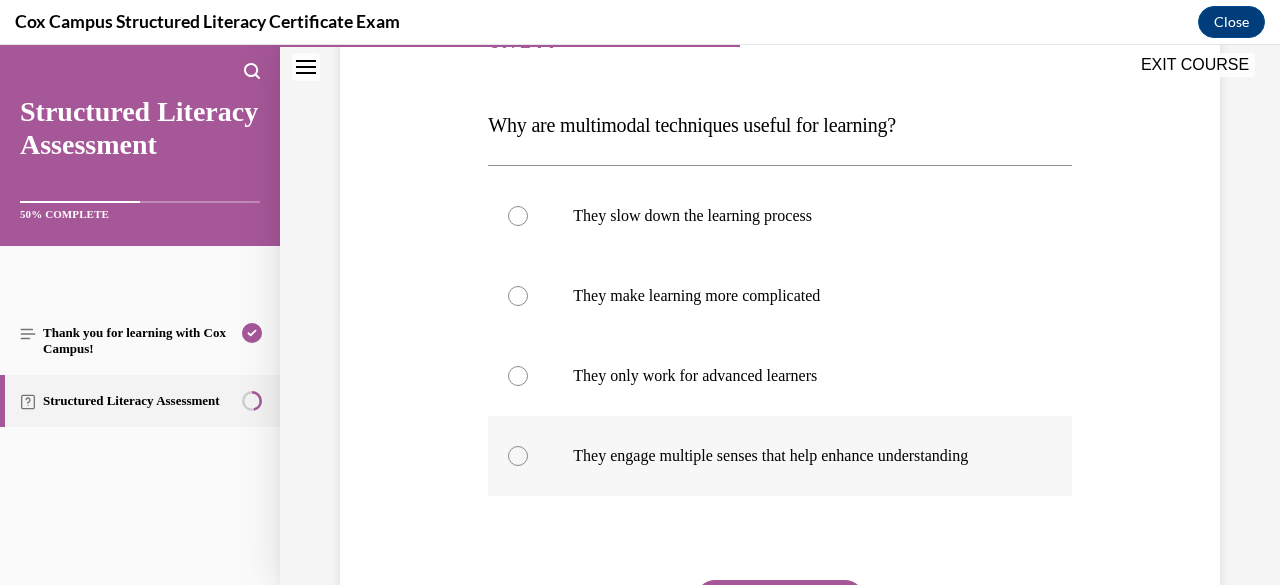
click at [513, 466] on div at bounding box center [518, 456] width 20 height 20
click at [513, 466] on input "They engage multiple senses that help enhance understanding" at bounding box center [518, 456] width 20 height 20
radio input "true"
click at [414, 497] on div "Question 67/144 Why are multimodal techniques useful for learning? They slow do…" at bounding box center [780, 343] width 890 height 802
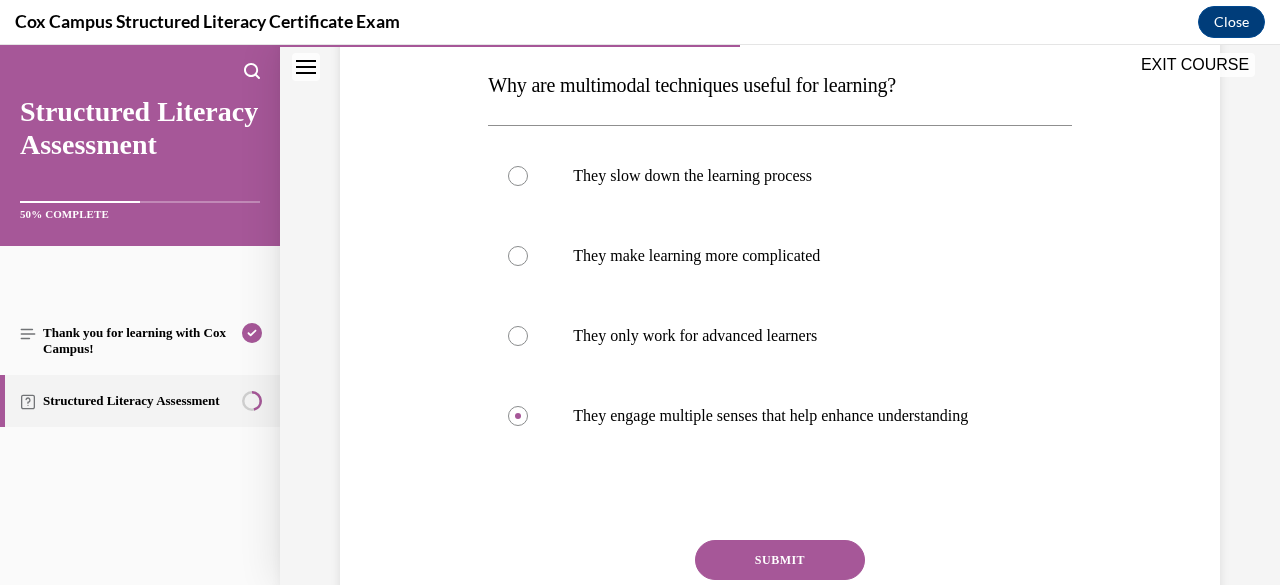
scroll to position [476, 0]
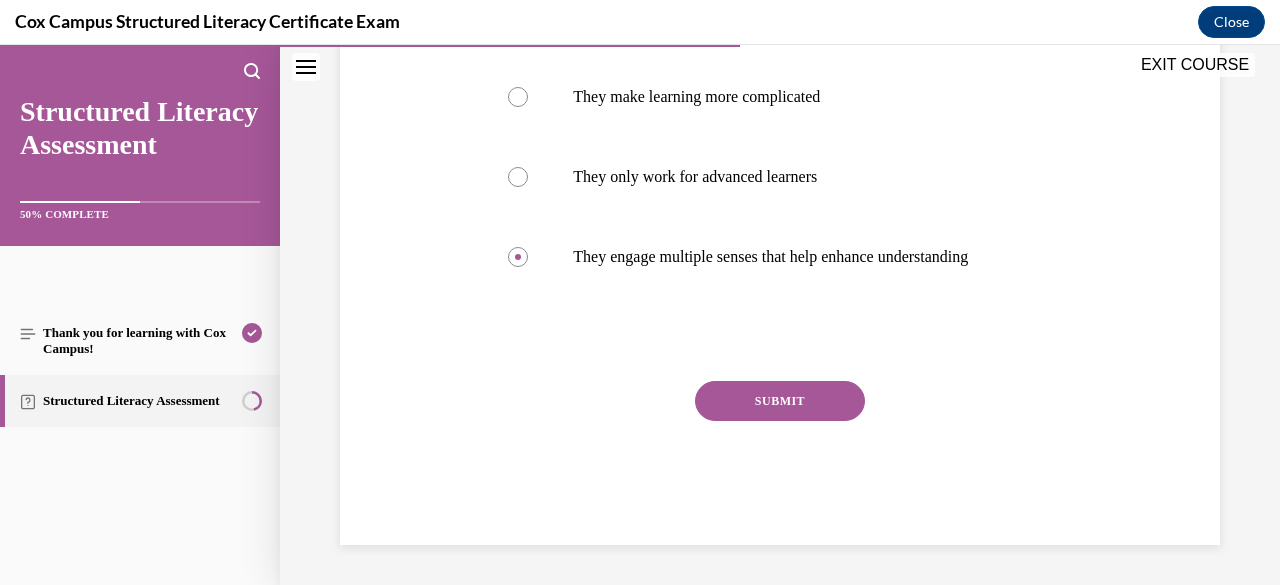
click at [764, 415] on button "SUBMIT" at bounding box center [780, 401] width 170 height 40
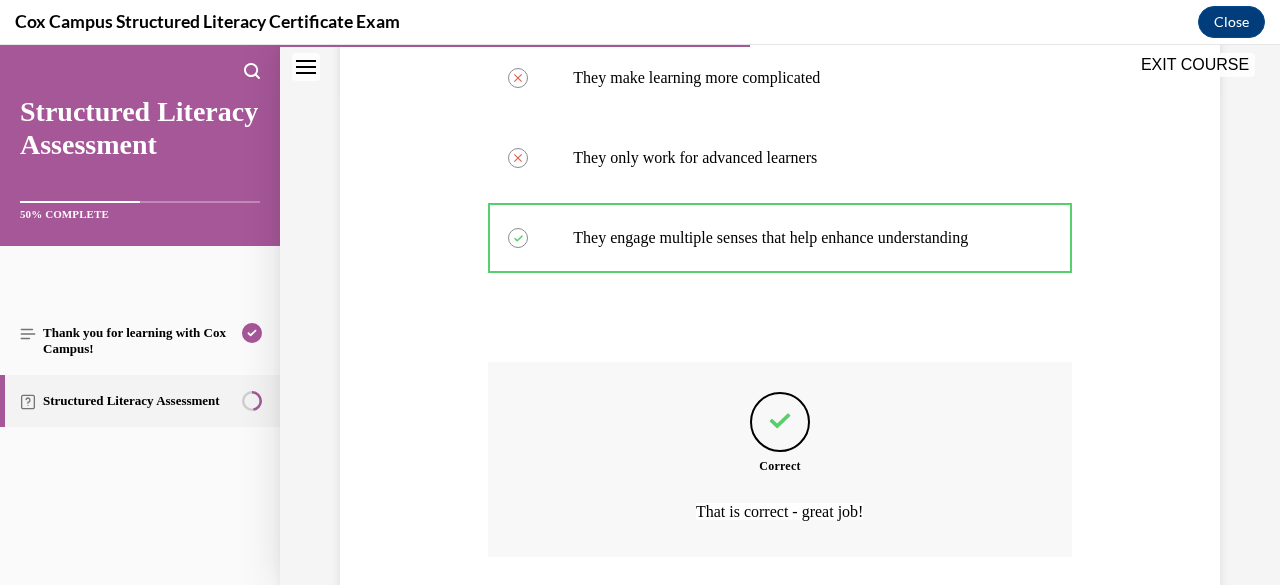
scroll to position [659, 0]
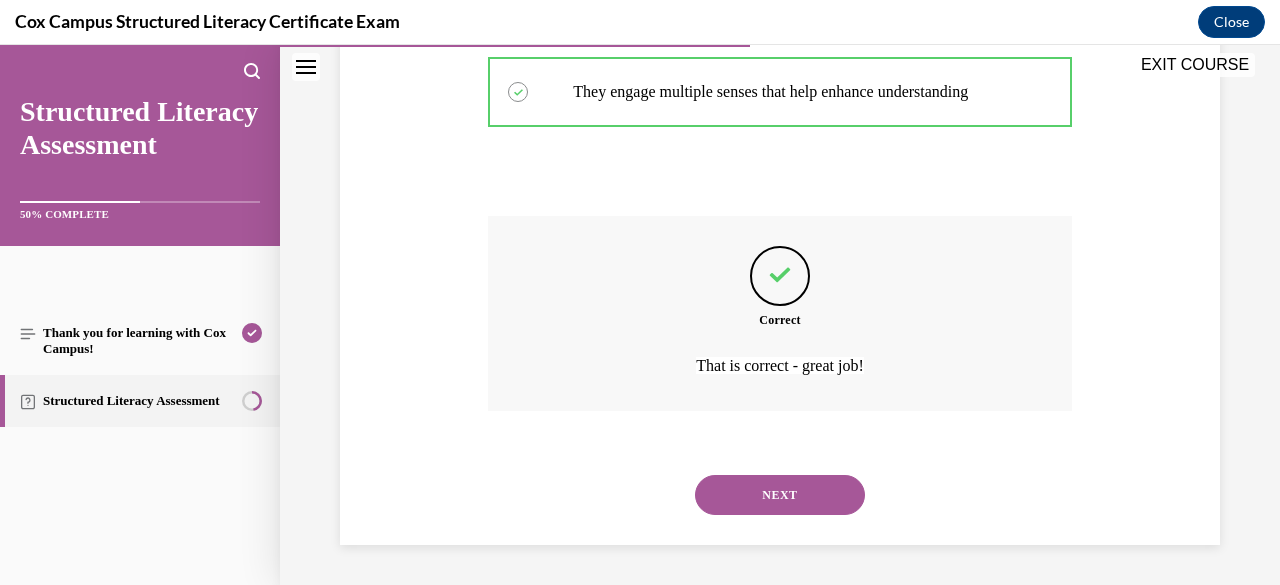
click at [774, 491] on button "NEXT" at bounding box center [780, 495] width 170 height 40
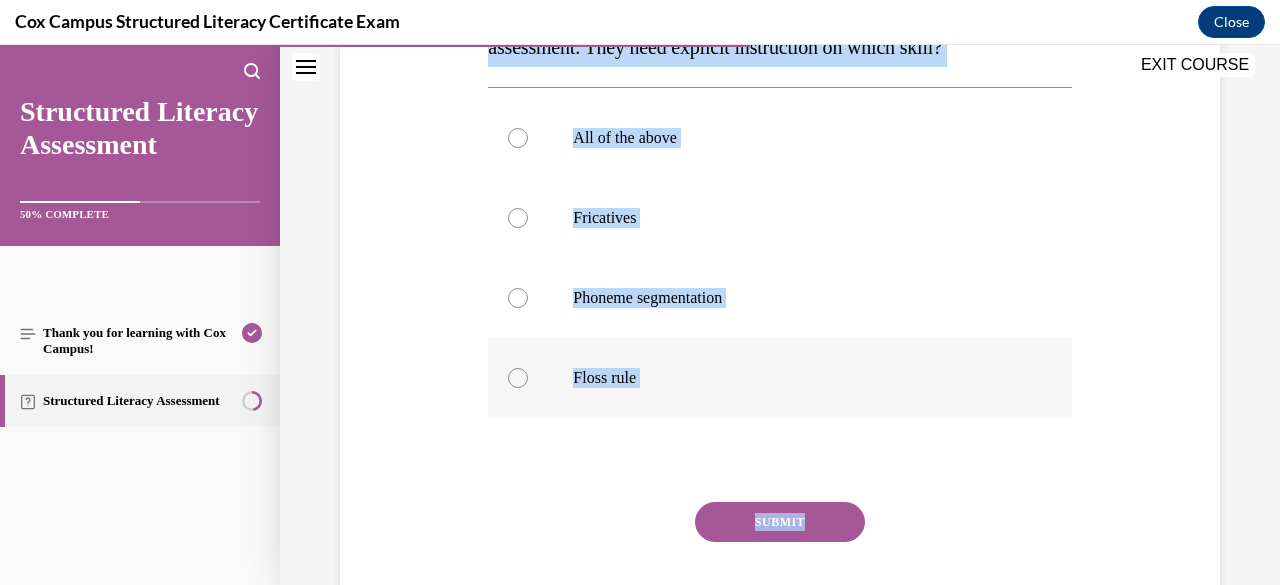
scroll to position [462, 0]
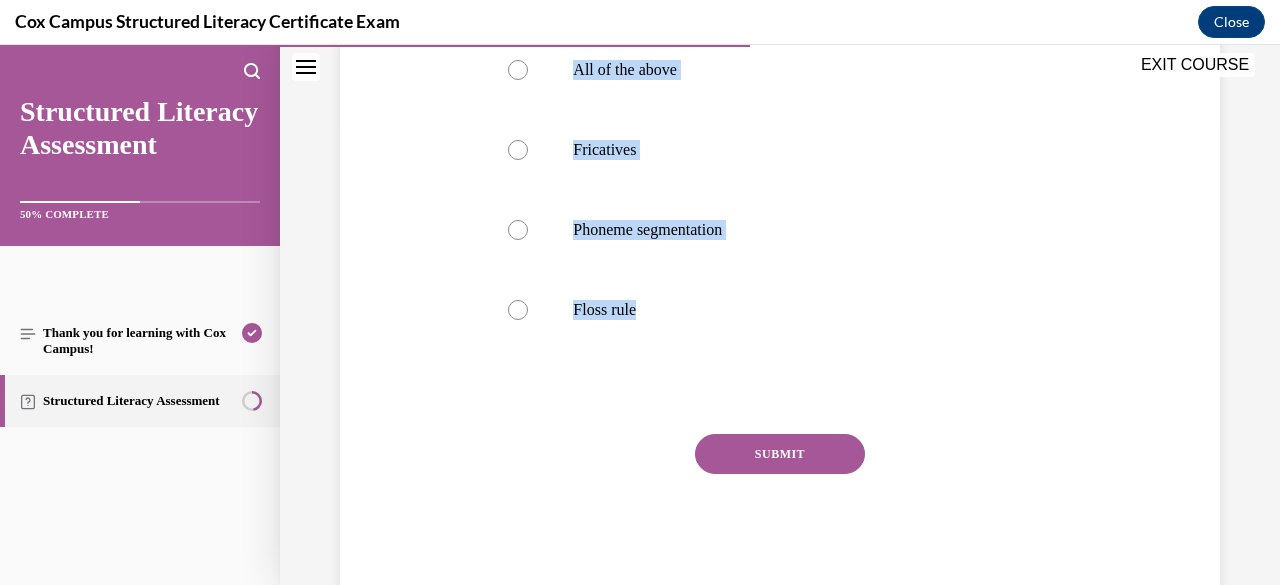
drag, startPoint x: 490, startPoint y: 399, endPoint x: 826, endPoint y: 361, distance: 338.1
click at [826, 361] on div "Question 68/144 A student writes "jaz" for jazz and "tos" for toss on an encodi…" at bounding box center [779, 207] width 583 height 782
click at [517, 310] on div at bounding box center [518, 310] width 20 height 20
click at [517, 310] on input "Floss rule" at bounding box center [518, 310] width 20 height 20
radio input "true"
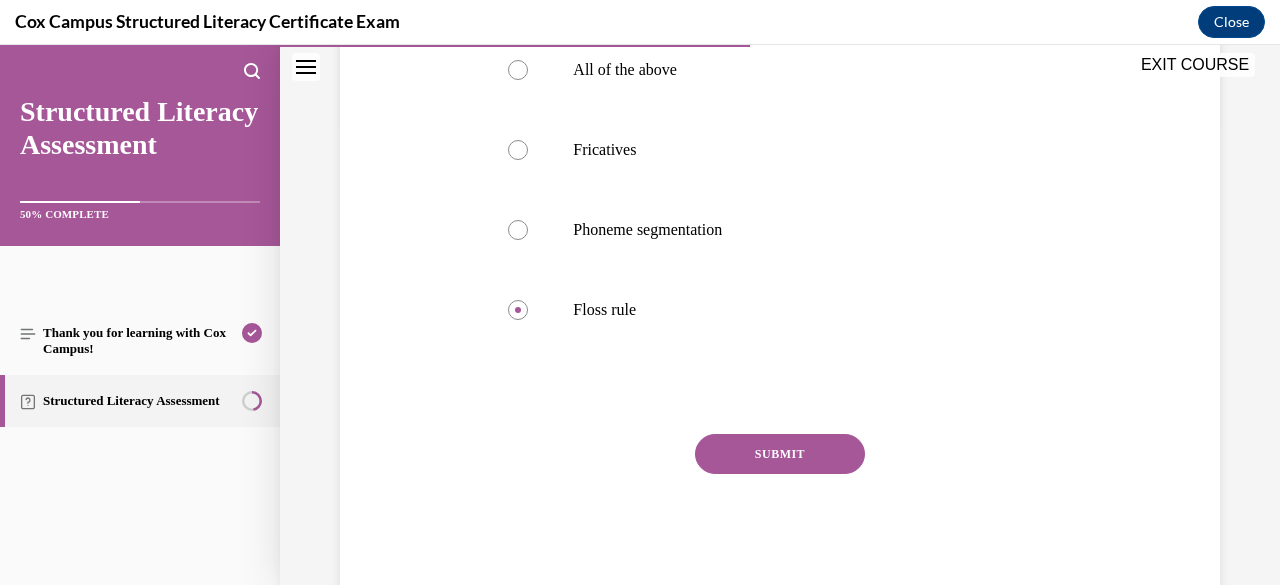
click at [770, 451] on button "SUBMIT" at bounding box center [780, 454] width 170 height 40
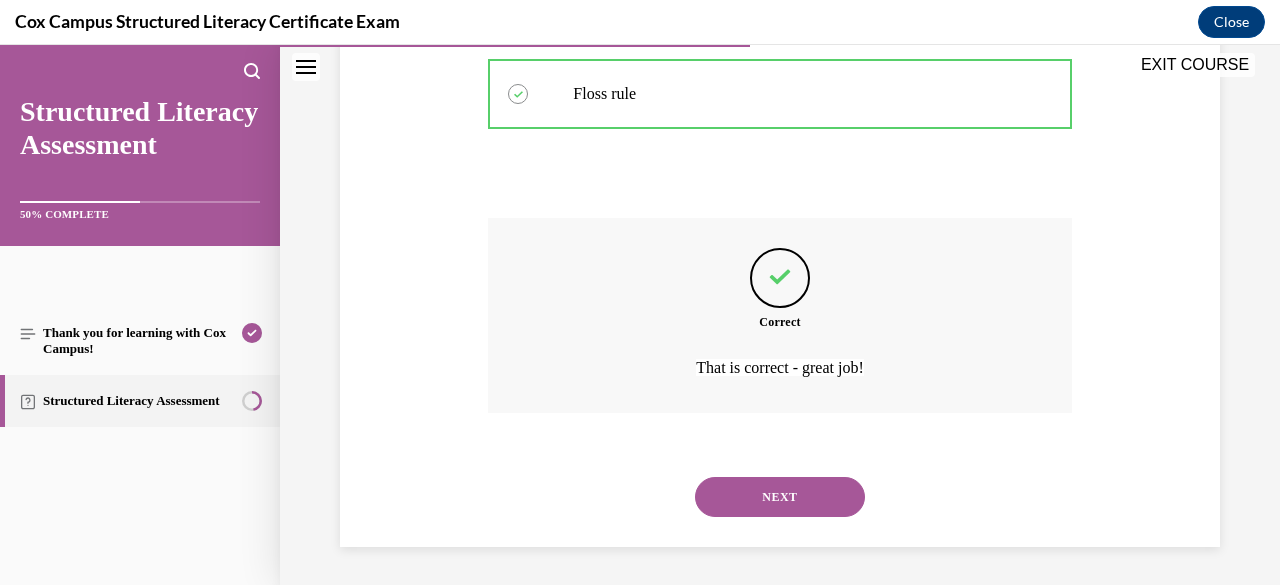
scroll to position [679, 0]
click at [772, 488] on button "NEXT" at bounding box center [780, 496] width 170 height 40
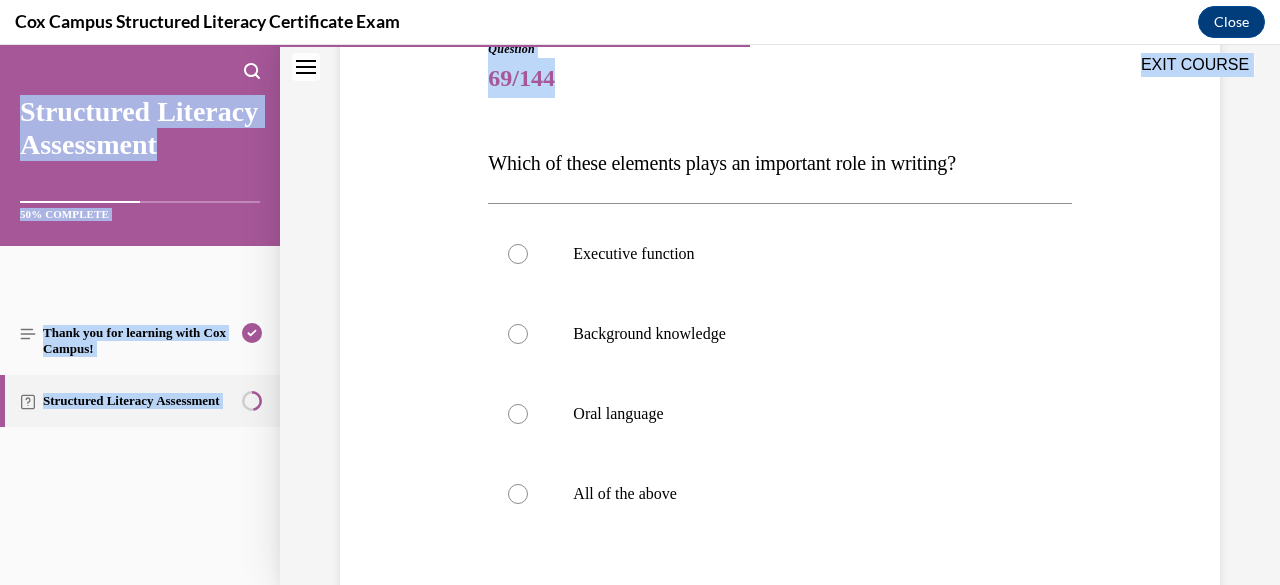
scroll to position [474, 0]
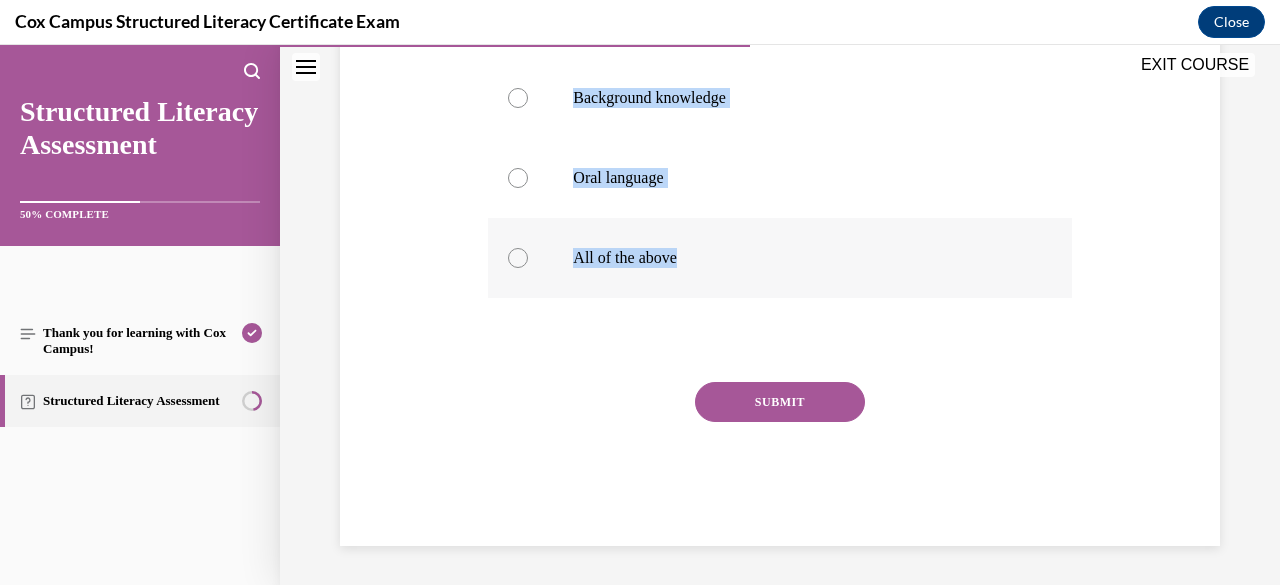
drag, startPoint x: 488, startPoint y: 399, endPoint x: 824, endPoint y: 295, distance: 351.6
click at [824, 295] on div "Question 69/144 Which of these elements plays an important role in writing?   E…" at bounding box center [779, 175] width 583 height 742
click at [512, 260] on div at bounding box center [518, 258] width 20 height 20
click at [512, 260] on input "All of the above" at bounding box center [518, 258] width 20 height 20
radio input "true"
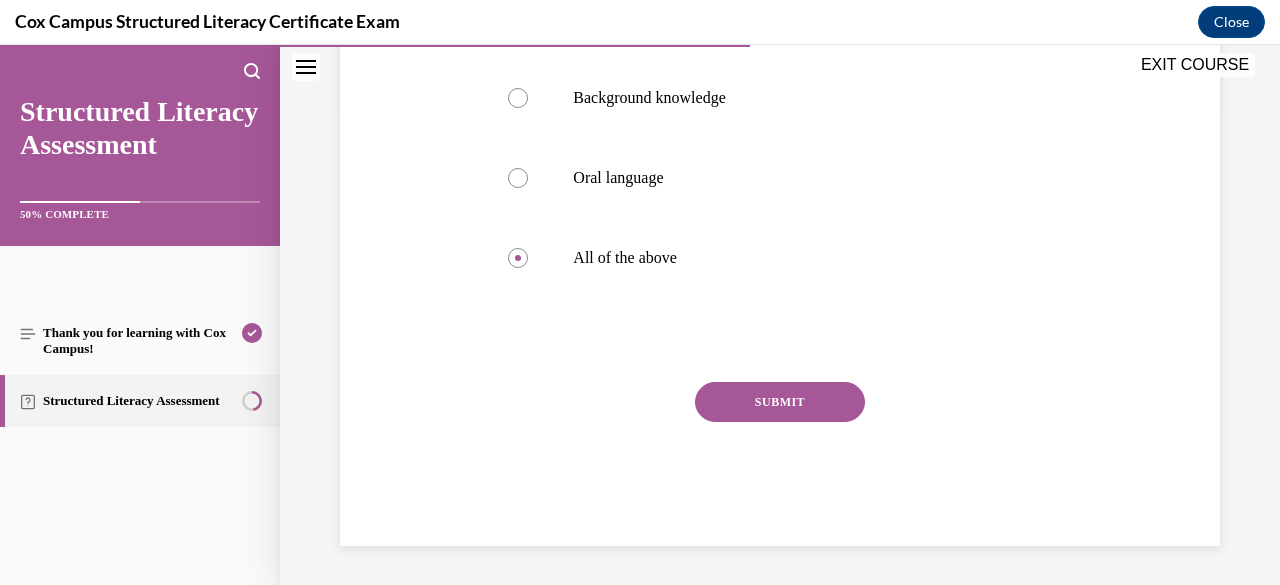
click at [751, 397] on button "SUBMIT" at bounding box center [780, 402] width 170 height 40
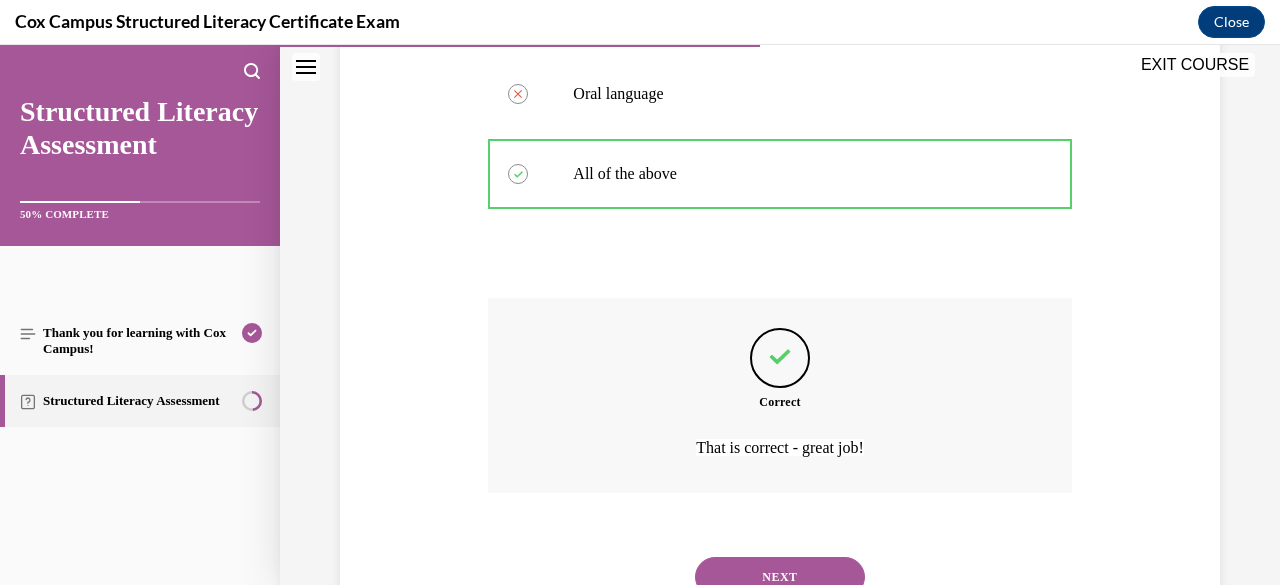
scroll to position [639, 0]
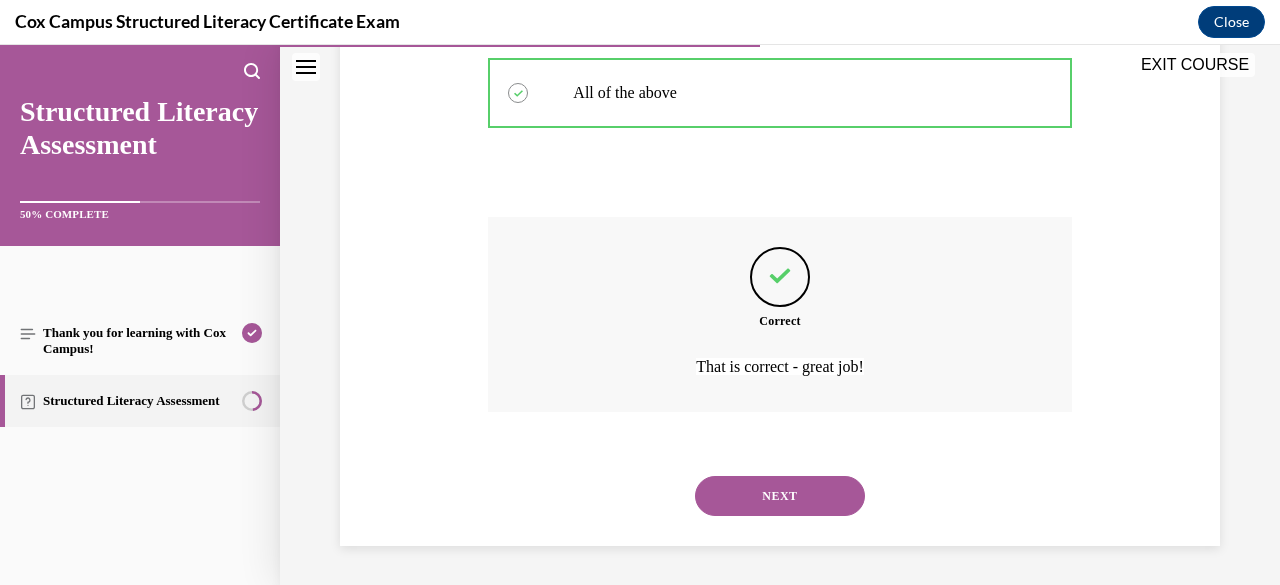
click at [765, 494] on button "NEXT" at bounding box center [780, 496] width 170 height 40
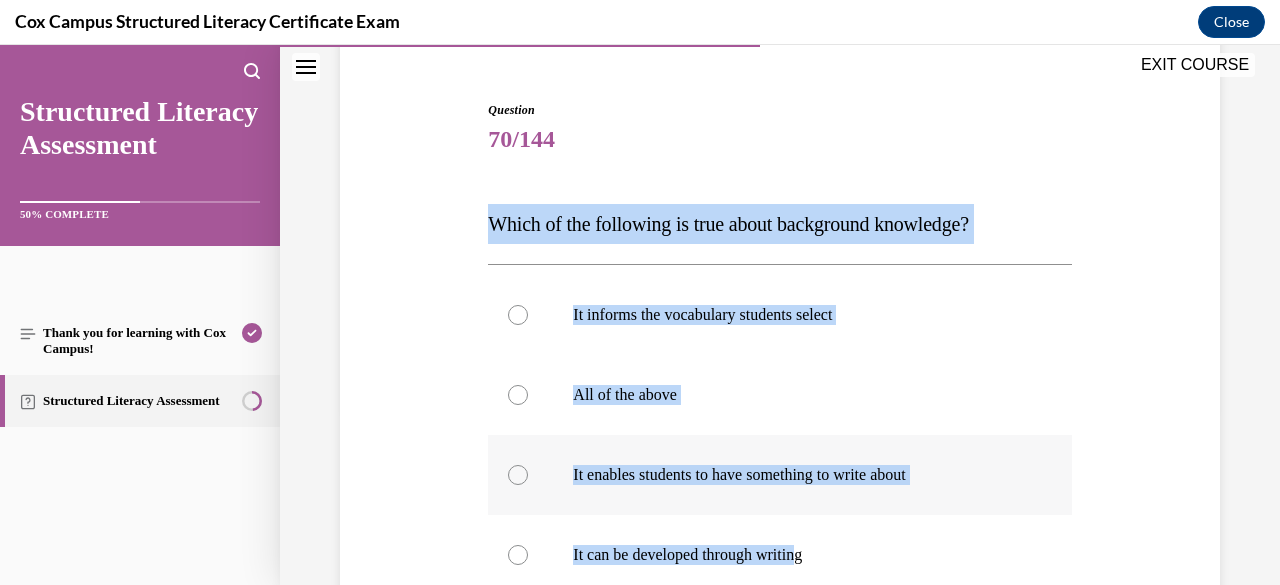
scroll to position [207, 0]
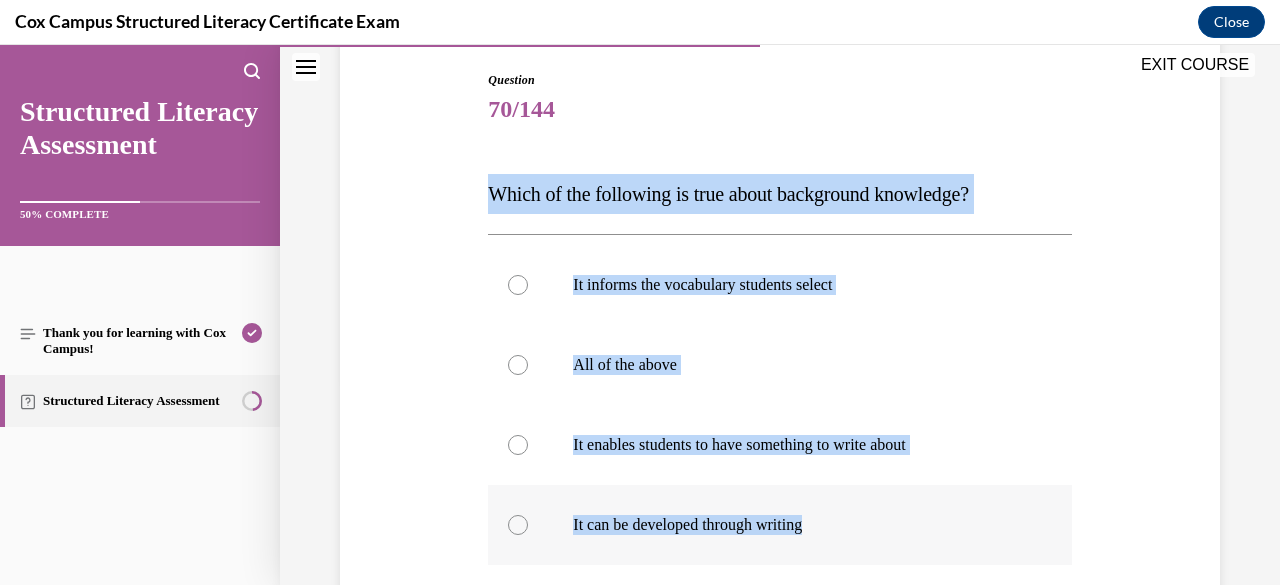
drag, startPoint x: 486, startPoint y: 403, endPoint x: 918, endPoint y: 515, distance: 446.2
click at [918, 515] on div "Question 70/144 Which of the following is true about background knowledge? It i…" at bounding box center [779, 442] width 583 height 742
click at [520, 367] on div at bounding box center [518, 365] width 20 height 20
click at [520, 367] on input "All of the above" at bounding box center [518, 365] width 20 height 20
radio input "true"
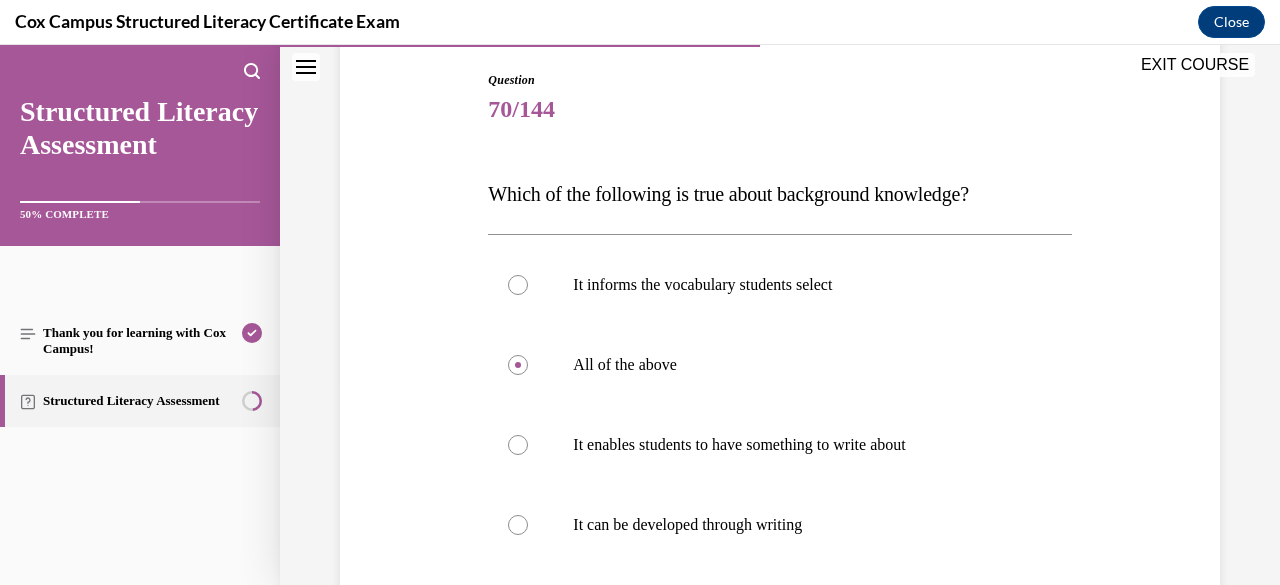
click at [410, 397] on div "Question 70/144 Which of the following is true about background knowledge? It i…" at bounding box center [780, 412] width 890 height 802
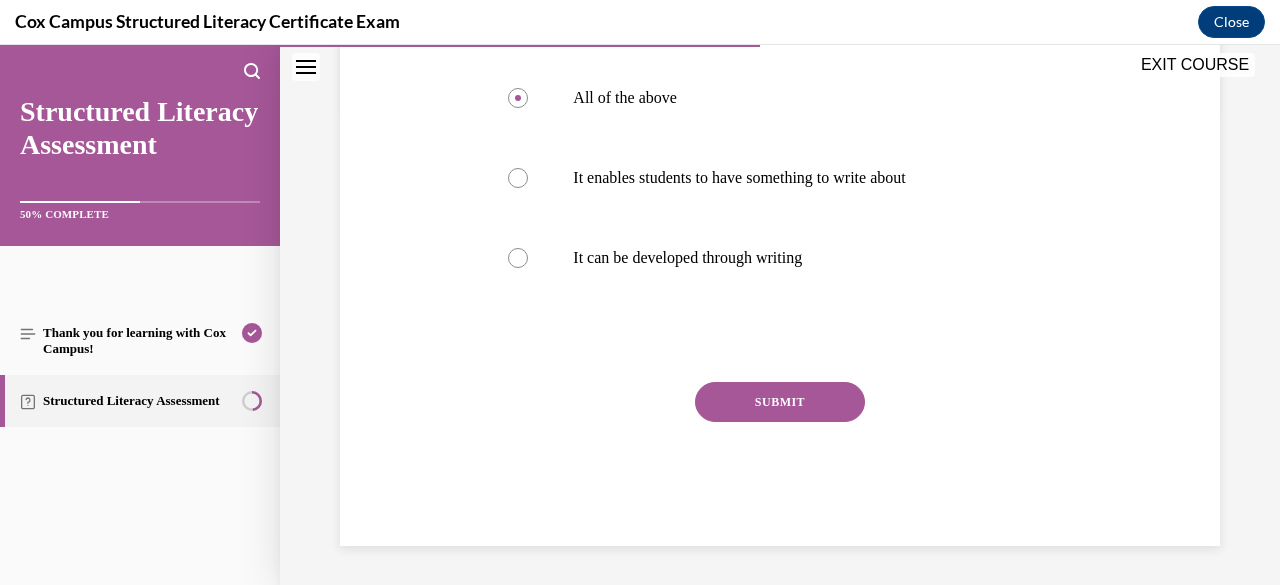
click at [722, 409] on button "SUBMIT" at bounding box center [780, 402] width 170 height 40
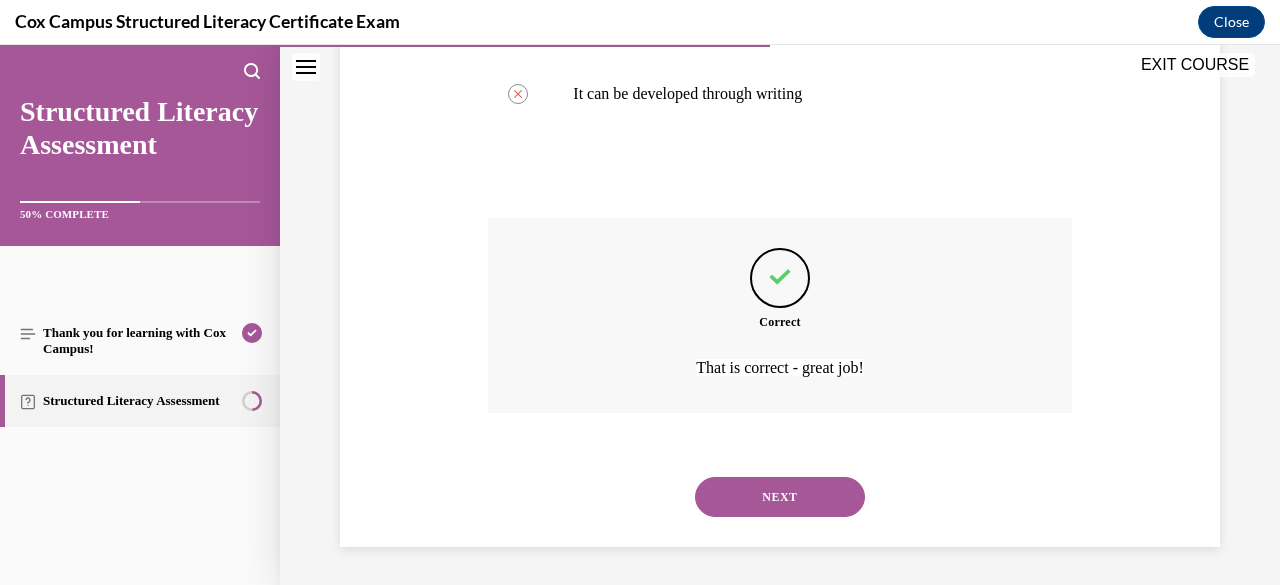
scroll to position [639, 0]
click at [736, 489] on button "NEXT" at bounding box center [780, 496] width 170 height 40
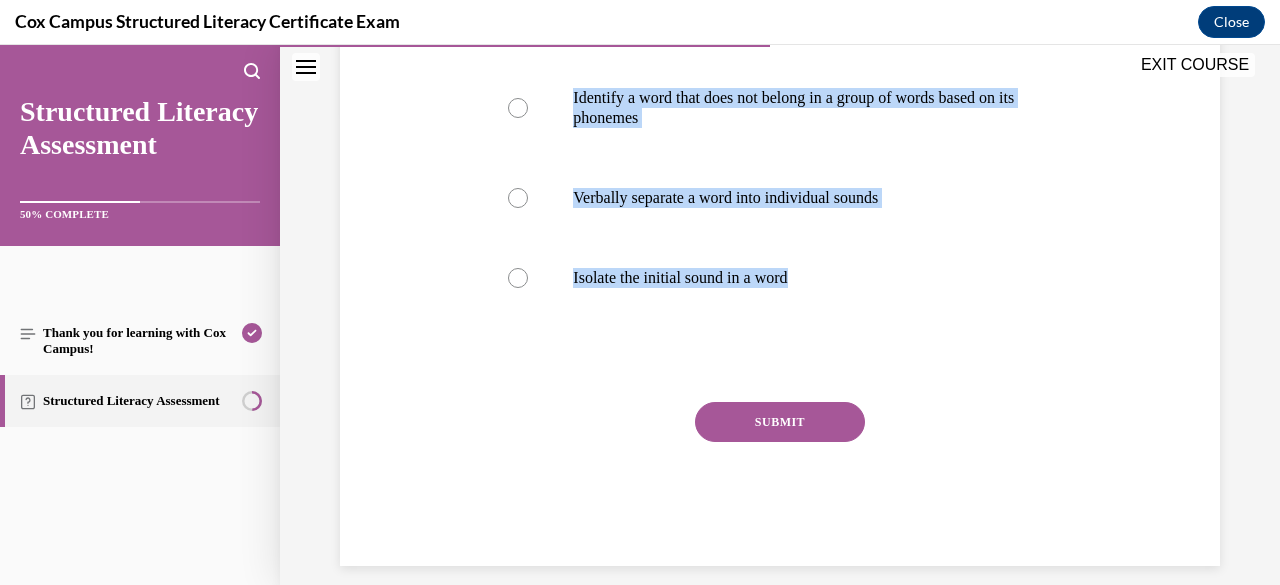
scroll to position [486, 0]
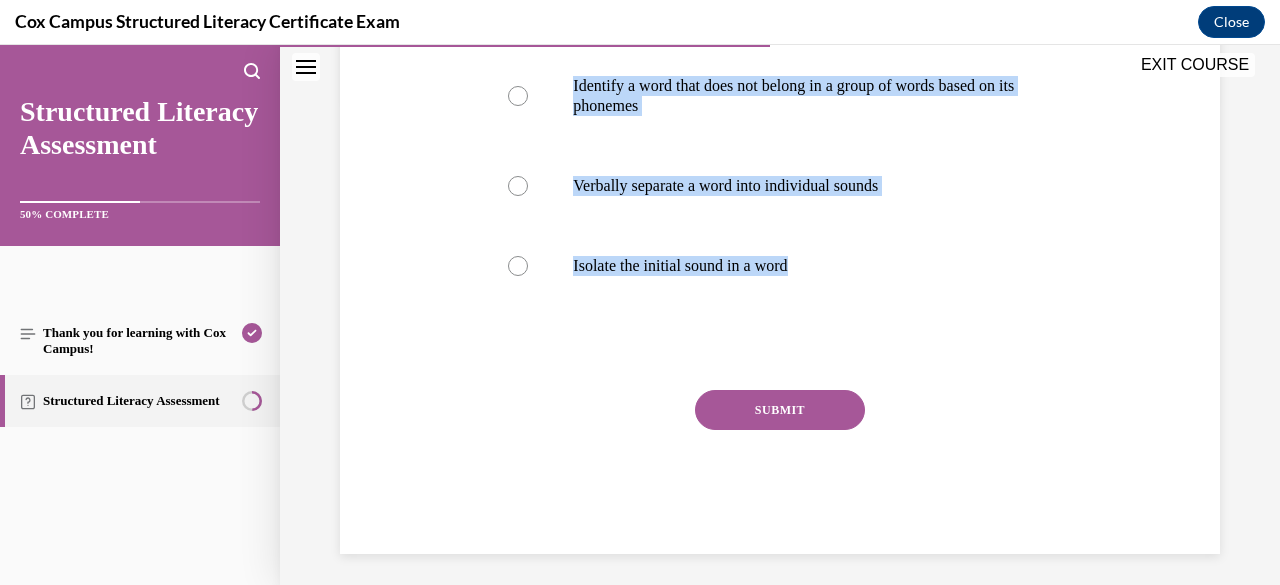
drag, startPoint x: 485, startPoint y: 403, endPoint x: 920, endPoint y: 320, distance: 442.7
click at [920, 320] on div "Question 71/144 Phoneme segmentation is the ability to: Verbally put individual…" at bounding box center [779, 173] width 583 height 762
click at [420, 224] on div "Question 71/144 Phoneme segmentation is the ability to: Verbally put individual…" at bounding box center [780, 143] width 890 height 822
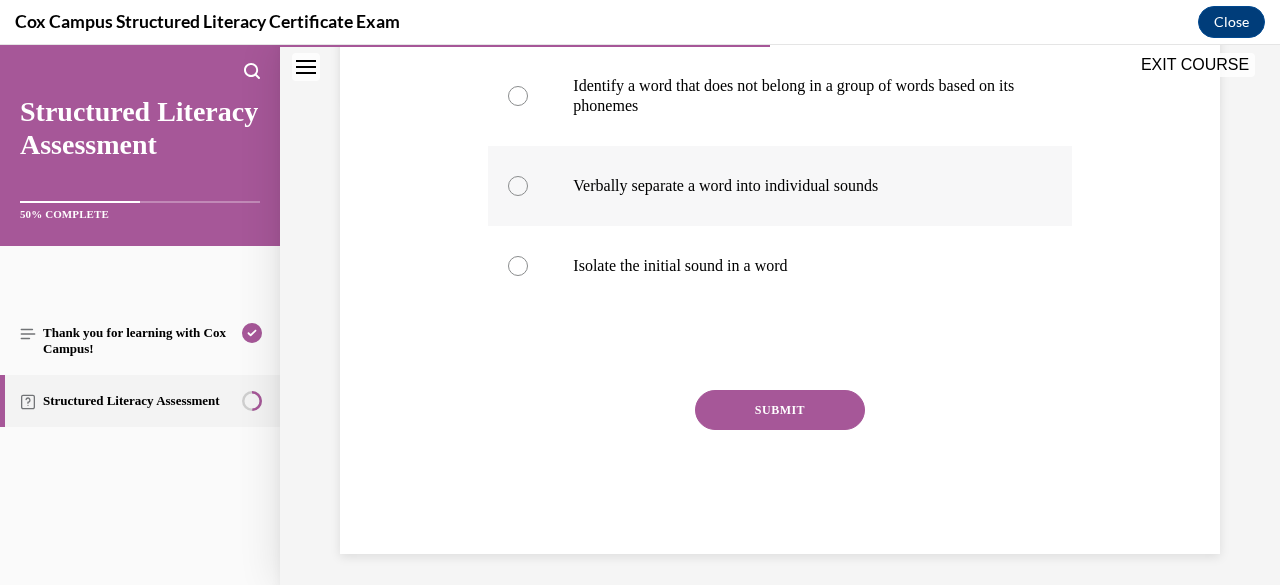
click at [518, 185] on div at bounding box center [518, 186] width 20 height 20
click at [518, 185] on input "Verbally separate a word into individual sounds" at bounding box center [518, 186] width 20 height 20
radio input "true"
click at [742, 402] on button "SUBMIT" at bounding box center [780, 410] width 170 height 40
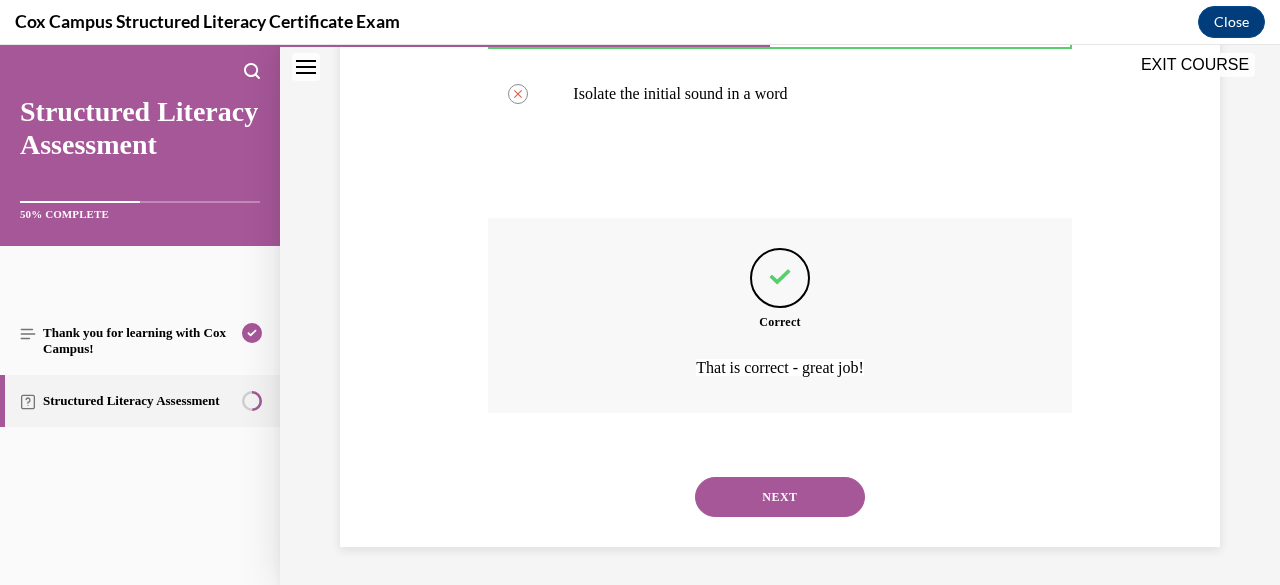
scroll to position [659, 0]
click at [761, 511] on button "NEXT" at bounding box center [780, 496] width 170 height 40
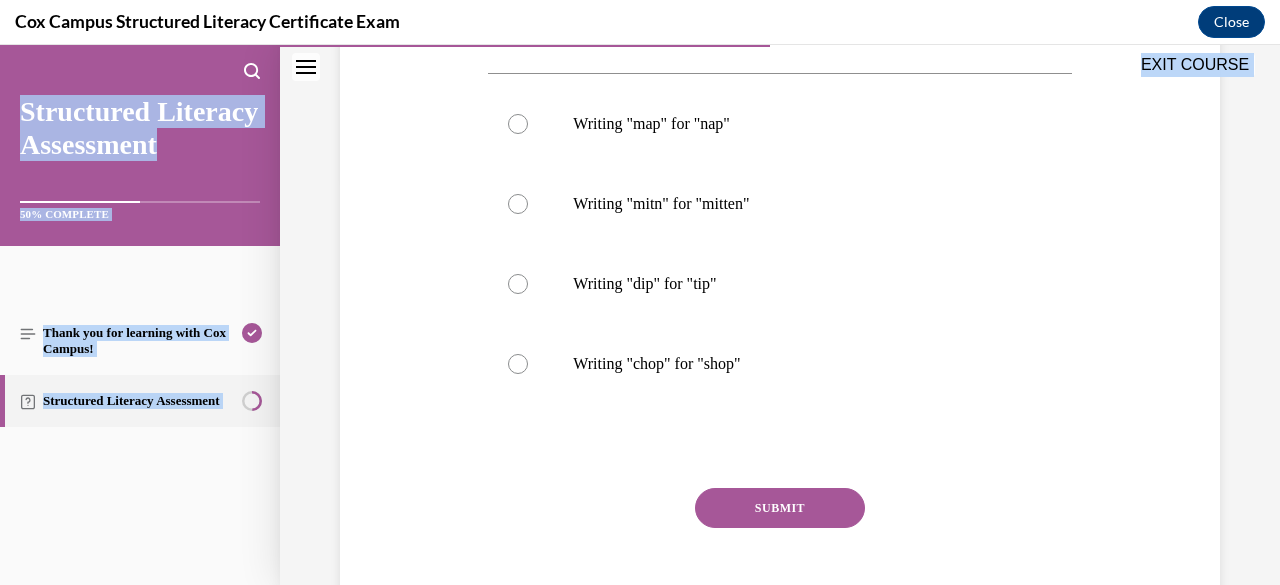
scroll to position [514, 0]
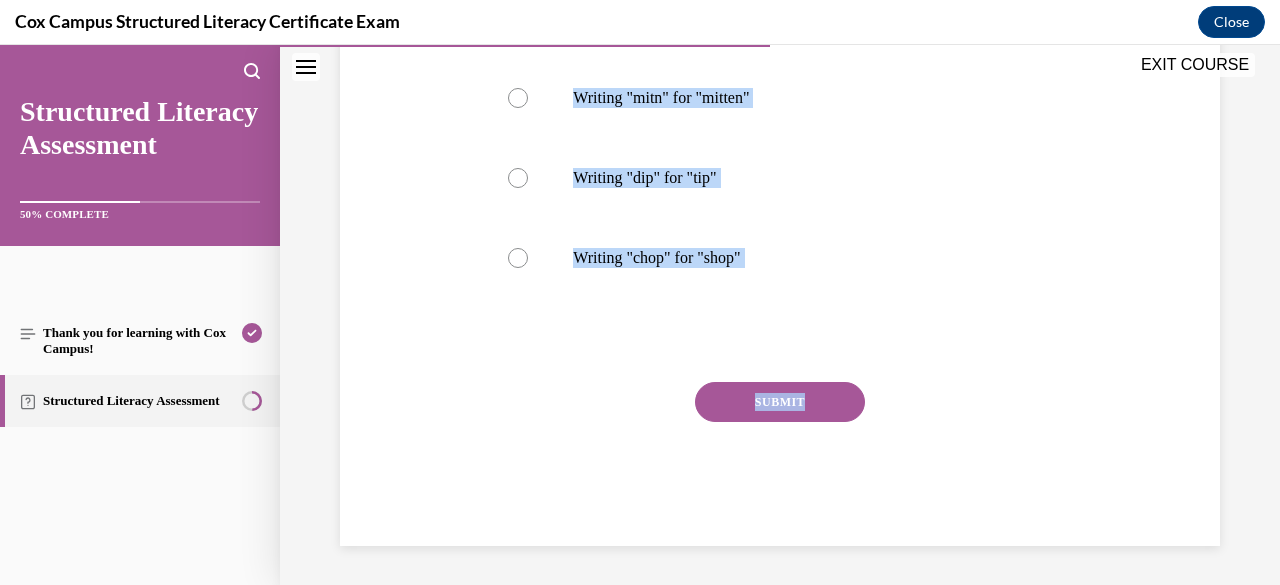
drag, startPoint x: 493, startPoint y: 393, endPoint x: 958, endPoint y: 357, distance: 466.3
click at [958, 357] on div "Question 72/144 Which of the following misspellings is phonetically accurate an…" at bounding box center [779, 155] width 583 height 782
click at [662, 333] on div at bounding box center [779, 340] width 583 height 24
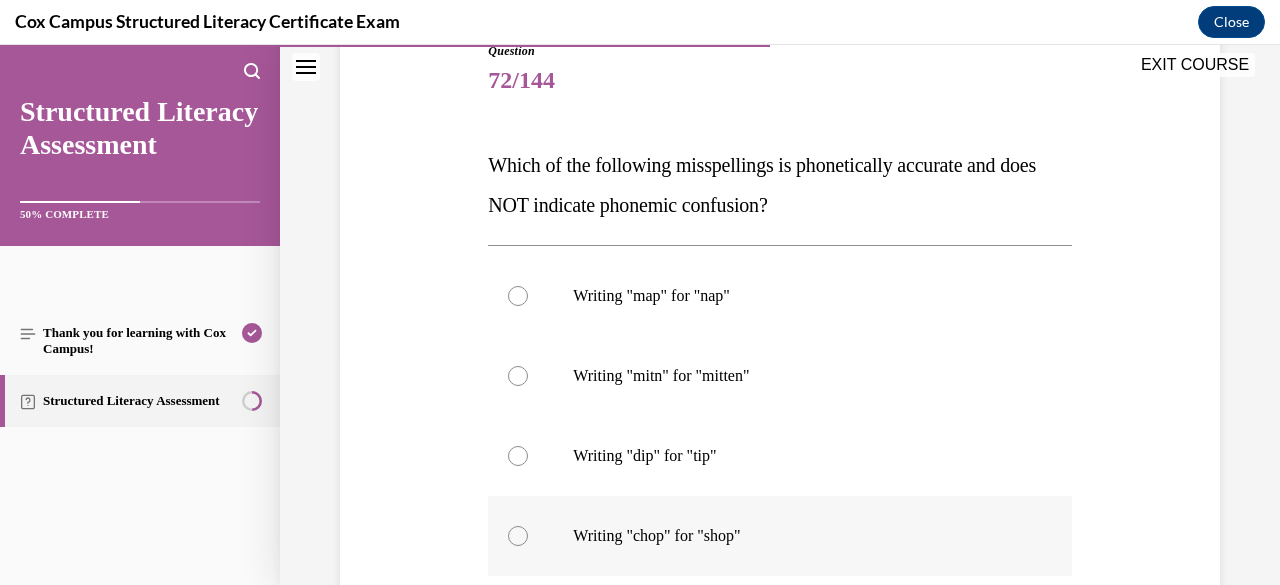
scroll to position [234, 0]
drag, startPoint x: 484, startPoint y: 168, endPoint x: 802, endPoint y: 527, distance: 479.5
click at [802, 527] on div "Question 72/144 Which of the following misspellings is phonetically accurate an…" at bounding box center [779, 420] width 593 height 812
click at [458, 371] on div "Question 72/144 Which of the following misspellings is phonetically accurate an…" at bounding box center [780, 405] width 890 height 842
click at [518, 377] on div at bounding box center [518, 378] width 20 height 20
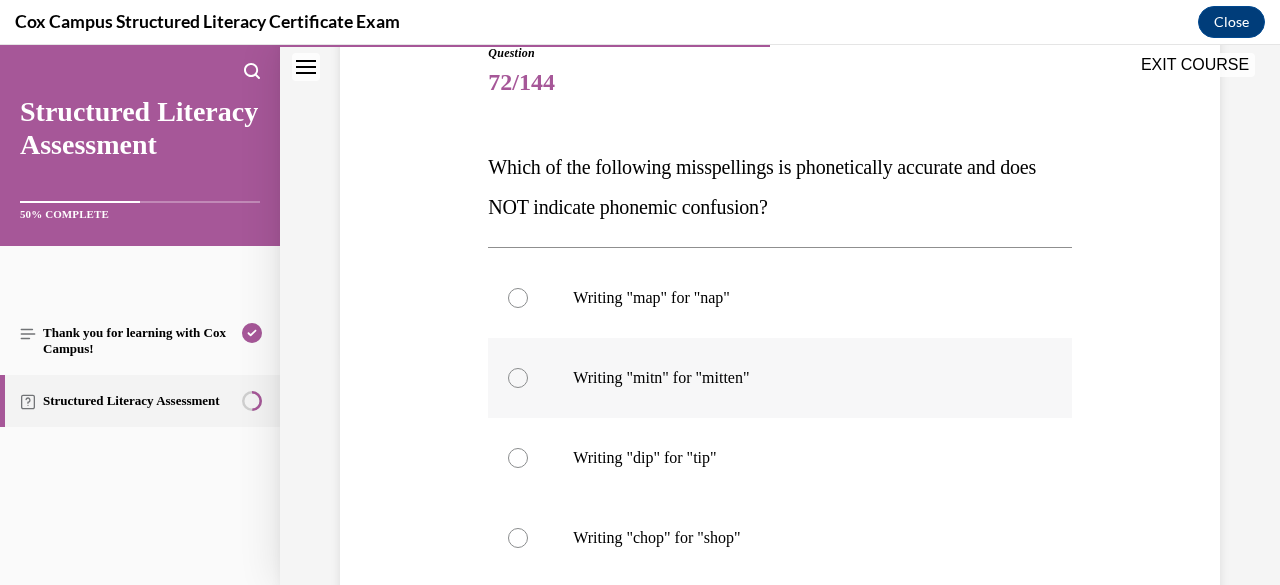
click at [518, 377] on input "Writing "mitn" for "mitten"" at bounding box center [518, 378] width 20 height 20
radio input "true"
click at [428, 429] on div "Question 72/144 Which of the following misspellings is phonetically accurate an…" at bounding box center [780, 405] width 890 height 842
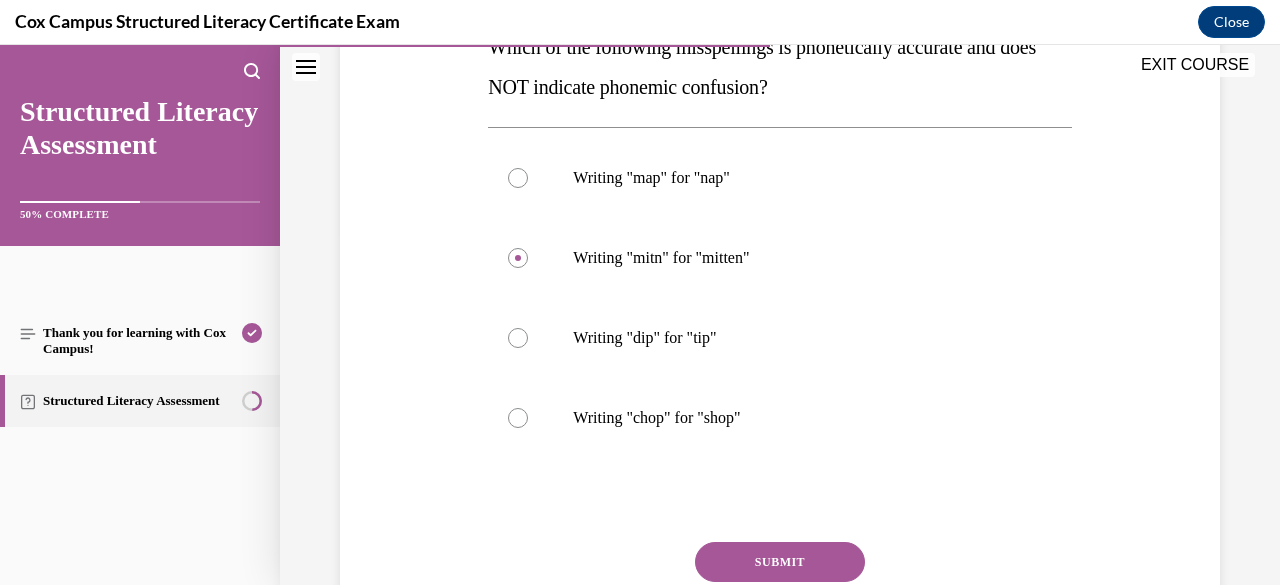
scroll to position [394, 0]
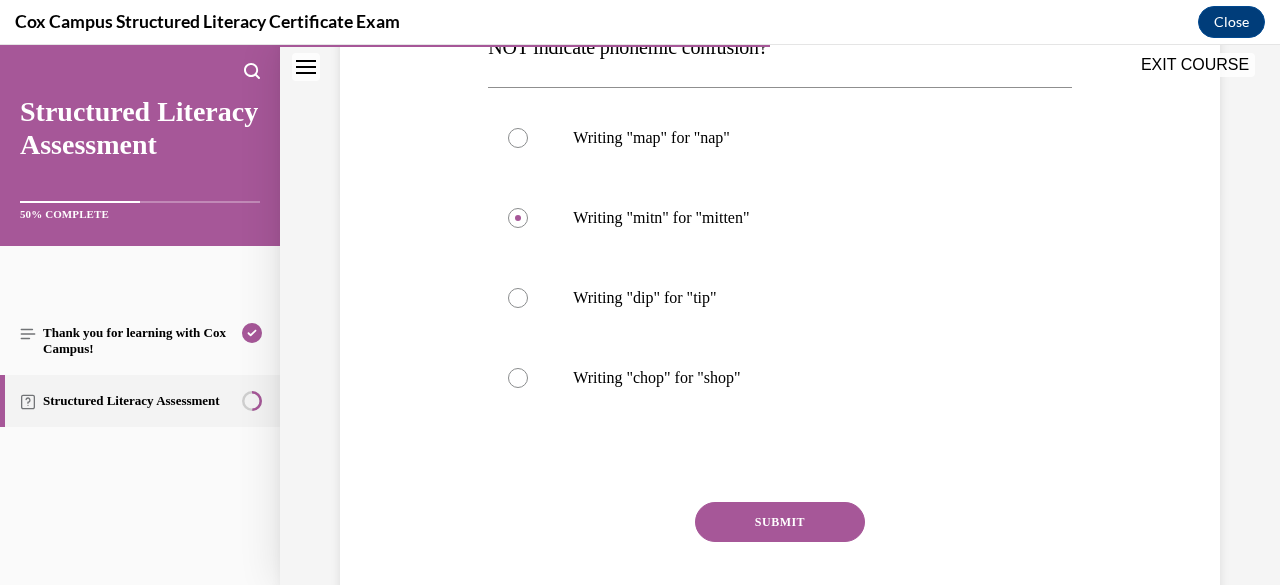
click at [777, 521] on button "SUBMIT" at bounding box center [780, 522] width 170 height 40
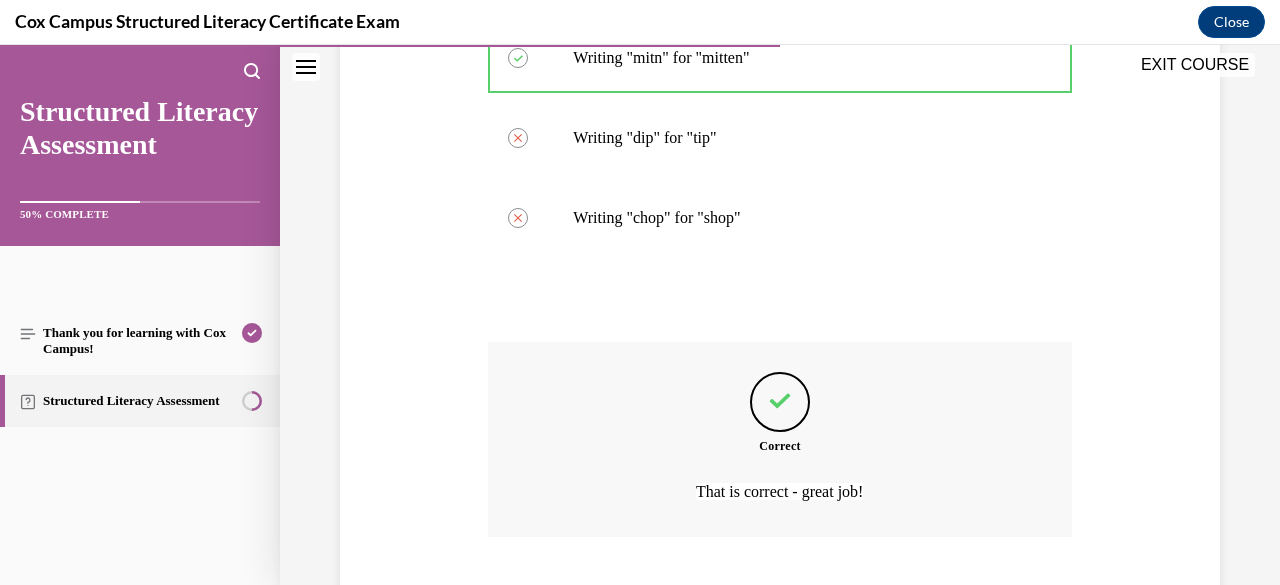
scroll to position [679, 0]
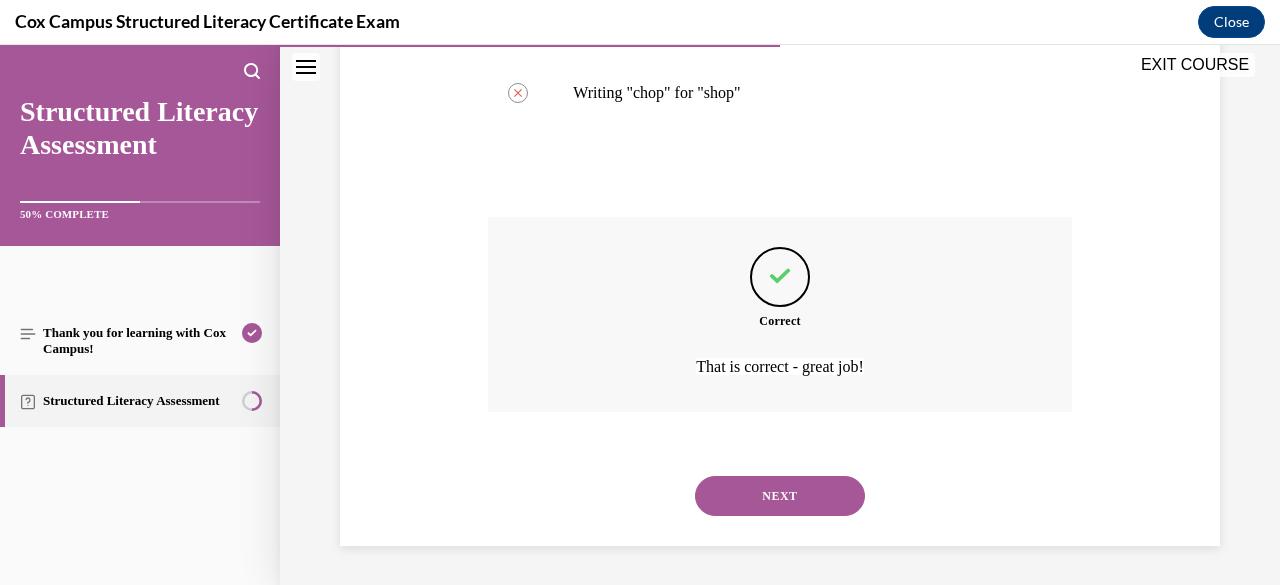
click at [1178, 63] on button "EXIT COURSE" at bounding box center [1195, 65] width 120 height 24
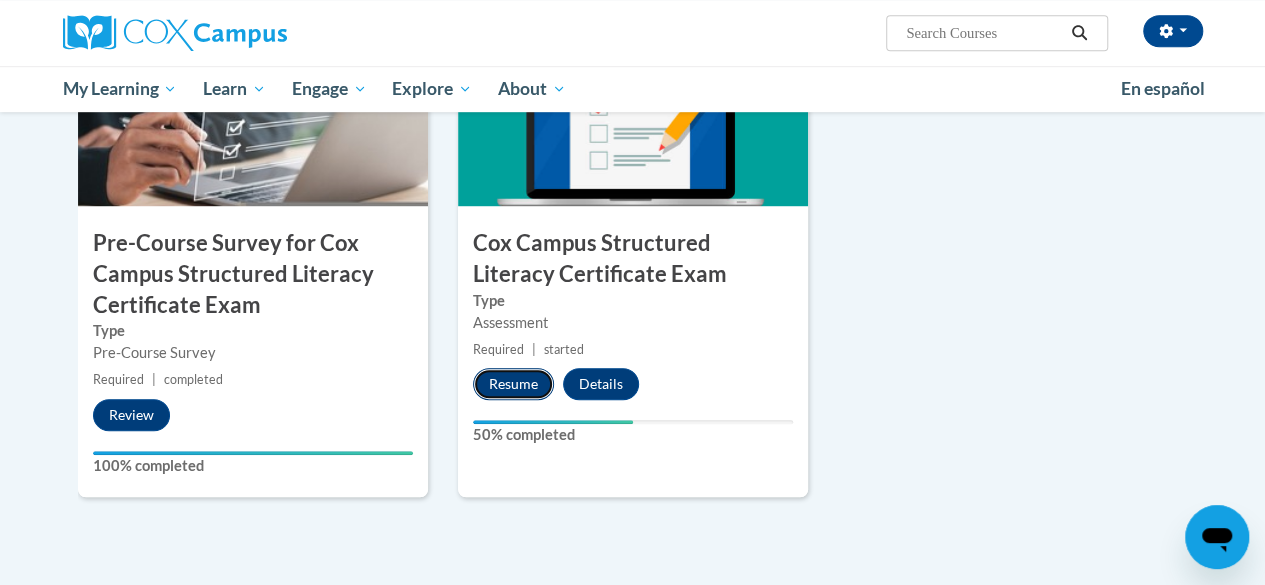
click at [519, 382] on button "Resume" at bounding box center [513, 384] width 81 height 32
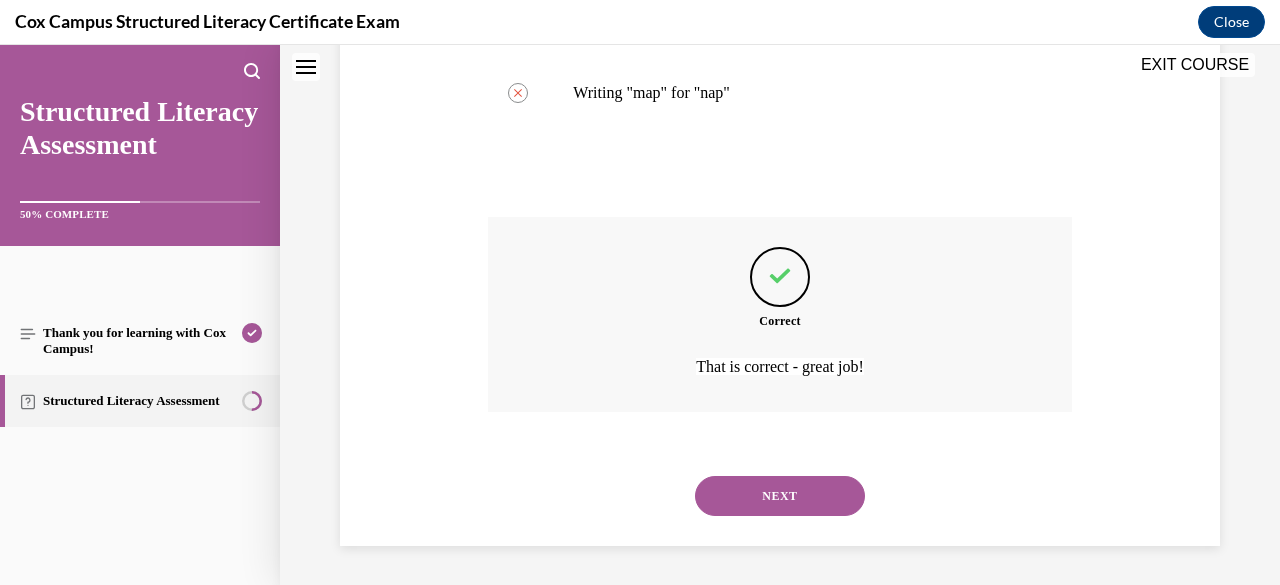
click at [772, 499] on button "NEXT" at bounding box center [780, 496] width 170 height 40
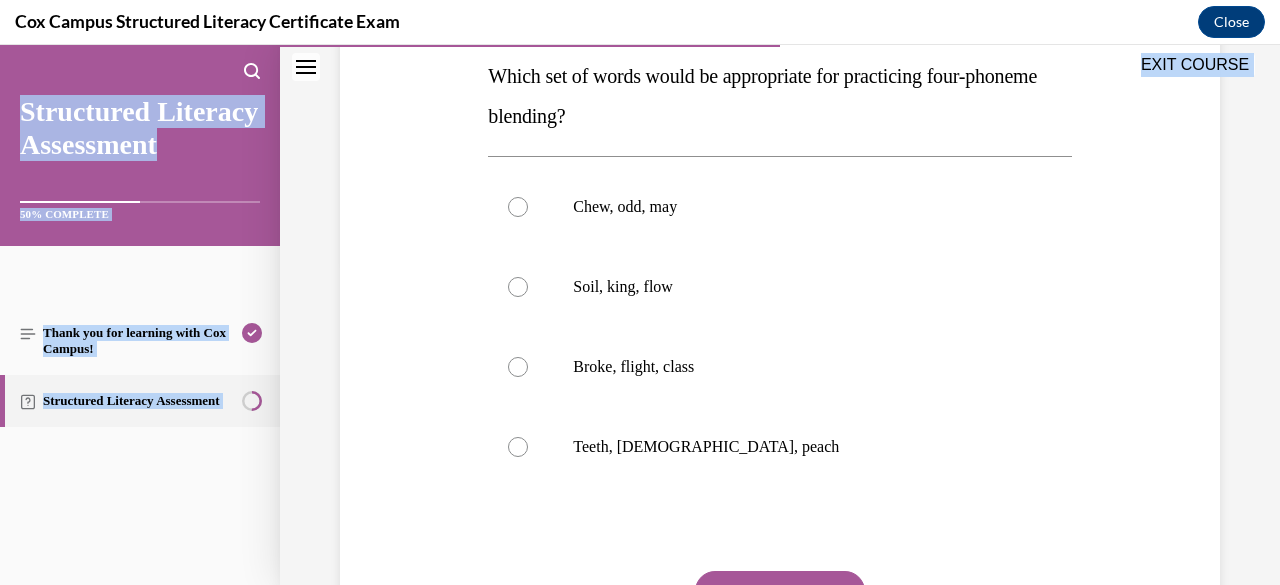
scroll to position [385, 0]
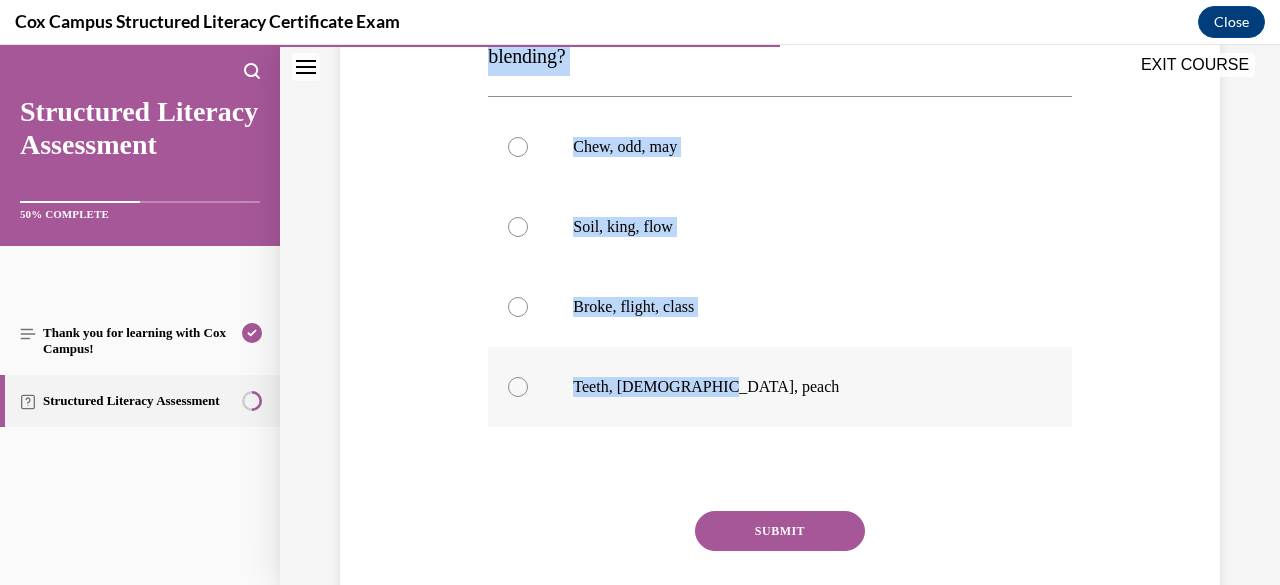
drag, startPoint x: 490, startPoint y: 393, endPoint x: 742, endPoint y: 417, distance: 253.1
click at [742, 417] on div "Question 73/144 Which set of words would be appropriate for practicing four-pho…" at bounding box center [779, 284] width 583 height 782
click at [520, 384] on div at bounding box center [518, 387] width 20 height 20
click at [520, 384] on input "Teeth, [DEMOGRAPHIC_DATA], peach" at bounding box center [518, 387] width 20 height 20
radio input "true"
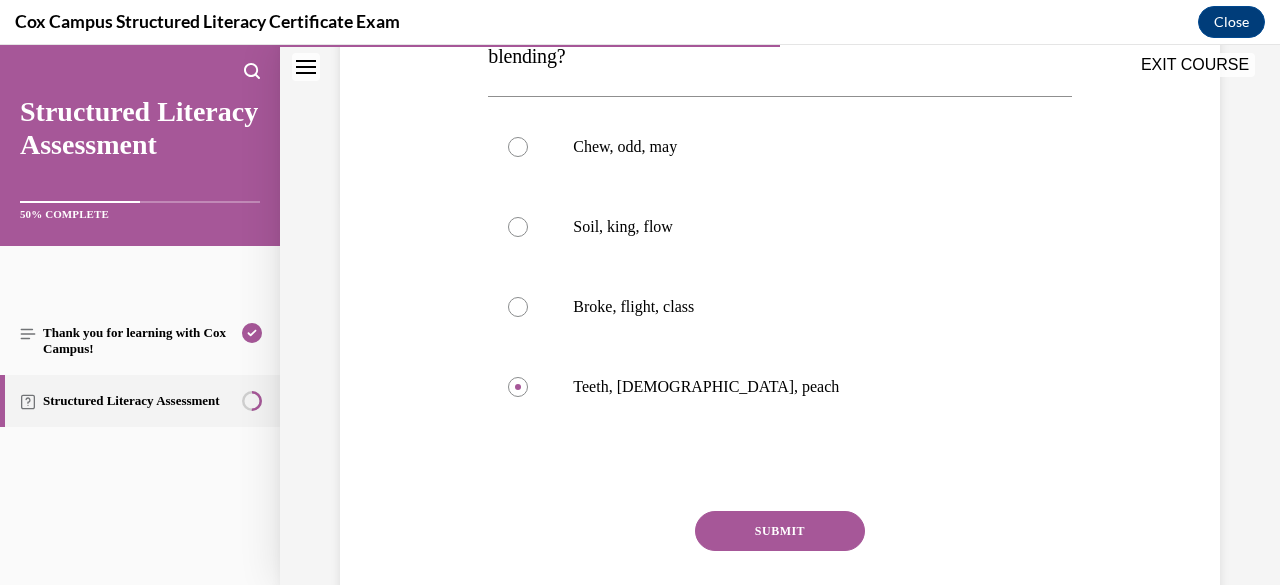
click at [752, 531] on button "SUBMIT" at bounding box center [780, 531] width 170 height 40
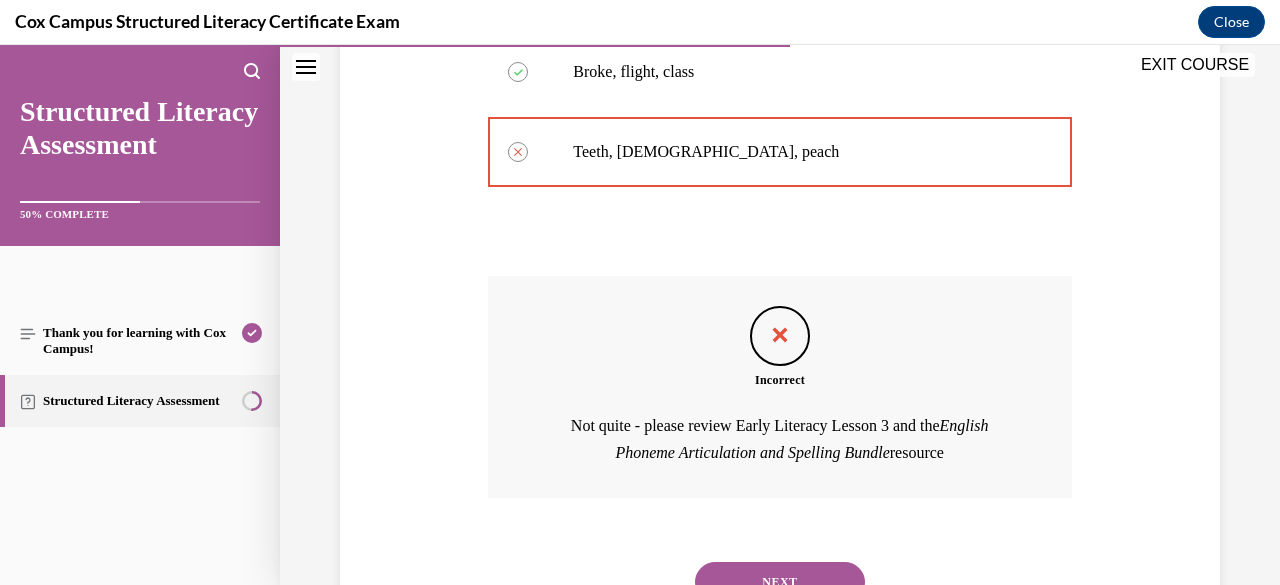
scroll to position [706, 0]
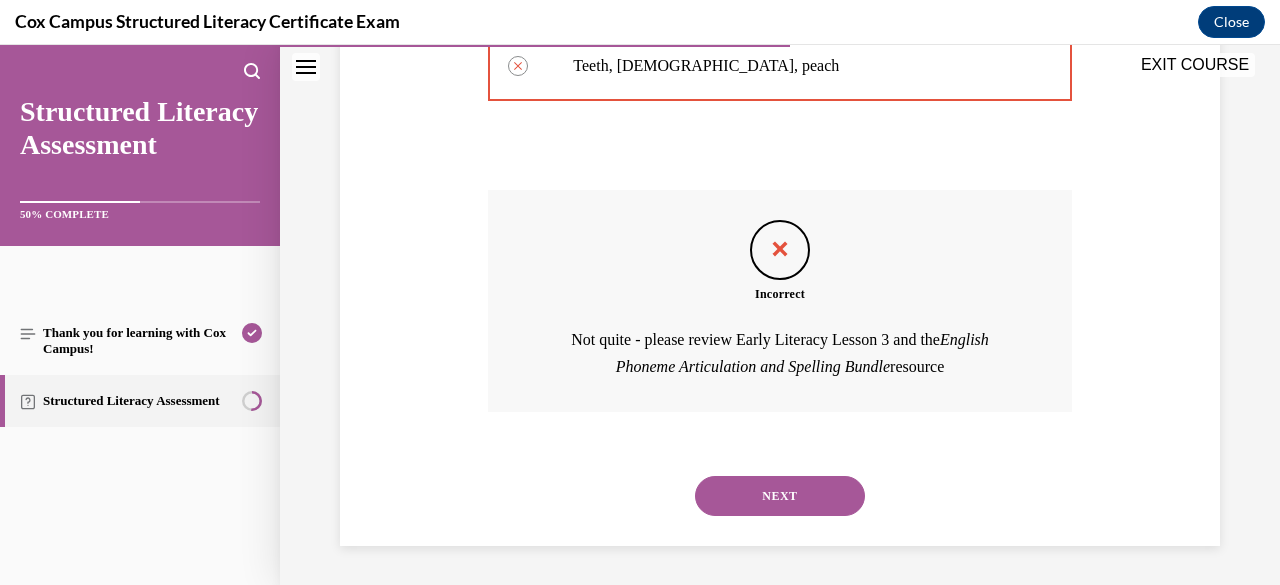
click at [797, 493] on button "NEXT" at bounding box center [780, 496] width 170 height 40
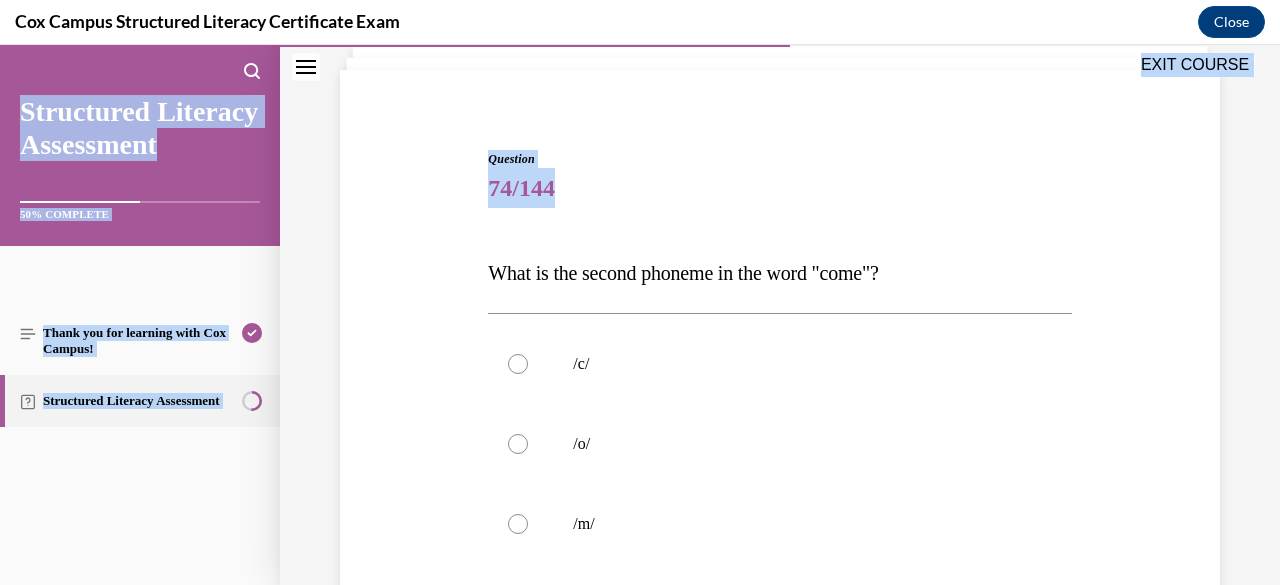
scroll to position [474, 0]
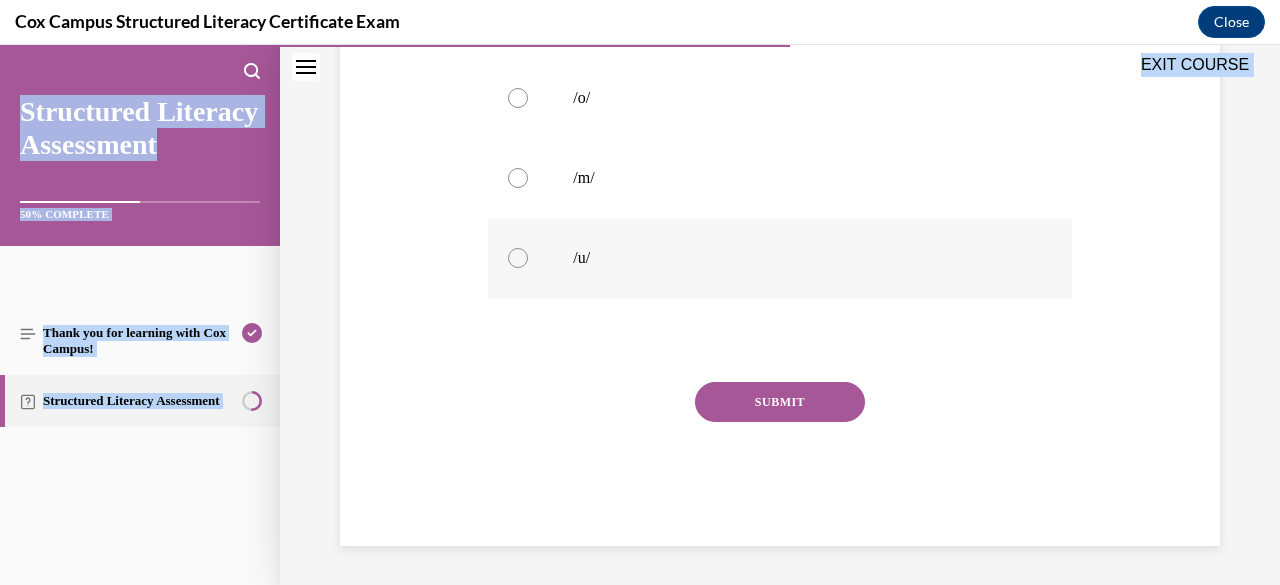
drag, startPoint x: 490, startPoint y: 401, endPoint x: 635, endPoint y: 253, distance: 207.1
click at [635, 253] on div "Question 74/144 What is the second phoneme in the word "come"?   /c/   /o/   /m…" at bounding box center [779, 175] width 583 height 742
click at [750, 398] on button "SUBMIT" at bounding box center [780, 402] width 170 height 40
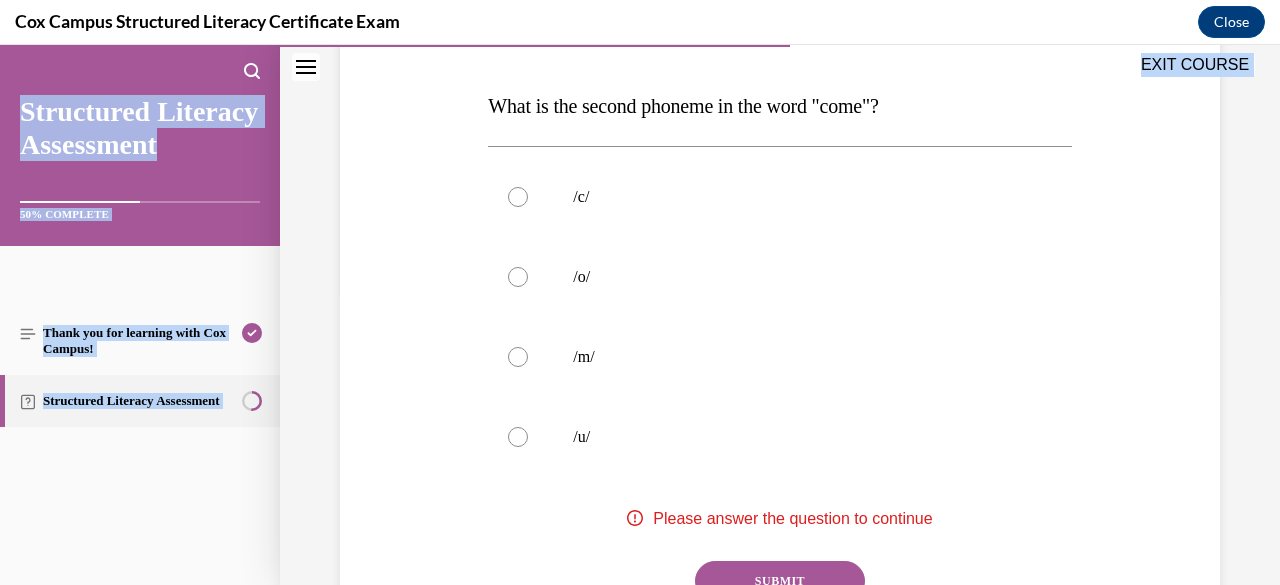
scroll to position [296, 0]
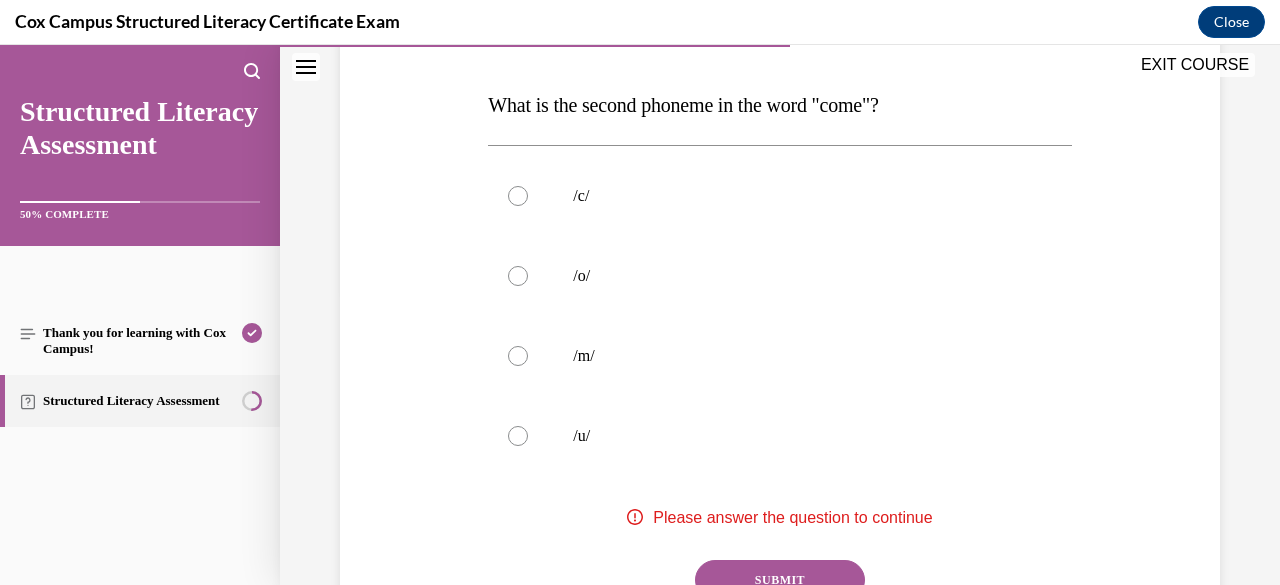
click at [431, 489] on div "Question 74/144 What is the second phoneme in the word "come"?   /c/   /o/   /m…" at bounding box center [780, 323] width 890 height 802
click at [516, 439] on div at bounding box center [518, 436] width 20 height 20
click at [516, 439] on input "/u/" at bounding box center [518, 436] width 20 height 20
radio input "true"
click at [728, 573] on button "SUBMIT" at bounding box center [780, 580] width 170 height 40
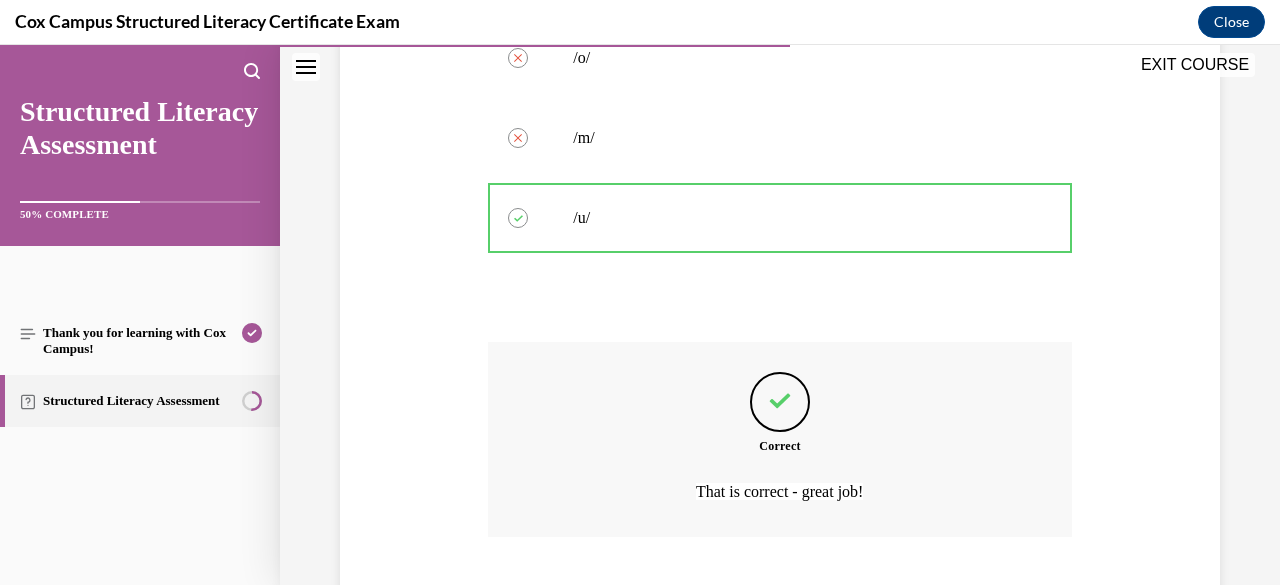
scroll to position [639, 0]
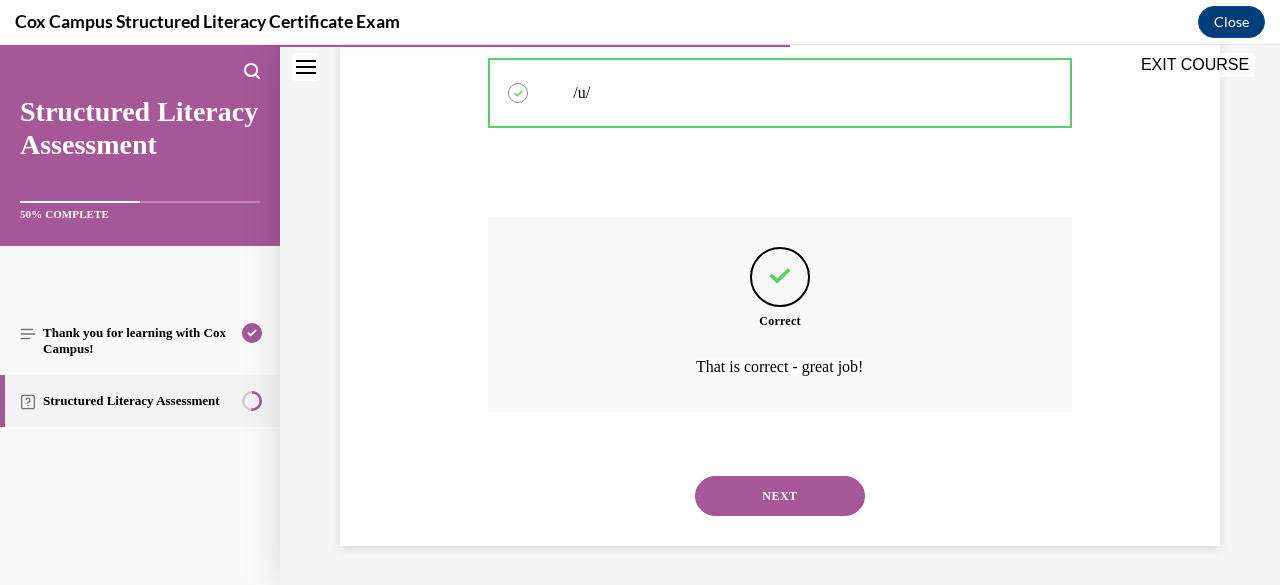
click at [778, 495] on button "NEXT" at bounding box center [780, 496] width 170 height 40
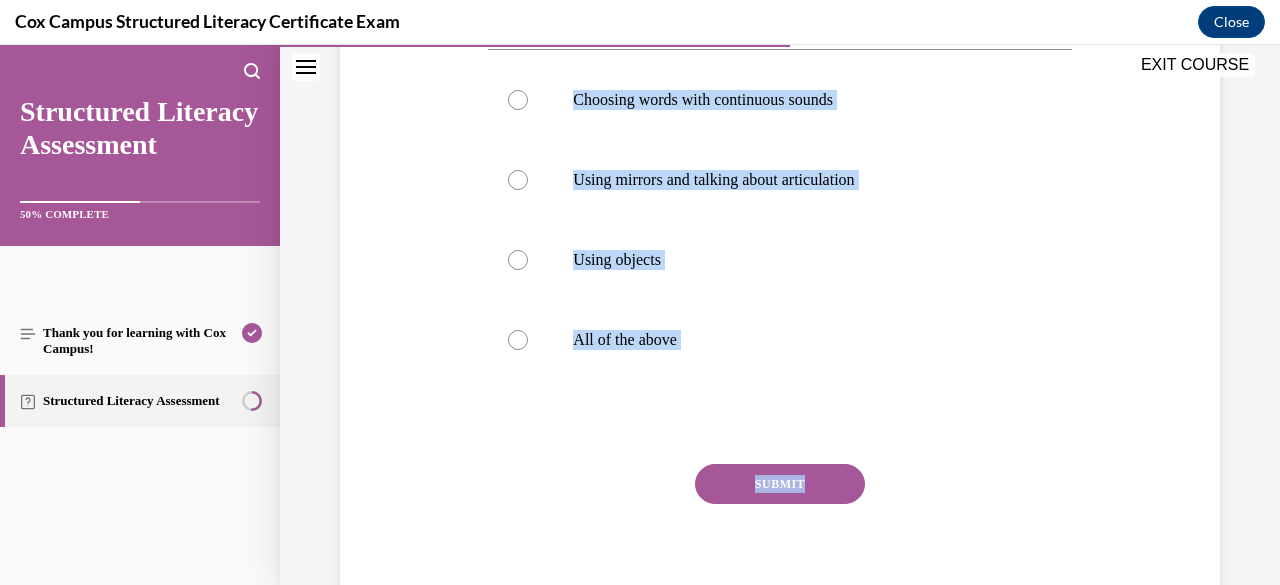
scroll to position [413, 0]
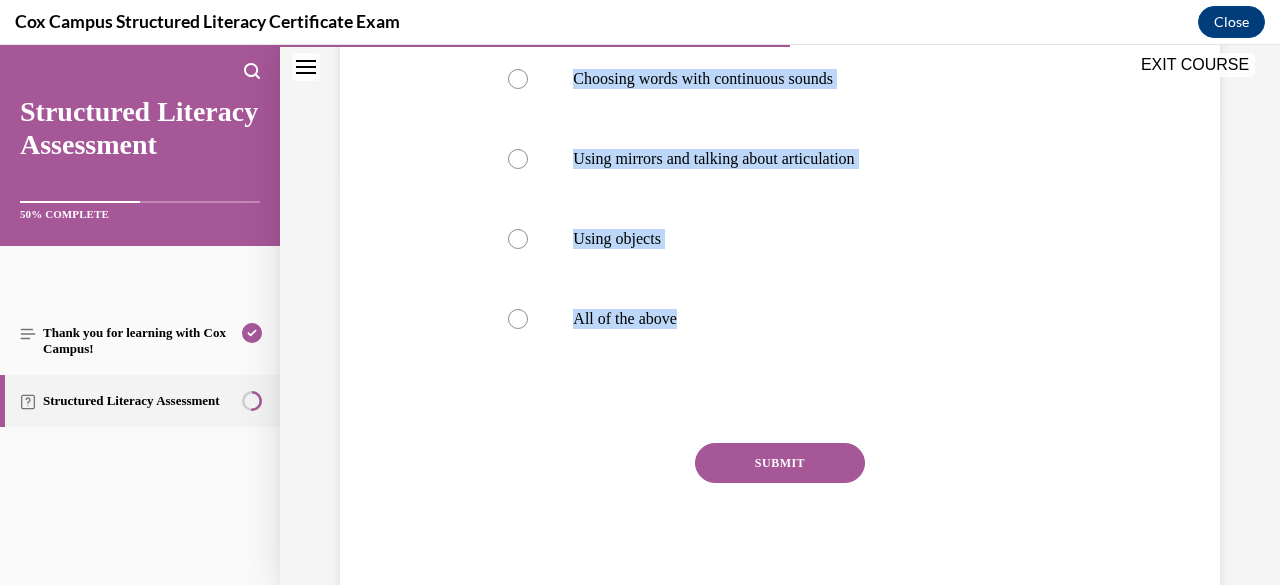
drag, startPoint x: 484, startPoint y: 397, endPoint x: 837, endPoint y: 401, distance: 352.9
click at [837, 401] on div "Question 75/144 Which of the following is a scaffold for phonemic awareness ins…" at bounding box center [779, 221] width 593 height 772
click at [520, 329] on div at bounding box center [518, 319] width 20 height 20
click at [520, 329] on input "All of the above" at bounding box center [518, 319] width 20 height 20
radio input "true"
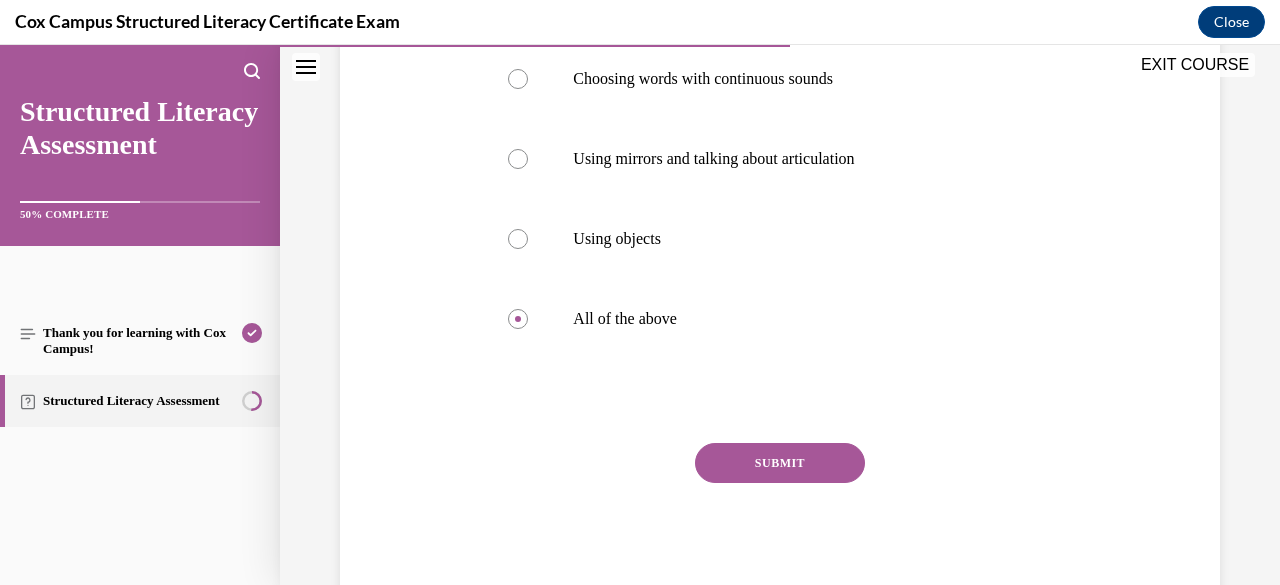
click at [773, 483] on button "SUBMIT" at bounding box center [780, 463] width 170 height 40
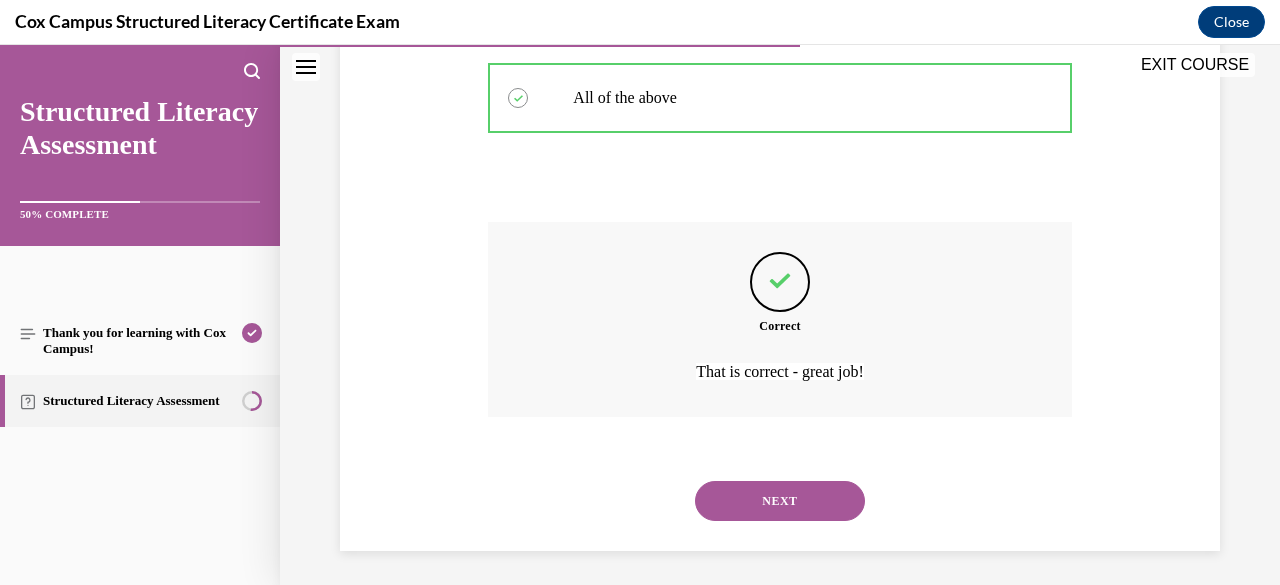
scroll to position [679, 0]
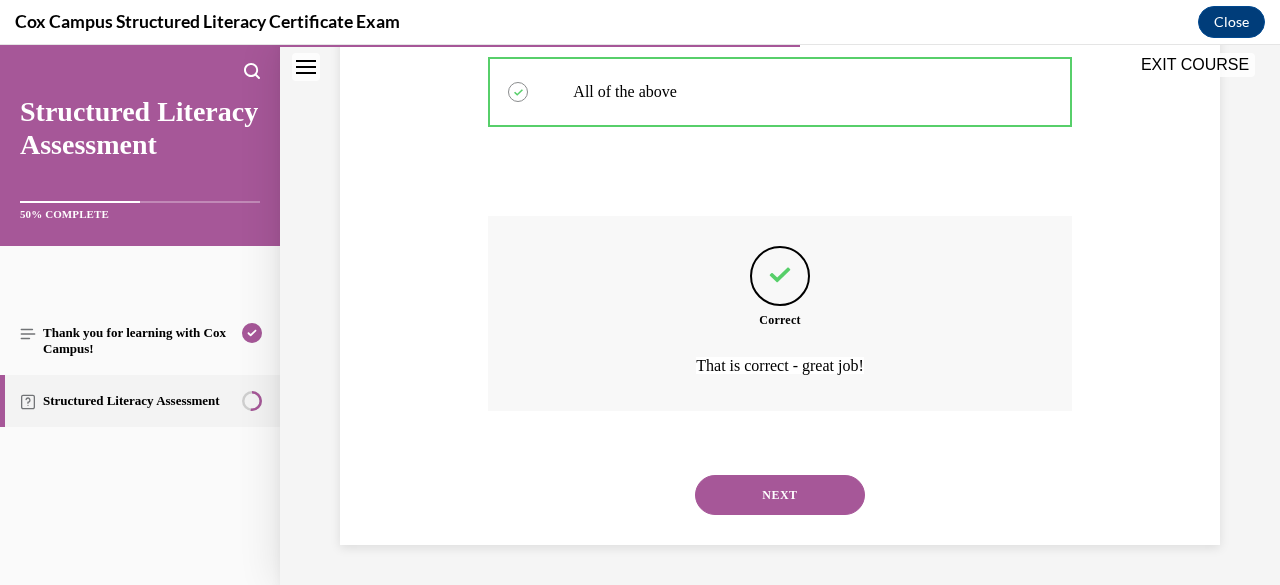
click at [773, 503] on button "NEXT" at bounding box center [780, 495] width 170 height 40
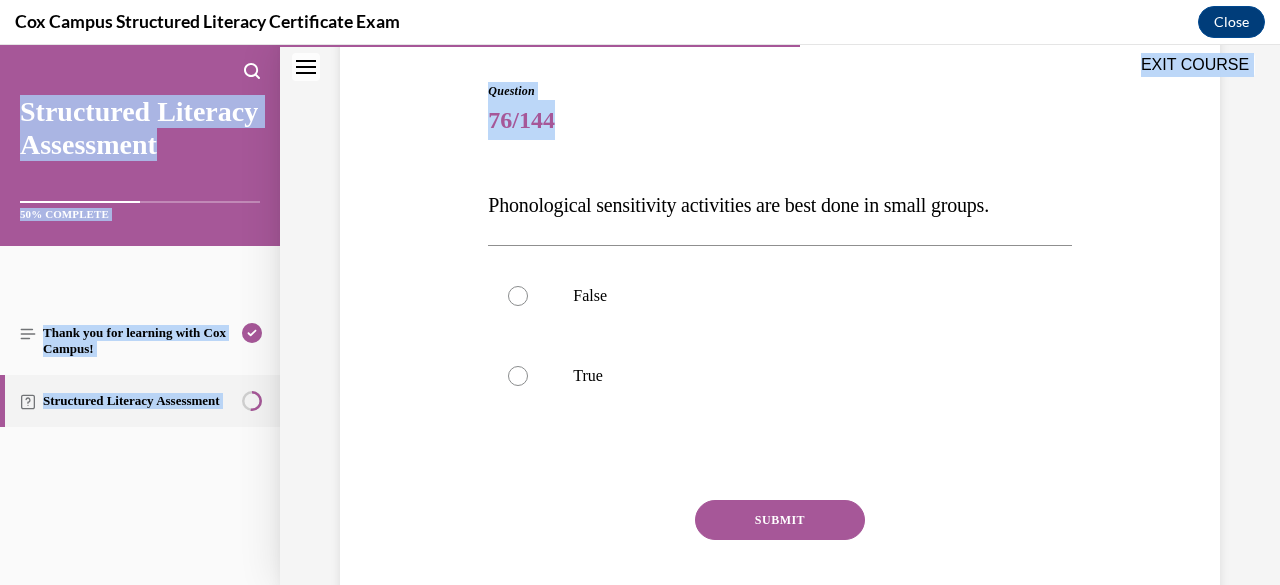
scroll to position [314, 0]
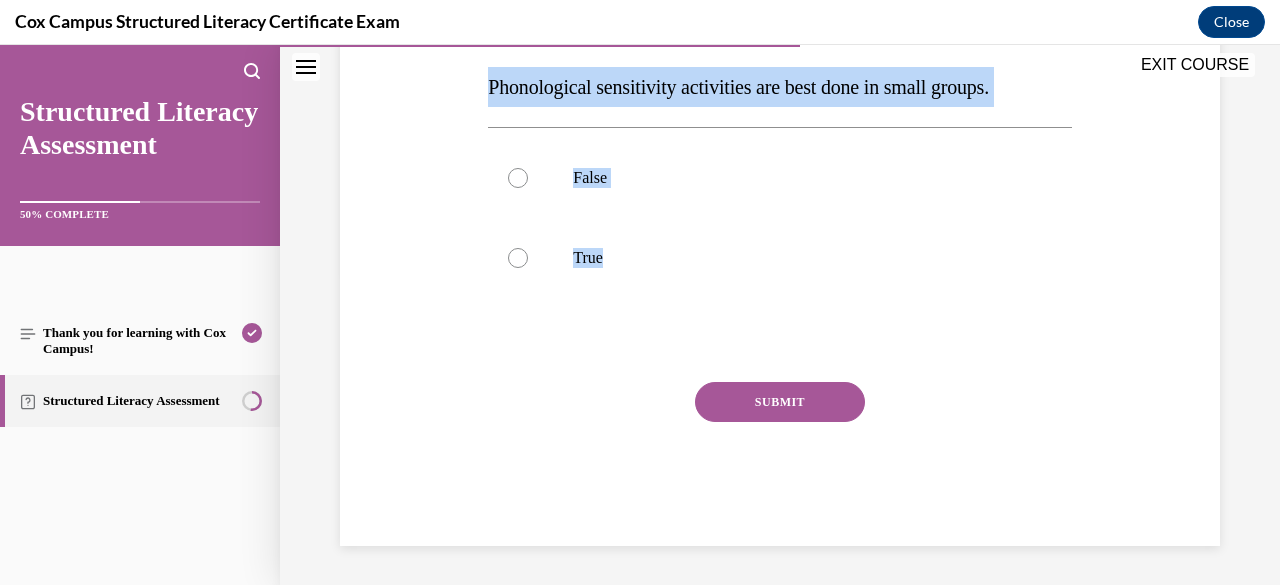
drag, startPoint x: 484, startPoint y: 397, endPoint x: 675, endPoint y: 339, distance: 199.6
click at [675, 339] on div "Question 76/144 Phonological sensitivity activities are best done in small grou…" at bounding box center [779, 240] width 593 height 612
click at [519, 251] on div at bounding box center [518, 258] width 20 height 20
click at [519, 251] on input "True" at bounding box center [518, 258] width 20 height 20
radio input "true"
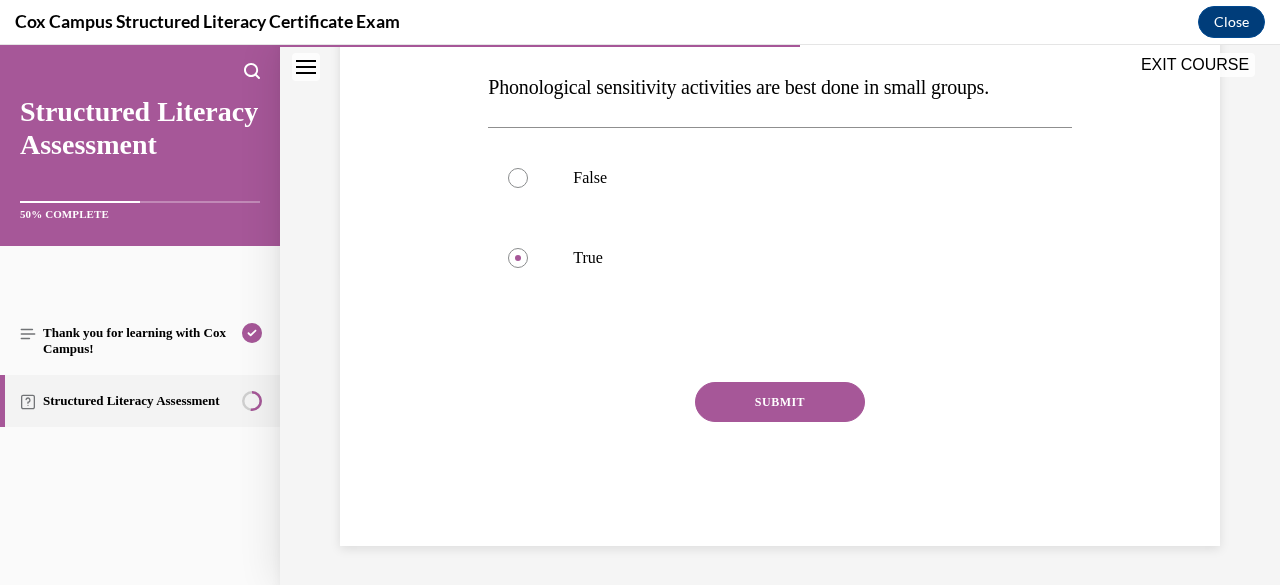
click at [735, 409] on button "SUBMIT" at bounding box center [780, 402] width 170 height 40
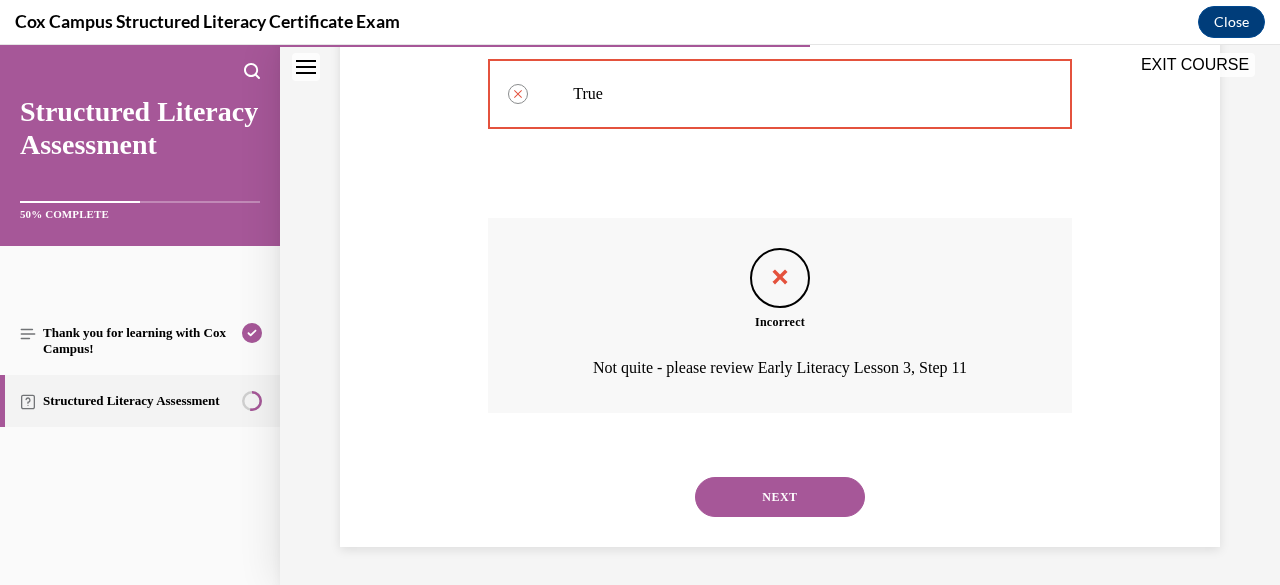
scroll to position [479, 0]
click at [753, 502] on button "NEXT" at bounding box center [780, 496] width 170 height 40
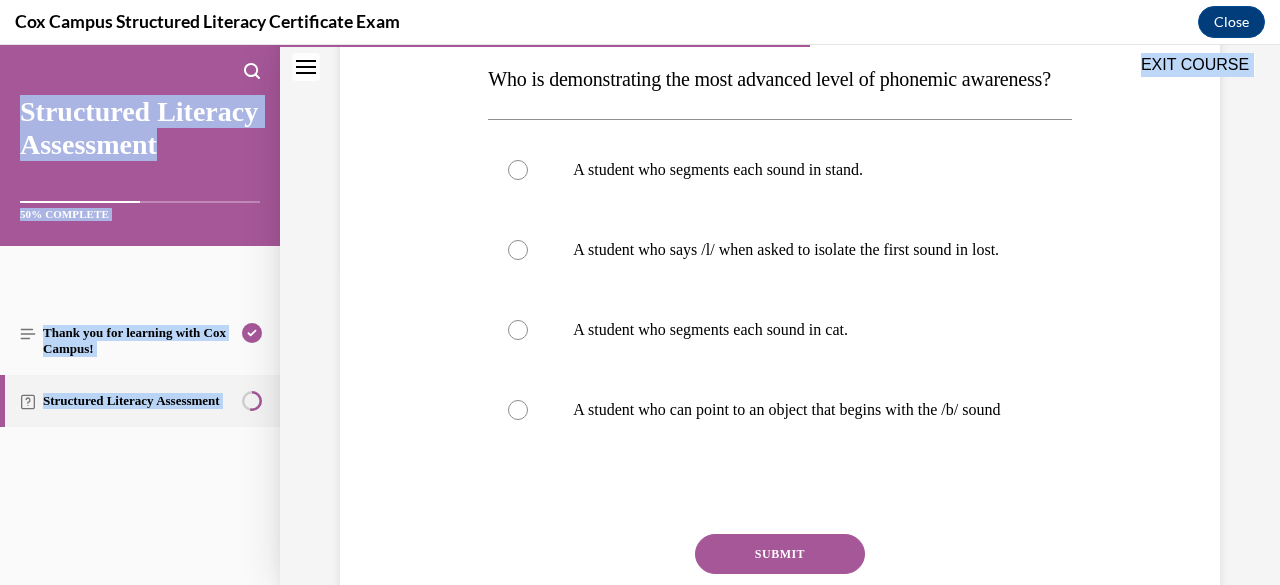
scroll to position [554, 0]
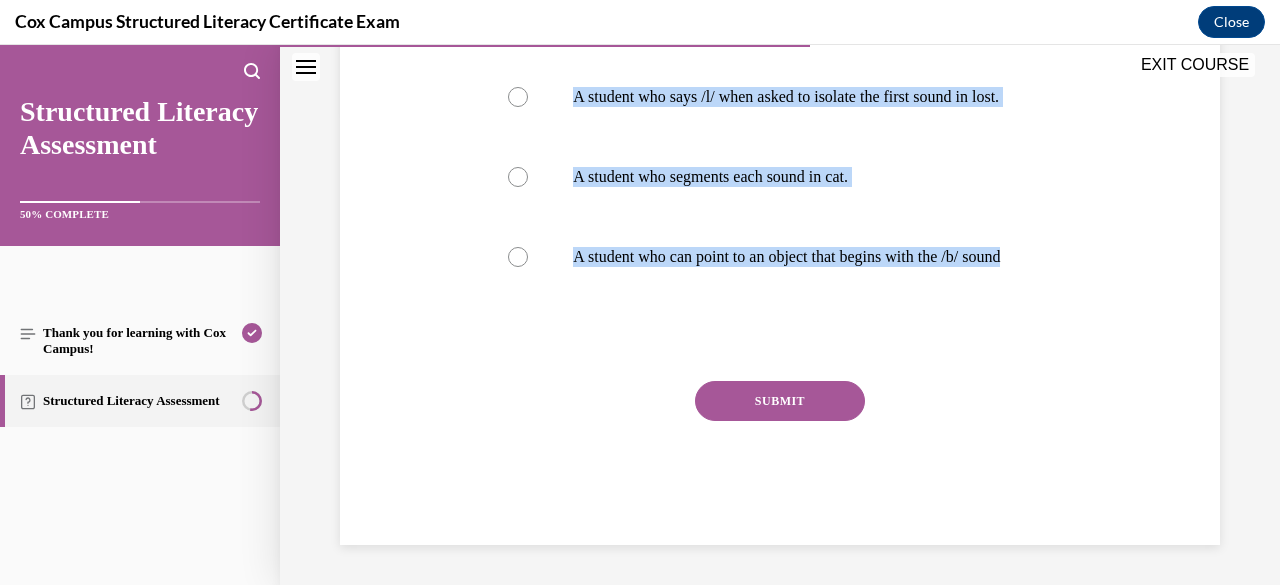
drag, startPoint x: 489, startPoint y: 399, endPoint x: 916, endPoint y: 333, distance: 432.0
click at [916, 333] on div "Question 77/144 Who is demonstrating the most advanced level of phonemic awaren…" at bounding box center [779, 174] width 583 height 742
click at [424, 249] on div "Question 77/144 Who is demonstrating the most advanced level of phonemic awaren…" at bounding box center [780, 144] width 890 height 802
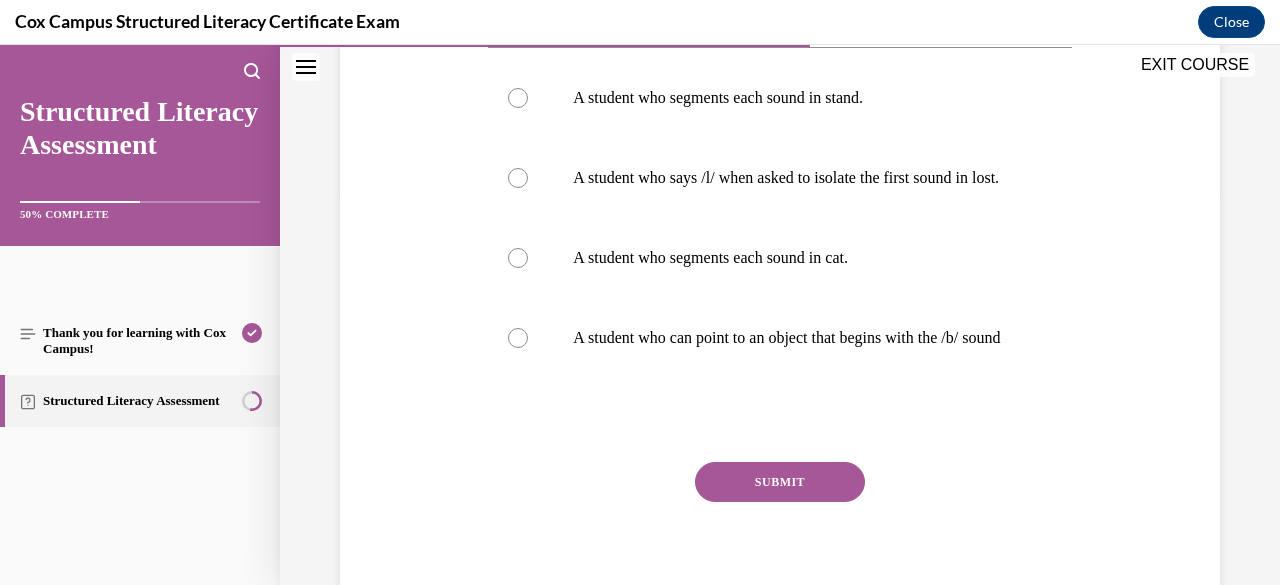
scroll to position [394, 0]
click at [518, 108] on div at bounding box center [518, 98] width 20 height 20
click at [518, 108] on input "A student who segments each sound in stand." at bounding box center [518, 98] width 20 height 20
radio input "true"
click at [740, 502] on button "SUBMIT" at bounding box center [780, 482] width 170 height 40
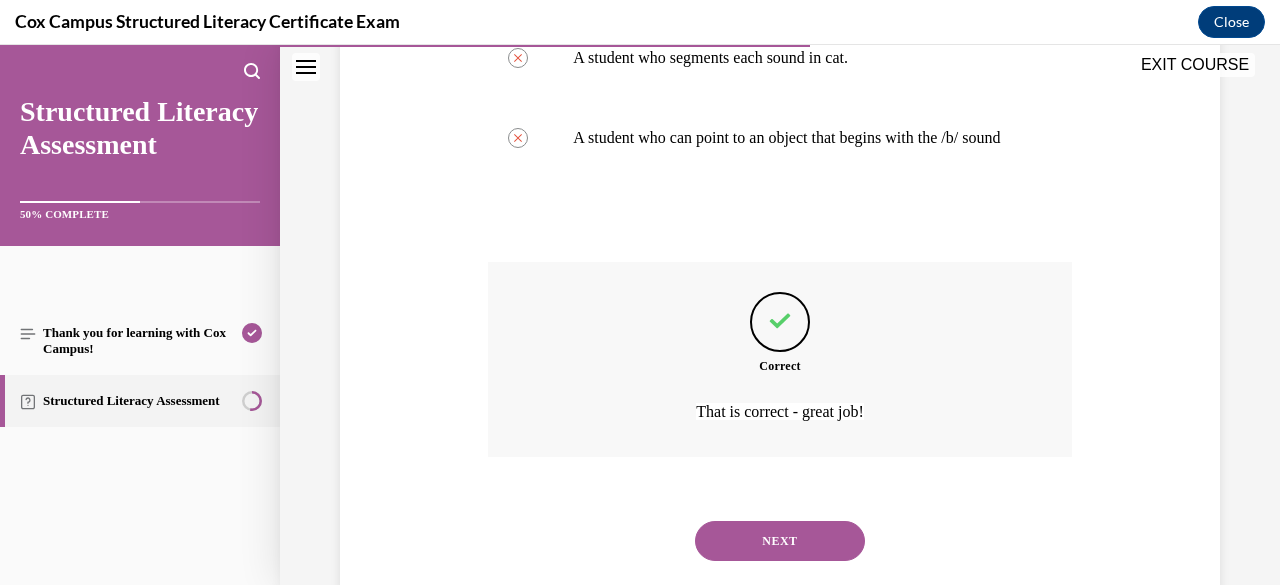
scroll to position [719, 0]
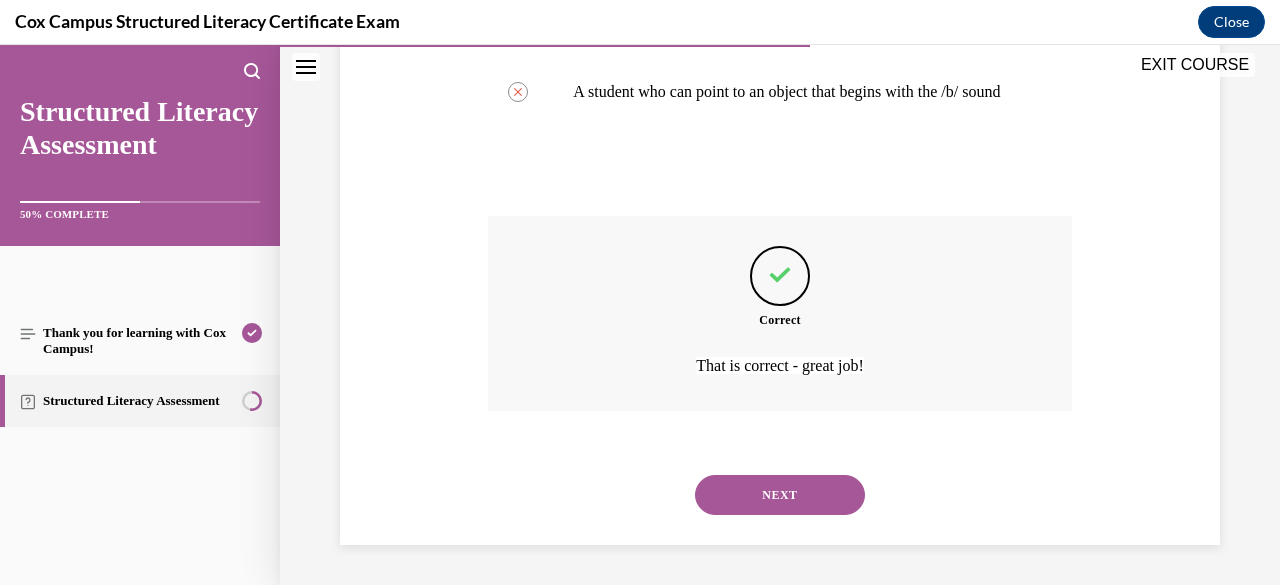
click at [717, 493] on button "NEXT" at bounding box center [780, 495] width 170 height 40
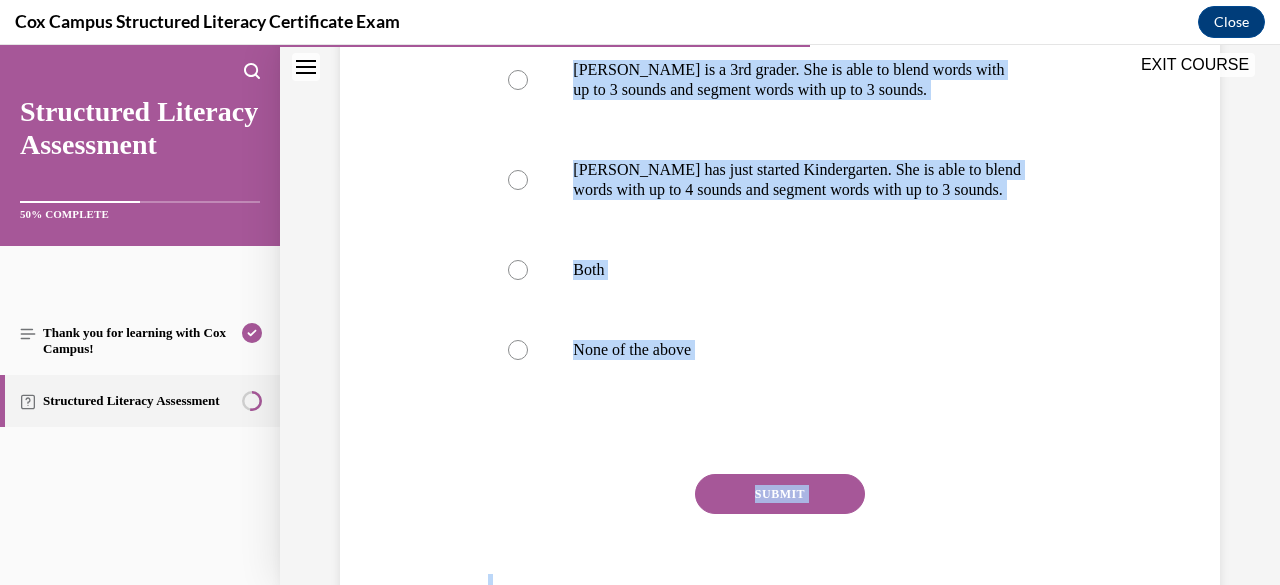
scroll to position [500, 0]
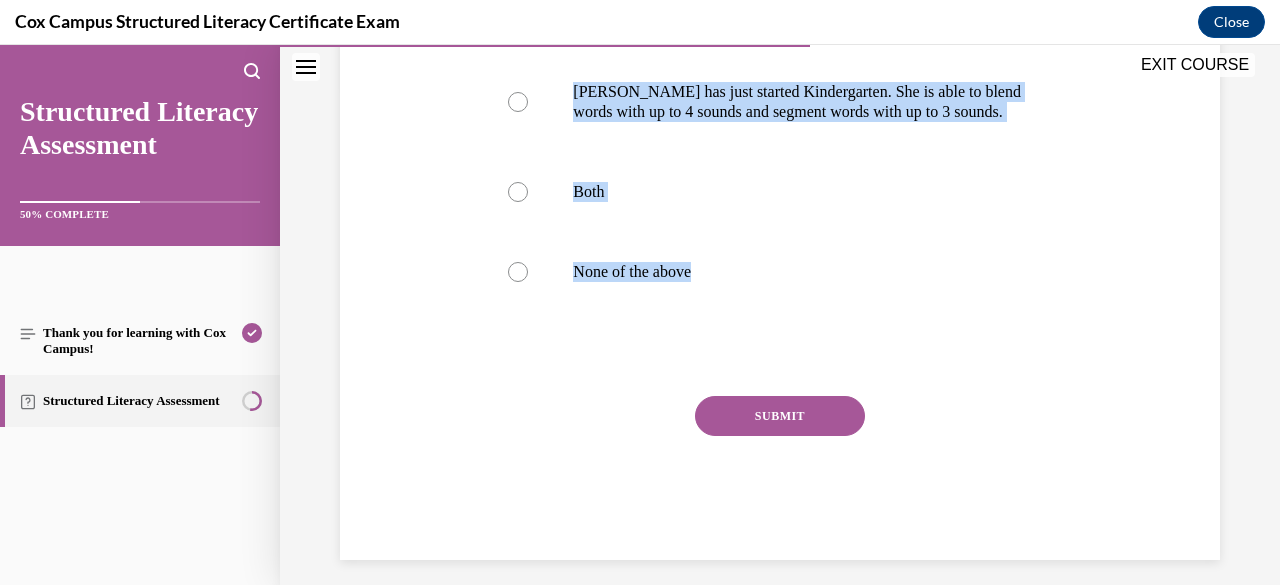
drag, startPoint x: 487, startPoint y: 395, endPoint x: 956, endPoint y: 323, distance: 474.4
click at [956, 323] on div "Question 78/144 Which student(s) needs intervention?   [PERSON_NAME] is a 3rd g…" at bounding box center [779, 169] width 583 height 782
click at [452, 288] on div "Question 78/144 Which student(s) needs intervention?   [PERSON_NAME] is a 3rd g…" at bounding box center [780, 139] width 890 height 842
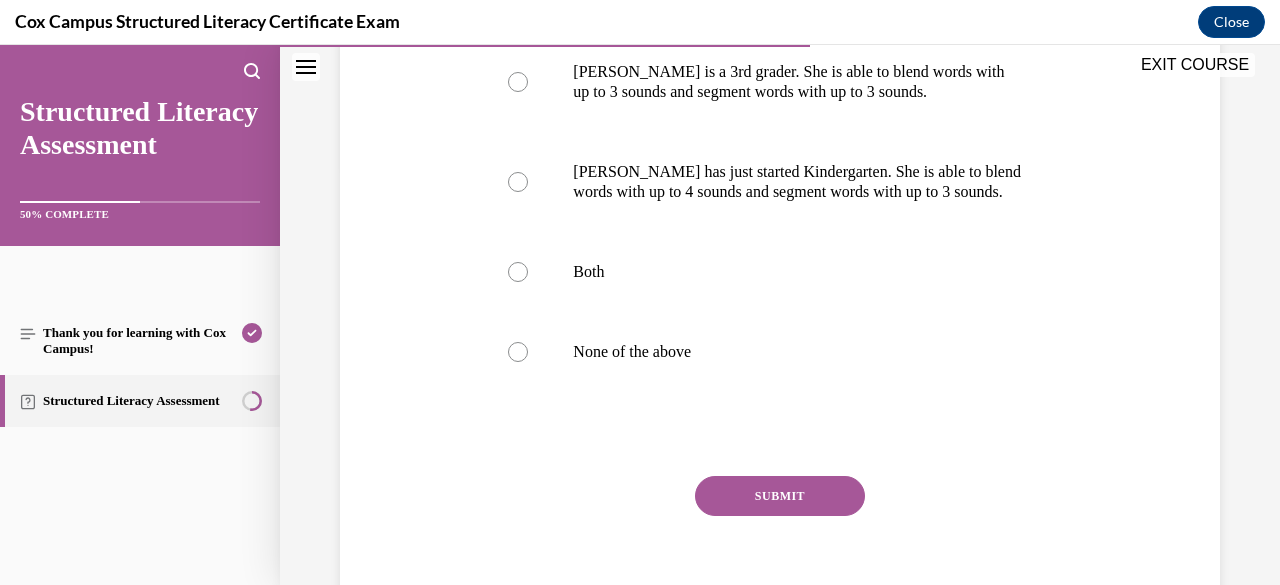
scroll to position [380, 0]
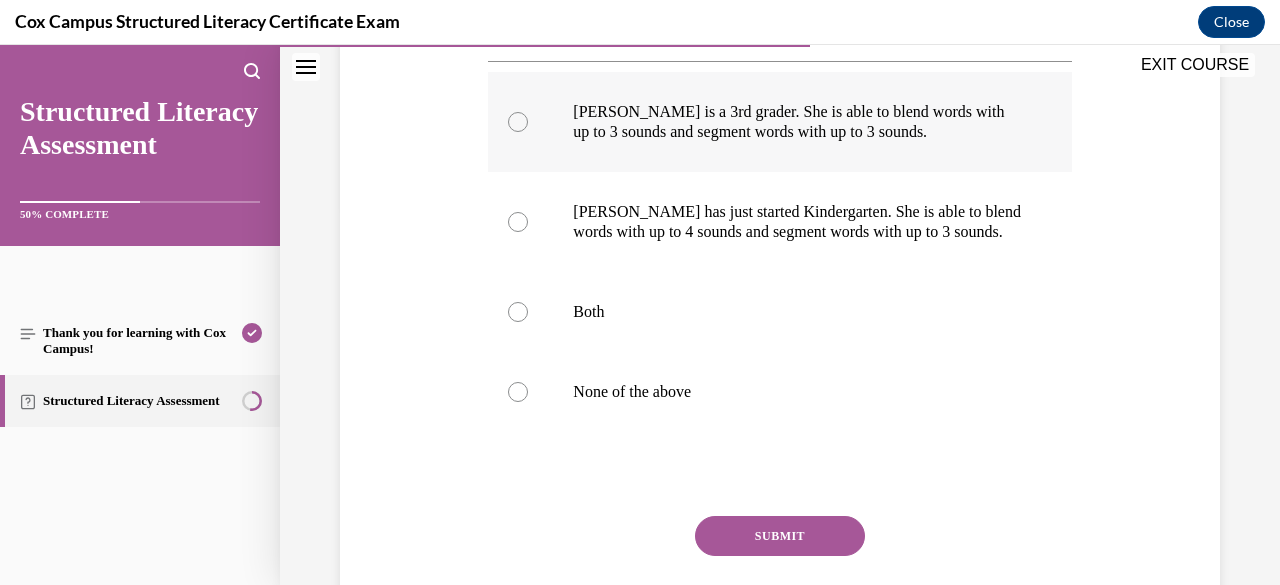
click at [513, 122] on div at bounding box center [518, 122] width 20 height 20
click at [513, 122] on input "[PERSON_NAME] is a 3rd grader. She is able to blend words with up to 3 sounds a…" at bounding box center [518, 122] width 20 height 20
radio input "true"
click at [761, 536] on button "SUBMIT" at bounding box center [780, 536] width 170 height 40
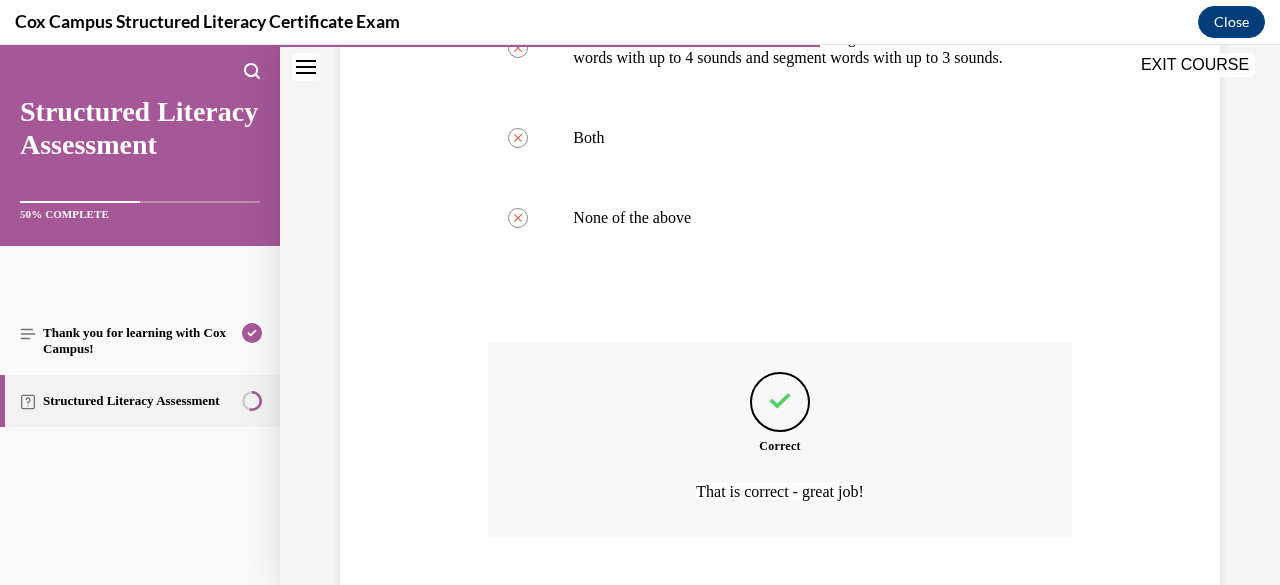
scroll to position [679, 0]
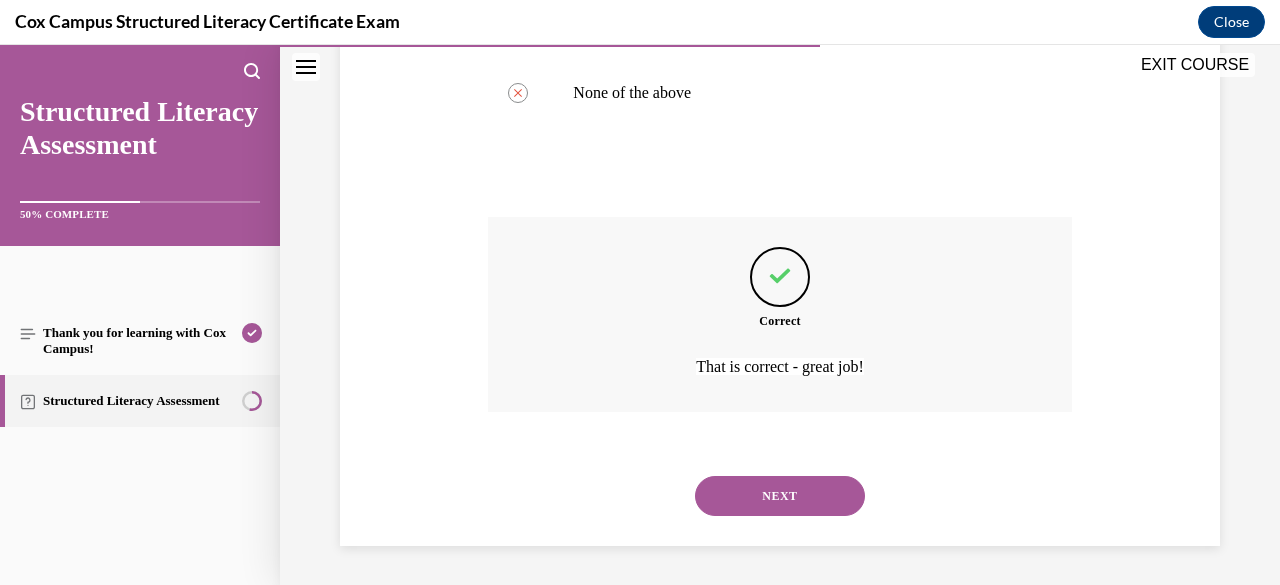
click at [748, 495] on button "NEXT" at bounding box center [780, 496] width 170 height 40
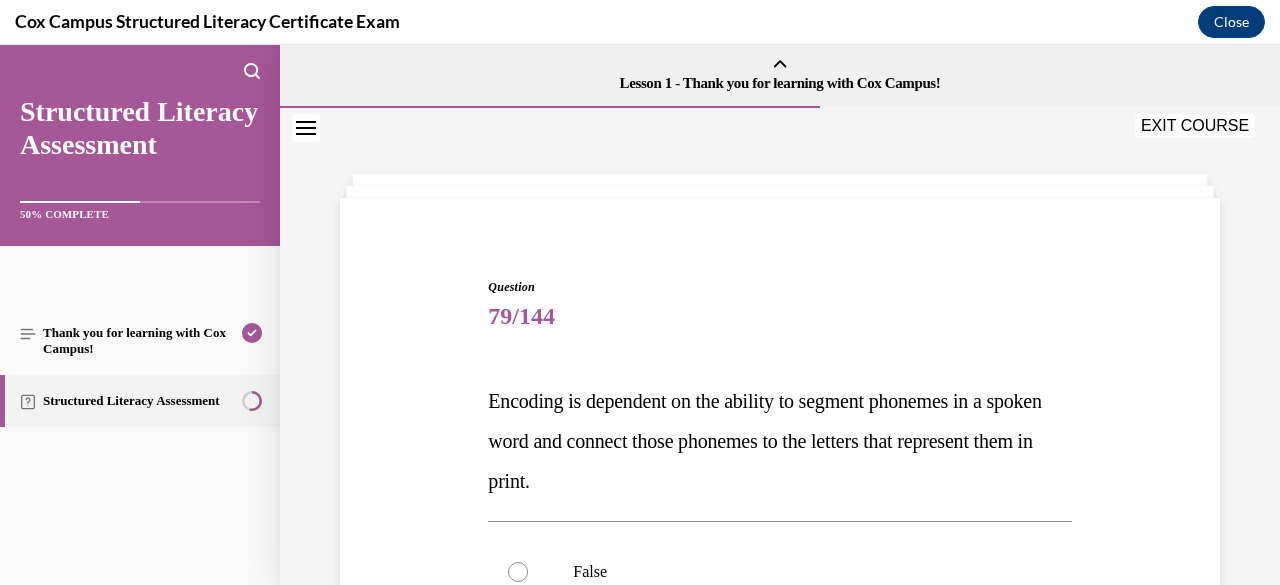
click at [709, 383] on p "Encoding is dependent on the ability to segment phonemes in a spoken word and c…" at bounding box center [779, 441] width 583 height 120
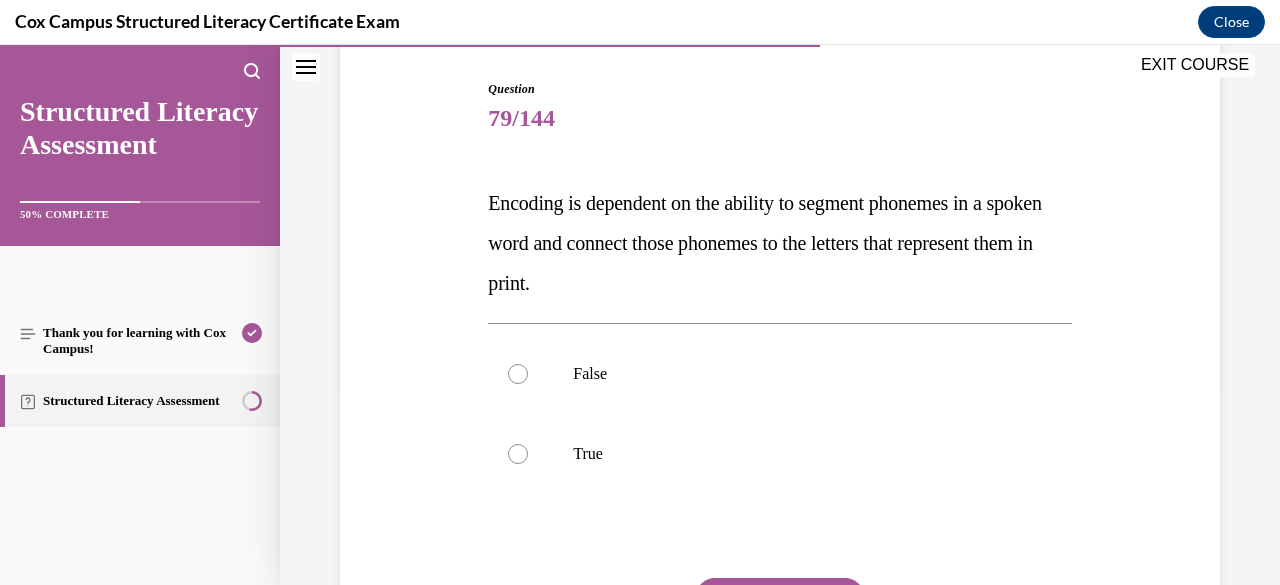
scroll to position [240, 0]
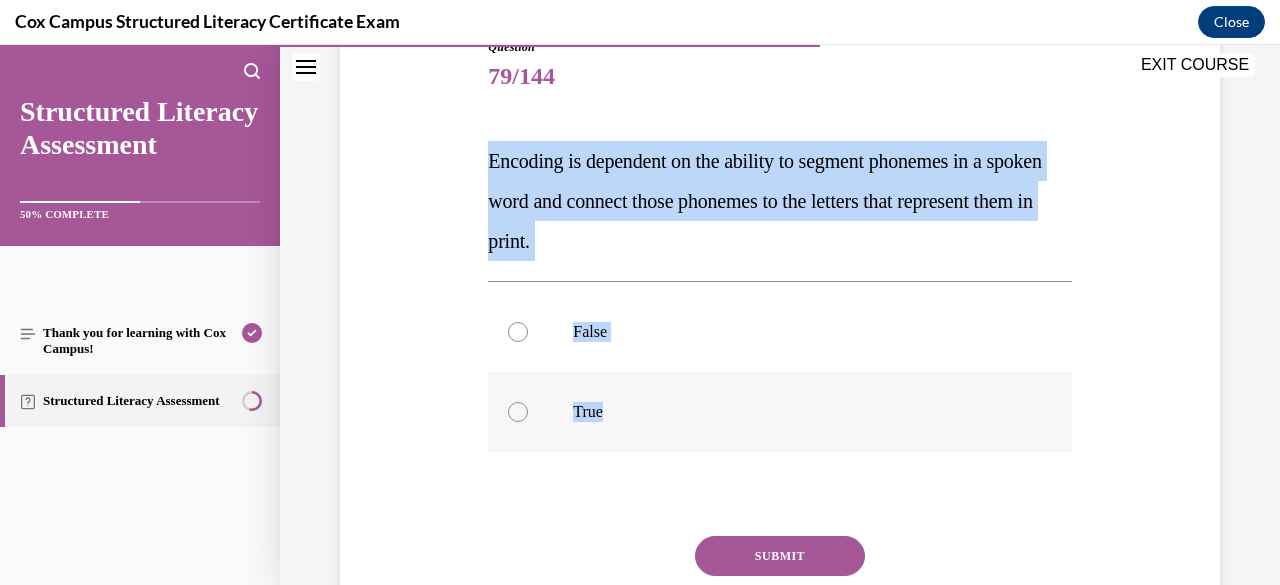
drag, startPoint x: 490, startPoint y: 157, endPoint x: 688, endPoint y: 383, distance: 300.4
click at [688, 383] on div "Question 79/144 Encoding is dependent on the ability to segment phonemes in a s…" at bounding box center [779, 369] width 583 height 662
click at [512, 415] on div at bounding box center [518, 412] width 20 height 20
click at [512, 415] on input "True" at bounding box center [518, 412] width 20 height 20
radio input "true"
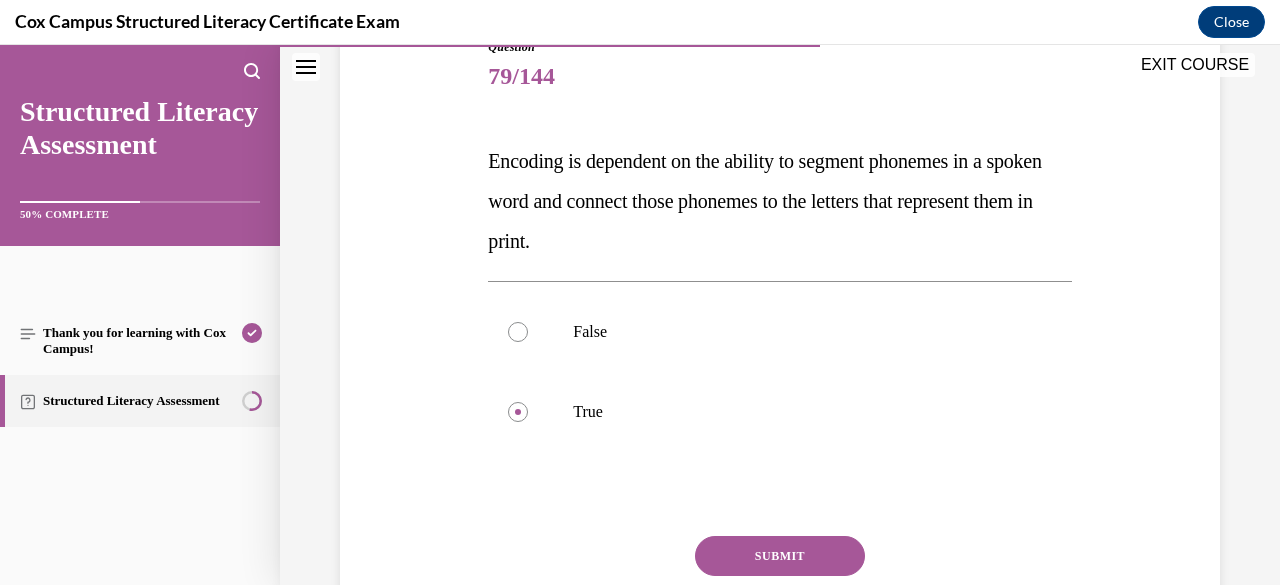
click at [736, 566] on button "SUBMIT" at bounding box center [780, 556] width 170 height 40
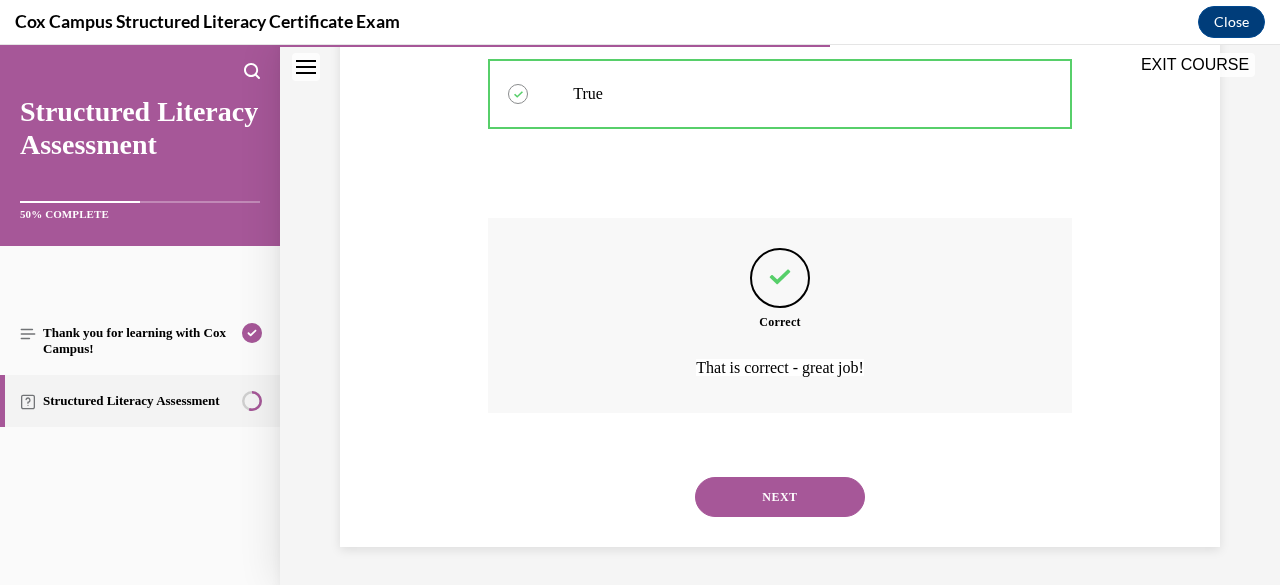
scroll to position [559, 0]
click at [768, 496] on button "NEXT" at bounding box center [780, 496] width 170 height 40
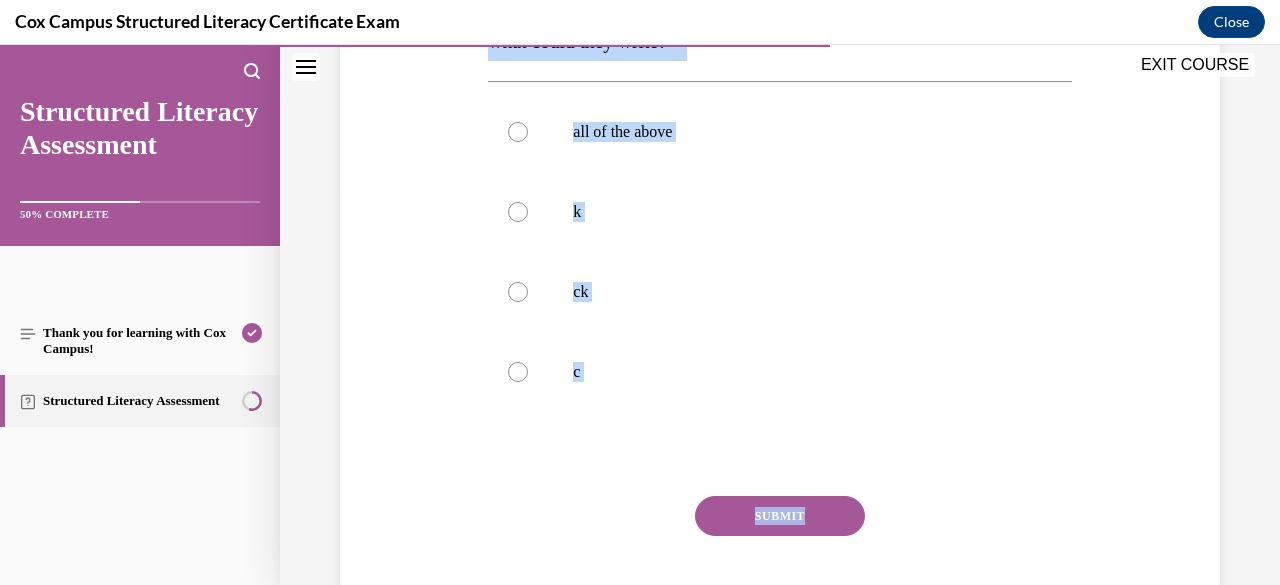
scroll to position [408, 0]
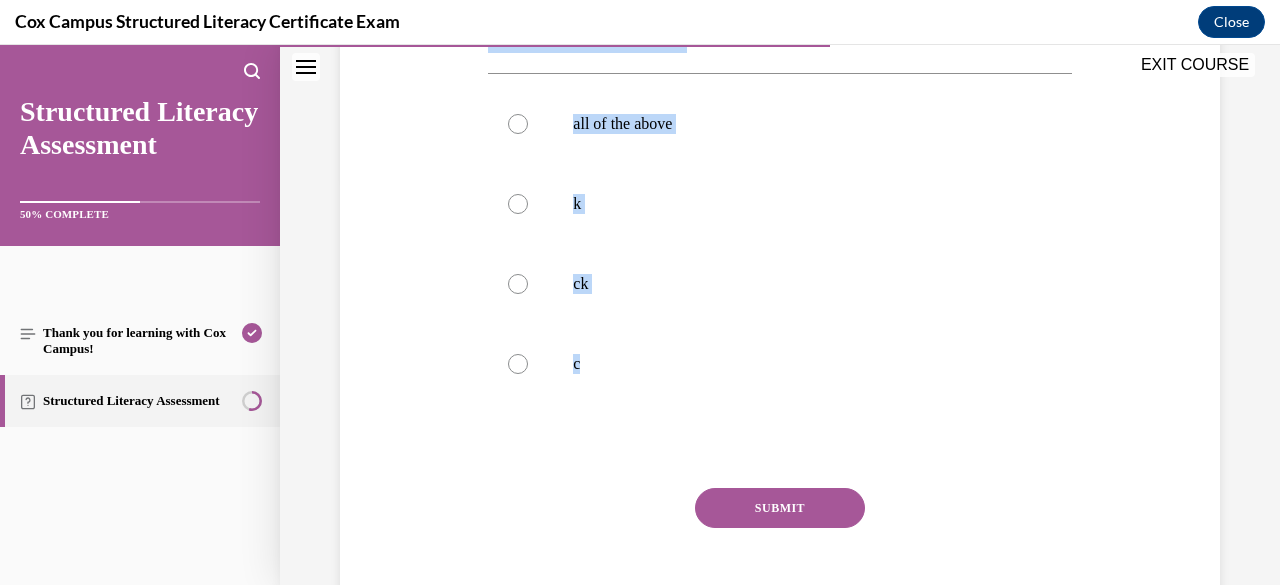
drag, startPoint x: 487, startPoint y: 401, endPoint x: 808, endPoint y: 405, distance: 321.0
click at [808, 405] on div "Question 80/144 If a teacher asked students to write a grapheme that makes the …" at bounding box center [779, 261] width 583 height 782
click at [518, 126] on div at bounding box center [518, 124] width 20 height 20
click at [518, 126] on input "all of the above" at bounding box center [518, 124] width 20 height 20
radio input "true"
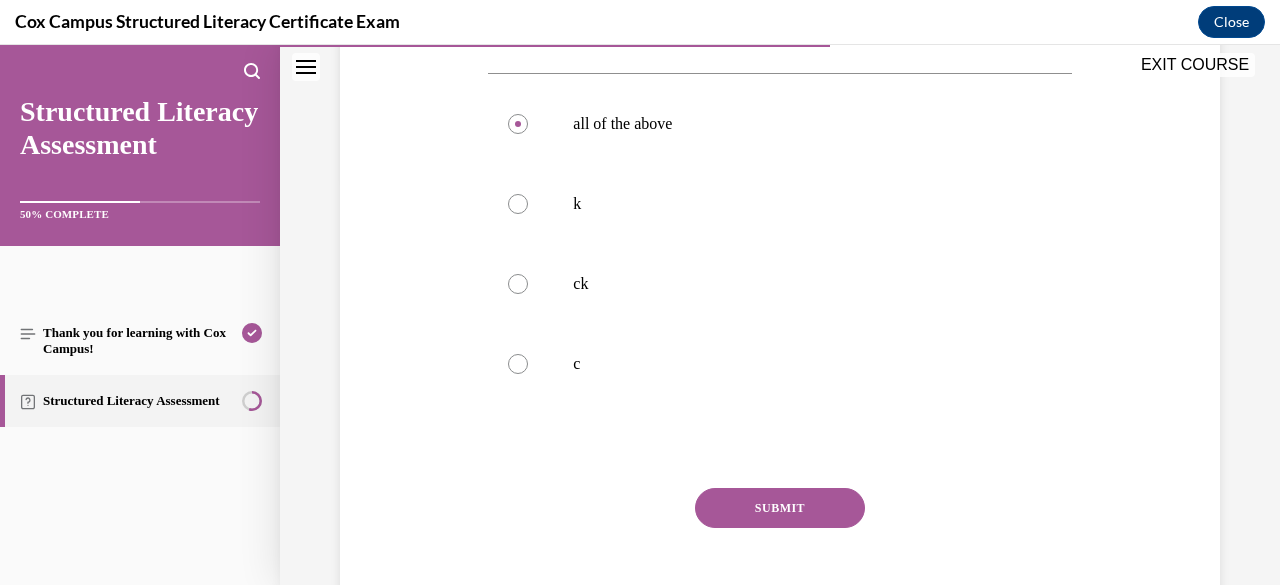
click at [740, 513] on button "SUBMIT" at bounding box center [780, 508] width 170 height 40
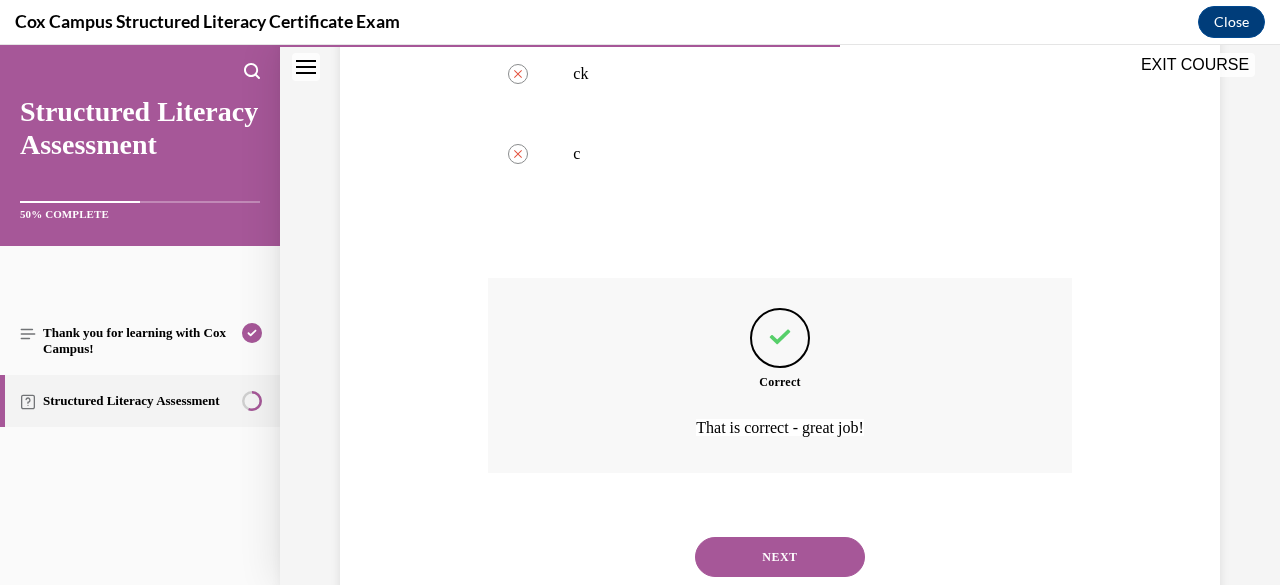
scroll to position [679, 0]
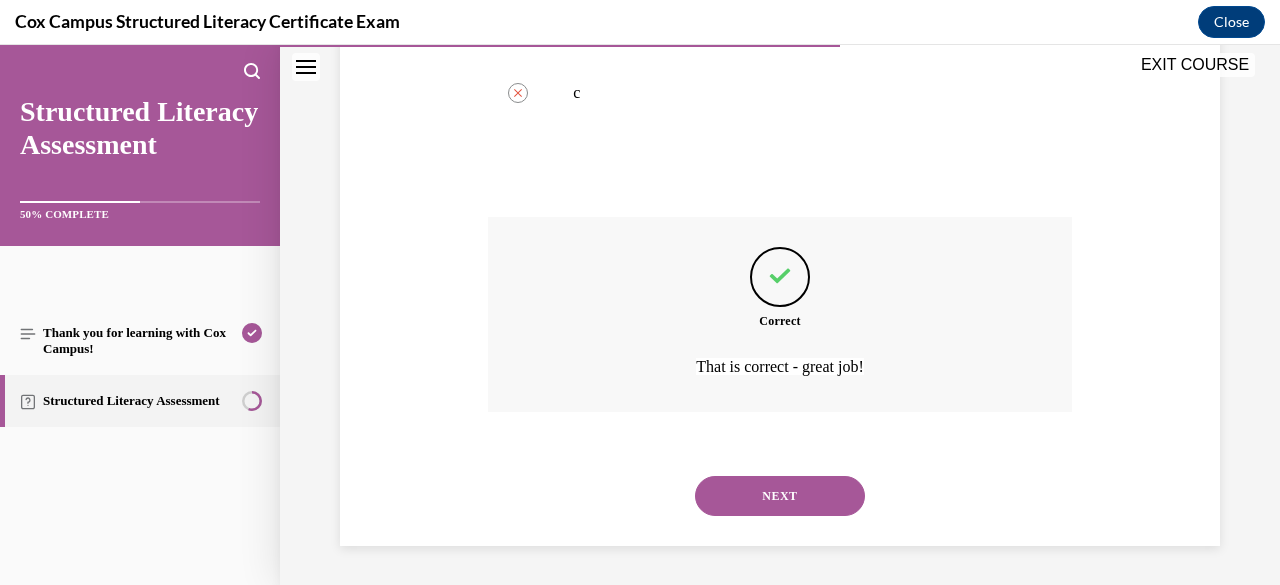
click at [740, 513] on button "NEXT" at bounding box center [780, 496] width 170 height 40
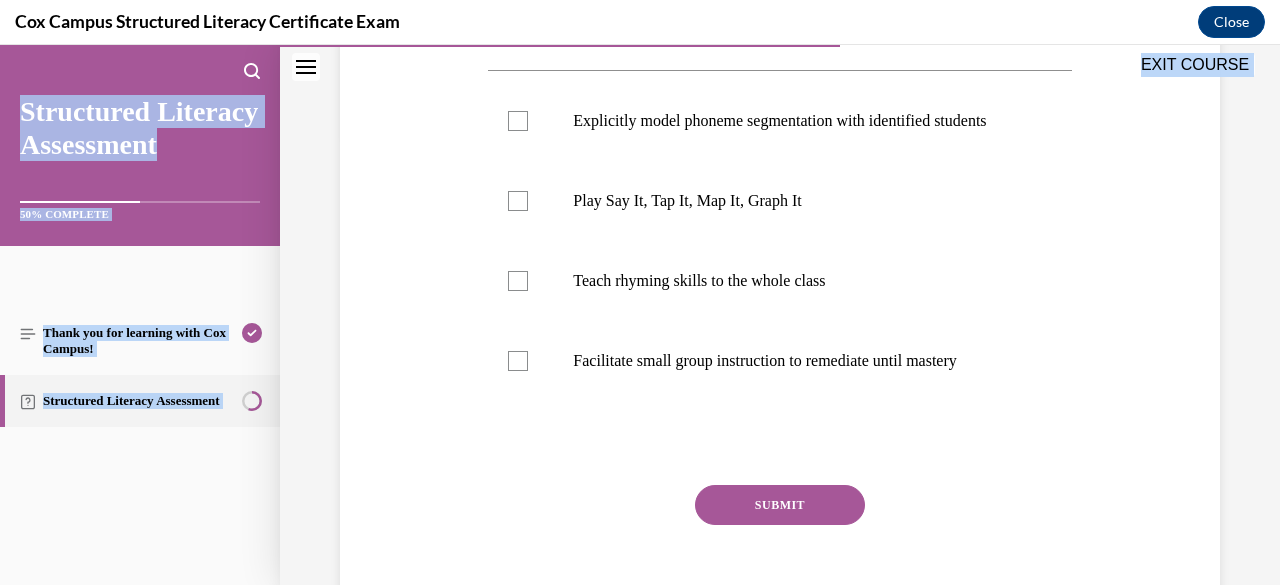
scroll to position [509, 0]
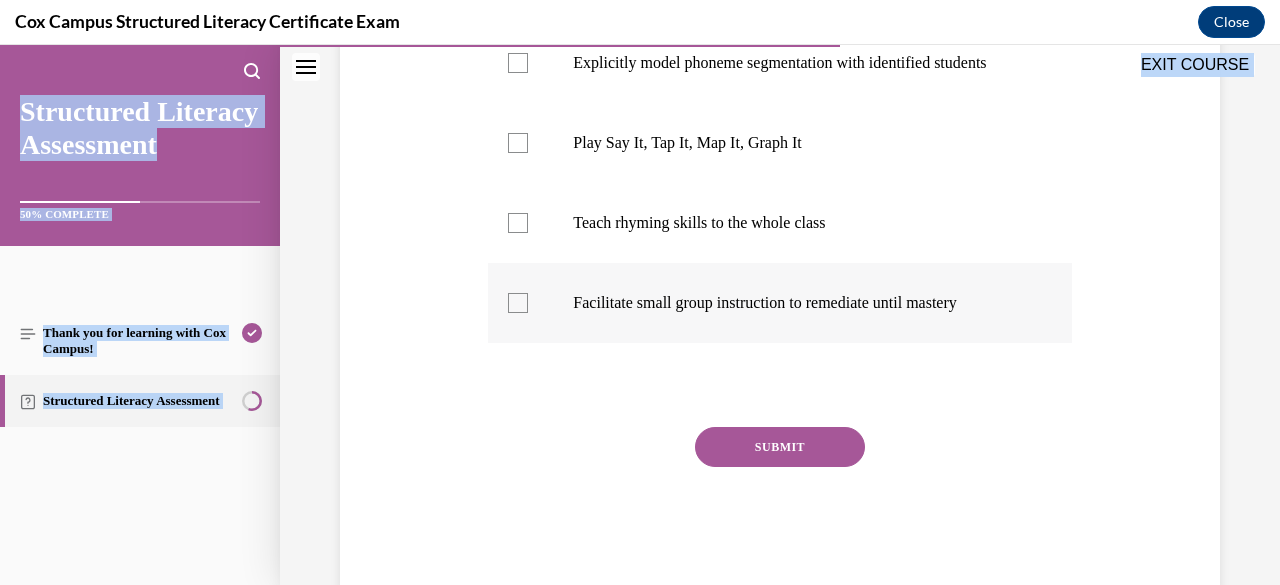
drag, startPoint x: 488, startPoint y: 394, endPoint x: 1025, endPoint y: 332, distance: 540.4
click at [1025, 332] on div "Question 81/144 If your assessment data pinpoints a group of students that stru…" at bounding box center [779, 180] width 583 height 822
click at [456, 285] on div "Question 81/144 If your assessment data pinpoints a group of students that stru…" at bounding box center [780, 150] width 890 height 882
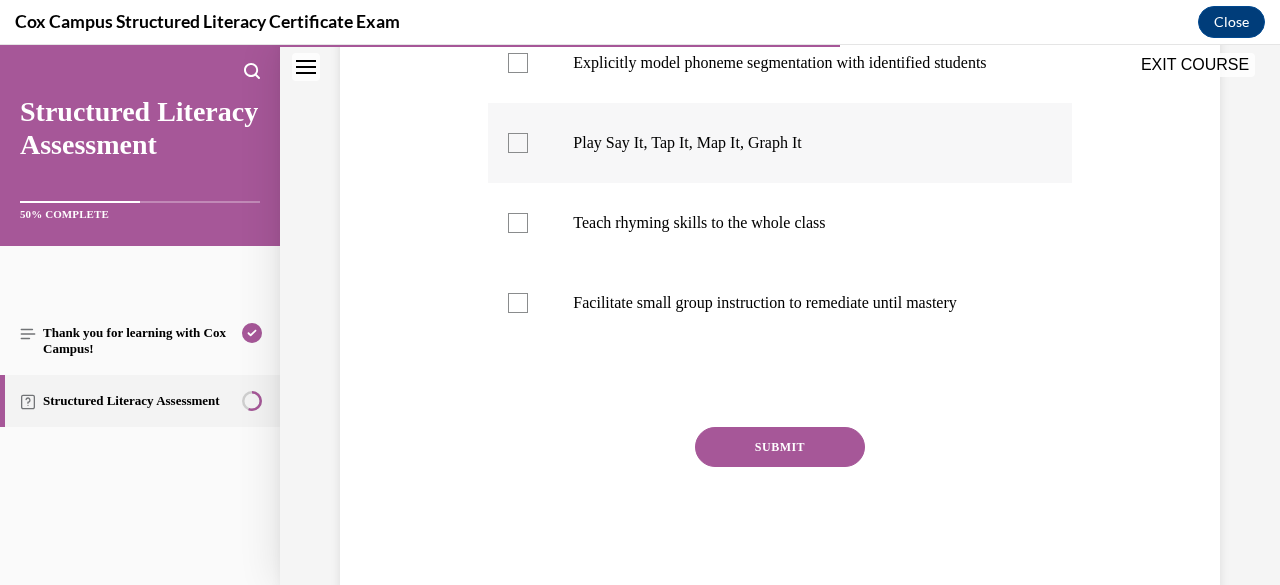
click at [520, 153] on div at bounding box center [518, 143] width 20 height 20
click at [520, 153] on input "Play Say It, Tap It, Map It, Graph It" at bounding box center [518, 143] width 20 height 20
checkbox input "true"
click at [523, 71] on div at bounding box center [518, 63] width 20 height 20
click at [523, 71] on input "Explicitly model phoneme segmentation with identified students" at bounding box center [518, 63] width 20 height 20
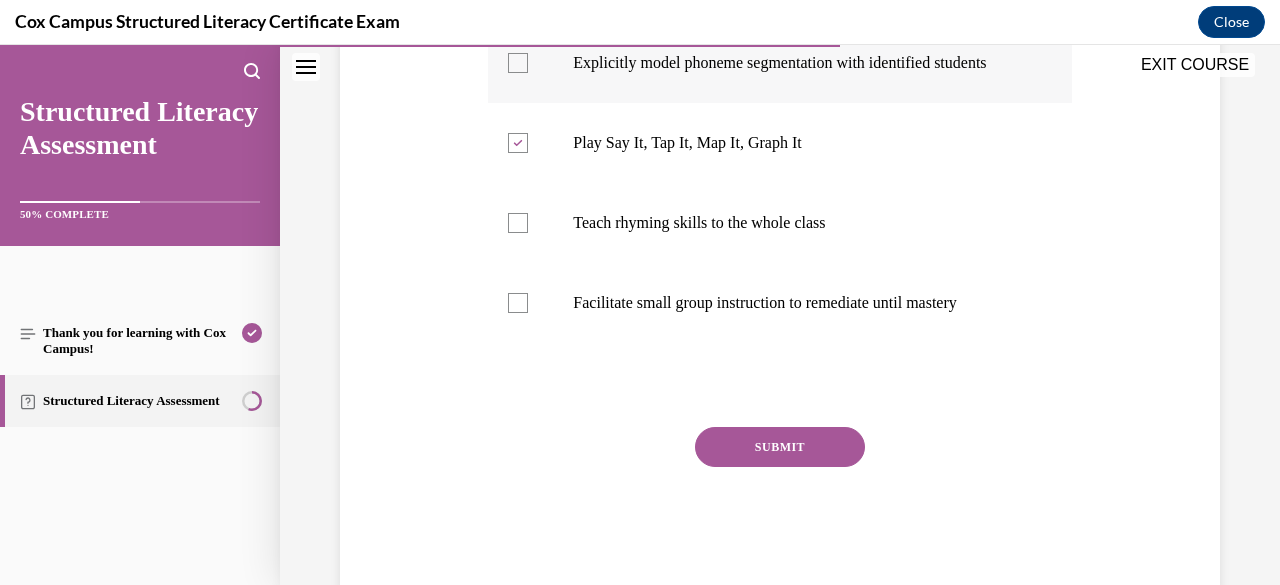
checkbox input "true"
click at [510, 333] on label "Facilitate small group instruction to remediate until mastery" at bounding box center [779, 303] width 583 height 80
click at [510, 313] on input "Facilitate small group instruction to remediate until mastery" at bounding box center [518, 303] width 20 height 20
checkbox input "true"
click at [732, 461] on button "SUBMIT" at bounding box center [780, 447] width 170 height 40
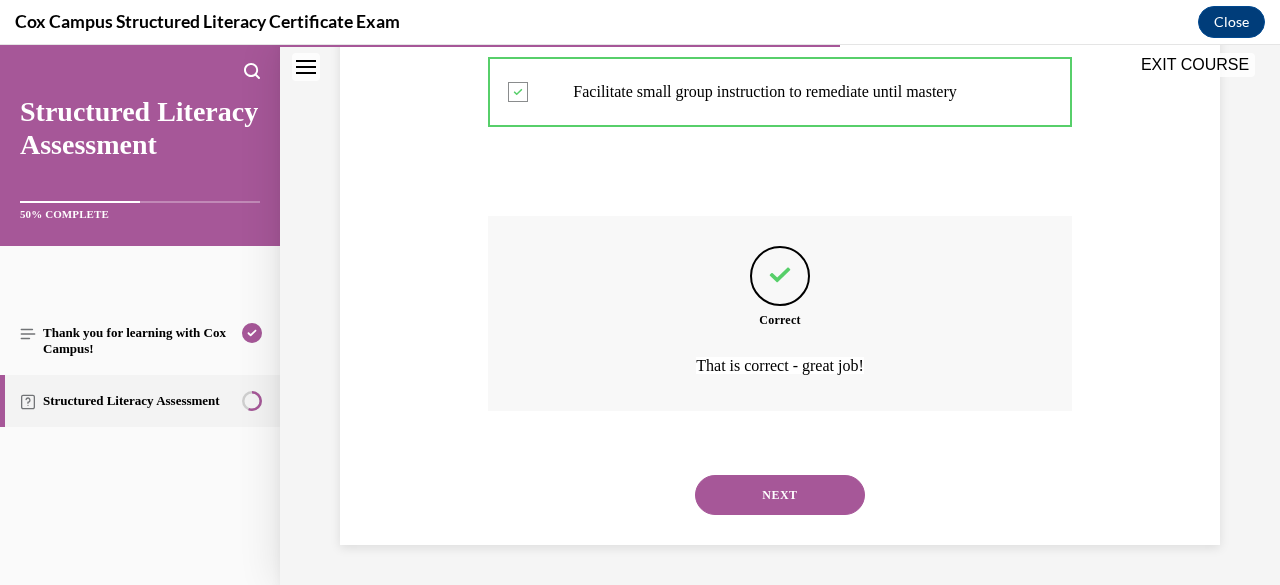
scroll to position [739, 0]
click at [738, 493] on button "NEXT" at bounding box center [780, 495] width 170 height 40
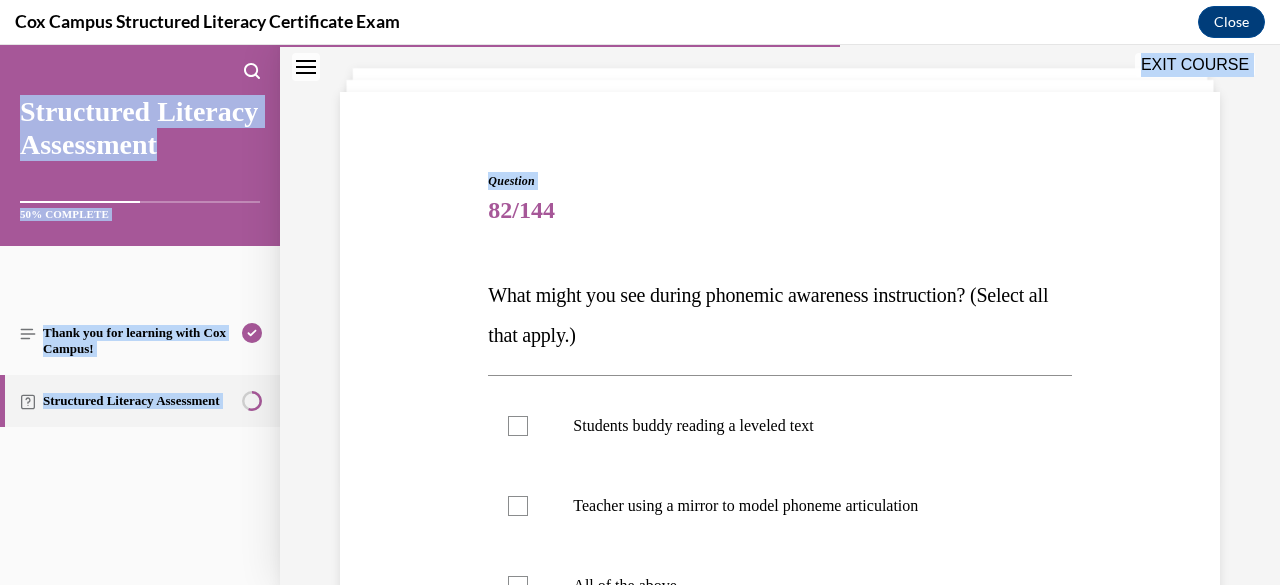
scroll to position [634, 0]
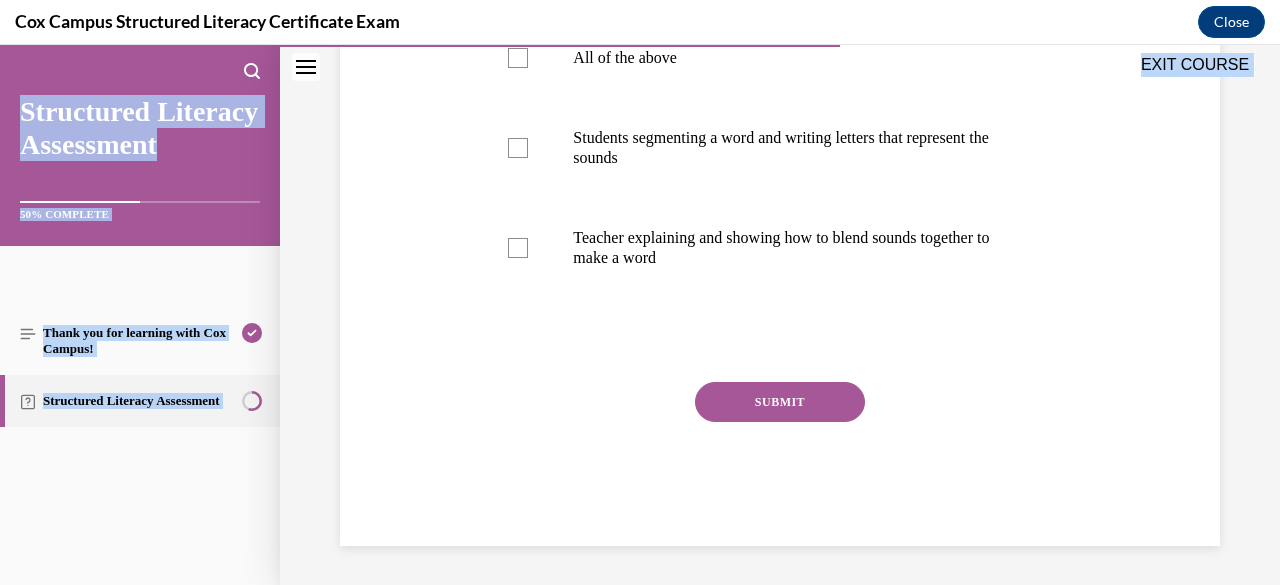
drag, startPoint x: 486, startPoint y: 317, endPoint x: 924, endPoint y: 523, distance: 483.9
click at [1000, 571] on div "Question 82/144 What might you see during phonemic awareness instruction? (Sele…" at bounding box center [780, 30] width 1000 height 1112
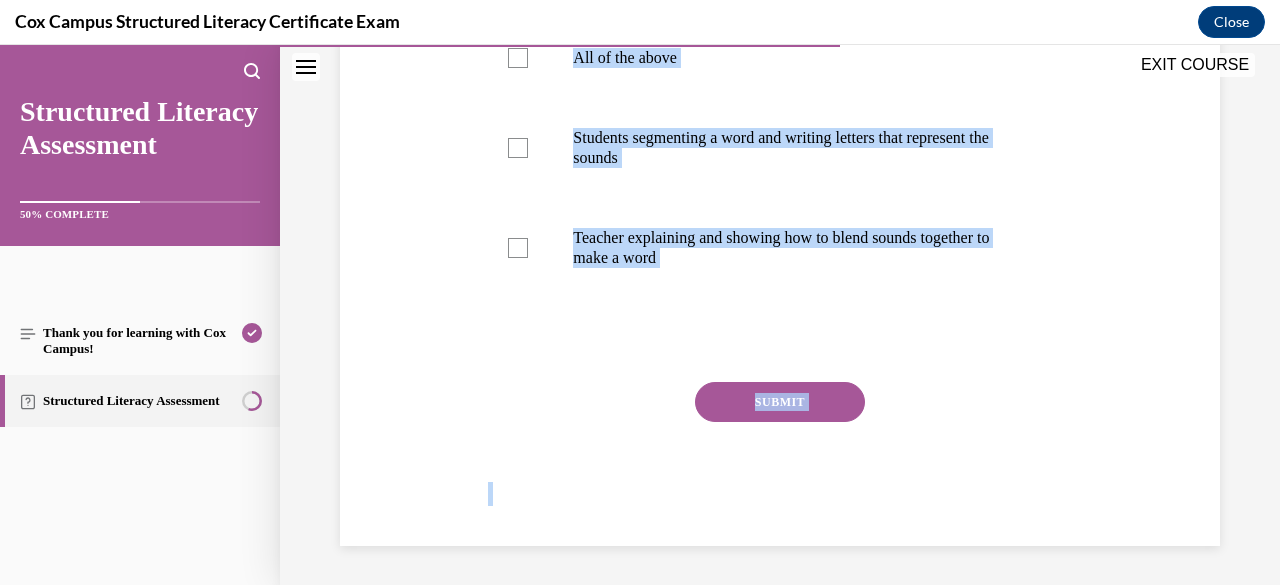
click at [384, 385] on div "Question 82/144 What might you see during phonemic awareness instruction? (Sele…" at bounding box center [780, 65] width 890 height 962
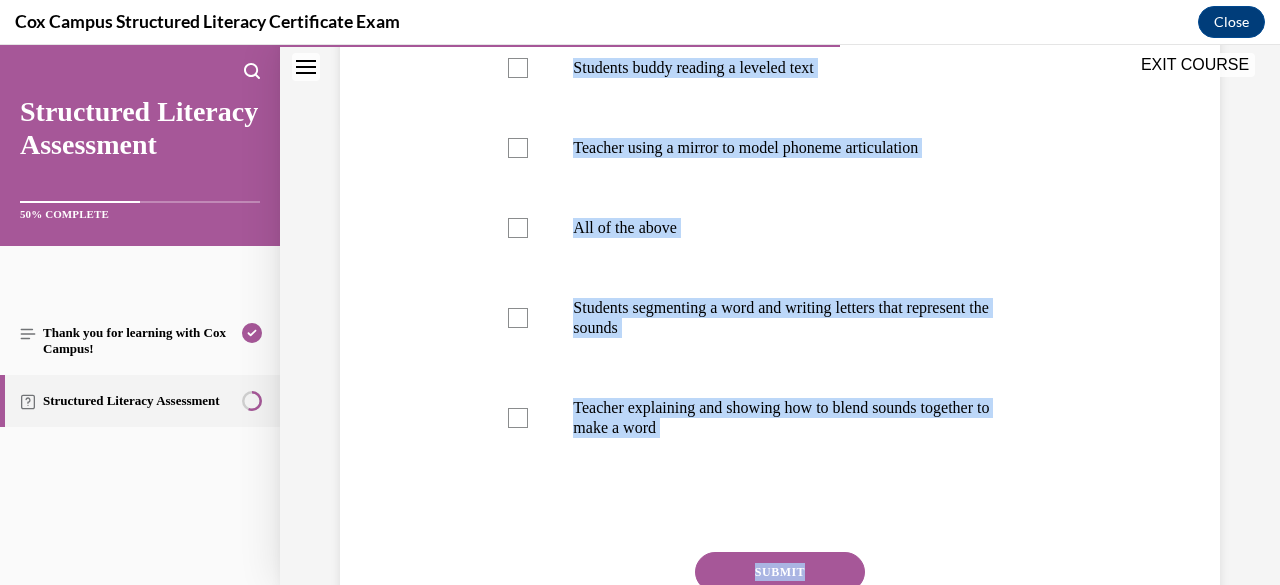
scroll to position [534, 0]
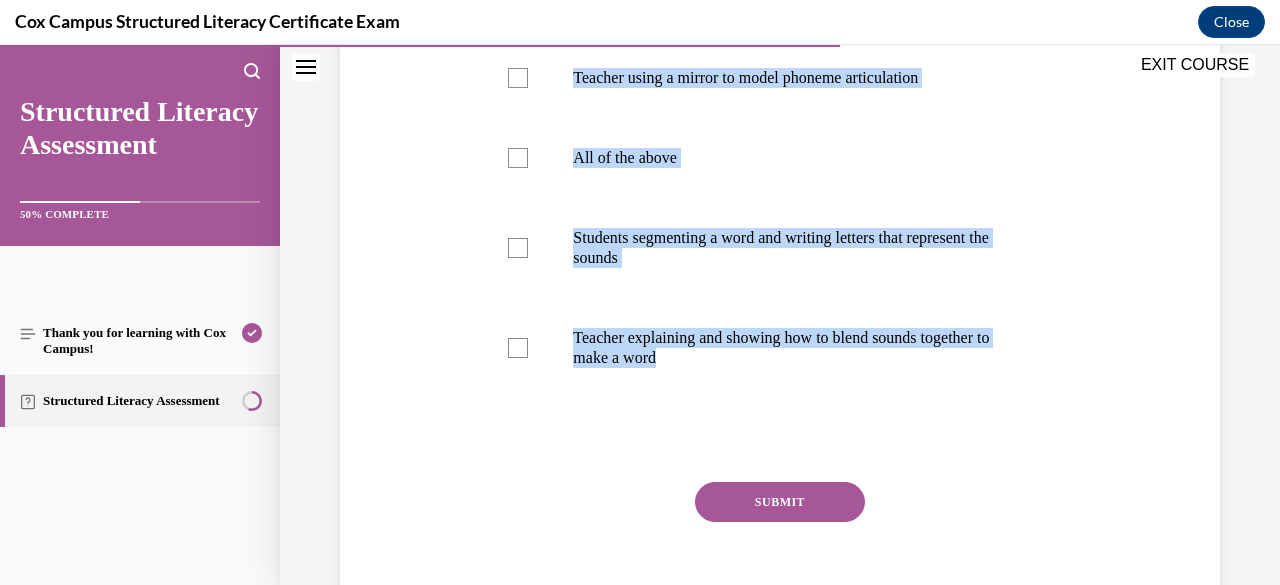
drag, startPoint x: 484, startPoint y: 121, endPoint x: 1033, endPoint y: 413, distance: 621.7
click at [1033, 413] on div "Question 82/144 What might you see during phonemic awareness instruction? (Sele…" at bounding box center [779, 180] width 593 height 932
click at [428, 235] on div "Question 82/144 What might you see during phonemic awareness instruction? (Sele…" at bounding box center [780, 165] width 890 height 962
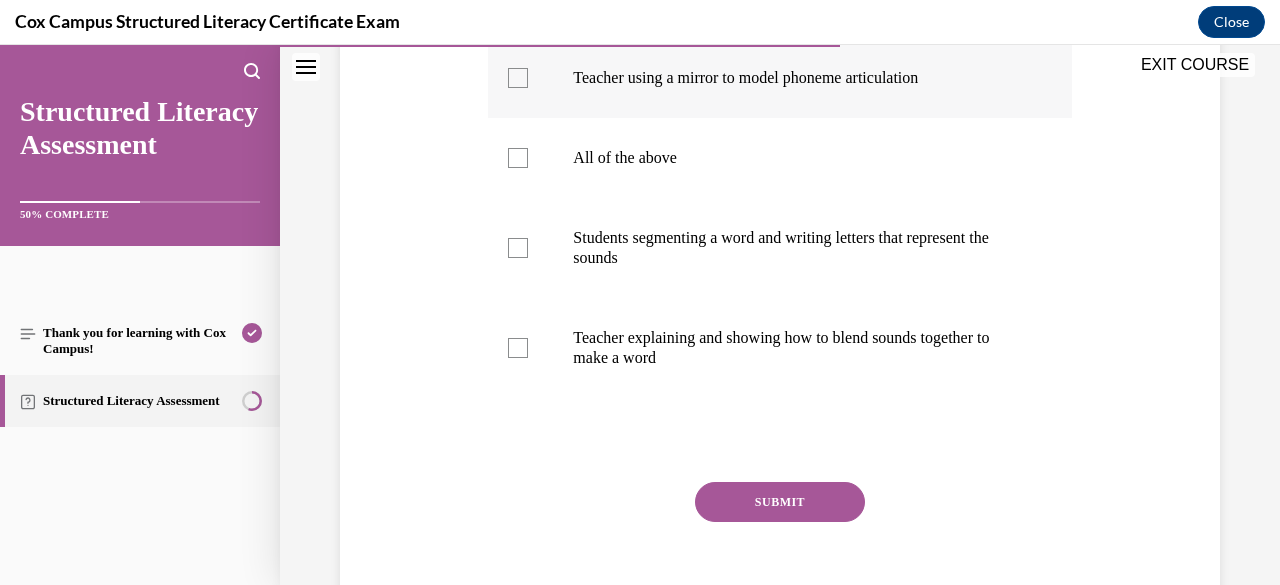
click at [516, 73] on div at bounding box center [518, 78] width 20 height 20
click at [516, 73] on input "Teacher using a mirror to model phoneme articulation" at bounding box center [518, 78] width 20 height 20
checkbox input "true"
click at [515, 245] on div at bounding box center [518, 248] width 20 height 20
click at [515, 245] on input "Students segmenting a word and writing letters that represent the sounds" at bounding box center [518, 248] width 20 height 20
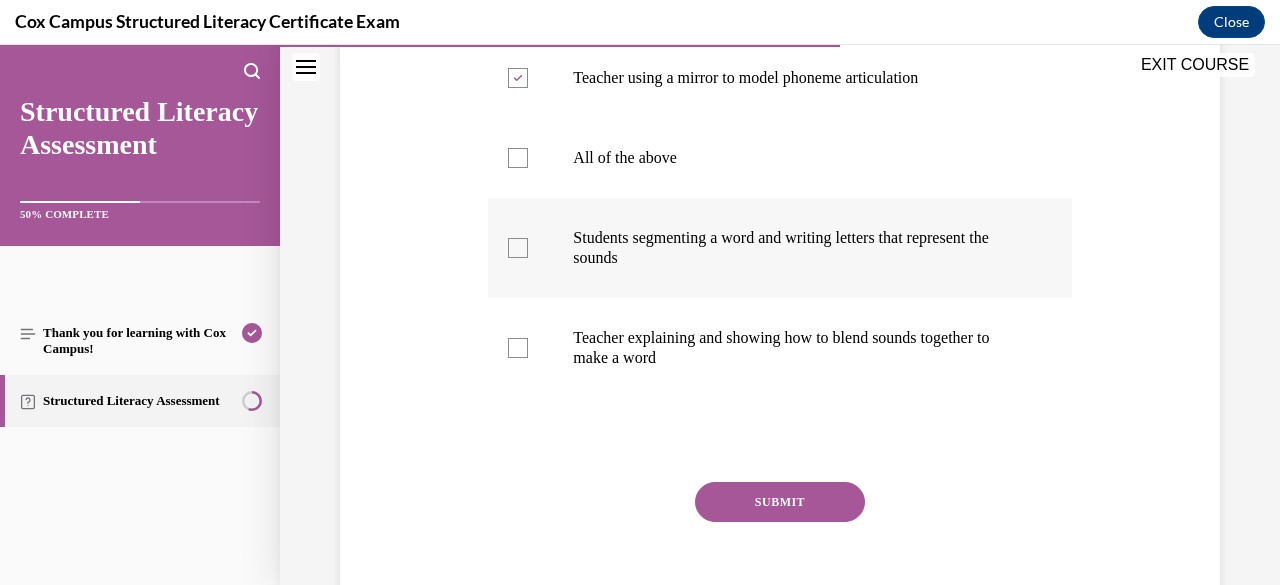
checkbox input "true"
click at [518, 345] on div at bounding box center [518, 348] width 20 height 20
click at [518, 345] on input "Teacher explaining and showing how to blend sounds together to make a word" at bounding box center [518, 348] width 20 height 20
checkbox input "true"
click at [761, 500] on button "SUBMIT" at bounding box center [780, 502] width 170 height 40
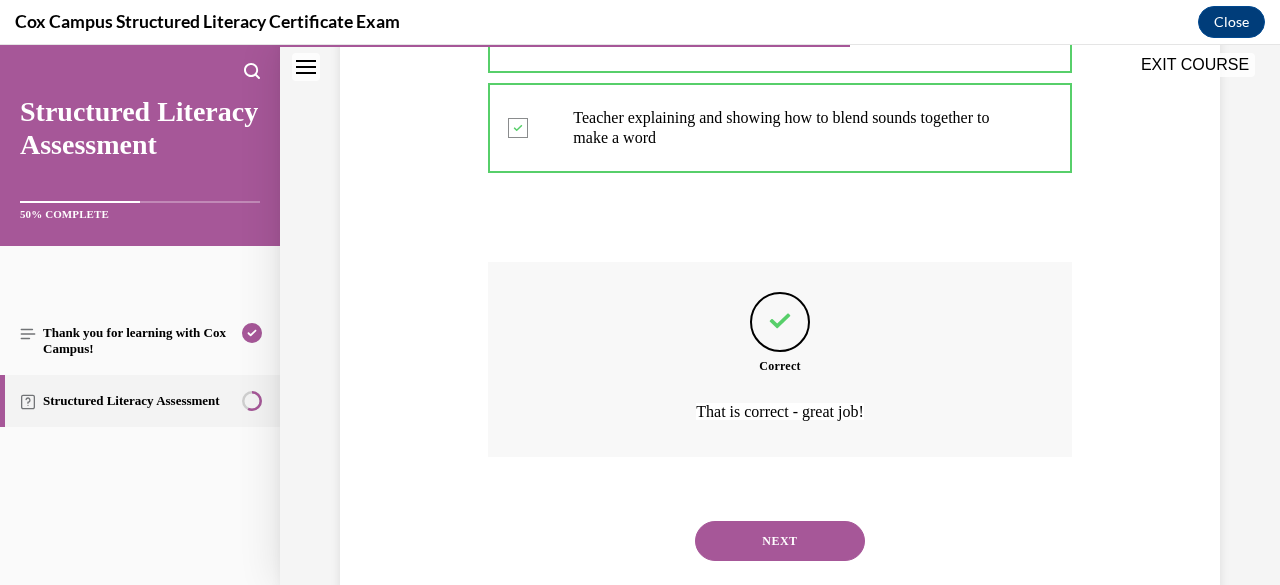
scroll to position [799, 0]
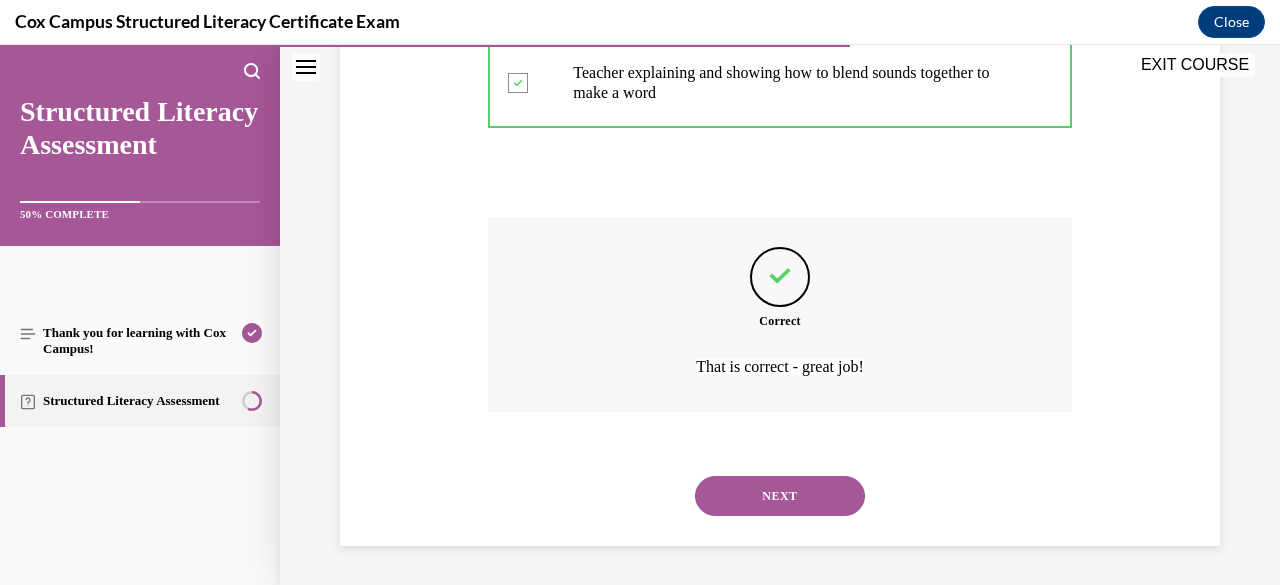
click at [761, 500] on button "NEXT" at bounding box center [780, 496] width 170 height 40
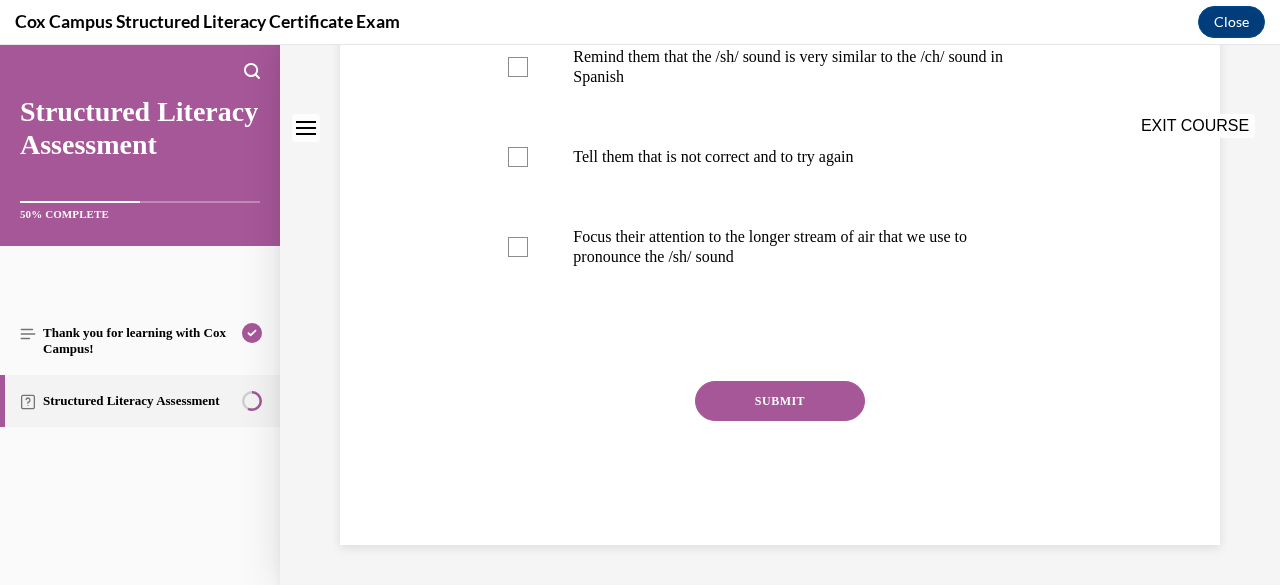
scroll to position [0, 0]
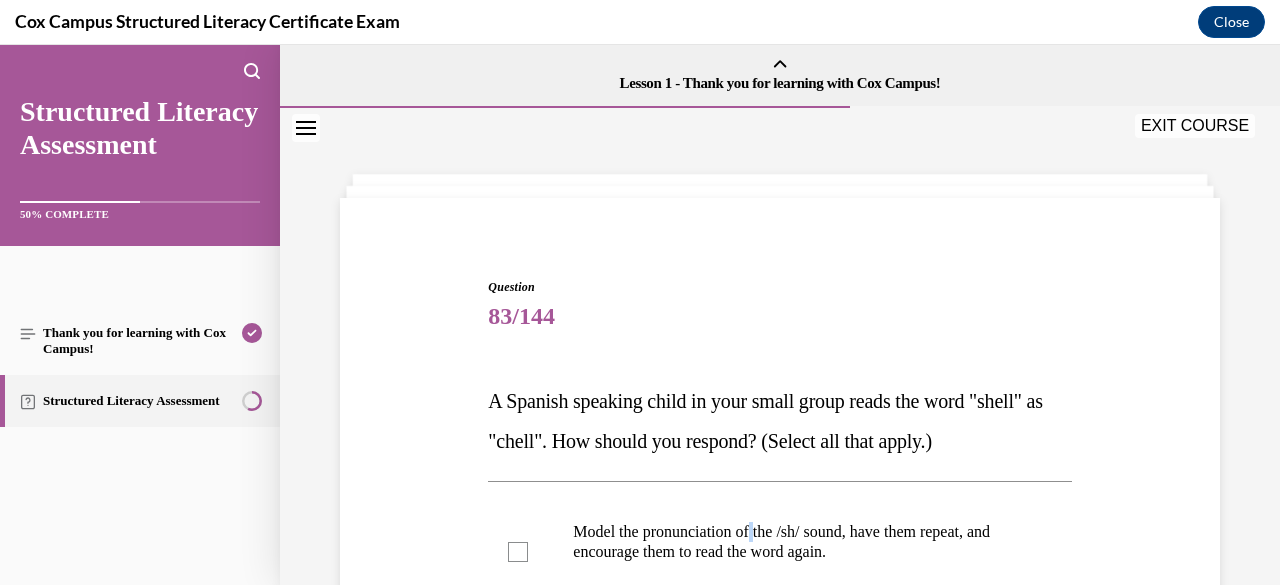
click at [761, 500] on label "Model the pronunciation of the /sh/ sound, have them repeat, and encourage them…" at bounding box center [779, 552] width 583 height 120
click at [528, 542] on input "Model the pronunciation of the /sh/ sound, have them repeat, and encourage them…" at bounding box center [518, 552] width 20 height 20
checkbox input "true"
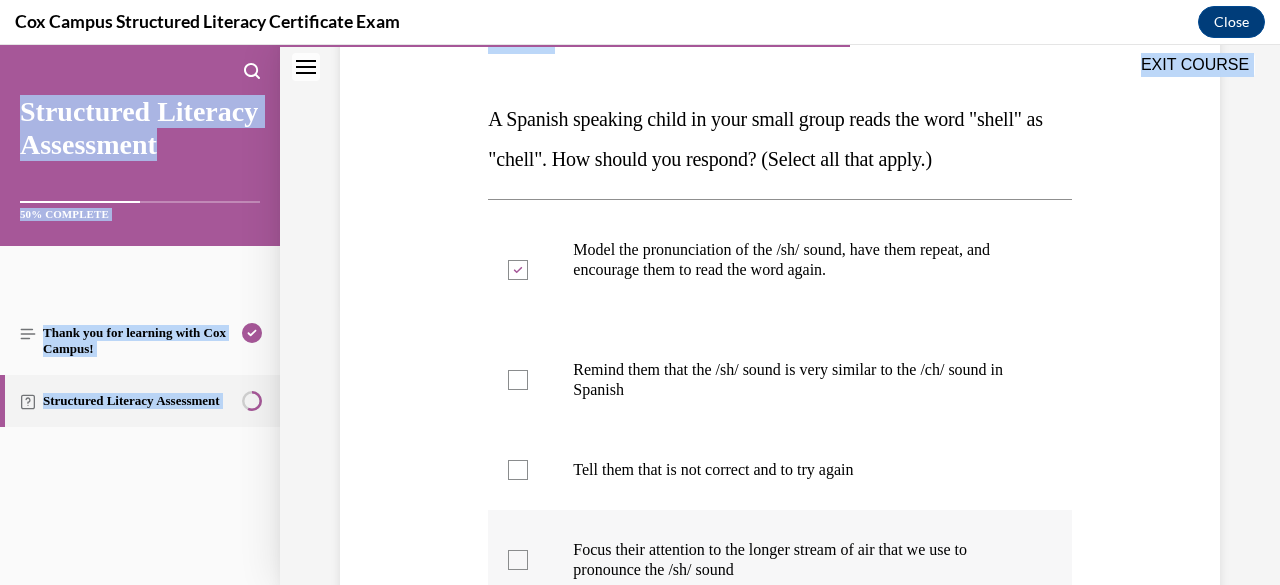
scroll to position [376, 0]
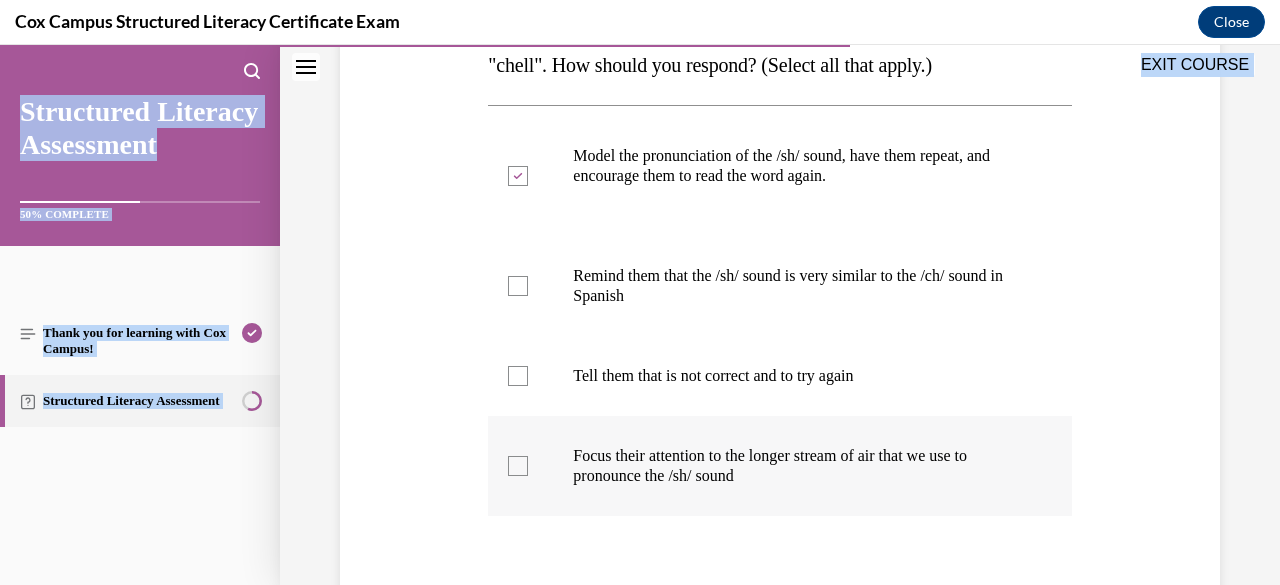
drag, startPoint x: 489, startPoint y: 397, endPoint x: 984, endPoint y: 471, distance: 500.4
click at [984, 471] on div "Question 83/144 A Spanish speaking child in your small group reads the word "sh…" at bounding box center [779, 333] width 583 height 862
click at [522, 294] on div at bounding box center [518, 286] width 20 height 20
click at [522, 294] on input "Remind them that the /sh/ sound is very similar to the /ch/ sound in Spanish" at bounding box center [518, 286] width 20 height 20
checkbox input "true"
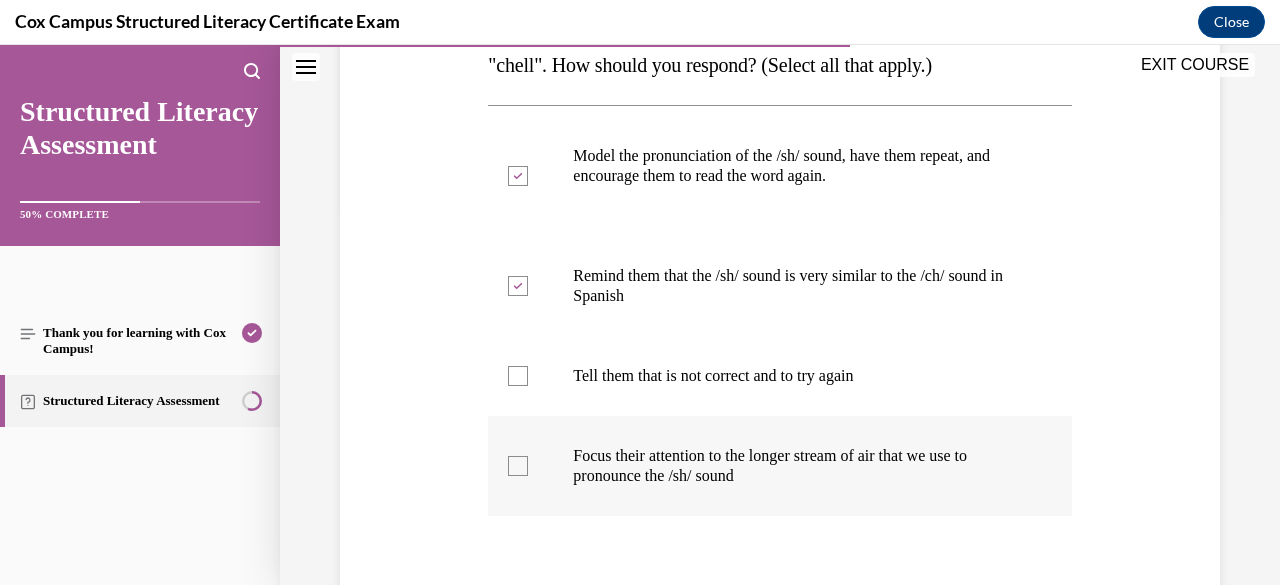
click at [525, 469] on div at bounding box center [518, 466] width 20 height 20
click at [525, 469] on input "Focus their attention to the longer stream of air that we use to pronounce the …" at bounding box center [518, 466] width 20 height 20
checkbox input "true"
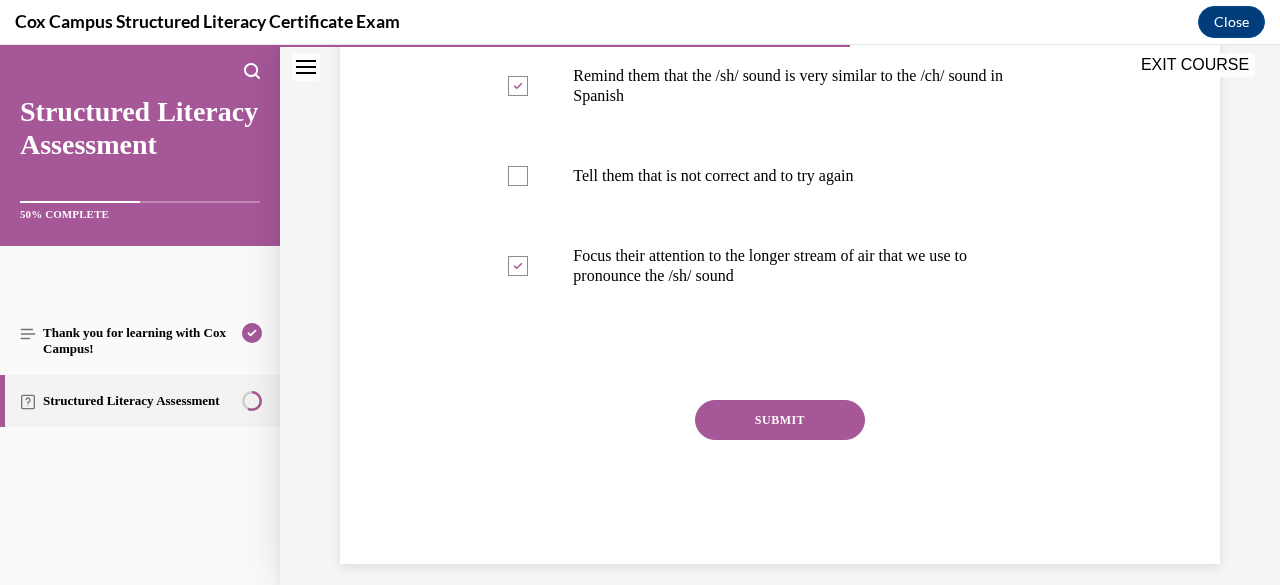
click at [807, 409] on button "SUBMIT" at bounding box center [780, 420] width 170 height 40
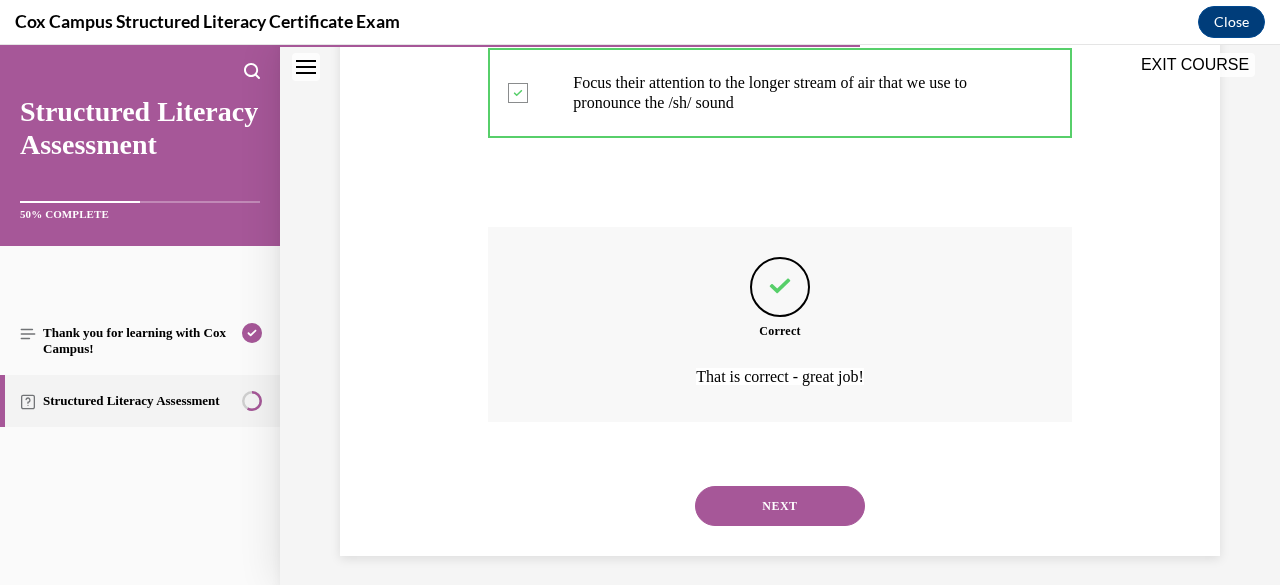
scroll to position [759, 0]
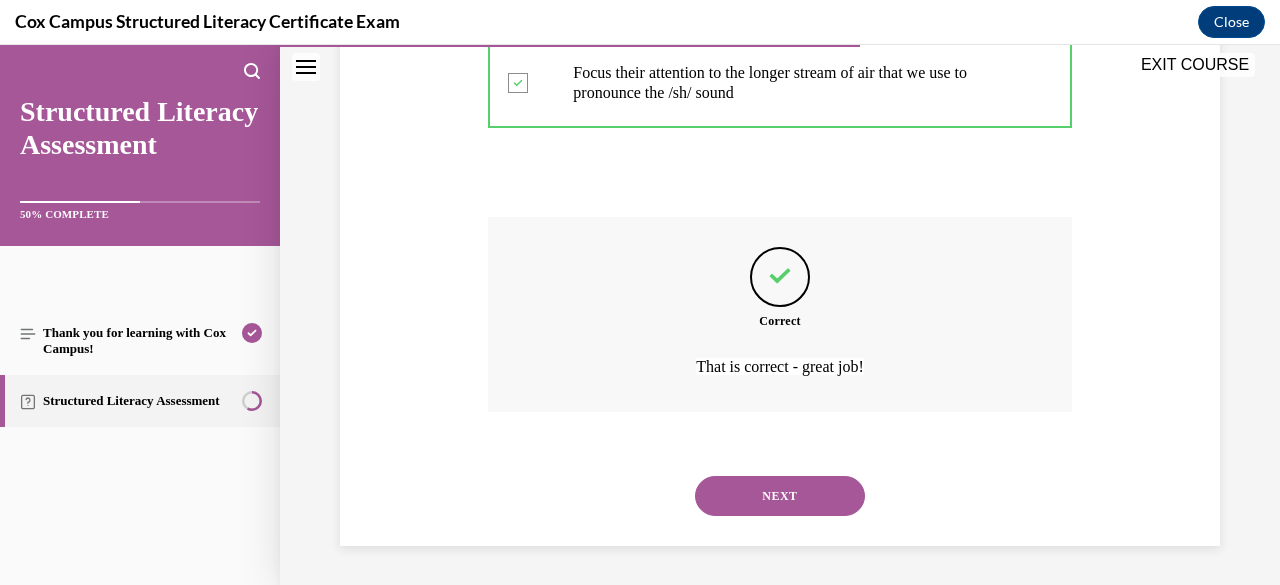
click at [754, 501] on button "NEXT" at bounding box center [780, 496] width 170 height 40
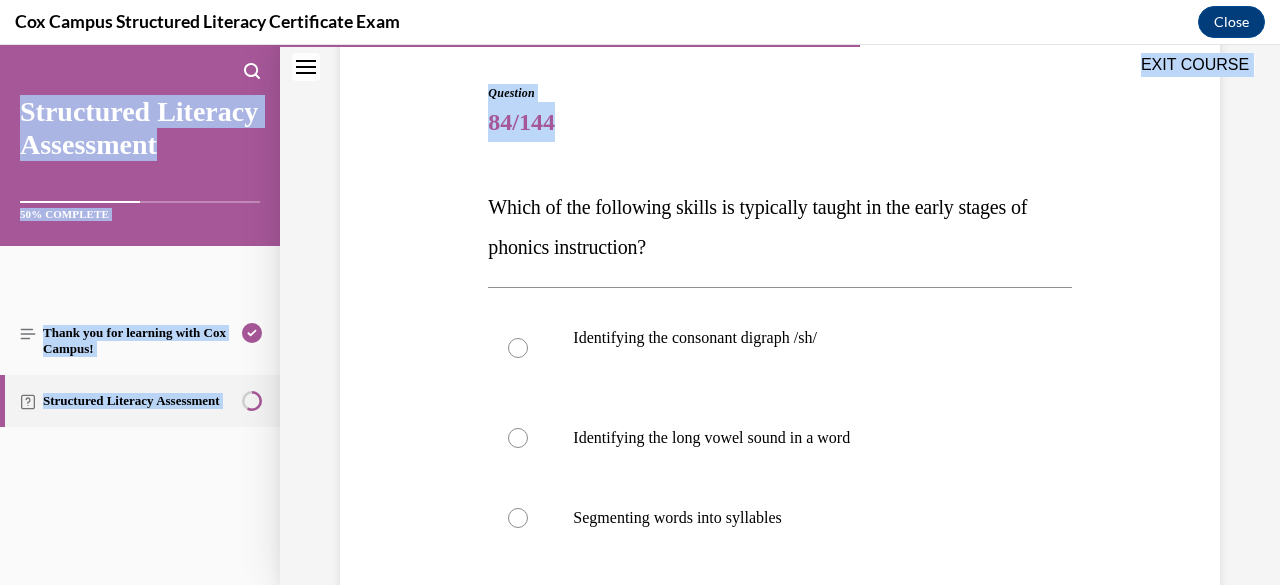
scroll to position [534, 0]
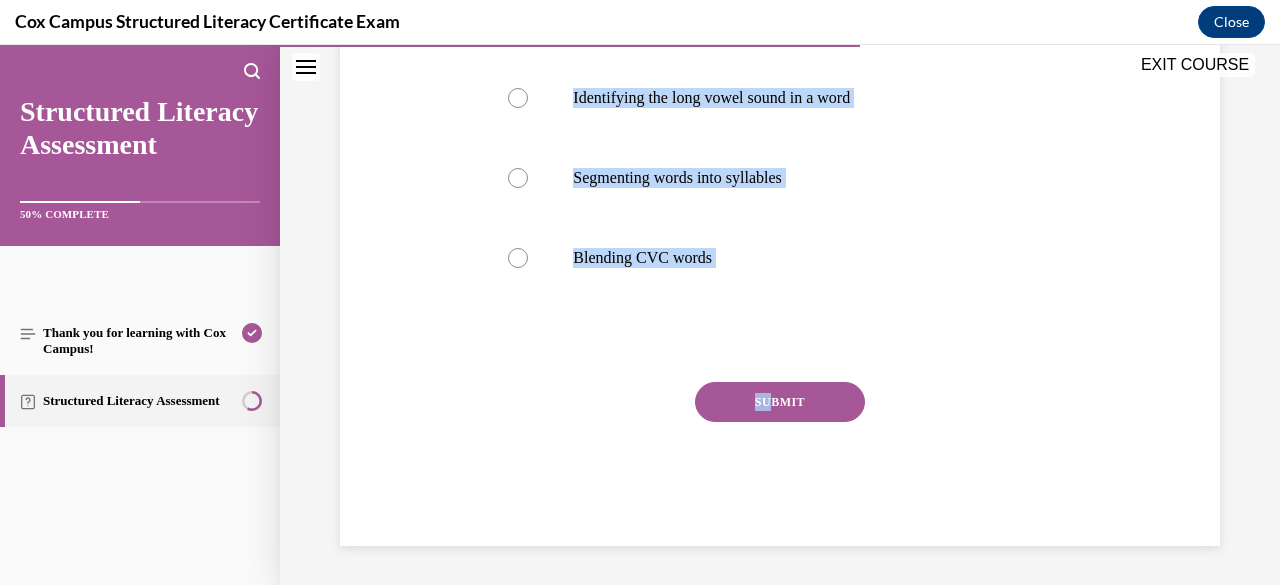
drag, startPoint x: 489, startPoint y: 399, endPoint x: 760, endPoint y: 413, distance: 271.3
click at [760, 413] on div "Question 84/144 Which of the following skills is typically taught in the early …" at bounding box center [779, 145] width 583 height 802
click at [685, 303] on div "Identifying the consonant digraph /sh/    Identifying the long vowel sound in a…" at bounding box center [779, 127] width 583 height 361
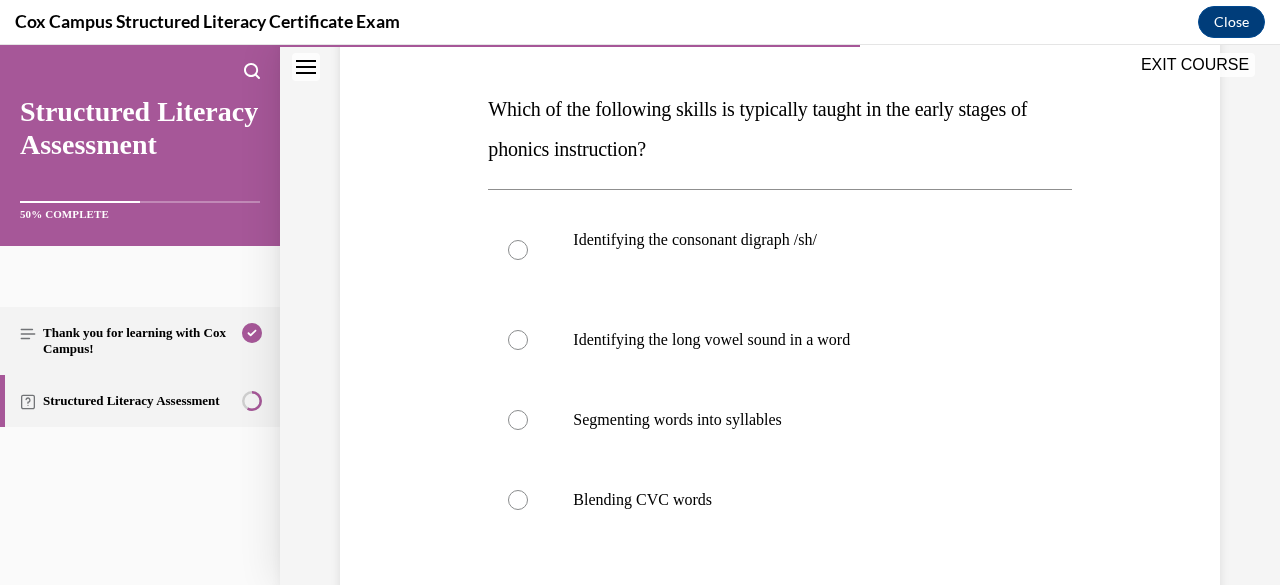
scroll to position [294, 0]
drag, startPoint x: 488, startPoint y: 103, endPoint x: 740, endPoint y: 478, distance: 451.7
click at [740, 478] on div "Question 84/144 Which of the following skills is typically taught in the early …" at bounding box center [779, 385] width 583 height 802
click at [638, 122] on p "Which of the following skills is typically taught in the early stages of phonic…" at bounding box center [779, 127] width 583 height 80
drag, startPoint x: 638, startPoint y: 122, endPoint x: 470, endPoint y: 155, distance: 171.2
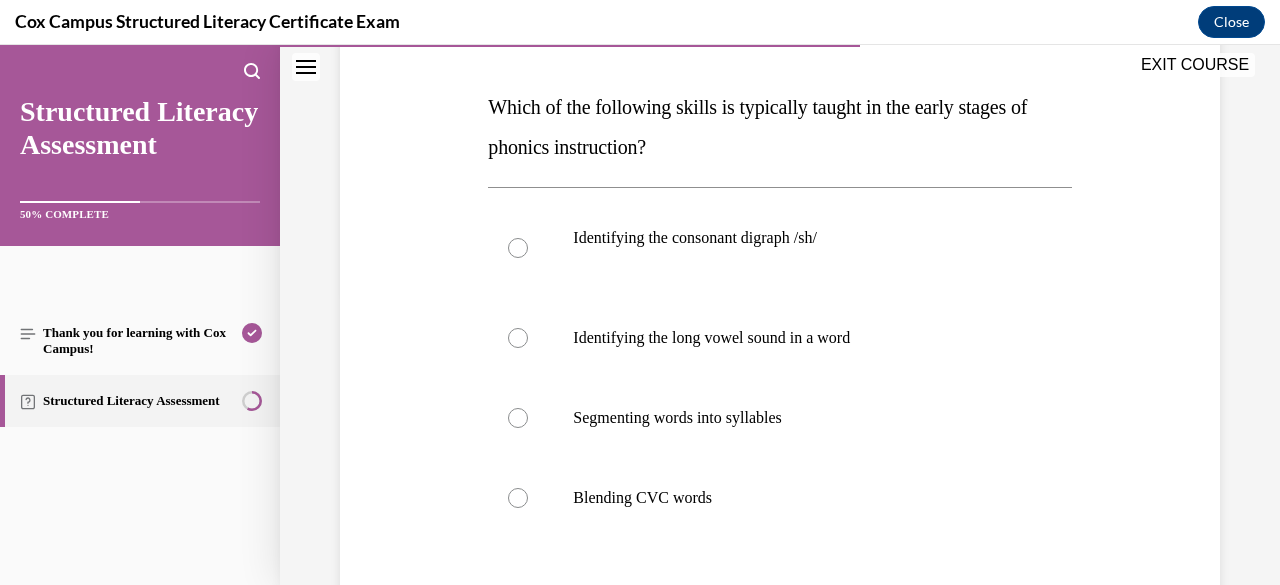
click at [470, 155] on div "Question 84/144 Which of the following skills is typically taught in the early …" at bounding box center [780, 355] width 890 height 862
drag, startPoint x: 486, startPoint y: 97, endPoint x: 790, endPoint y: 476, distance: 485.7
click at [790, 476] on div "Question 84/144 Which of the following skills is typically taught in the early …" at bounding box center [779, 385] width 583 height 802
click at [519, 499] on div at bounding box center [518, 498] width 20 height 20
click at [519, 499] on input "Blending CVC words" at bounding box center [518, 498] width 20 height 20
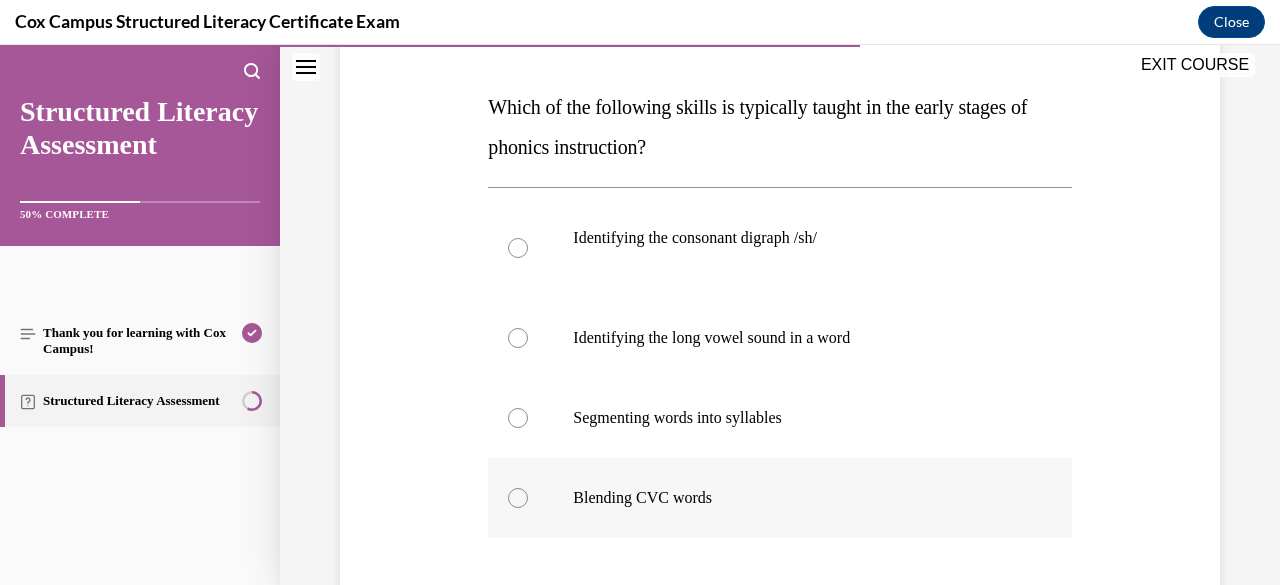
radio input "true"
click at [434, 501] on div "Question 84/144 Which of the following skills is typically taught in the early …" at bounding box center [780, 355] width 890 height 862
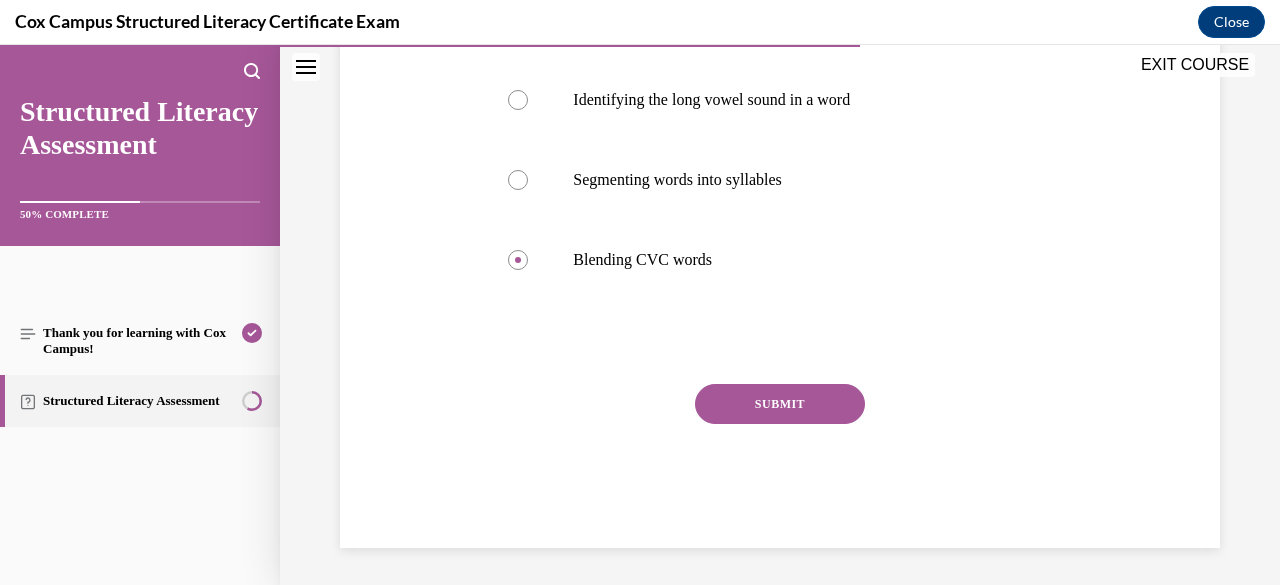
scroll to position [534, 0]
click at [758, 404] on button "SUBMIT" at bounding box center [780, 402] width 170 height 40
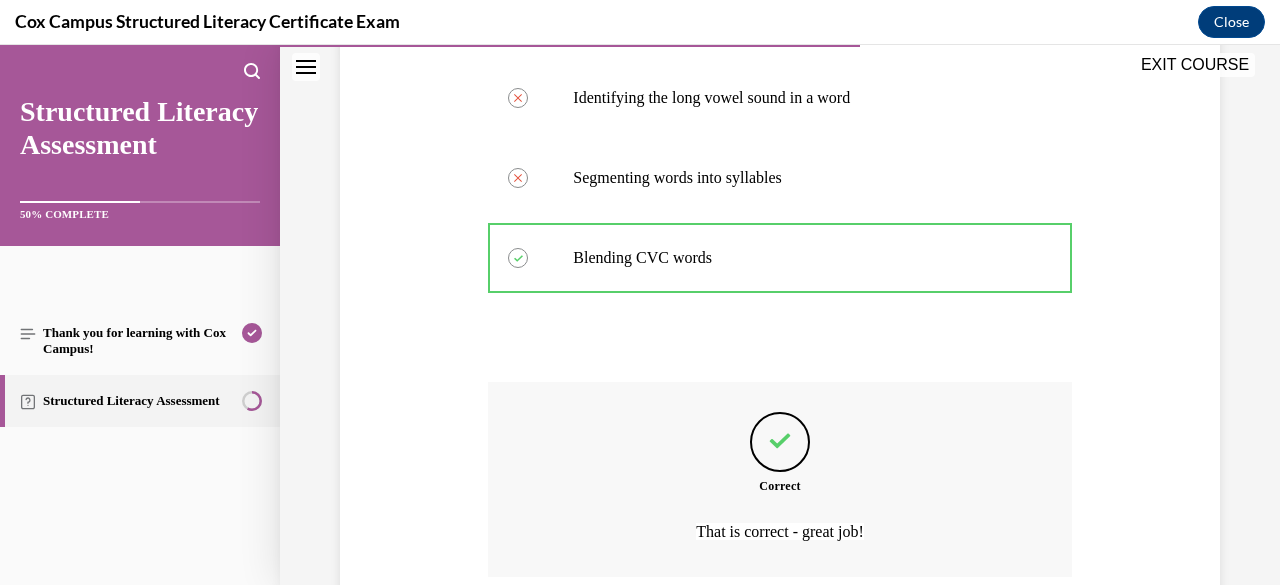
scroll to position [699, 0]
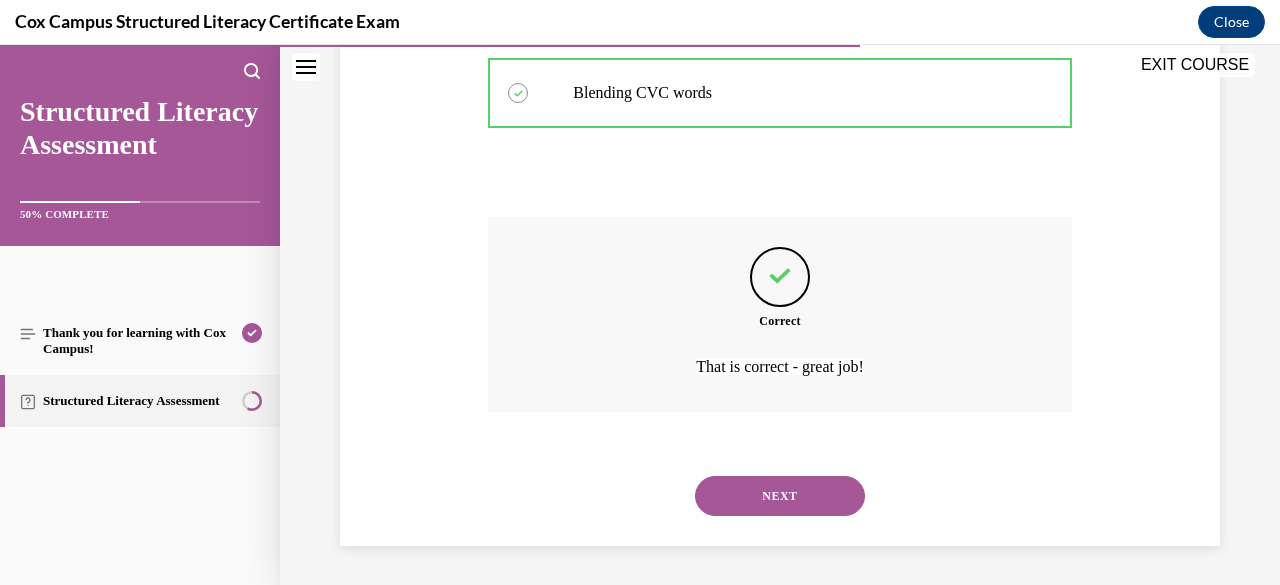
click at [758, 501] on button "NEXT" at bounding box center [780, 496] width 170 height 40
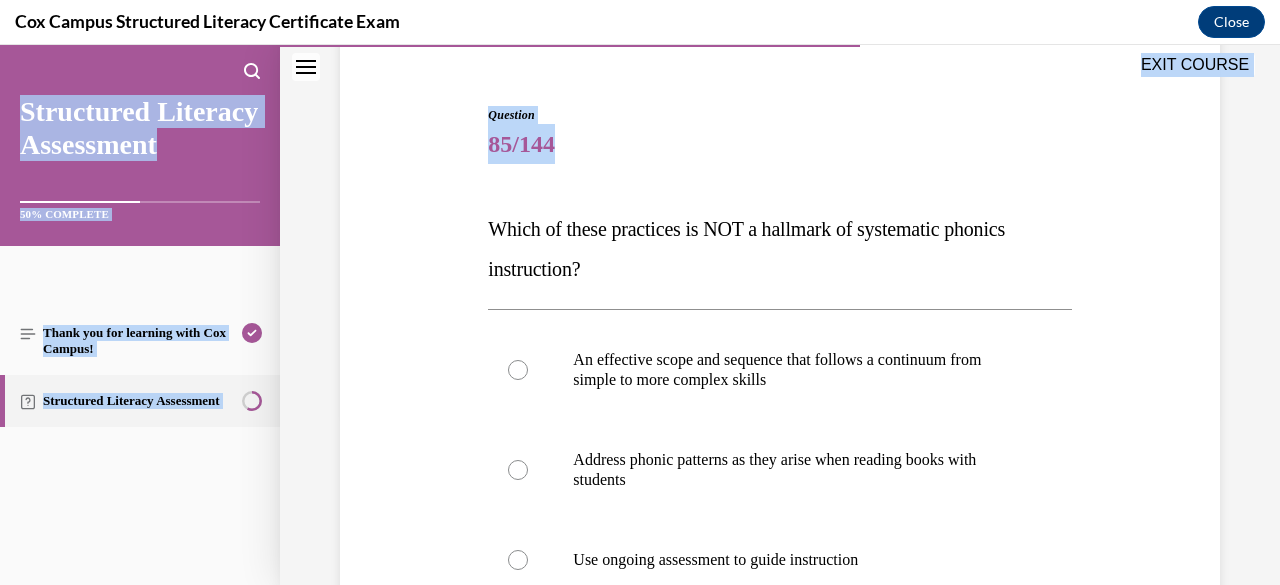
scroll to position [542, 0]
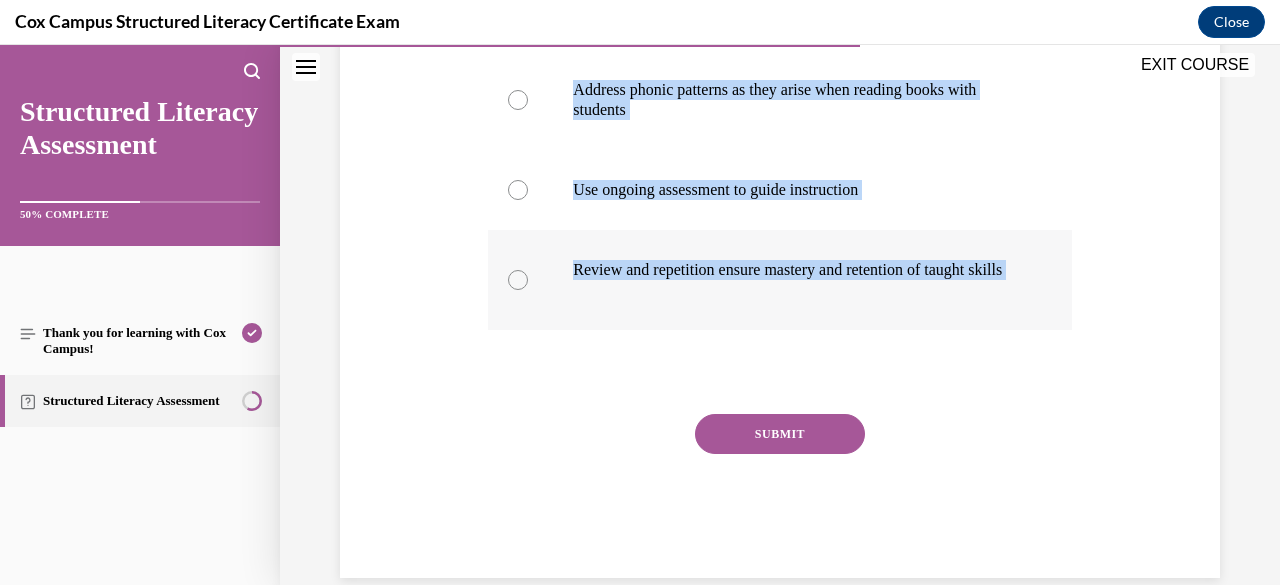
drag, startPoint x: 490, startPoint y: 397, endPoint x: 639, endPoint y: 312, distance: 171.5
click at [639, 312] on div "Question 85/144 Which of these practices is NOT a hallmark of systematic phonic…" at bounding box center [779, 157] width 583 height 842
click at [445, 131] on div "Question 85/144 Which of these practices is NOT a hallmark of systematic phonic…" at bounding box center [780, 127] width 890 height 902
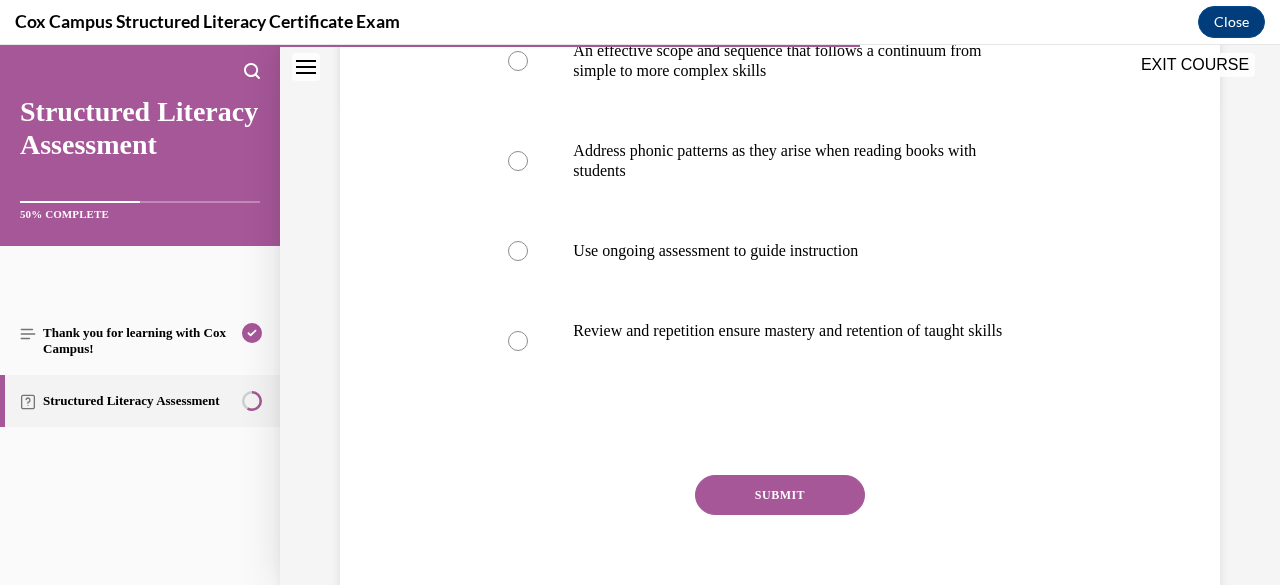
scroll to position [462, 0]
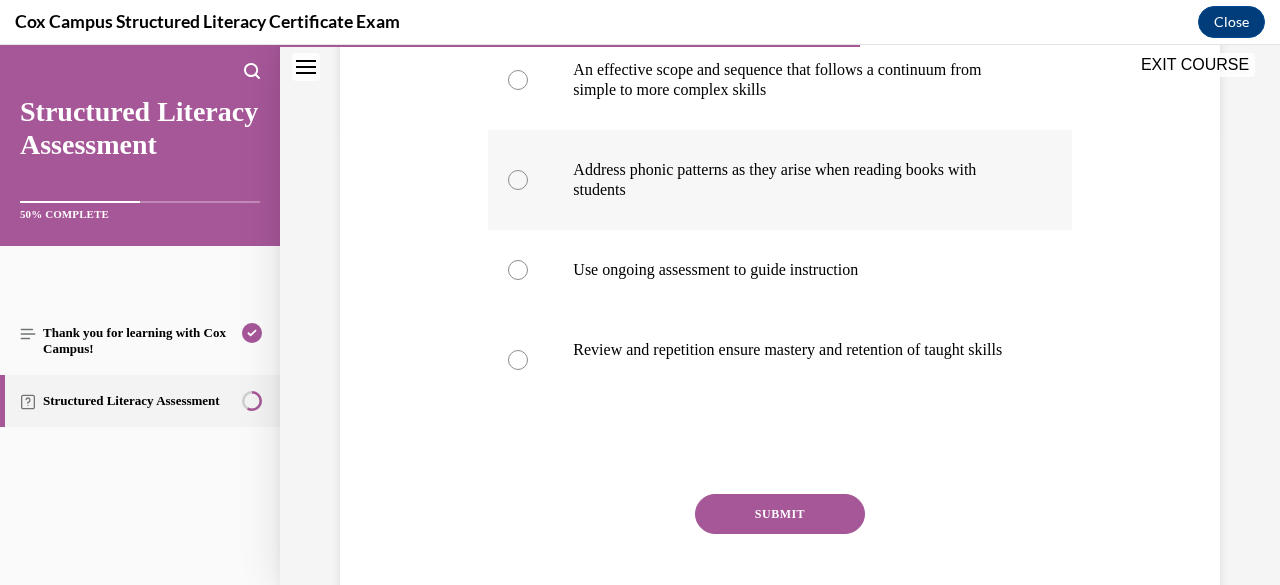
click at [516, 187] on div at bounding box center [518, 180] width 20 height 20
click at [516, 187] on input "Address phonic patterns as they arise when reading books with students" at bounding box center [518, 180] width 20 height 20
radio input "true"
click at [752, 534] on button "SUBMIT" at bounding box center [780, 514] width 170 height 40
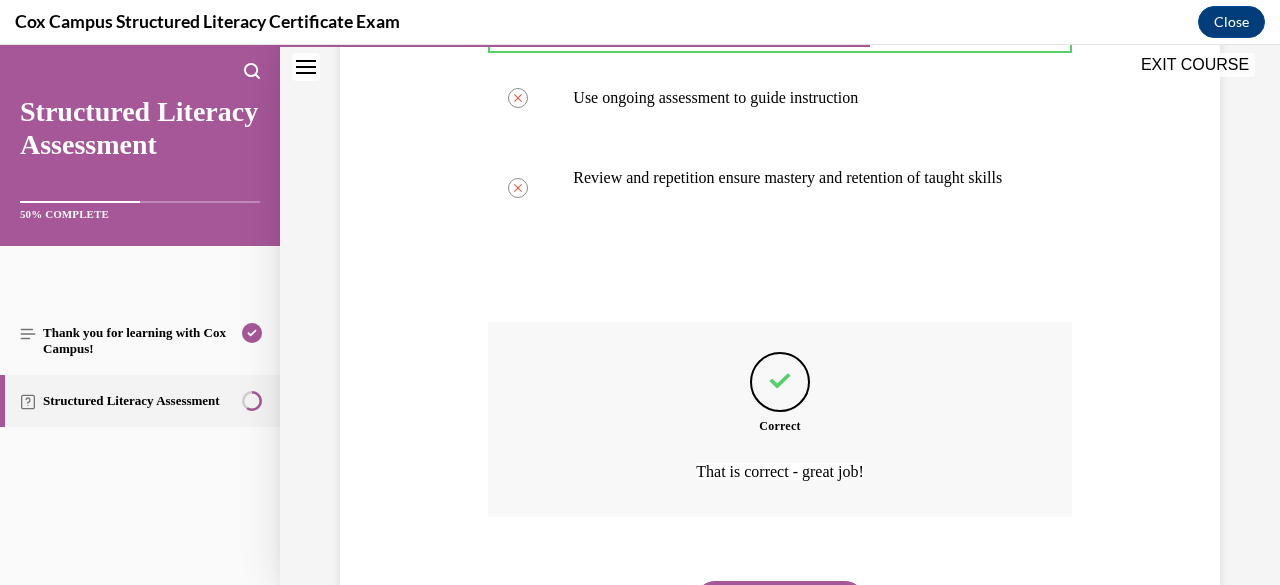
scroll to position [759, 0]
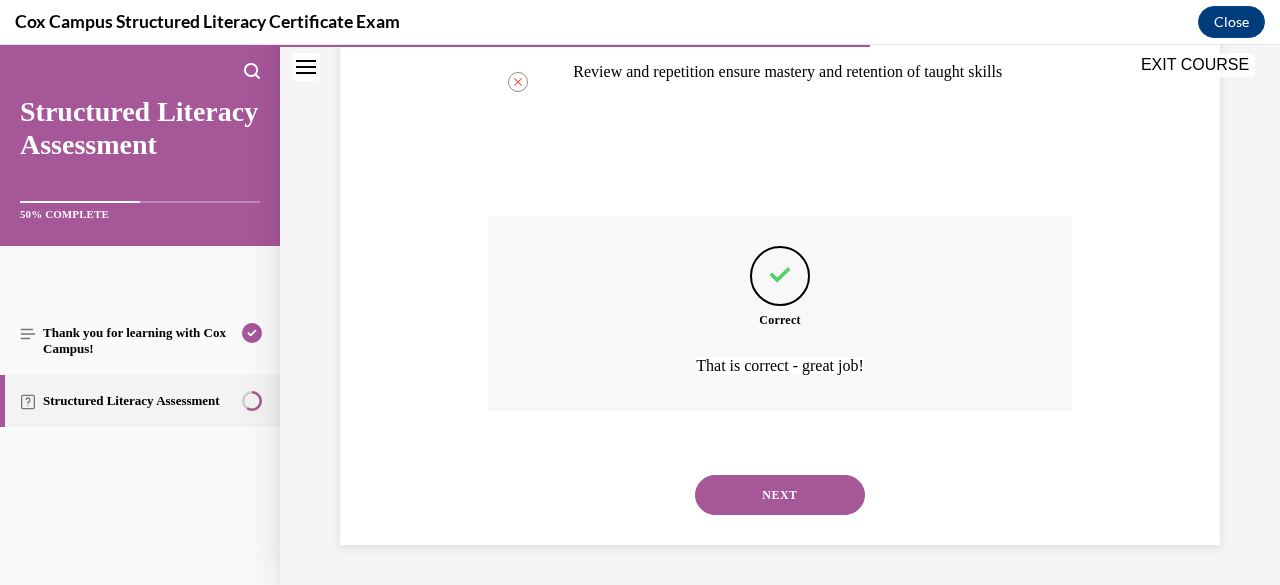
click at [744, 502] on button "NEXT" at bounding box center [780, 495] width 170 height 40
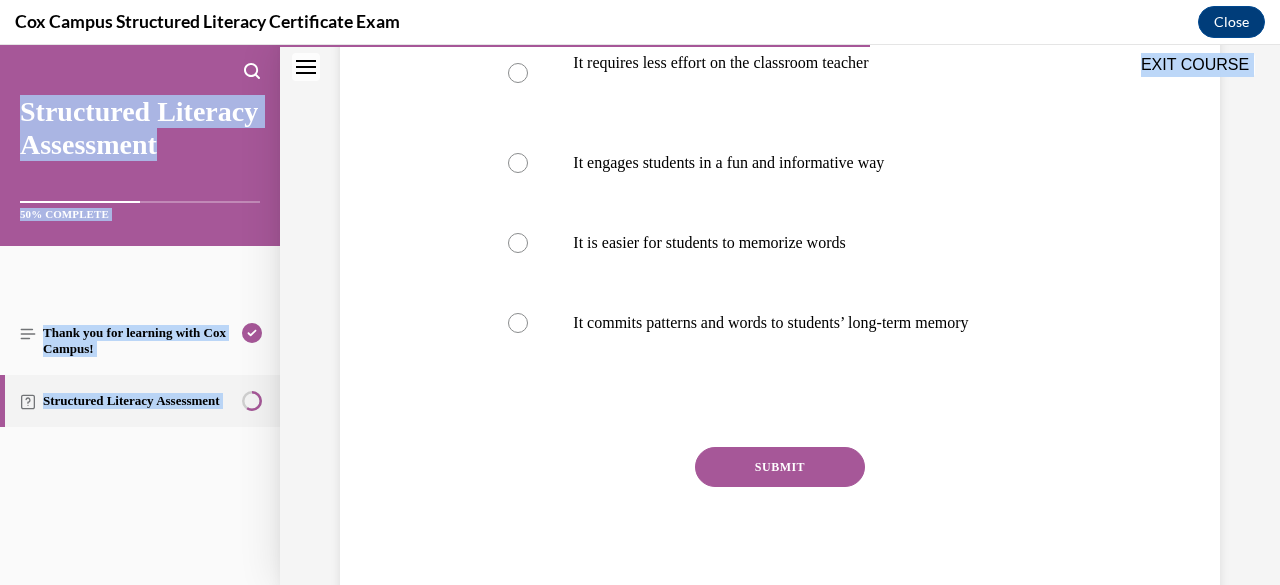
scroll to position [554, 0]
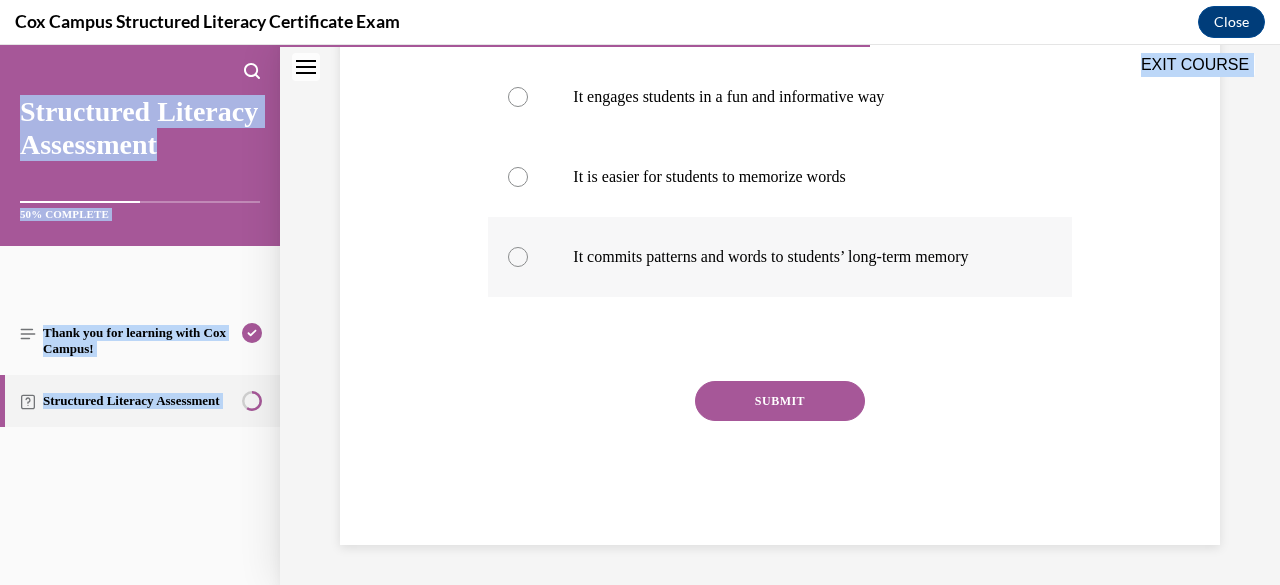
drag, startPoint x: 490, startPoint y: 400, endPoint x: 862, endPoint y: 281, distance: 390.5
click at [862, 281] on div "Question 86/144 Why is guided spelling practice more effective than traditional…" at bounding box center [779, 144] width 583 height 802
click at [513, 252] on div at bounding box center [518, 257] width 20 height 20
click at [513, 252] on input "It commits patterns and words to students’ long-term memory" at bounding box center [518, 257] width 20 height 20
radio input "true"
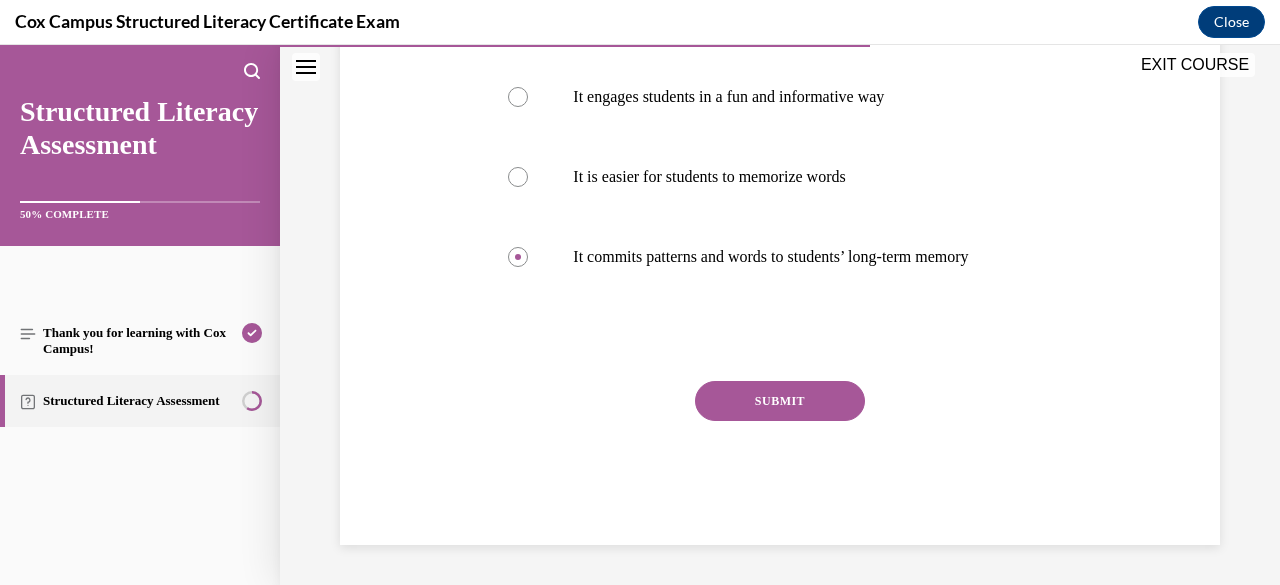
click at [744, 409] on button "SUBMIT" at bounding box center [780, 401] width 170 height 40
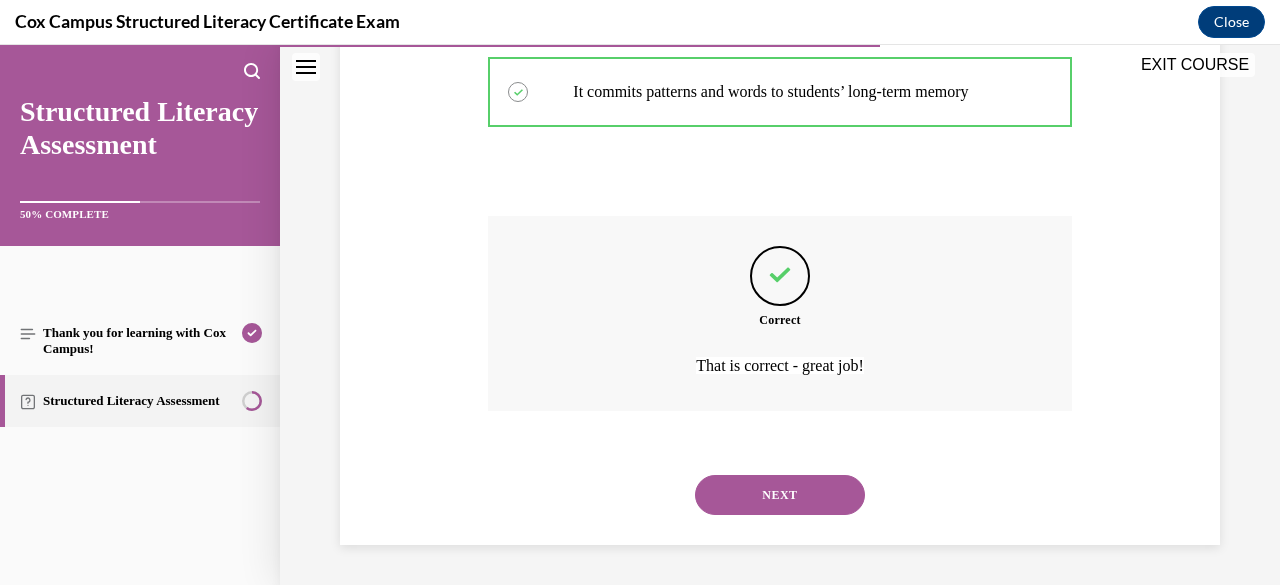
scroll to position [719, 0]
click at [772, 503] on button "NEXT" at bounding box center [780, 495] width 170 height 40
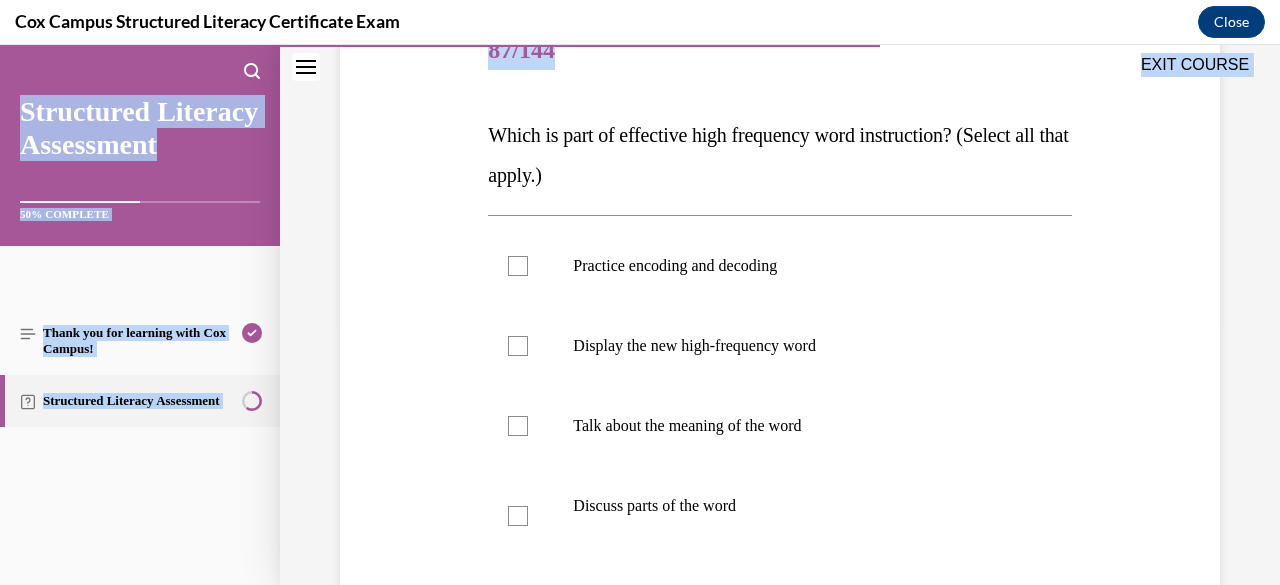
scroll to position [534, 0]
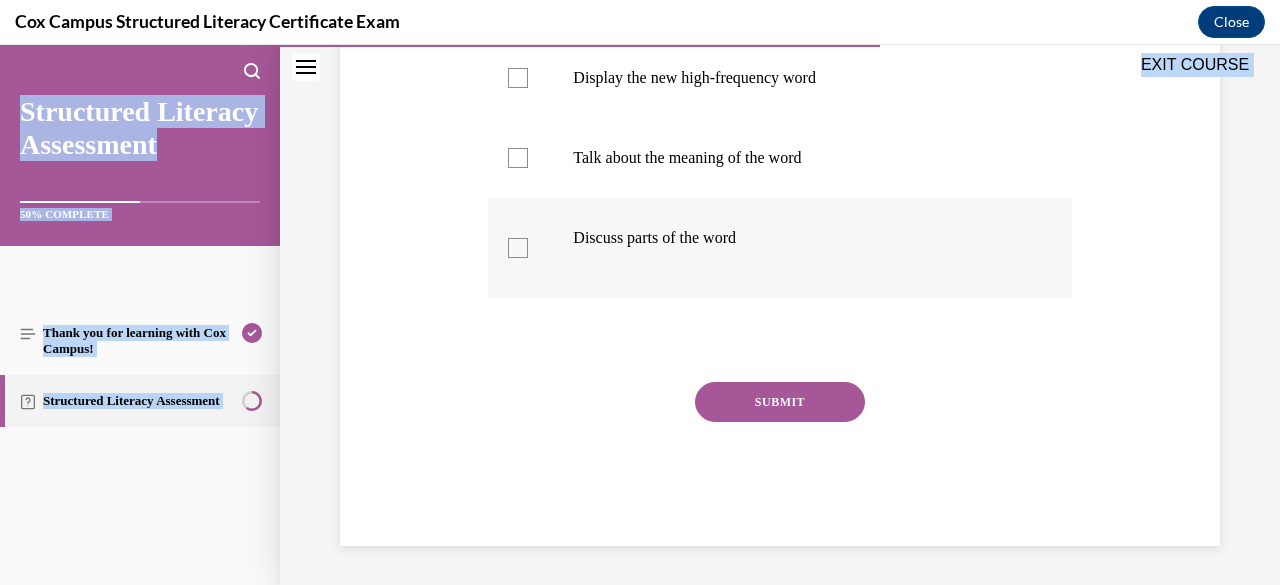
drag, startPoint x: 486, startPoint y: 393, endPoint x: 766, endPoint y: 238, distance: 320.0
click at [766, 238] on div "Question 87/144 Which is part of effective high frequency word instruction? (Se…" at bounding box center [779, 145] width 583 height 802
click at [522, 249] on div at bounding box center [518, 248] width 20 height 20
click at [522, 249] on input "Discuss parts of the word" at bounding box center [518, 248] width 20 height 20
checkbox input "true"
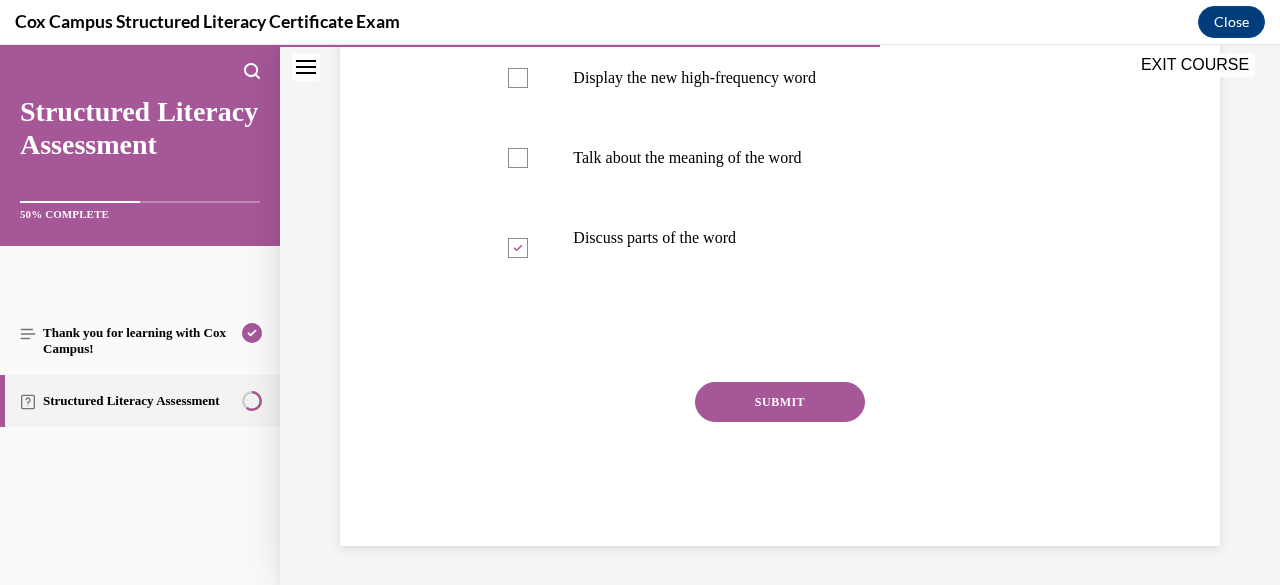
click at [442, 173] on div "Question 87/144 Which is part of effective high frequency word instruction? (Se…" at bounding box center [780, 115] width 890 height 862
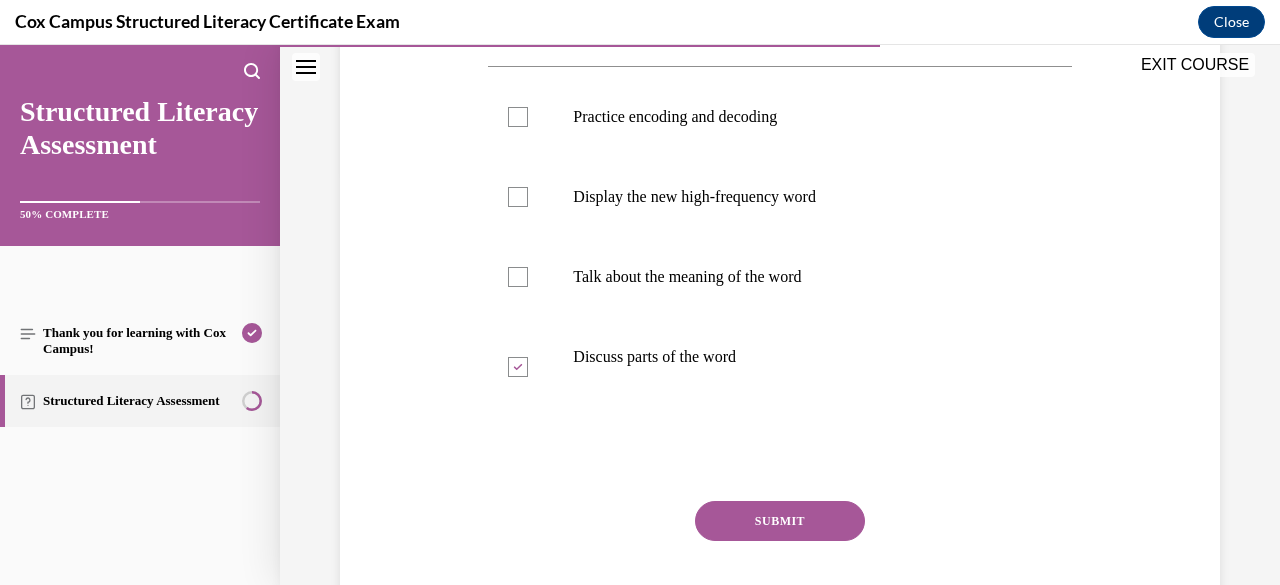
scroll to position [414, 0]
click at [519, 115] on div at bounding box center [518, 118] width 20 height 20
click at [519, 115] on input "Practice encoding and decoding" at bounding box center [518, 118] width 20 height 20
checkbox input "true"
click at [508, 199] on div at bounding box center [518, 198] width 20 height 20
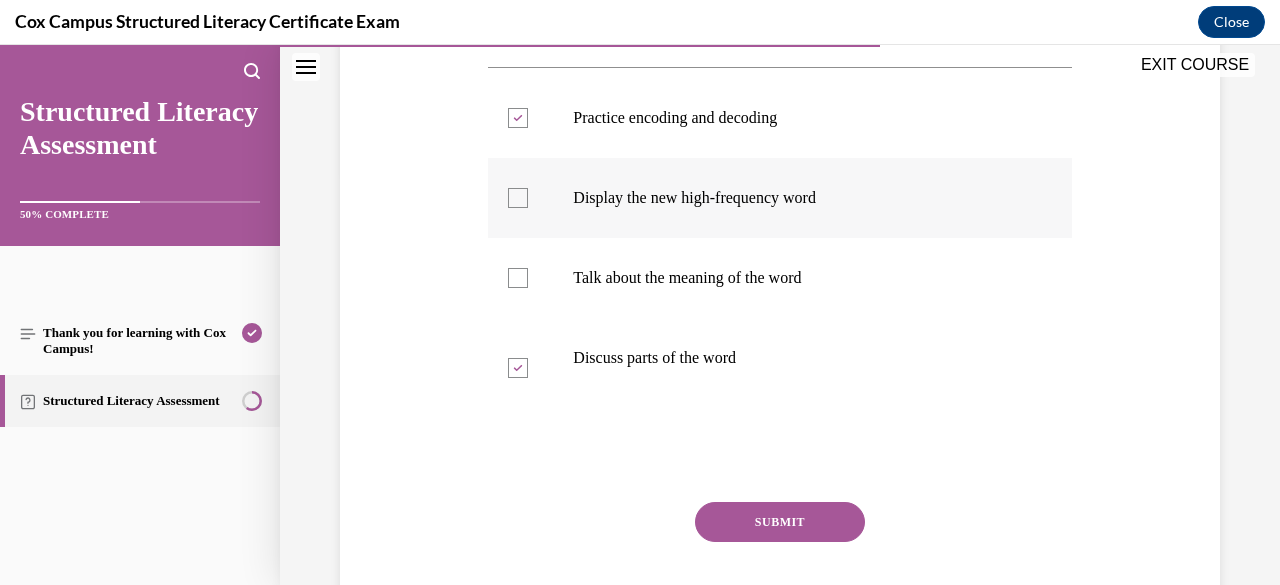
click at [508, 199] on input "Display the new high-frequency word" at bounding box center [518, 198] width 20 height 20
checkbox input "true"
click at [528, 284] on label "Talk about the meaning of the word" at bounding box center [779, 278] width 583 height 80
click at [528, 284] on input "Talk about the meaning of the word" at bounding box center [518, 278] width 20 height 20
checkbox input "true"
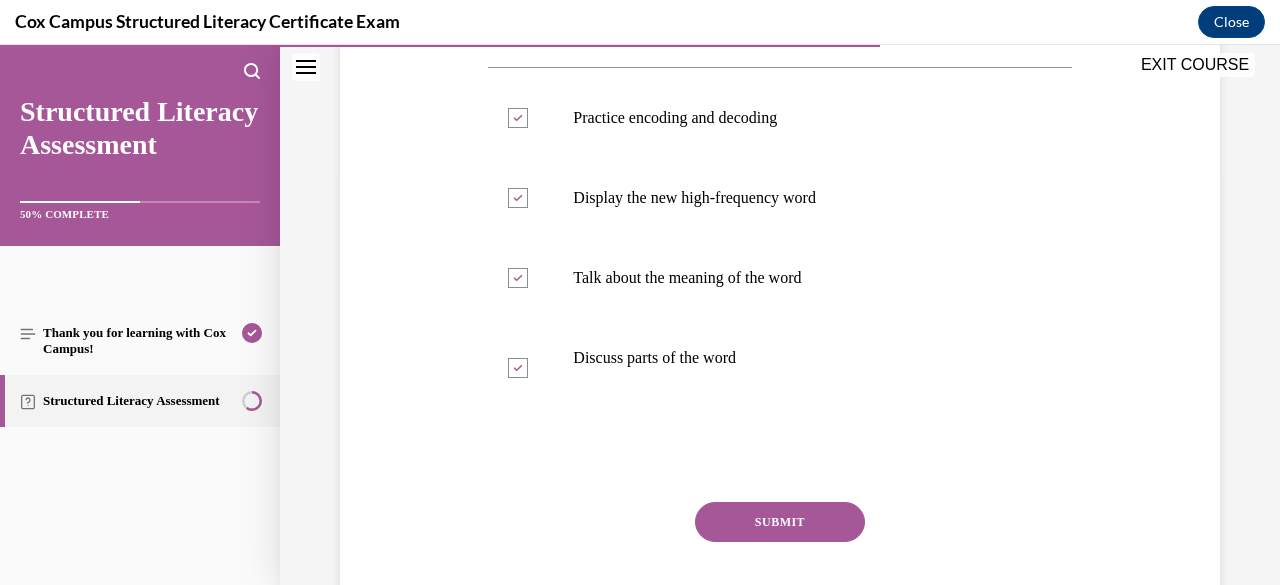
click at [779, 511] on button "SUBMIT" at bounding box center [780, 522] width 170 height 40
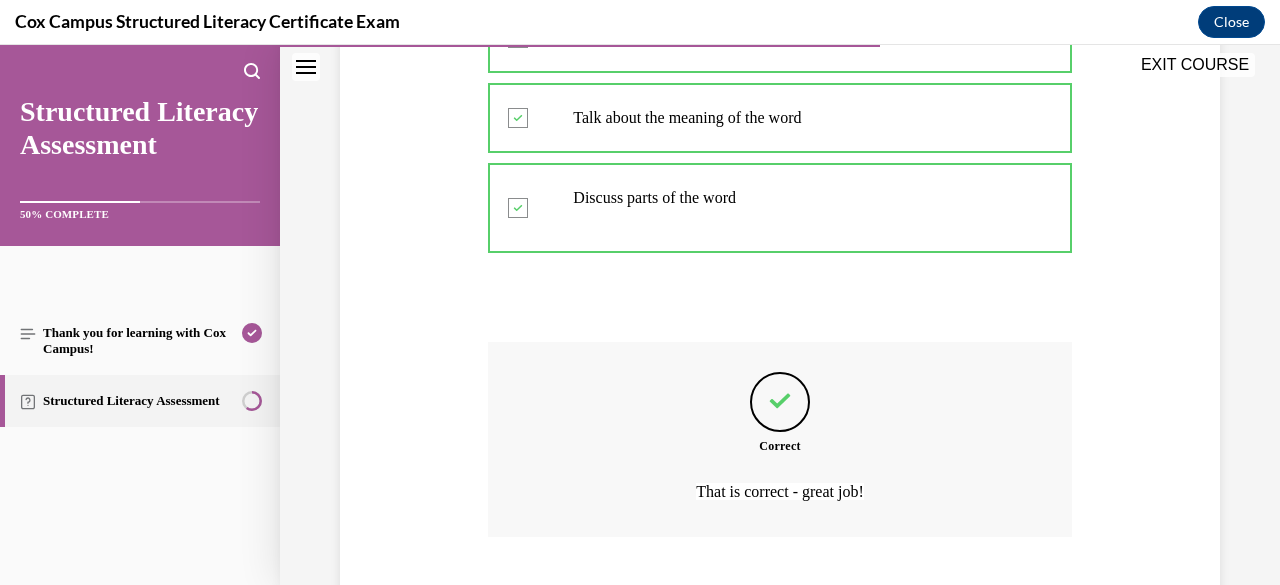
scroll to position [699, 0]
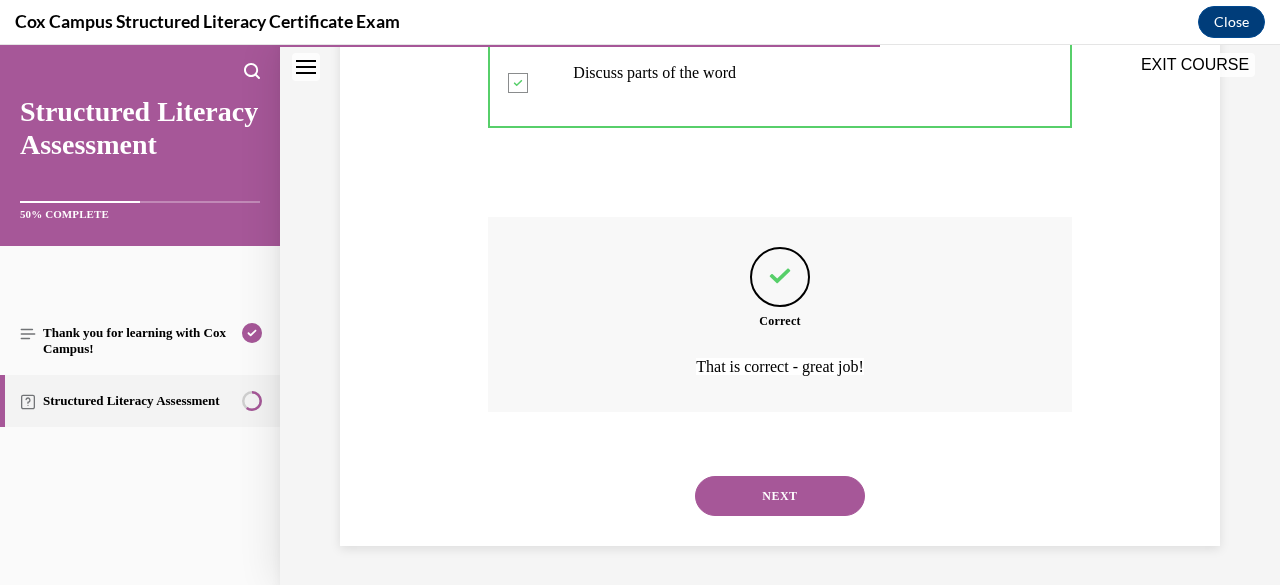
click at [774, 497] on button "NEXT" at bounding box center [780, 496] width 170 height 40
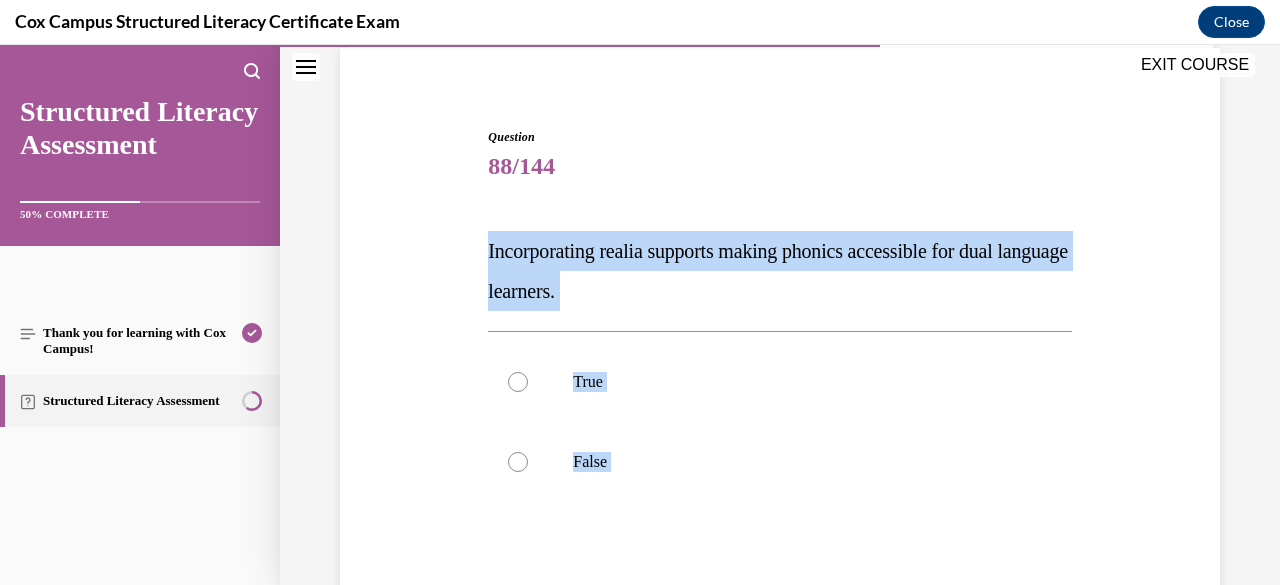
scroll to position [193, 0]
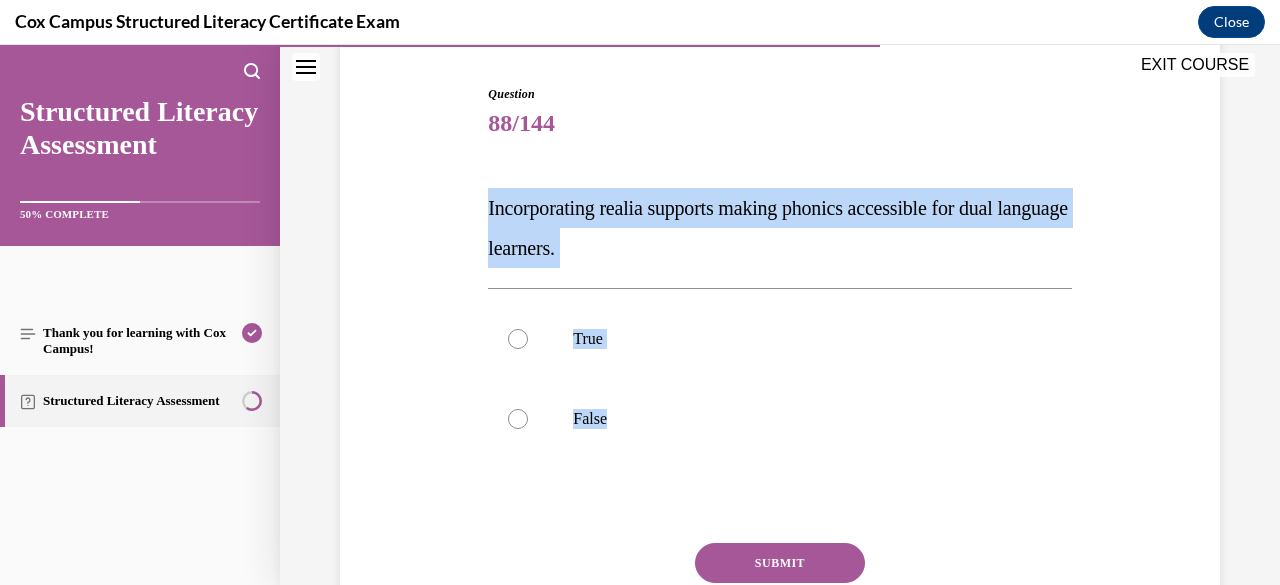
drag, startPoint x: 485, startPoint y: 397, endPoint x: 844, endPoint y: 467, distance: 365.7
click at [844, 467] on div "Question 88/144 Incorporating realia supports making phonics accessible for dua…" at bounding box center [779, 396] width 583 height 622
click at [519, 337] on div at bounding box center [518, 339] width 20 height 20
click at [519, 337] on input "True" at bounding box center [518, 339] width 20 height 20
radio input "true"
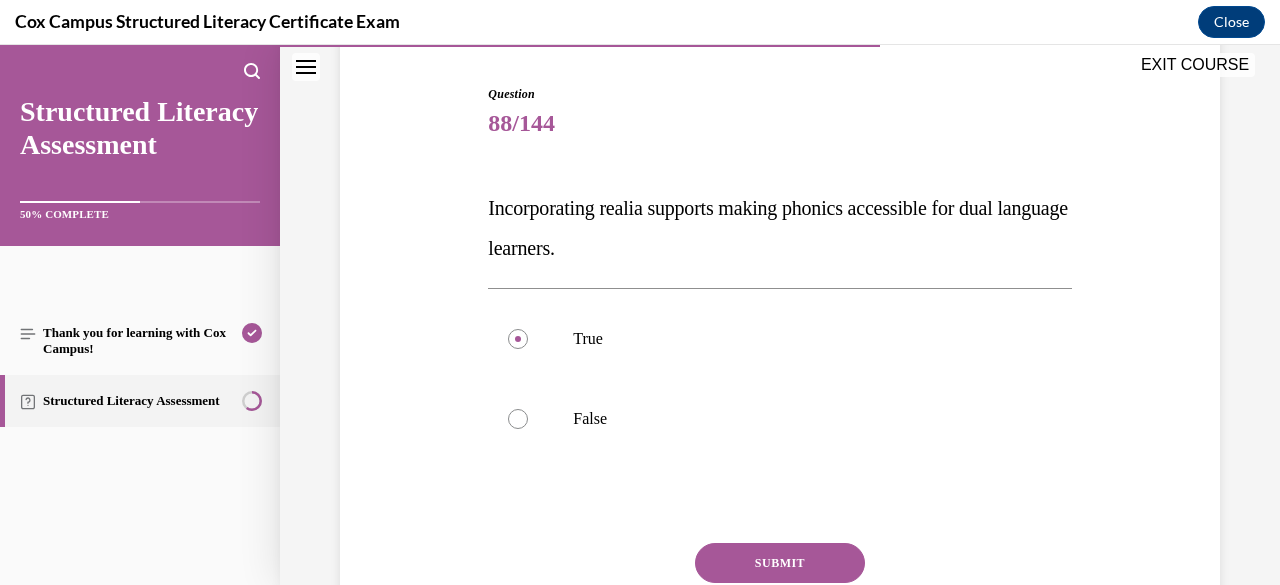
click at [768, 563] on button "SUBMIT" at bounding box center [780, 563] width 170 height 40
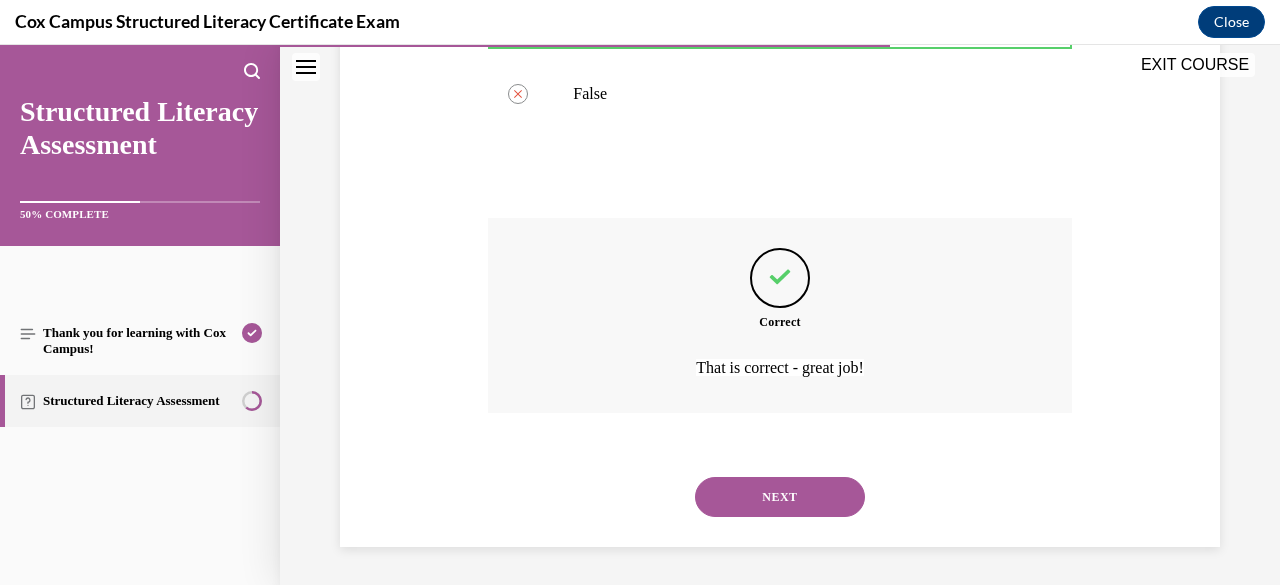
scroll to position [519, 0]
click at [732, 501] on button "NEXT" at bounding box center [780, 496] width 170 height 40
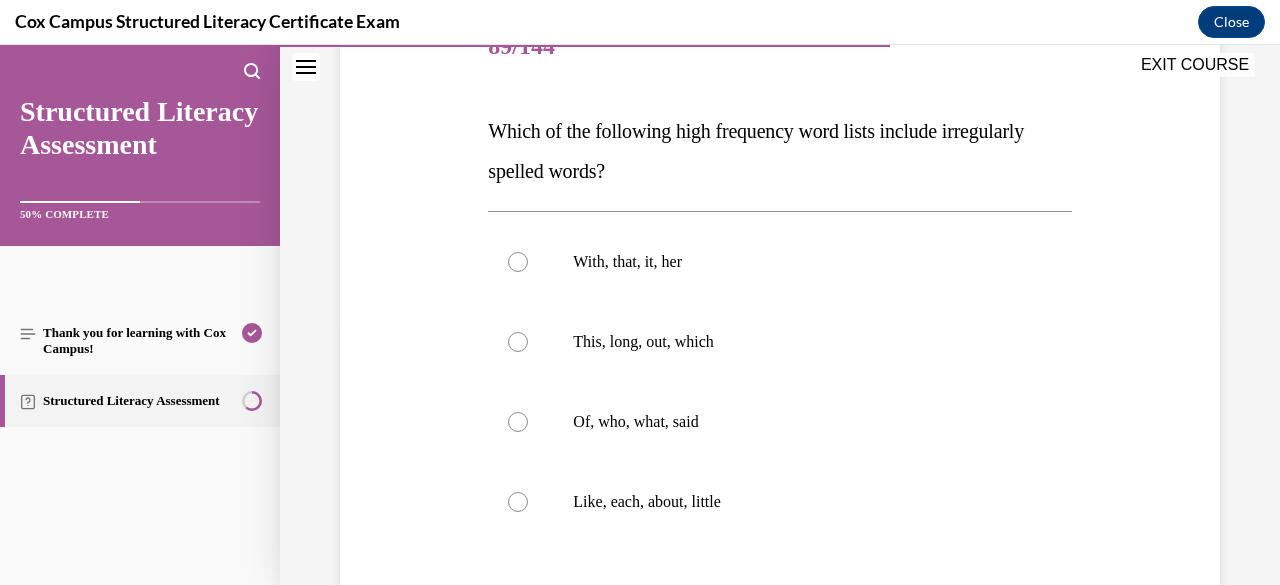
scroll to position [284, 0]
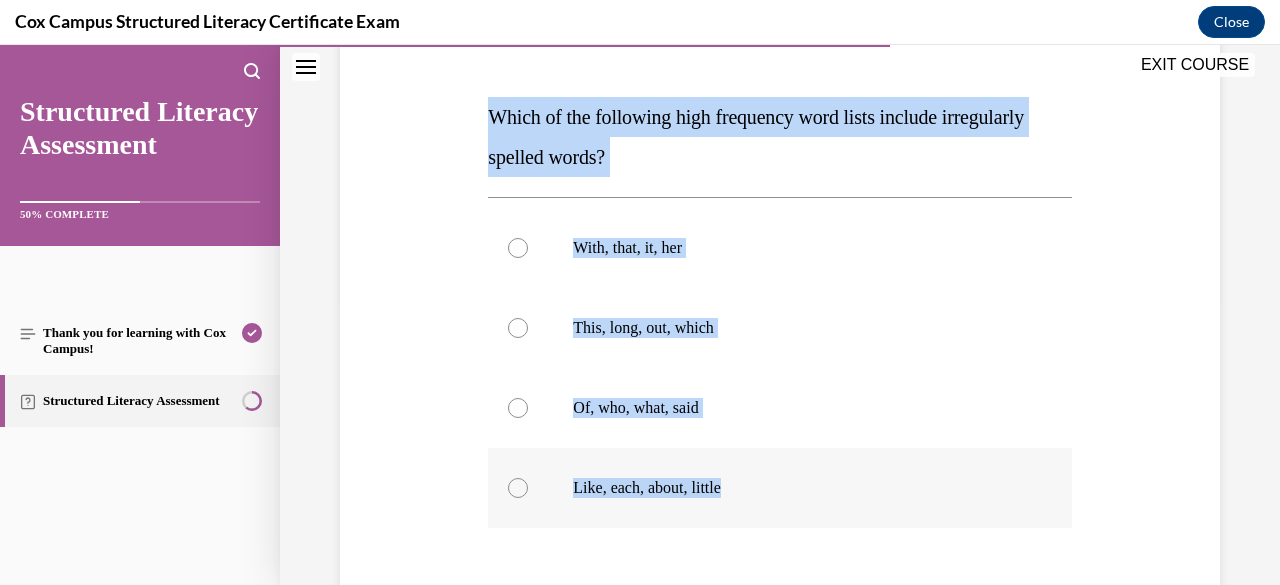
drag, startPoint x: 487, startPoint y: 112, endPoint x: 798, endPoint y: 473, distance: 476.4
click at [798, 473] on div "Question 89/144 Which of the following high frequency word lists include irregu…" at bounding box center [779, 385] width 583 height 782
click at [514, 413] on div at bounding box center [518, 408] width 20 height 20
click at [514, 413] on input "Of, who, what, said" at bounding box center [518, 408] width 20 height 20
radio input "true"
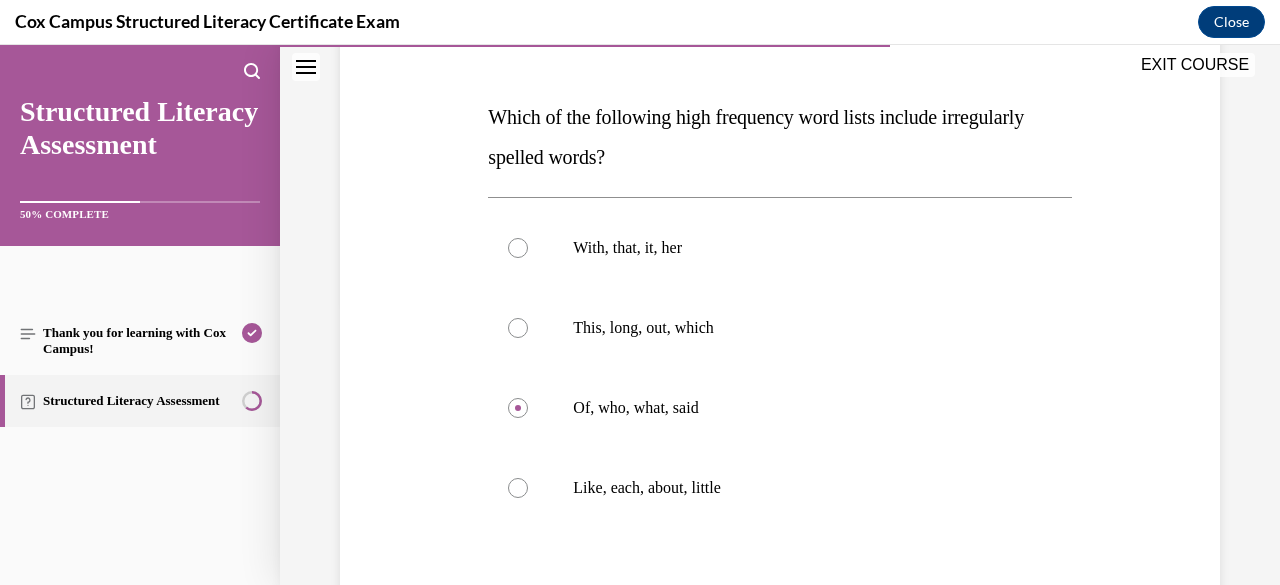
click at [428, 429] on div "Question 89/144 Which of the following high frequency word lists include irregu…" at bounding box center [780, 355] width 890 height 842
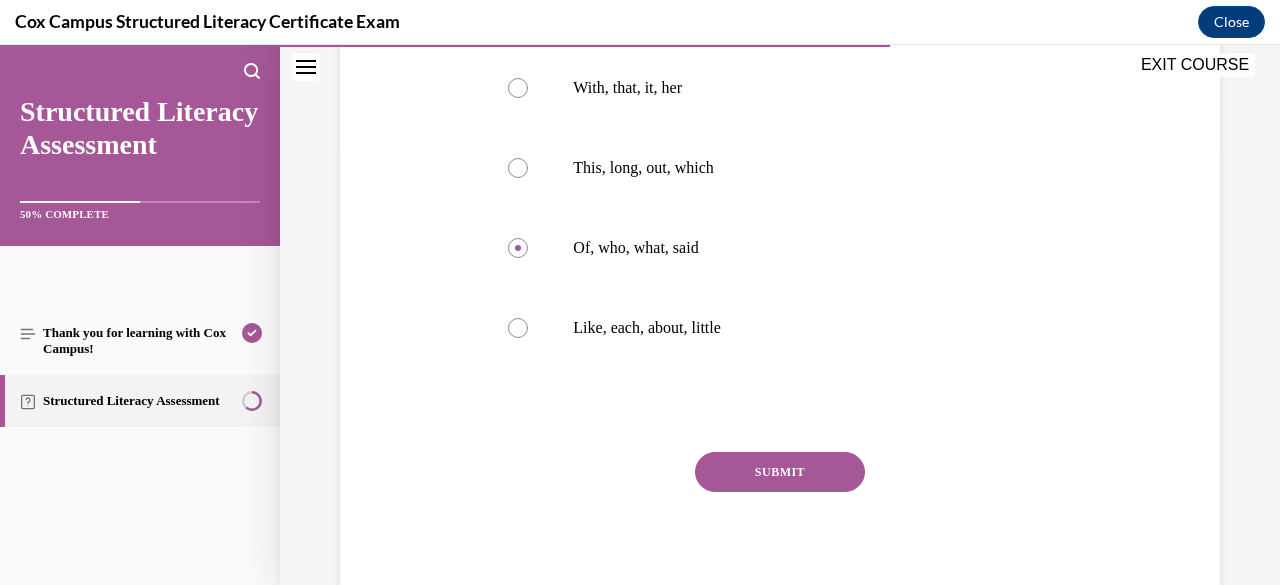
click at [762, 477] on button "SUBMIT" at bounding box center [780, 472] width 170 height 40
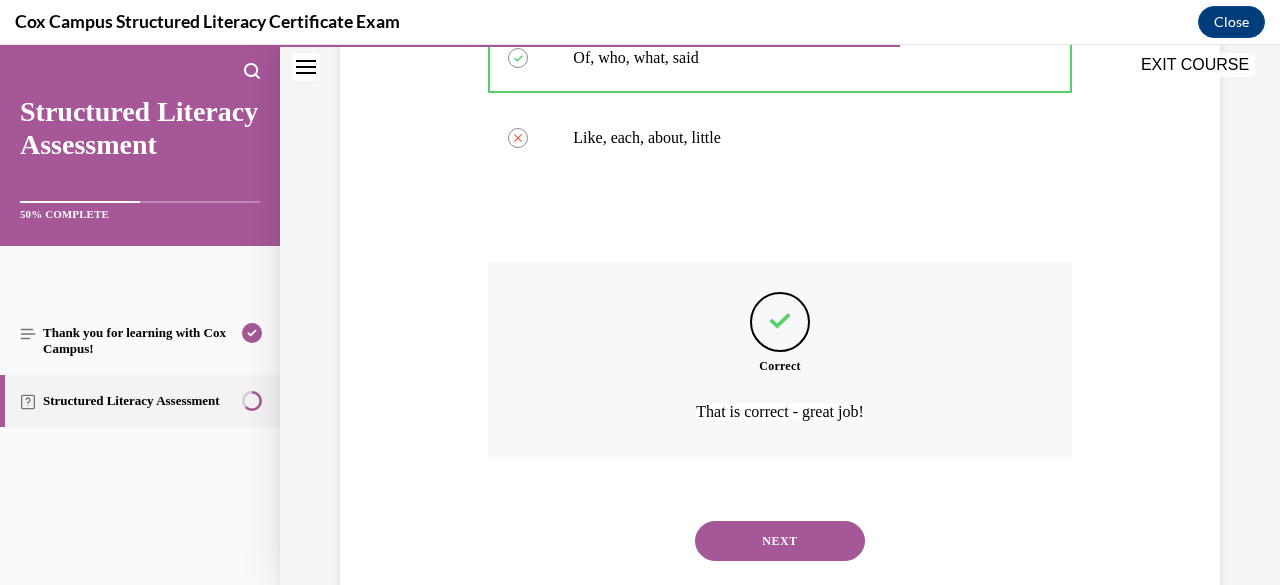
scroll to position [679, 0]
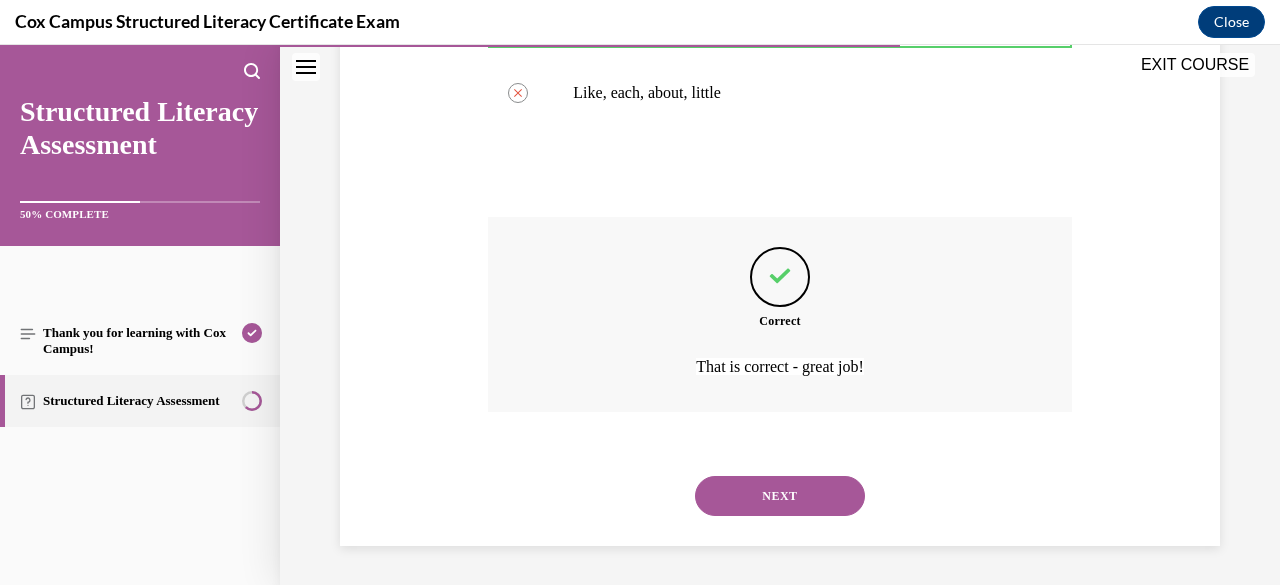
click at [766, 501] on button "NEXT" at bounding box center [780, 496] width 170 height 40
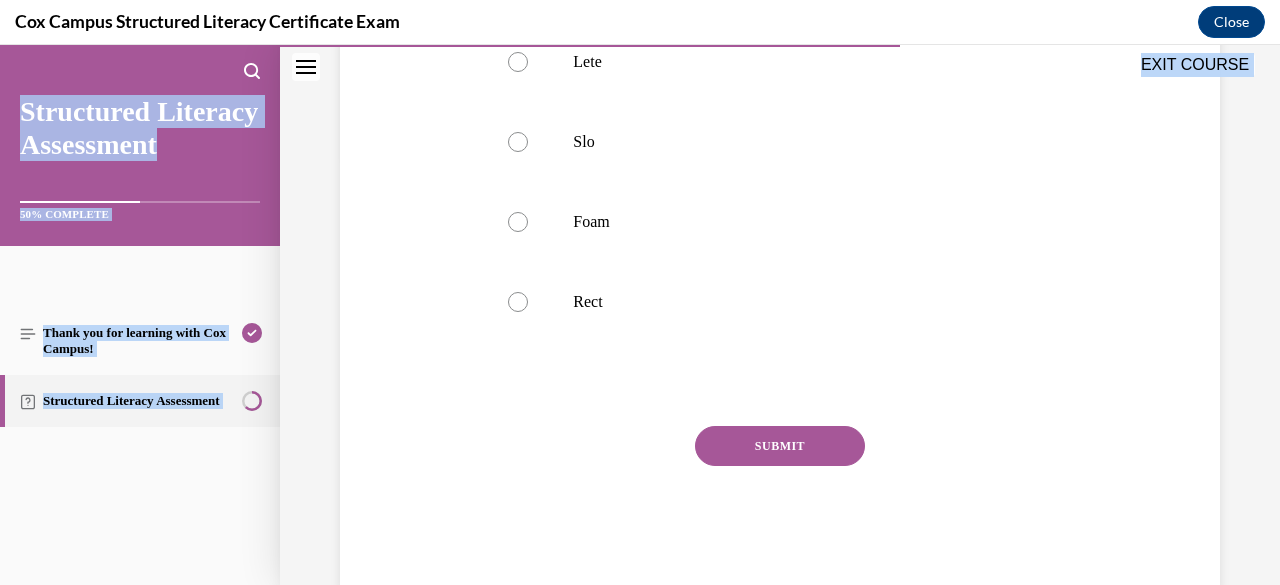
scroll to position [450, 0]
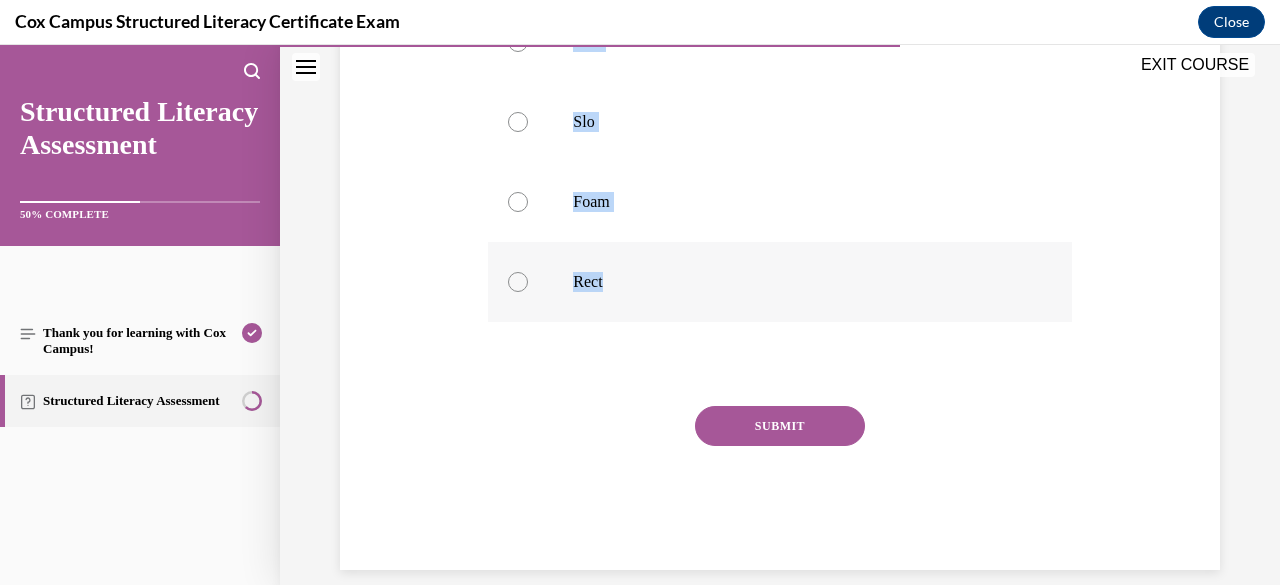
drag, startPoint x: 491, startPoint y: 402, endPoint x: 729, endPoint y: 300, distance: 258.9
click at [729, 300] on div "Question 90/144 Which part is an example of a closed syllable?   Lete Slo Foam …" at bounding box center [779, 199] width 583 height 742
click at [515, 278] on div at bounding box center [518, 282] width 20 height 20
click at [515, 278] on input "Rect" at bounding box center [518, 282] width 20 height 20
radio input "true"
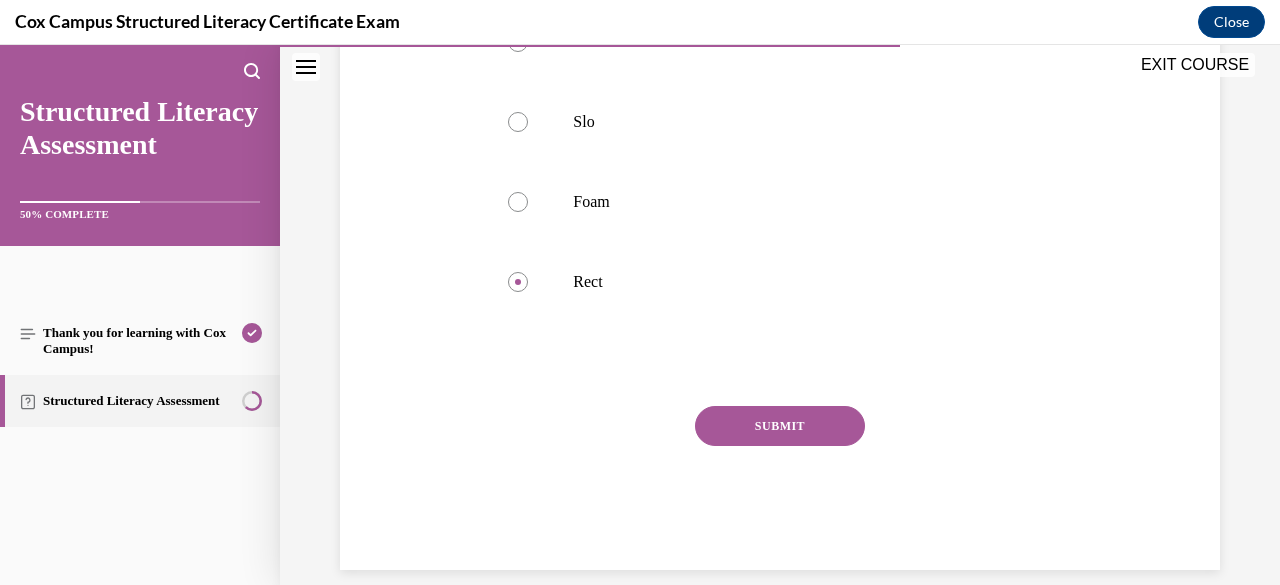
click at [732, 429] on button "SUBMIT" at bounding box center [780, 426] width 170 height 40
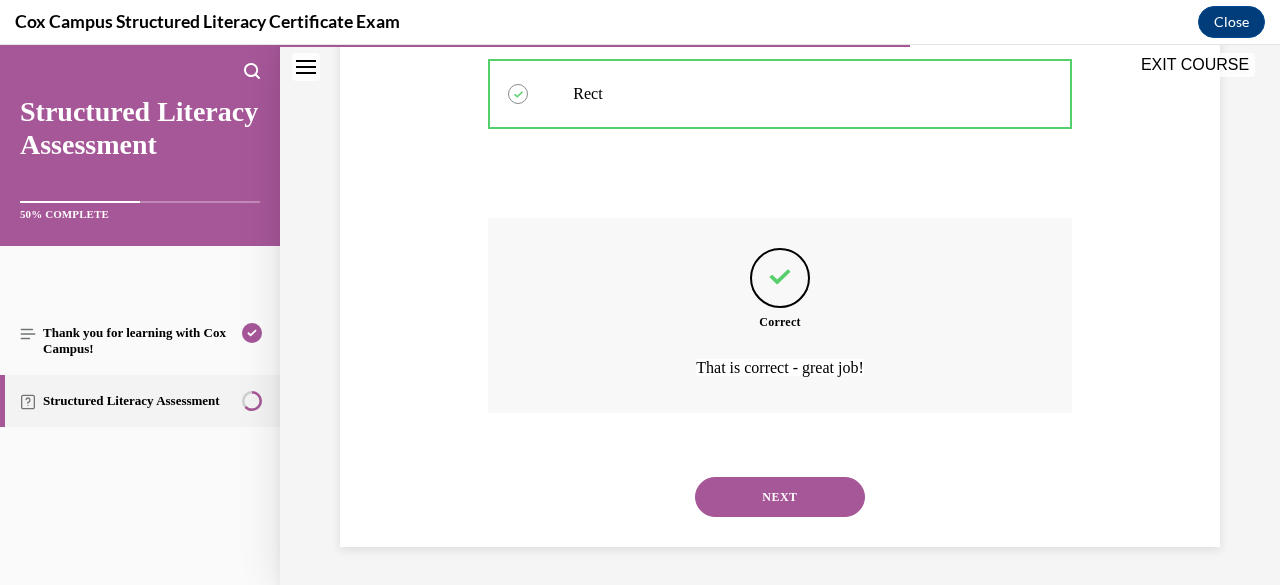
scroll to position [639, 0]
click at [756, 505] on button "NEXT" at bounding box center [780, 496] width 170 height 40
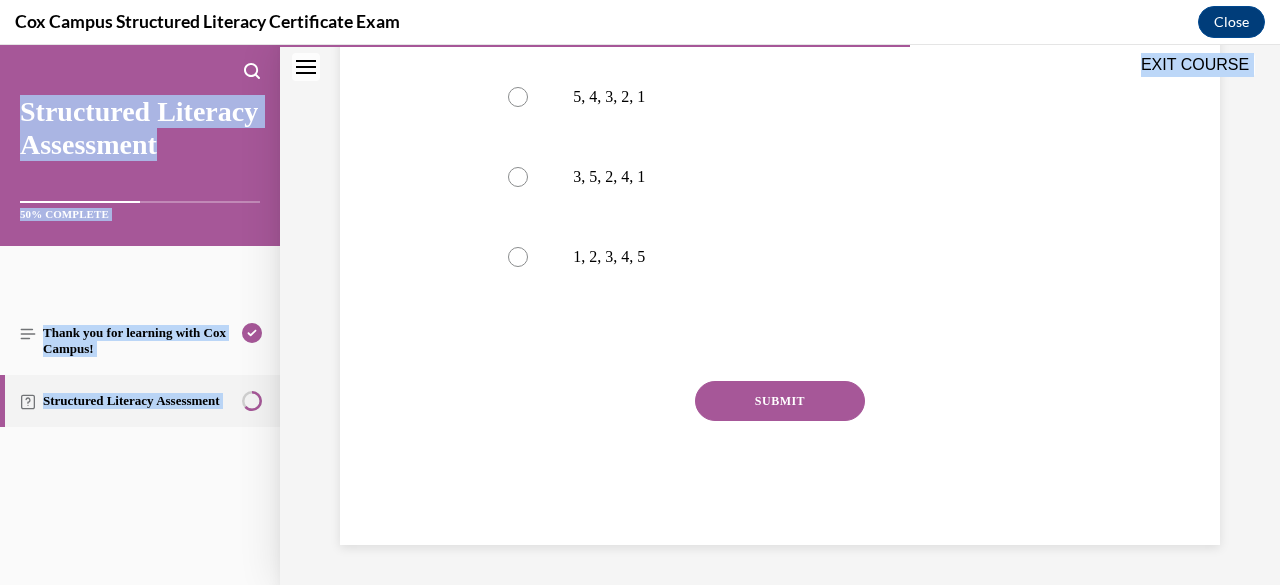
scroll to position [748, 0]
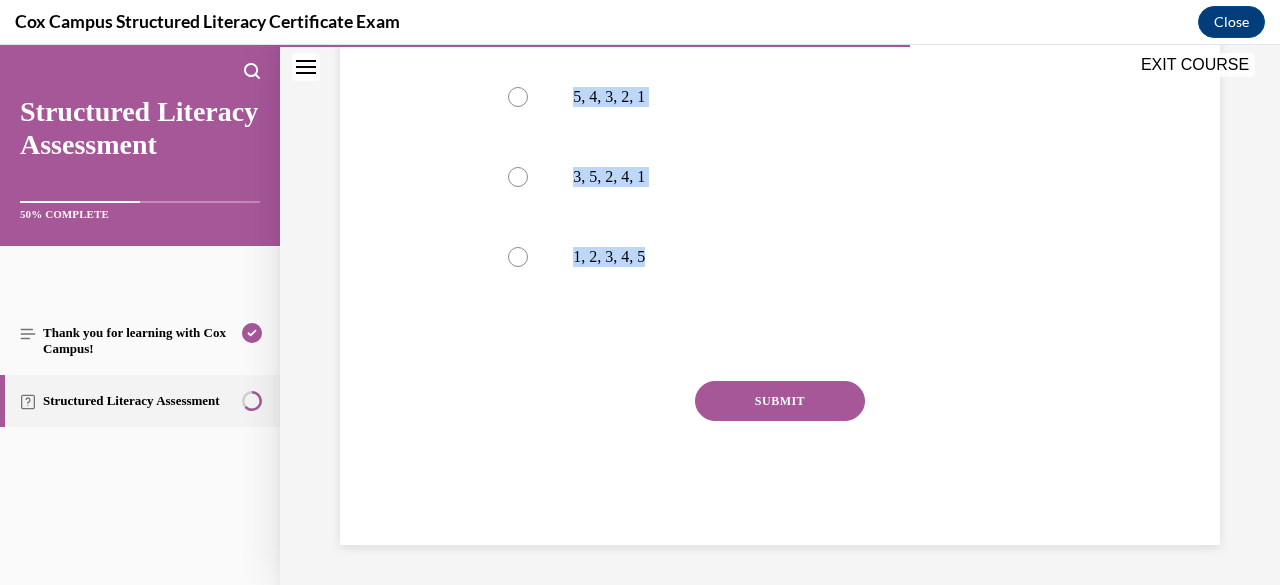
drag, startPoint x: 488, startPoint y: 399, endPoint x: 806, endPoint y: 333, distance: 324.7
click at [806, 333] on div "Question 91/144 Put the following strategies for decoding a multisyllabic word …" at bounding box center [779, 57] width 583 height 976
click at [385, 183] on div "Question 91/144 Put the following strategies for decoding a multisyllabic word …" at bounding box center [780, 27] width 890 height 1036
click at [514, 180] on div at bounding box center [518, 177] width 20 height 20
click at [514, 180] on input "3, 5, 2, 4, 1" at bounding box center [518, 177] width 20 height 20
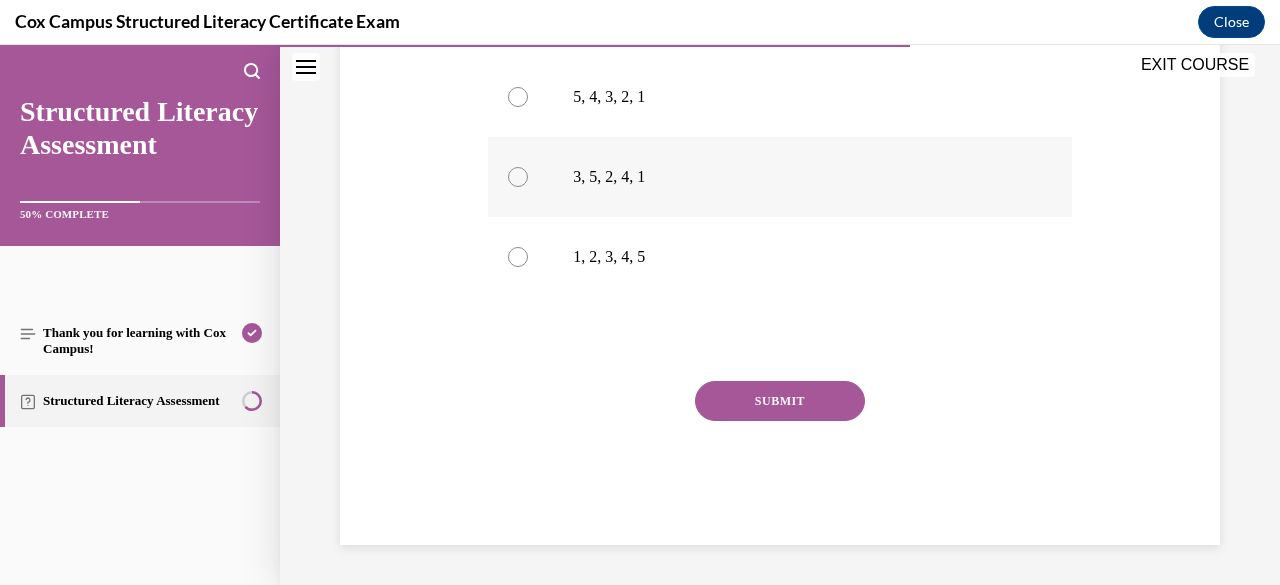
radio input "true"
click at [753, 400] on button "SUBMIT" at bounding box center [780, 401] width 170 height 40
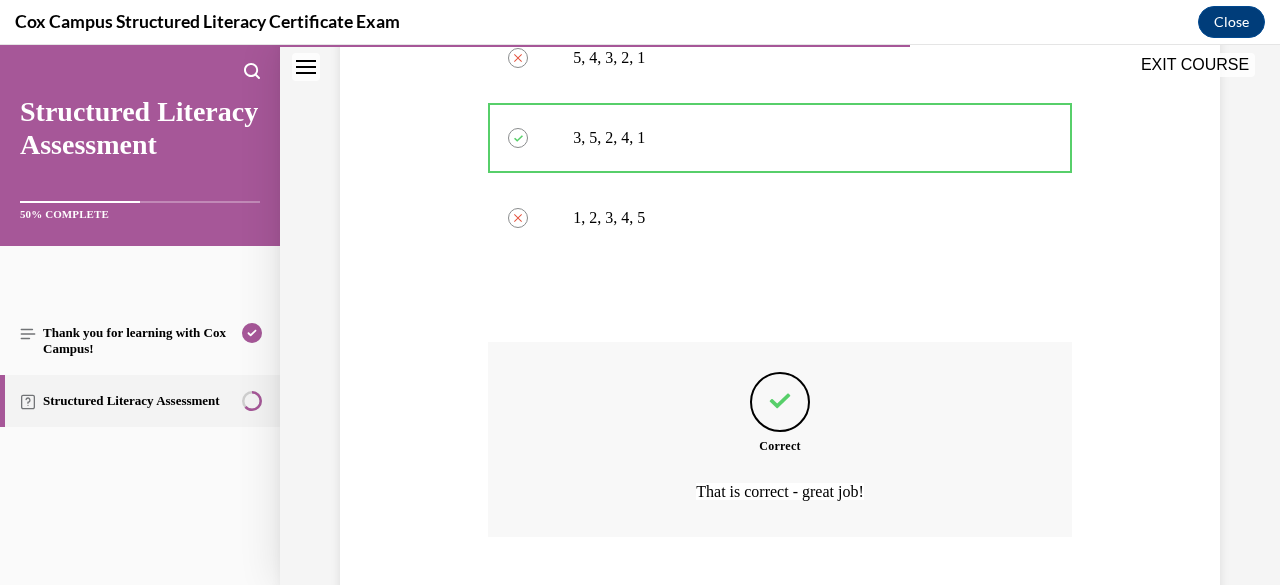
scroll to position [913, 0]
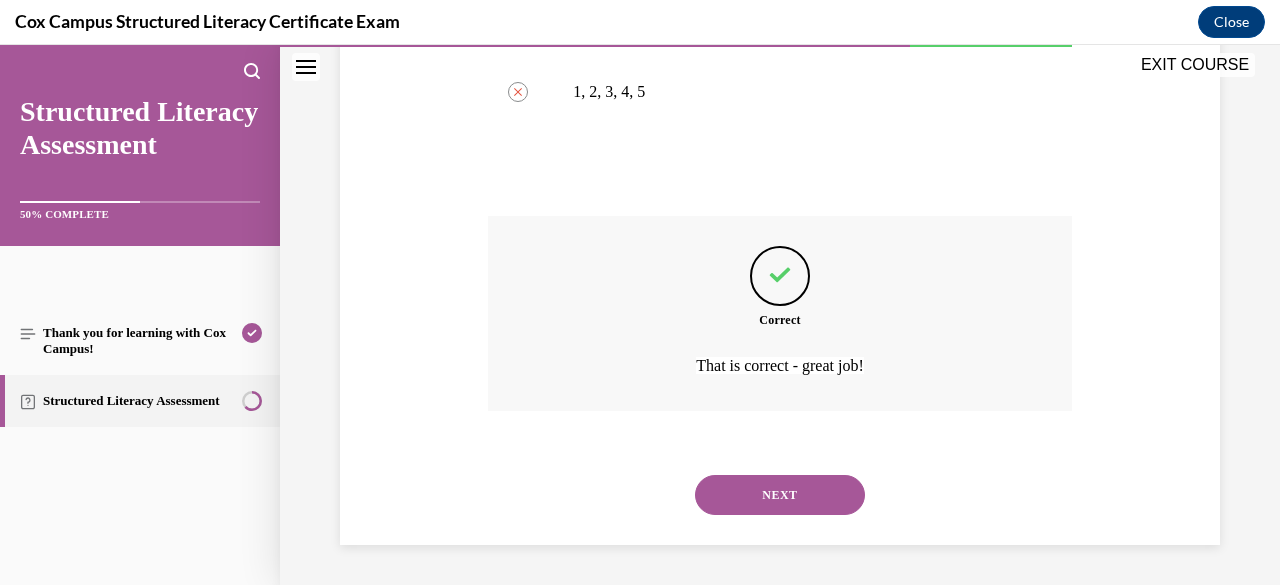
click at [758, 495] on button "NEXT" at bounding box center [780, 495] width 170 height 40
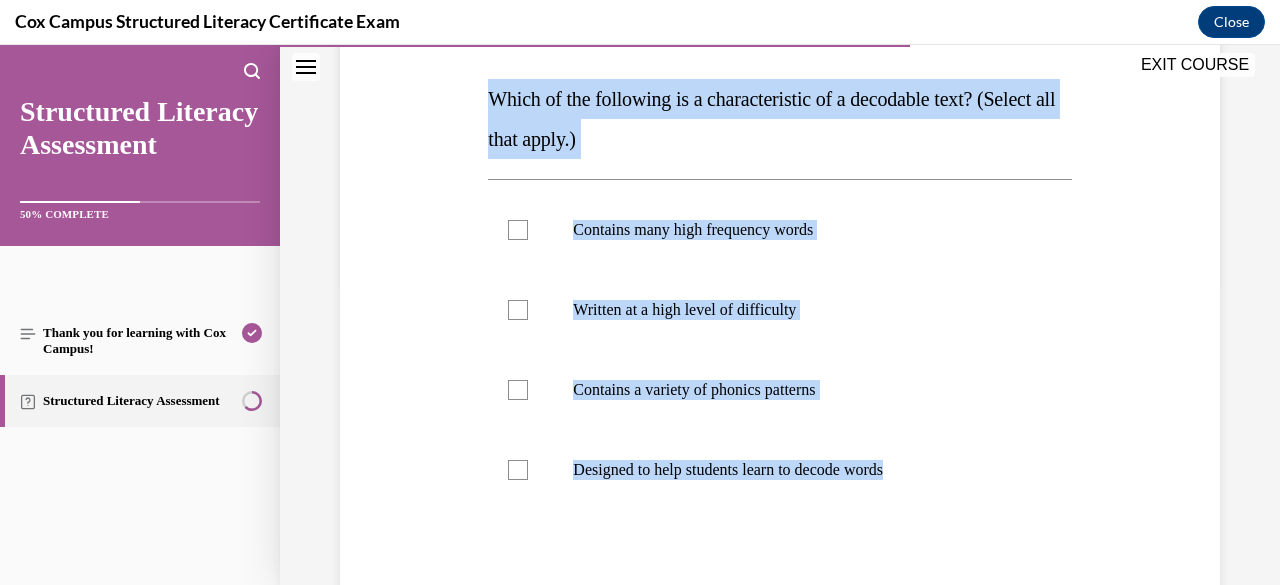
scroll to position [315, 0]
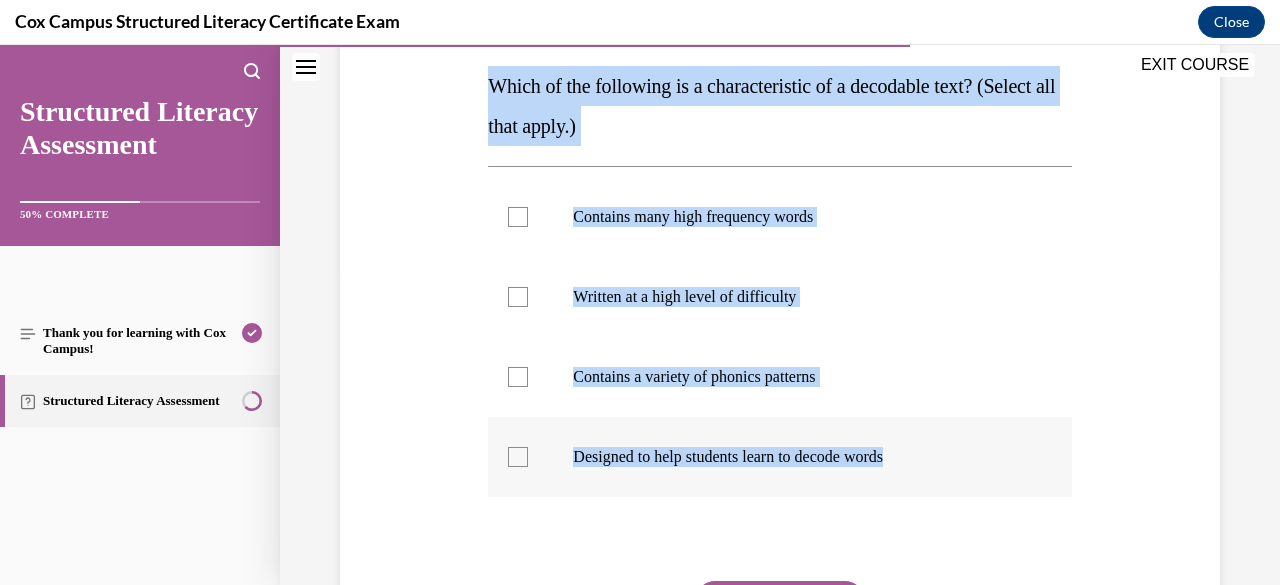
drag, startPoint x: 491, startPoint y: 403, endPoint x: 928, endPoint y: 466, distance: 441.4
click at [928, 466] on div "Question 92/144 Which of the following is a characteristic of a decodable text?…" at bounding box center [779, 354] width 583 height 782
click at [509, 374] on div at bounding box center [518, 377] width 20 height 20
click at [509, 374] on input "Contains a variety of phonics patterns" at bounding box center [518, 377] width 20 height 20
checkbox input "true"
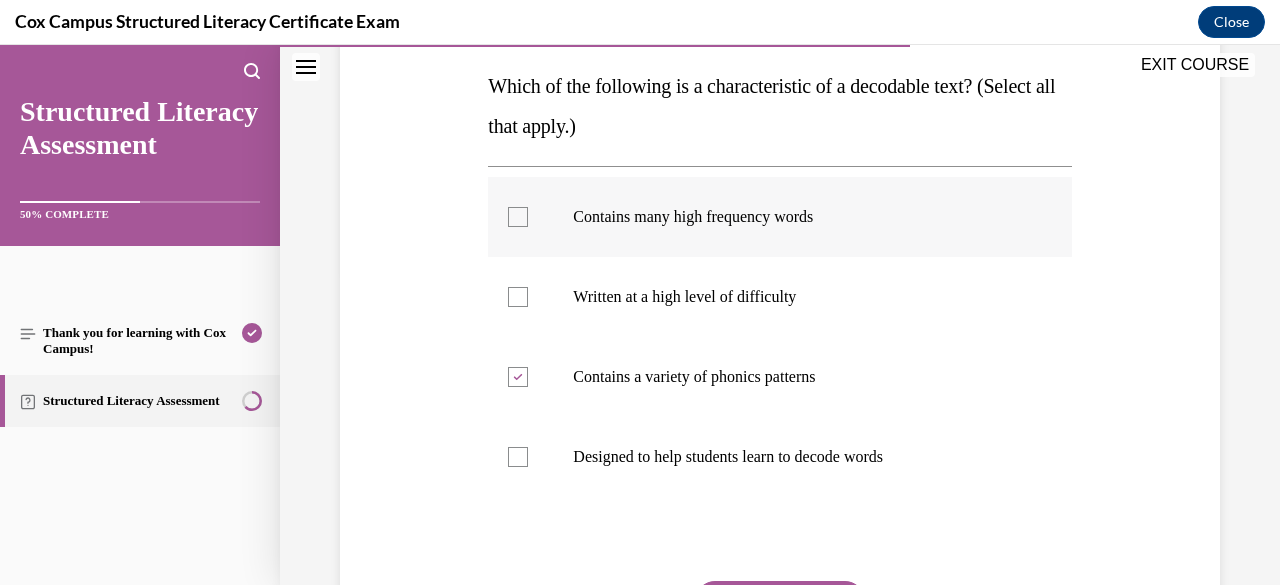
click at [517, 217] on div at bounding box center [518, 217] width 20 height 20
click at [517, 217] on input "Contains many high frequency words" at bounding box center [518, 217] width 20 height 20
checkbox input "true"
click at [508, 453] on div at bounding box center [518, 457] width 20 height 20
click at [508, 453] on input "Designed to help students learn to decode words" at bounding box center [518, 457] width 20 height 20
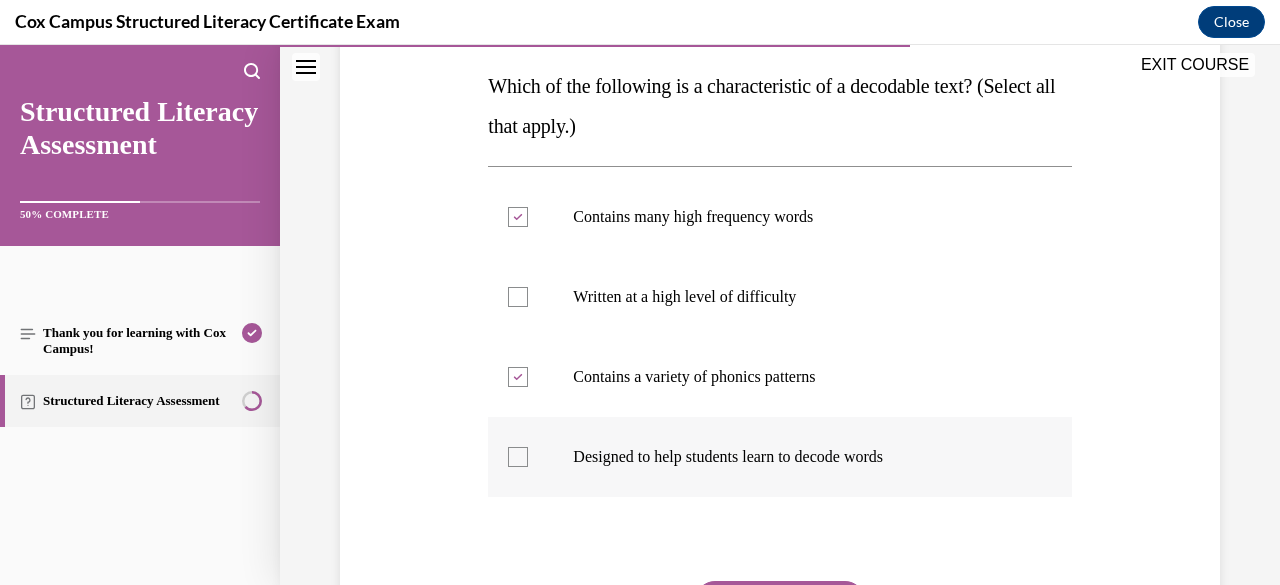
checkbox input "true"
click at [424, 566] on div "Question 92/144 Which of the following is a characteristic of a decodable text?…" at bounding box center [780, 324] width 890 height 842
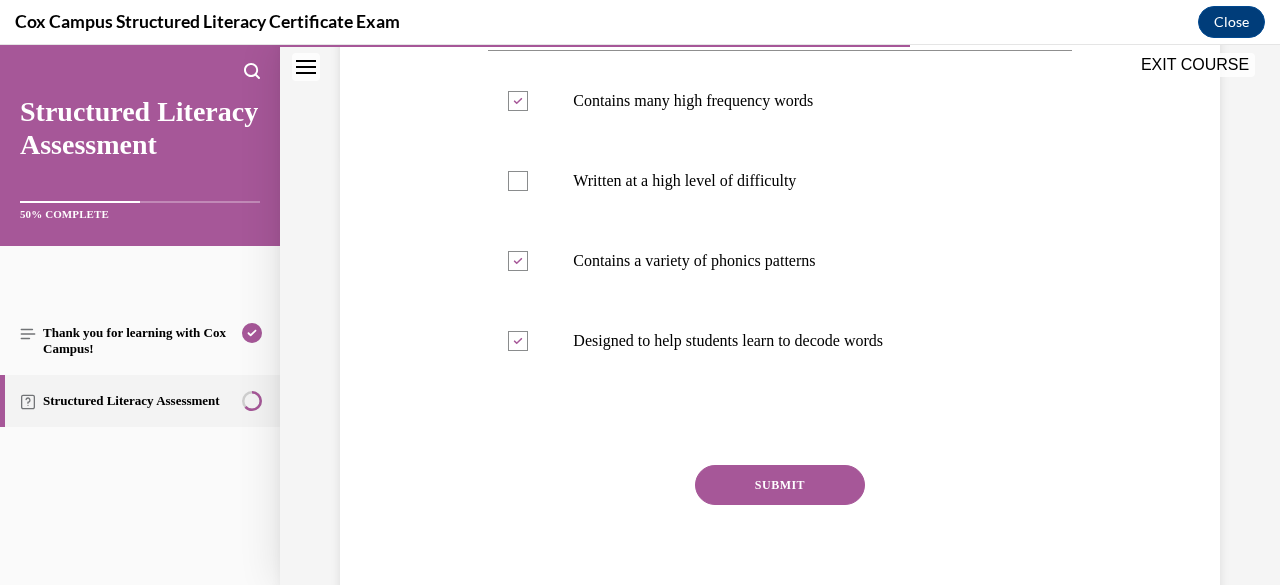
scroll to position [435, 0]
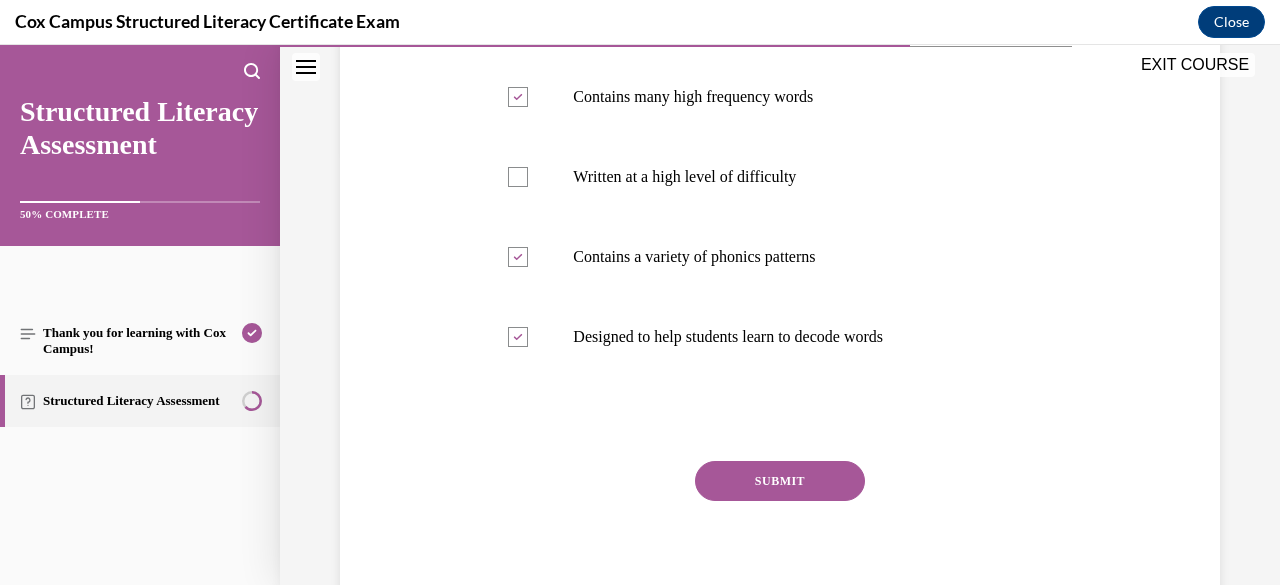
click at [734, 475] on button "SUBMIT" at bounding box center [780, 481] width 170 height 40
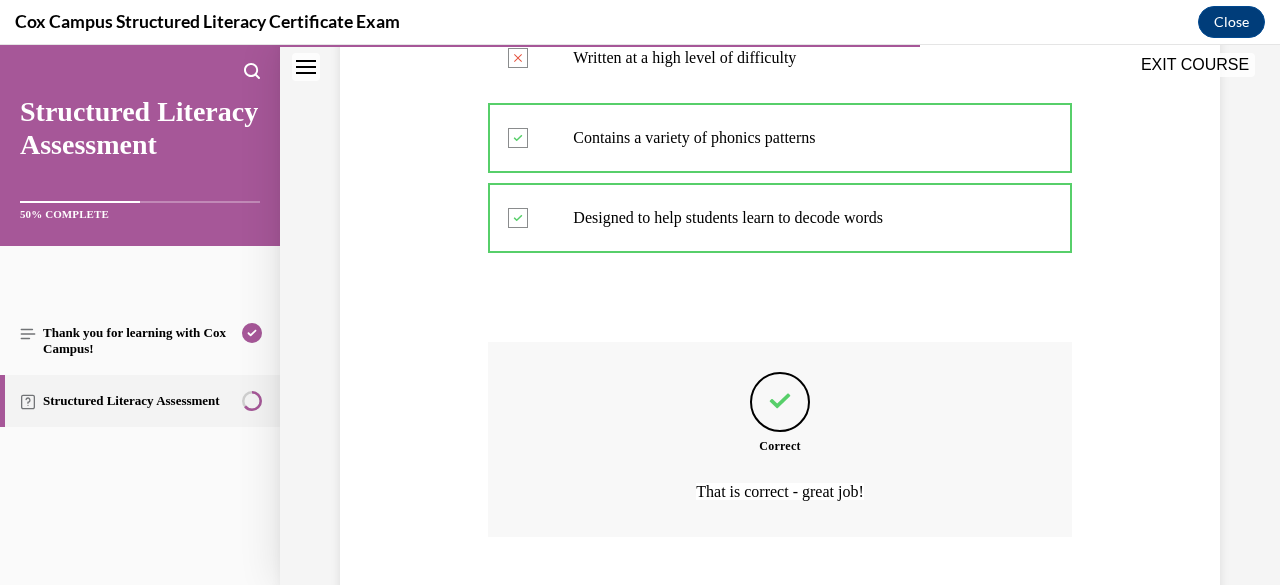
scroll to position [679, 0]
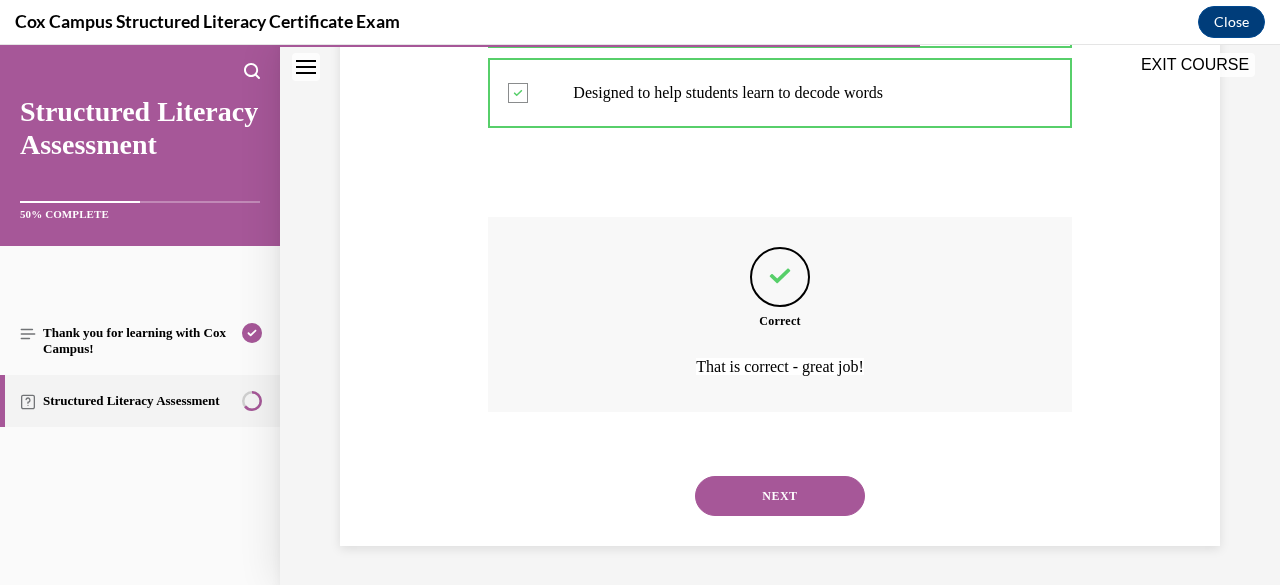
click at [735, 503] on button "NEXT" at bounding box center [780, 496] width 170 height 40
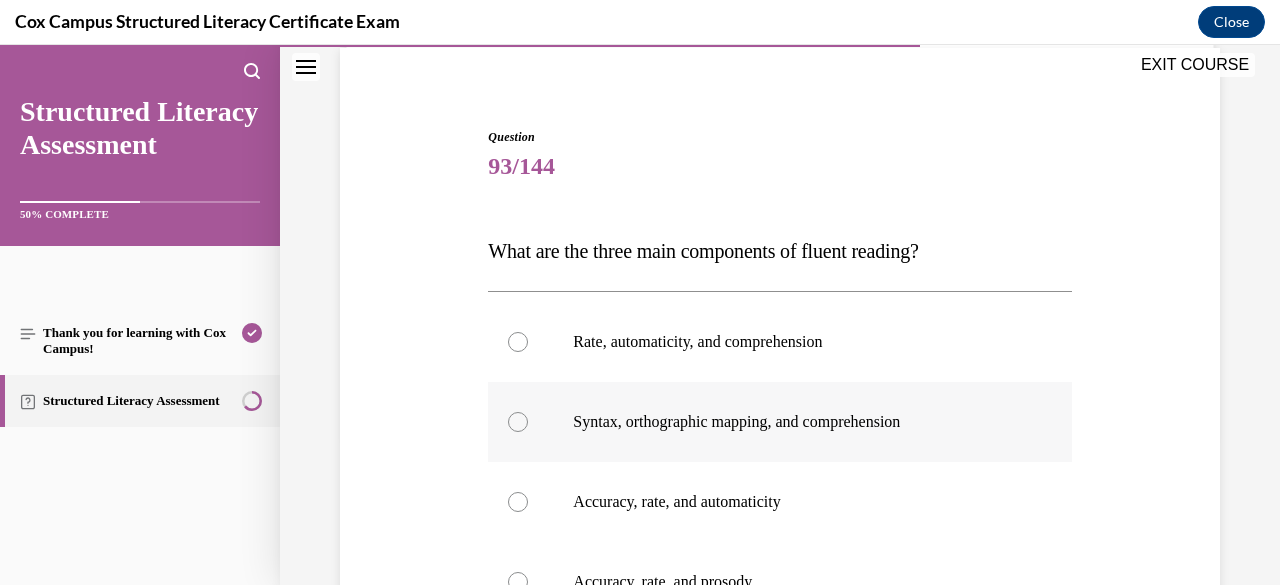
scroll to position [263, 0]
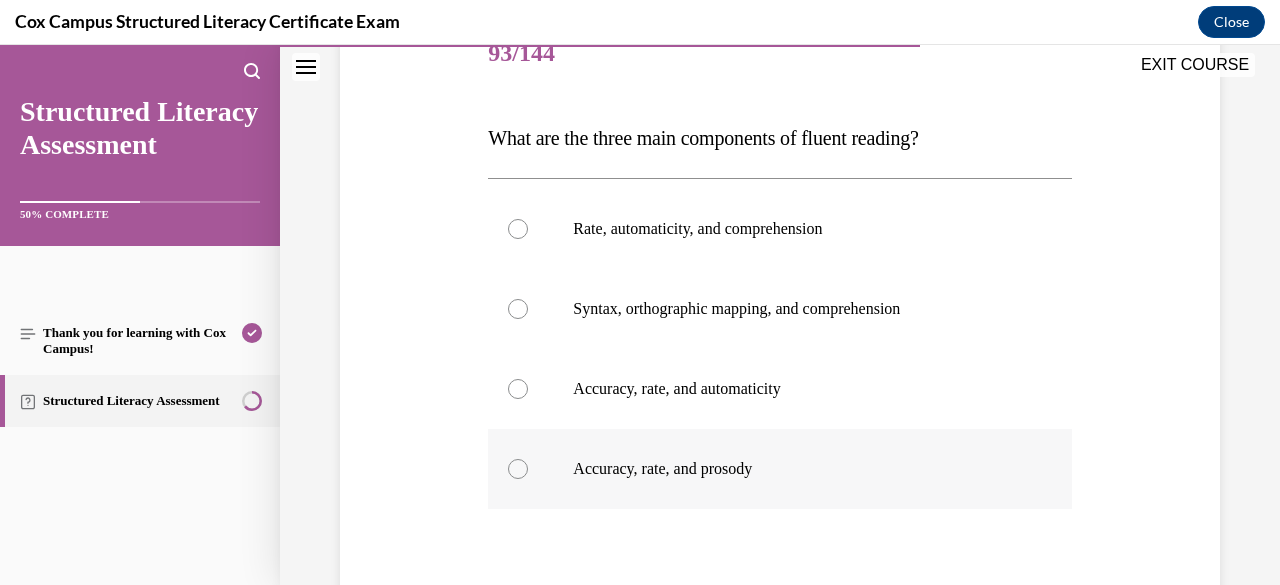
drag, startPoint x: 491, startPoint y: 396, endPoint x: 942, endPoint y: 481, distance: 458.8
click at [942, 481] on div "Question 93/144 What are the three main components of fluent reading?   Rate, a…" at bounding box center [779, 386] width 583 height 742
